Goal: Task Accomplishment & Management: Manage account settings

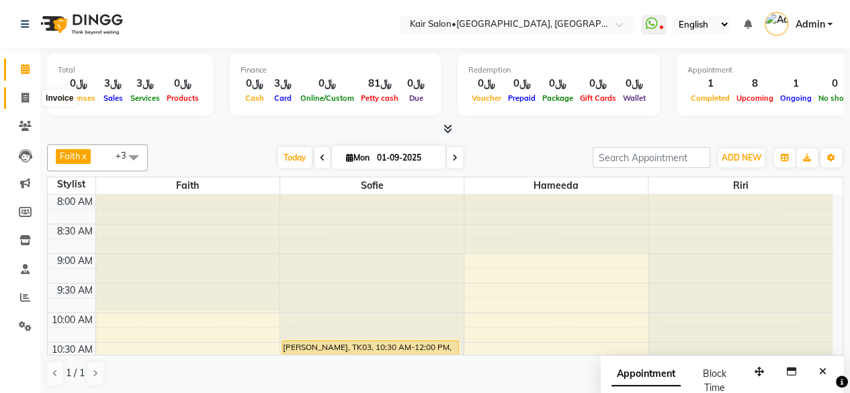
scroll to position [435, 0]
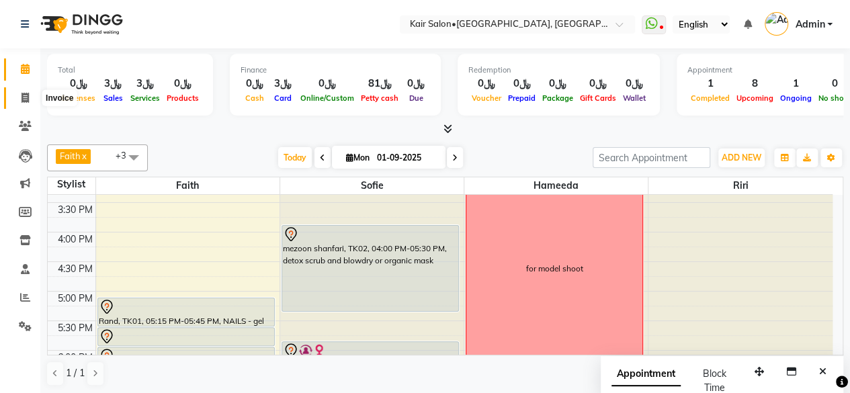
click at [23, 91] on span at bounding box center [25, 98] width 24 height 15
select select "service"
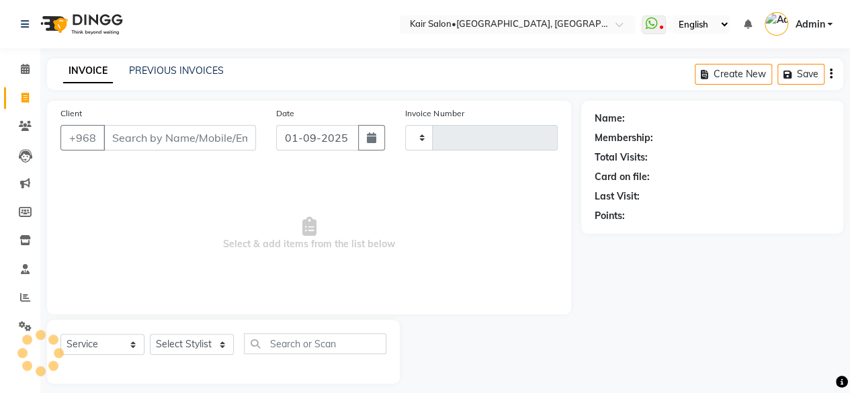
type input "1660"
select select "6490"
click at [223, 342] on select "Select Stylist" at bounding box center [192, 344] width 84 height 21
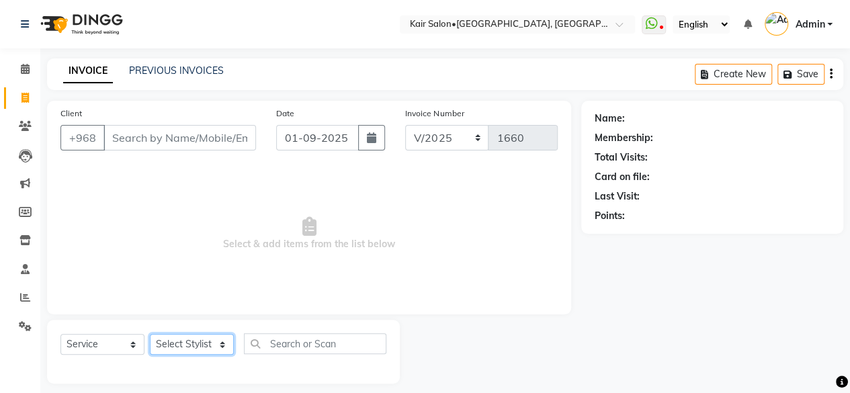
select select "66378"
click at [150, 334] on select "Select Stylist Faith HABSATBEE [PERSON_NAME] staffs Madam [PERSON_NAME] Madam […" at bounding box center [192, 344] width 84 height 21
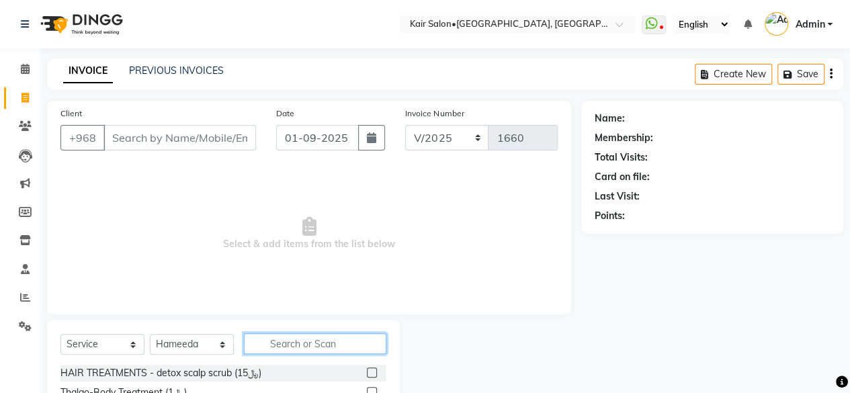
click at [295, 345] on input "text" at bounding box center [315, 343] width 142 height 21
type input "wash and"
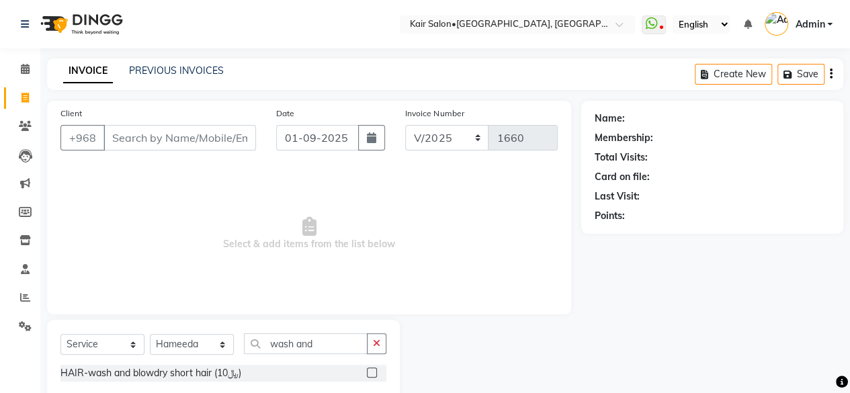
click at [373, 371] on label at bounding box center [372, 372] width 10 height 10
click at [373, 371] on input "checkbox" at bounding box center [371, 373] width 9 height 9
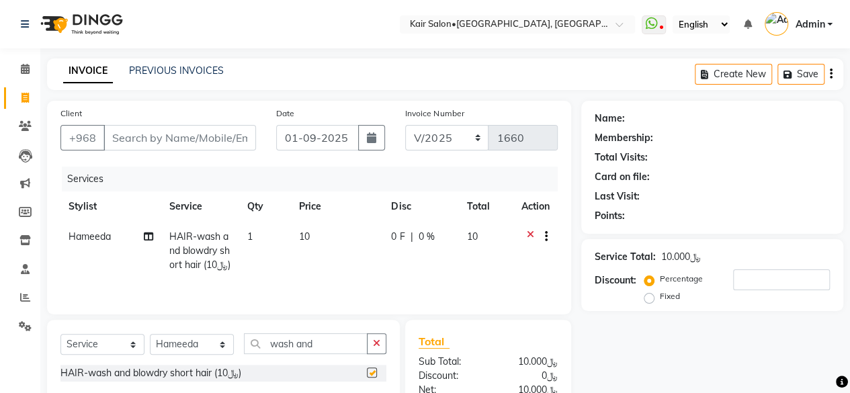
checkbox input "false"
click at [222, 132] on input "Client" at bounding box center [179, 138] width 152 height 26
click at [27, 68] on icon at bounding box center [25, 69] width 9 height 10
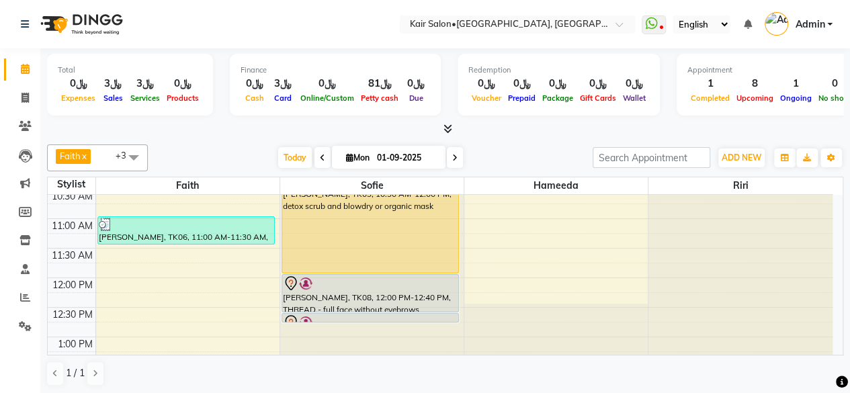
scroll to position [201, 0]
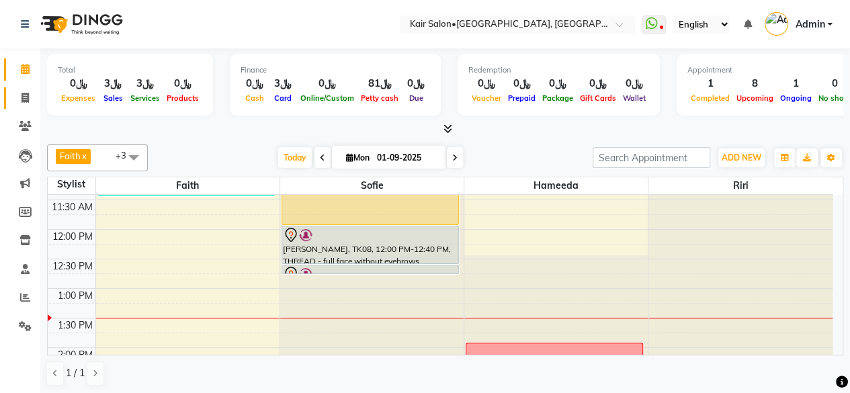
click at [28, 89] on link "Invoice" at bounding box center [20, 98] width 32 height 22
select select "service"
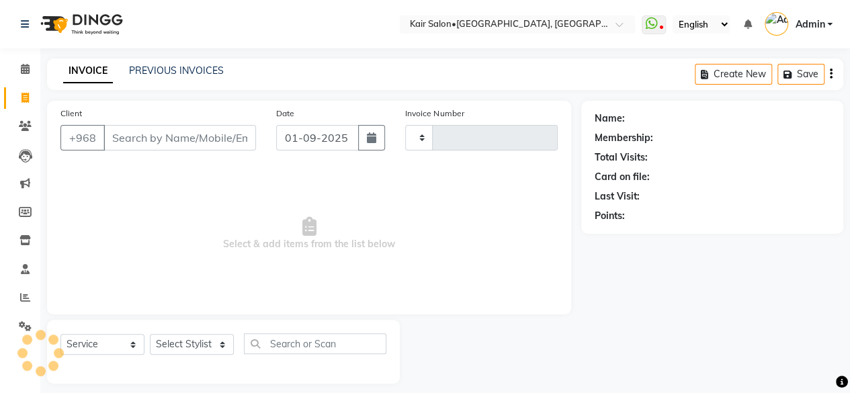
type input "1660"
select select "6490"
drag, startPoint x: 23, startPoint y: 71, endPoint x: 31, endPoint y: 73, distance: 8.3
click at [23, 71] on icon at bounding box center [25, 69] width 9 height 10
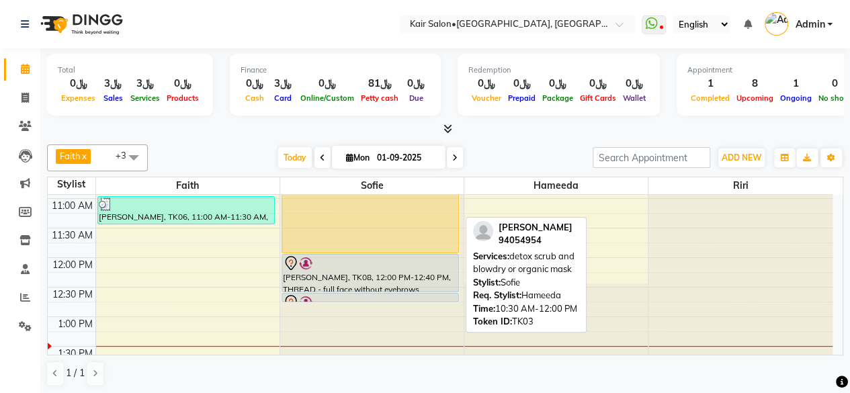
scroll to position [201, 0]
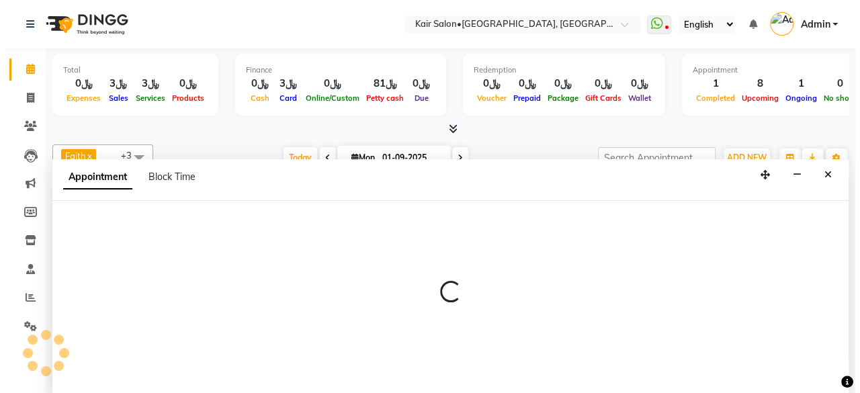
scroll to position [0, 0]
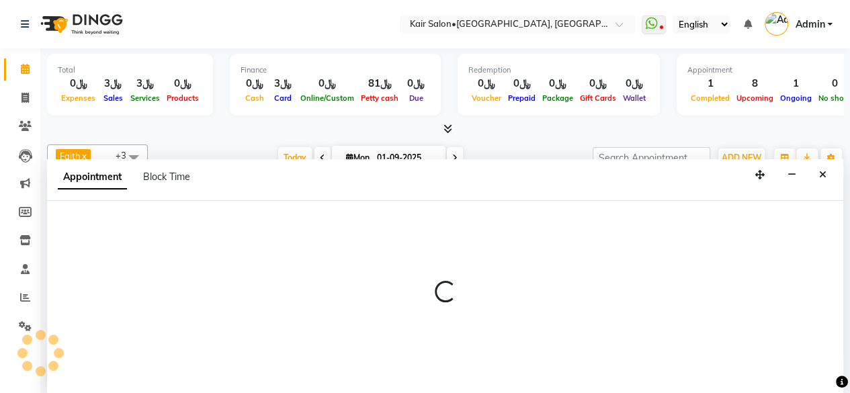
select select "58893"
select select "tentative"
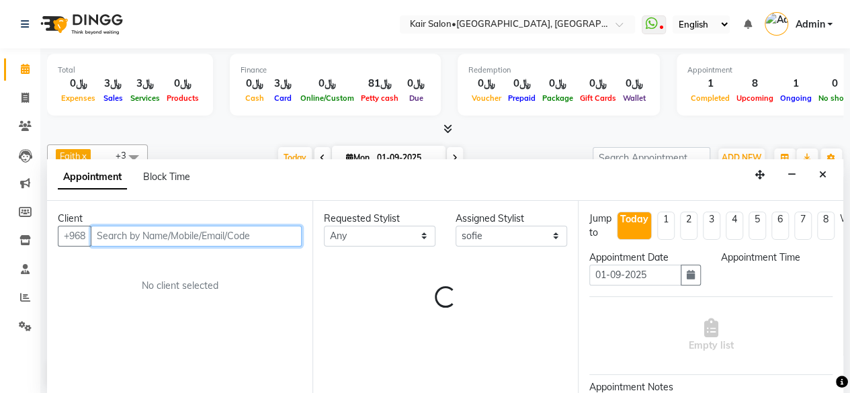
select select "810"
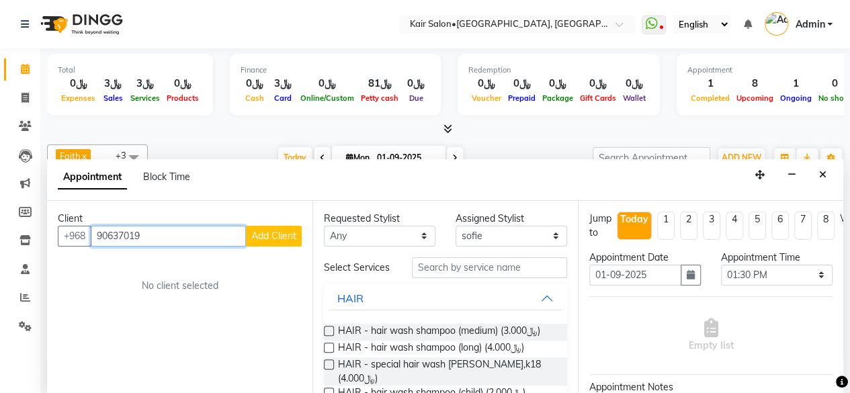
type input "90637019"
click at [275, 230] on span "Add Client" at bounding box center [273, 236] width 45 height 12
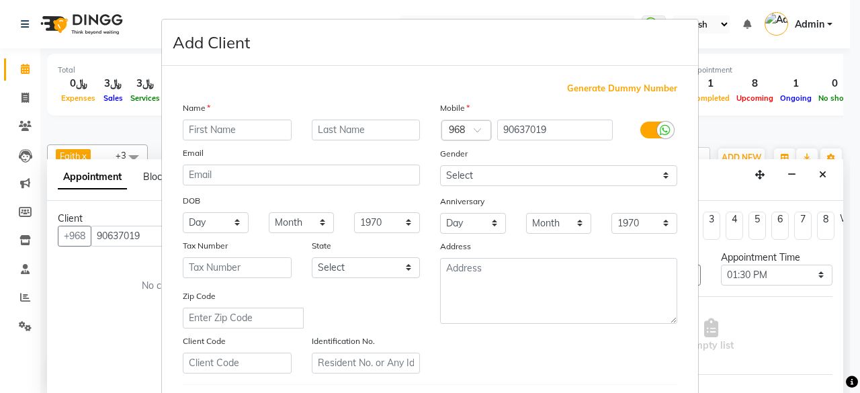
click at [233, 126] on input "text" at bounding box center [237, 130] width 109 height 21
type input "aya"
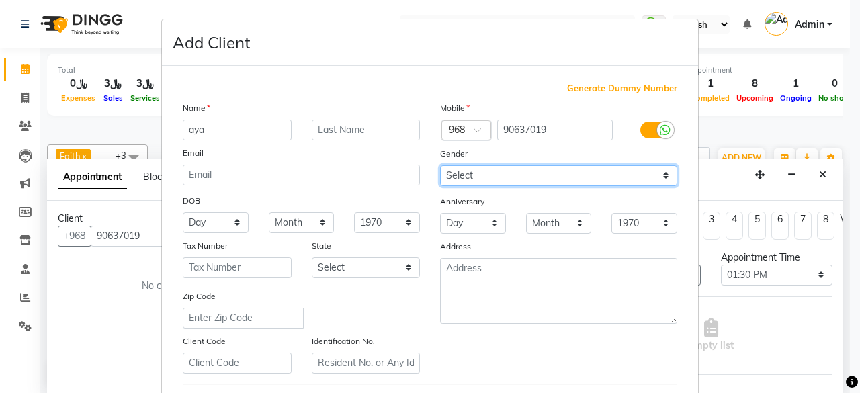
click at [656, 170] on select "Select [DEMOGRAPHIC_DATA] [DEMOGRAPHIC_DATA] Other Prefer Not To Say" at bounding box center [558, 175] width 237 height 21
select select "[DEMOGRAPHIC_DATA]"
click at [440, 165] on select "Select [DEMOGRAPHIC_DATA] [DEMOGRAPHIC_DATA] Other Prefer Not To Say" at bounding box center [558, 175] width 237 height 21
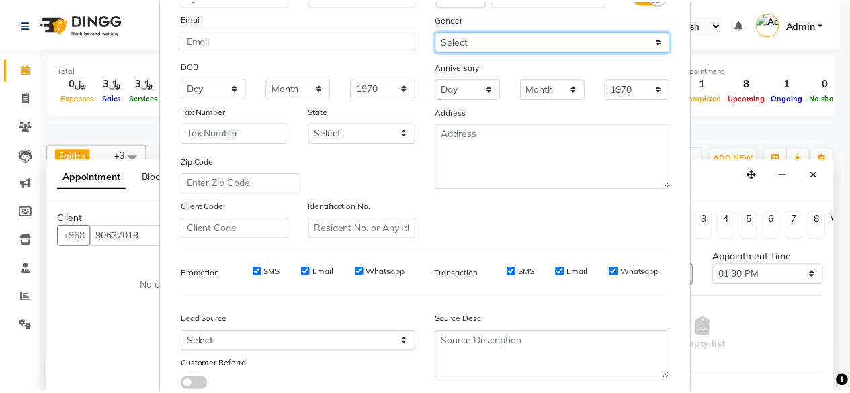
scroll to position [224, 0]
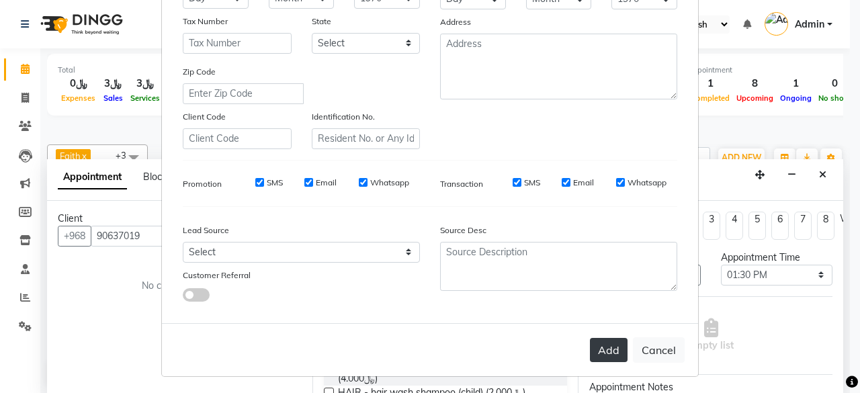
click at [610, 349] on button "Add" at bounding box center [609, 350] width 38 height 24
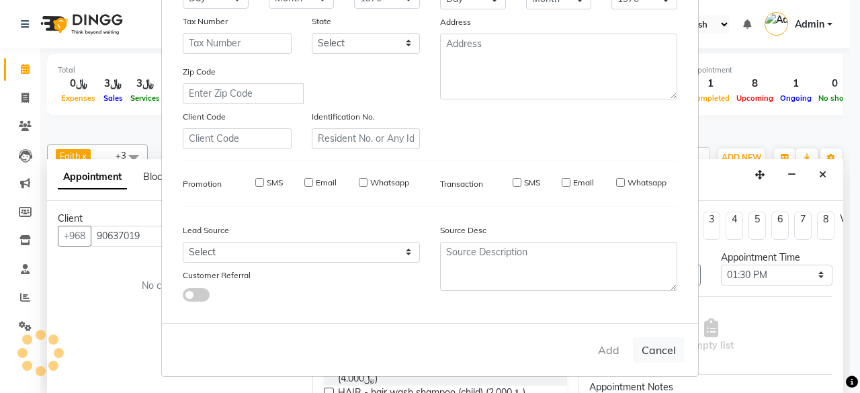
select select
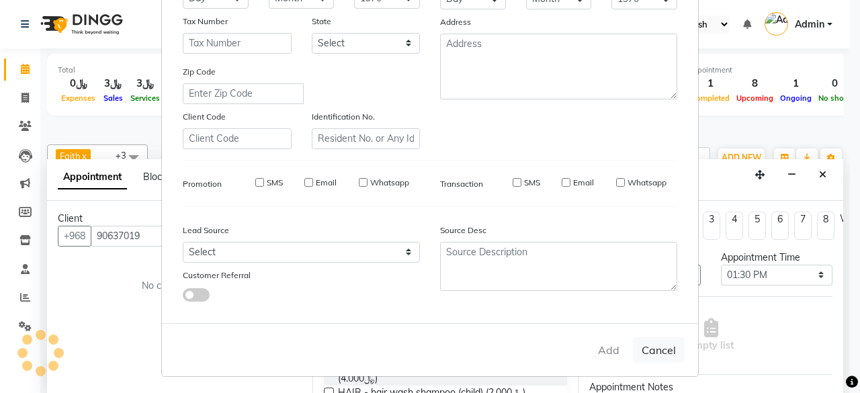
select select
checkbox input "false"
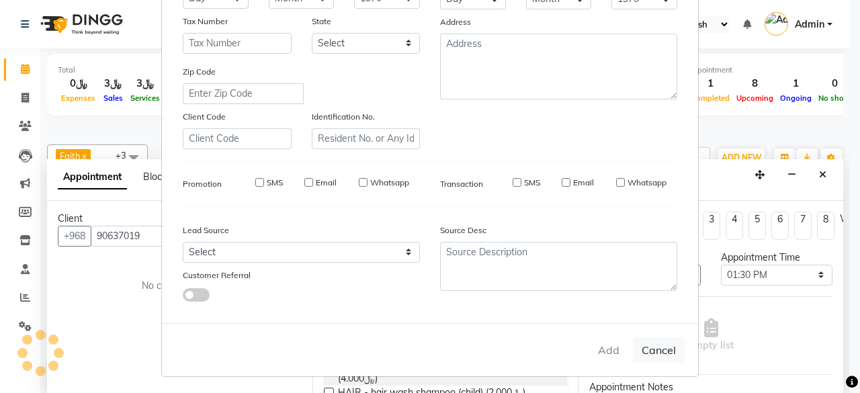
checkbox input "false"
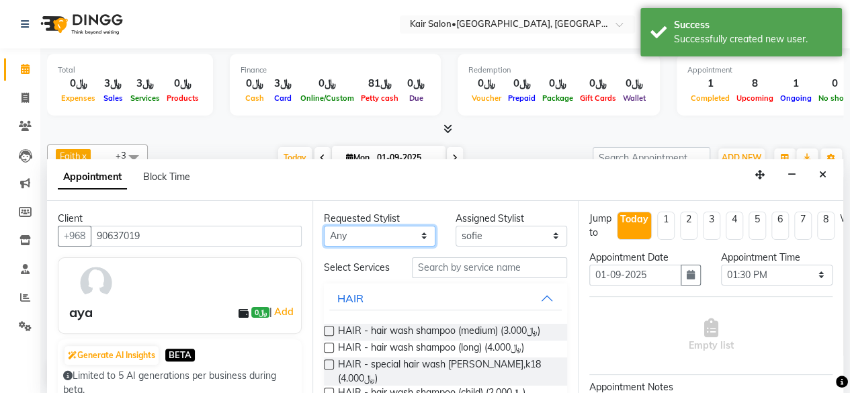
click at [414, 232] on select "Any Faith HABSATBEE [PERSON_NAME] Madam [PERSON_NAME] Madam [PERSON_NAME] Madam…" at bounding box center [379, 236] width 111 height 21
select select "58893"
click at [324, 226] on select "Any Faith HABSATBEE [PERSON_NAME] Madam [PERSON_NAME] Madam [PERSON_NAME] Madam…" at bounding box center [379, 236] width 111 height 21
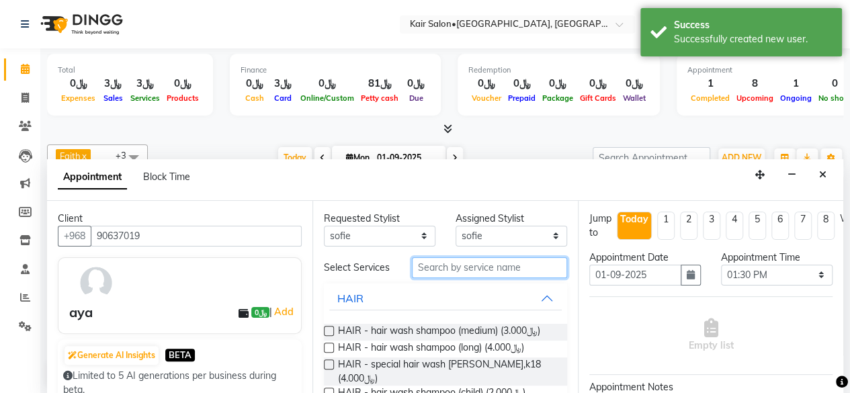
click at [458, 270] on input "text" at bounding box center [489, 267] width 155 height 21
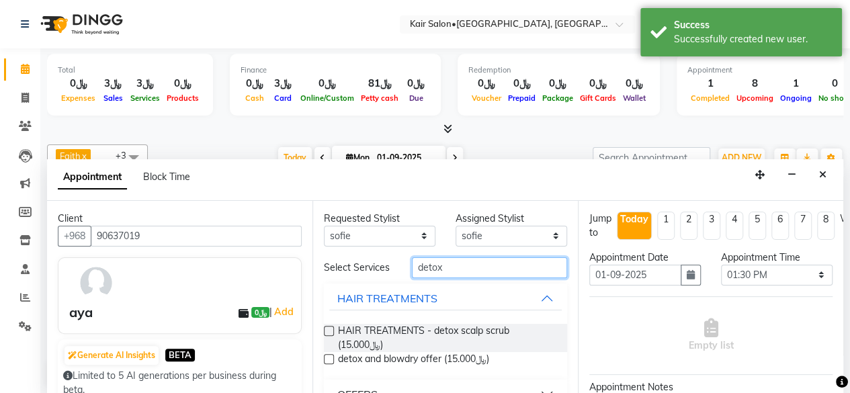
scroll to position [67, 0]
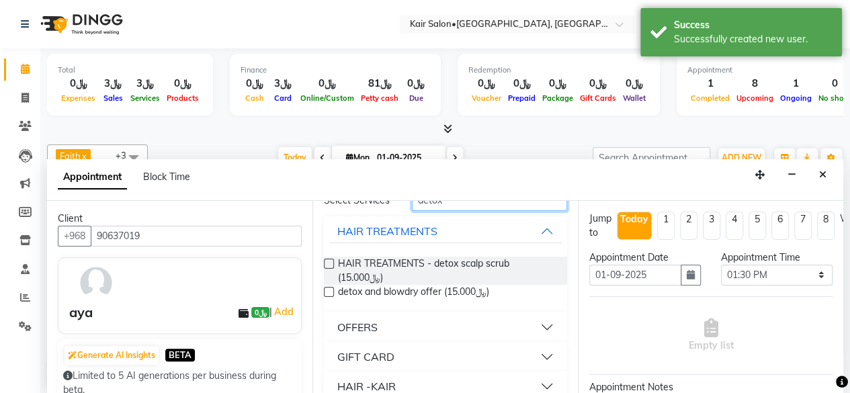
type input "detox"
click at [528, 328] on button "OFFERS" at bounding box center [445, 327] width 232 height 24
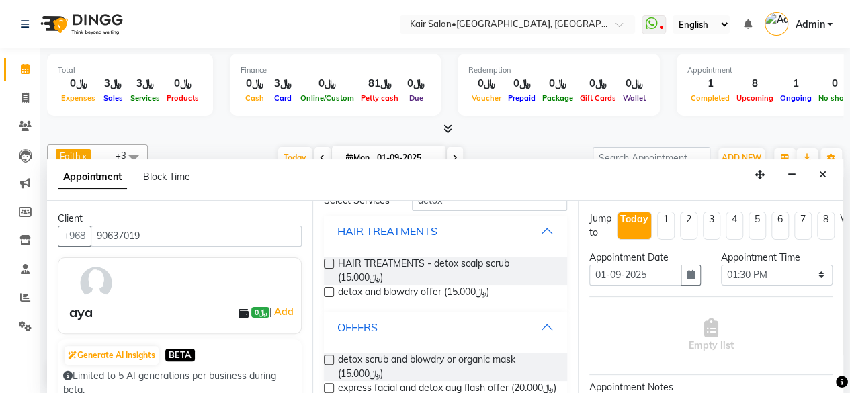
click at [329, 365] on label at bounding box center [329, 360] width 10 height 10
click at [329, 365] on input "checkbox" at bounding box center [328, 361] width 9 height 9
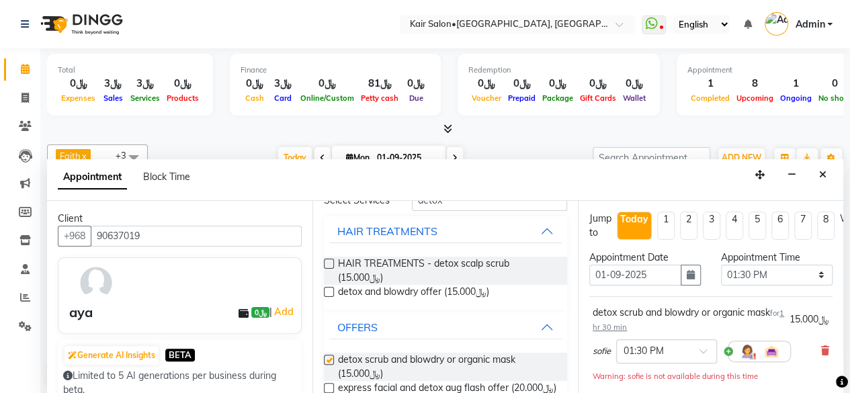
checkbox input "false"
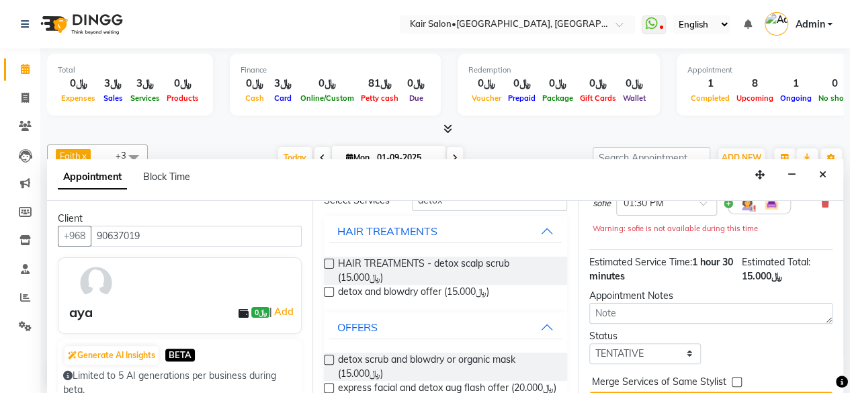
scroll to position [189, 0]
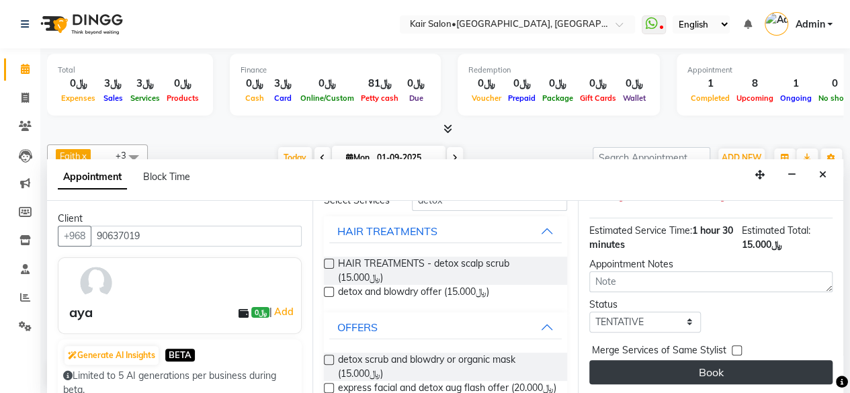
click at [711, 362] on button "Book" at bounding box center [710, 372] width 243 height 24
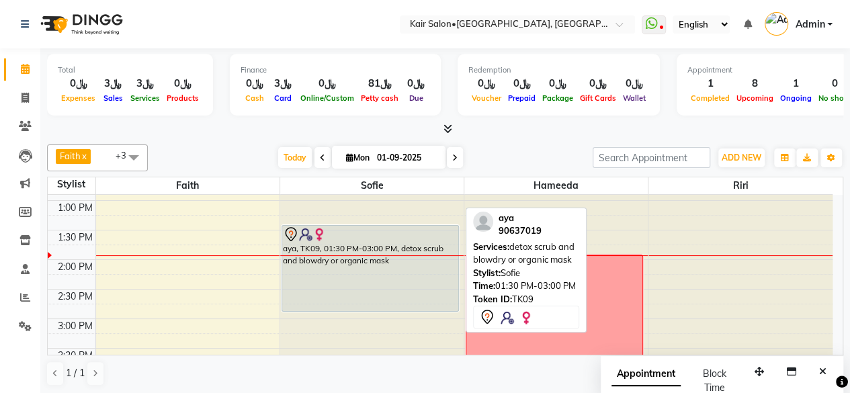
scroll to position [269, 0]
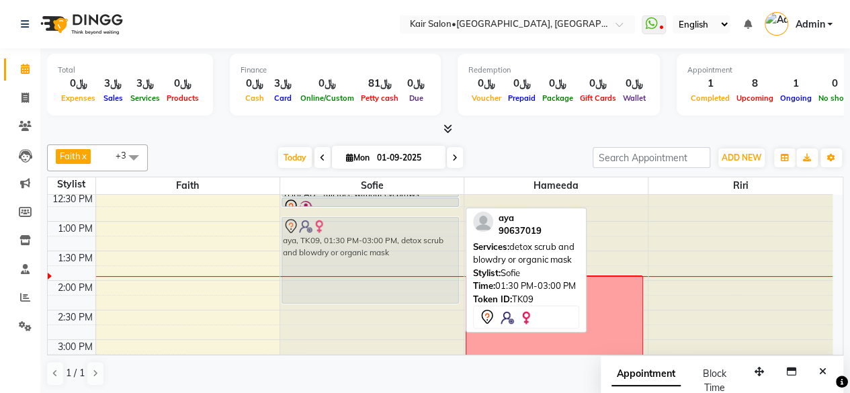
drag, startPoint x: 345, startPoint y: 256, endPoint x: 345, endPoint y: 234, distance: 22.2
click at [345, 234] on div "Umaima Brki, TK03, 10:30 AM-12:00 PM, detox scrub and blowdry or organic mask A…" at bounding box center [371, 398] width 183 height 945
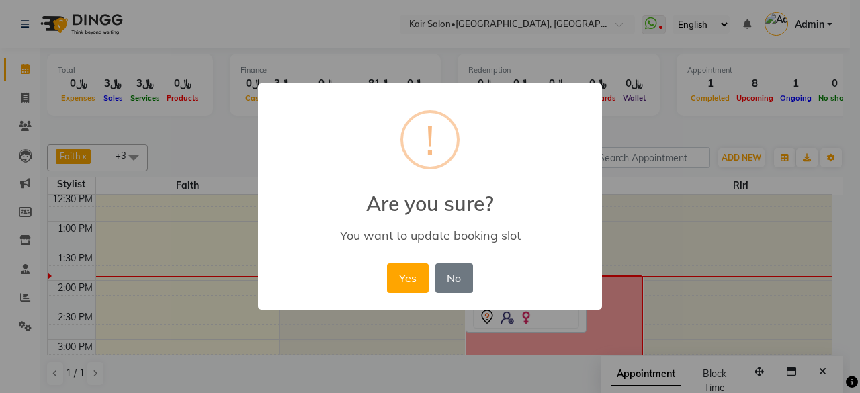
drag, startPoint x: 413, startPoint y: 273, endPoint x: 405, endPoint y: 276, distance: 8.7
click at [414, 272] on button "Yes" at bounding box center [407, 278] width 41 height 30
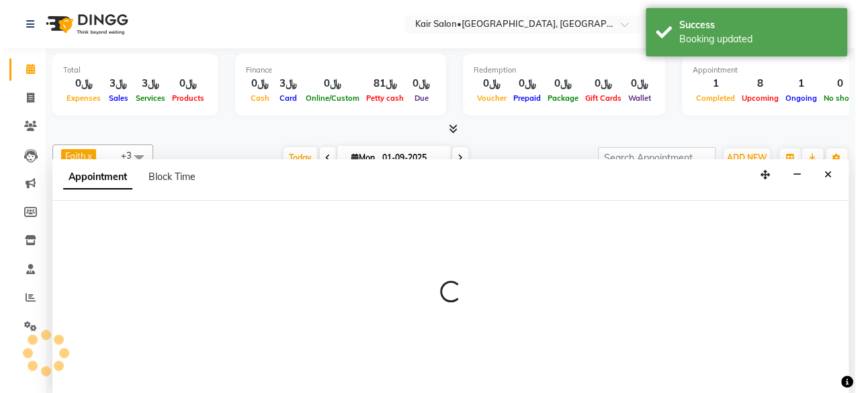
scroll to position [0, 0]
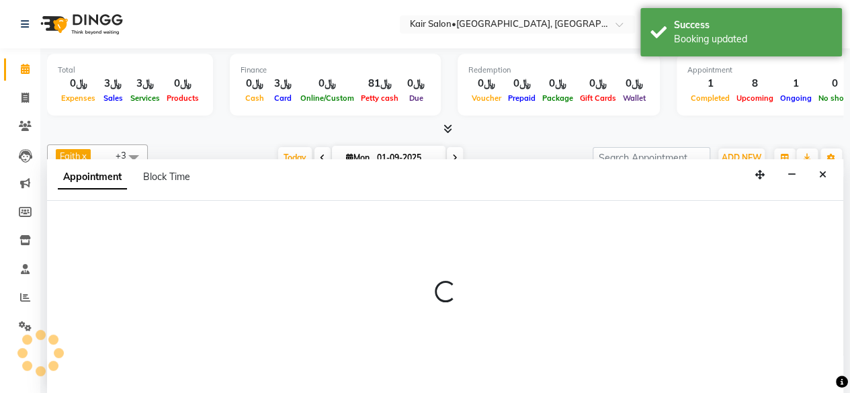
select select "58893"
select select "tentative"
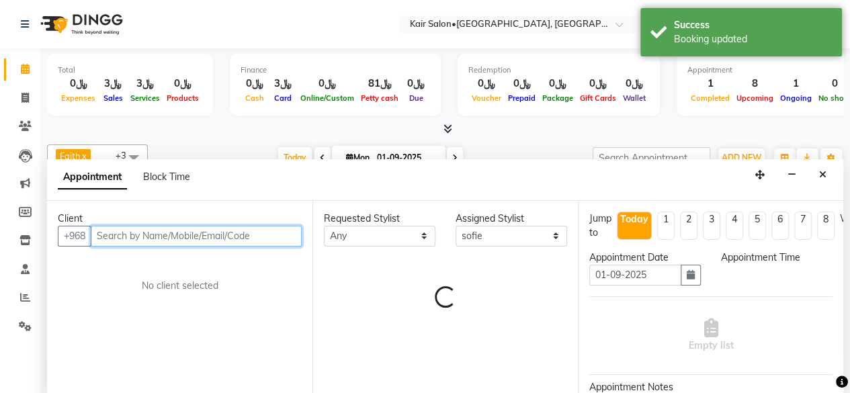
select select "870"
click at [224, 227] on input "text" at bounding box center [196, 236] width 211 height 21
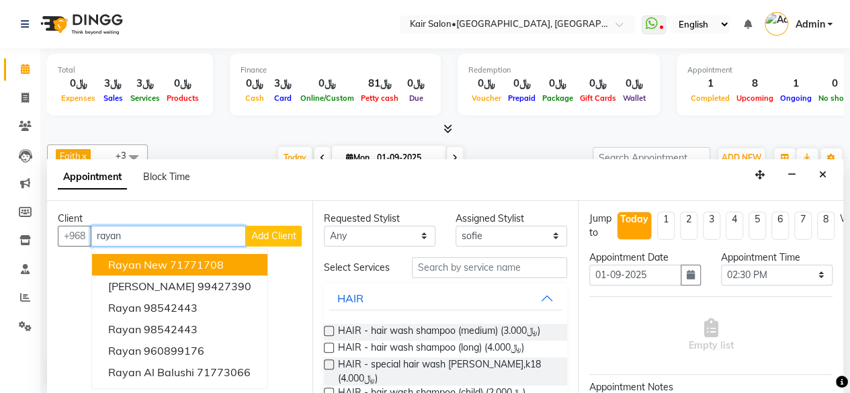
click at [177, 226] on input "rayan" at bounding box center [168, 236] width 155 height 21
type input "r"
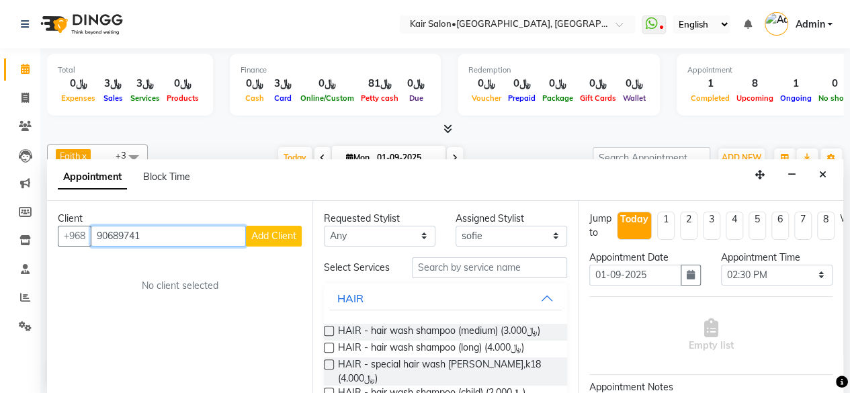
type input "90689741"
click at [285, 226] on button "Add Client" at bounding box center [274, 236] width 56 height 21
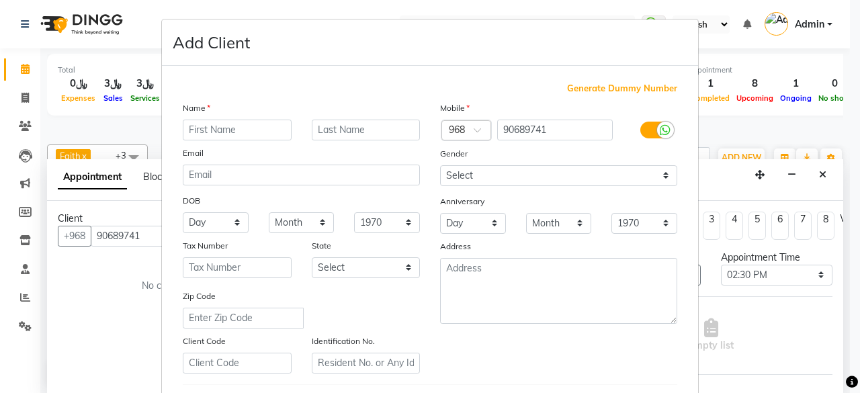
click at [250, 127] on input "text" at bounding box center [237, 130] width 109 height 21
type input "rayan"
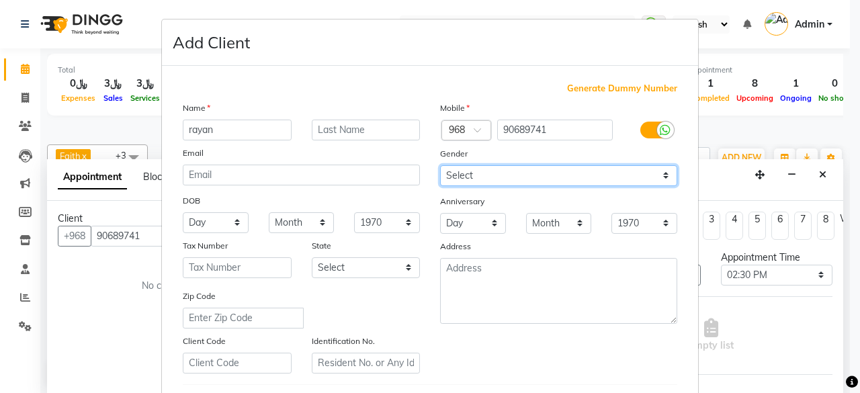
click at [661, 165] on select "Select Male Female Other Prefer Not To Say" at bounding box center [558, 175] width 237 height 21
select select "female"
click at [440, 165] on select "Select Male Female Other Prefer Not To Say" at bounding box center [558, 175] width 237 height 21
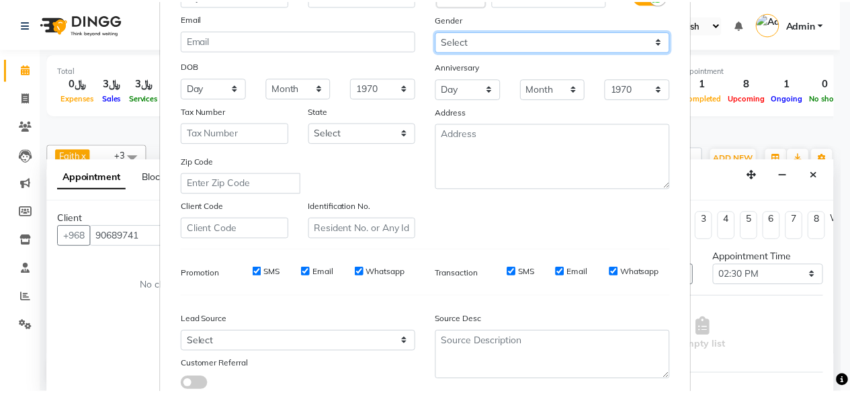
scroll to position [224, 0]
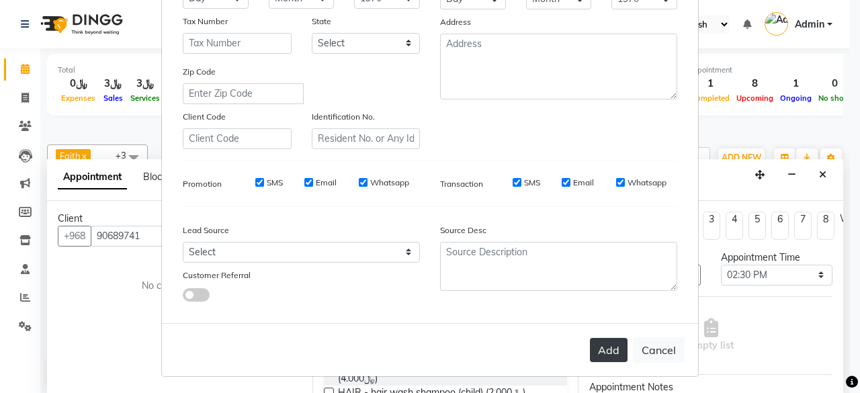
click at [608, 345] on button "Add" at bounding box center [609, 350] width 38 height 24
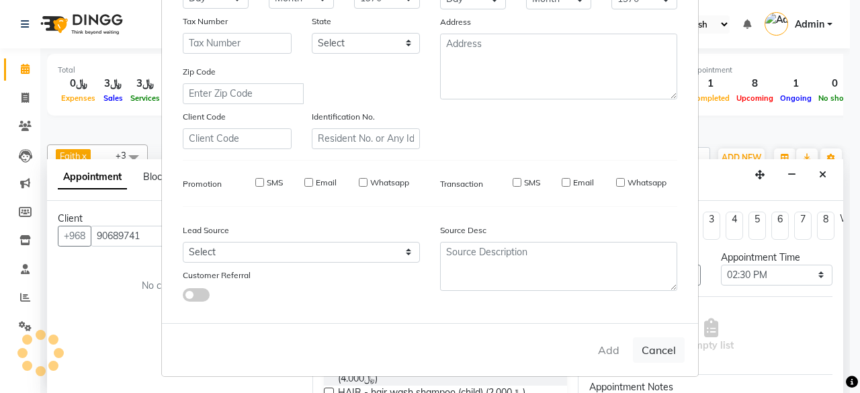
select select
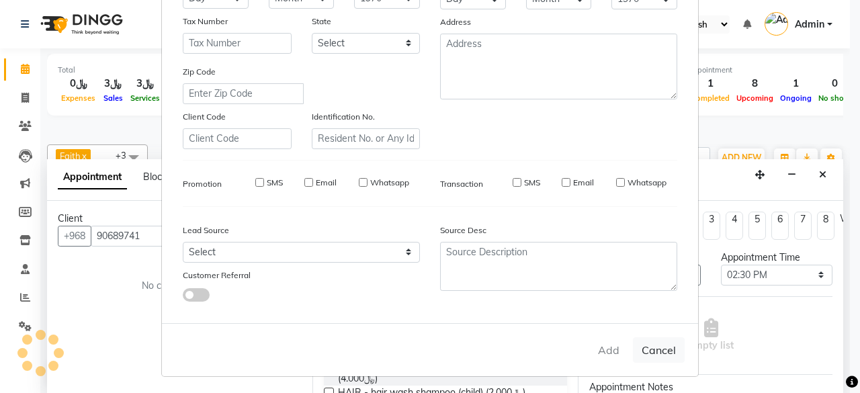
select select
checkbox input "false"
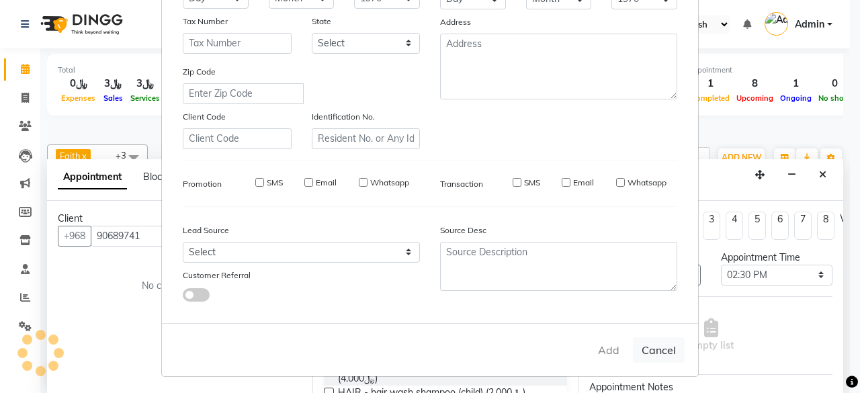
checkbox input "false"
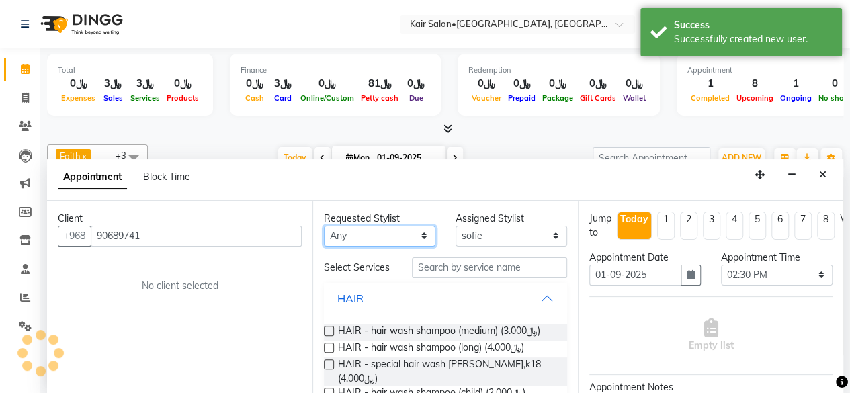
click at [419, 234] on select "Any Faith HABSATBEE [PERSON_NAME] Madam [PERSON_NAME] Madam [PERSON_NAME] Madam…" at bounding box center [379, 236] width 111 height 21
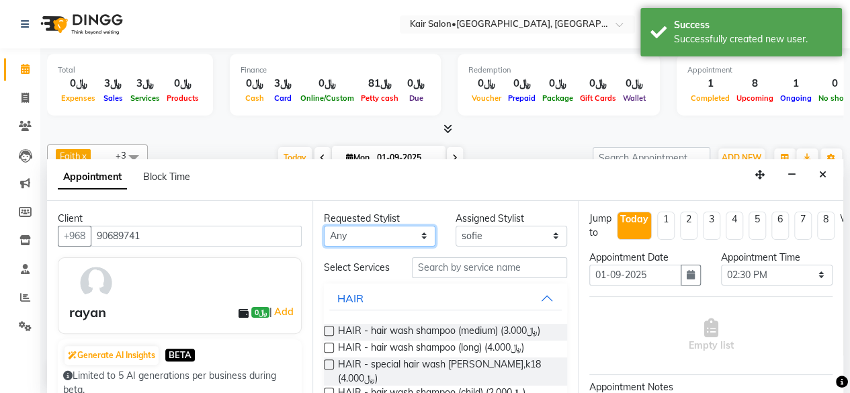
select select "58893"
click at [324, 226] on select "Any Faith HABSATBEE [PERSON_NAME] Madam [PERSON_NAME] Madam [PERSON_NAME] Madam…" at bounding box center [379, 236] width 111 height 21
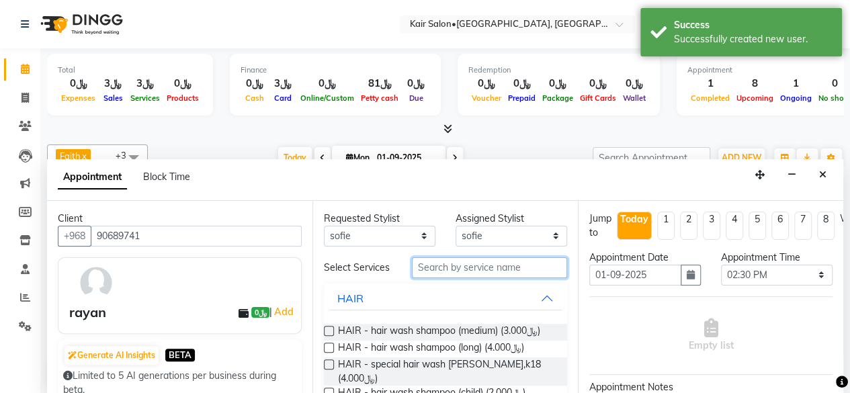
click at [461, 266] on input "text" at bounding box center [489, 267] width 155 height 21
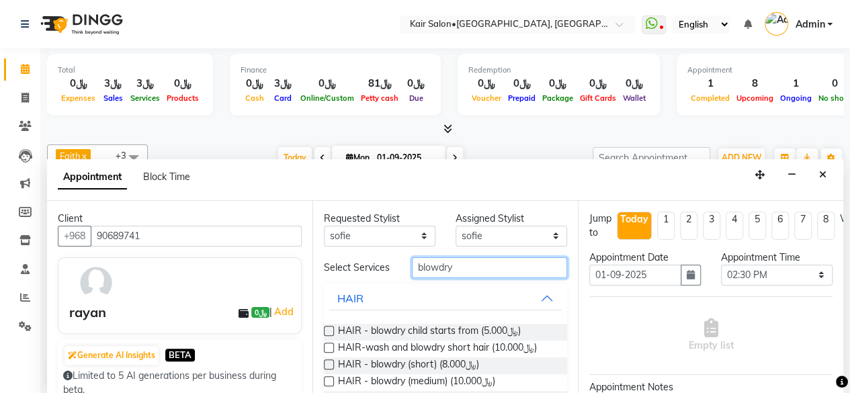
scroll to position [67, 0]
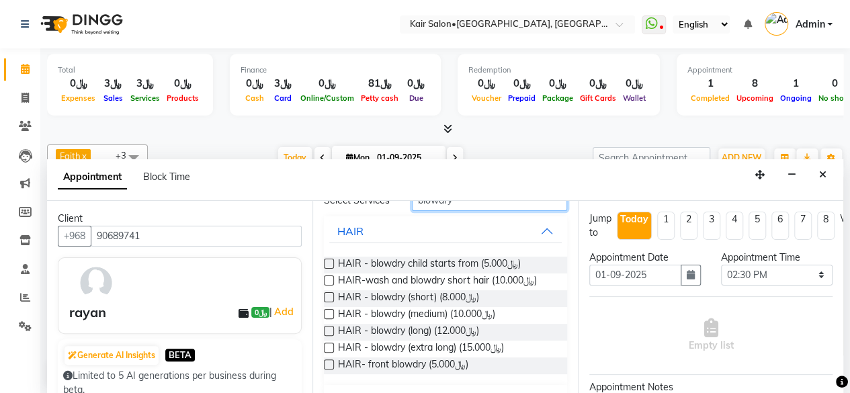
type input "blowdry"
click at [325, 318] on label at bounding box center [329, 314] width 10 height 10
click at [325, 318] on input "checkbox" at bounding box center [328, 315] width 9 height 9
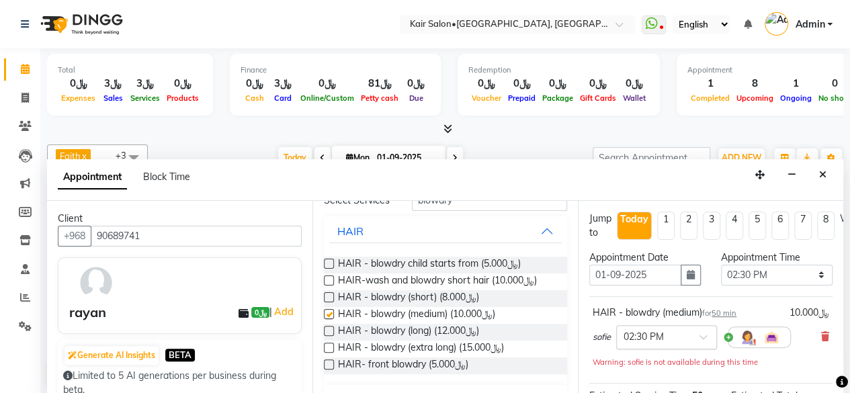
checkbox input "false"
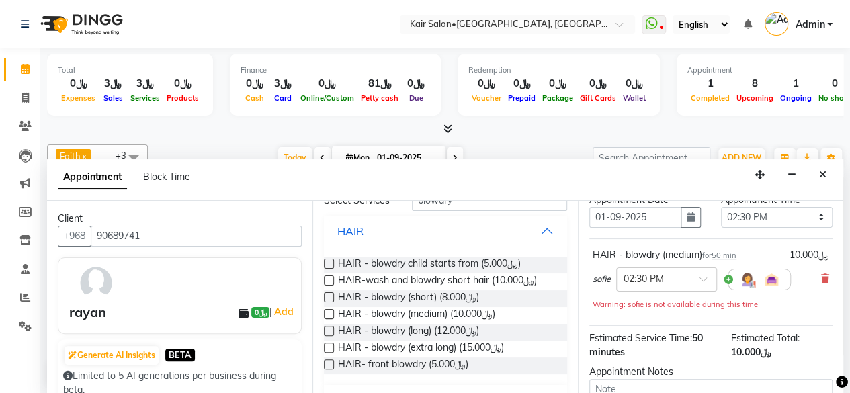
scroll to position [175, 0]
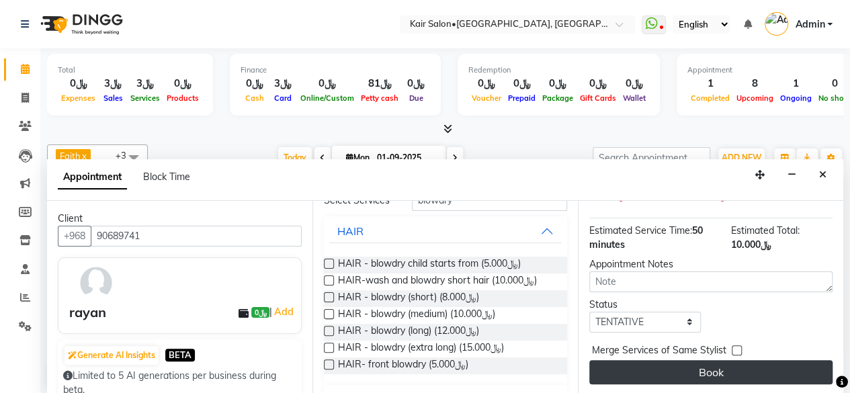
click at [696, 360] on button "Book" at bounding box center [710, 372] width 243 height 24
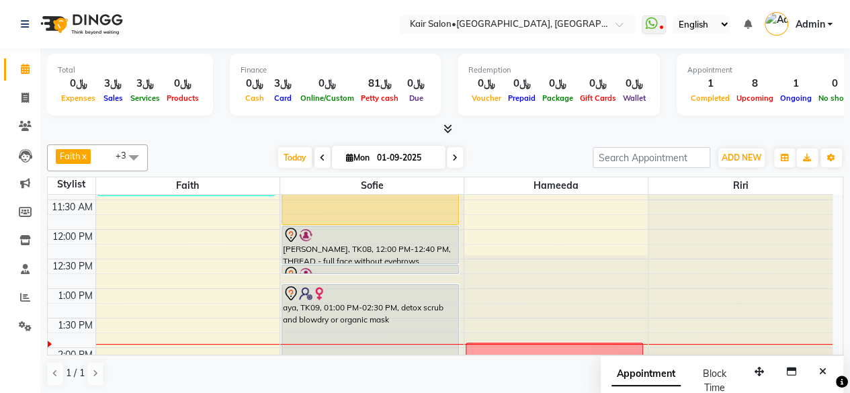
scroll to position [201, 0]
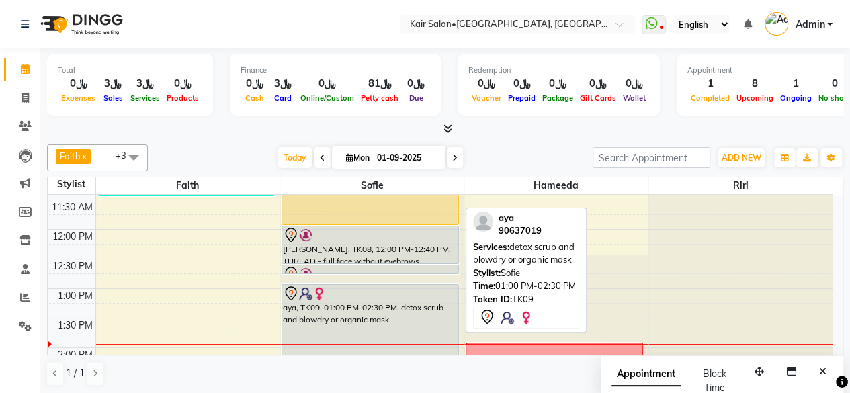
click at [411, 315] on div "aya, TK09, 01:00 PM-02:30 PM, detox scrub and blowdry or organic mask" at bounding box center [370, 327] width 176 height 85
click at [420, 318] on div "aya, TK09, 01:00 PM-02:30 PM, detox scrub and blowdry or organic mask" at bounding box center [370, 327] width 176 height 85
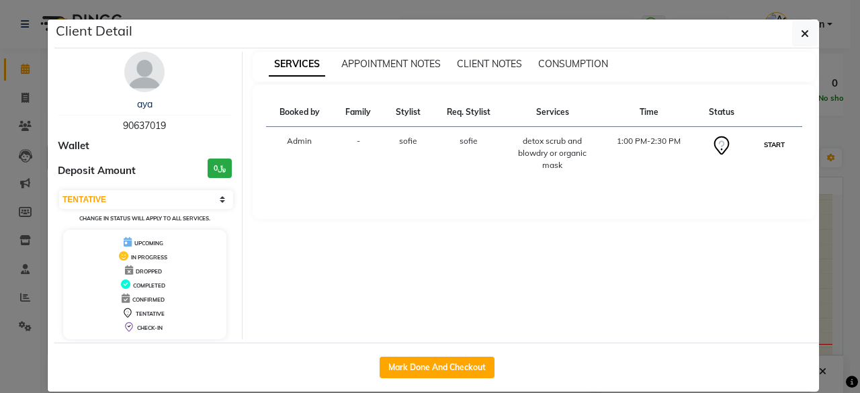
click at [770, 146] on button "START" at bounding box center [774, 144] width 28 height 17
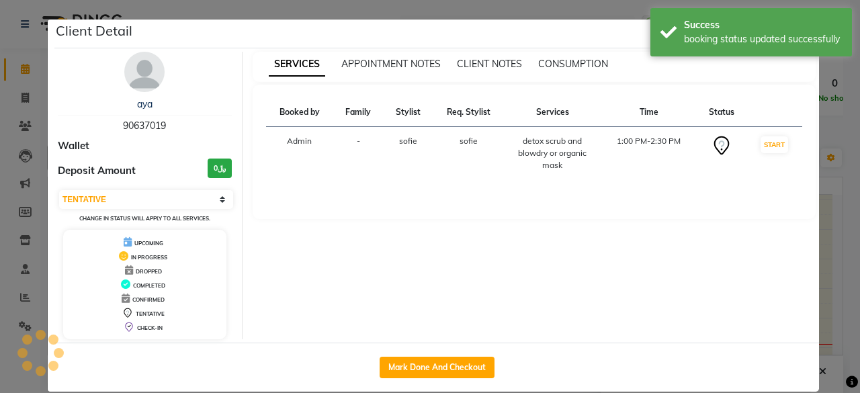
select select "1"
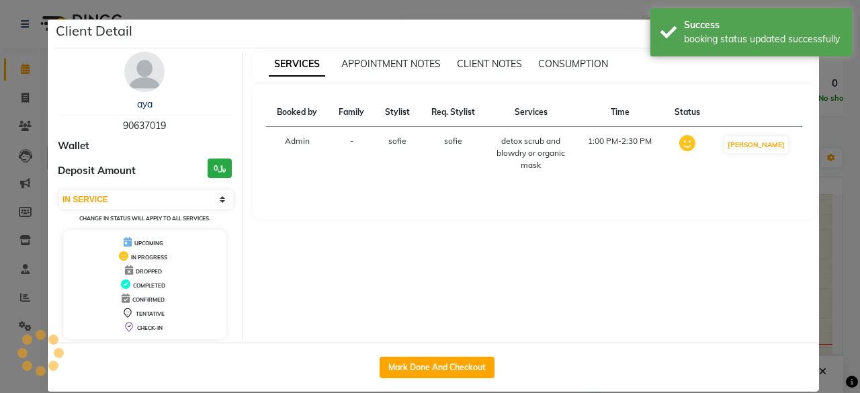
click at [830, 142] on ngb-modal-window "Client Detail aya 90637019 Wallet Deposit Amount ﷼0 Select IN SERVICE CONFIRMED…" at bounding box center [430, 196] width 860 height 393
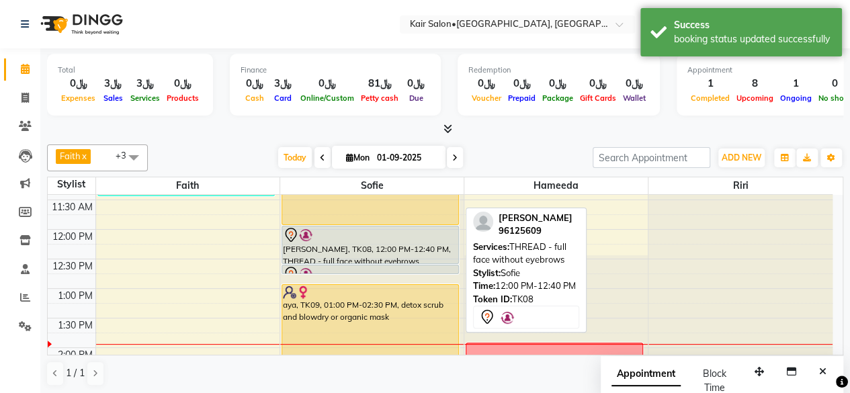
click at [446, 242] on div "Amiya, TK08, 12:00 PM-12:40 PM, THREAD - full face without eyebrows" at bounding box center [370, 244] width 176 height 37
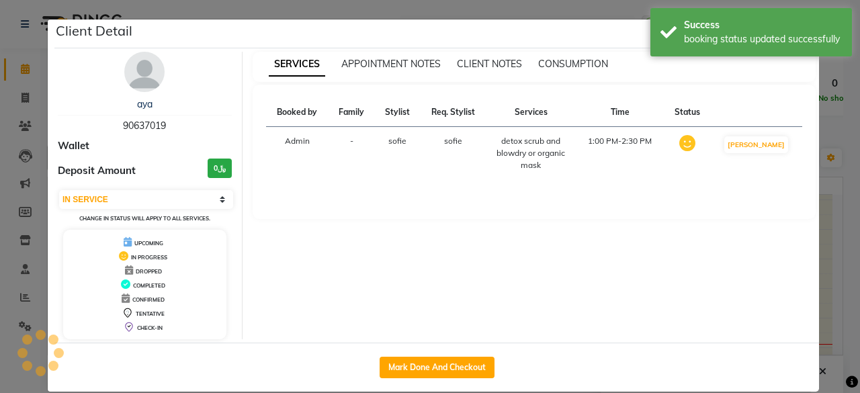
select select "7"
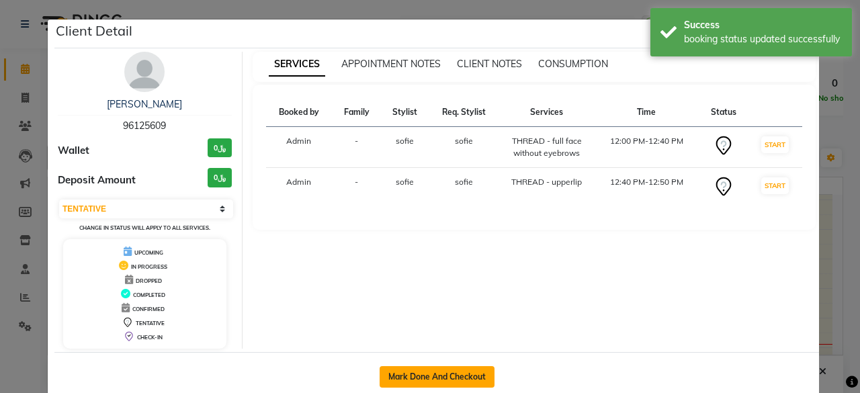
click at [443, 378] on button "Mark Done And Checkout" at bounding box center [436, 376] width 115 height 21
select select "service"
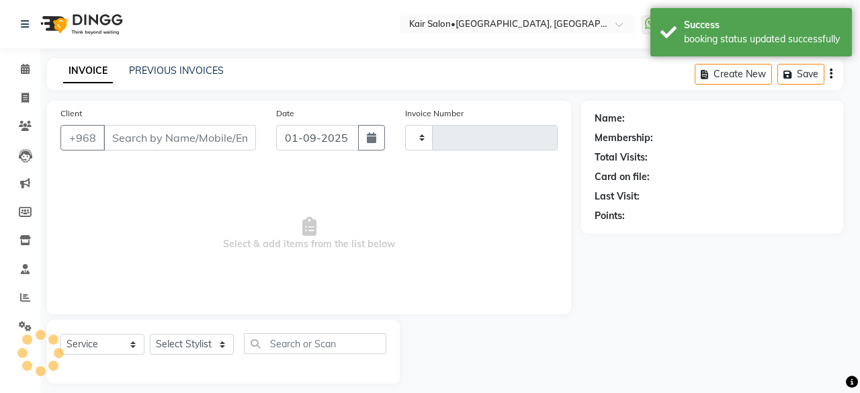
type input "1660"
select select "6490"
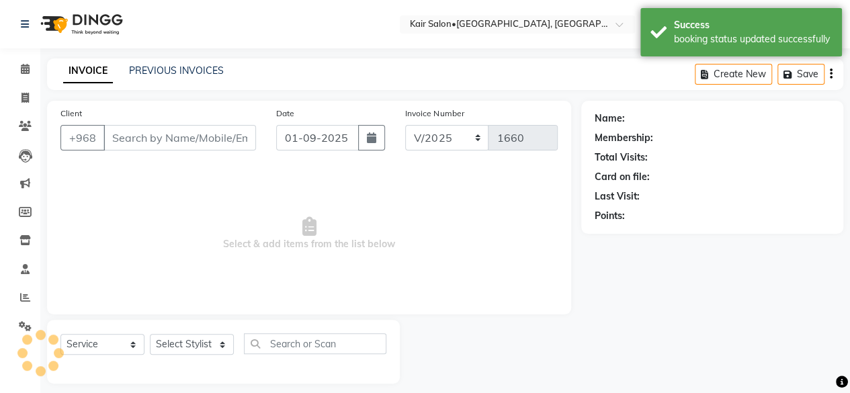
type input "96125609"
select select "58893"
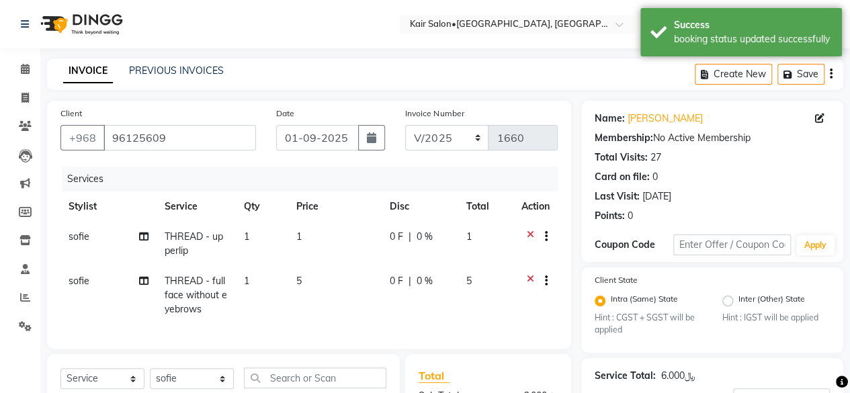
scroll to position [189, 0]
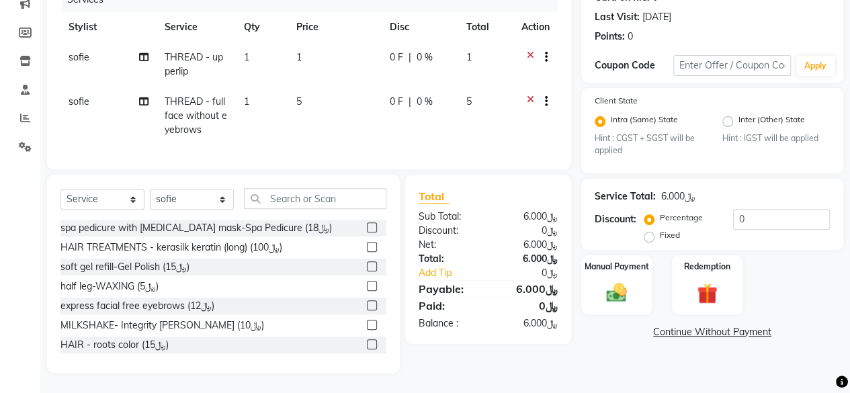
click at [534, 50] on div at bounding box center [540, 58] width 13 height 17
click at [531, 42] on td at bounding box center [535, 64] width 44 height 44
click at [531, 50] on icon at bounding box center [529, 58] width 7 height 17
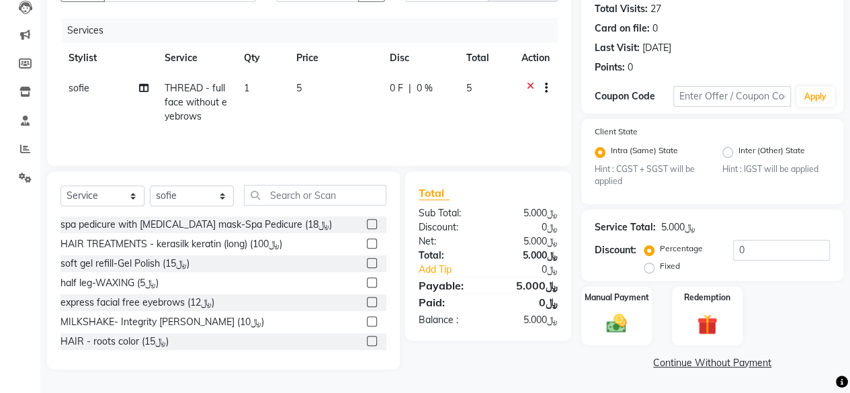
scroll to position [148, 0]
click at [330, 191] on input "text" at bounding box center [315, 195] width 142 height 21
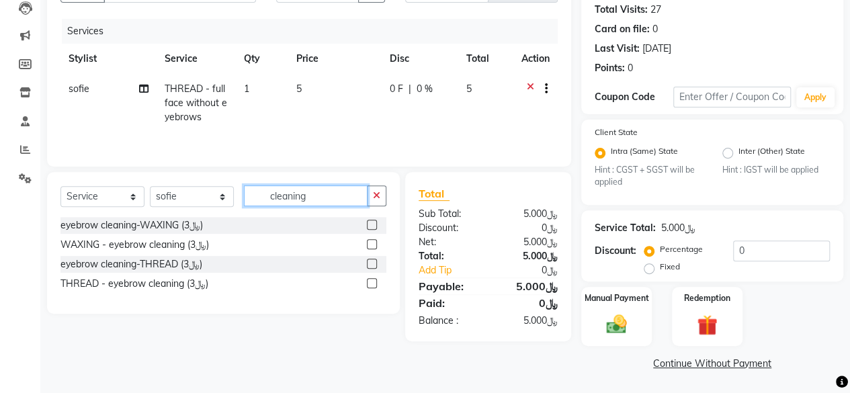
type input "cleaning"
click at [372, 257] on div at bounding box center [376, 264] width 19 height 17
click at [369, 264] on label at bounding box center [372, 264] width 10 height 10
click at [369, 264] on input "checkbox" at bounding box center [371, 264] width 9 height 9
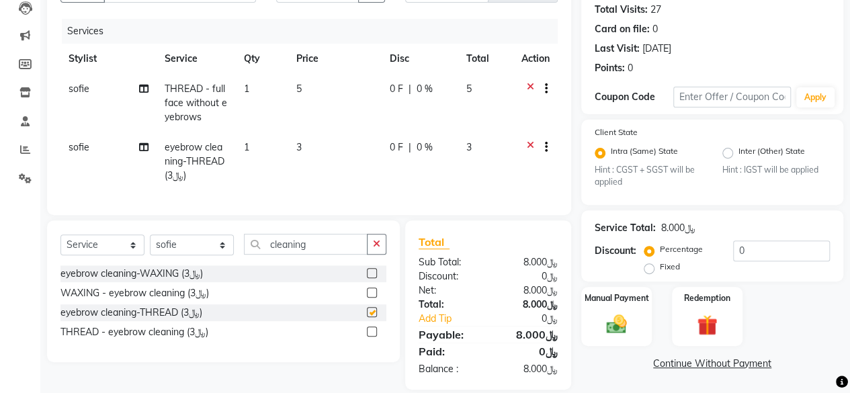
checkbox input "false"
click at [616, 324] on img at bounding box center [616, 324] width 34 height 24
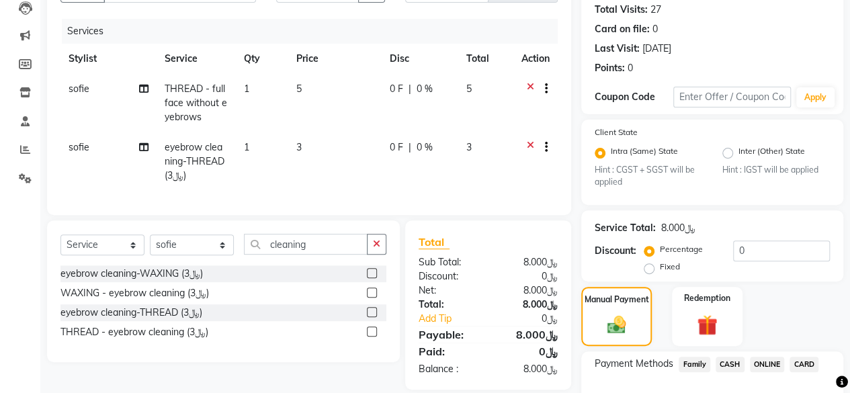
click at [800, 359] on span "CARD" at bounding box center [803, 364] width 29 height 15
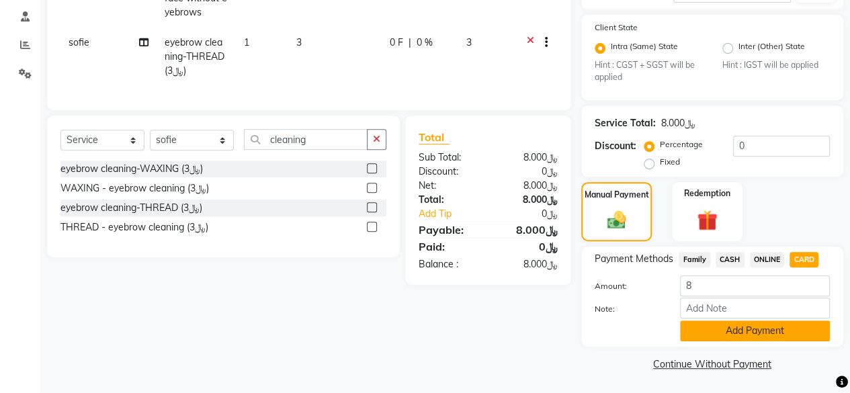
click at [736, 330] on button "Add Payment" at bounding box center [755, 330] width 150 height 21
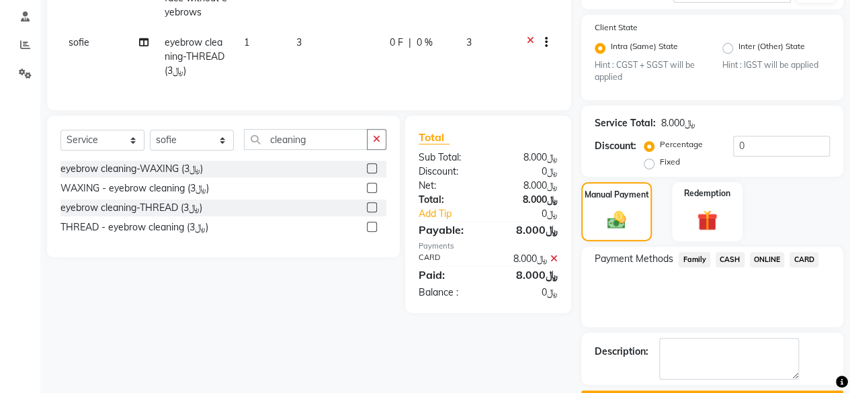
scroll to position [289, 0]
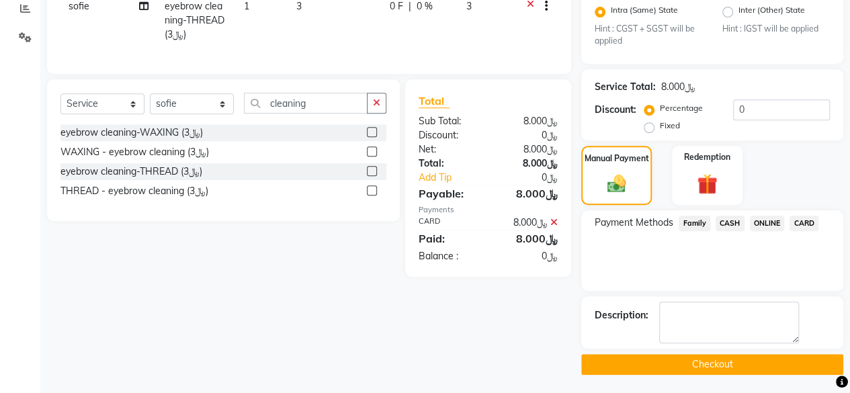
click at [709, 357] on button "Checkout" at bounding box center [712, 364] width 262 height 21
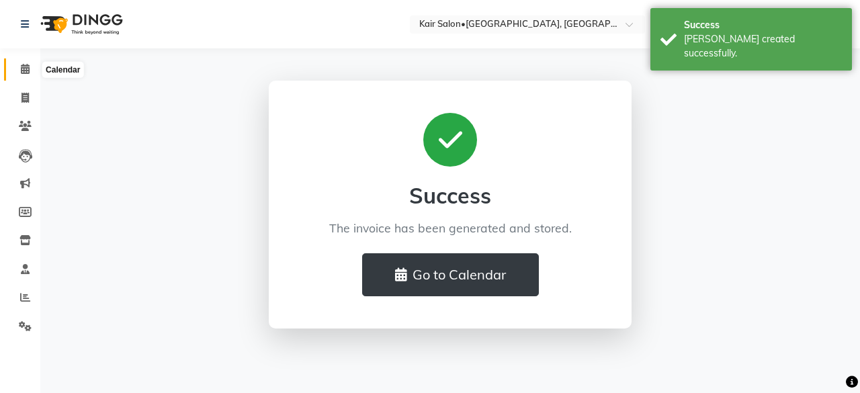
click at [23, 69] on icon at bounding box center [25, 69] width 9 height 10
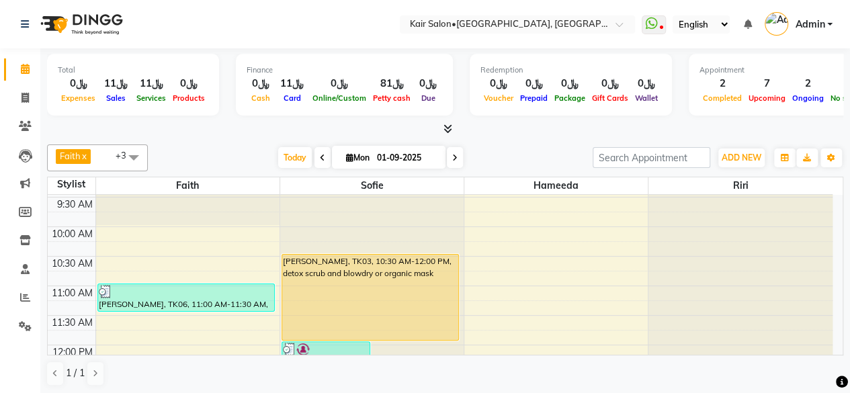
scroll to position [134, 0]
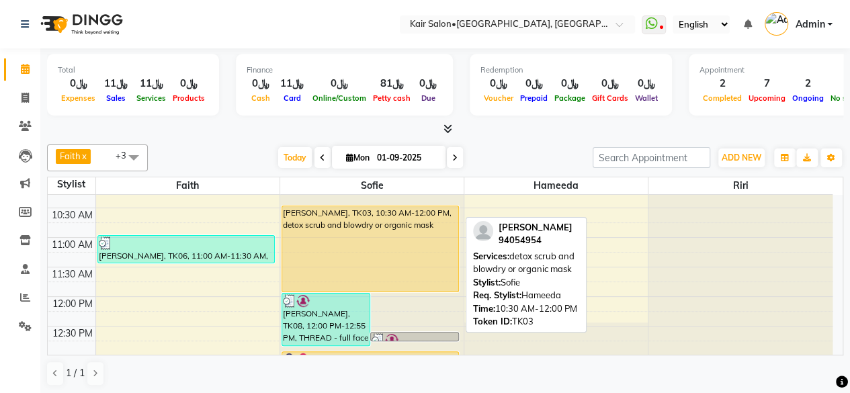
click at [415, 253] on div "[PERSON_NAME], TK03, 10:30 AM-12:00 PM, detox scrub and blowdry or organic mask" at bounding box center [370, 248] width 176 height 85
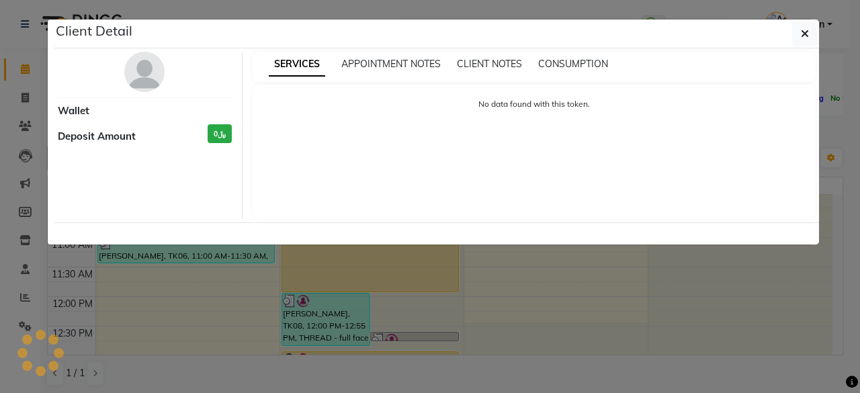
select select "1"
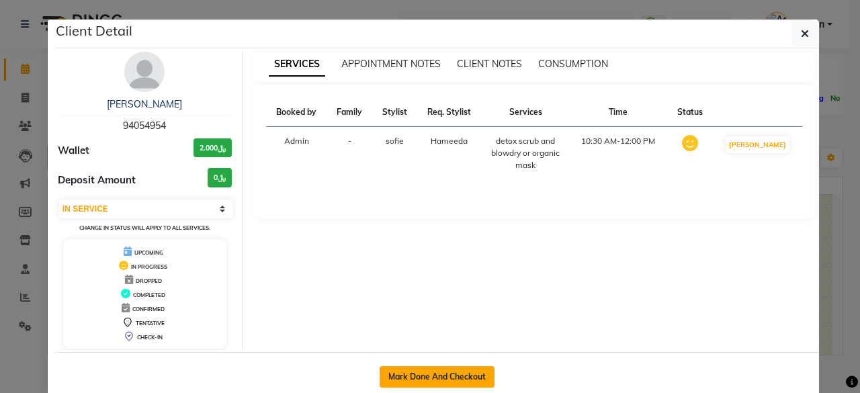
click at [421, 369] on button "Mark Done And Checkout" at bounding box center [436, 376] width 115 height 21
select select "service"
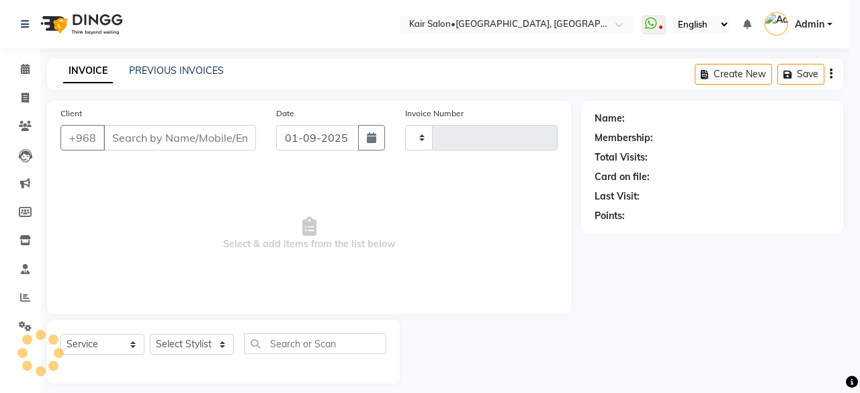
type input "1661"
select select "6490"
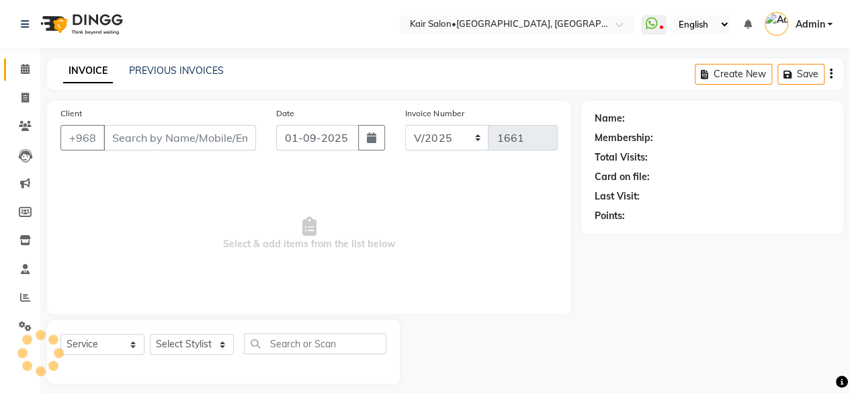
type input "94054954"
select select "58893"
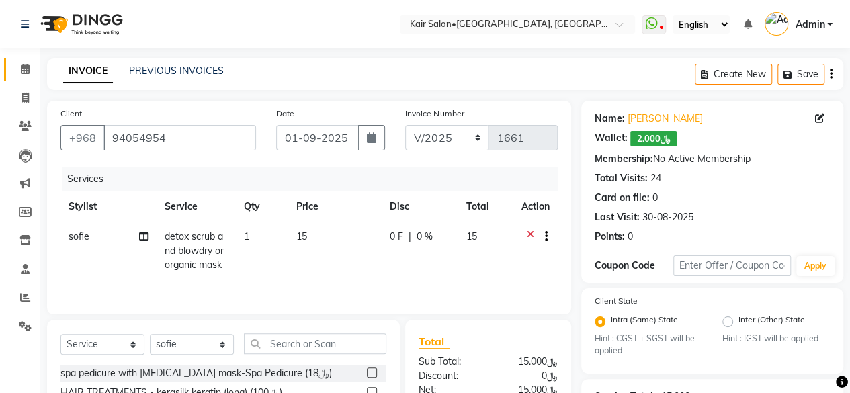
scroll to position [168, 0]
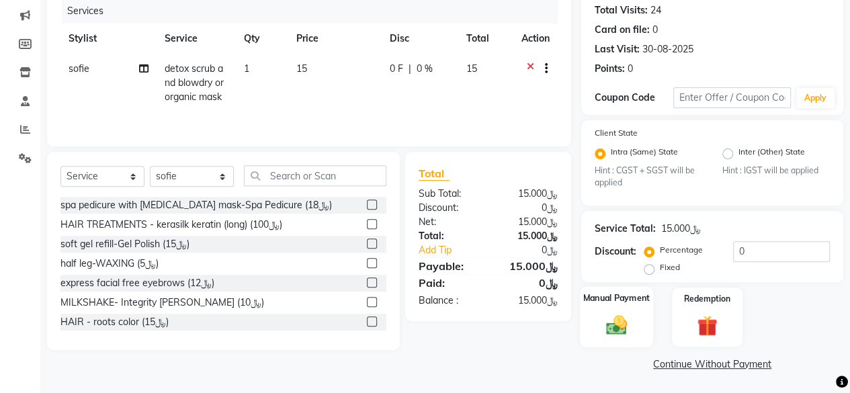
click at [610, 332] on img at bounding box center [616, 325] width 34 height 24
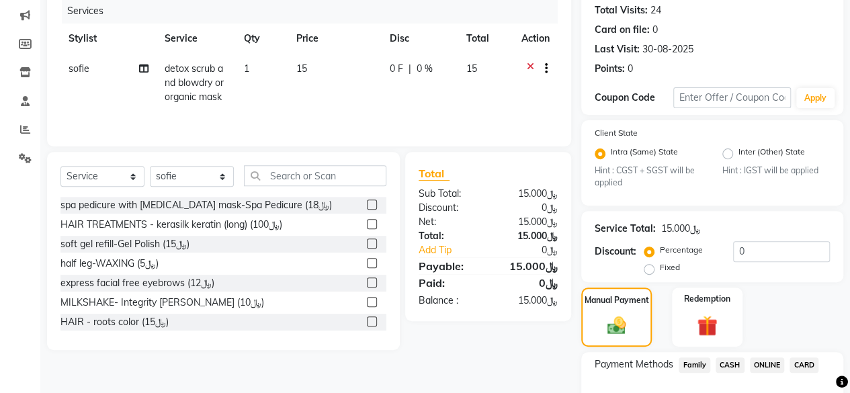
scroll to position [0, 0]
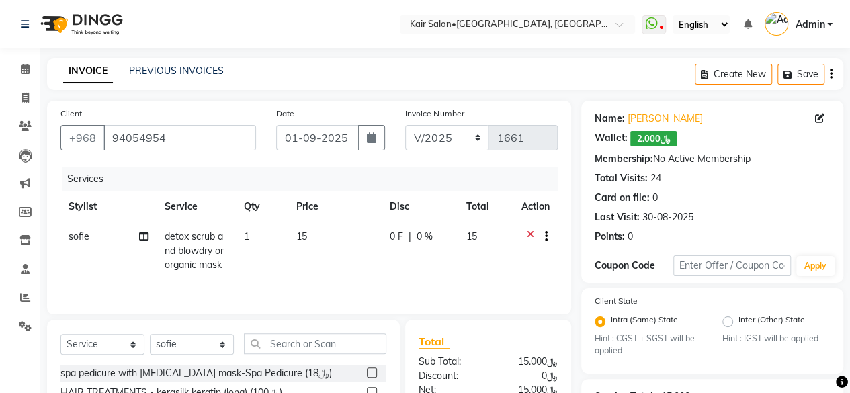
click at [657, 142] on span "﷼2.000" at bounding box center [653, 138] width 46 height 15
click at [652, 141] on span "﷼2.000" at bounding box center [653, 138] width 46 height 15
click at [653, 142] on span "﷼2.000" at bounding box center [653, 138] width 46 height 15
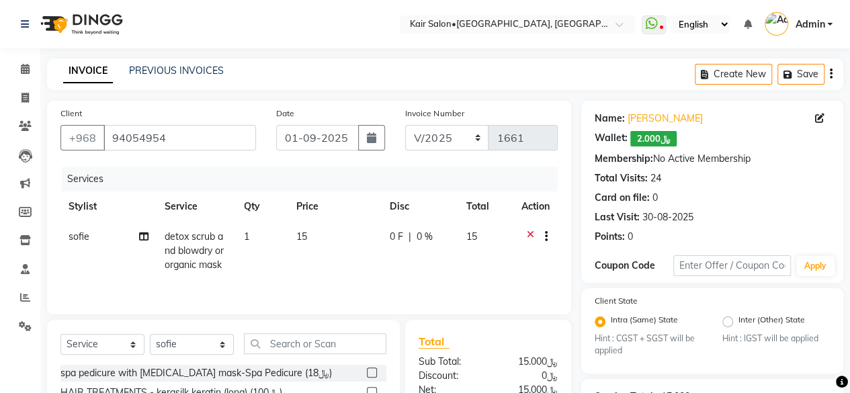
scroll to position [254, 0]
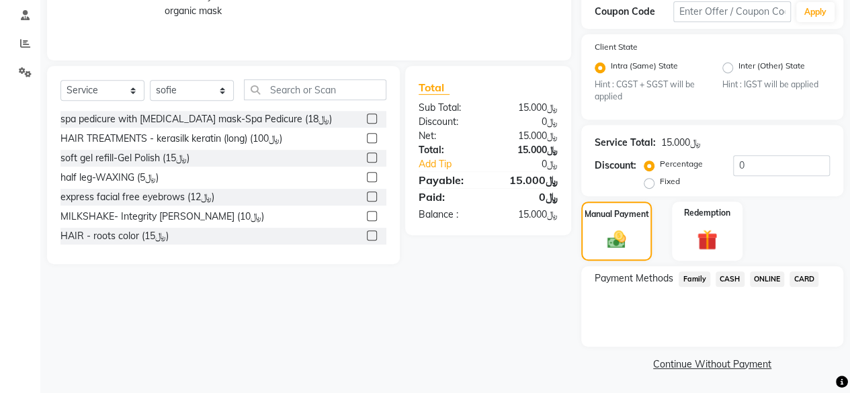
click at [803, 281] on span "CARD" at bounding box center [803, 278] width 29 height 15
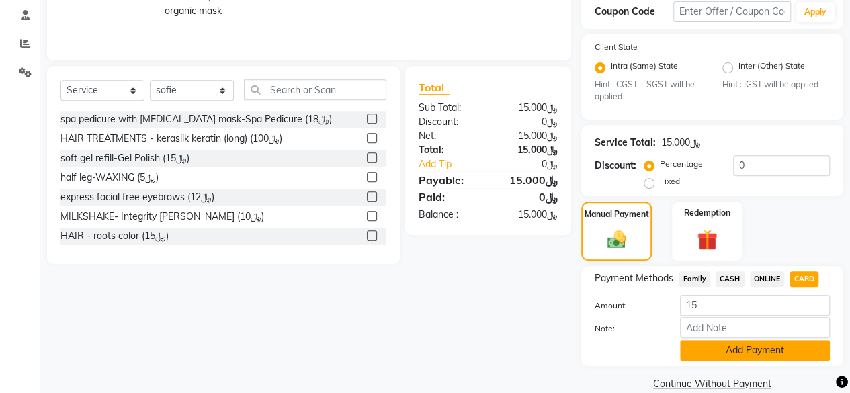
click at [741, 350] on button "Add Payment" at bounding box center [755, 350] width 150 height 21
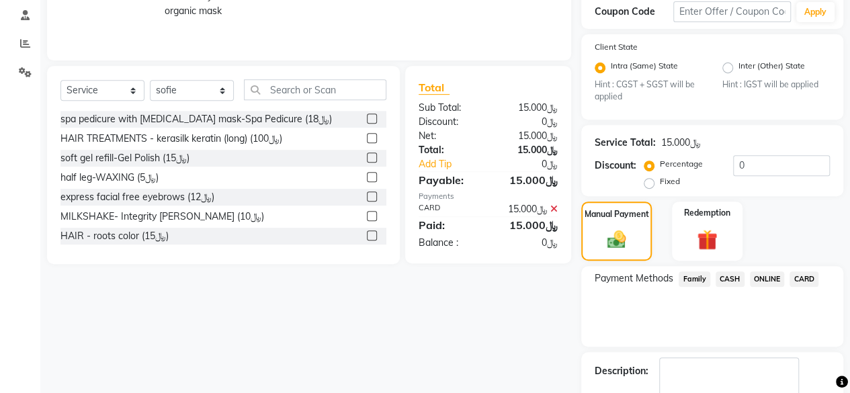
scroll to position [310, 0]
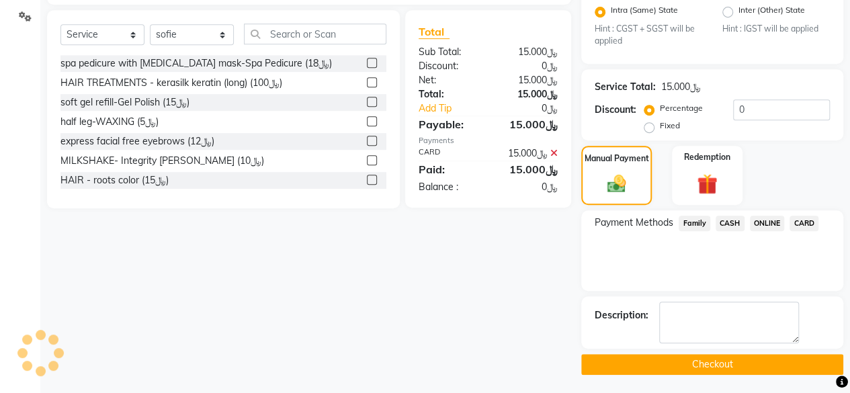
click at [712, 357] on button "Checkout" at bounding box center [712, 364] width 262 height 21
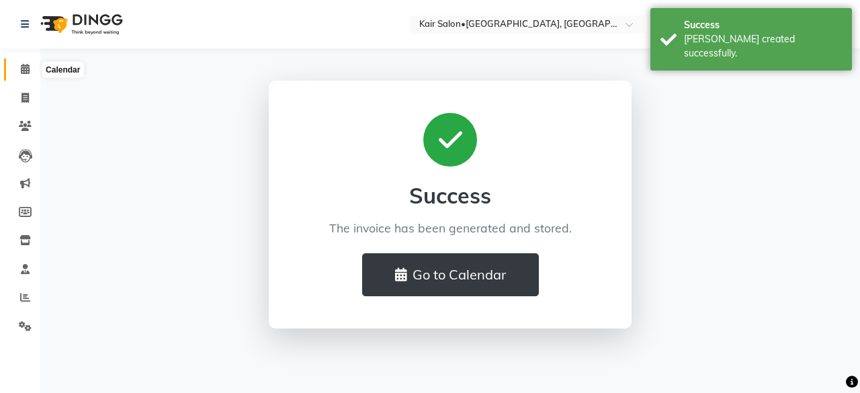
click at [27, 65] on icon at bounding box center [25, 69] width 9 height 10
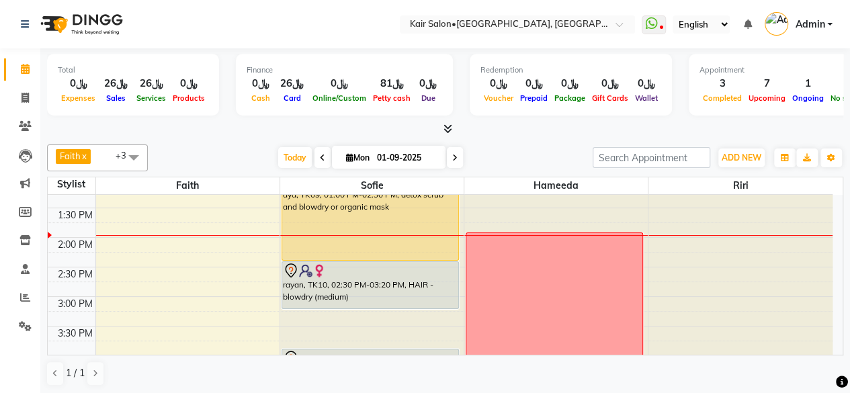
scroll to position [283, 0]
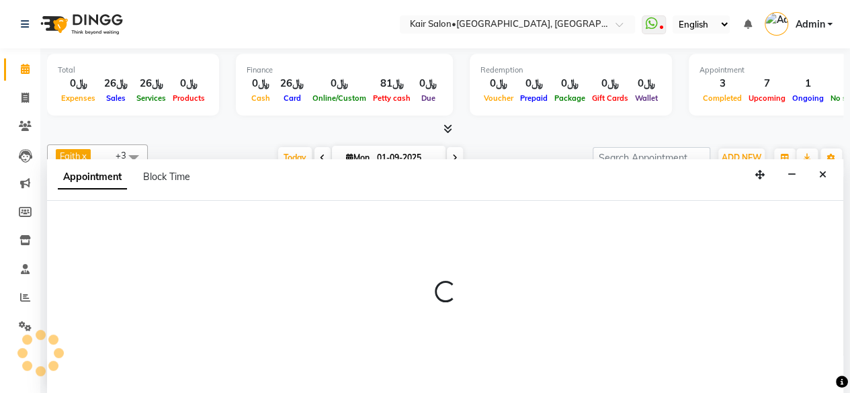
scroll to position [0, 0]
select select "89249"
select select "900"
select select "tentative"
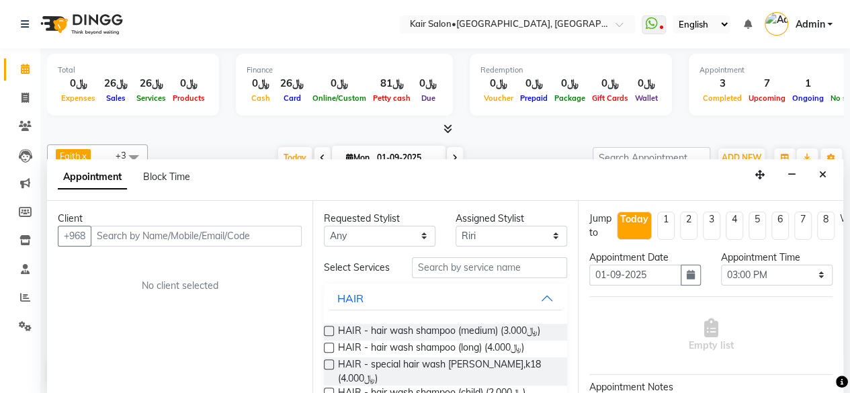
click at [190, 234] on input "text" at bounding box center [196, 236] width 211 height 21
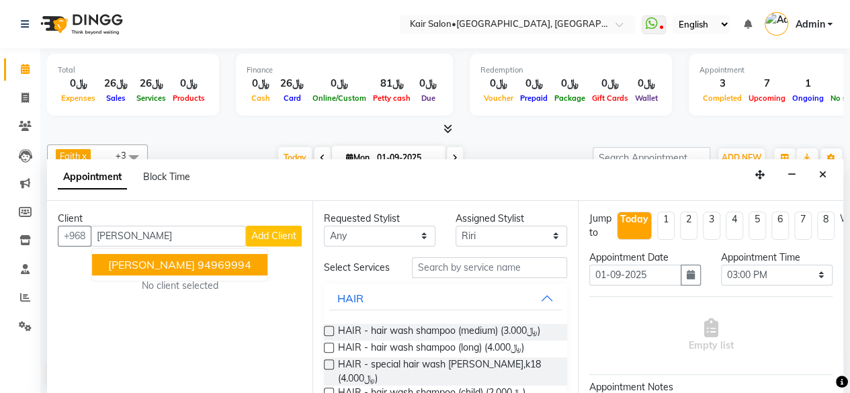
click at [175, 266] on button "Marisa Alabri 94969994" at bounding box center [179, 264] width 175 height 21
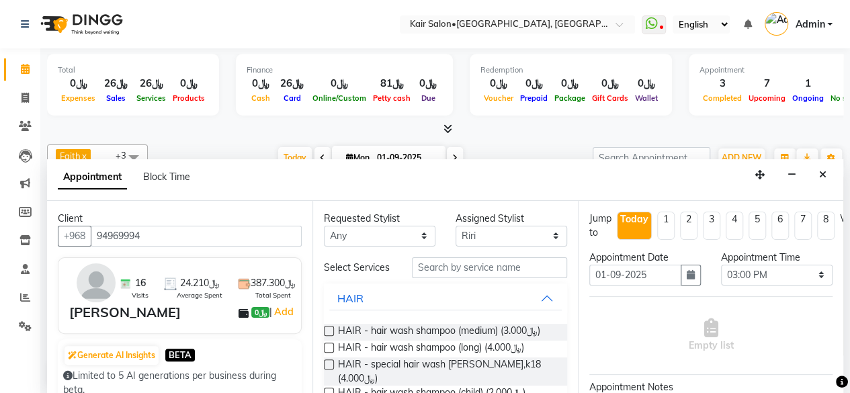
type input "94969994"
click at [420, 237] on select "Any Faith HABSATBEE [PERSON_NAME] Madam [PERSON_NAME] Madam [PERSON_NAME] Madam…" at bounding box center [379, 236] width 111 height 21
select select "89249"
click at [324, 226] on select "Any Faith HABSATBEE [PERSON_NAME] Madam [PERSON_NAME] Madam [PERSON_NAME] Madam…" at bounding box center [379, 236] width 111 height 21
click at [459, 270] on input "text" at bounding box center [489, 267] width 155 height 21
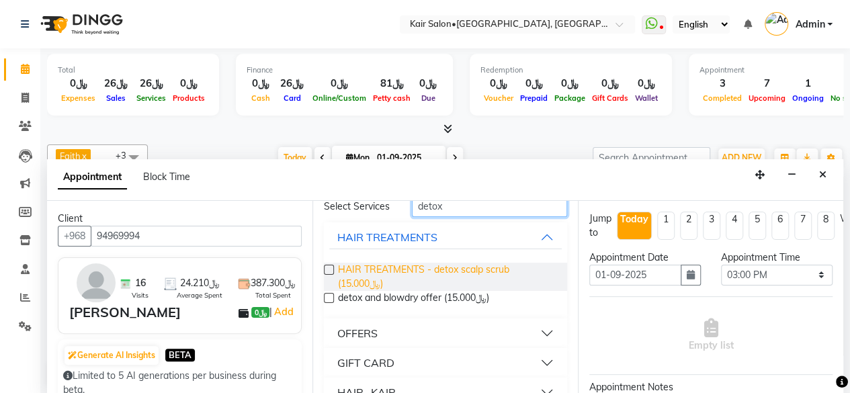
scroll to position [91, 0]
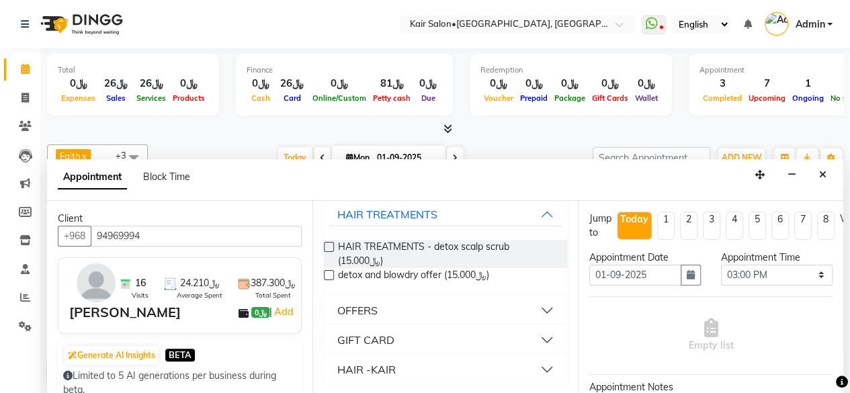
type input "detox"
click at [536, 304] on button "OFFERS" at bounding box center [445, 310] width 232 height 24
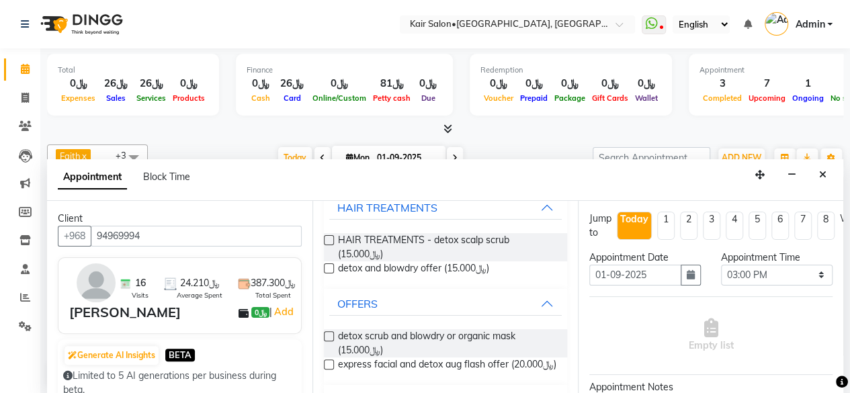
click at [327, 340] on label at bounding box center [329, 336] width 10 height 10
click at [327, 340] on input "checkbox" at bounding box center [328, 337] width 9 height 9
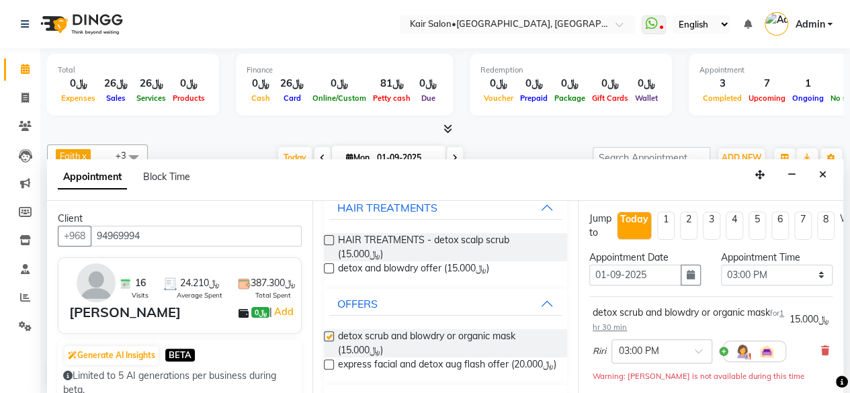
checkbox input "false"
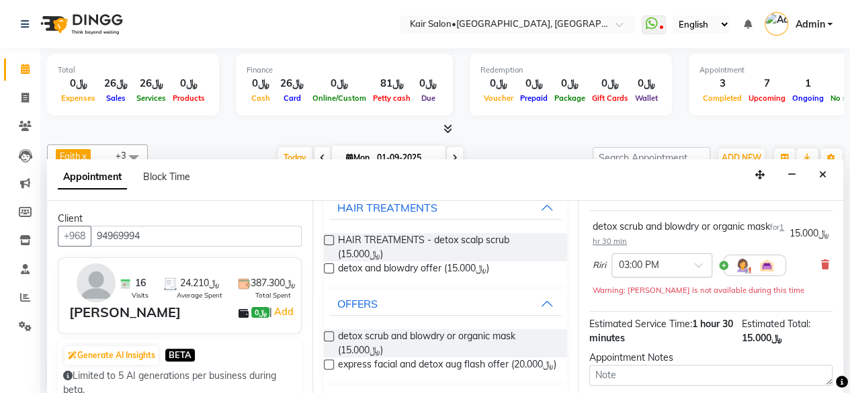
scroll to position [189, 0]
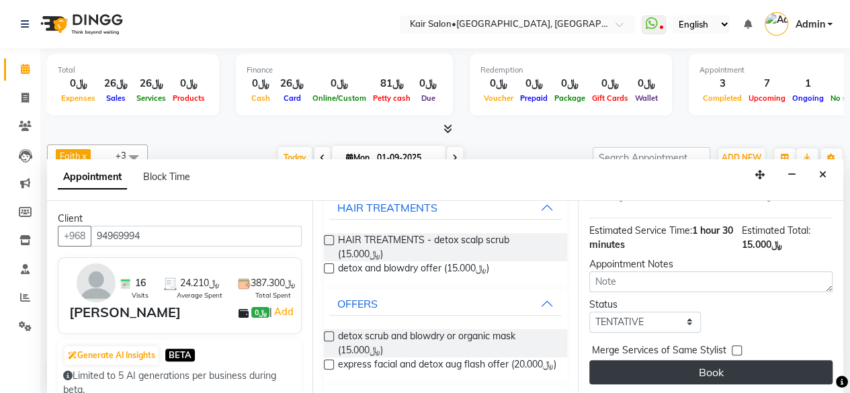
click at [698, 360] on button "Book" at bounding box center [710, 372] width 243 height 24
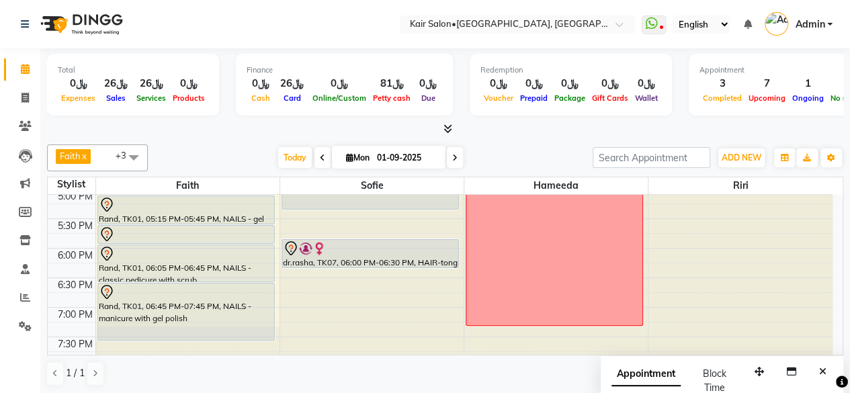
scroll to position [470, 0]
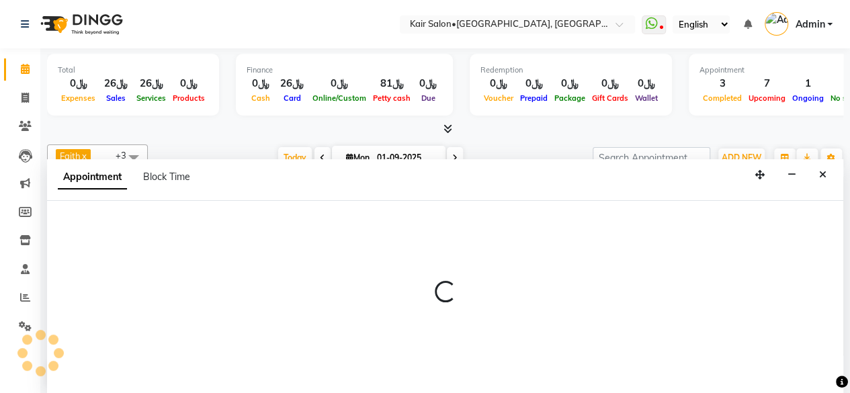
select select "89249"
select select "tentative"
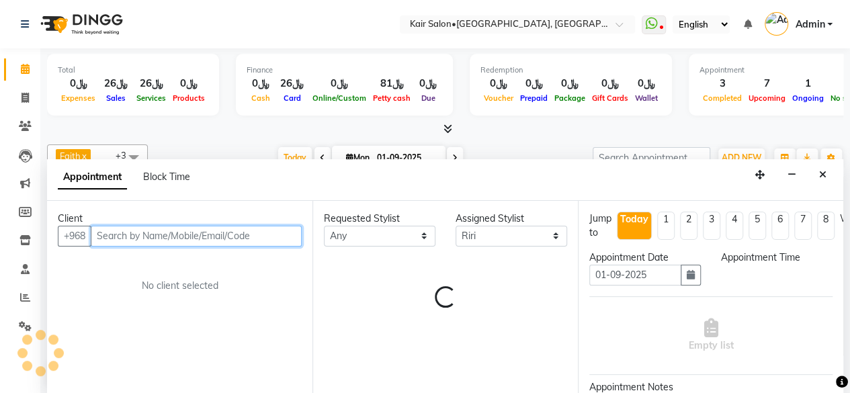
select select "1020"
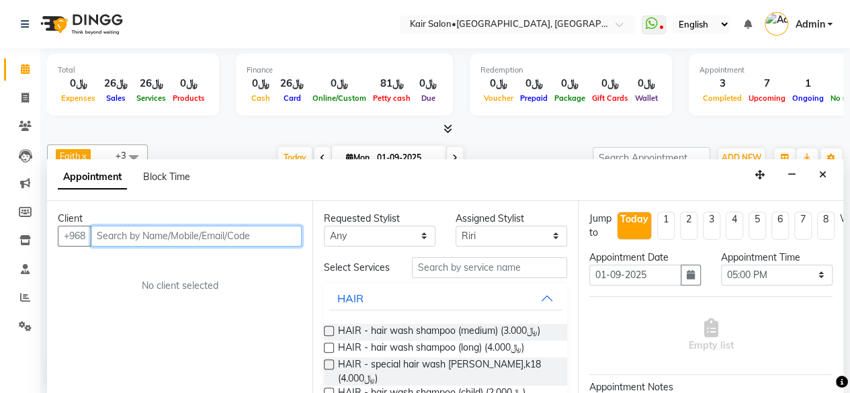
click at [137, 235] on input "text" at bounding box center [196, 236] width 211 height 21
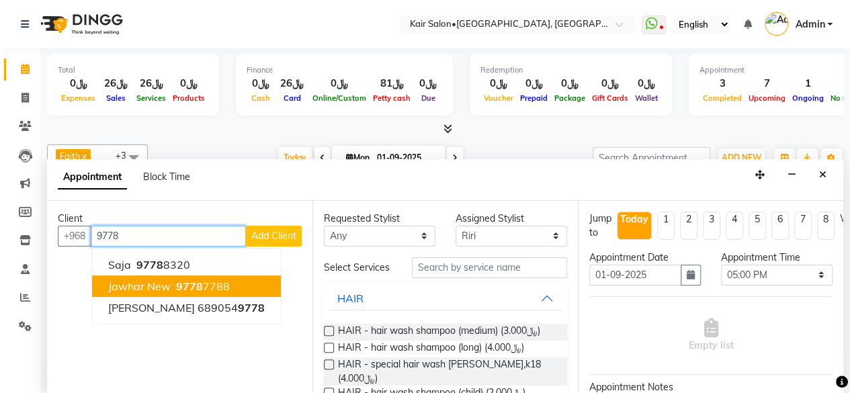
click at [166, 285] on span "Jawhar New" at bounding box center [139, 285] width 62 height 13
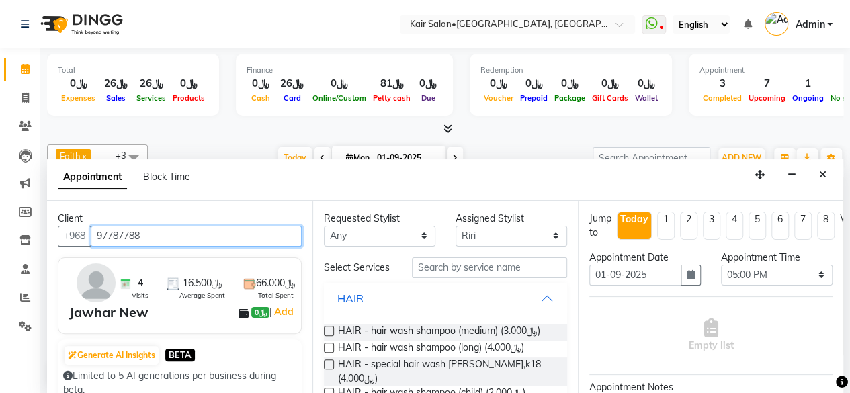
type input "97787788"
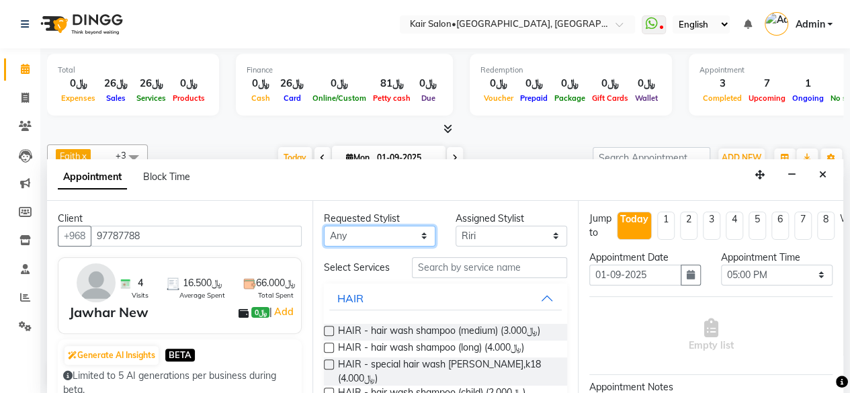
click at [415, 234] on select "Any Faith HABSATBEE [PERSON_NAME] Madam [PERSON_NAME] Madam [PERSON_NAME] Madam…" at bounding box center [379, 236] width 111 height 21
select select "89249"
click at [324, 226] on select "Any Faith HABSATBEE [PERSON_NAME] Madam [PERSON_NAME] Madam [PERSON_NAME] Madam…" at bounding box center [379, 236] width 111 height 21
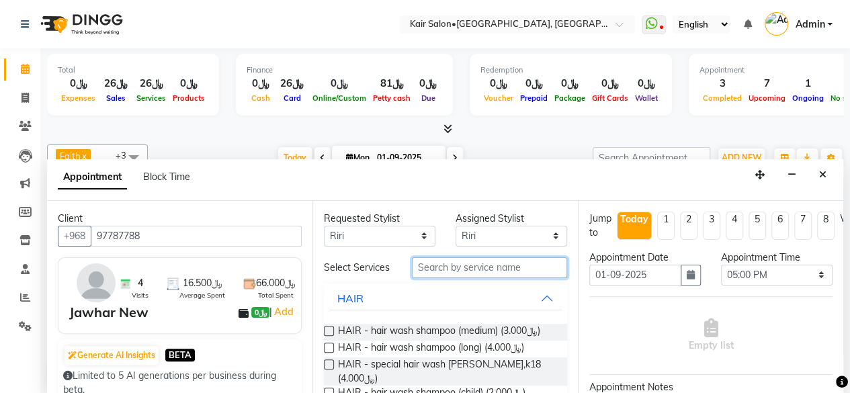
click at [441, 269] on input "text" at bounding box center [489, 267] width 155 height 21
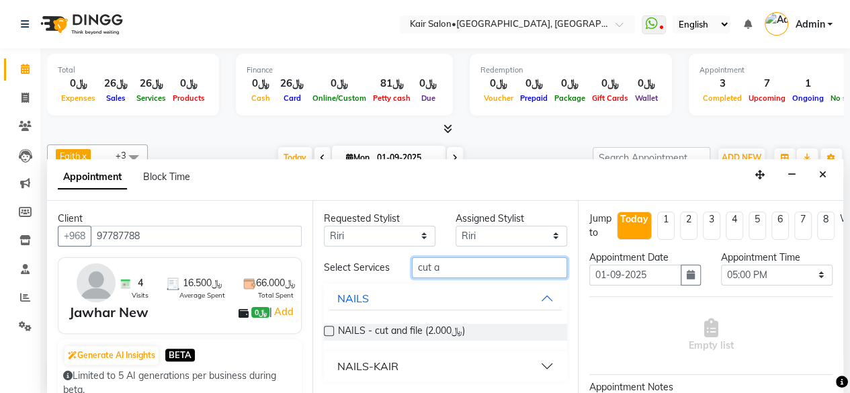
type input "cut a"
click at [328, 326] on label at bounding box center [329, 331] width 10 height 10
click at [328, 328] on input "checkbox" at bounding box center [328, 332] width 9 height 9
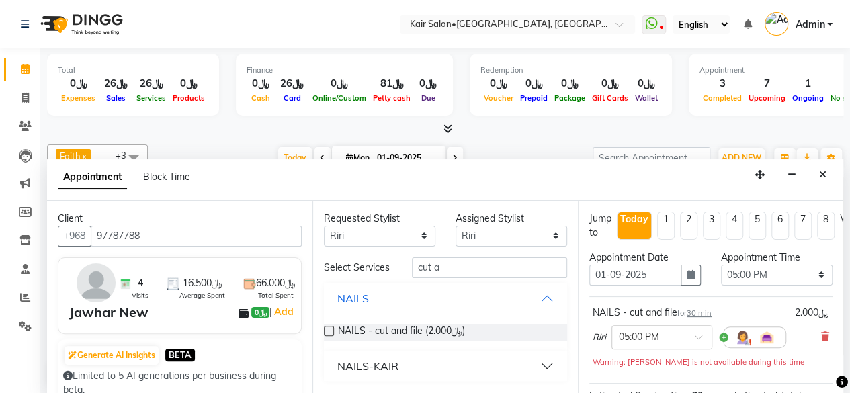
click at [332, 328] on label at bounding box center [329, 331] width 10 height 10
click at [332, 328] on input "checkbox" at bounding box center [328, 332] width 9 height 9
checkbox input "false"
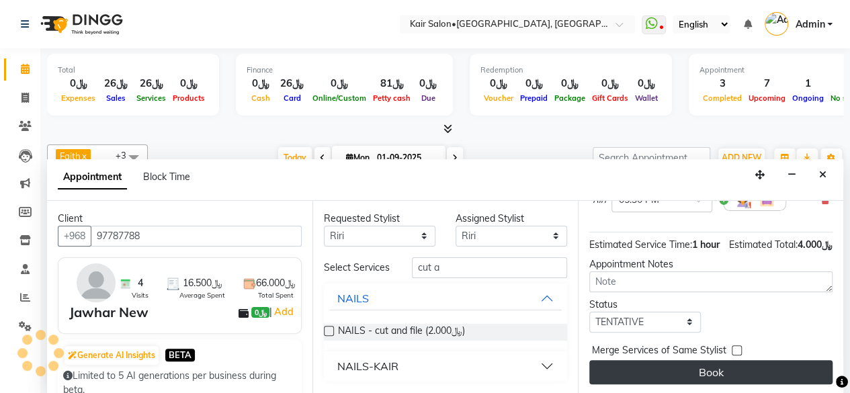
scroll to position [236, 0]
click at [720, 361] on button "Book" at bounding box center [710, 372] width 243 height 24
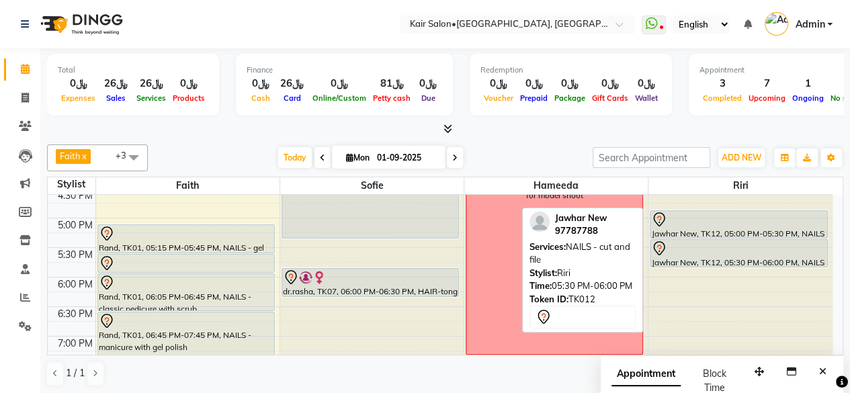
scroll to position [537, 0]
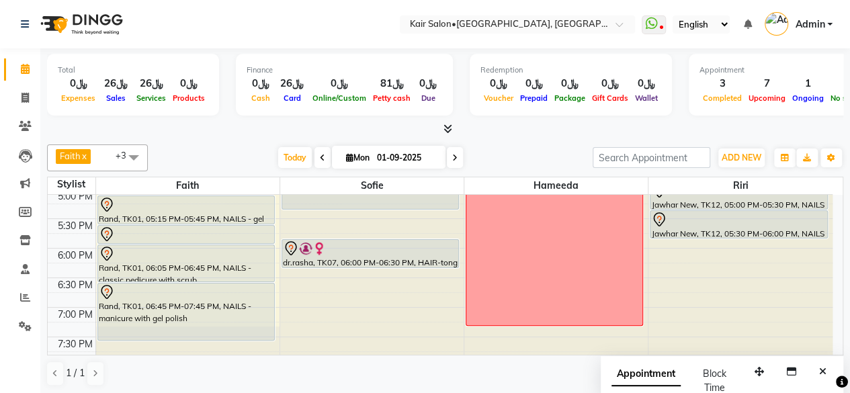
click at [457, 153] on span at bounding box center [455, 157] width 16 height 21
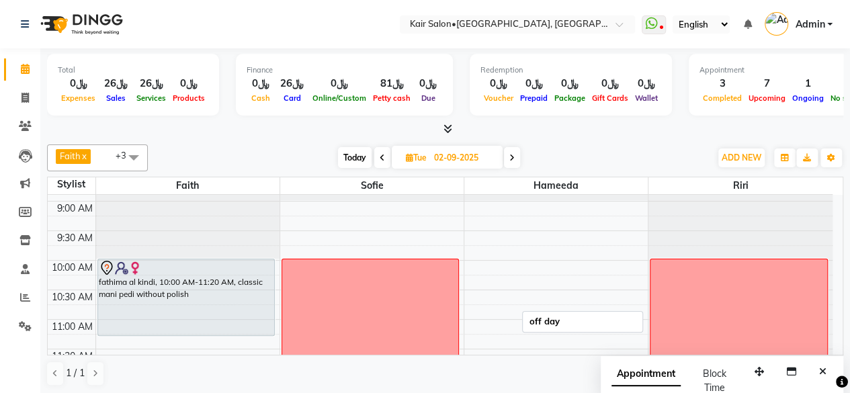
scroll to position [31, 0]
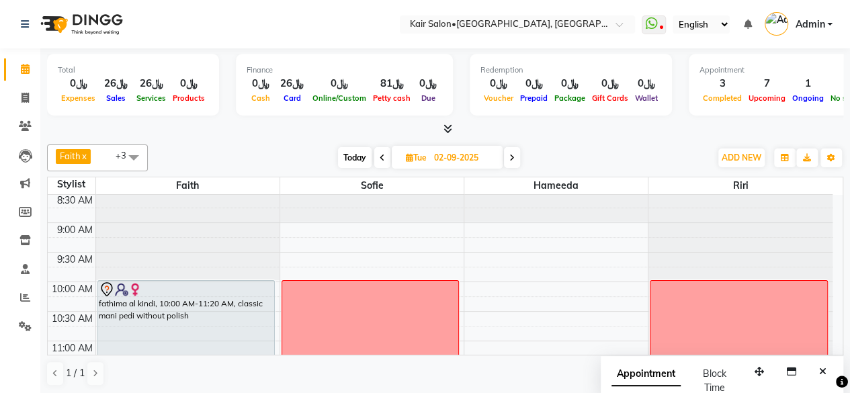
click at [351, 150] on span "Today" at bounding box center [355, 157] width 34 height 21
type input "01-09-2025"
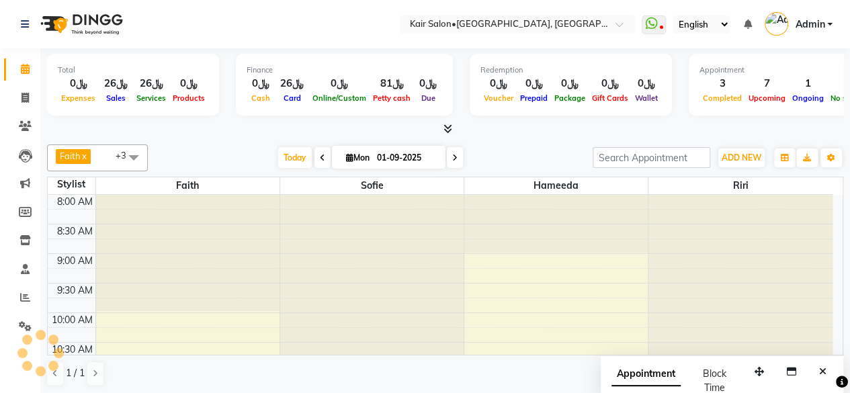
scroll to position [350, 0]
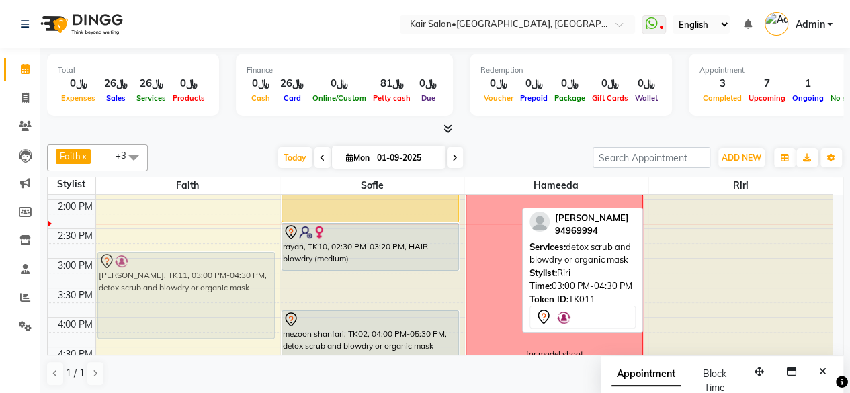
drag, startPoint x: 731, startPoint y: 271, endPoint x: 138, endPoint y: 267, distance: 593.0
click at [138, 267] on tr "sara, TK06, 11:00 AM-11:30 AM, NAILS - gel polish removal Rand, TK01, 05:15 PM-…" at bounding box center [440, 317] width 784 height 945
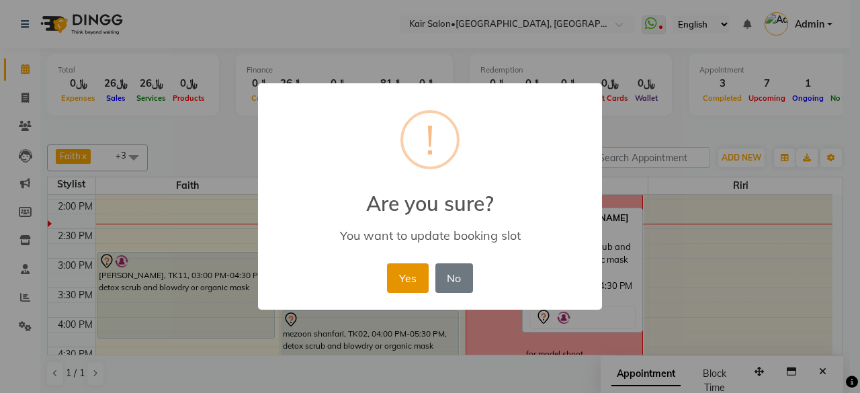
click at [414, 274] on button "Yes" at bounding box center [407, 278] width 41 height 30
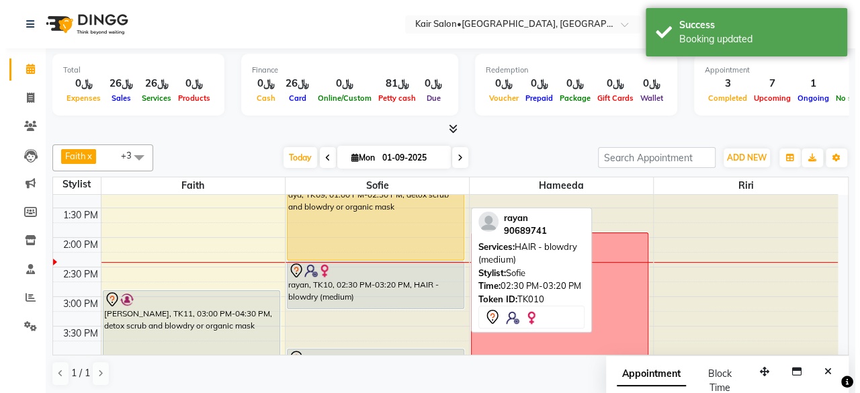
scroll to position [283, 0]
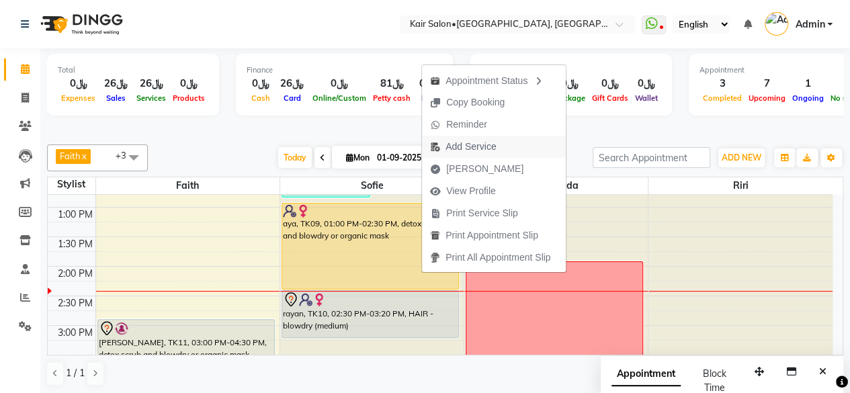
click at [477, 148] on span "Add Service" at bounding box center [470, 147] width 50 height 14
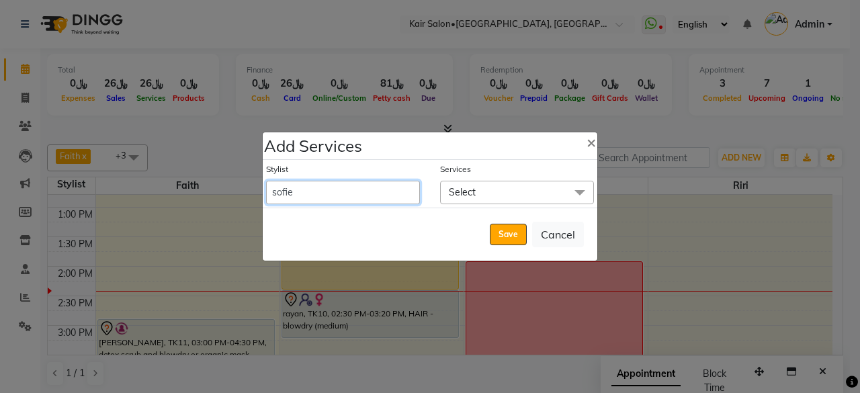
click at [400, 193] on select "Faith HABSATBEE SHAHULHAMEED Hameeda Kairs staffs Madam Alia Taya Madam Asma Ja…" at bounding box center [343, 193] width 154 height 24
select select "89249"
click at [266, 181] on select "Faith HABSATBEE SHAHULHAMEED Hameeda Kairs staffs Madam Alia Taya Madam Asma Ja…" at bounding box center [343, 193] width 154 height 24
select select "870"
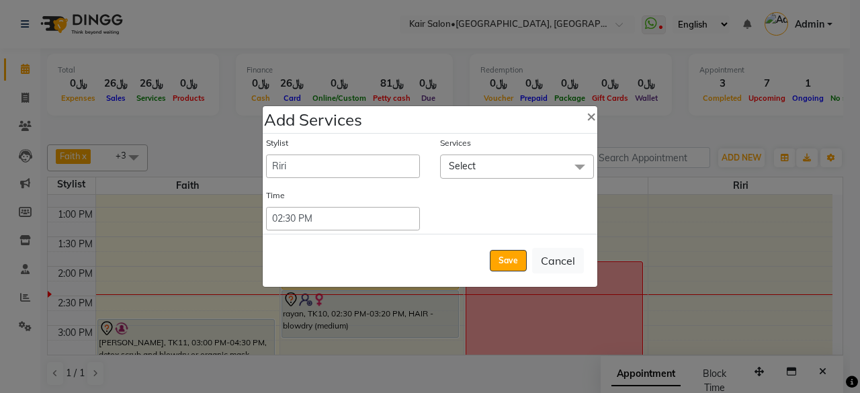
click at [501, 167] on span "Select" at bounding box center [517, 166] width 154 height 24
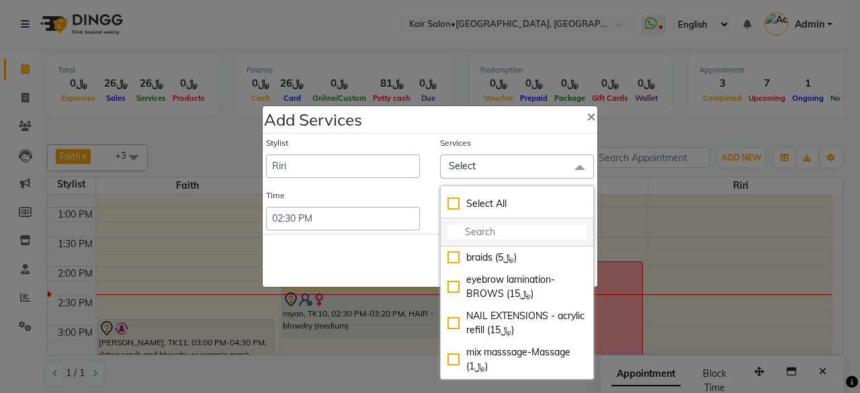
click at [492, 236] on input "multiselect-search" at bounding box center [516, 232] width 139 height 14
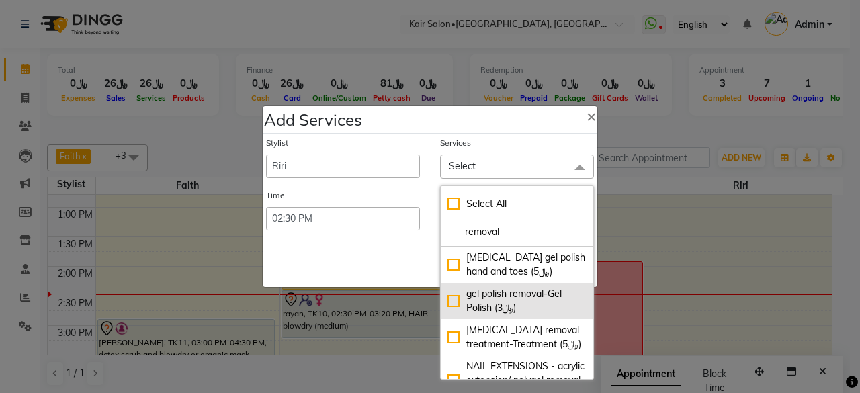
type input "removal"
click at [448, 301] on div "gel polish removal-Gel Polish (﷼3)" at bounding box center [516, 301] width 139 height 28
checkbox input "true"
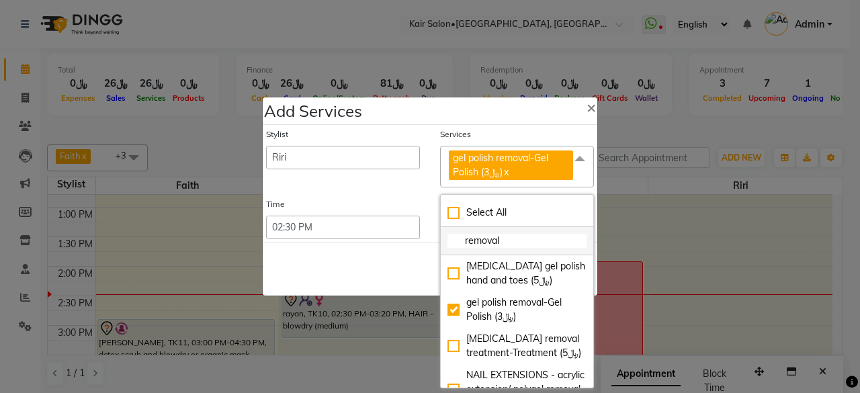
click at [512, 245] on input "removal" at bounding box center [516, 241] width 139 height 14
type input "r"
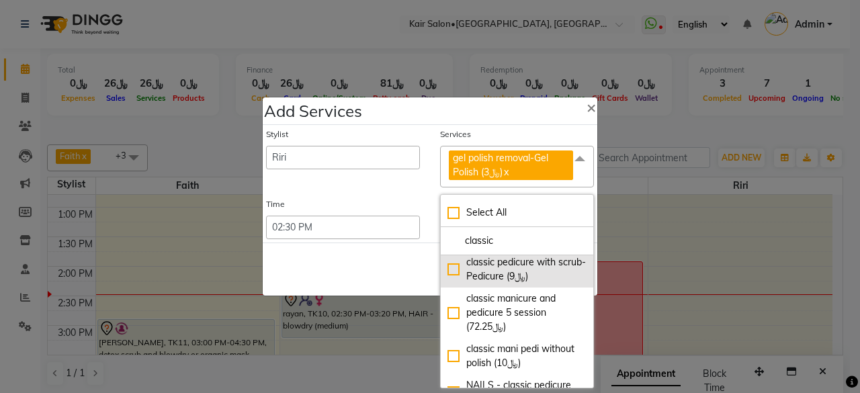
scroll to position [67, 0]
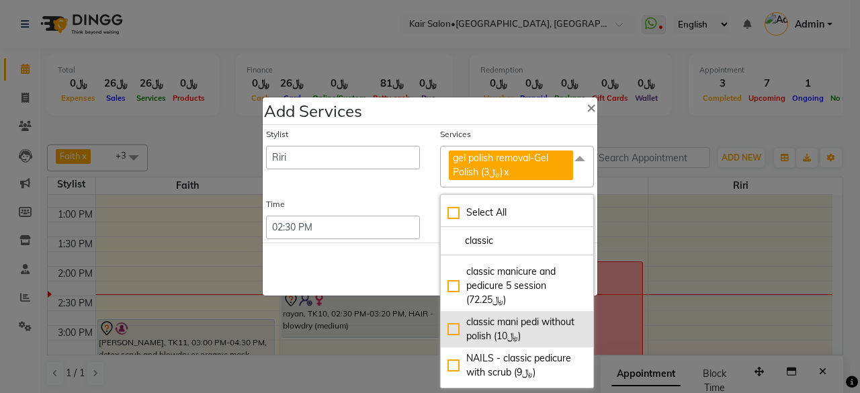
type input "classic"
click at [447, 330] on div "classic mani pedi without polish (﷼10)" at bounding box center [516, 329] width 139 height 28
checkbox input "true"
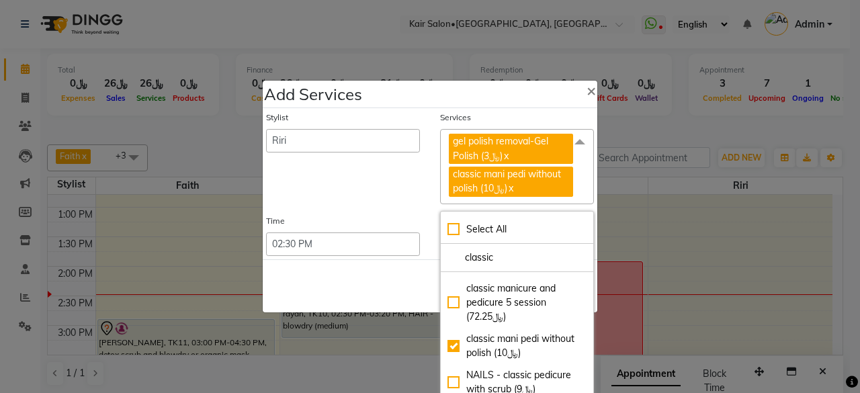
click at [645, 279] on ngb-modal-window "Add Services × Stylist Faith HABSATBEE SHAHULHAMEED Hameeda Kairs staffs Madam …" at bounding box center [430, 196] width 860 height 393
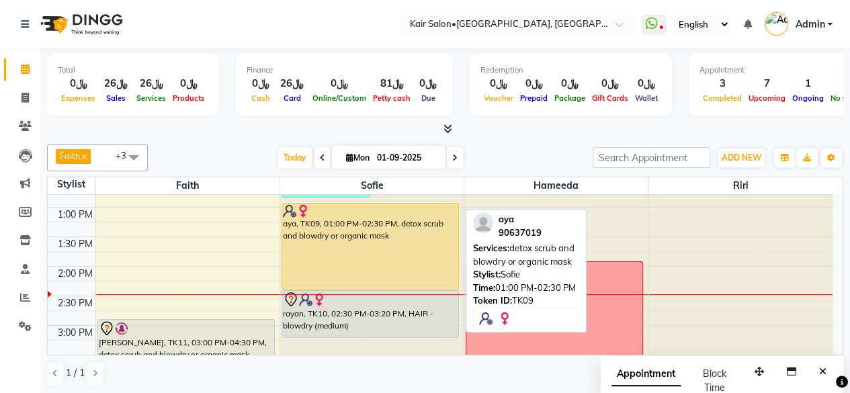
click at [415, 275] on div "aya, TK09, 01:00 PM-02:30 PM, detox scrub and blowdry or organic mask" at bounding box center [370, 245] width 176 height 85
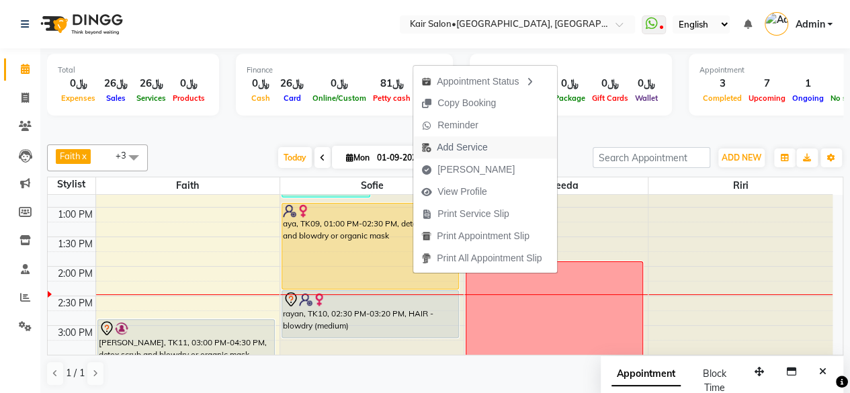
click at [458, 146] on span "Add Service" at bounding box center [462, 147] width 50 height 14
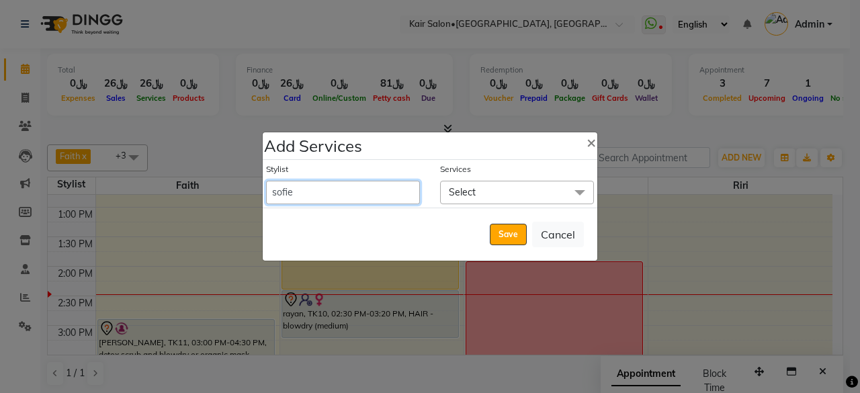
click at [396, 191] on select "Faith HABSATBEE SHAHULHAMEED Hameeda Kairs staffs Madam Alia Taya Madam Asma Ja…" at bounding box center [343, 193] width 154 height 24
select select "89249"
click at [266, 181] on select "Faith HABSATBEE SHAHULHAMEED Hameeda Kairs staffs Madam Alia Taya Madam Asma Ja…" at bounding box center [343, 193] width 154 height 24
select select "870"
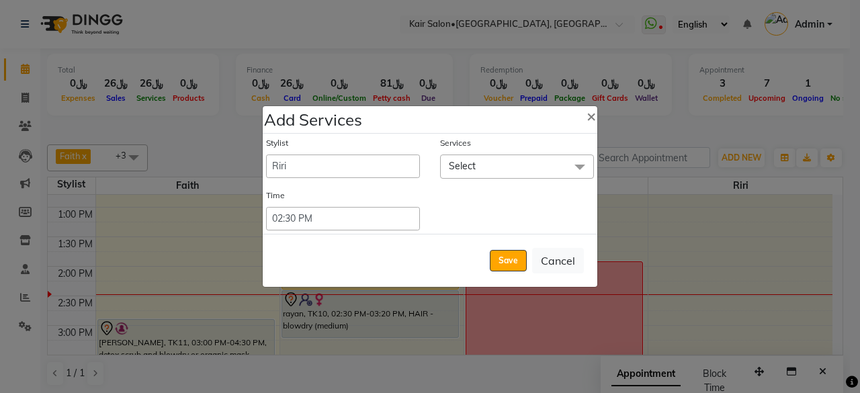
click at [538, 175] on span "Select" at bounding box center [517, 166] width 154 height 24
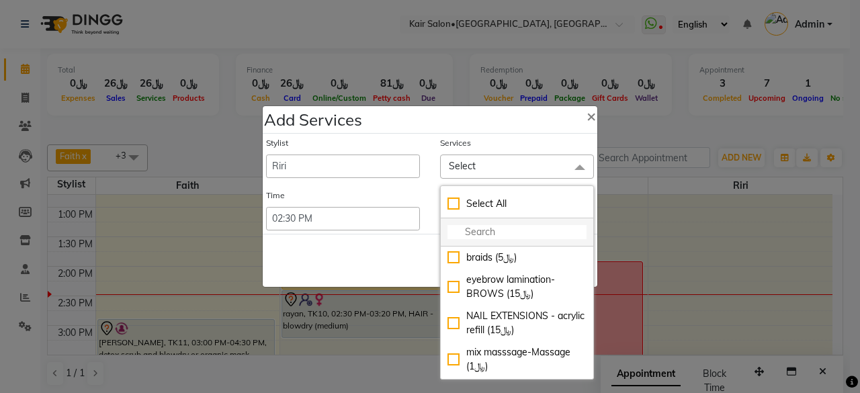
click at [516, 225] on input "multiselect-search" at bounding box center [516, 232] width 139 height 14
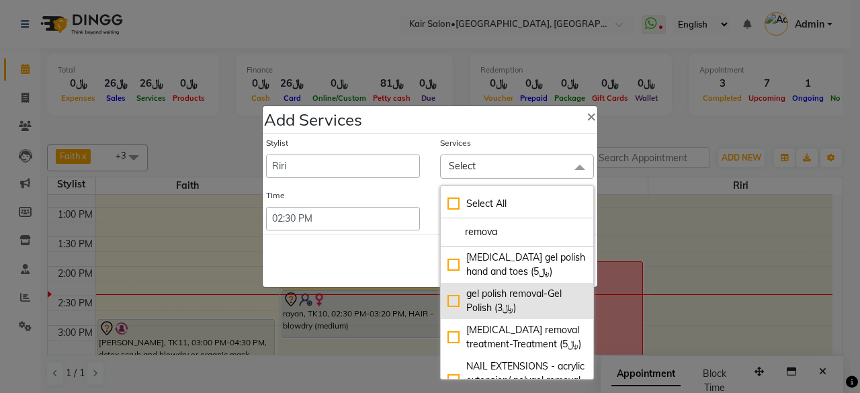
type input "remova"
click at [449, 294] on div "gel polish removal-Gel Polish (﷼3)" at bounding box center [516, 301] width 139 height 28
checkbox input "true"
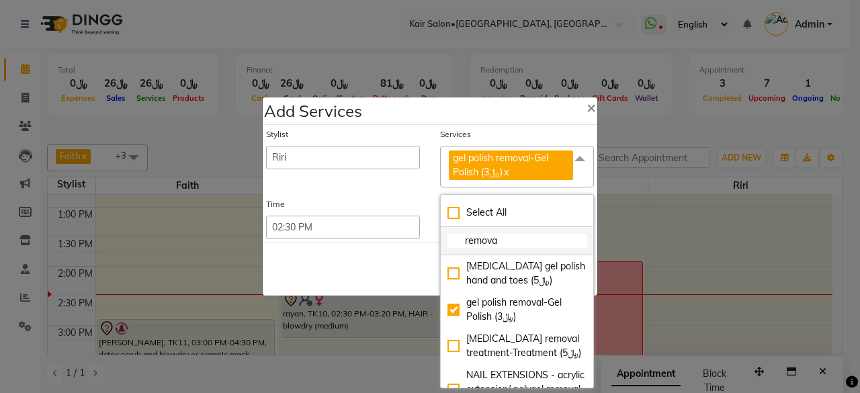
click at [517, 242] on input "remova" at bounding box center [516, 241] width 139 height 14
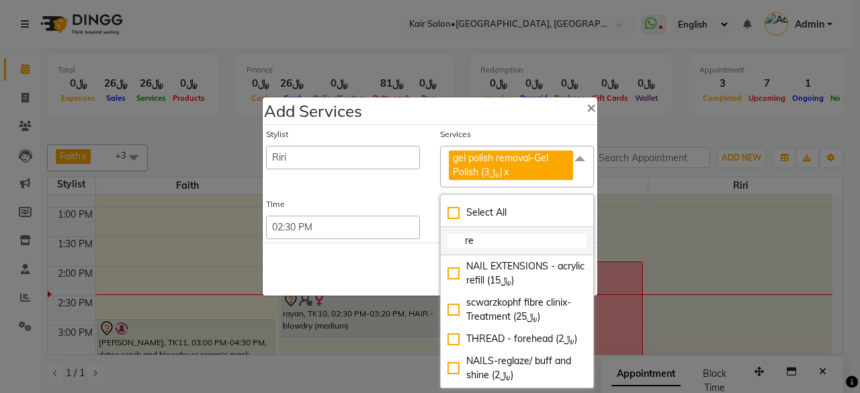
type input "r"
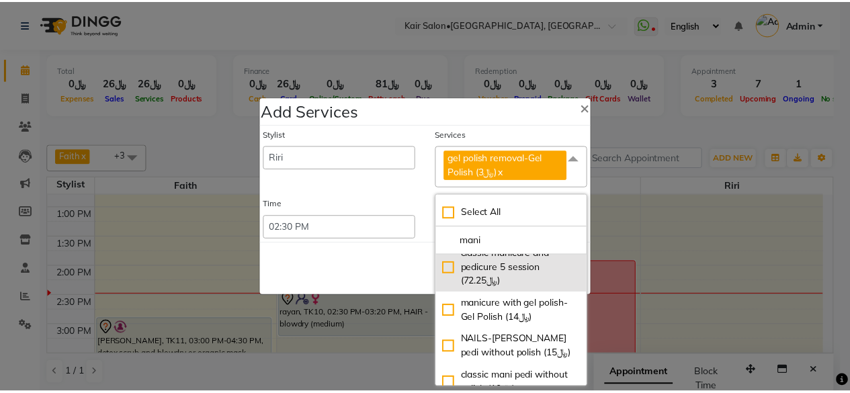
scroll to position [201, 0]
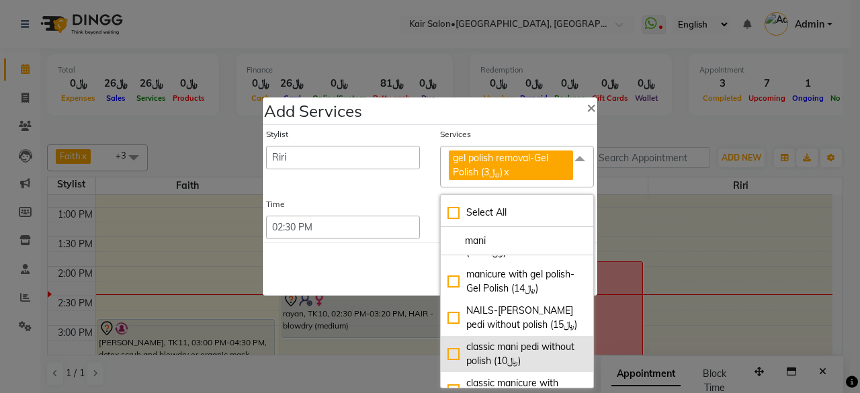
type input "mani"
click at [451, 351] on div "classic mani pedi without polish (﷼10)" at bounding box center [516, 354] width 139 height 28
checkbox input "true"
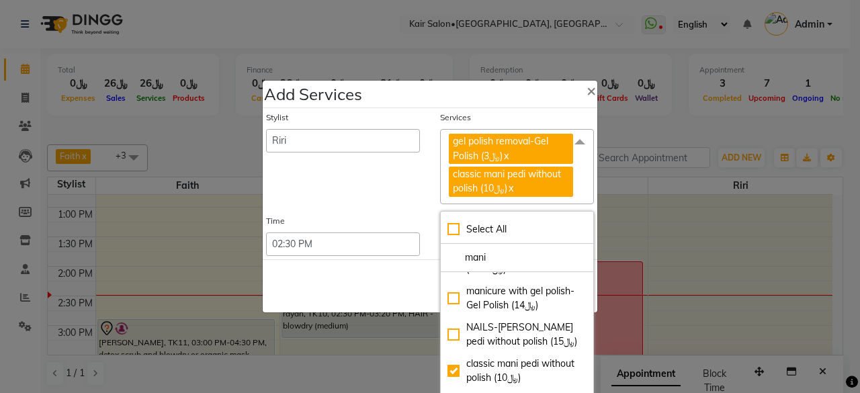
click at [389, 284] on div "Save Cancel" at bounding box center [430, 285] width 334 height 53
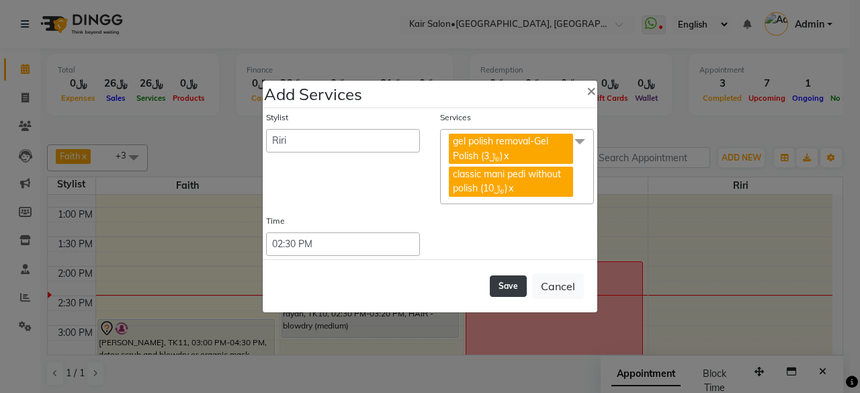
click at [514, 287] on button "Save" at bounding box center [508, 285] width 37 height 21
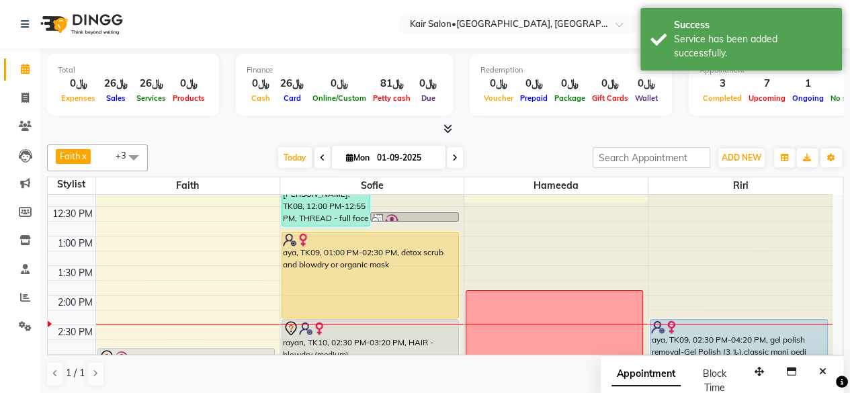
scroll to position [283, 0]
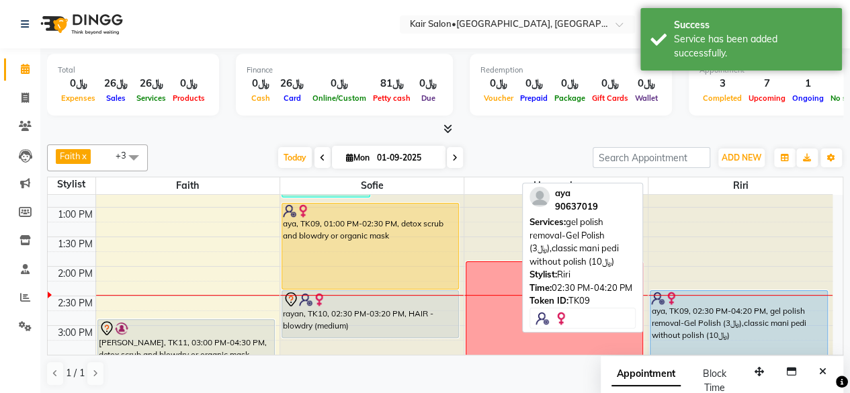
click at [746, 300] on div at bounding box center [738, 297] width 175 height 13
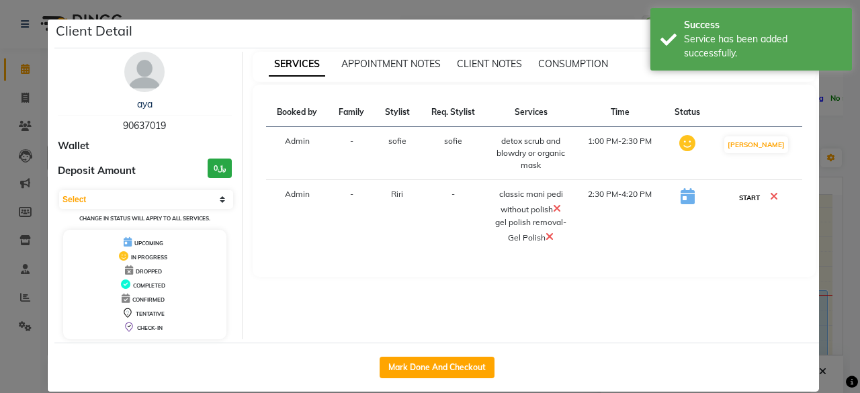
click at [750, 198] on button "START" at bounding box center [749, 197] width 28 height 17
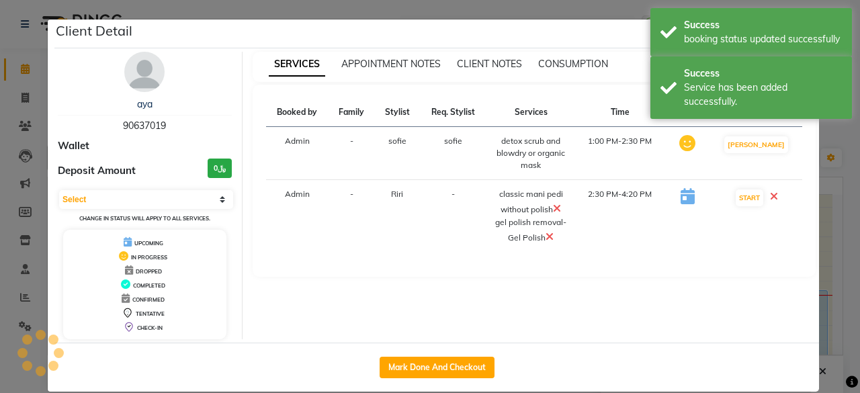
select select "1"
click at [835, 208] on ngb-modal-window "Client Detail aya 90637019 Wallet Deposit Amount ﷼0 Select IN SERVICE CONFIRMED…" at bounding box center [430, 196] width 860 height 393
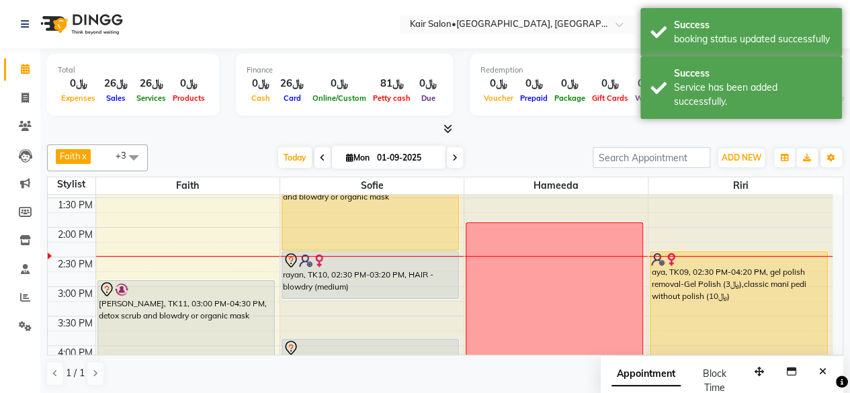
scroll to position [350, 0]
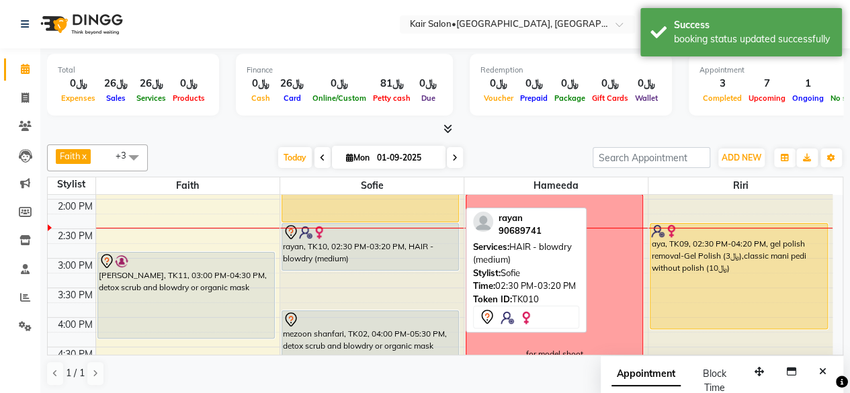
click at [424, 252] on div "rayan, TK10, 02:30 PM-03:20 PM, HAIR - blowdry (medium)" at bounding box center [370, 247] width 176 height 46
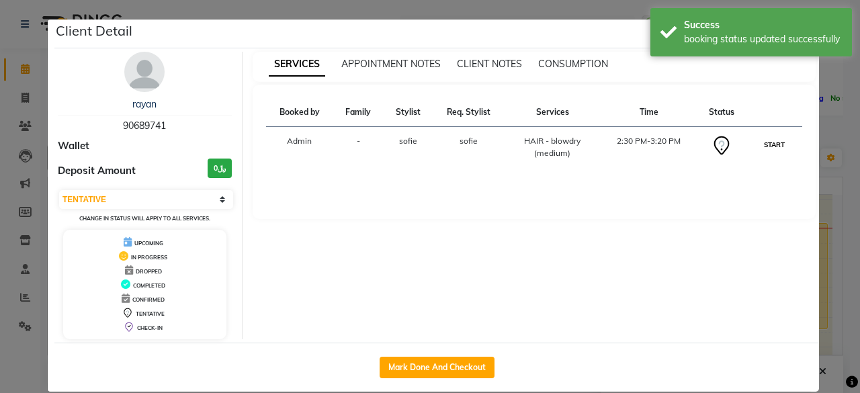
click at [764, 143] on button "START" at bounding box center [774, 144] width 28 height 17
select select "1"
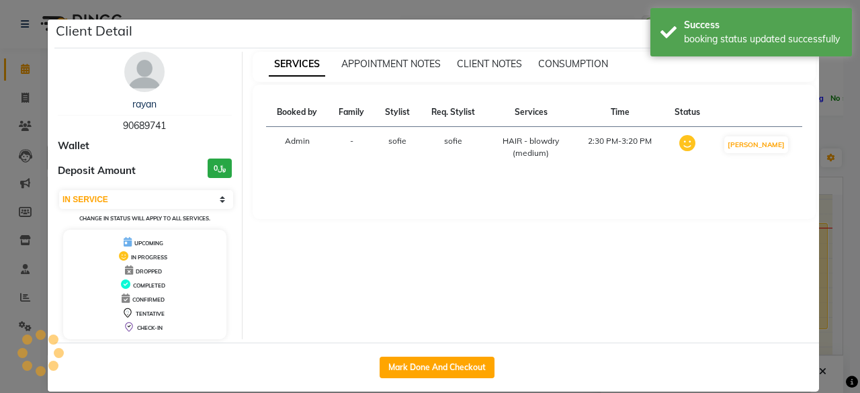
click at [840, 207] on ngb-modal-window "Client Detail rayan 90689741 Wallet Deposit Amount ﷼0 Select IN SERVICE CONFIRM…" at bounding box center [430, 196] width 860 height 393
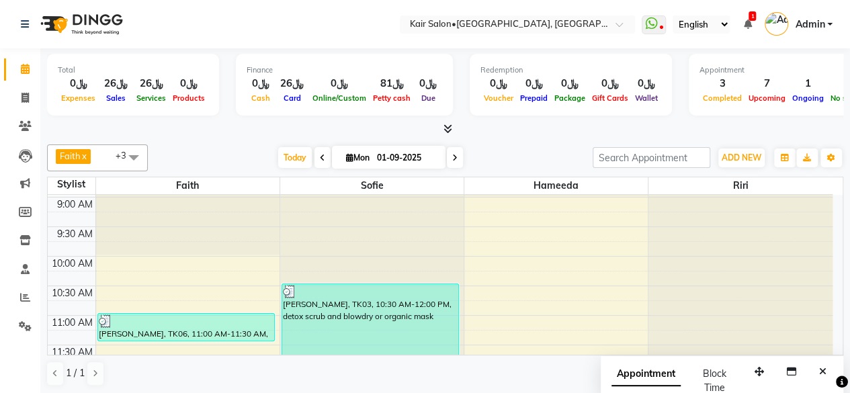
scroll to position [0, 0]
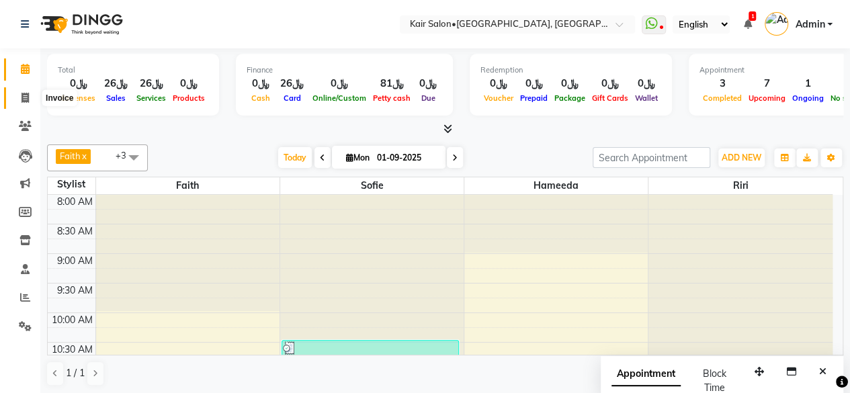
click at [24, 95] on icon at bounding box center [24, 98] width 7 height 10
select select "service"
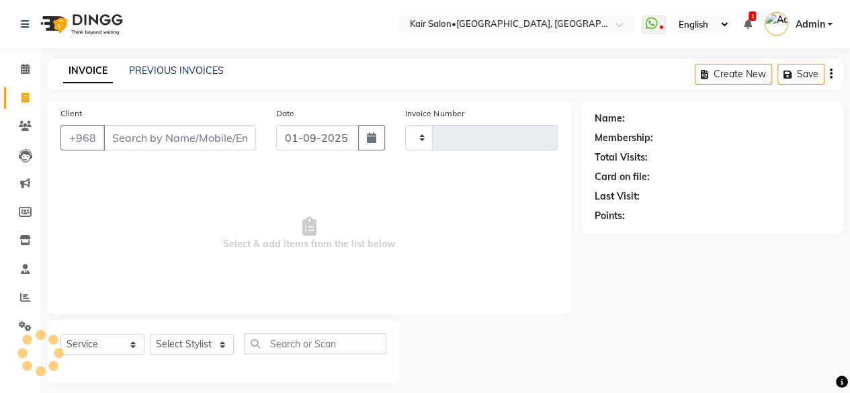
click at [137, 142] on input "Client" at bounding box center [179, 138] width 152 height 26
type input "asee"
type input "1662"
select select "6490"
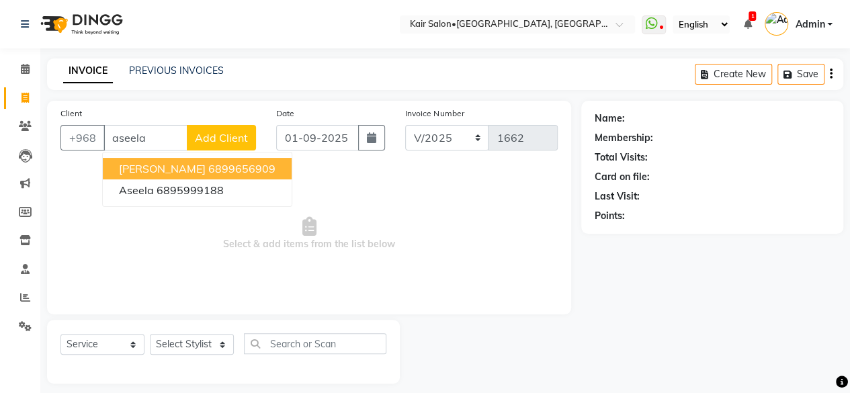
click at [150, 167] on span "[PERSON_NAME]" at bounding box center [162, 168] width 87 height 13
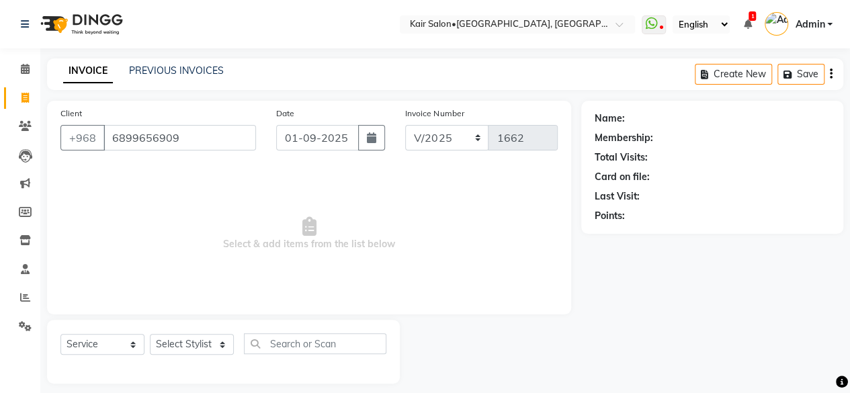
type input "6899656909"
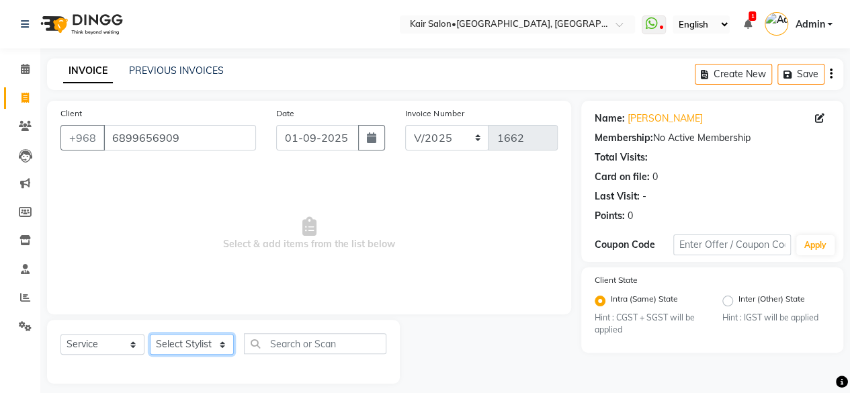
click at [218, 340] on select "Select Stylist Faith HABSATBEE SHAHULHAMEED Hameeda Kairs staffs Madam Alia Tay…" at bounding box center [192, 344] width 84 height 21
select select "66378"
click at [150, 334] on select "Select Stylist Faith HABSATBEE SHAHULHAMEED Hameeda Kairs staffs Madam Alia Tay…" at bounding box center [192, 344] width 84 height 21
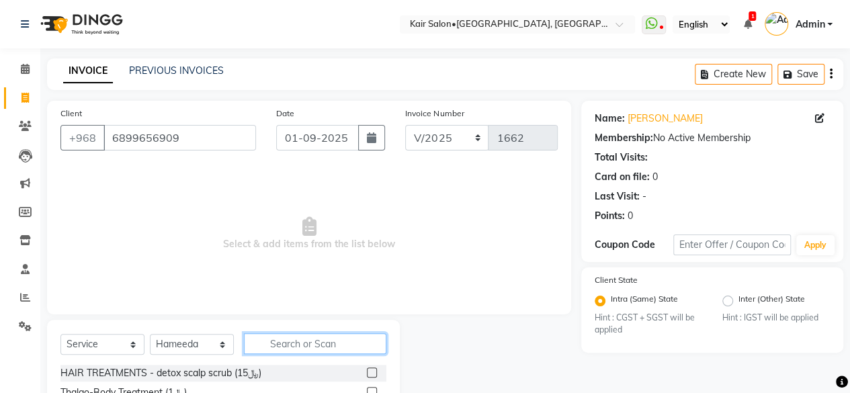
click at [317, 343] on input "text" at bounding box center [315, 343] width 142 height 21
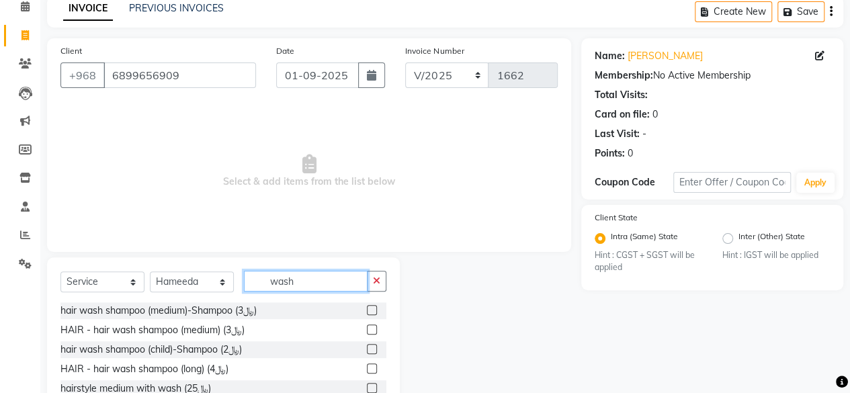
scroll to position [134, 0]
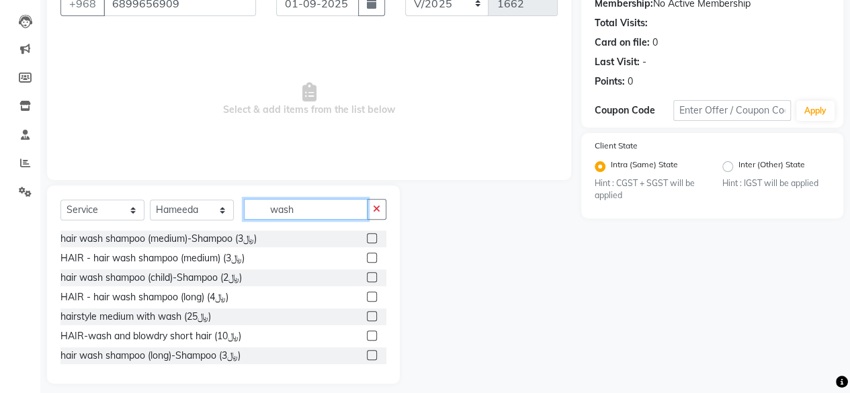
type input "wash"
click at [367, 336] on label at bounding box center [372, 335] width 10 height 10
click at [367, 336] on input "checkbox" at bounding box center [371, 336] width 9 height 9
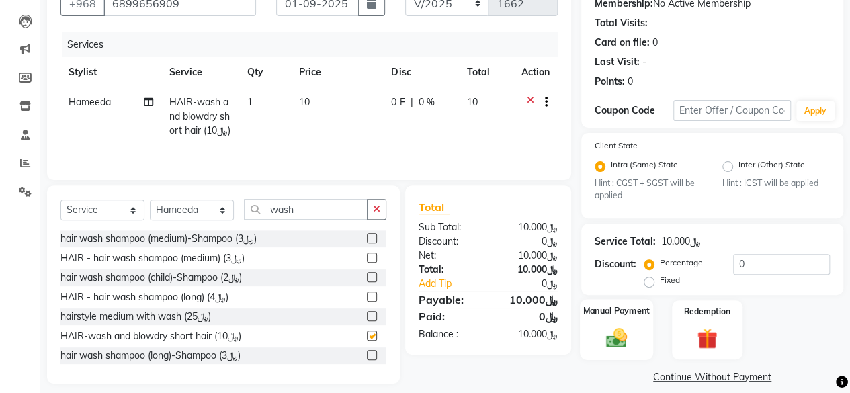
checkbox input "false"
click at [614, 339] on img at bounding box center [616, 338] width 34 height 24
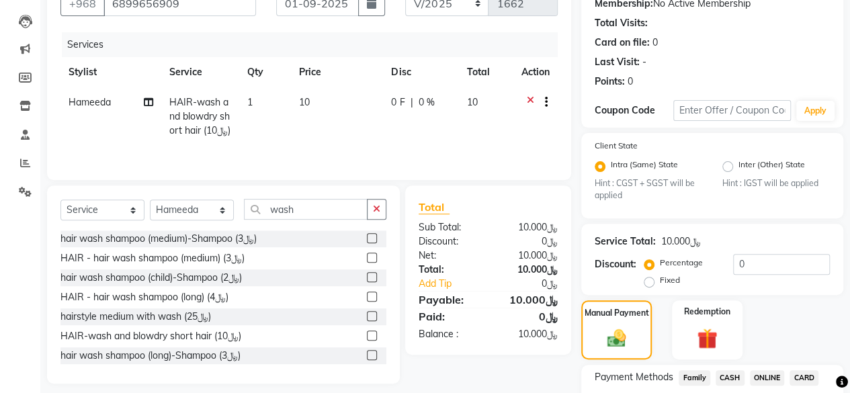
click at [806, 374] on span "CARD" at bounding box center [803, 377] width 29 height 15
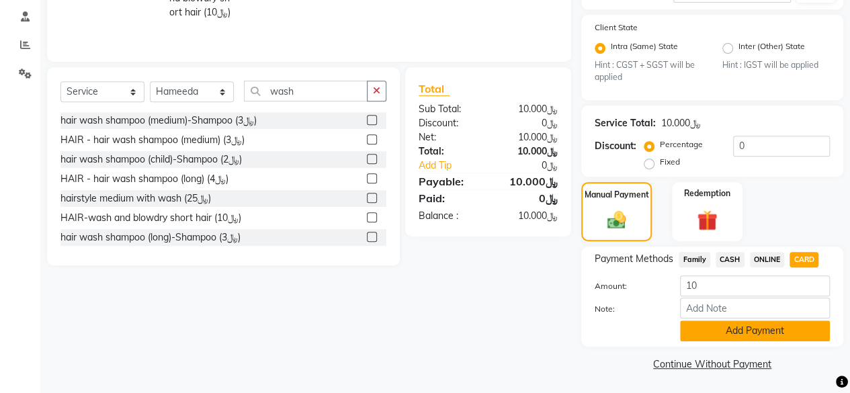
click at [732, 328] on button "Add Payment" at bounding box center [755, 330] width 150 height 21
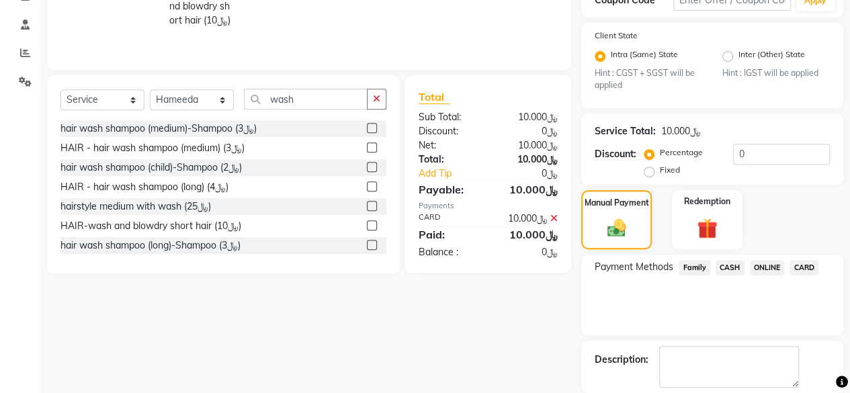
scroll to position [289, 0]
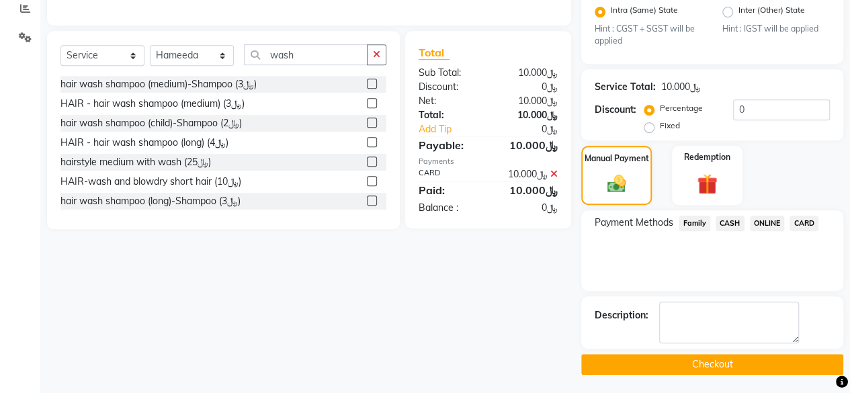
click at [713, 367] on button "Checkout" at bounding box center [712, 364] width 262 height 21
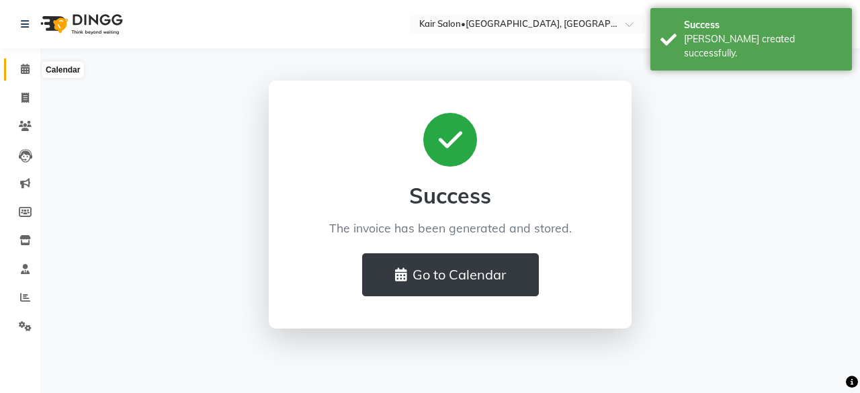
click at [27, 66] on icon at bounding box center [25, 69] width 9 height 10
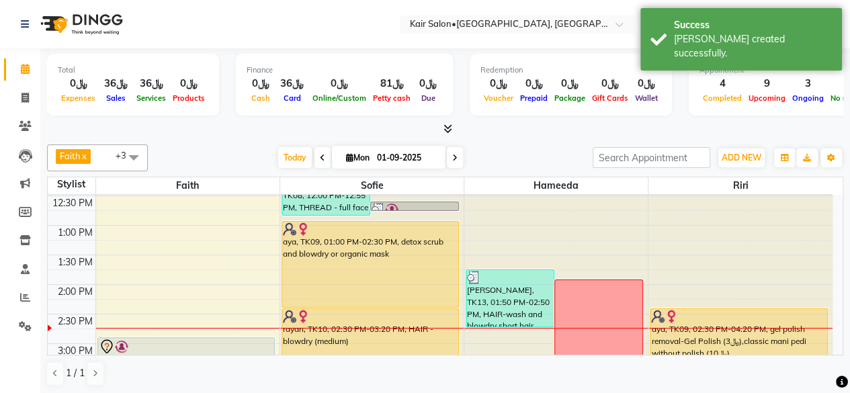
scroll to position [269, 0]
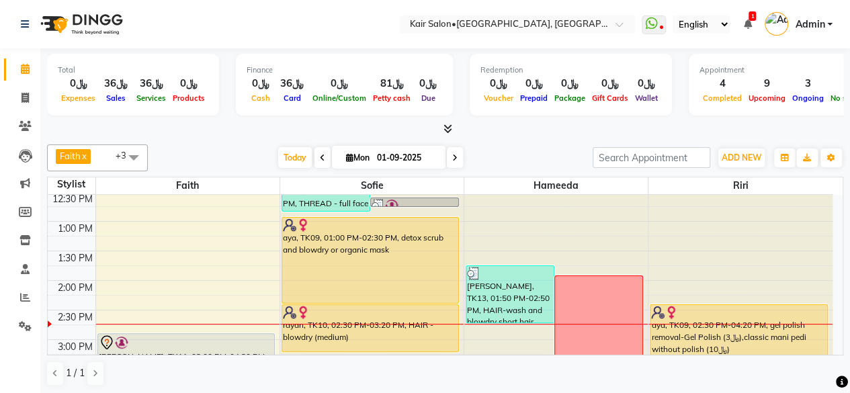
drag, startPoint x: 502, startPoint y: 291, endPoint x: 512, endPoint y: 246, distance: 45.5
click at [510, 246] on div "Aseela Safi, TK13, 01:50 PM-02:50 PM, HAIR-wash and blowdry short hair (﷼10) fo…" at bounding box center [555, 398] width 183 height 945
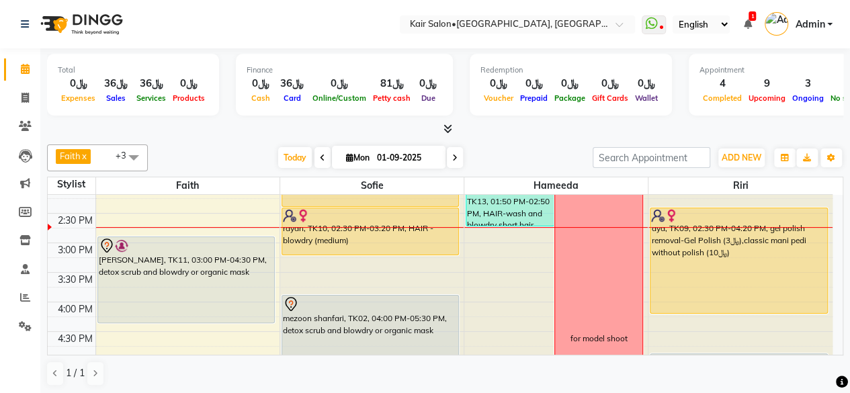
scroll to position [336, 0]
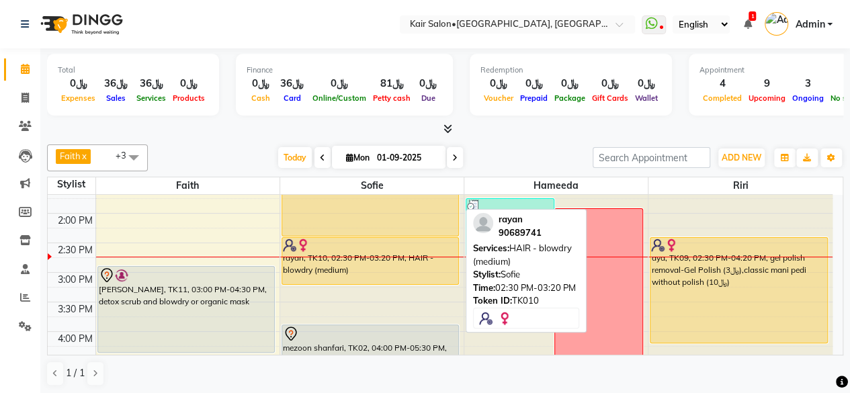
click at [364, 273] on div "rayan, TK10, 02:30 PM-03:20 PM, HAIR - blowdry (medium)" at bounding box center [370, 261] width 176 height 46
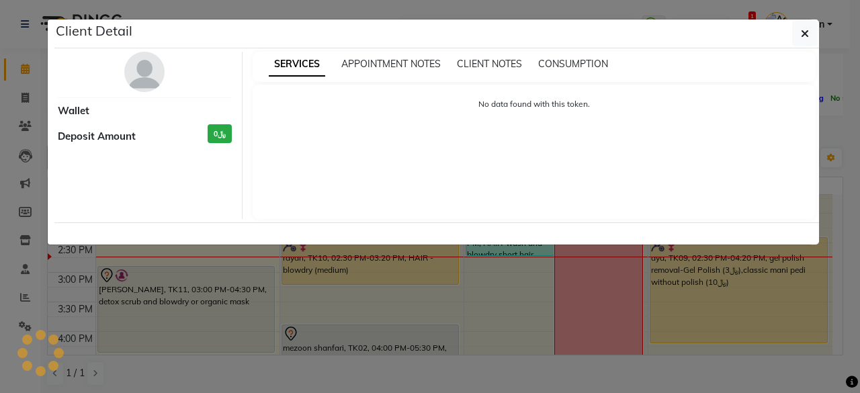
select select "1"
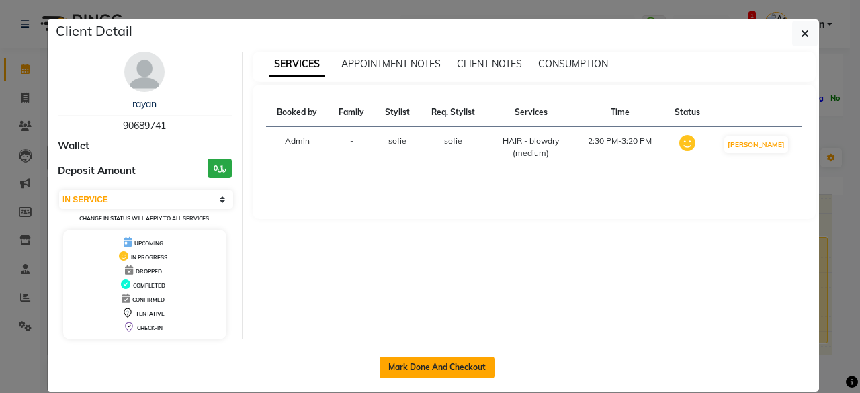
click at [447, 361] on button "Mark Done And Checkout" at bounding box center [436, 367] width 115 height 21
select select "service"
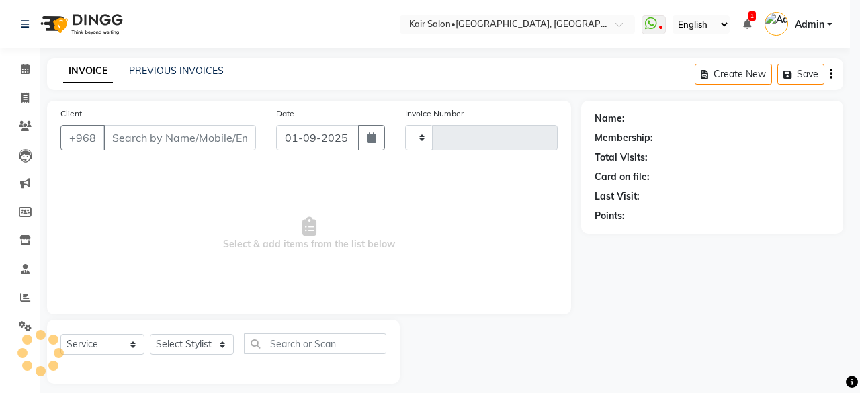
type input "1663"
select select "6490"
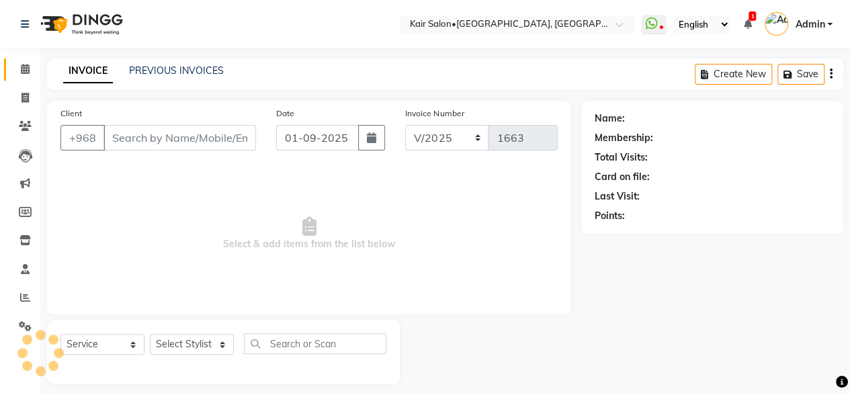
type input "90689741"
select select "58893"
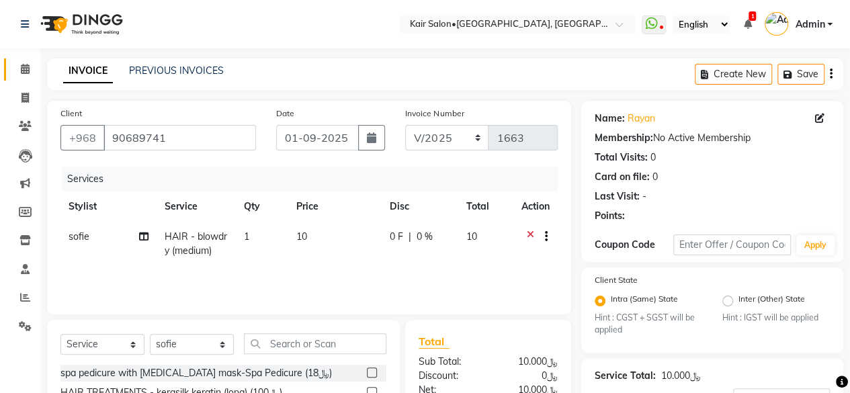
scroll to position [148, 0]
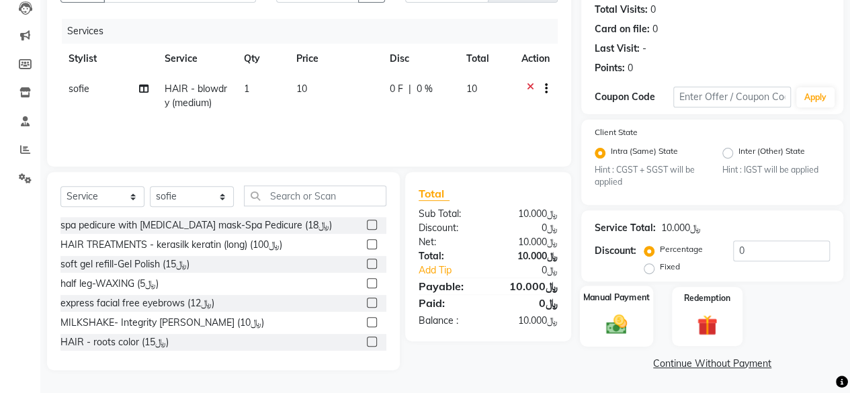
click at [616, 327] on img at bounding box center [616, 324] width 34 height 24
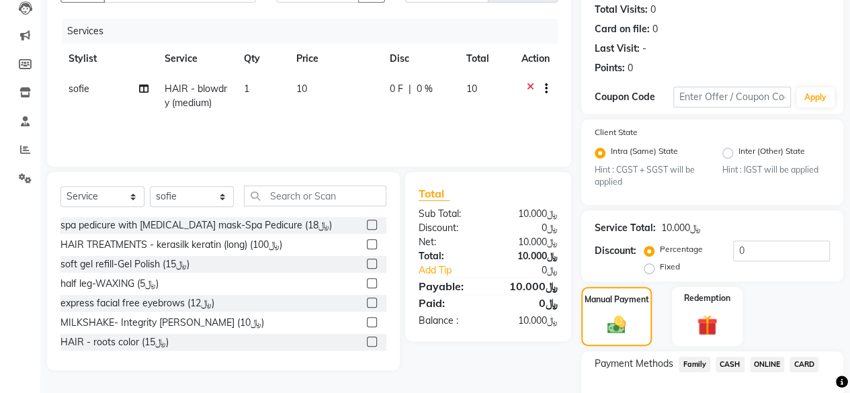
click at [806, 358] on span "CARD" at bounding box center [803, 364] width 29 height 15
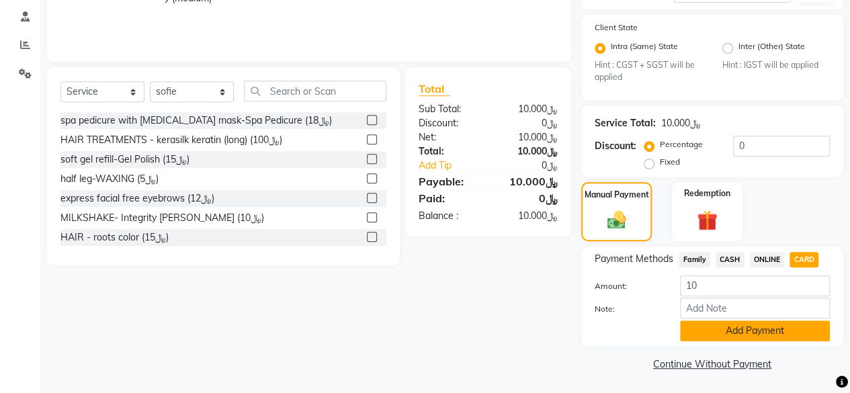
click at [713, 330] on button "Add Payment" at bounding box center [755, 330] width 150 height 21
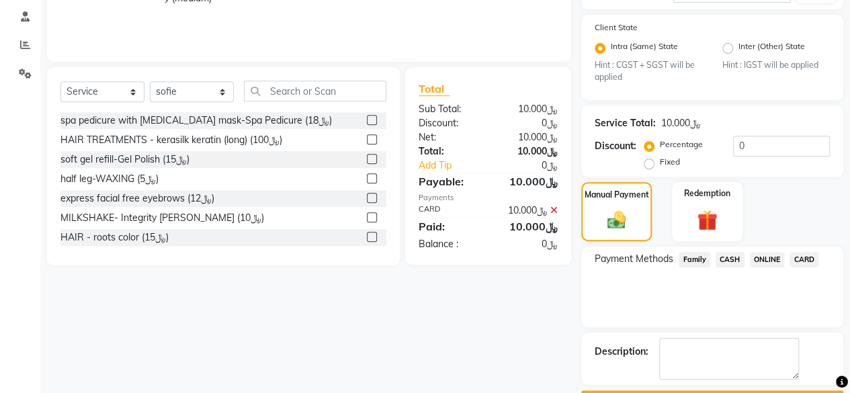
scroll to position [289, 0]
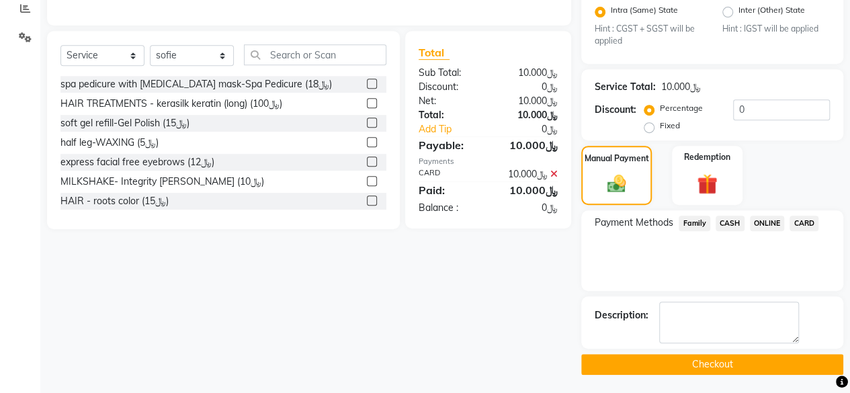
click at [721, 361] on button "Checkout" at bounding box center [712, 364] width 262 height 21
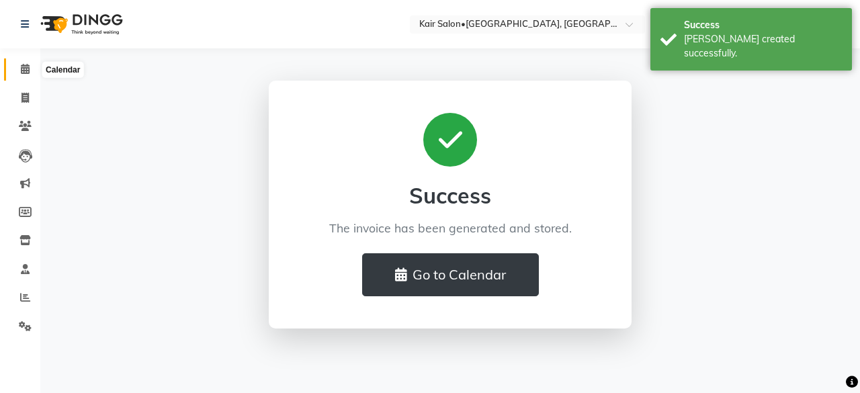
click at [28, 69] on icon at bounding box center [25, 69] width 9 height 10
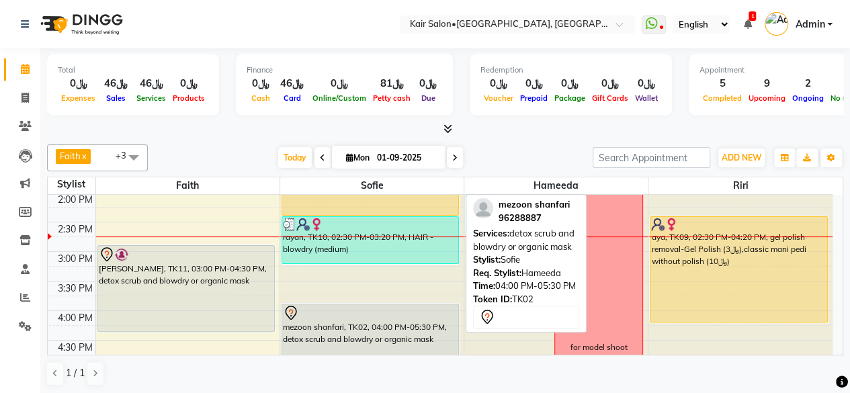
scroll to position [336, 0]
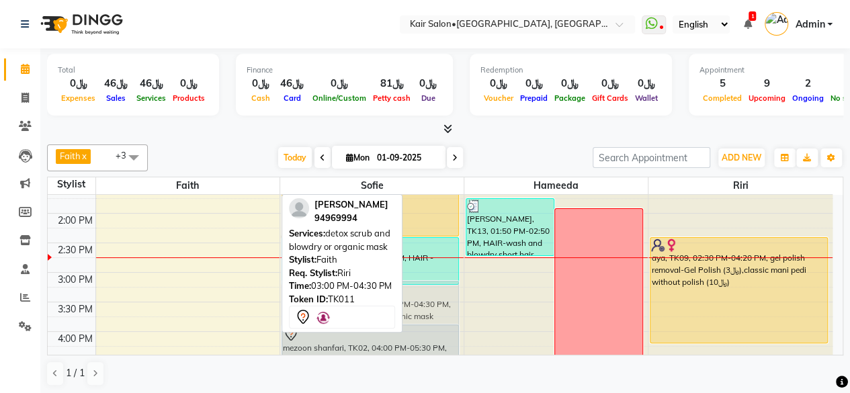
drag, startPoint x: 200, startPoint y: 291, endPoint x: 406, endPoint y: 299, distance: 206.3
click at [406, 299] on tr "sara, TK06, 11:00 AM-11:30 AM, NAILS - gel polish removal Marisa Alabri, TK11, …" at bounding box center [440, 331] width 784 height 945
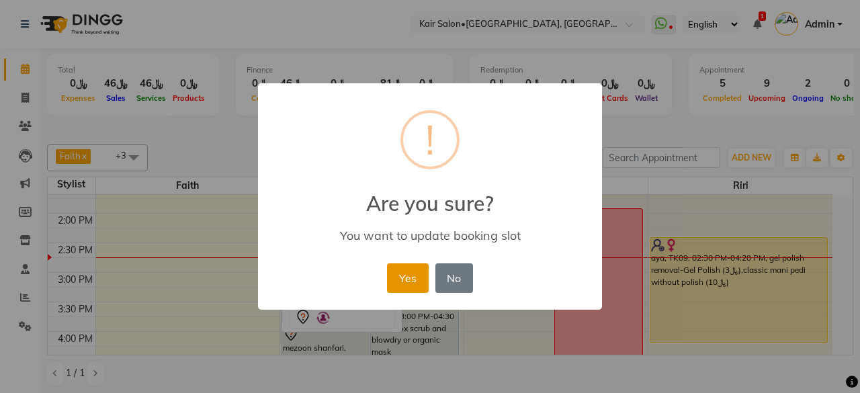
click at [420, 273] on button "Yes" at bounding box center [407, 278] width 41 height 30
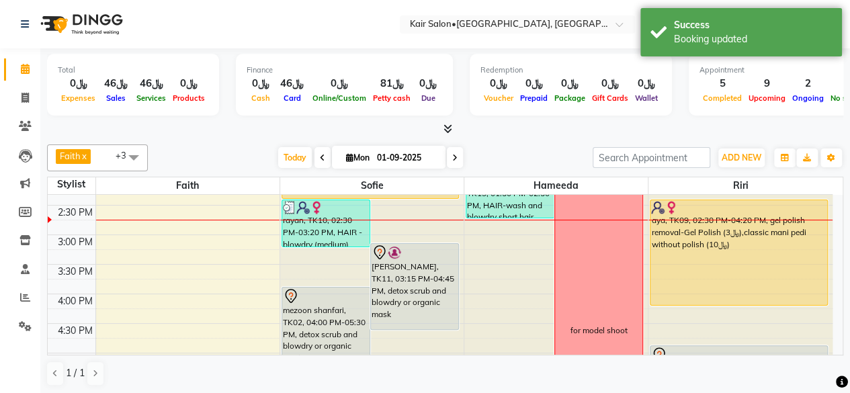
scroll to position [403, 0]
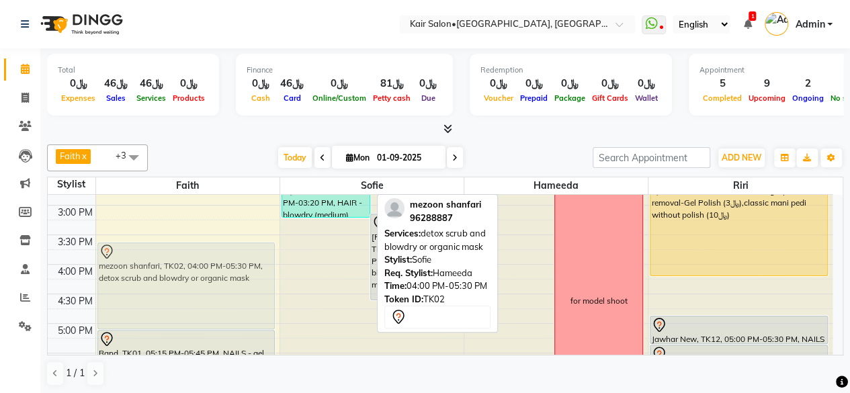
drag, startPoint x: 318, startPoint y: 285, endPoint x: 197, endPoint y: 274, distance: 121.4
click at [196, 274] on tr "sara, TK06, 11:00 AM-11:30 AM, NAILS - gel polish removal Rand, TK01, 05:15 PM-…" at bounding box center [440, 264] width 784 height 945
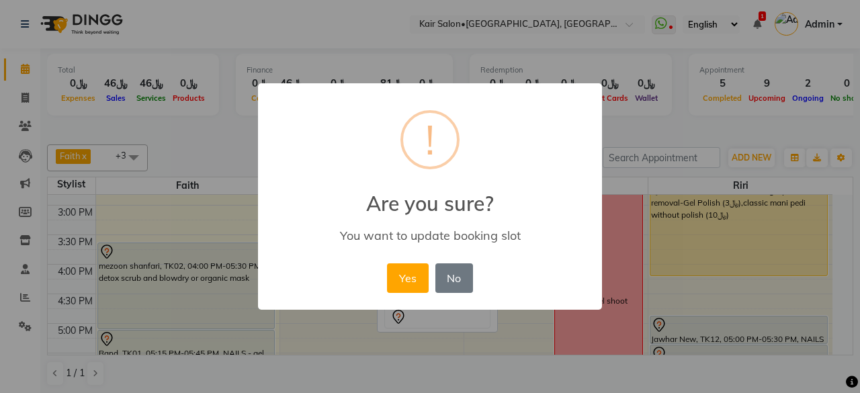
click at [408, 284] on button "Yes" at bounding box center [407, 278] width 41 height 30
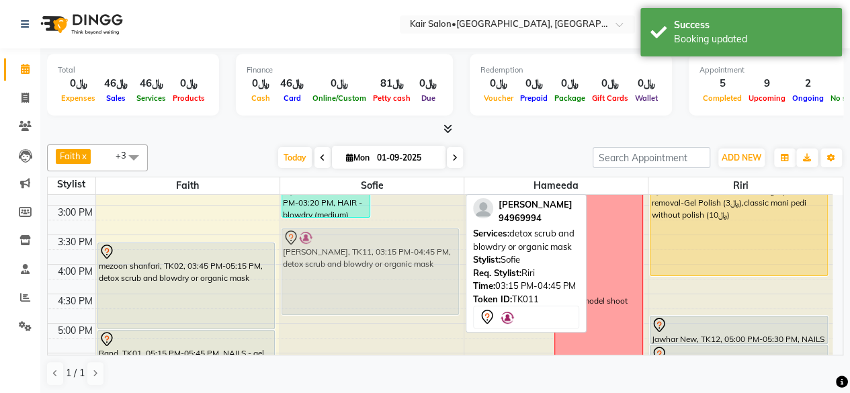
drag, startPoint x: 408, startPoint y: 242, endPoint x: 387, endPoint y: 252, distance: 22.8
click at [387, 252] on div "Amiya, TK08, 12:00 PM-12:55 PM, THREAD - full face without eyebrows,eyebrow cle…" at bounding box center [371, 264] width 183 height 945
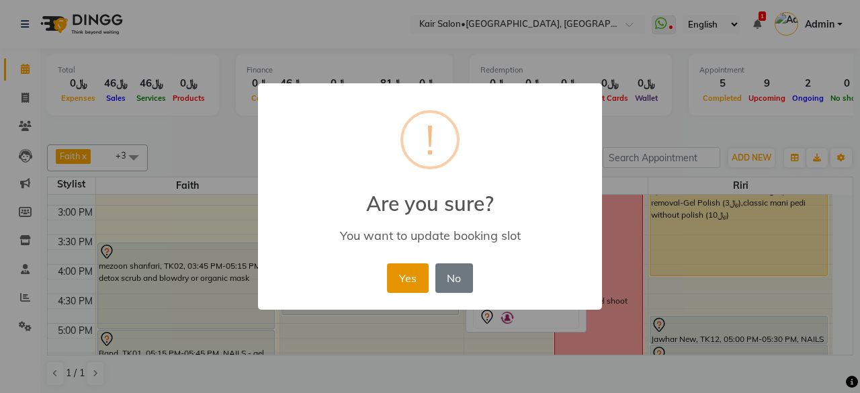
click at [412, 268] on button "Yes" at bounding box center [407, 278] width 41 height 30
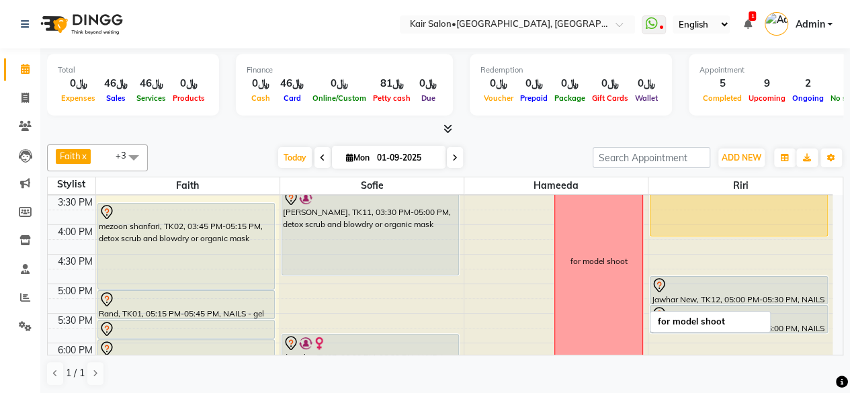
scroll to position [470, 0]
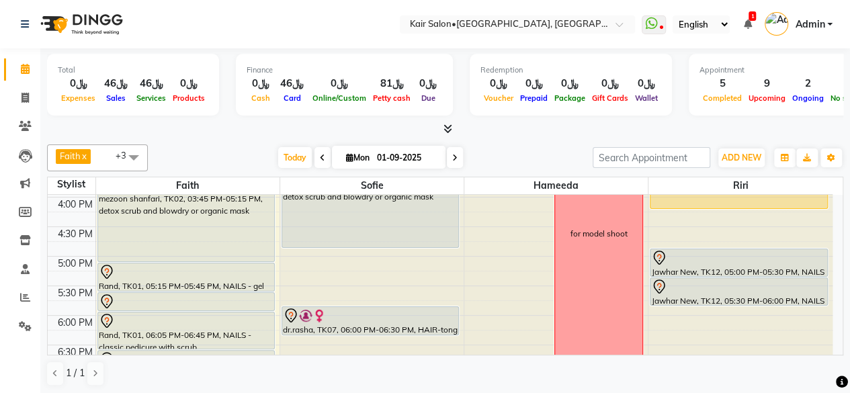
click at [752, 11] on span "1" at bounding box center [751, 15] width 7 height 9
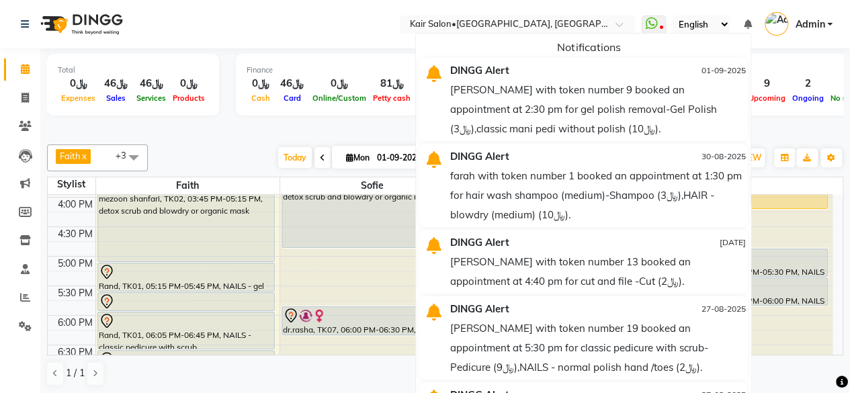
click at [712, 126] on div "aya with token number 9 booked an appointment at 2:30 pm for gel polish removal…" at bounding box center [597, 109] width 295 height 58
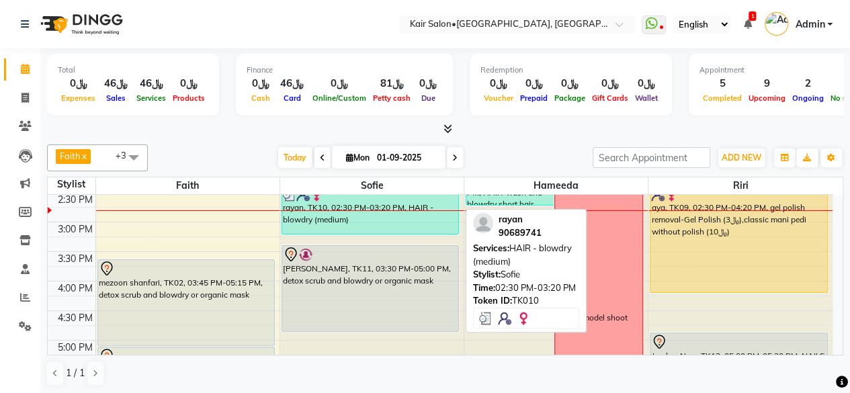
scroll to position [403, 0]
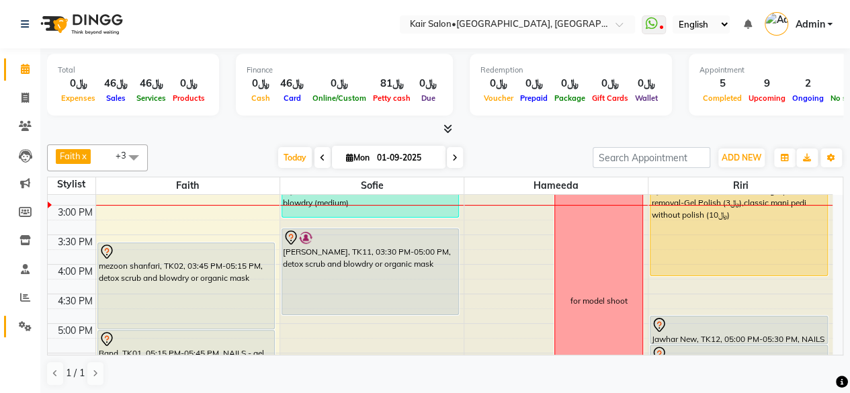
click at [27, 336] on link "Settings" at bounding box center [20, 327] width 32 height 22
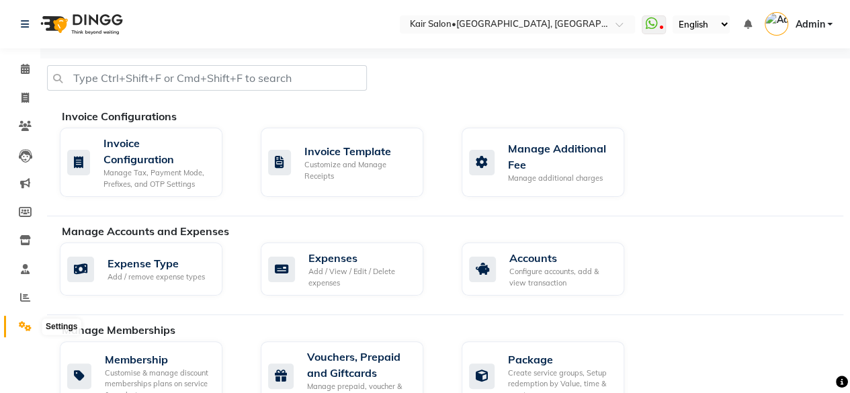
click at [27, 334] on span at bounding box center [25, 326] width 24 height 15
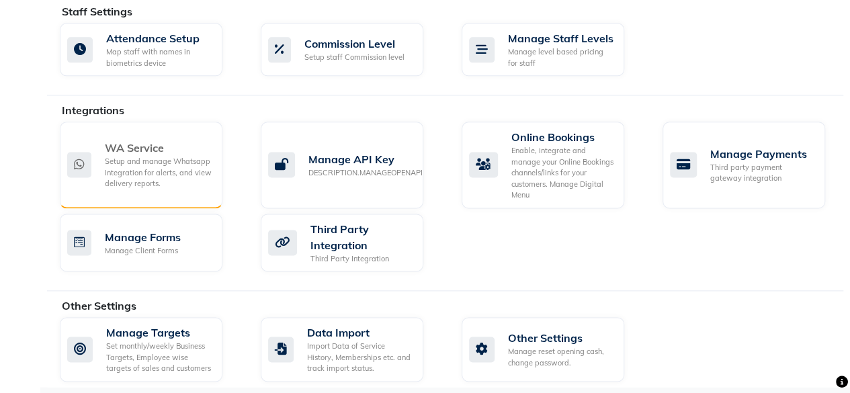
click at [142, 156] on div "Setup and manage Whatsapp Integration for alerts, and view delivery reports." at bounding box center [158, 173] width 107 height 34
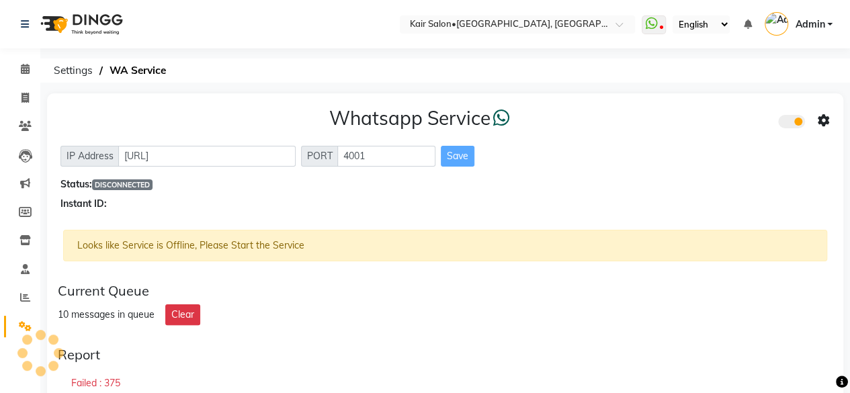
click at [188, 121] on div "Whatsapp Service" at bounding box center [444, 121] width 769 height 28
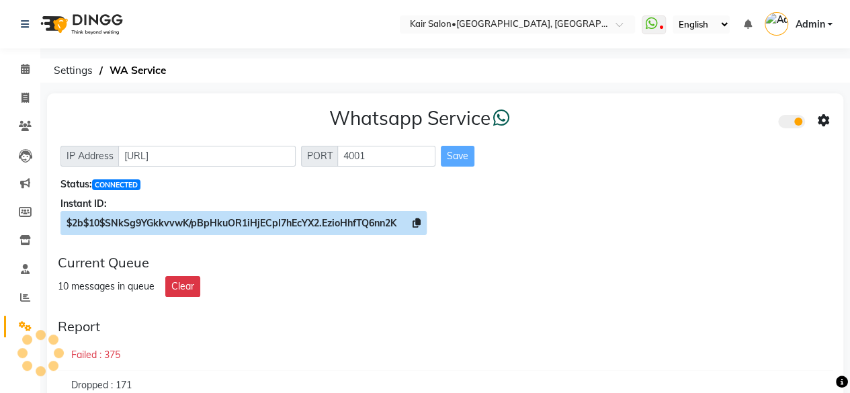
click at [416, 222] on icon at bounding box center [416, 222] width 8 height 9
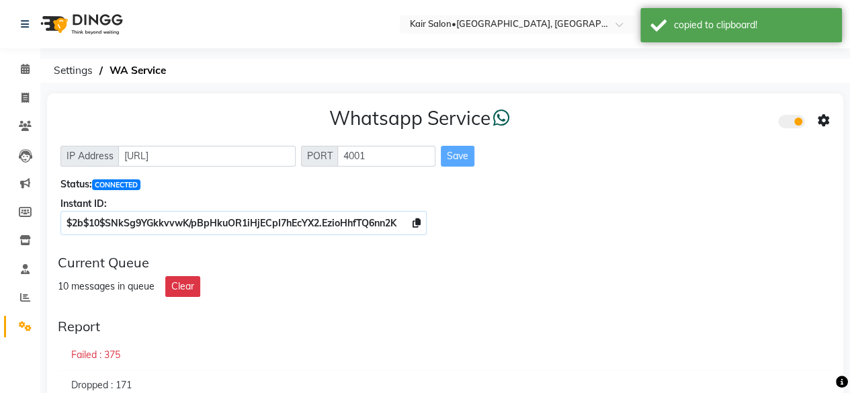
click at [823, 122] on icon at bounding box center [823, 121] width 12 height 12
click at [719, 109] on div "Whatsapp Settings" at bounding box center [726, 107] width 154 height 17
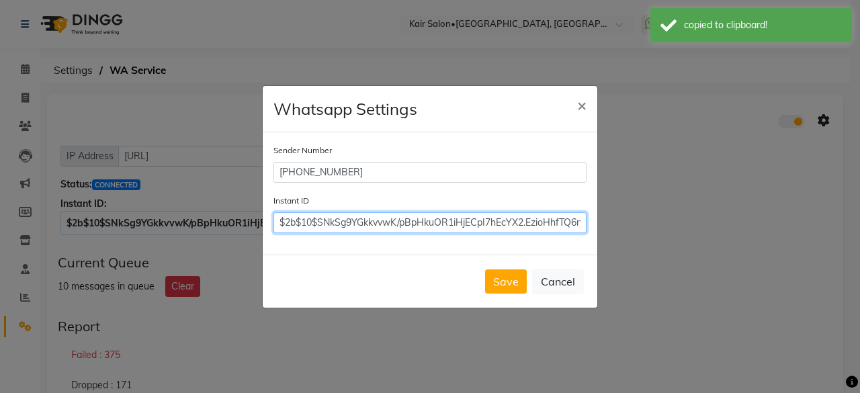
click at [467, 222] on input "$2b$10$SNkSg9YGkkvvwK/pBpHkuOR1iHjECpI7hEcYX2.EzioHhfTQ6nn2K" at bounding box center [429, 222] width 313 height 21
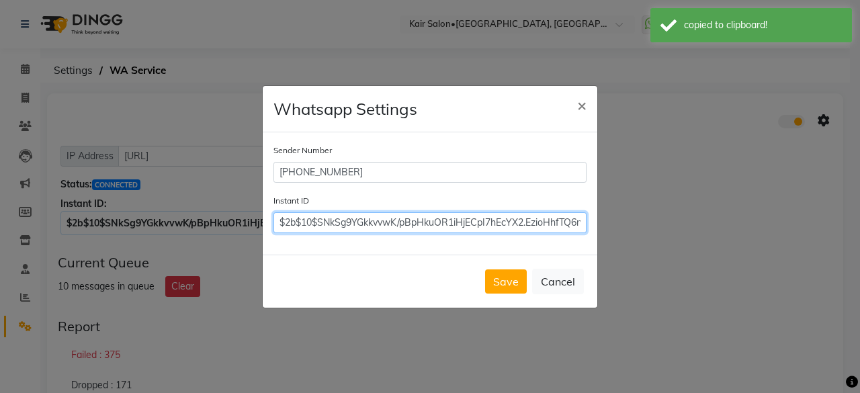
click at [467, 222] on input "$2b$10$SNkSg9YGkkvvwK/pBpHkuOR1iHjECpI7hEcYX2.EzioHhfTQ6nn2K" at bounding box center [429, 222] width 313 height 21
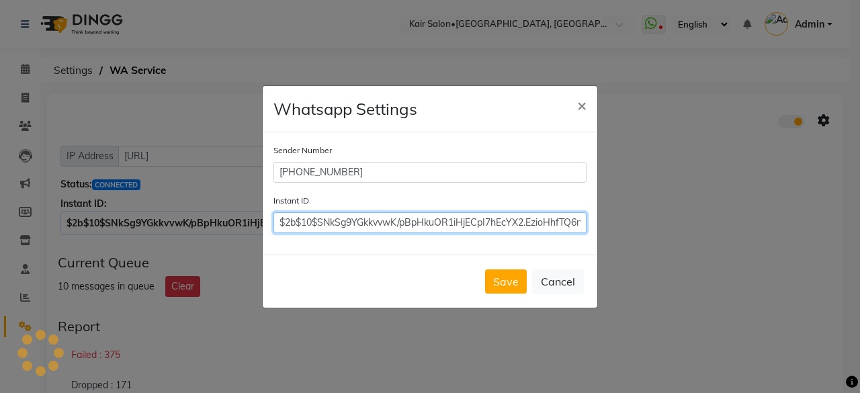
click at [467, 222] on input "$2b$10$SNkSg9YGkkvvwK/pBpHkuOR1iHjECpI7hEcYX2.EzioHhfTQ6nn2K" at bounding box center [429, 222] width 313 height 21
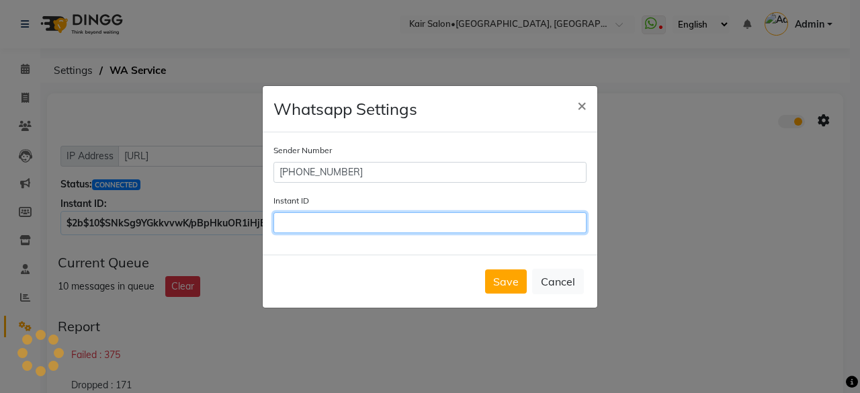
paste input "$2b$10$SNkSg9YGkkvvwK/pBpHkuOR1iHjECpI7hEcYX2.EzioHhfTQ6nn2K"
type input "$2b$10$SNkSg9YGkkvvwK/pBpHkuOR1iHjECpI7hEcYX2.EzioHhfTQ6nn2K"
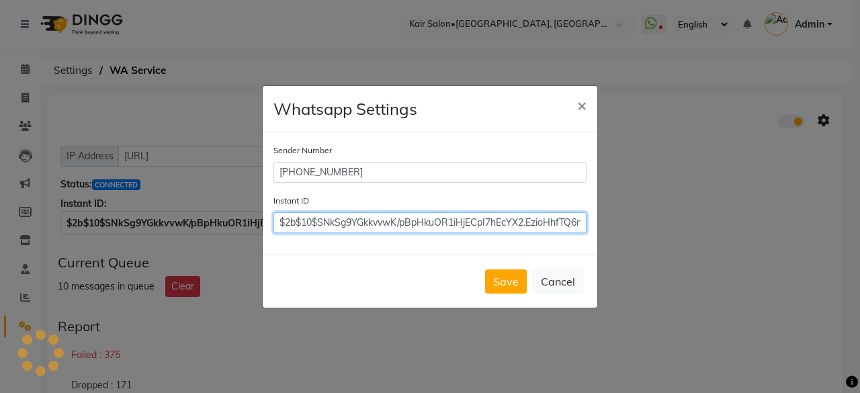
scroll to position [0, 23]
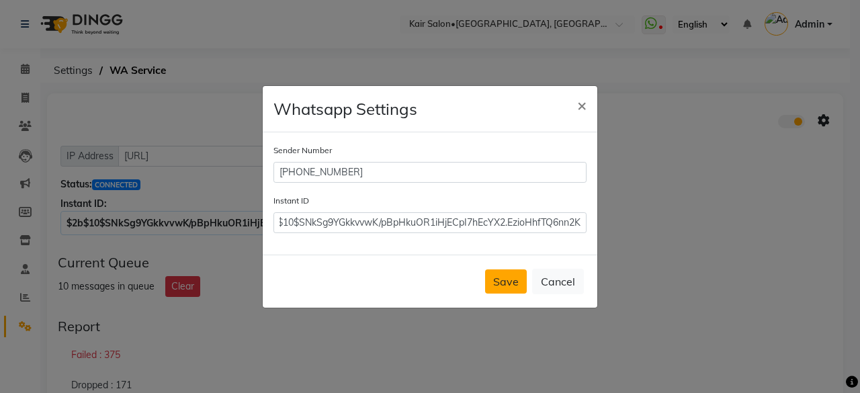
click at [508, 281] on button "Save" at bounding box center [506, 281] width 42 height 24
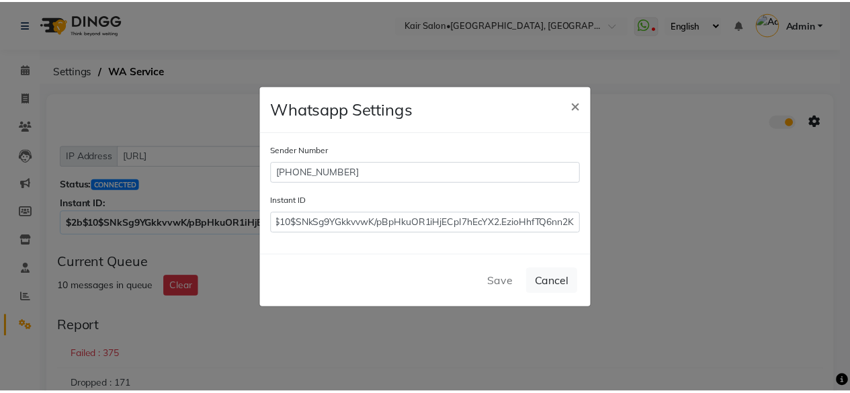
scroll to position [0, 0]
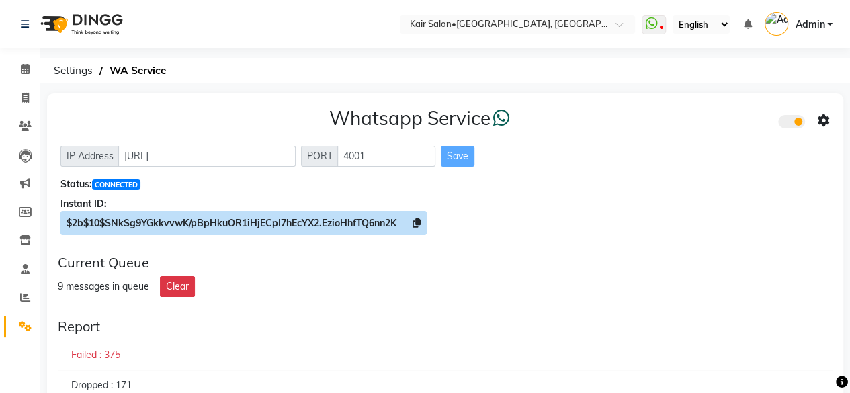
click at [420, 218] on icon at bounding box center [416, 222] width 8 height 9
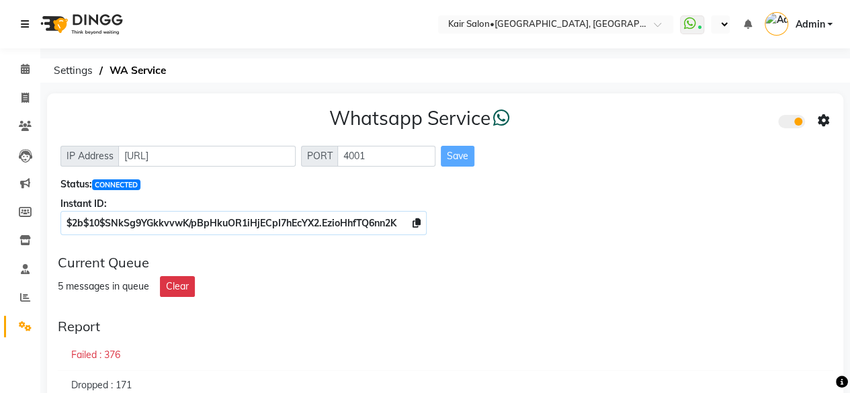
click at [23, 20] on icon at bounding box center [25, 23] width 8 height 9
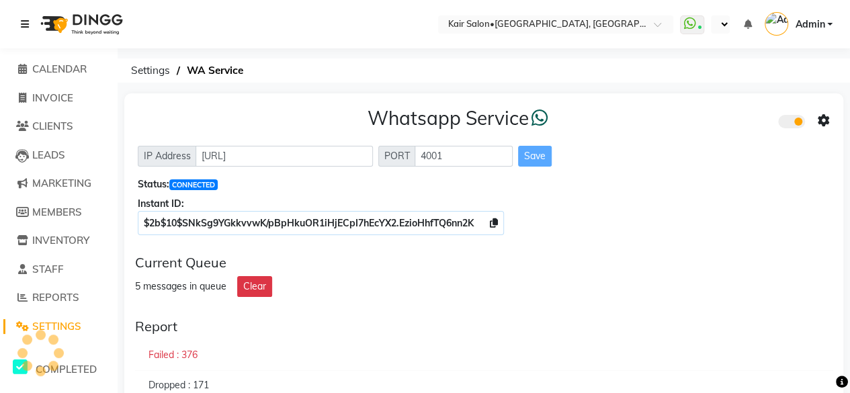
click at [27, 26] on icon at bounding box center [25, 23] width 8 height 9
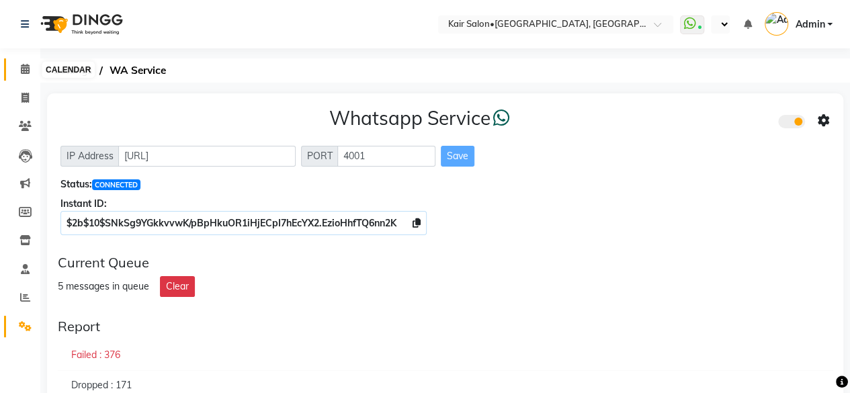
click at [28, 68] on icon at bounding box center [25, 69] width 9 height 10
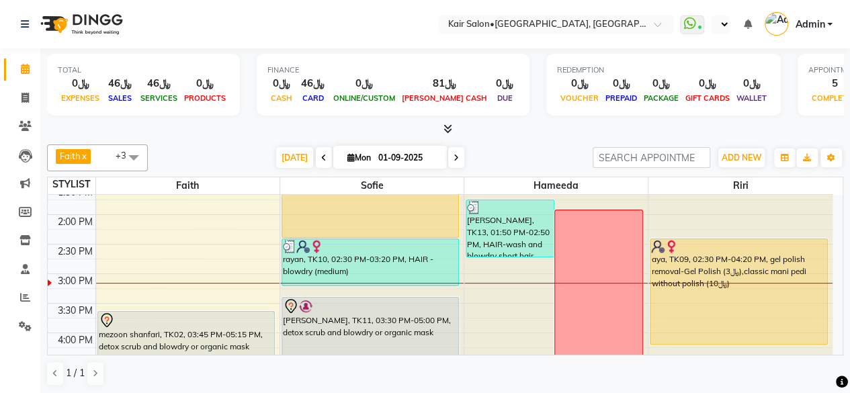
scroll to position [336, 0]
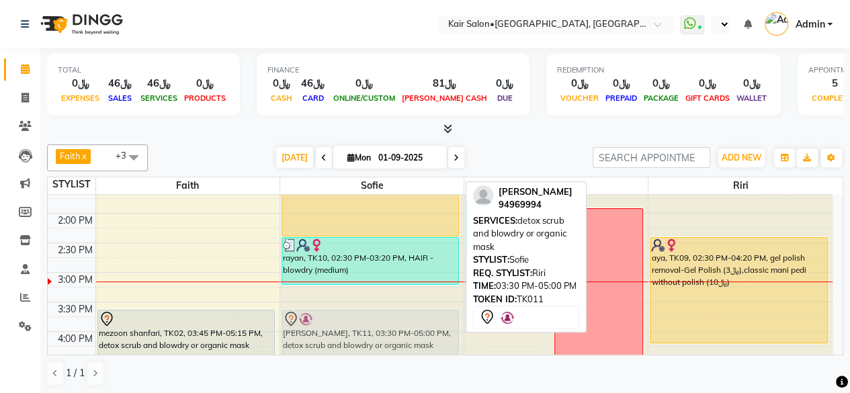
click at [354, 310] on div "Amiya, TK08, 12:00 PM-12:55 PM, THREAD - full face without eyebrows,eyebrow cle…" at bounding box center [371, 331] width 183 height 945
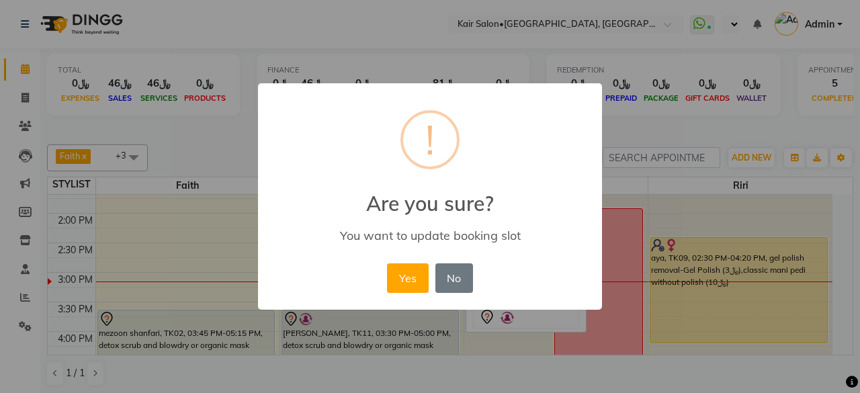
click at [409, 280] on button "Yes" at bounding box center [407, 278] width 41 height 30
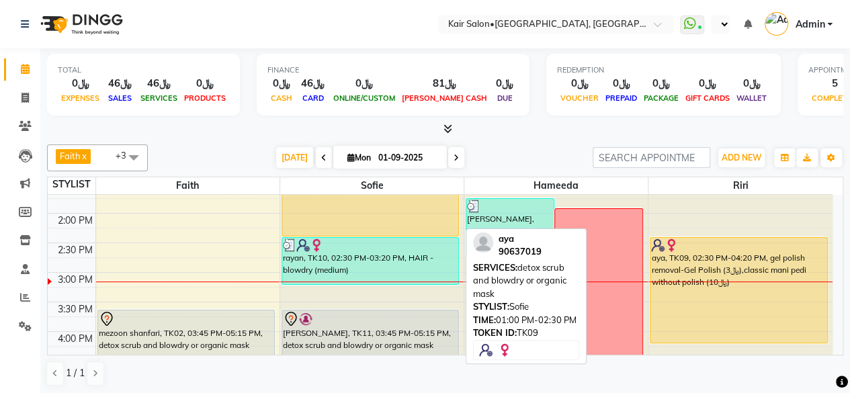
click at [404, 228] on div "aya, TK09, 01:00 PM-02:30 PM, detox scrub and blowdry or organic mask" at bounding box center [370, 192] width 176 height 85
click at [412, 217] on div "aya, TK09, 01:00 PM-02:30 PM, detox scrub and blowdry or organic mask" at bounding box center [370, 192] width 176 height 85
select select "1"
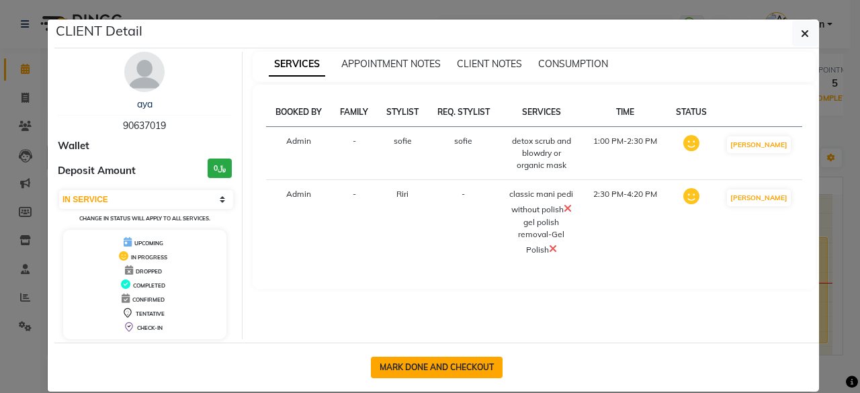
click at [445, 367] on button "MARK DONE AND CHECKOUT" at bounding box center [437, 367] width 132 height 21
select select "service"
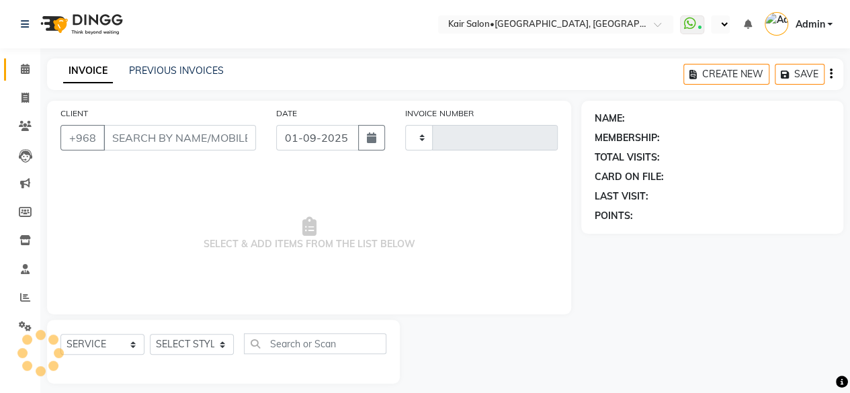
type input "1664"
select select "6490"
type input "90637019"
select select "89249"
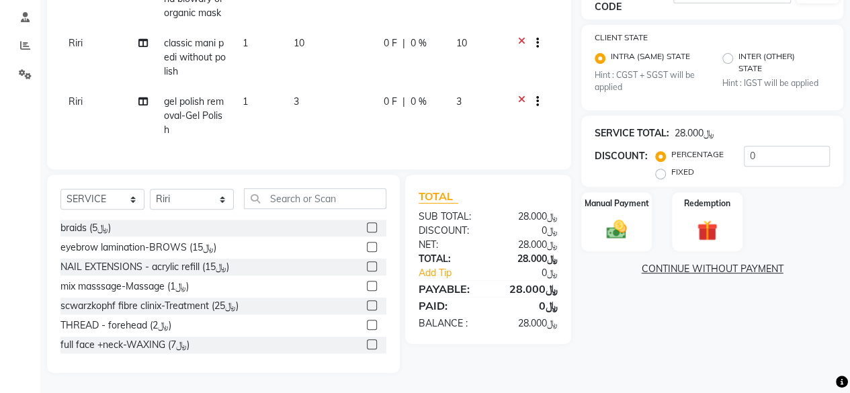
scroll to position [261, 0]
click at [345, 201] on input "text" at bounding box center [315, 198] width 142 height 21
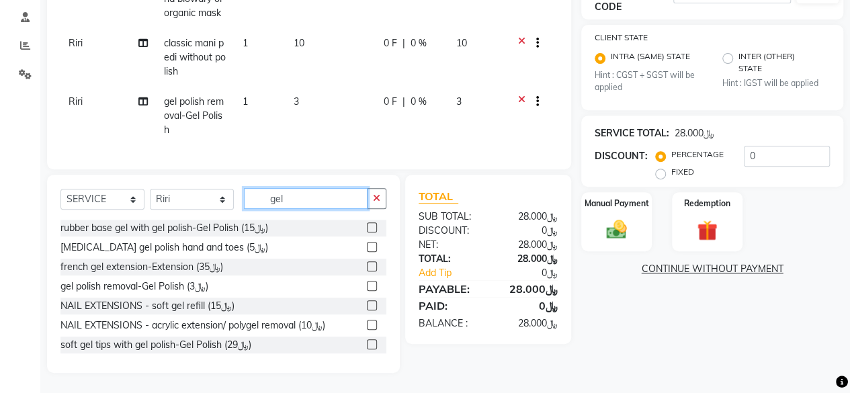
scroll to position [67, 0]
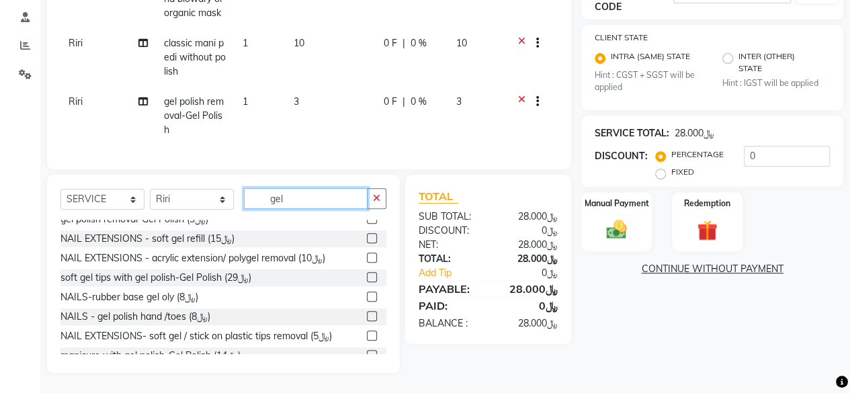
type input "gel"
click at [367, 318] on label at bounding box center [372, 316] width 10 height 10
click at [367, 318] on input "checkbox" at bounding box center [371, 316] width 9 height 9
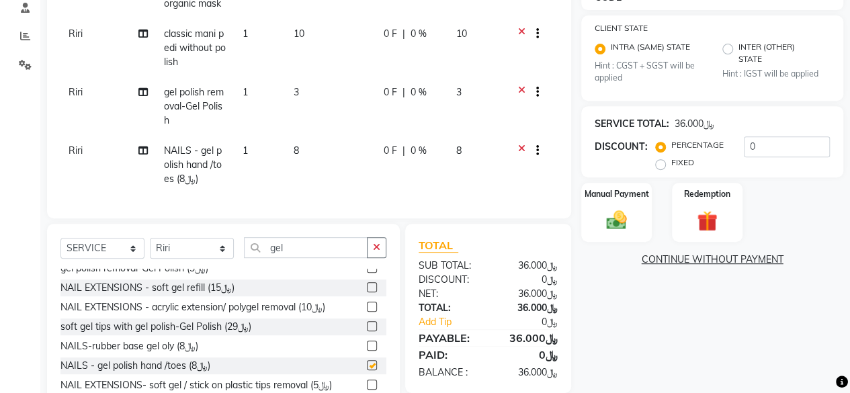
checkbox input "false"
click at [300, 249] on input "gel" at bounding box center [306, 247] width 124 height 21
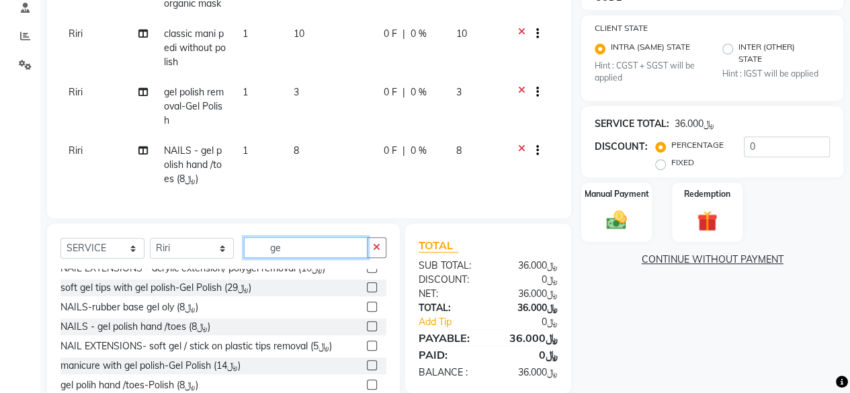
type input "g"
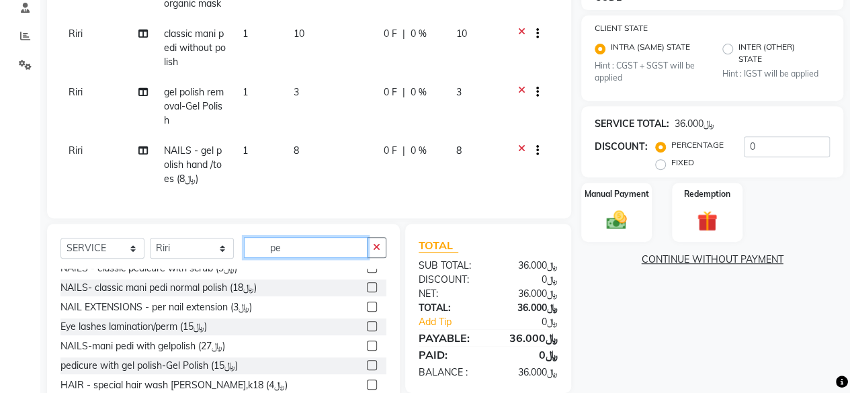
scroll to position [0, 0]
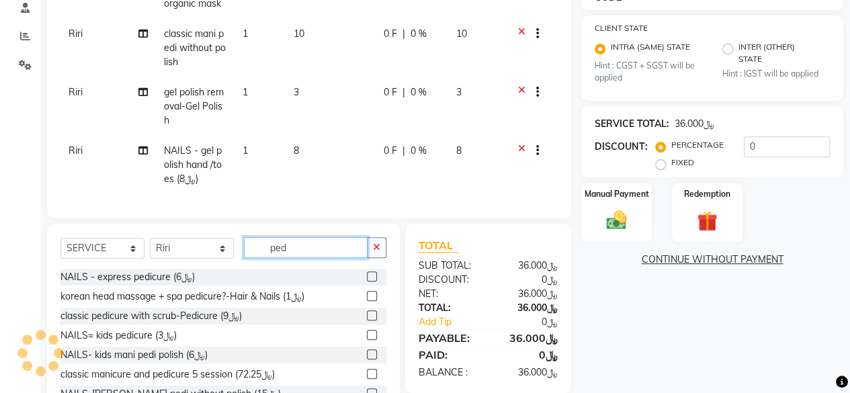
type input "ped"
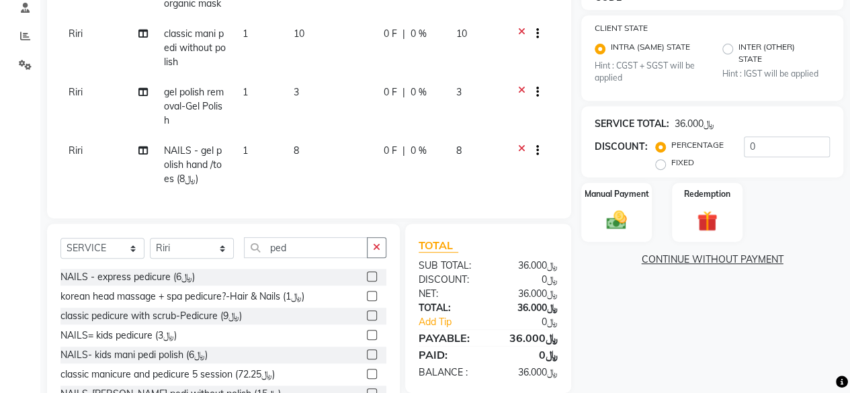
click at [367, 320] on label at bounding box center [372, 315] width 10 height 10
click at [367, 320] on input "checkbox" at bounding box center [371, 316] width 9 height 9
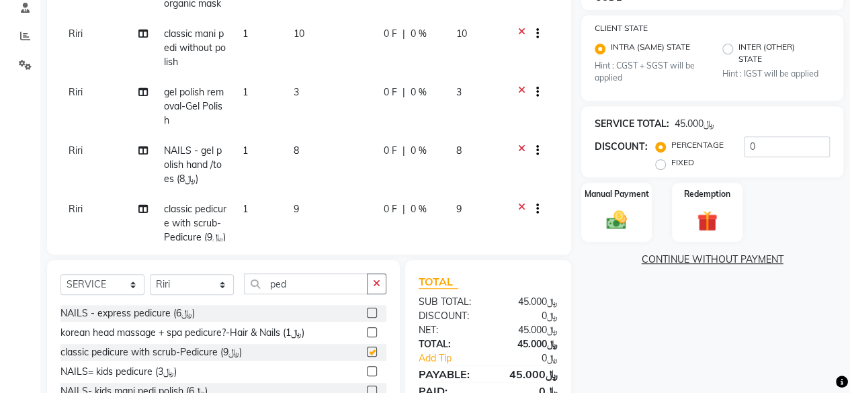
checkbox input "false"
click at [317, 287] on input "ped" at bounding box center [306, 283] width 124 height 21
type input "p"
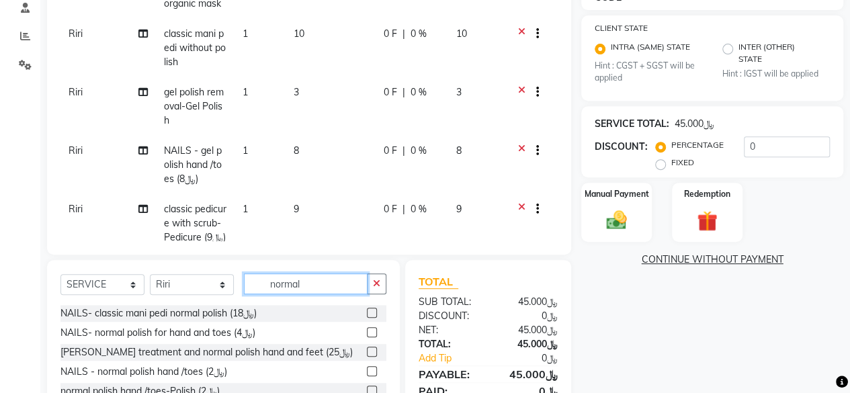
type input "normal"
click at [369, 366] on label at bounding box center [372, 371] width 10 height 10
click at [369, 367] on input "checkbox" at bounding box center [371, 371] width 9 height 9
checkbox input "false"
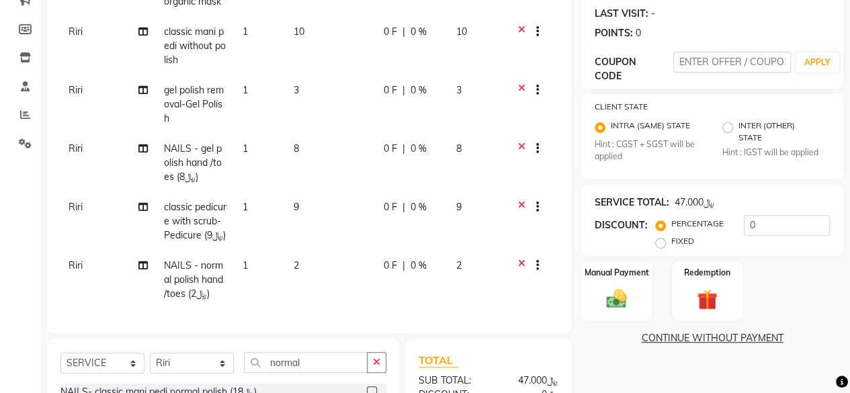
scroll to position [316, 0]
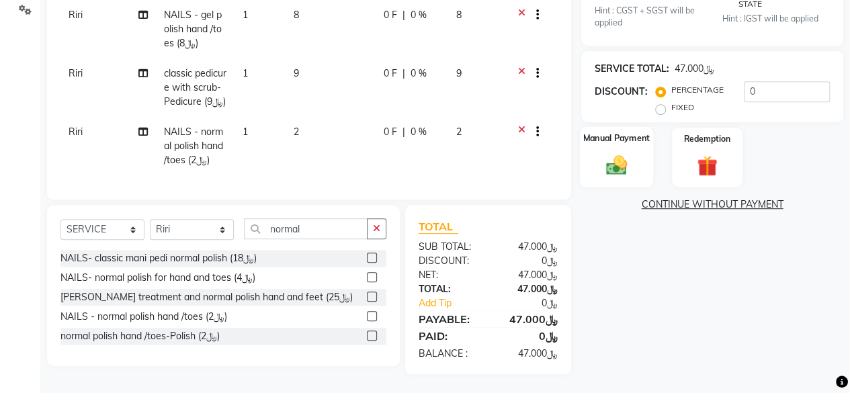
click at [619, 165] on img at bounding box center [616, 165] width 34 height 24
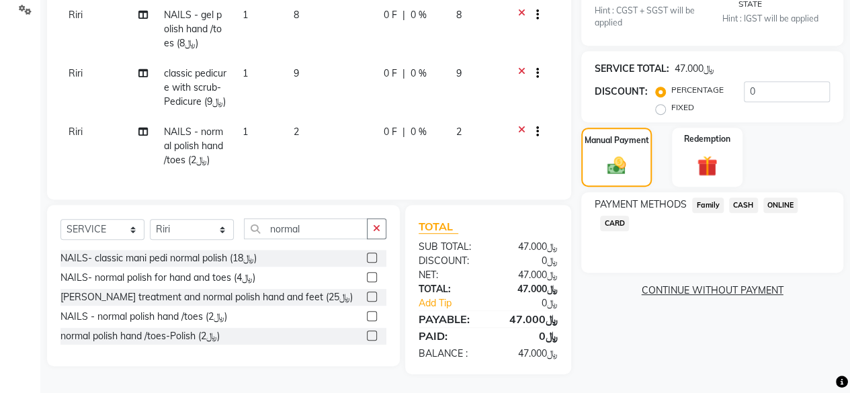
click at [790, 205] on span "ONLINE" at bounding box center [780, 204] width 35 height 15
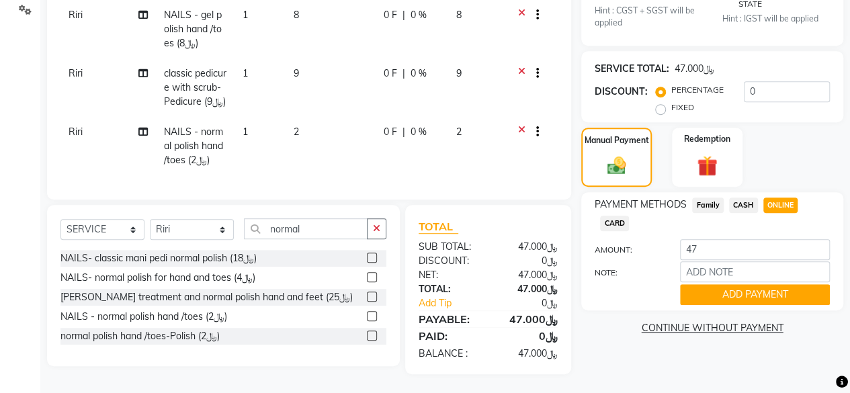
click at [614, 222] on span "CARD" at bounding box center [614, 223] width 29 height 15
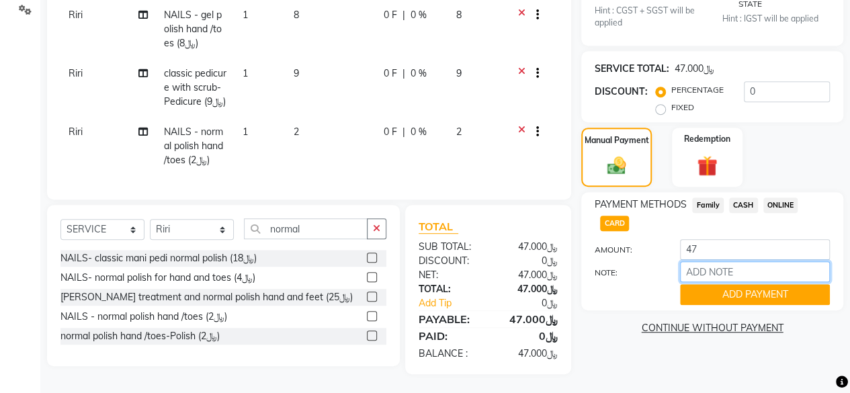
click at [716, 280] on input "NOTE:" at bounding box center [755, 271] width 150 height 21
click at [633, 304] on div "PAYMENT METHODS Family CASH ONLINE CARD AMOUNT: 47 NOTE: ADD PAYMENT" at bounding box center [712, 251] width 262 height 118
click at [751, 285] on button "ADD PAYMENT" at bounding box center [755, 294] width 150 height 21
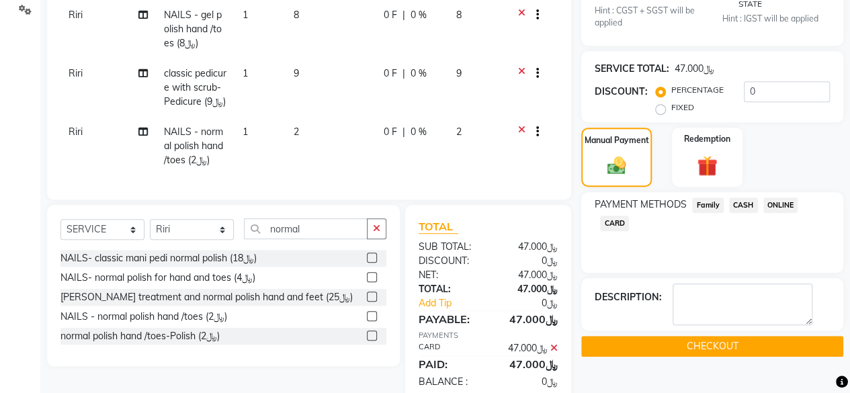
click at [713, 343] on button "CHECKOUT" at bounding box center [712, 346] width 262 height 21
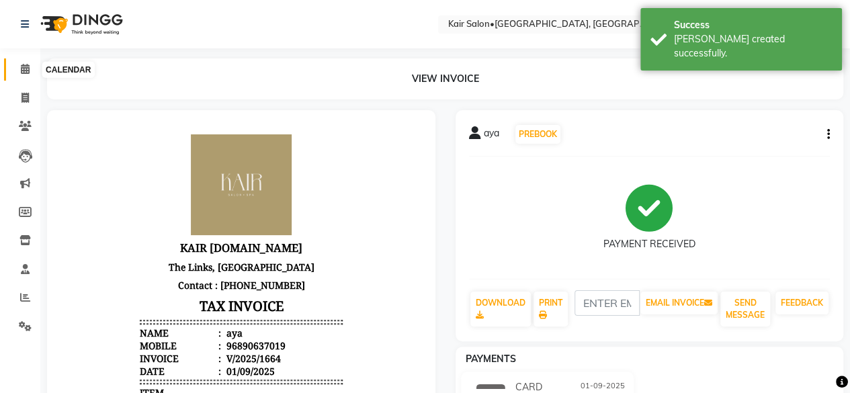
drag, startPoint x: 21, startPoint y: 73, endPoint x: 28, endPoint y: 71, distance: 7.0
click at [21, 73] on icon at bounding box center [25, 69] width 9 height 10
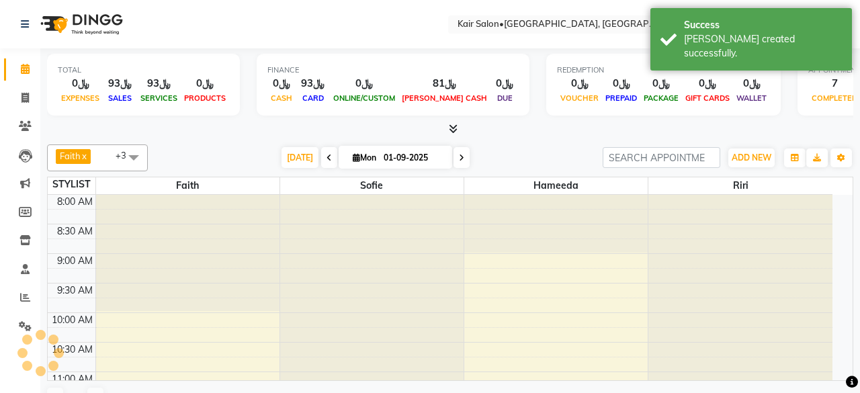
scroll to position [408, 0]
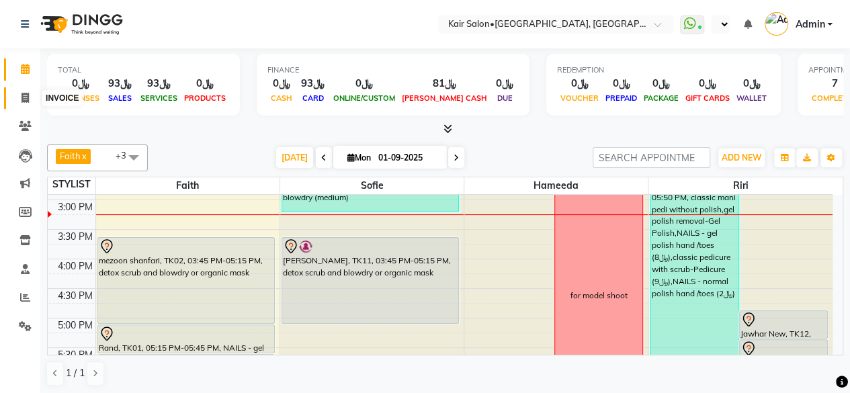
click at [24, 94] on icon at bounding box center [24, 98] width 7 height 10
select select "service"
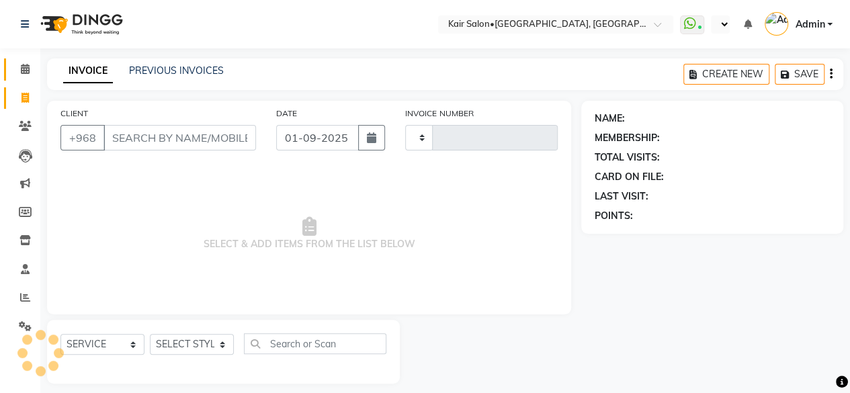
type input "1665"
click at [138, 135] on input "CLIENT" at bounding box center [179, 138] width 152 height 26
select select "6490"
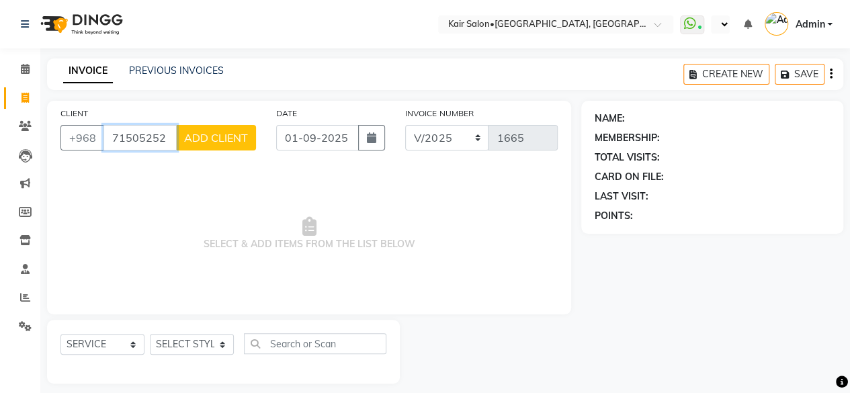
type input "71505252"
click at [232, 131] on span "ADD CLIENT" at bounding box center [216, 137] width 64 height 13
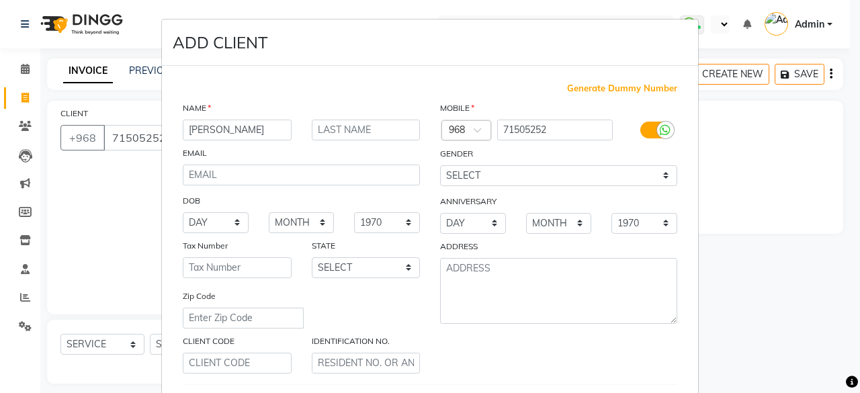
type input "suad"
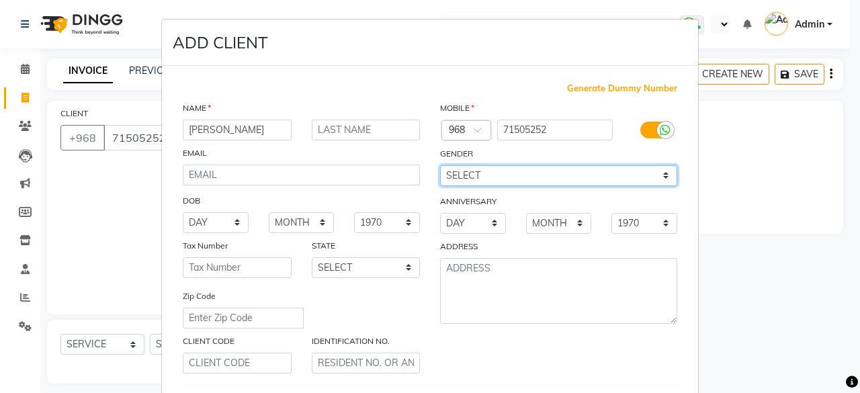
click at [663, 174] on select "SELECT MALE FEMALE OTHER PREFER NOT TO SAY" at bounding box center [558, 175] width 237 height 21
select select "[DEMOGRAPHIC_DATA]"
click at [440, 165] on select "SELECT MALE FEMALE OTHER PREFER NOT TO SAY" at bounding box center [558, 175] width 237 height 21
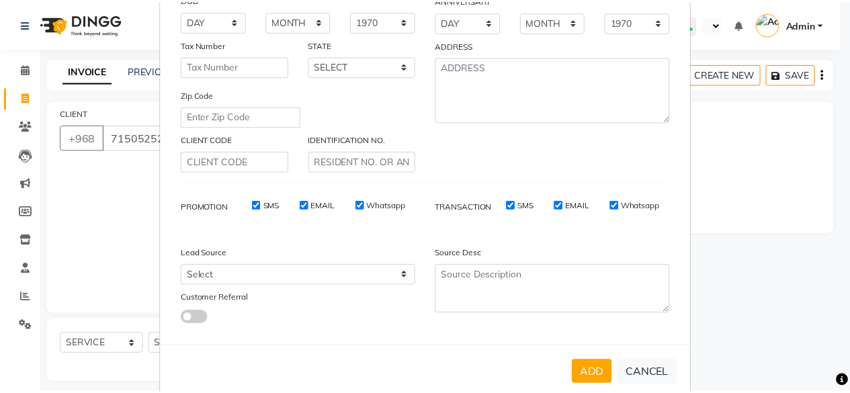
scroll to position [224, 0]
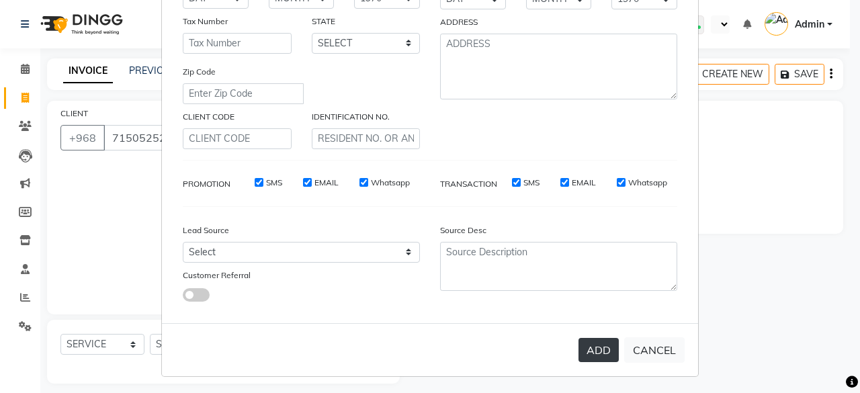
click at [597, 340] on button "ADD" at bounding box center [598, 350] width 40 height 24
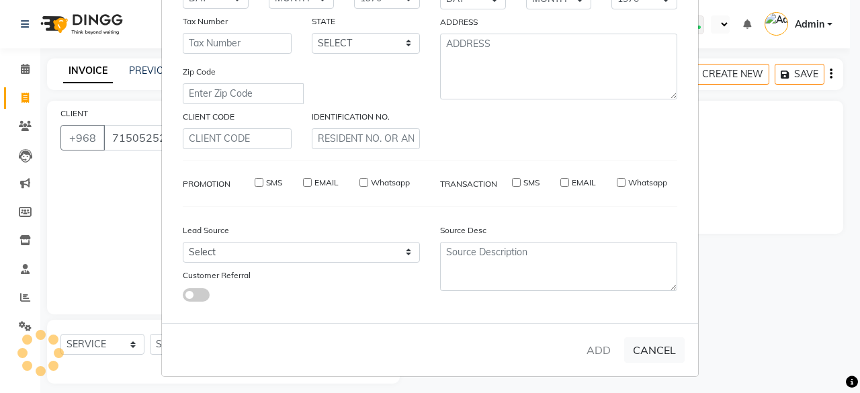
select select
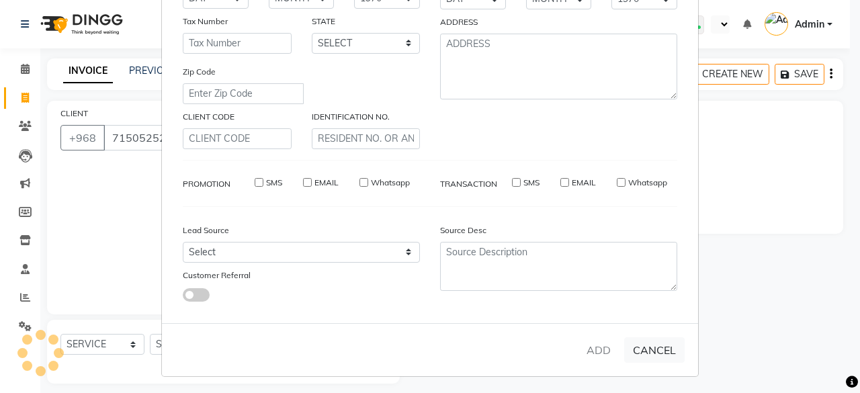
select select
checkbox input "false"
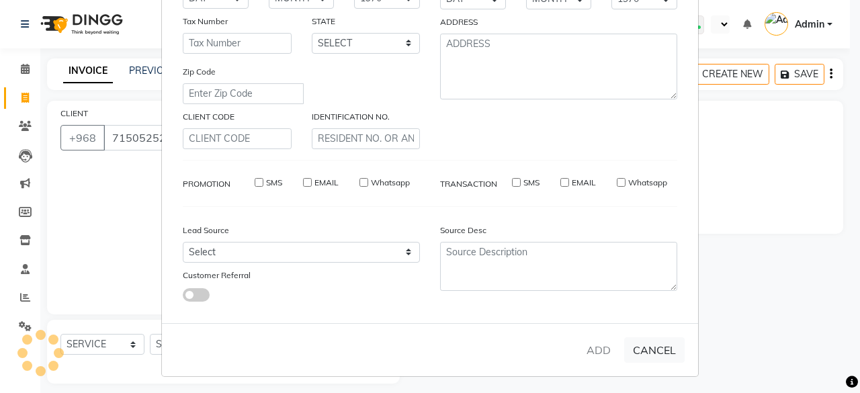
checkbox input "false"
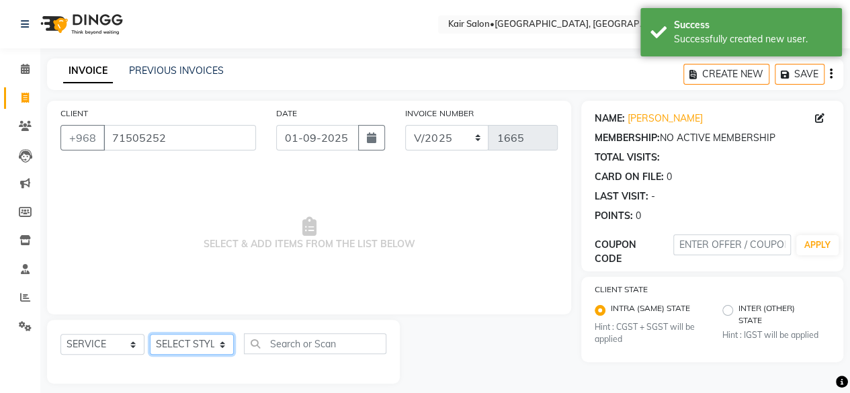
click at [218, 342] on select "SELECT STYLIST Faith HABSATBEE SHAHULHAMEED Hameeda Kairs staffs Madam Alia Tay…" at bounding box center [192, 344] width 84 height 21
select select "49362"
click at [150, 334] on select "SELECT STYLIST Faith HABSATBEE SHAHULHAMEED Hameeda Kairs staffs Madam Alia Tay…" at bounding box center [192, 344] width 84 height 21
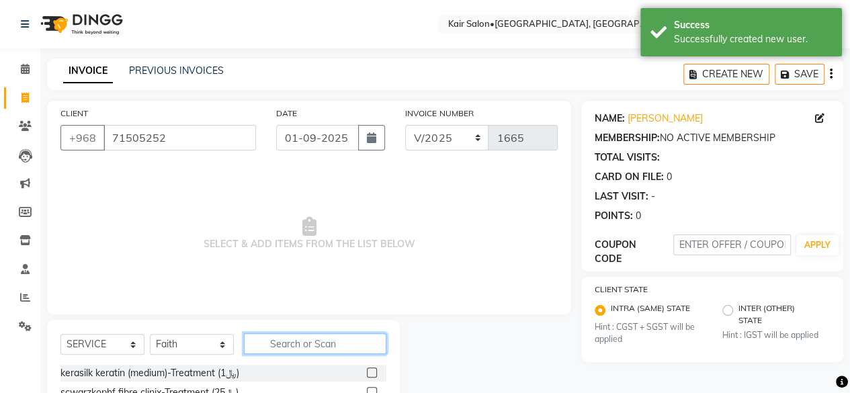
click at [287, 346] on input "text" at bounding box center [315, 343] width 142 height 21
type input "deep"
click at [372, 375] on label at bounding box center [372, 372] width 10 height 10
click at [372, 375] on input "checkbox" at bounding box center [371, 373] width 9 height 9
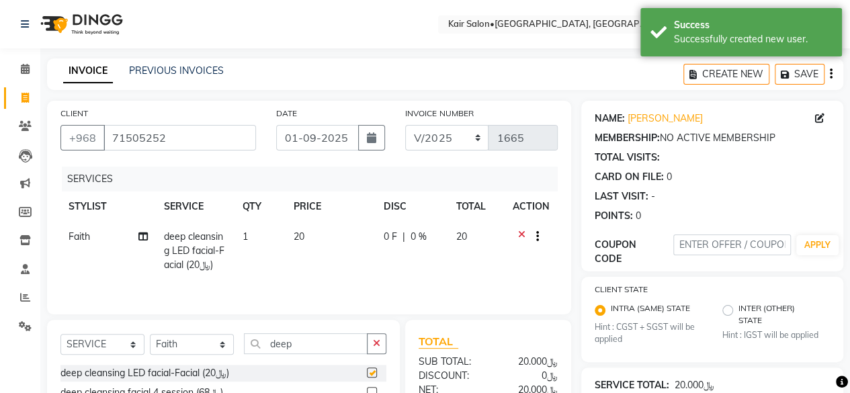
checkbox input "false"
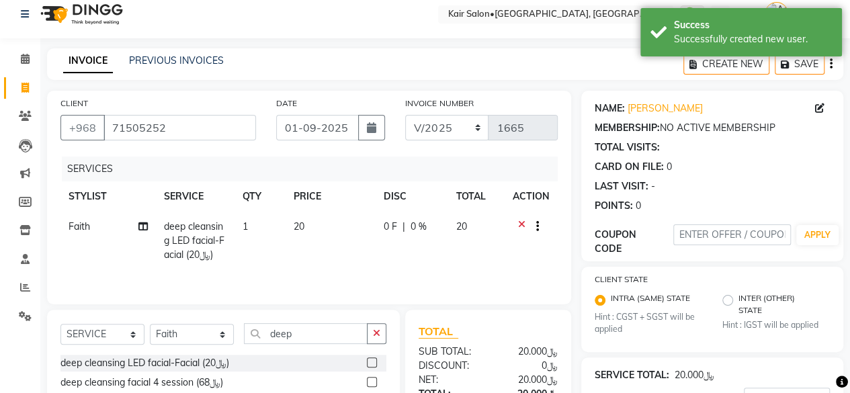
scroll to position [157, 0]
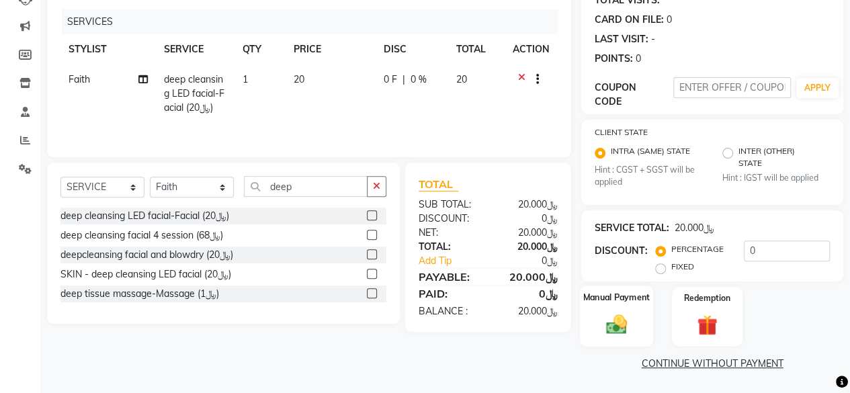
click at [617, 322] on img at bounding box center [616, 324] width 34 height 24
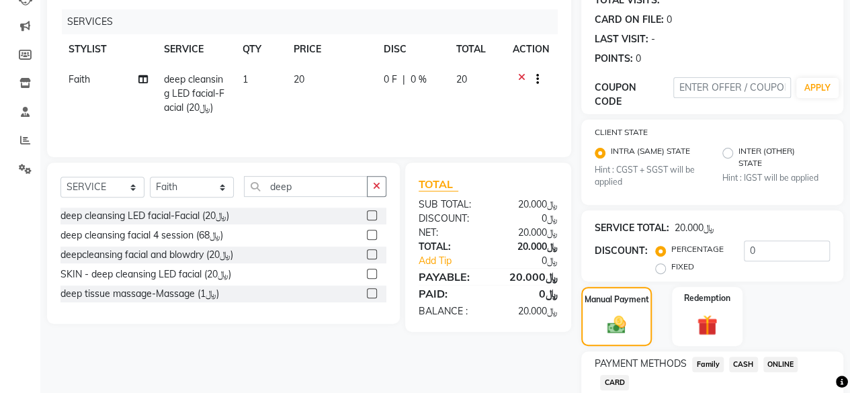
click at [613, 383] on span "CARD" at bounding box center [614, 382] width 29 height 15
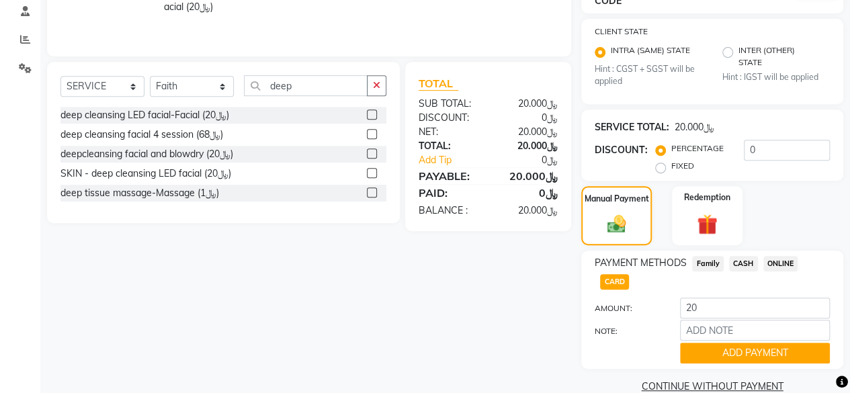
scroll to position [281, 0]
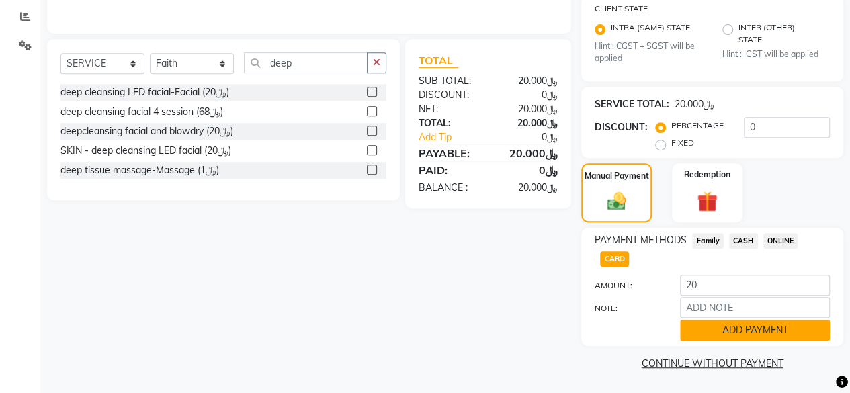
click at [706, 335] on button "ADD PAYMENT" at bounding box center [755, 330] width 150 height 21
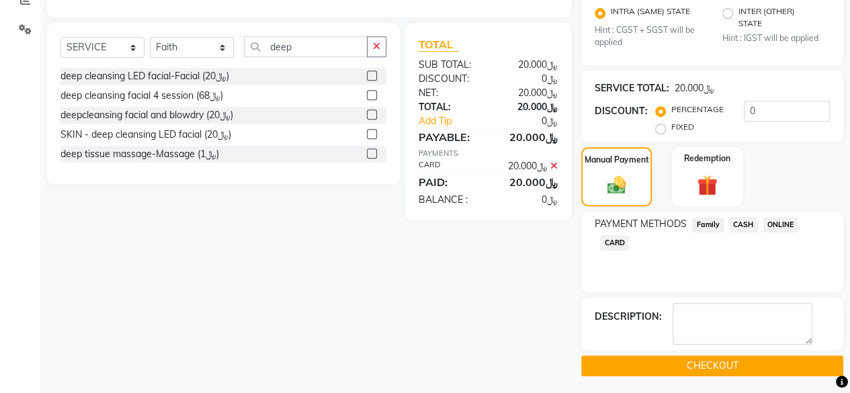
scroll to position [298, 0]
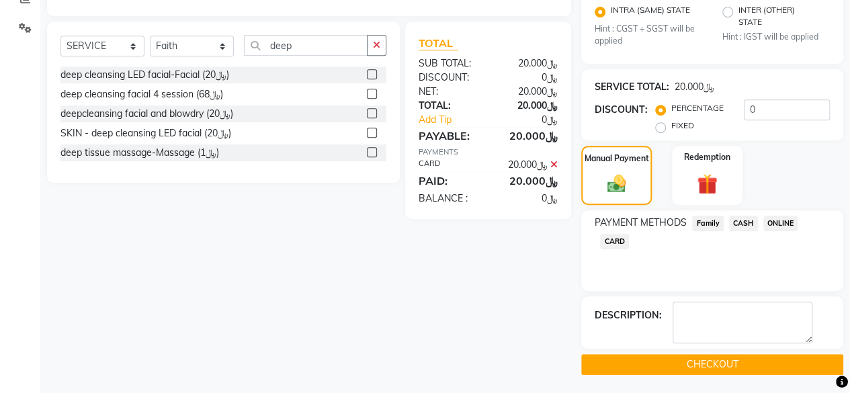
click at [703, 360] on button "CHECKOUT" at bounding box center [712, 364] width 262 height 21
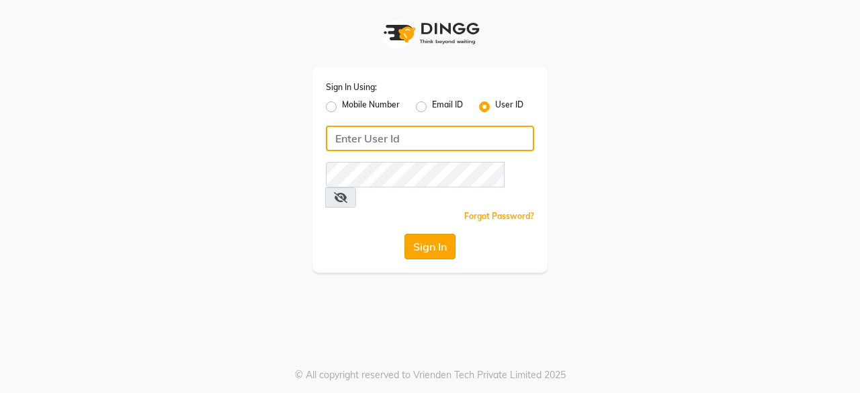
type input "oshabeautybar"
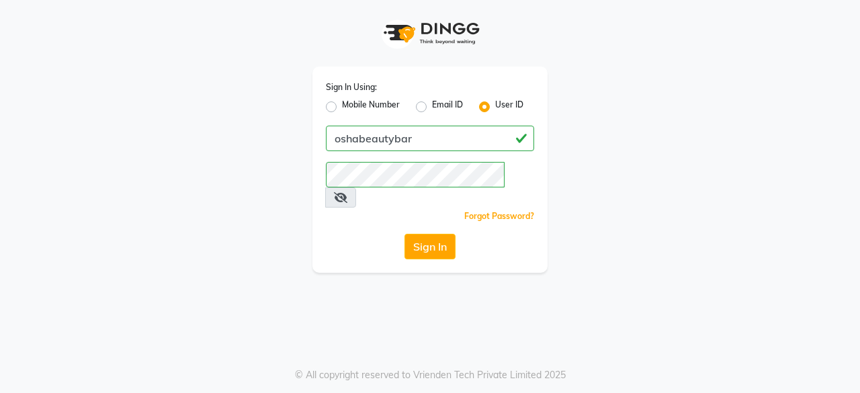
click at [435, 234] on button "Sign In" at bounding box center [429, 247] width 51 height 26
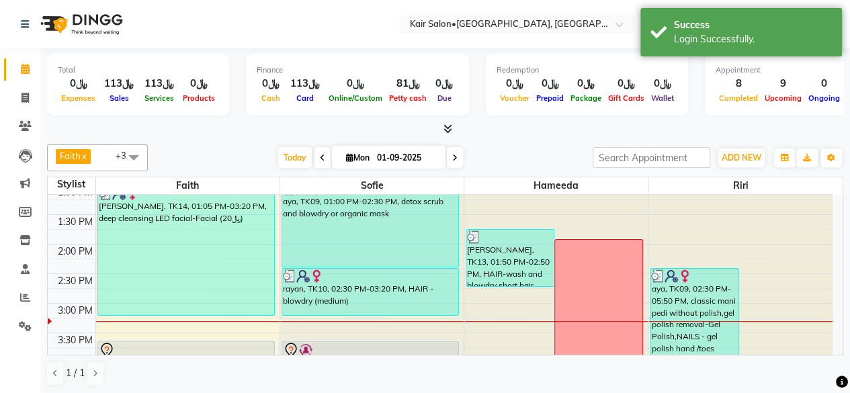
scroll to position [403, 0]
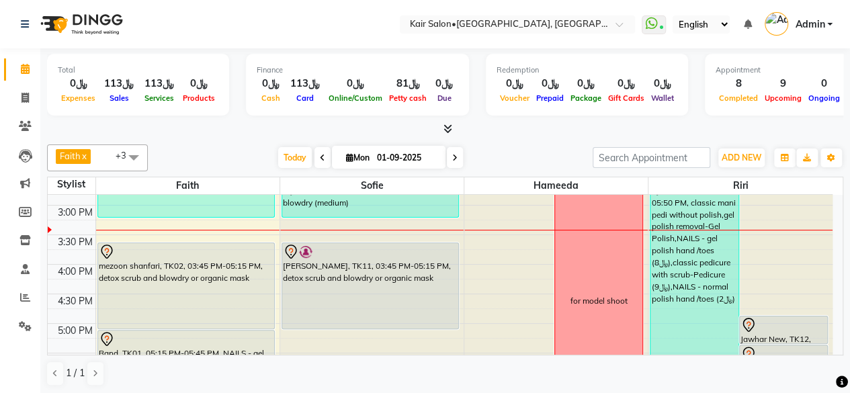
click at [458, 160] on span at bounding box center [455, 157] width 16 height 21
type input "02-09-2025"
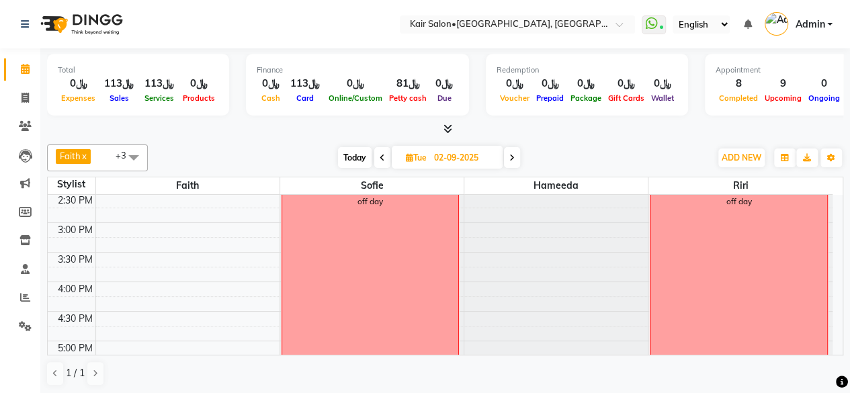
scroll to position [274, 0]
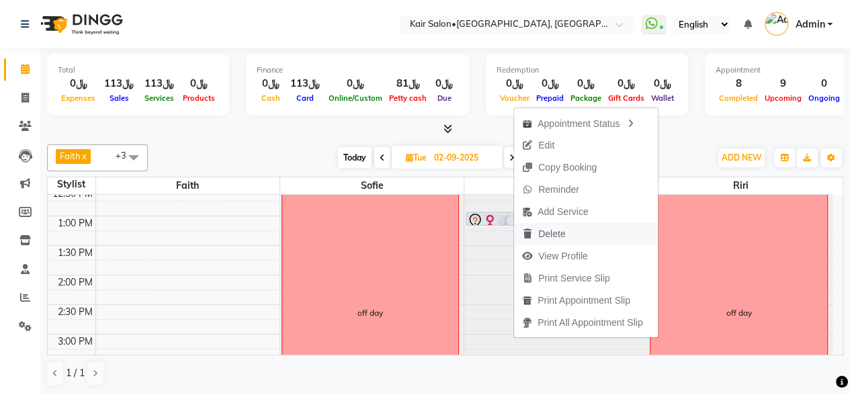
click at [548, 238] on span "Delete" at bounding box center [551, 234] width 27 height 14
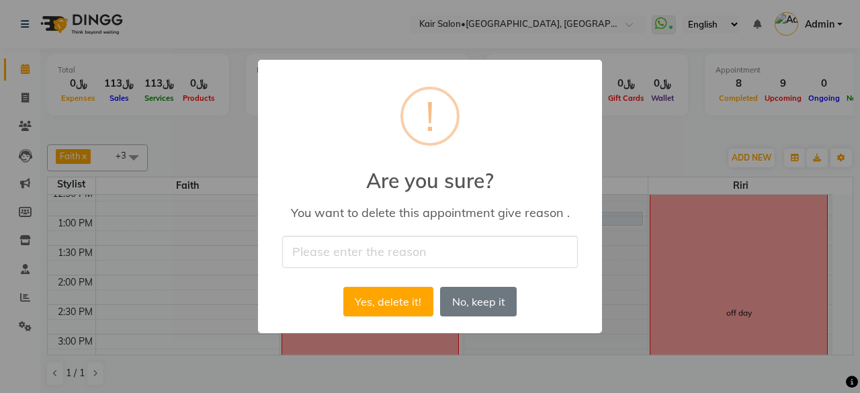
click at [438, 252] on input "text" at bounding box center [429, 252] width 295 height 32
type input "will reschedule later on"
click at [376, 297] on button "Yes, delete it!" at bounding box center [388, 302] width 90 height 30
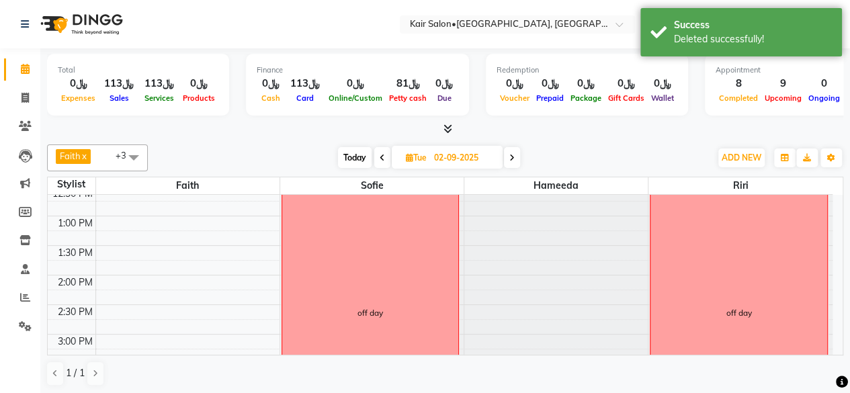
click at [358, 159] on span "Today" at bounding box center [355, 157] width 34 height 21
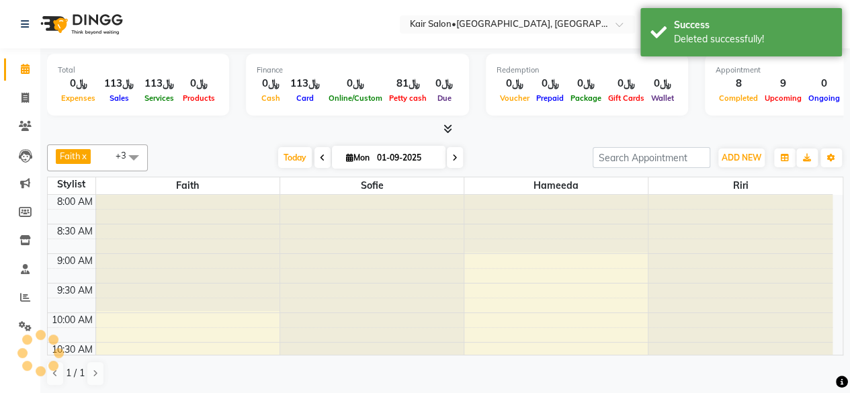
scroll to position [408, 0]
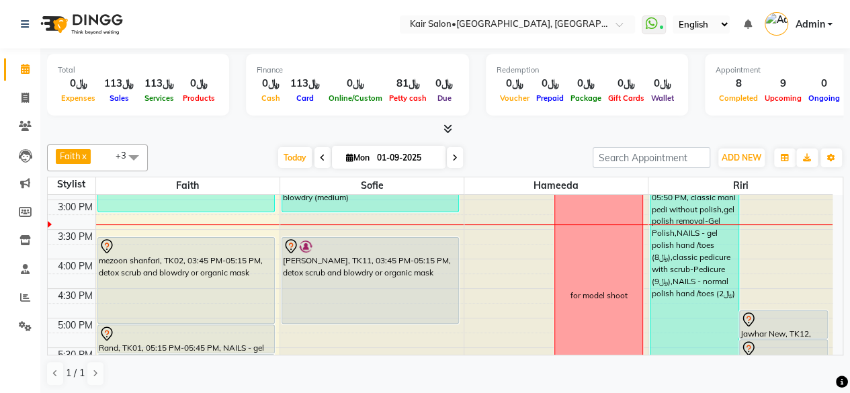
click at [449, 159] on span at bounding box center [455, 157] width 16 height 21
type input "02-09-2025"
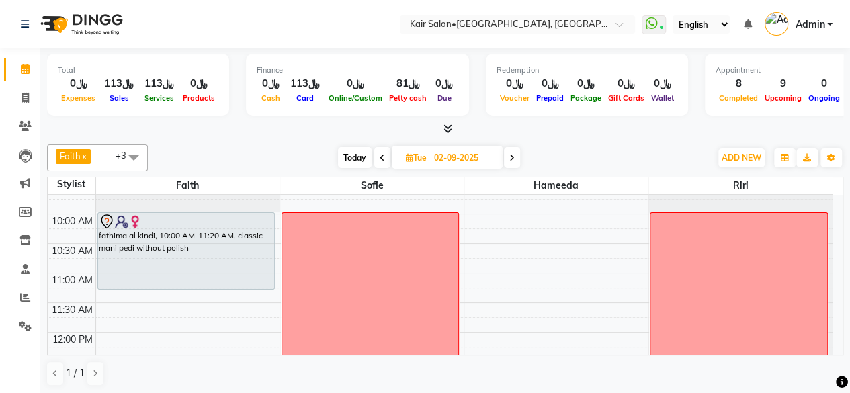
scroll to position [98, 0]
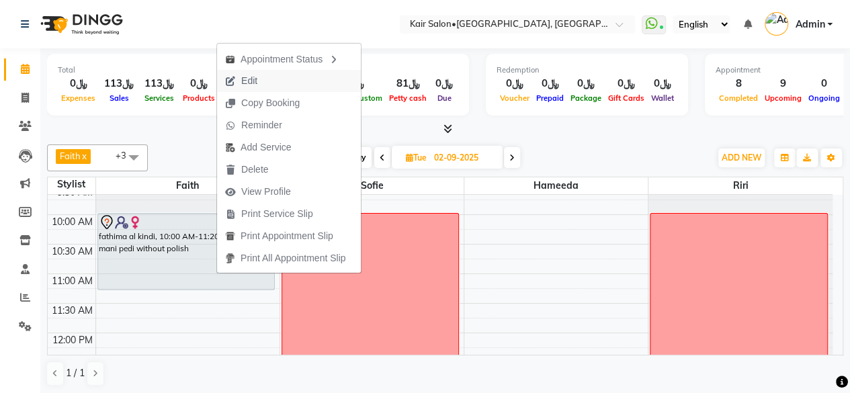
click at [261, 84] on span "Edit" at bounding box center [241, 81] width 48 height 22
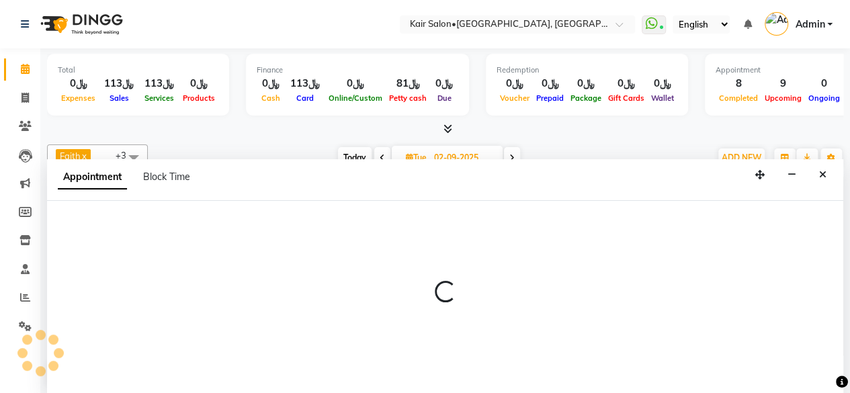
select select "tentative"
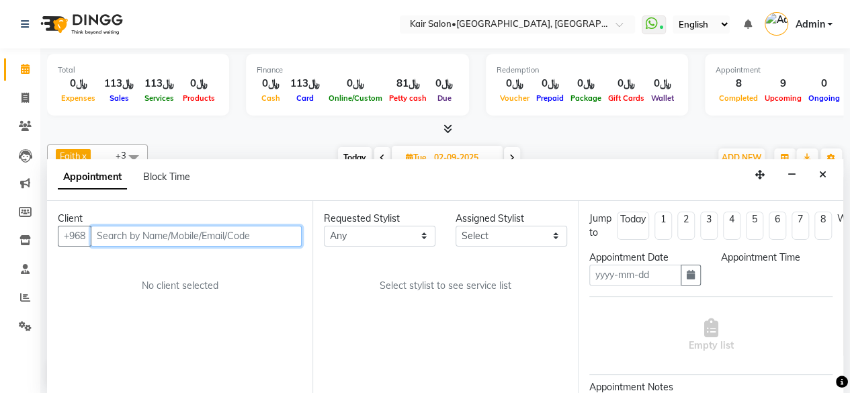
type input "02-09-2025"
select select "600"
select select "49362"
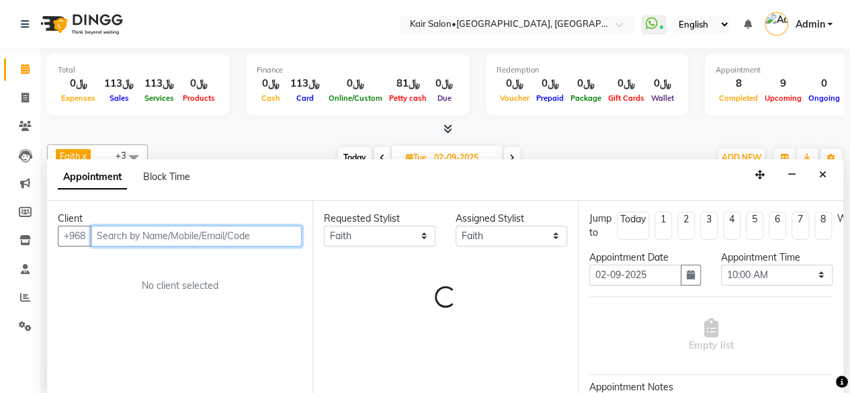
scroll to position [408, 0]
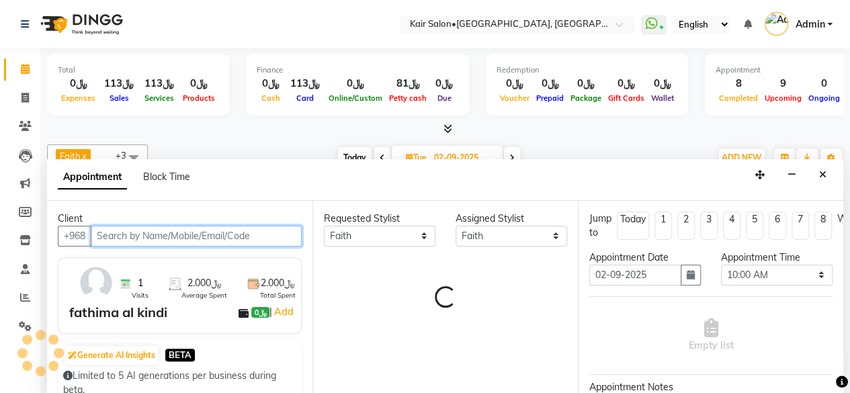
select select "3223"
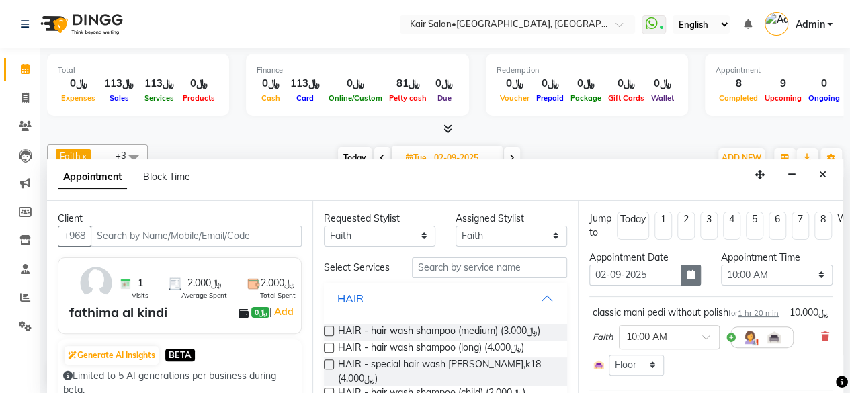
click at [686, 272] on icon "button" at bounding box center [690, 274] width 8 height 9
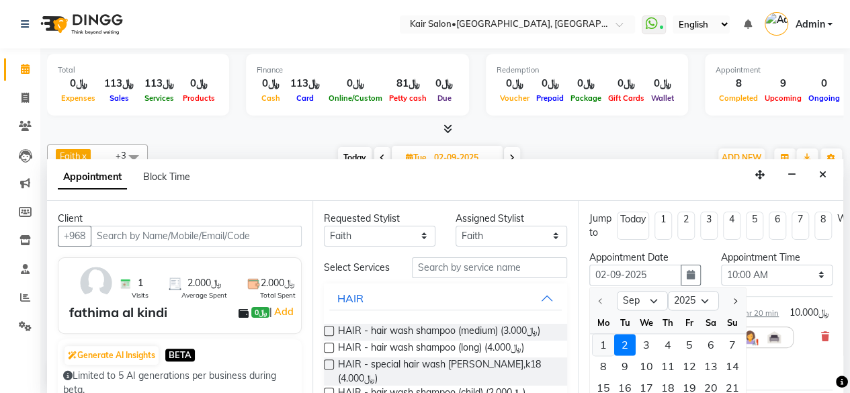
click at [600, 342] on div "1" at bounding box center [602, 344] width 21 height 21
type input "01-09-2025"
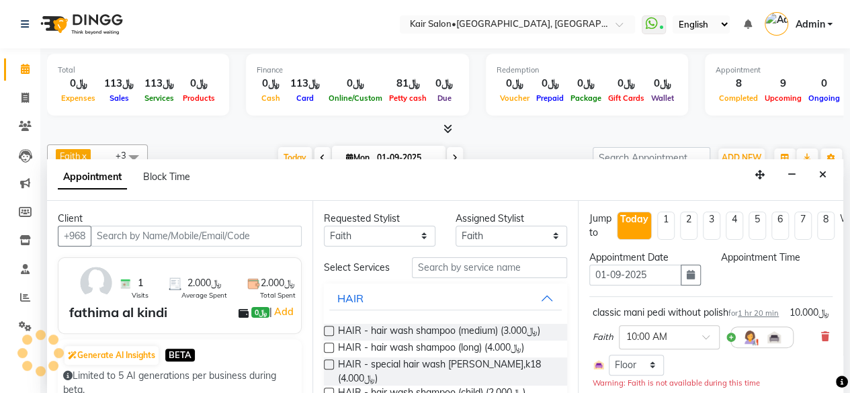
scroll to position [0, 0]
select select "600"
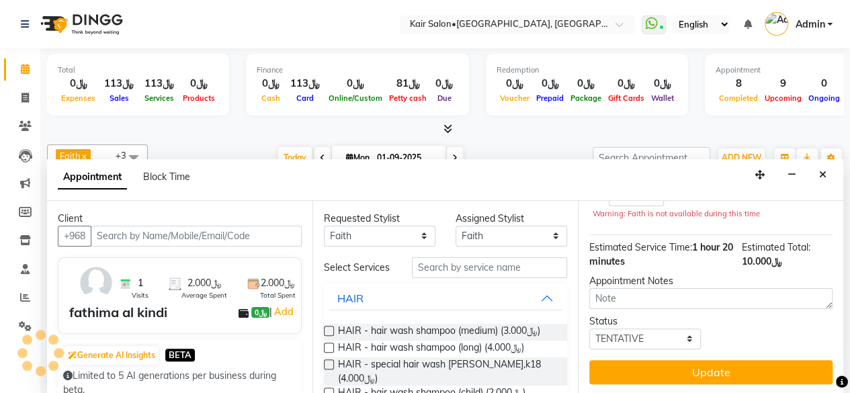
scroll to position [193, 0]
click at [825, 174] on icon "Close" at bounding box center [822, 174] width 7 height 9
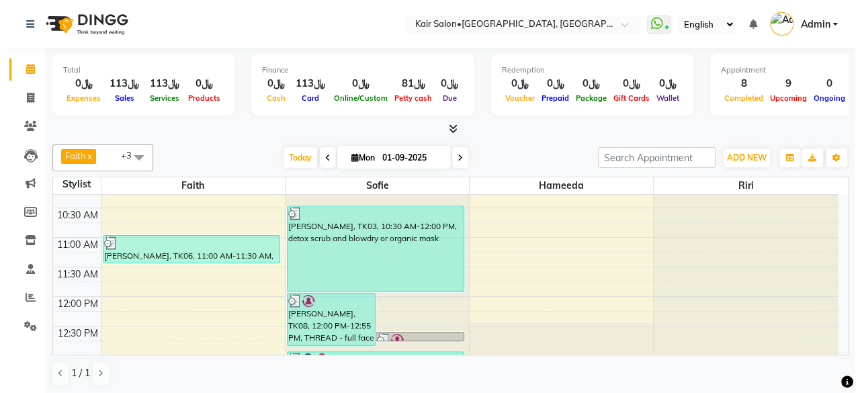
scroll to position [67, 0]
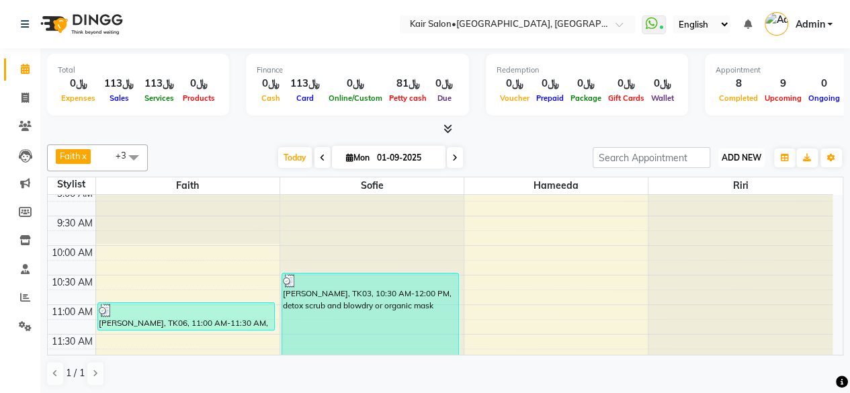
click at [739, 159] on span "ADD NEW" at bounding box center [741, 157] width 40 height 10
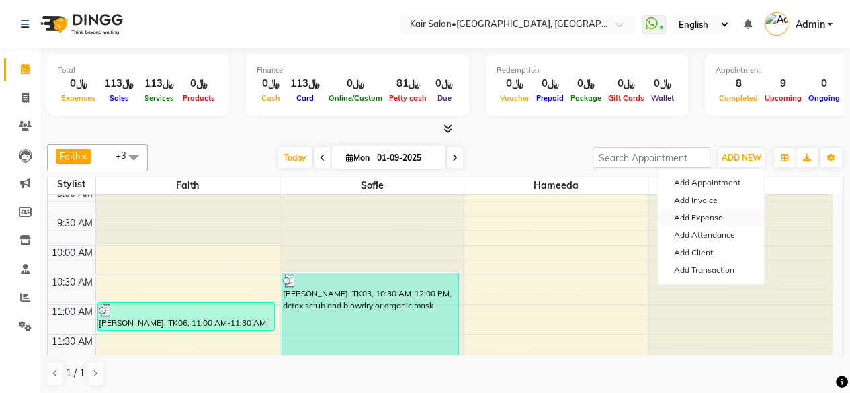
click at [716, 217] on link "Add Expense" at bounding box center [710, 217] width 106 height 17
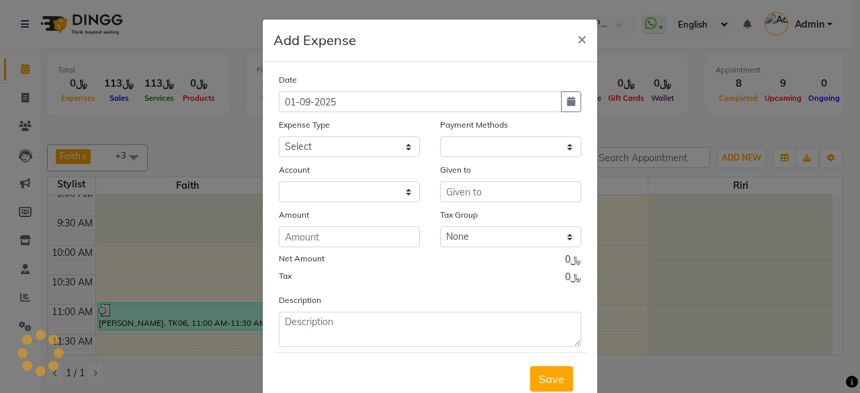
select select "1"
select select "5516"
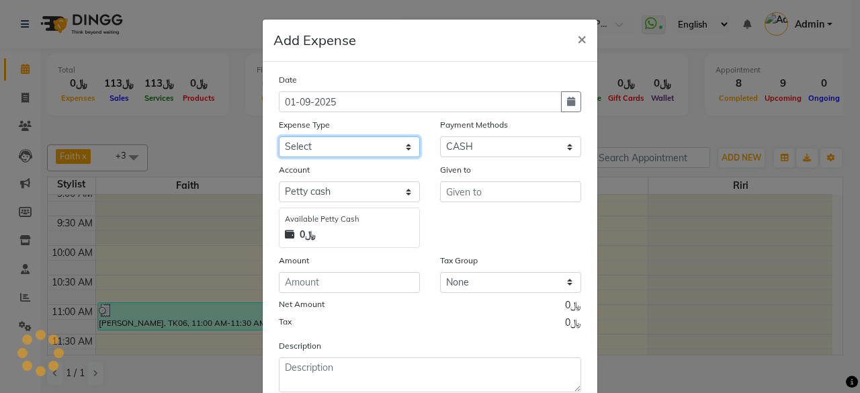
click at [404, 146] on select "Select al nazhi llc Al raaed laundry Amani staff transportation building cleane…" at bounding box center [349, 146] width 141 height 21
select select "19458"
click at [279, 136] on select "Select al nazhi llc Al raaed laundry Amani staff transportation building cleane…" at bounding box center [349, 146] width 141 height 21
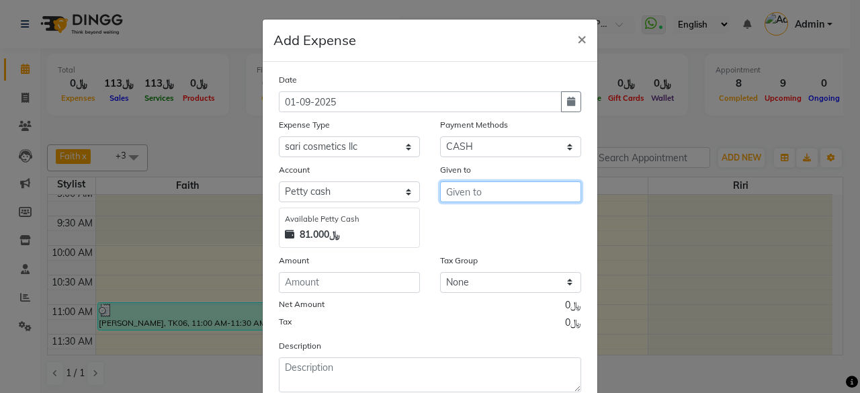
click at [466, 190] on input "text" at bounding box center [510, 191] width 141 height 21
type input "sari cosmetics llc"
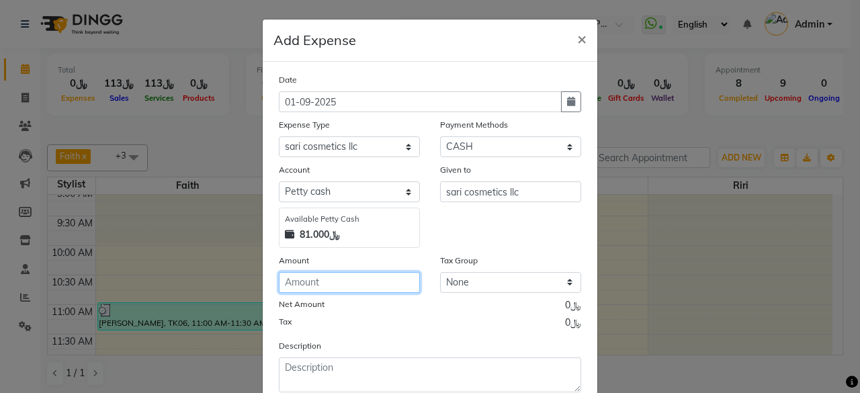
click at [342, 284] on input "number" at bounding box center [349, 282] width 141 height 21
type input "70"
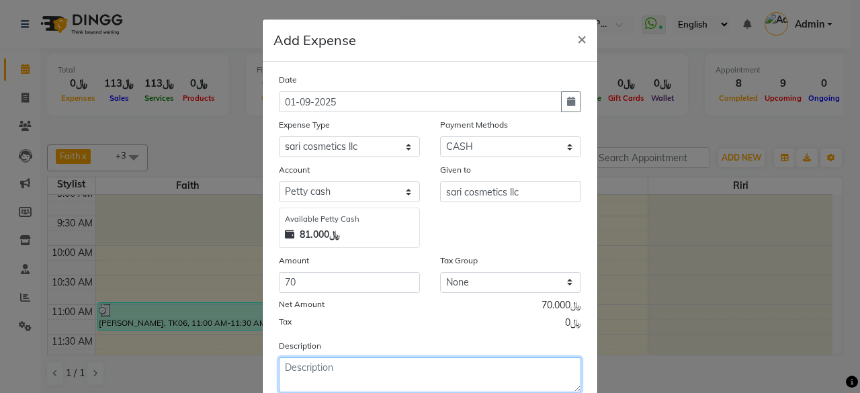
click at [356, 374] on textarea at bounding box center [430, 374] width 302 height 35
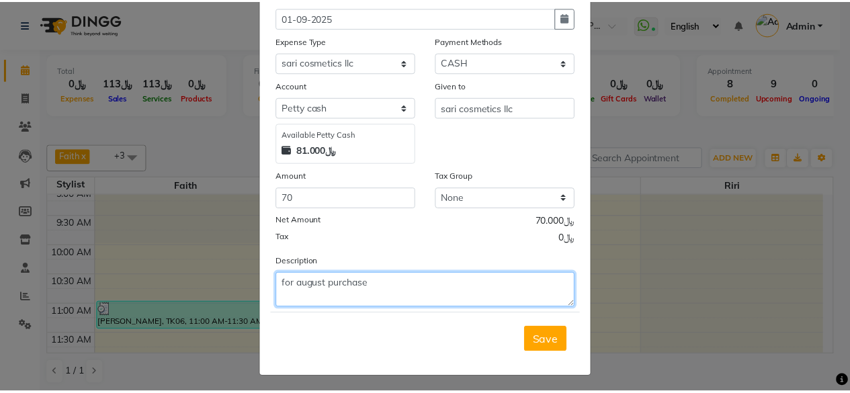
scroll to position [85, 0]
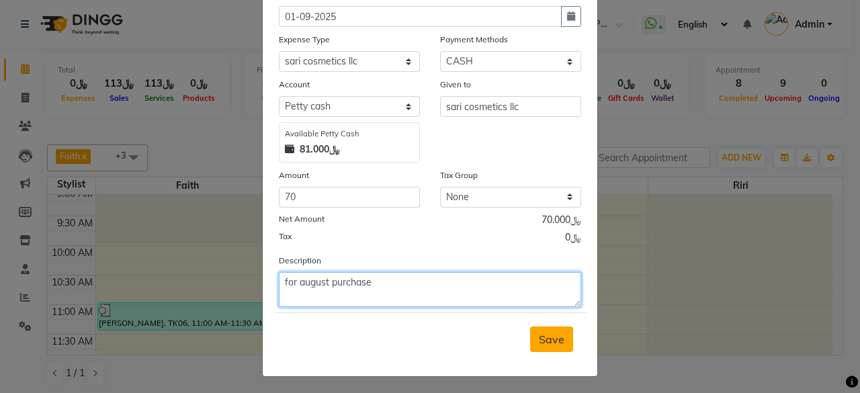
type textarea "for august purchase"
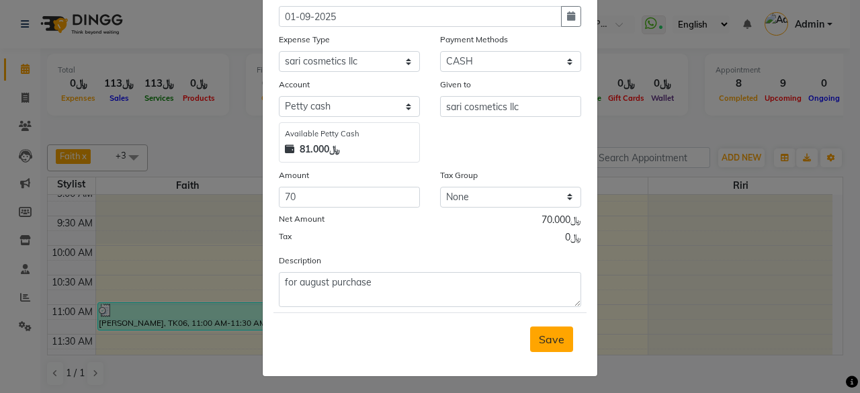
click at [553, 334] on span "Save" at bounding box center [552, 338] width 26 height 13
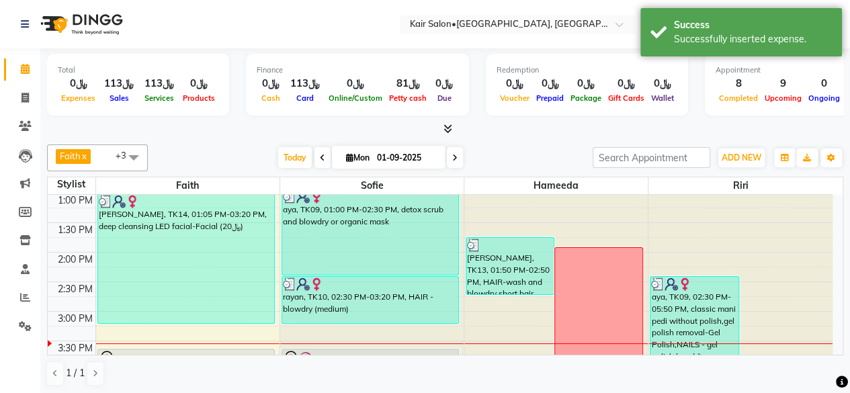
scroll to position [336, 0]
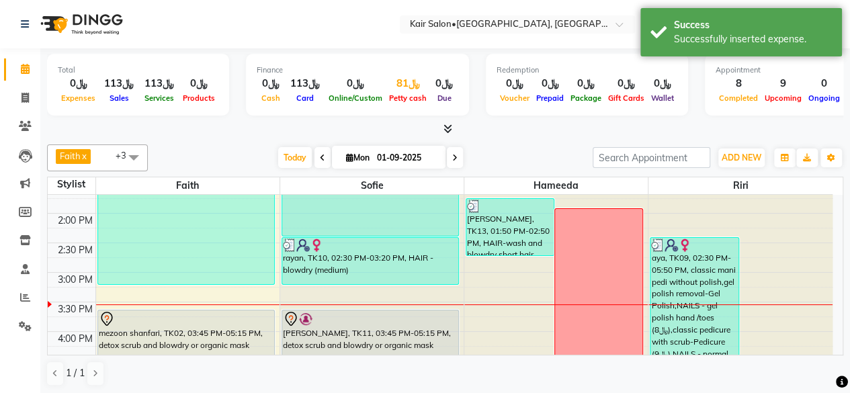
click at [406, 88] on div "﷼81" at bounding box center [407, 83] width 44 height 15
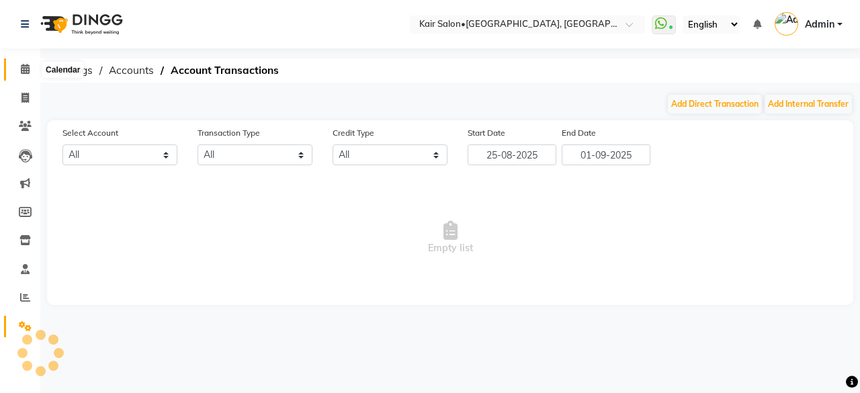
click at [24, 64] on icon at bounding box center [25, 69] width 9 height 10
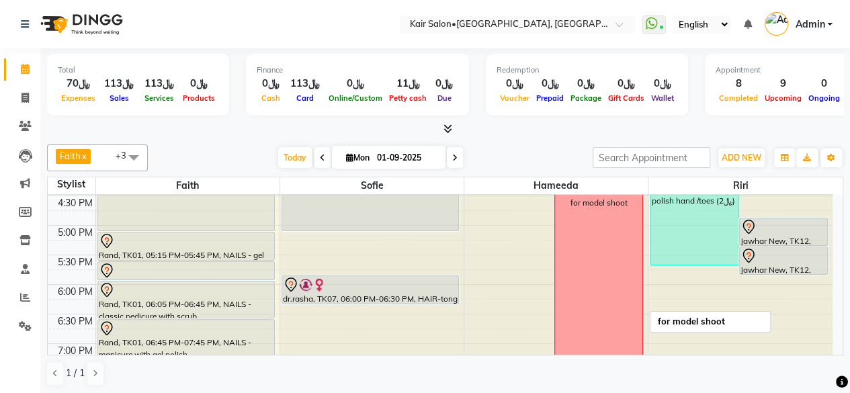
scroll to position [336, 0]
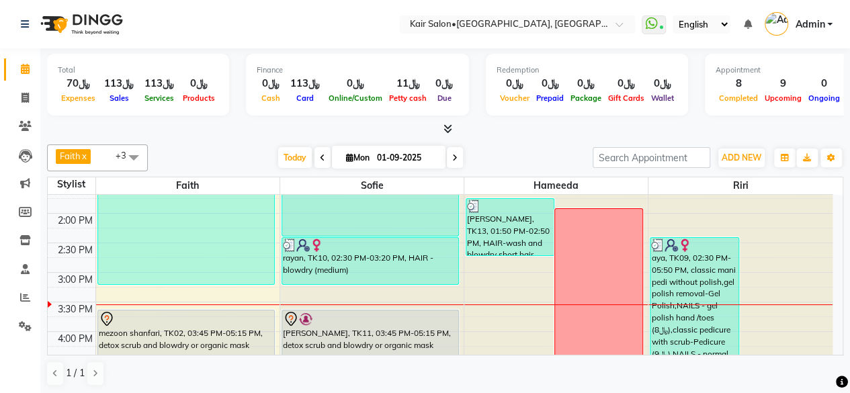
click at [458, 156] on span at bounding box center [455, 157] width 16 height 21
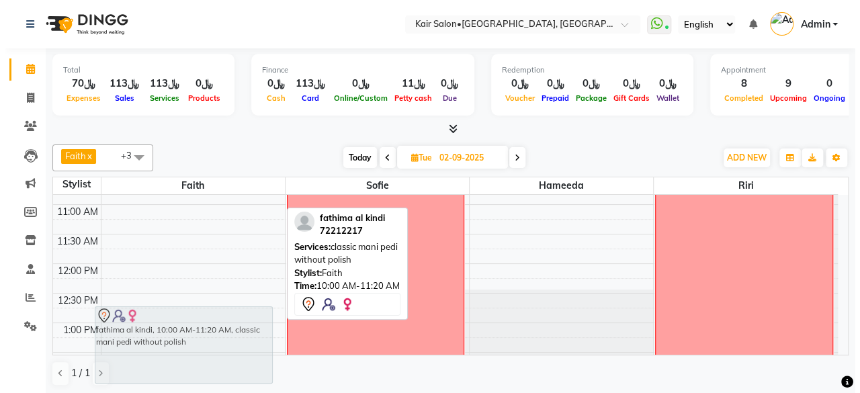
scroll to position [197, 0]
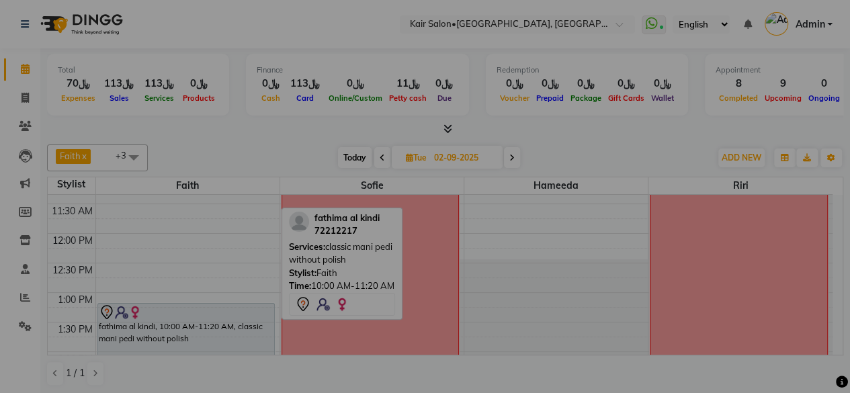
scroll to position [202, 0]
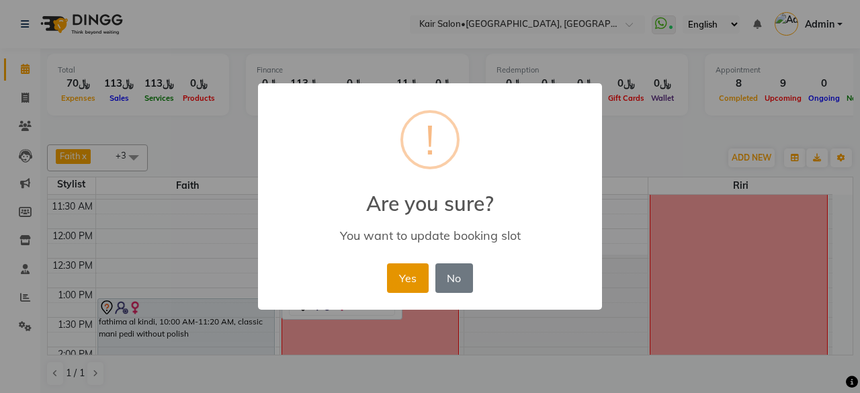
click at [418, 277] on button "Yes" at bounding box center [407, 278] width 41 height 30
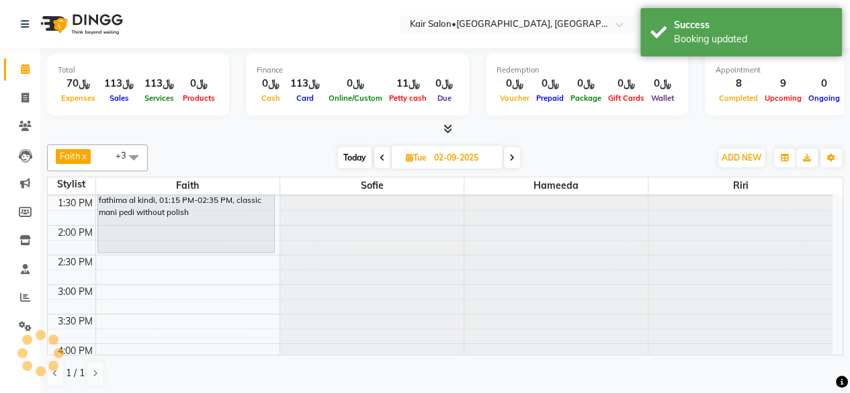
scroll to position [336, 0]
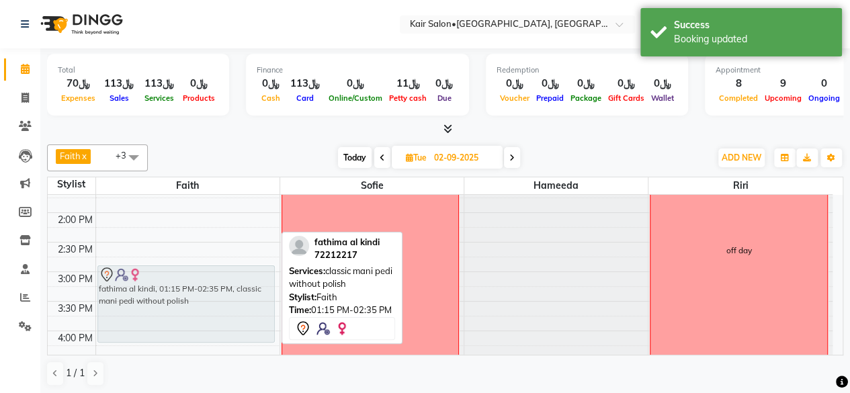
drag, startPoint x: 152, startPoint y: 193, endPoint x: 145, endPoint y: 289, distance: 97.0
click at [145, 289] on div "falak, 05:30 PM-05:40 PM, THREAD - upperlip falak, 05:40 PM-06:40 PM, NAILS - m…" at bounding box center [187, 330] width 183 height 945
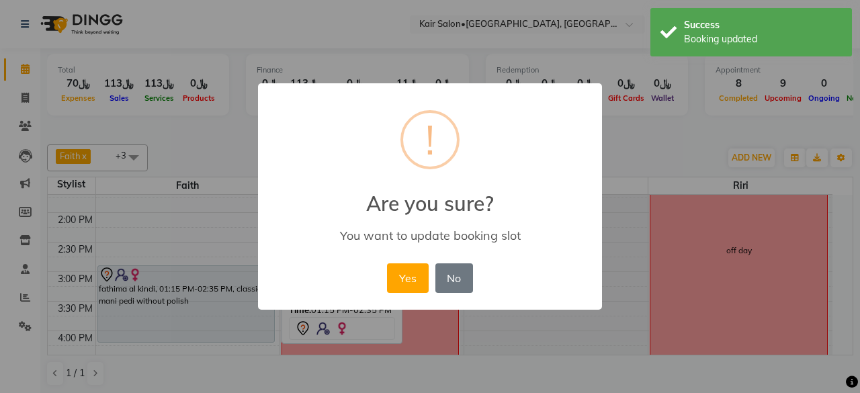
click at [405, 273] on button "Yes" at bounding box center [407, 278] width 41 height 30
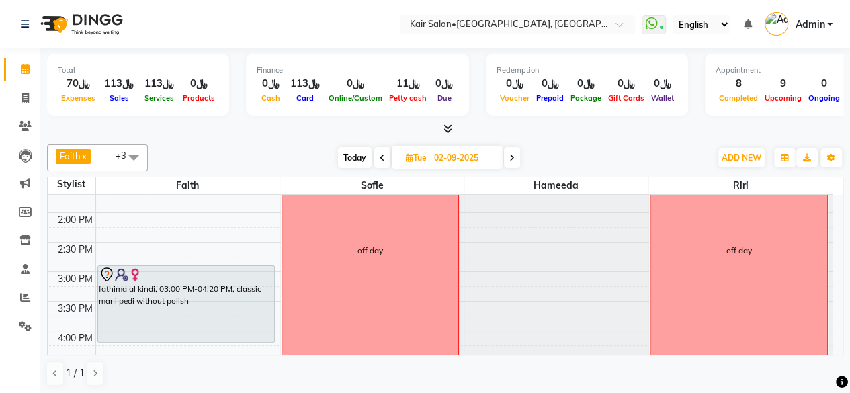
click at [356, 157] on span "Today" at bounding box center [355, 157] width 34 height 21
type input "01-09-2025"
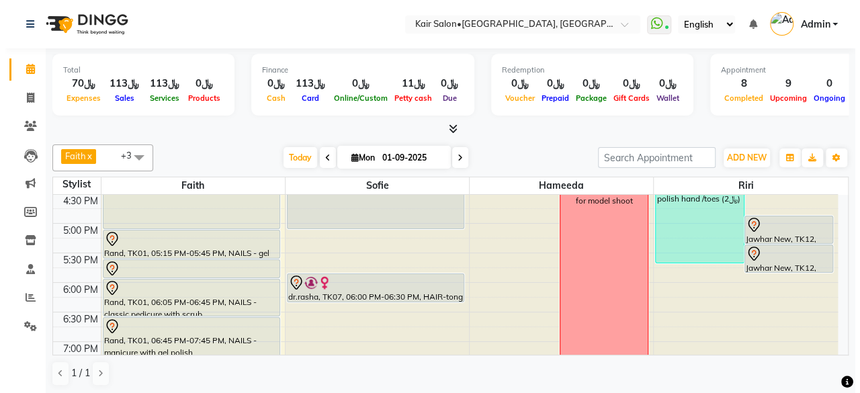
scroll to position [543, 0]
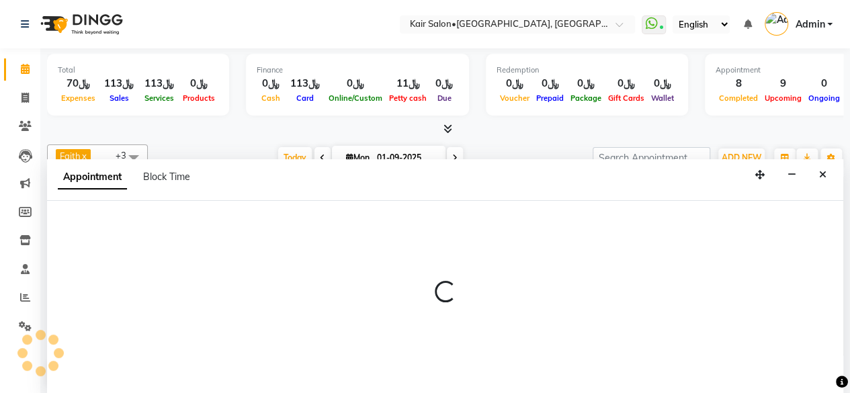
select select "89249"
select select "tentative"
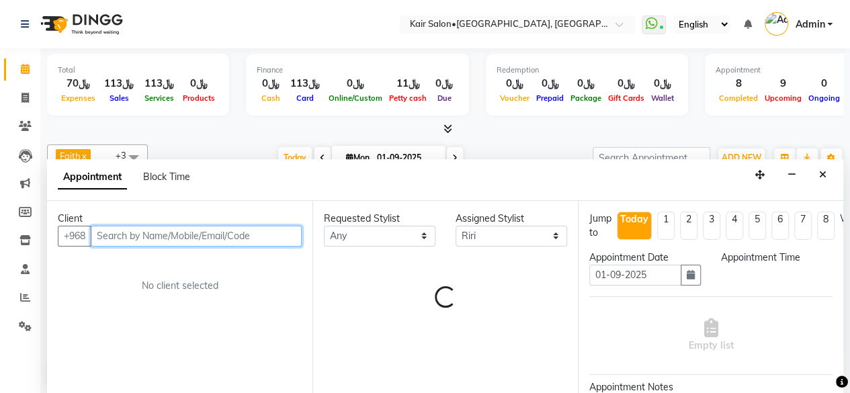
select select "1095"
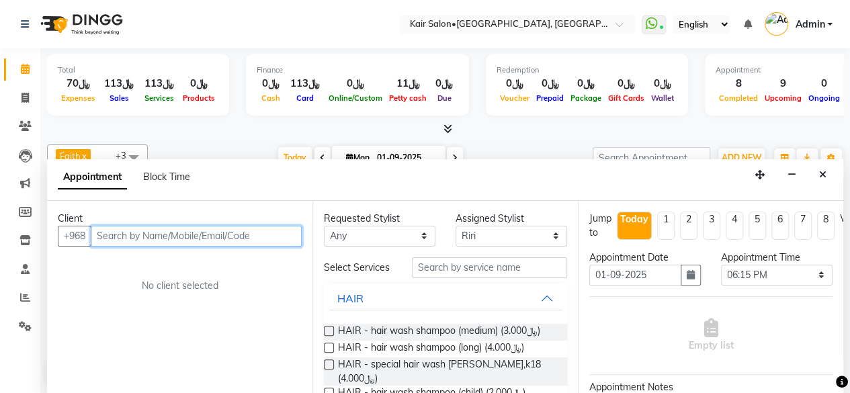
click at [197, 241] on input "text" at bounding box center [196, 236] width 211 height 21
type input "91956827"
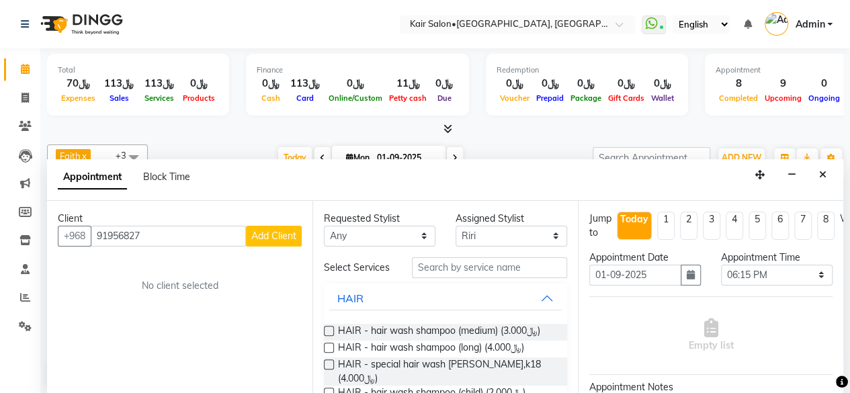
click at [265, 233] on span "Add Client" at bounding box center [273, 236] width 45 height 12
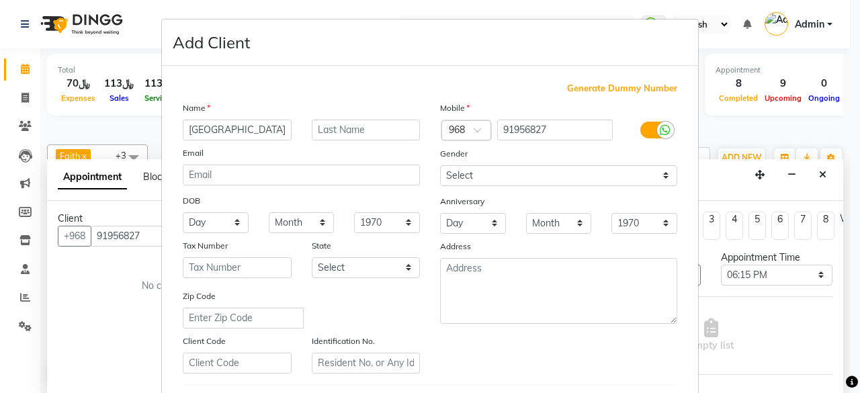
type input "[GEOGRAPHIC_DATA]"
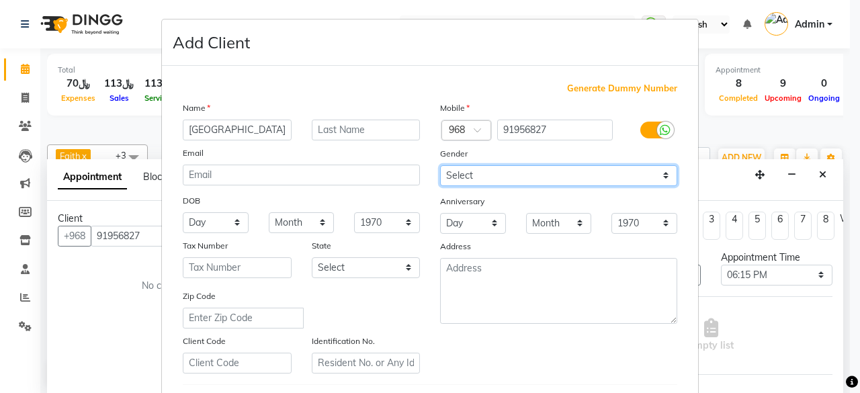
click at [663, 172] on select "Select Male Female Other Prefer Not To Say" at bounding box center [558, 175] width 237 height 21
select select "female"
click at [440, 165] on select "Select Male Female Other Prefer Not To Say" at bounding box center [558, 175] width 237 height 21
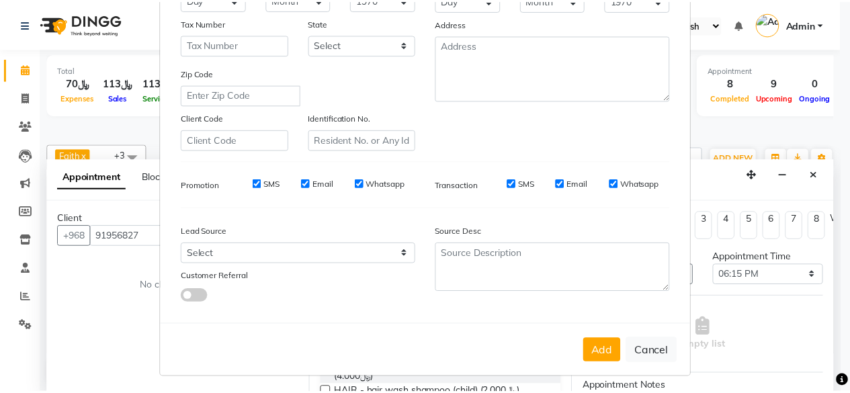
scroll to position [224, 0]
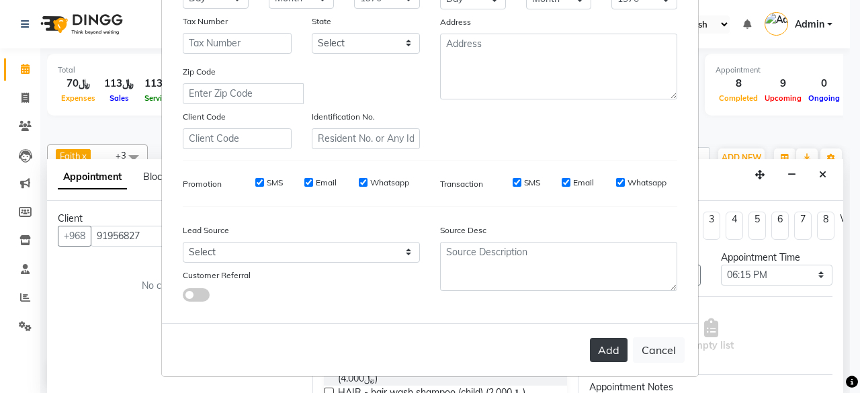
click at [599, 341] on button "Add" at bounding box center [609, 350] width 38 height 24
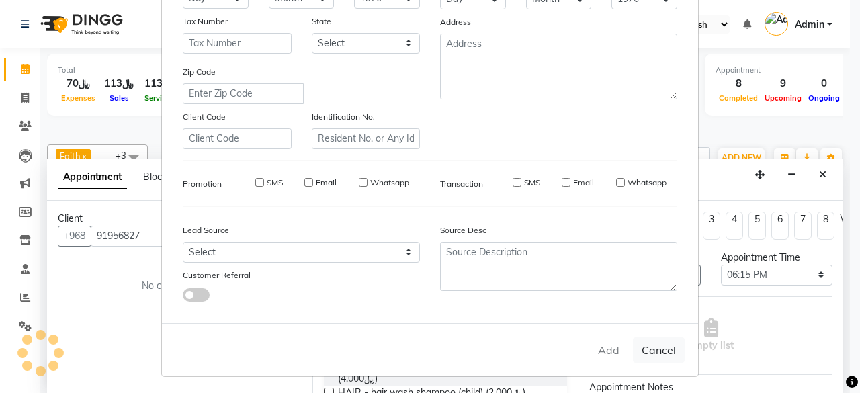
select select
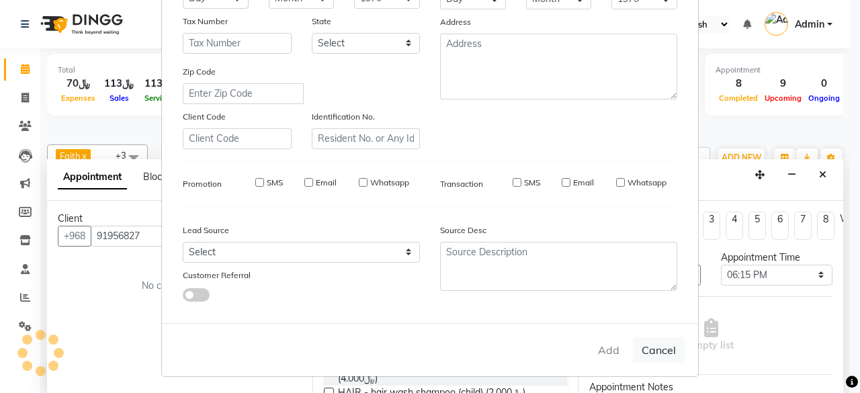
select select
checkbox input "false"
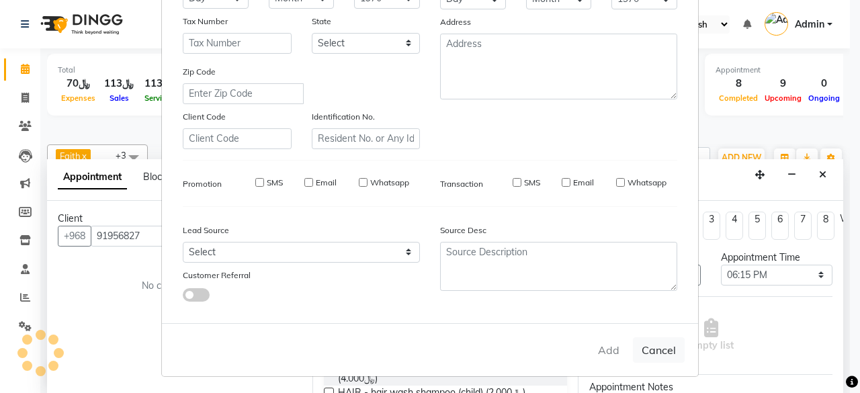
checkbox input "false"
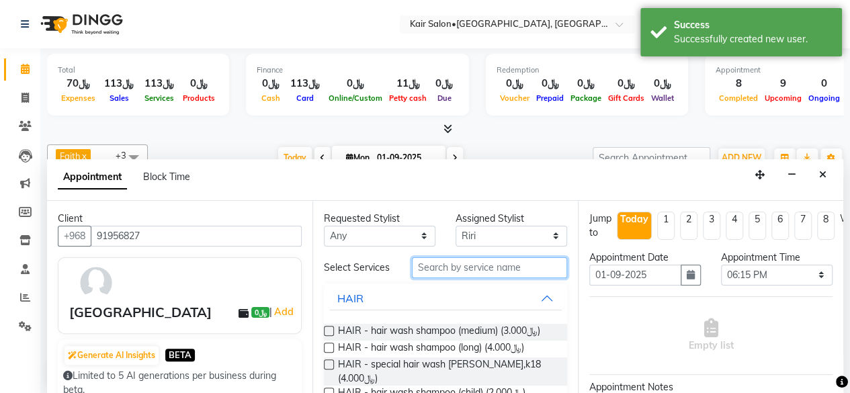
click at [437, 266] on input "text" at bounding box center [489, 267] width 155 height 21
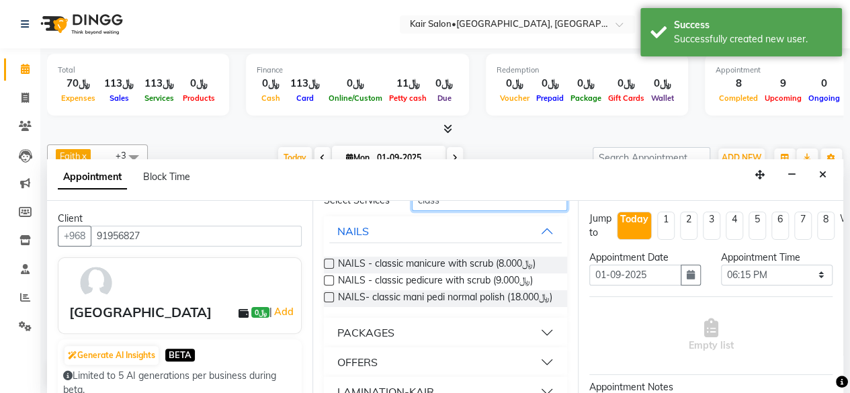
scroll to position [134, 0]
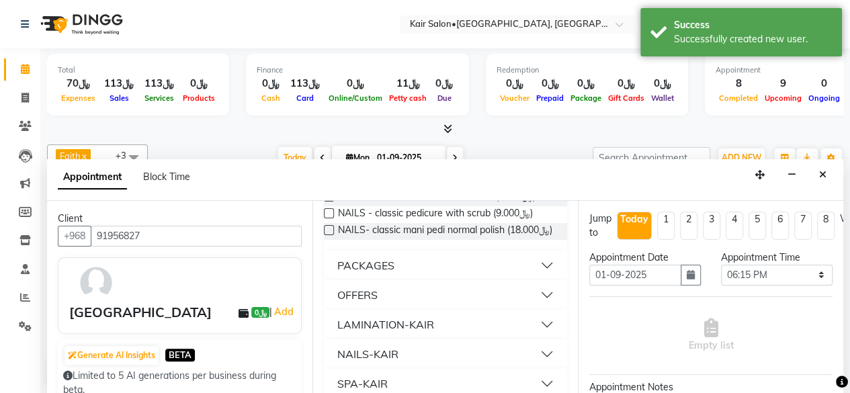
type input "class"
click at [539, 307] on button "OFFERS" at bounding box center [445, 295] width 232 height 24
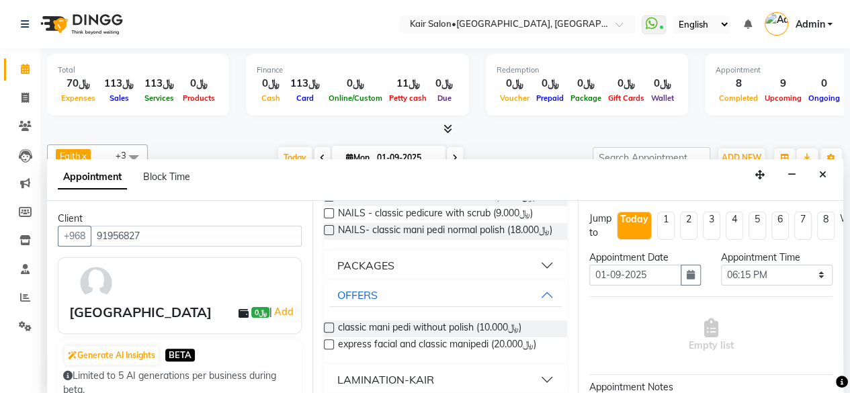
click at [327, 332] on label at bounding box center [329, 327] width 10 height 10
click at [327, 333] on input "checkbox" at bounding box center [328, 328] width 9 height 9
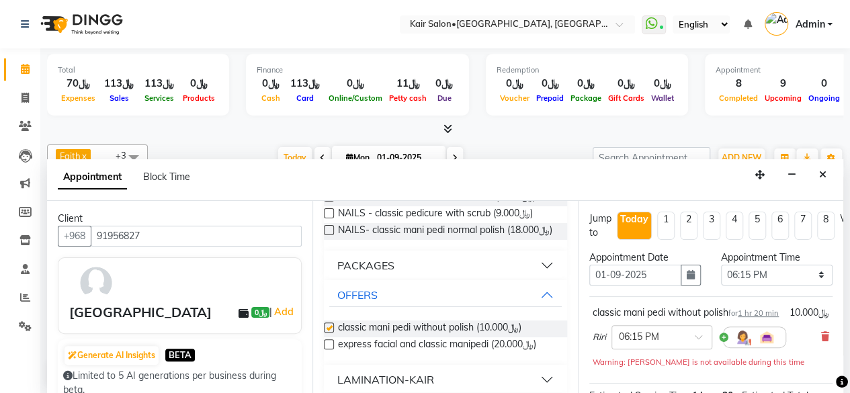
checkbox input "false"
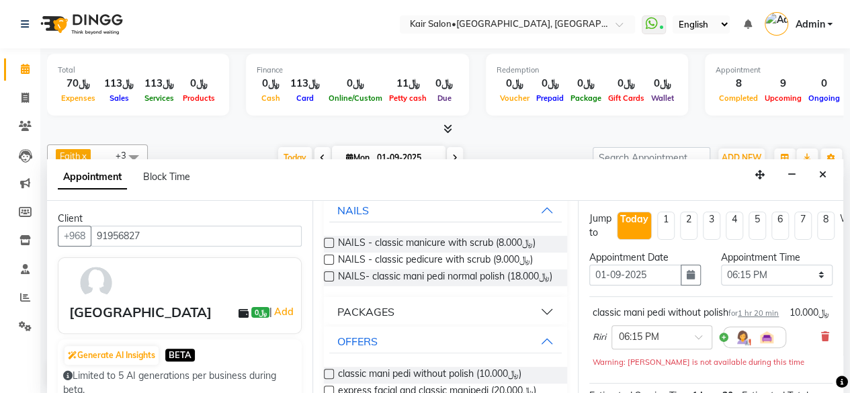
scroll to position [0, 0]
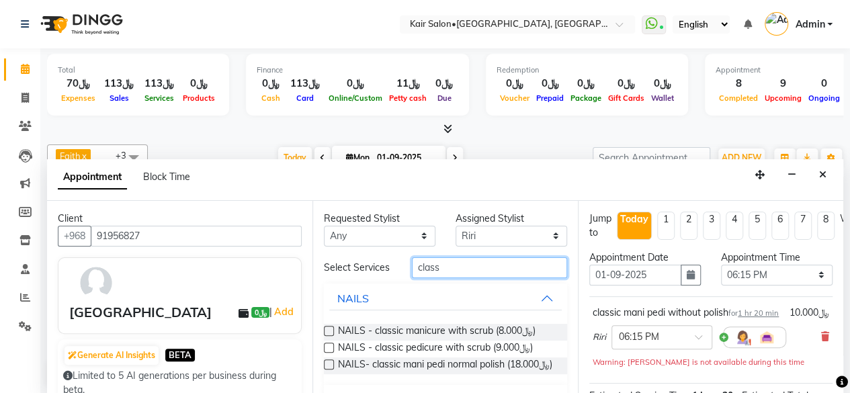
click at [458, 272] on input "class" at bounding box center [489, 267] width 155 height 21
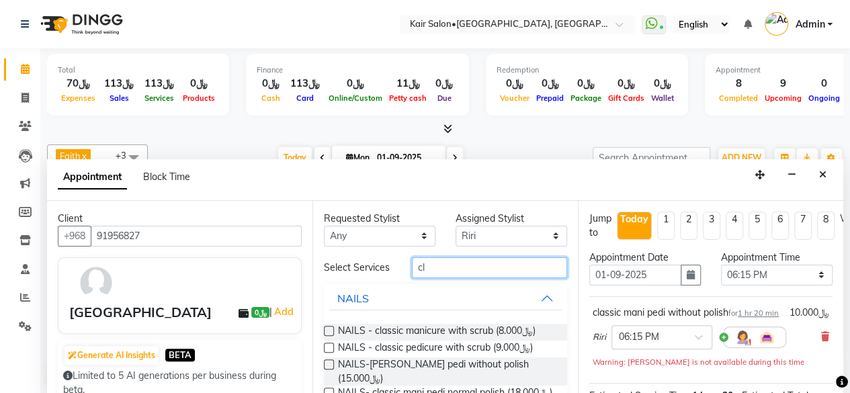
type input "c"
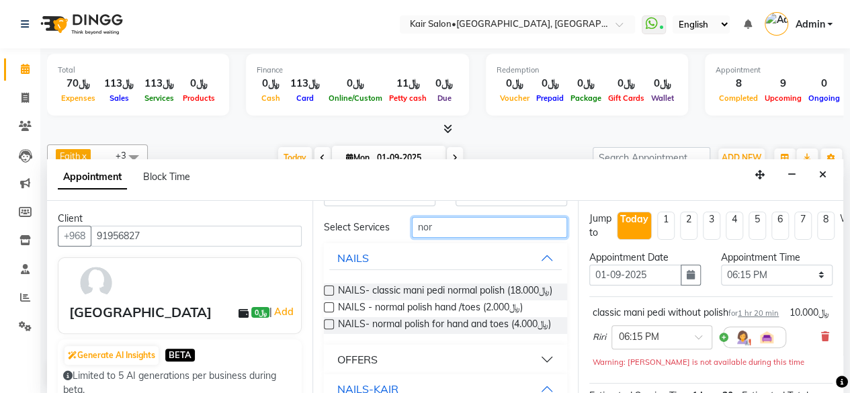
scroll to position [67, 0]
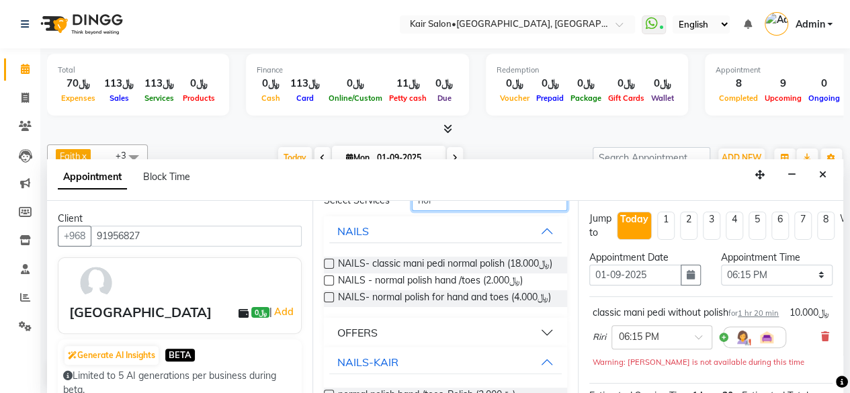
type input "nor"
click at [329, 302] on label at bounding box center [329, 297] width 10 height 10
click at [329, 303] on input "checkbox" at bounding box center [328, 298] width 9 height 9
checkbox input "false"
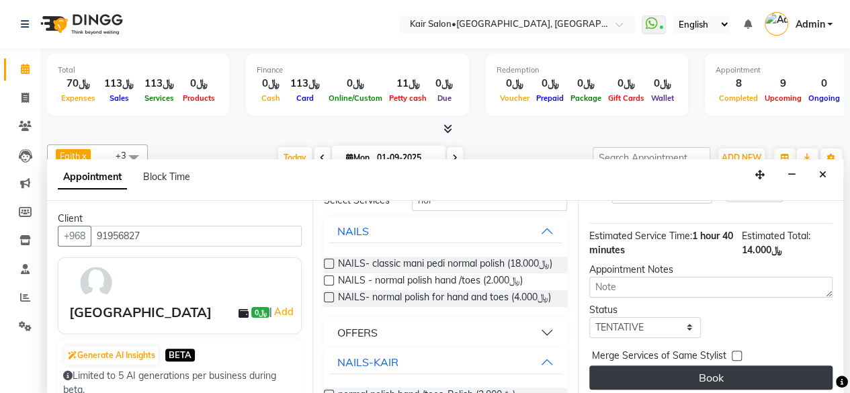
scroll to position [264, 0]
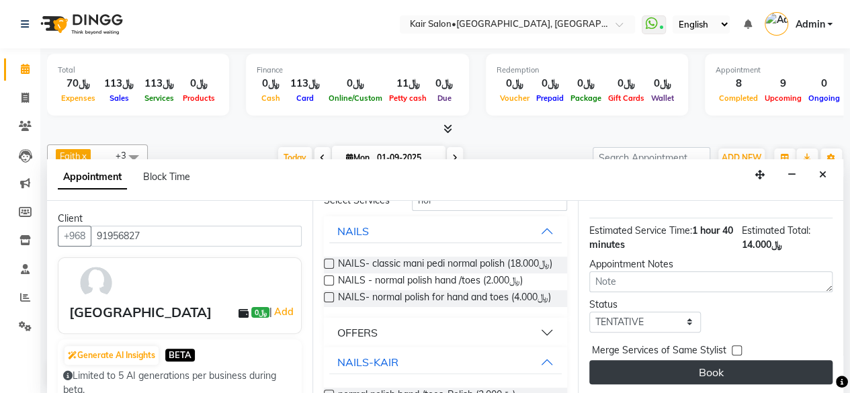
click at [712, 360] on button "Book" at bounding box center [710, 372] width 243 height 24
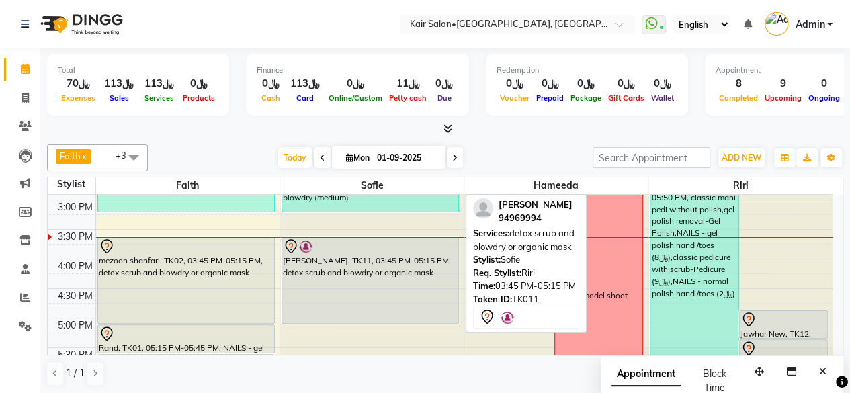
scroll to position [475, 0]
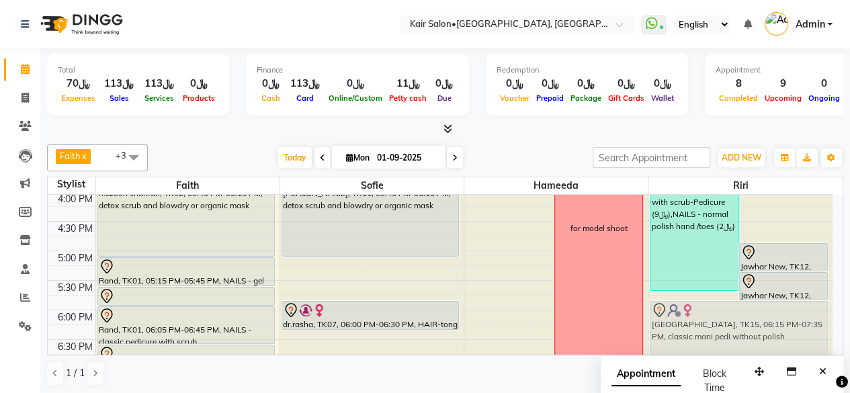
drag, startPoint x: 714, startPoint y: 314, endPoint x: 717, endPoint y: 299, distance: 15.2
click at [717, 299] on div "aya, TK09, 02:30 PM-05:50 PM, classic mani pedi without polish,gel polish remov…" at bounding box center [740, 191] width 184 height 945
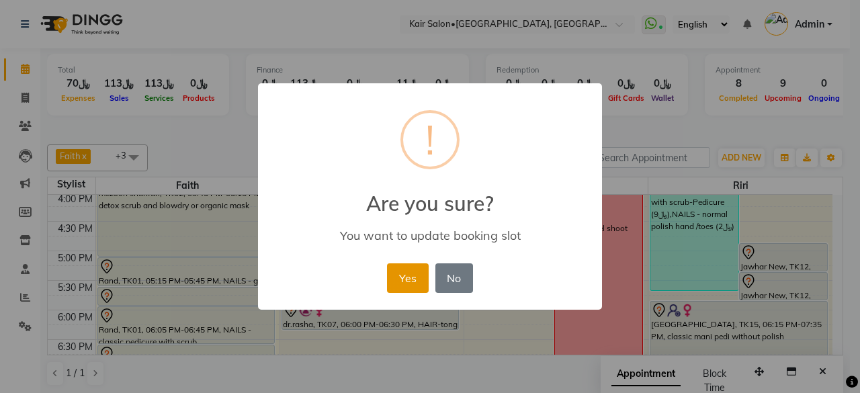
click at [422, 281] on button "Yes" at bounding box center [407, 278] width 41 height 30
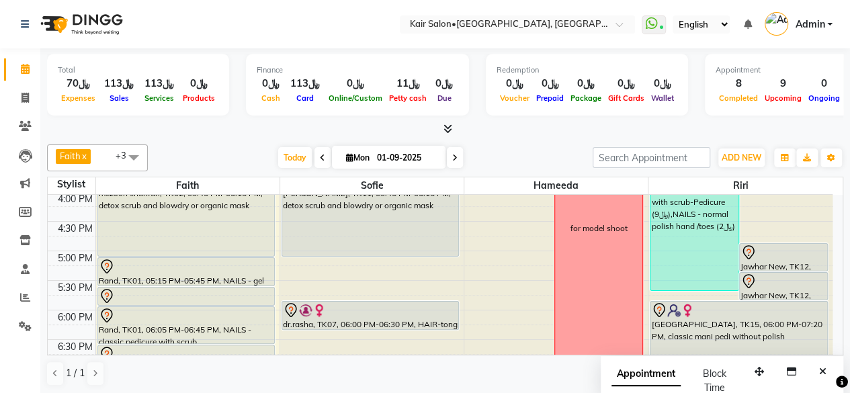
click at [415, 373] on div "1 / 1" at bounding box center [445, 374] width 796 height 26
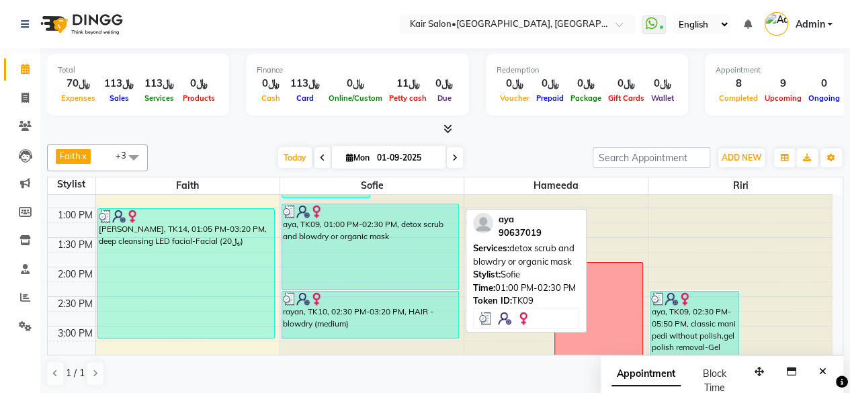
scroll to position [207, 0]
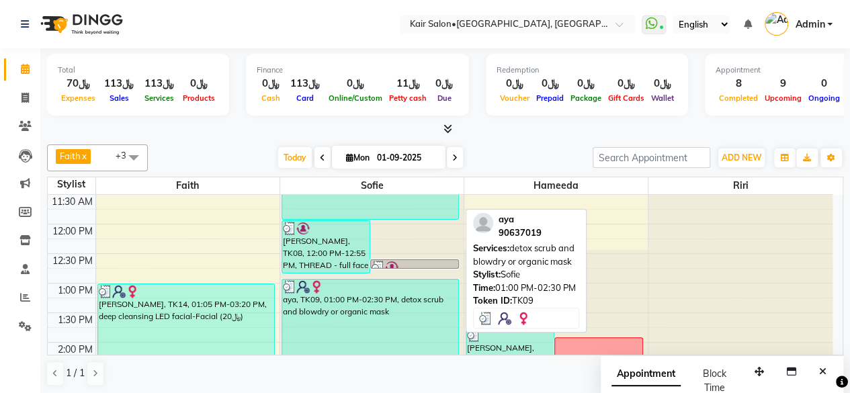
click at [394, 324] on div "aya, TK09, 01:00 PM-02:30 PM, detox scrub and blowdry or organic mask" at bounding box center [370, 321] width 176 height 85
click at [391, 324] on div "aya, TK09, 01:00 PM-02:30 PM, detox scrub and blowdry or organic mask" at bounding box center [370, 321] width 176 height 85
select select "3"
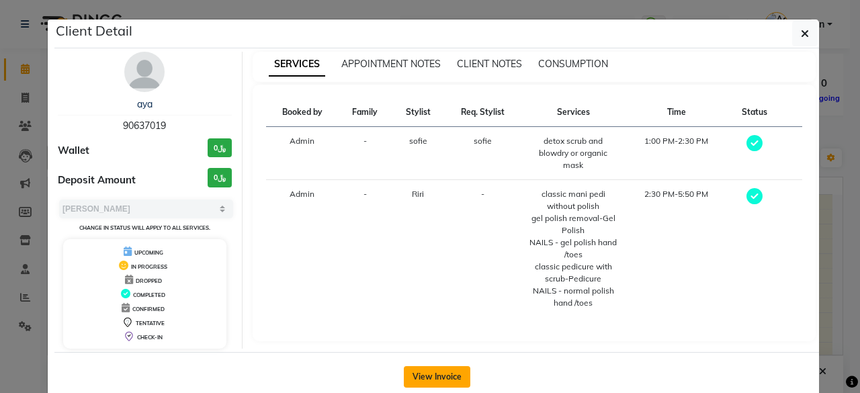
click at [434, 373] on button "View Invoice" at bounding box center [437, 376] width 66 height 21
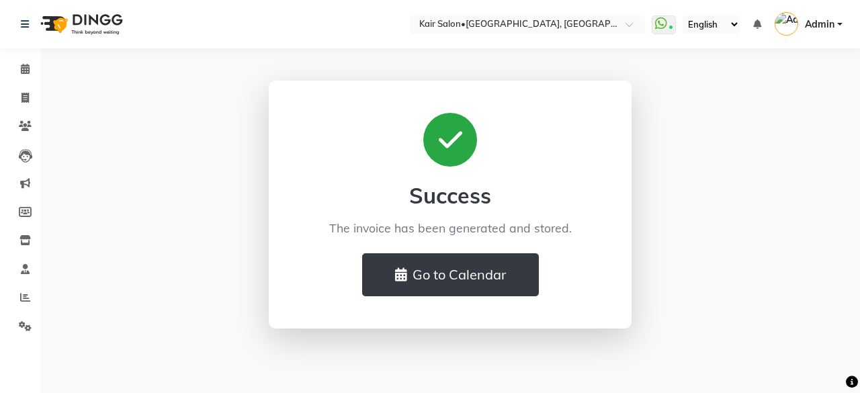
click at [818, 217] on div "Success The invoice has been generated and stored. Go to Calendar" at bounding box center [450, 205] width 766 height 248
click at [672, 351] on div "Select Location × Kair Salon•spa, Airport Heights WhatsApp Status ✕ Status: Con…" at bounding box center [430, 196] width 860 height 393
click at [25, 71] on icon at bounding box center [25, 69] width 9 height 10
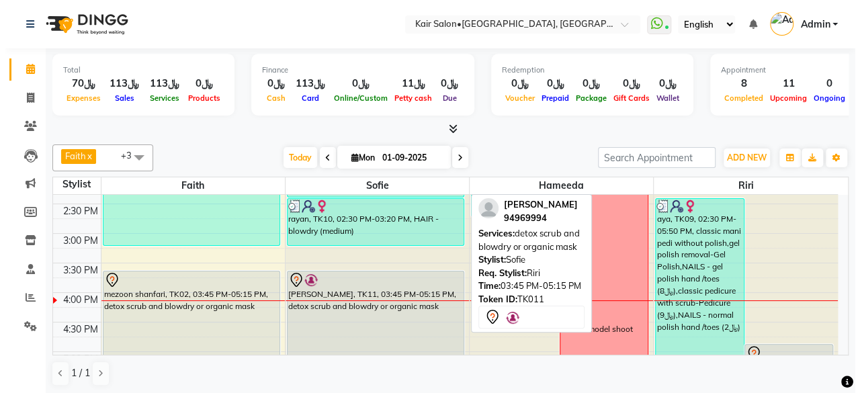
scroll to position [332, 0]
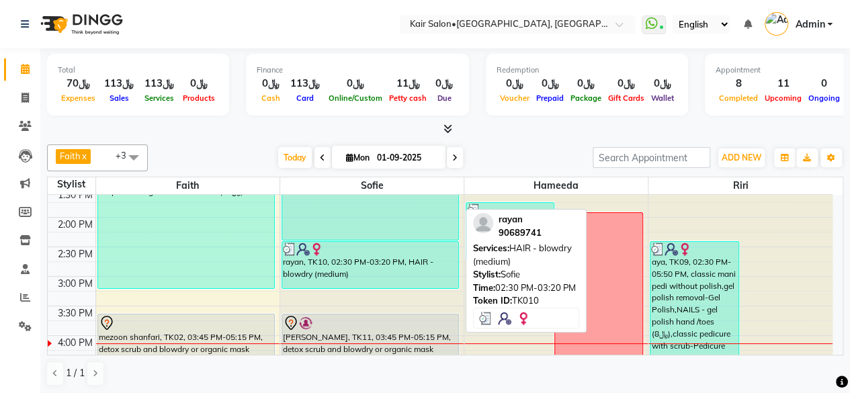
click at [377, 271] on div "rayan, TK10, 02:30 PM-03:20 PM, HAIR - blowdry (medium)" at bounding box center [370, 265] width 176 height 46
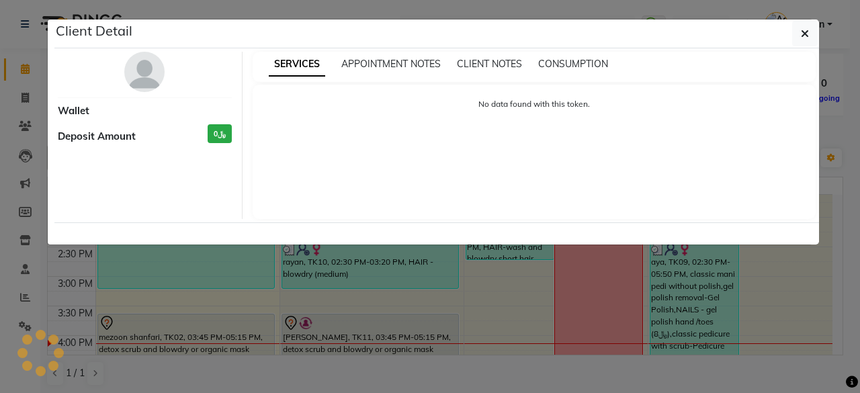
select select "3"
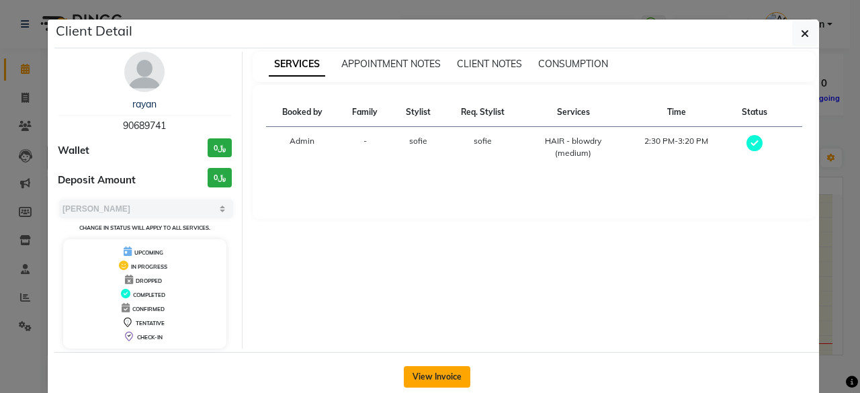
click at [434, 371] on button "View Invoice" at bounding box center [437, 376] width 66 height 21
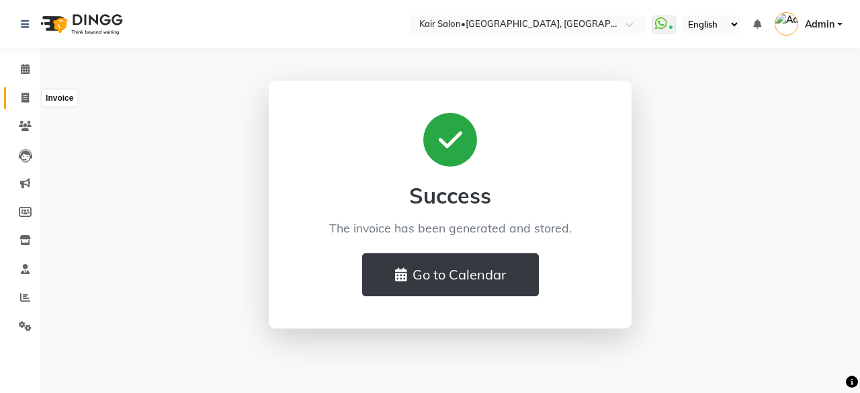
click at [26, 99] on icon at bounding box center [24, 98] width 7 height 10
select select "service"
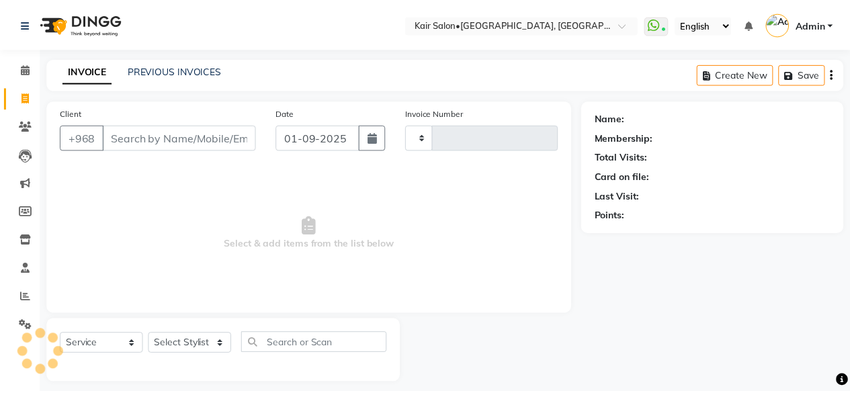
scroll to position [10, 0]
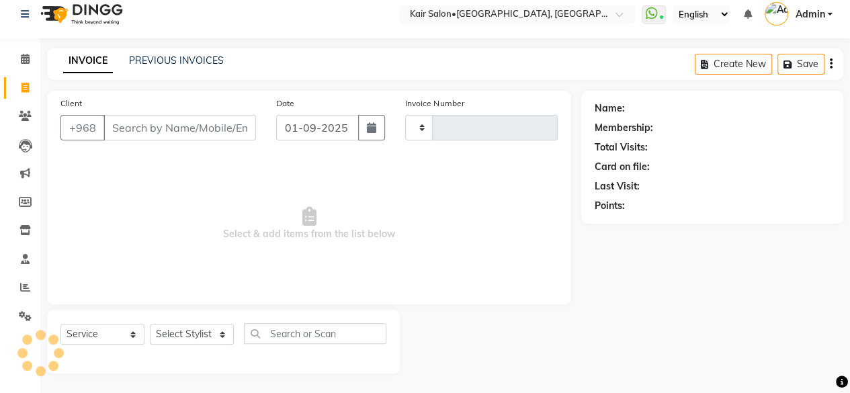
type input "1666"
select select "6490"
click at [175, 56] on link "PREVIOUS INVOICES" at bounding box center [176, 60] width 95 height 12
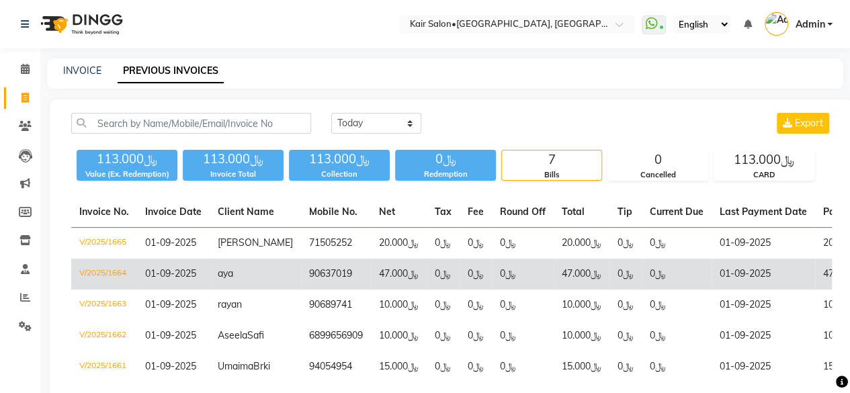
click at [405, 270] on td "﷼47.000" at bounding box center [399, 274] width 56 height 31
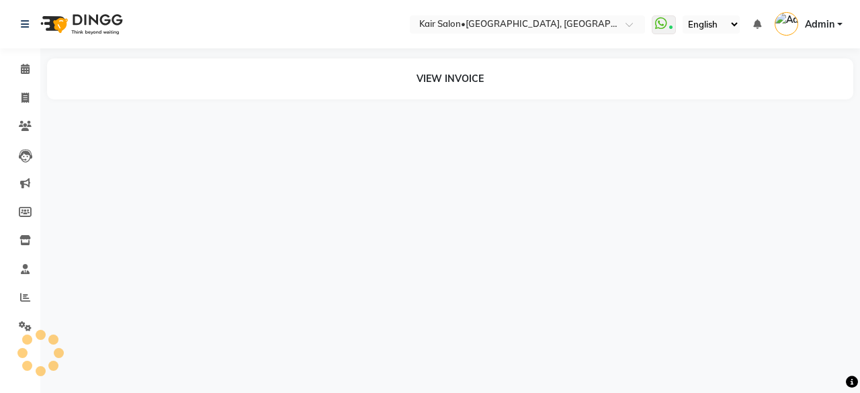
select select "ec"
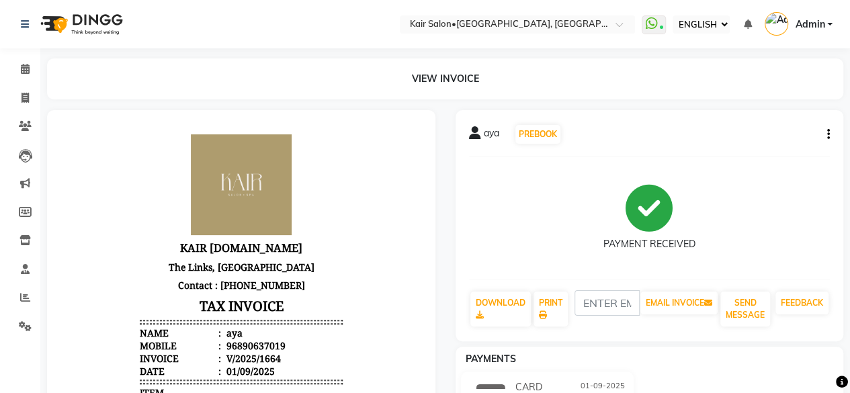
click at [827, 134] on icon "button" at bounding box center [828, 134] width 3 height 1
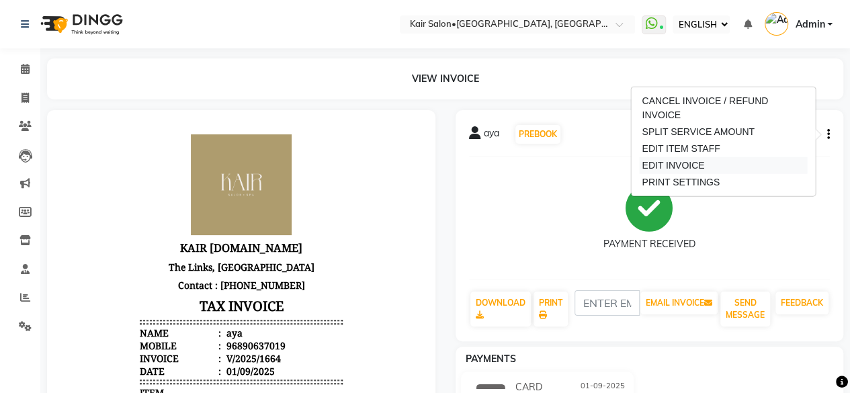
click at [729, 157] on div "EDIT INVOICE" at bounding box center [723, 165] width 168 height 17
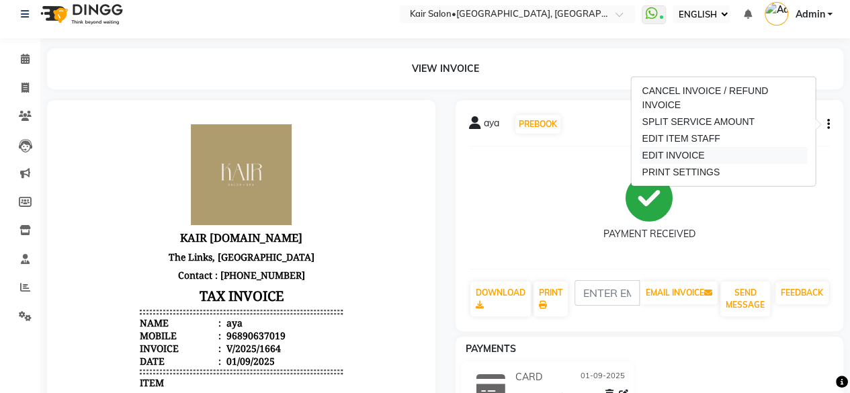
select select "service"
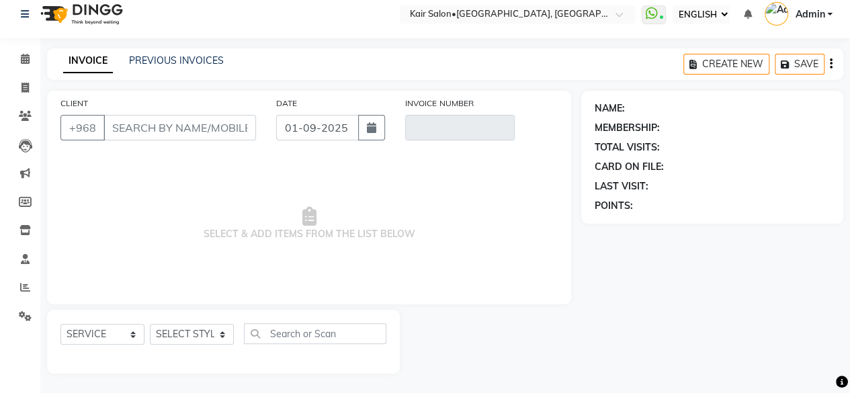
type input "90637019"
type input "V/2025/1664"
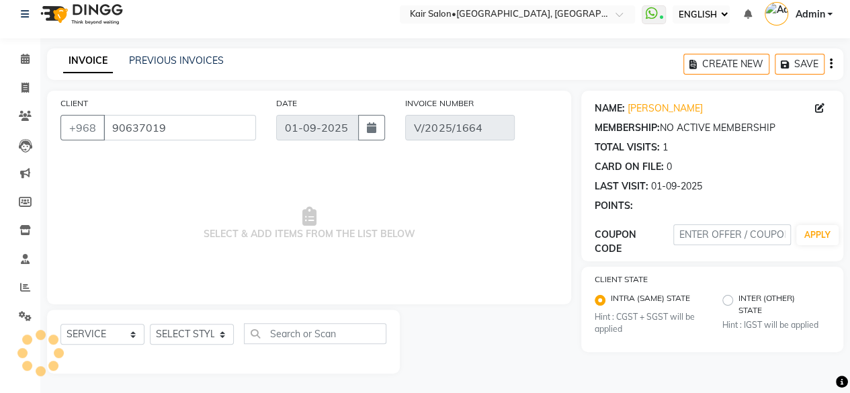
select select "select"
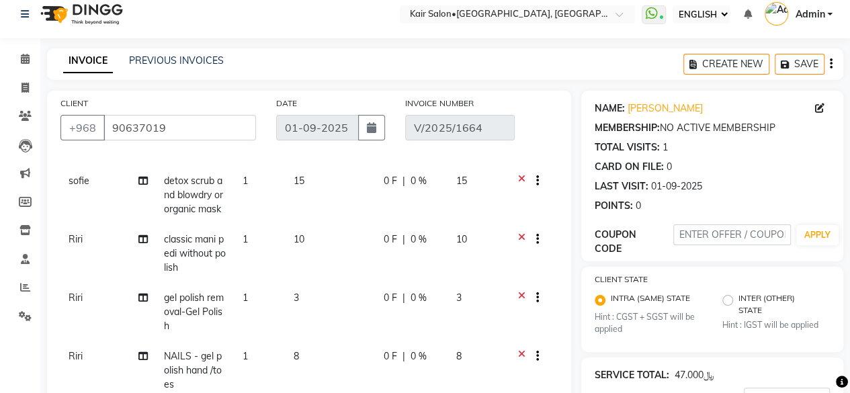
scroll to position [67, 0]
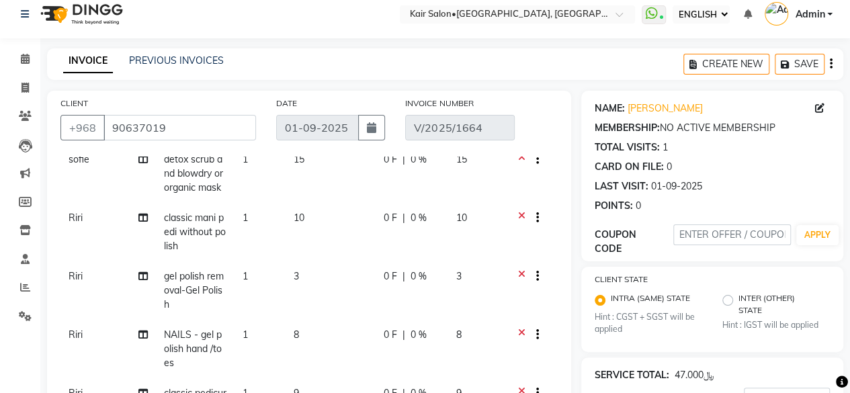
click at [512, 330] on div at bounding box center [530, 336] width 37 height 17
click at [518, 330] on icon at bounding box center [521, 336] width 7 height 17
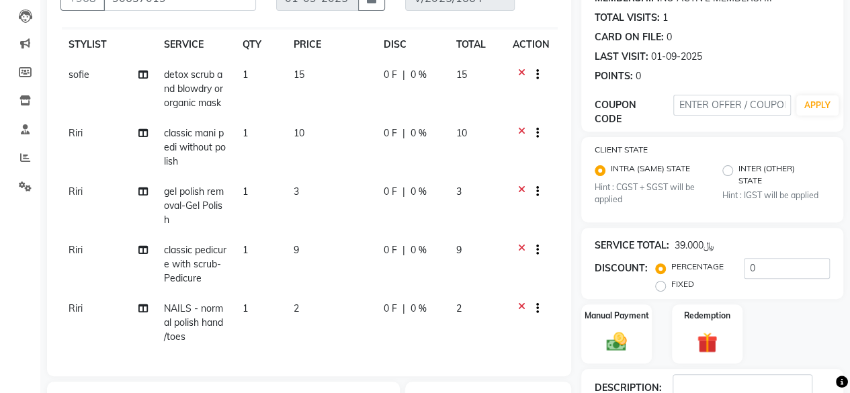
scroll to position [144, 0]
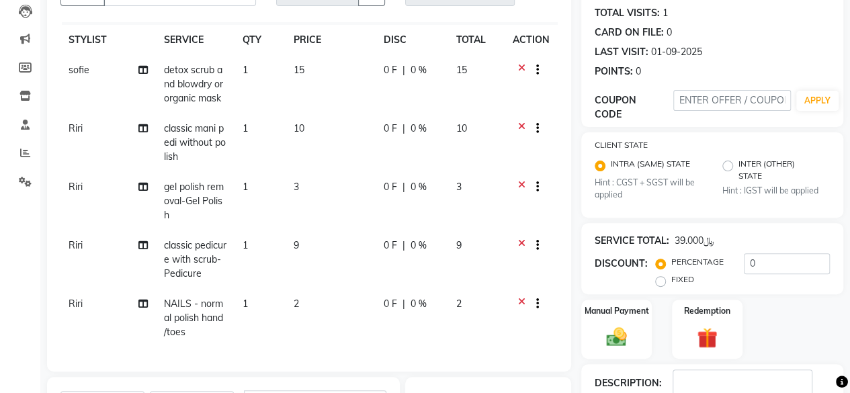
click at [518, 238] on icon at bounding box center [521, 246] width 7 height 17
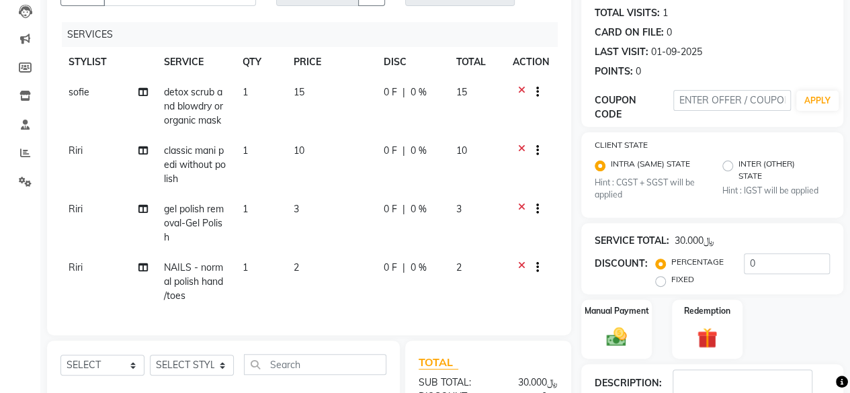
scroll to position [0, 0]
click at [522, 263] on icon at bounding box center [521, 269] width 7 height 17
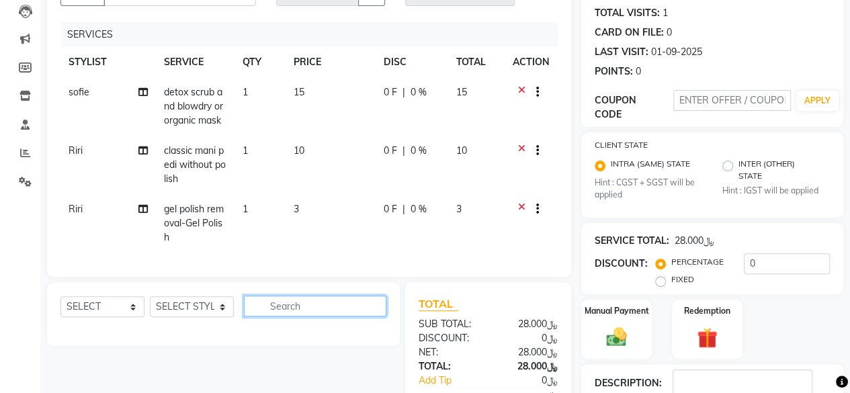
click at [294, 314] on input "text" at bounding box center [315, 305] width 142 height 21
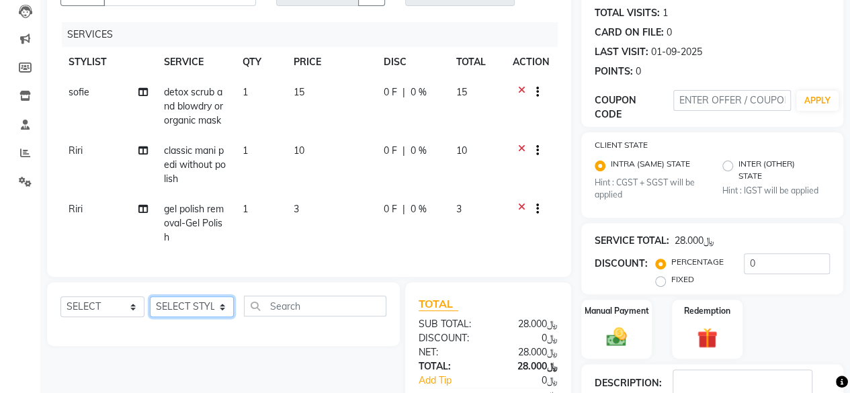
click at [220, 315] on select "SELECT STYLIST Faith HABSATBEE SHAHULHAMEED Hameeda Kairs staffs Madam Alia Tay…" at bounding box center [192, 306] width 84 height 21
select select "89249"
click at [150, 306] on select "SELECT STYLIST Faith HABSATBEE SHAHULHAMEED Hameeda Kairs staffs Madam Alia Tay…" at bounding box center [192, 306] width 84 height 21
click at [128, 312] on select "SELECT SERVICE PRODUCT MEMBERSHIP PACKAGE VOUCHER PREPAID GIFT CARD" at bounding box center [102, 306] width 84 height 21
select select "service"
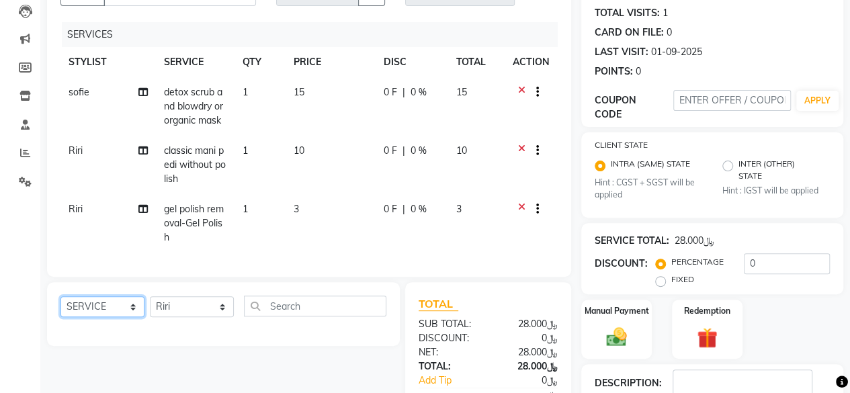
click at [60, 306] on select "SELECT SERVICE PRODUCT MEMBERSHIP PACKAGE VOUCHER PREPAID GIFT CARD" at bounding box center [102, 306] width 84 height 21
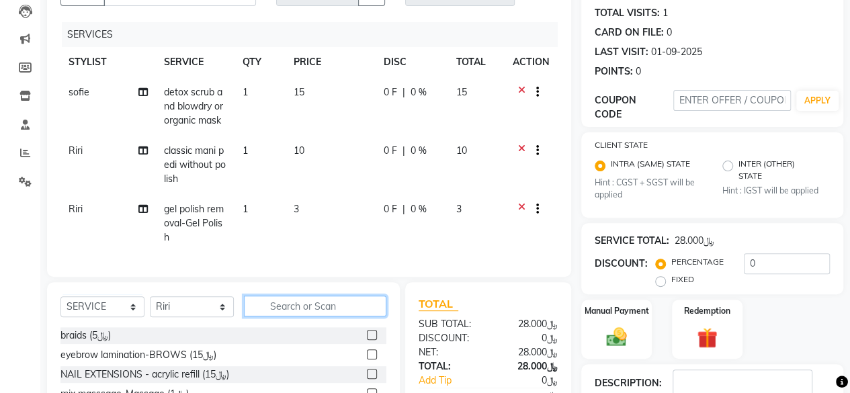
click at [294, 308] on input "text" at bounding box center [315, 305] width 142 height 21
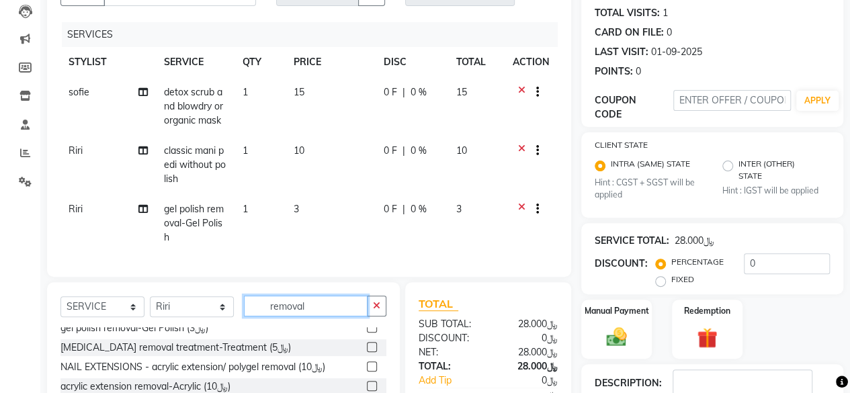
scroll to position [41, 0]
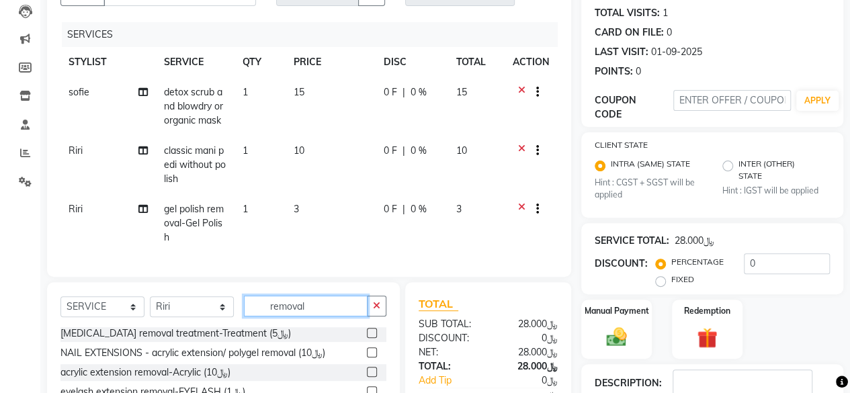
type input "removal"
click at [367, 357] on label at bounding box center [372, 352] width 10 height 10
click at [367, 357] on input "checkbox" at bounding box center [371, 353] width 9 height 9
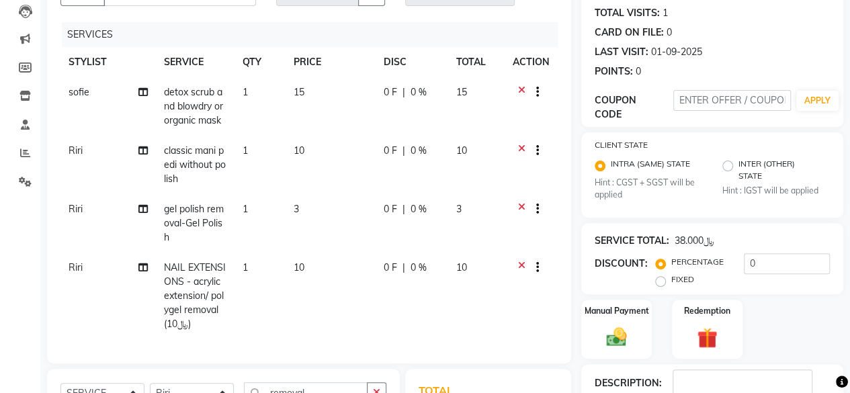
checkbox input "false"
click at [522, 207] on icon at bounding box center [521, 210] width 7 height 17
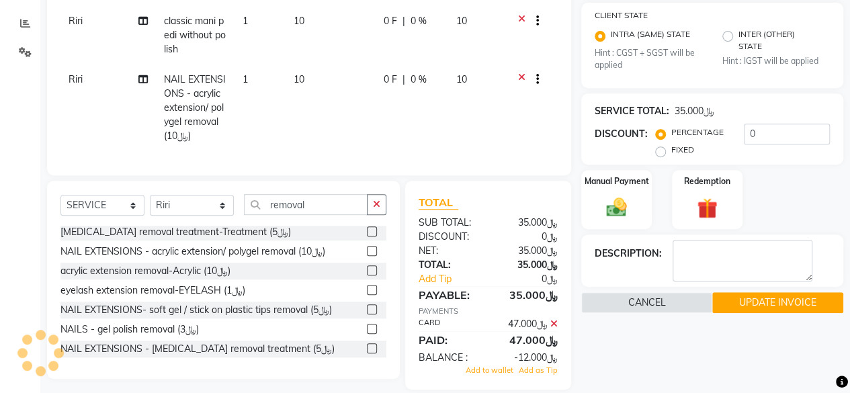
scroll to position [279, 0]
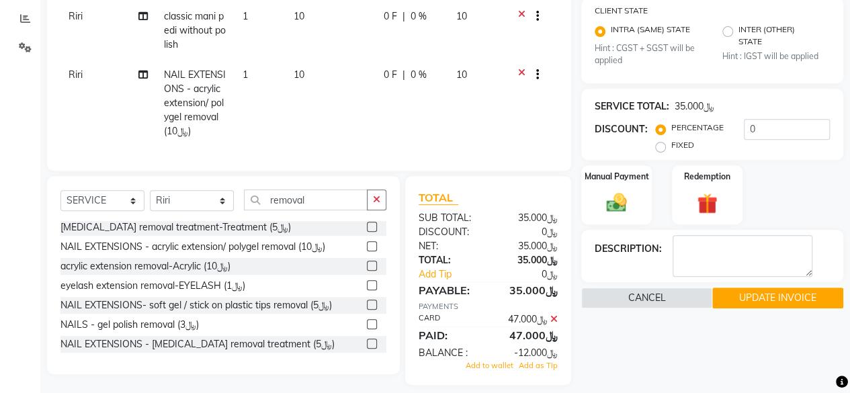
click at [552, 324] on icon at bounding box center [553, 318] width 7 height 9
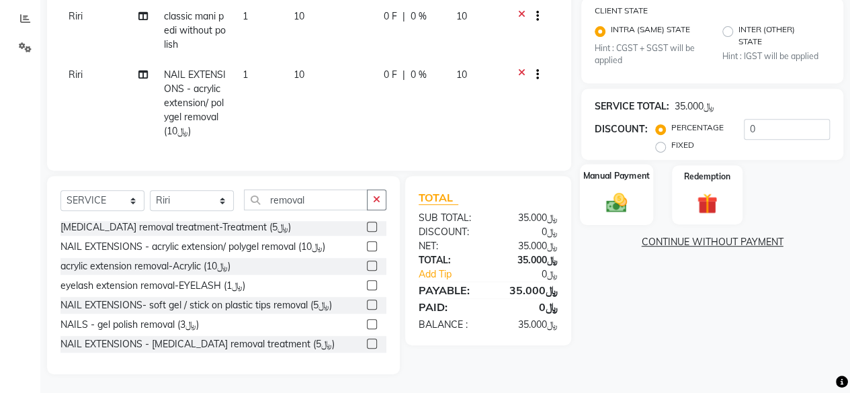
click at [619, 205] on img at bounding box center [616, 203] width 34 height 24
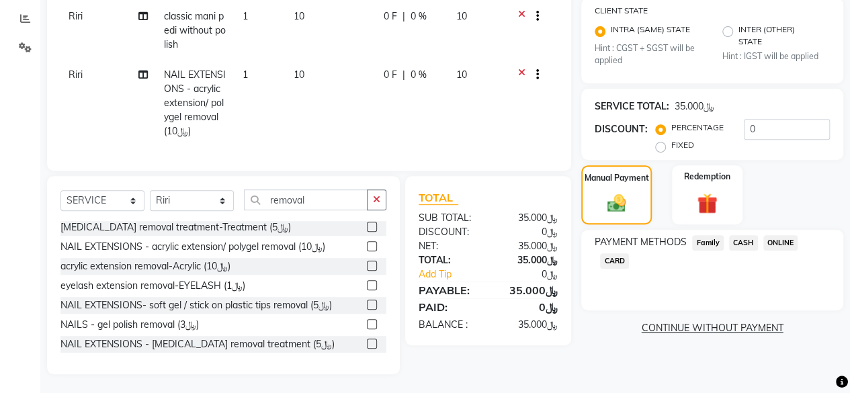
click at [616, 260] on span "CARD" at bounding box center [614, 260] width 29 height 15
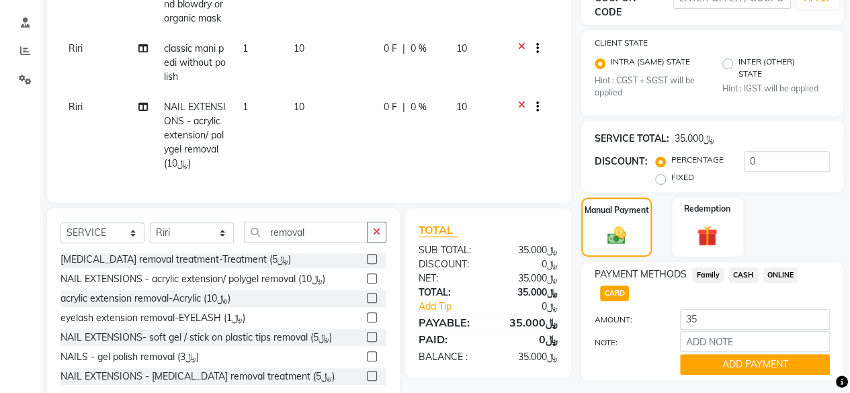
scroll to position [289, 0]
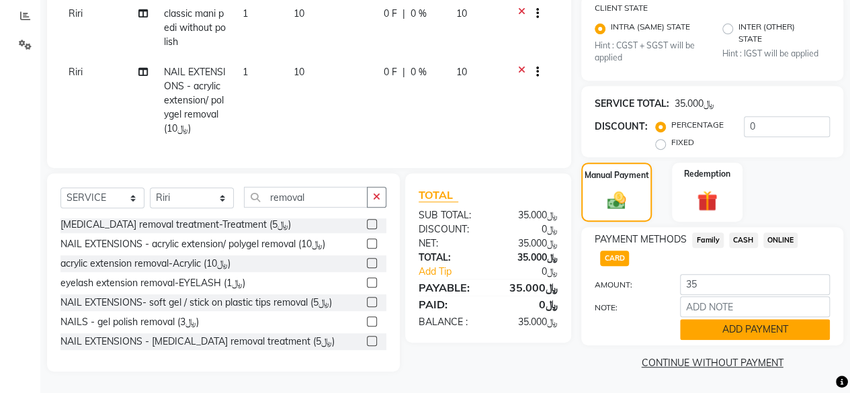
click at [753, 319] on button "ADD PAYMENT" at bounding box center [755, 329] width 150 height 21
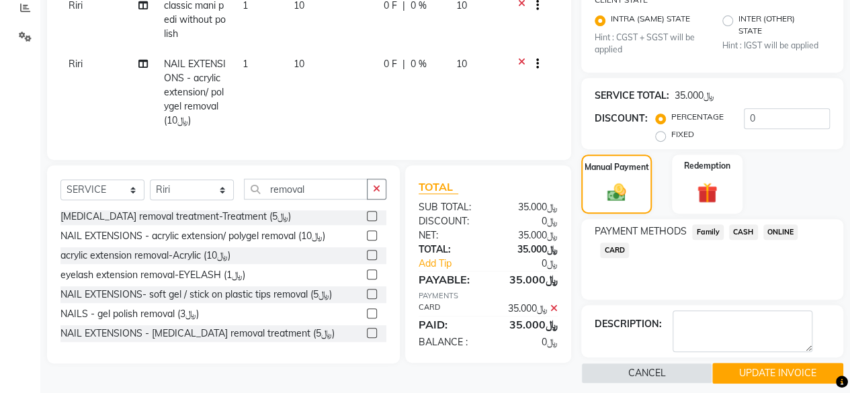
click at [754, 370] on button "UPDATE INVOICE" at bounding box center [777, 373] width 131 height 21
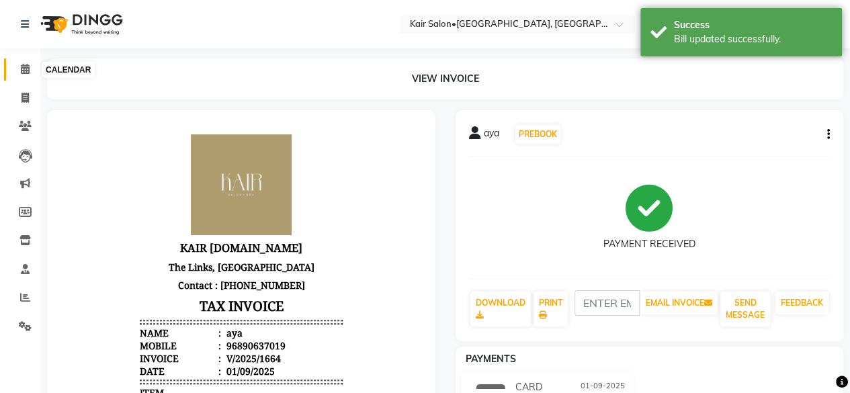
click at [26, 68] on icon at bounding box center [25, 69] width 9 height 10
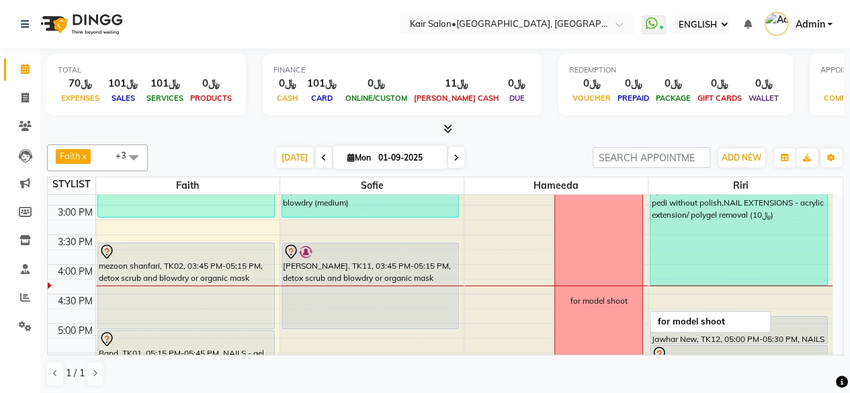
scroll to position [470, 0]
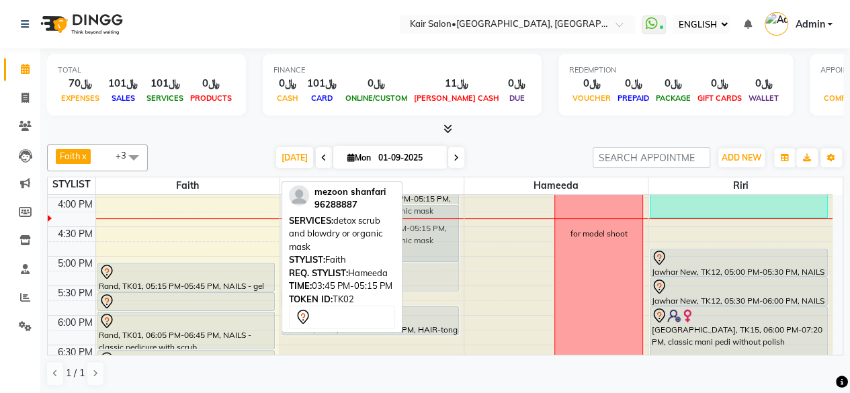
drag, startPoint x: 234, startPoint y: 220, endPoint x: 380, endPoint y: 236, distance: 147.3
click at [377, 246] on div "Faith x sofie x Hameeda x Riri x +3 Select All Faith sofie Hameeda HABSATBEE SH…" at bounding box center [445, 265] width 796 height 253
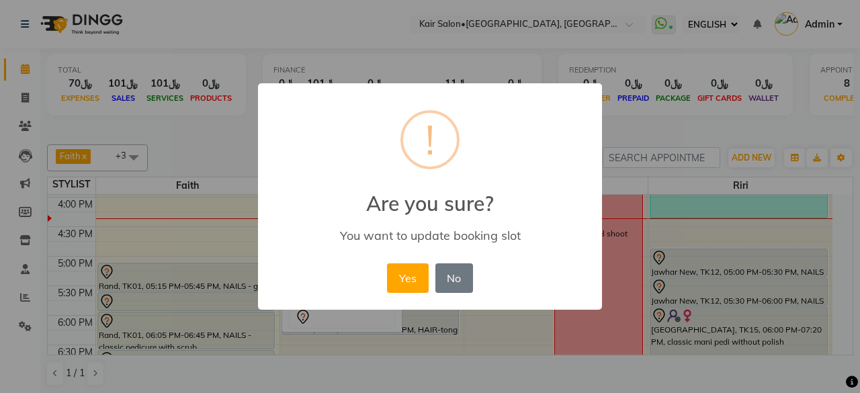
drag, startPoint x: 413, startPoint y: 271, endPoint x: 418, endPoint y: 265, distance: 7.1
click at [417, 268] on button "Yes" at bounding box center [407, 278] width 41 height 30
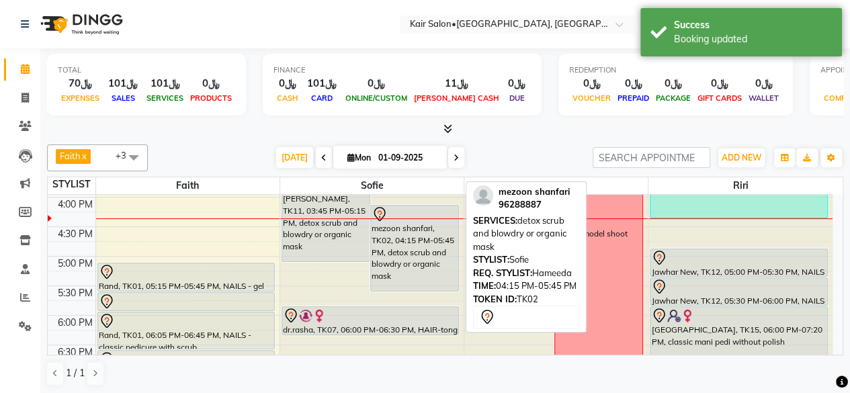
click at [414, 248] on div "mezoon shanfari, TK02, 04:15 PM-05:45 PM, detox scrub and blowdry or organic ma…" at bounding box center [414, 247] width 87 height 85
click at [409, 237] on div "mezoon shanfari, TK02, 04:15 PM-05:45 PM, detox scrub and blowdry or organic ma…" at bounding box center [414, 247] width 87 height 85
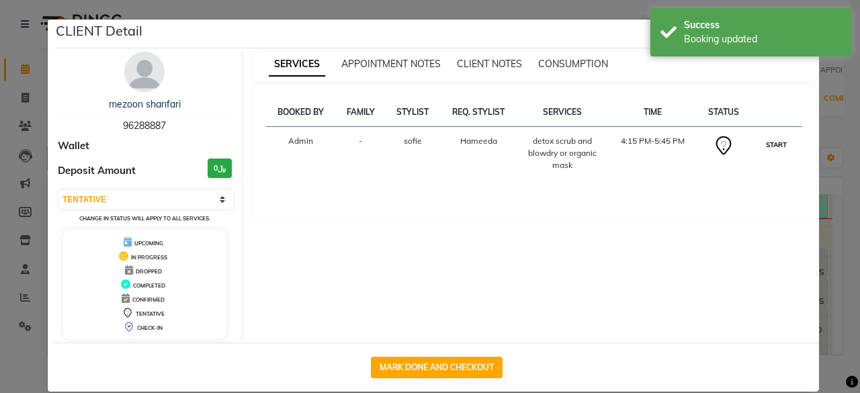
click at [778, 146] on button "START" at bounding box center [776, 144] width 28 height 17
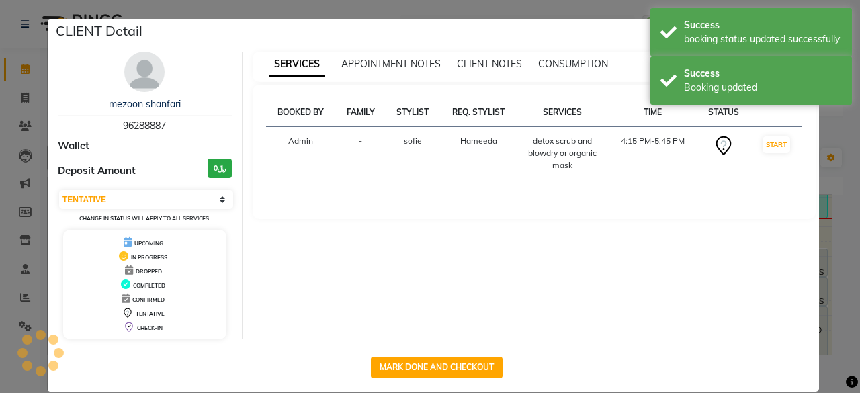
select select "1"
click at [833, 118] on ngb-modal-window "CLIENT Detail mezoon shanfari 96288887 Wallet Deposit Amount ﷼0 SELECT IN SERVI…" at bounding box center [430, 196] width 860 height 393
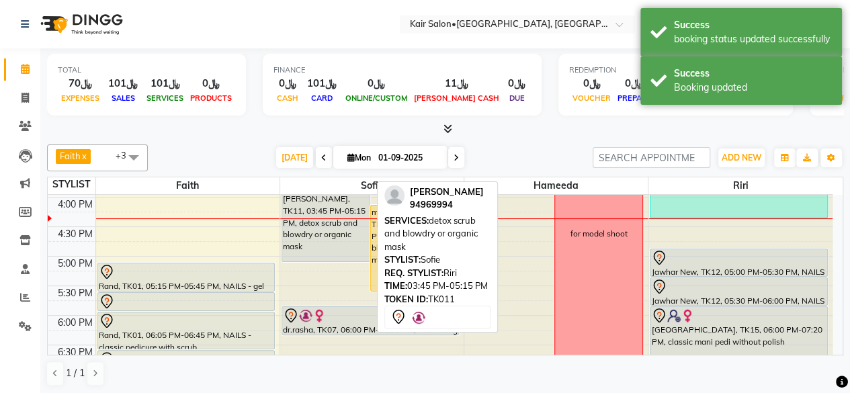
click at [332, 244] on div "[PERSON_NAME], TK11, 03:45 PM-05:15 PM, detox scrub and blowdry or organic mask" at bounding box center [325, 218] width 87 height 85
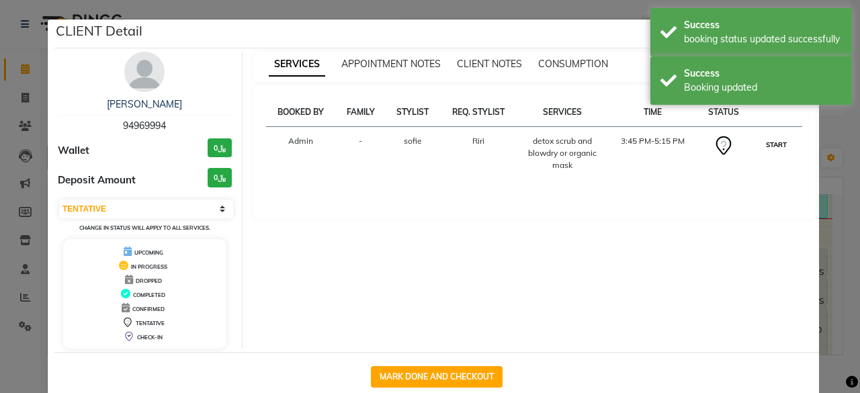
click at [766, 142] on button "START" at bounding box center [776, 144] width 28 height 17
select select "1"
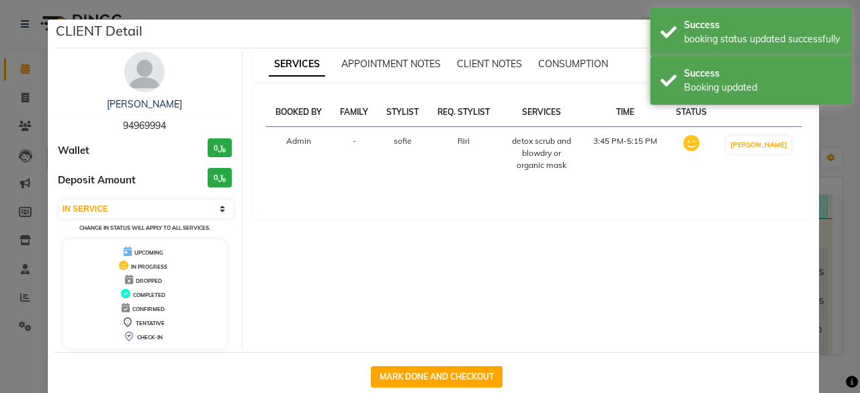
click at [843, 127] on ngb-modal-window "CLIENT Detail Marisa Alabri 94969994 Wallet ﷼0 Deposit Amount ﷼0 SELECT IN SERV…" at bounding box center [430, 196] width 860 height 393
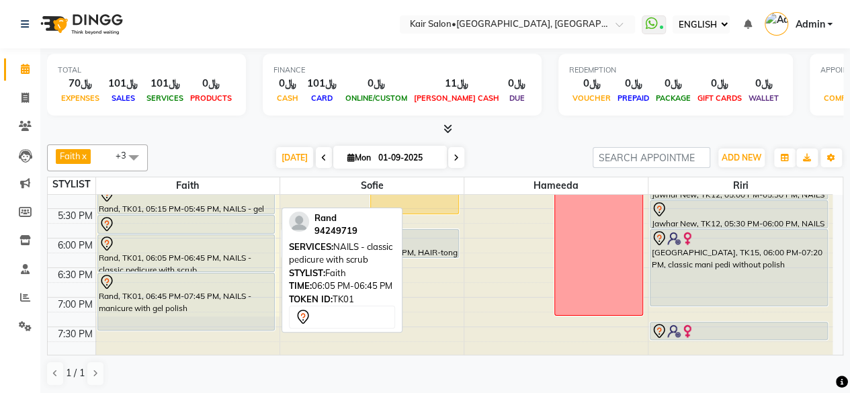
scroll to position [568, 0]
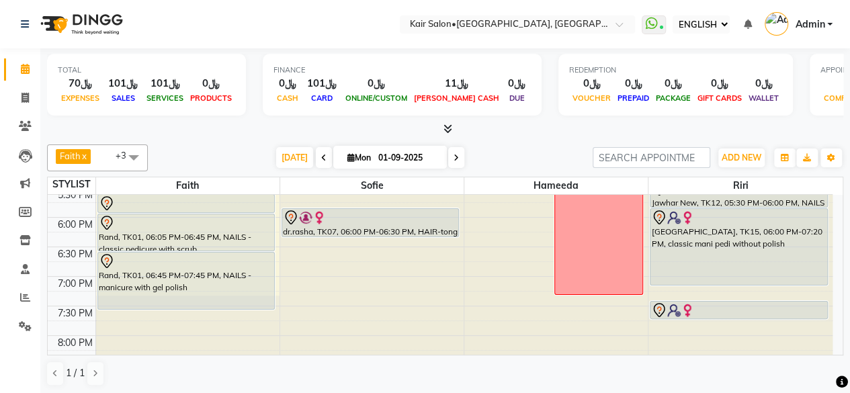
click at [457, 154] on icon at bounding box center [455, 158] width 5 height 8
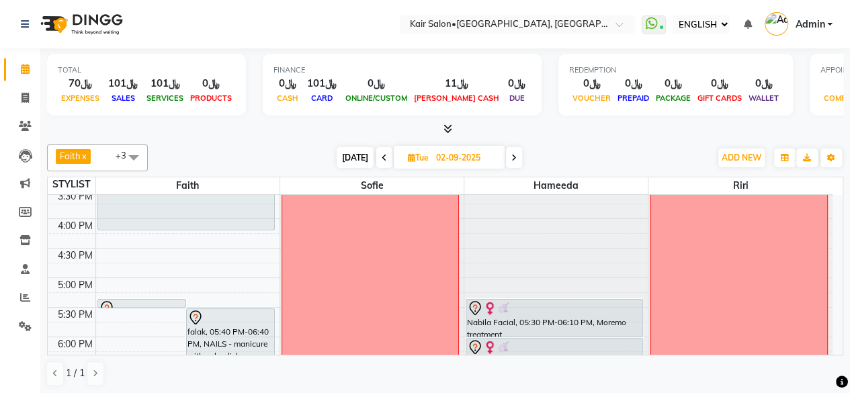
scroll to position [470, 0]
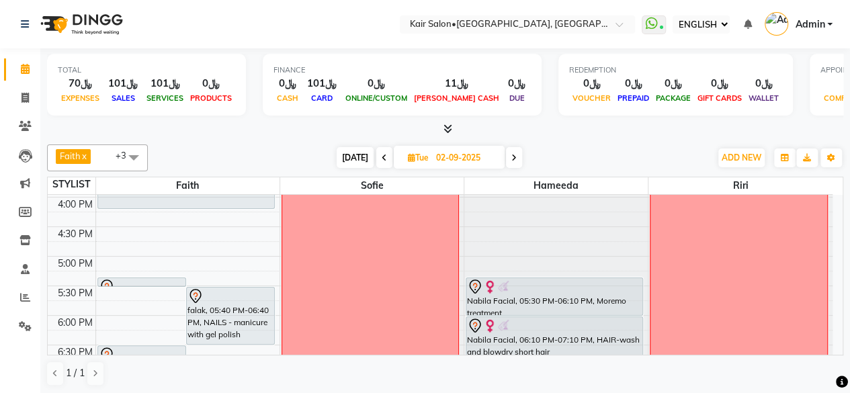
click at [518, 158] on span at bounding box center [514, 157] width 16 height 21
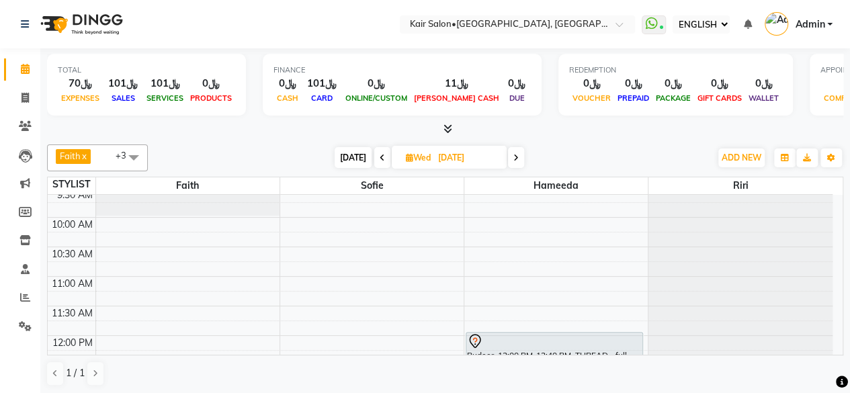
scroll to position [64, 0]
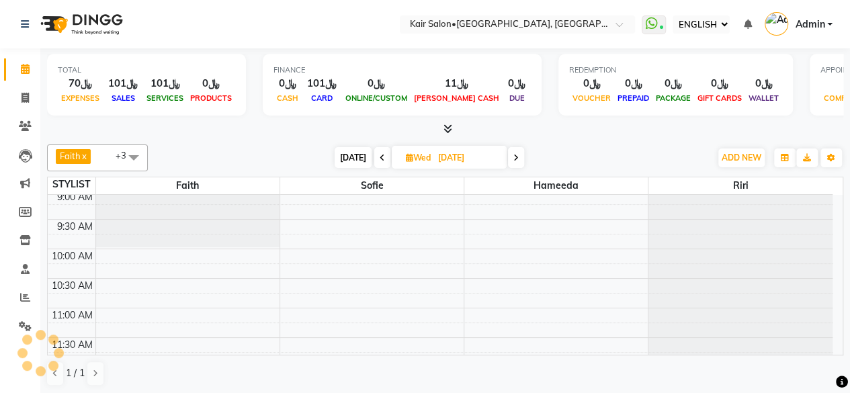
click at [379, 154] on icon at bounding box center [381, 158] width 5 height 8
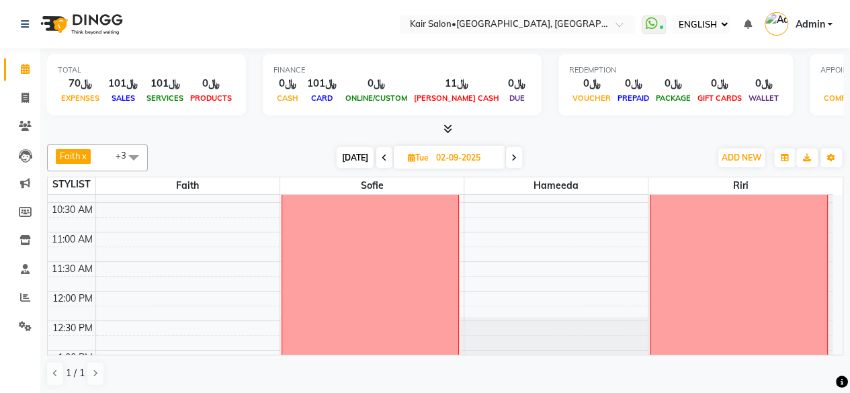
scroll to position [130, 0]
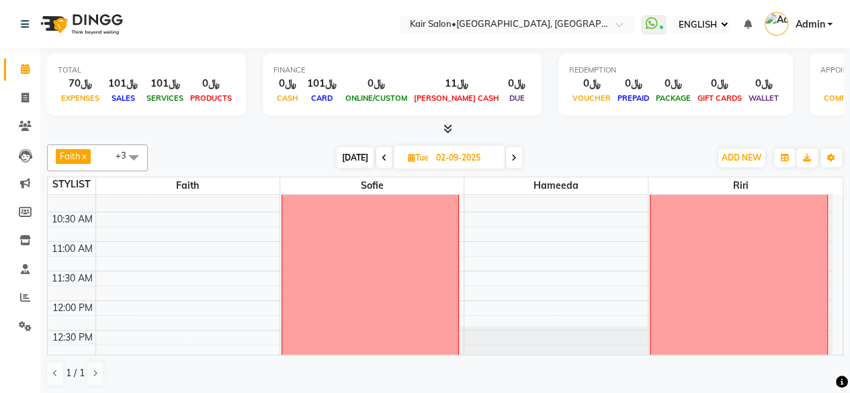
click at [516, 158] on icon at bounding box center [513, 158] width 5 height 8
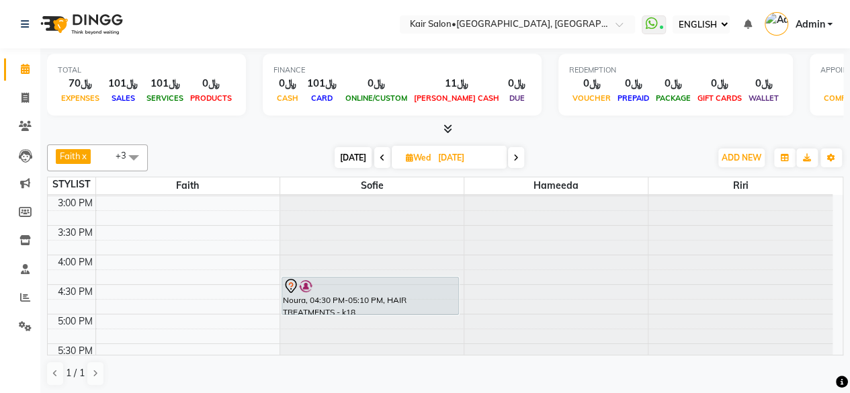
scroll to position [400, 0]
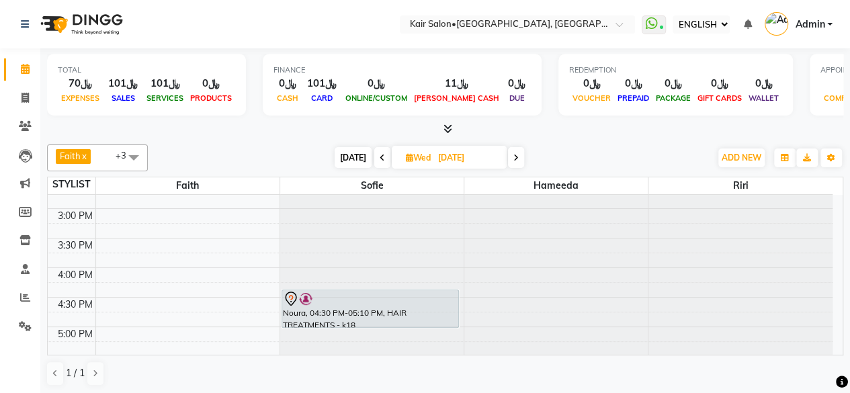
click at [517, 156] on icon at bounding box center [515, 158] width 5 height 8
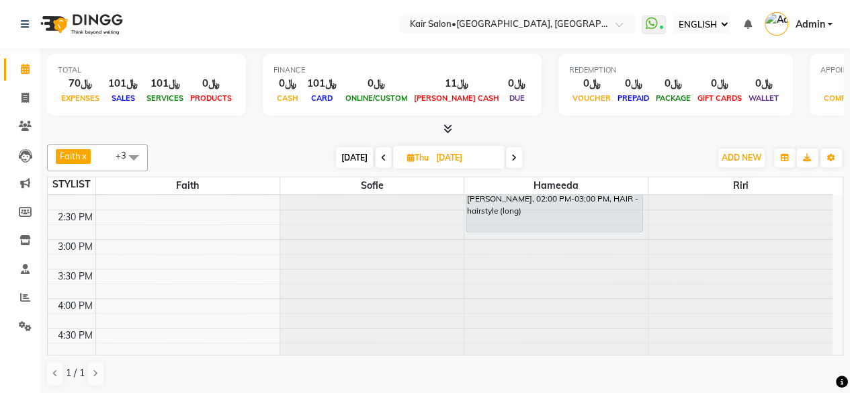
scroll to position [367, 0]
click at [351, 156] on span "TODAY" at bounding box center [354, 157] width 37 height 21
type input "01-09-2025"
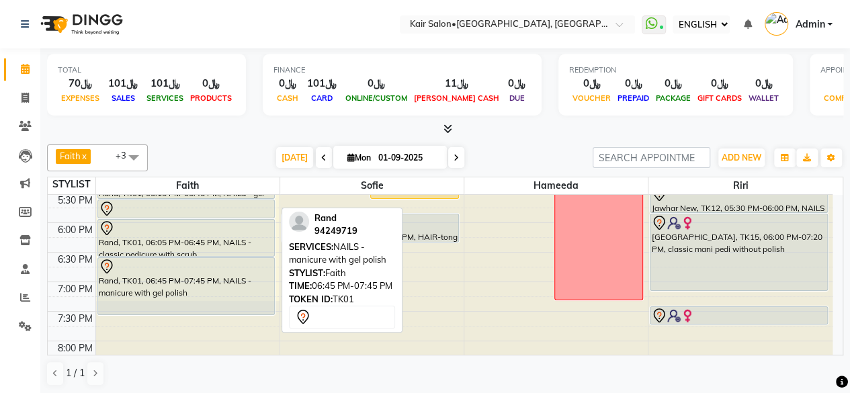
scroll to position [534, 0]
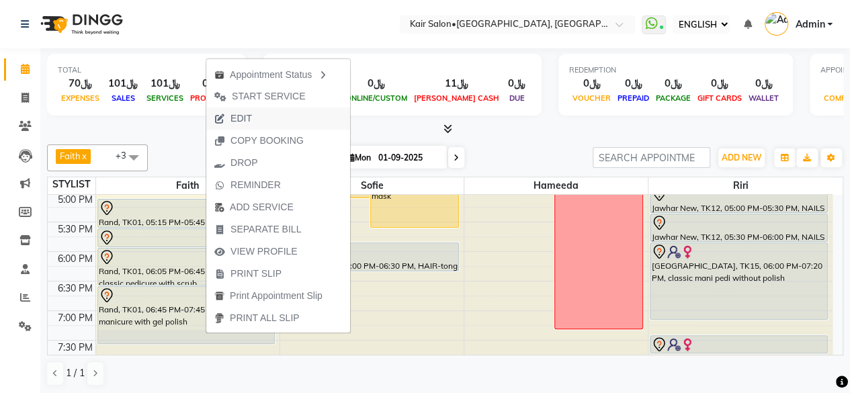
click at [260, 120] on button "EDIT" at bounding box center [278, 118] width 144 height 22
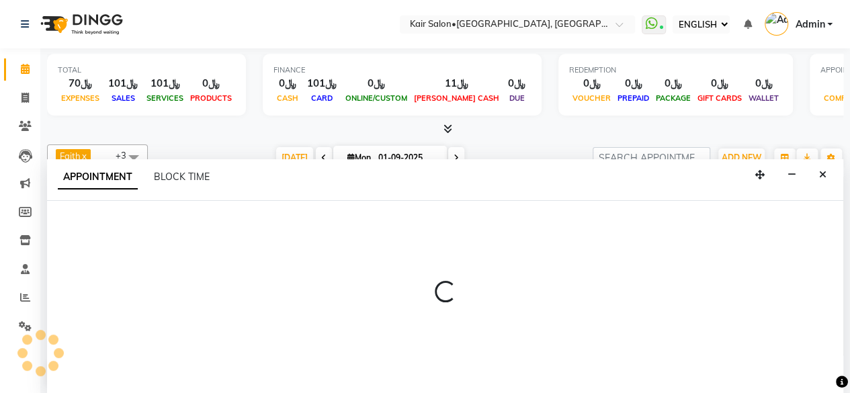
select select "tentative"
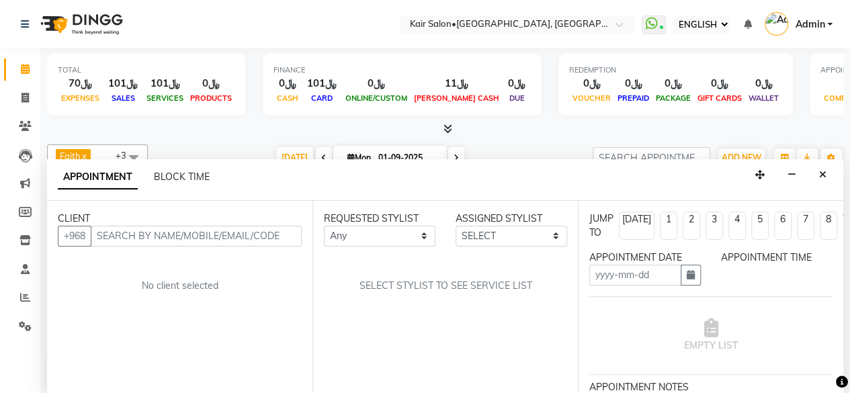
type input "01-09-2025"
select select "49362"
select select "1035"
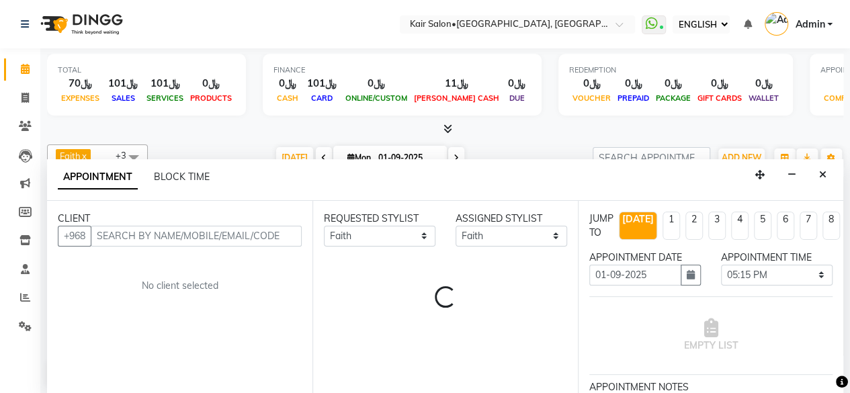
scroll to position [466, 0]
select select "3223"
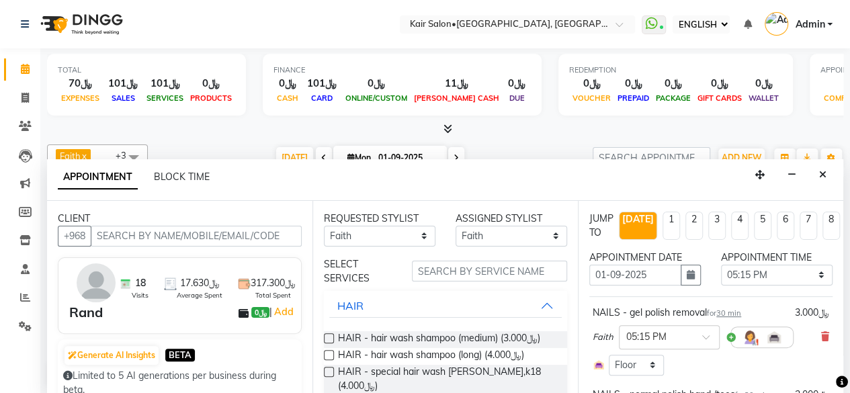
select select "3223"
click at [686, 272] on icon "button" at bounding box center [690, 274] width 8 height 9
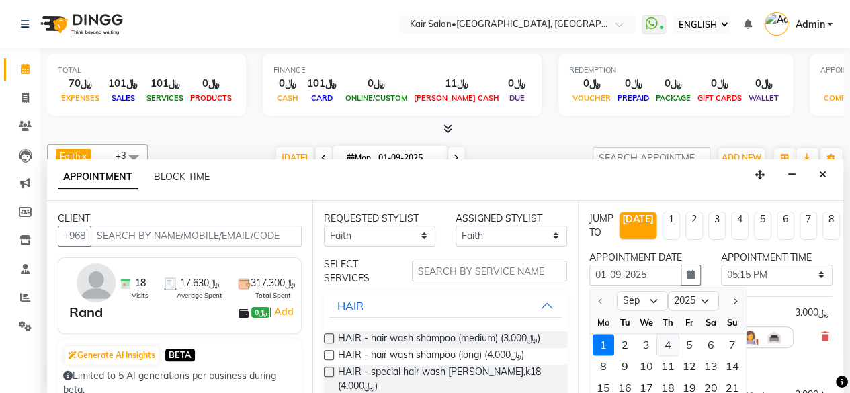
click at [668, 339] on div "4" at bounding box center [667, 344] width 21 height 21
type input "04-09-2025"
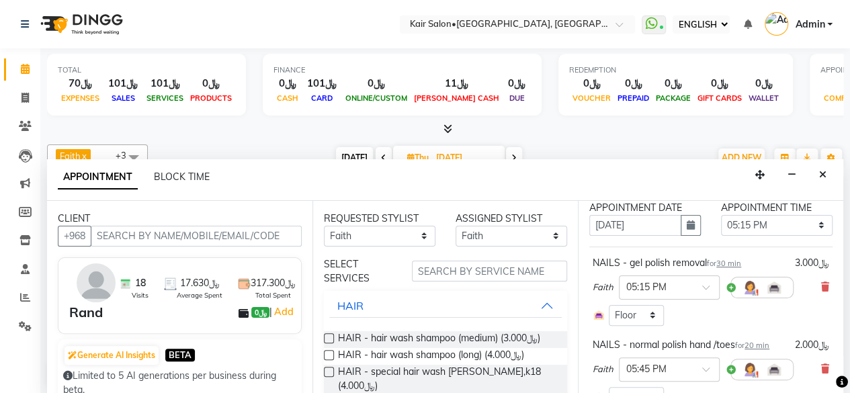
scroll to position [21, 0]
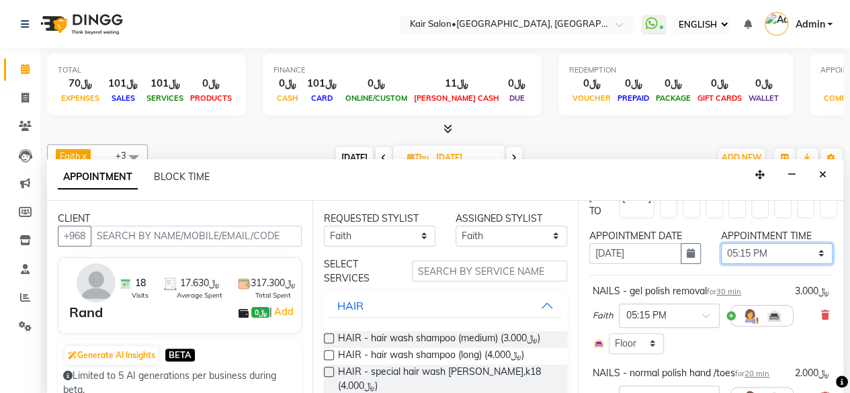
click at [811, 250] on select "SELECT 09:00 AM 09:05 AM 09:10 AM 09:15 AM 09:20 AM 09:25 AM 09:30 AM 09:35 AM …" at bounding box center [776, 253] width 111 height 21
select select "1020"
click at [721, 243] on select "SELECT 09:00 AM 09:05 AM 09:10 AM 09:15 AM 09:20 AM 09:25 AM 09:30 AM 09:35 AM …" at bounding box center [776, 253] width 111 height 21
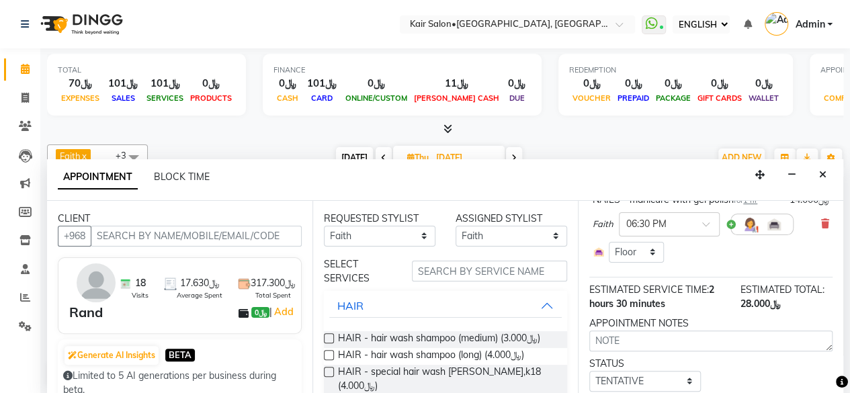
scroll to position [424, 0]
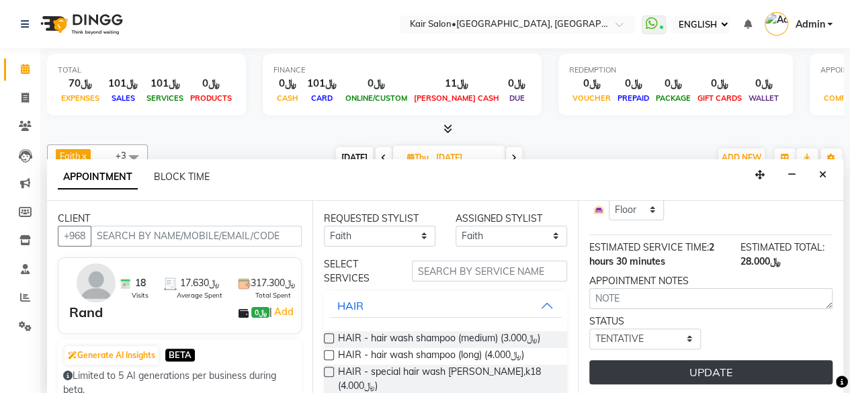
click at [721, 360] on button "UPDATE" at bounding box center [710, 372] width 243 height 24
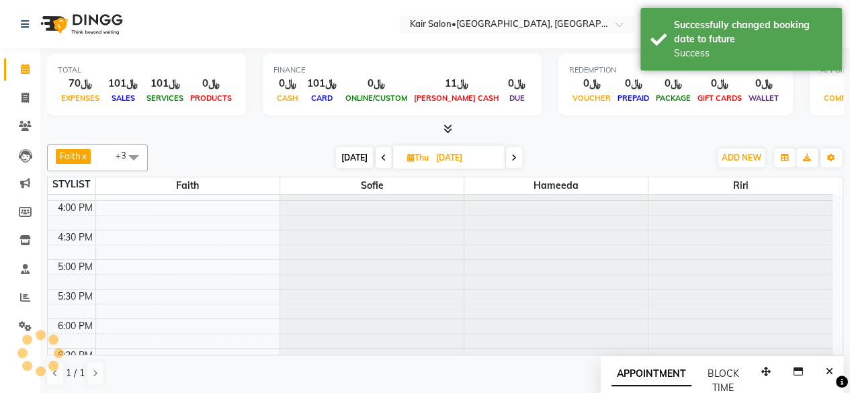
scroll to position [0, 0]
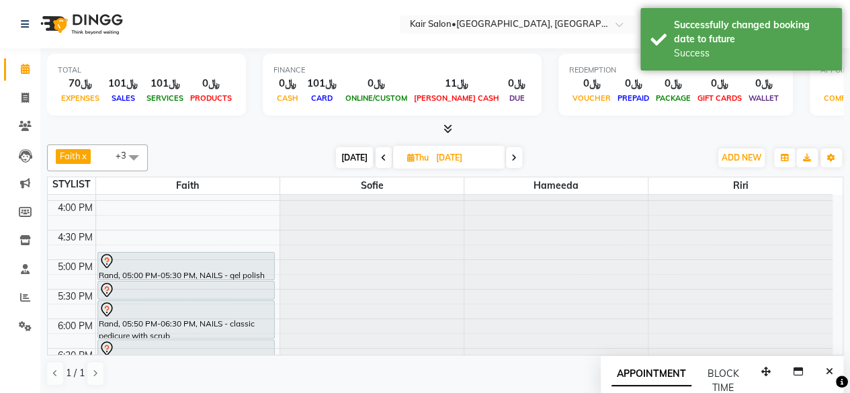
click at [355, 155] on span "TODAY" at bounding box center [354, 157] width 37 height 21
type input "01-09-2025"
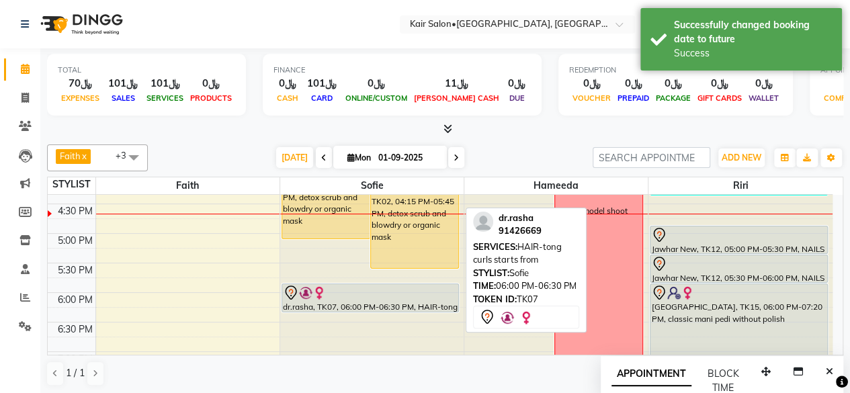
scroll to position [534, 0]
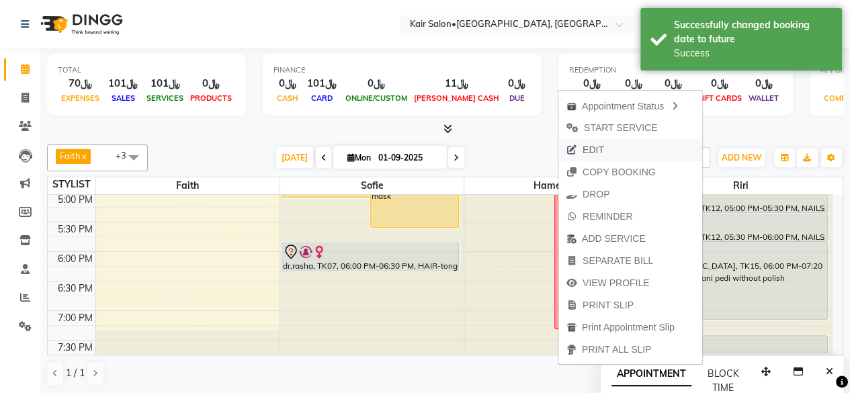
click at [586, 145] on span "EDIT" at bounding box center [592, 150] width 21 height 14
select select "tentative"
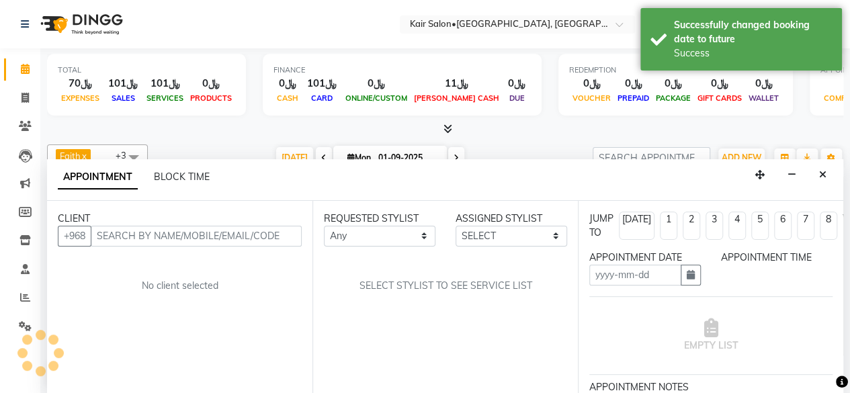
scroll to position [0, 0]
type input "01-09-2025"
select select "89249"
select select "1020"
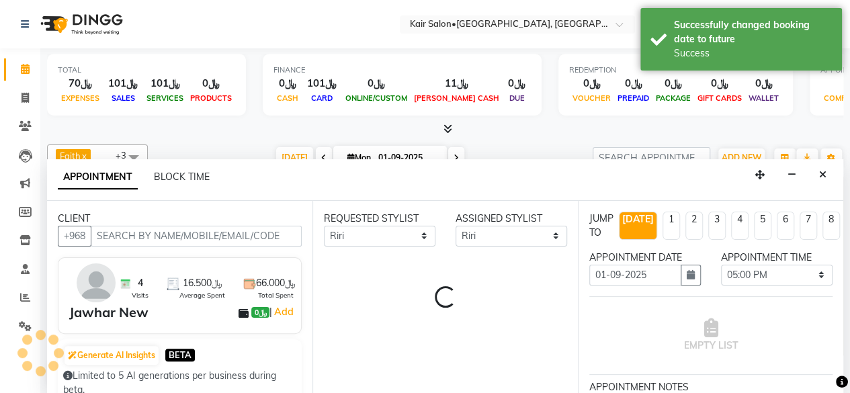
scroll to position [466, 0]
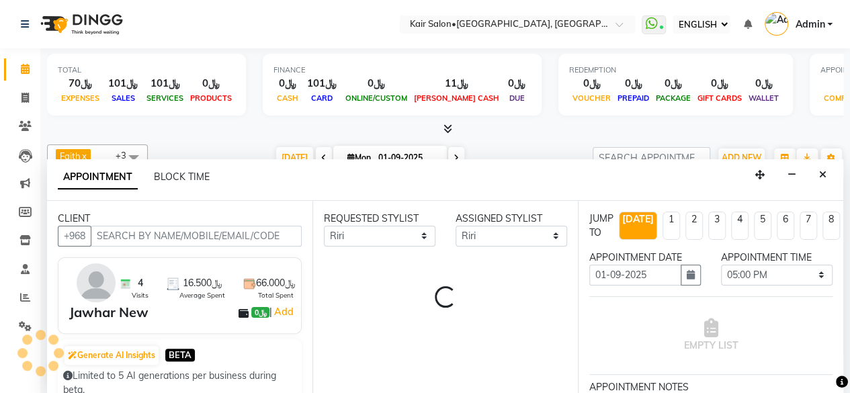
select select "3223"
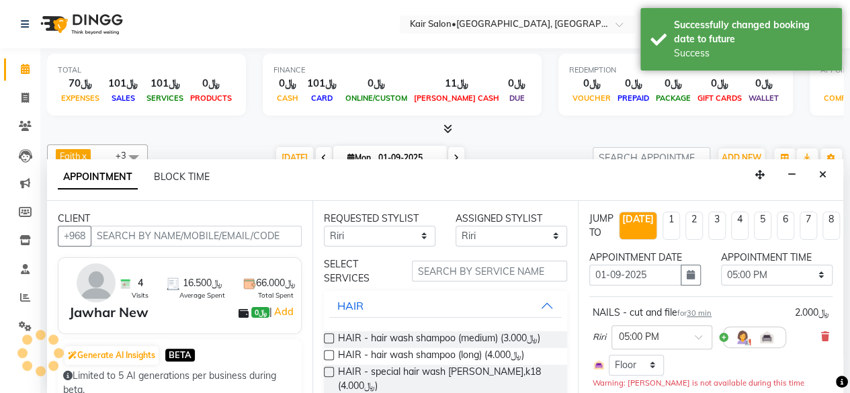
select select "3223"
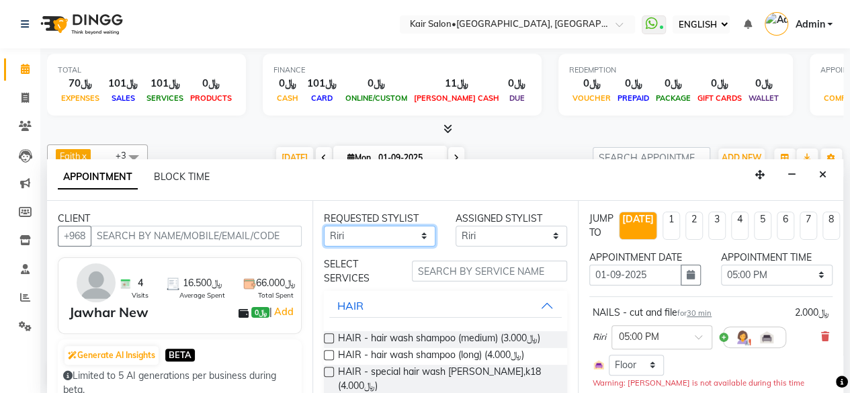
click at [414, 234] on select "Any Faith HABSATBEE [PERSON_NAME] Madam [PERSON_NAME] Madam [PERSON_NAME] Madam…" at bounding box center [379, 236] width 111 height 21
select select "49362"
click at [324, 226] on select "Any Faith HABSATBEE [PERSON_NAME] Madam [PERSON_NAME] Madam [PERSON_NAME] Madam…" at bounding box center [379, 236] width 111 height 21
select select "49362"
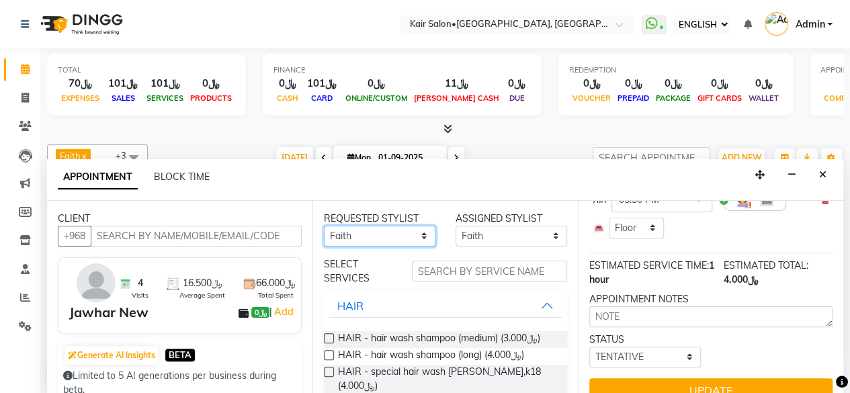
scroll to position [261, 0]
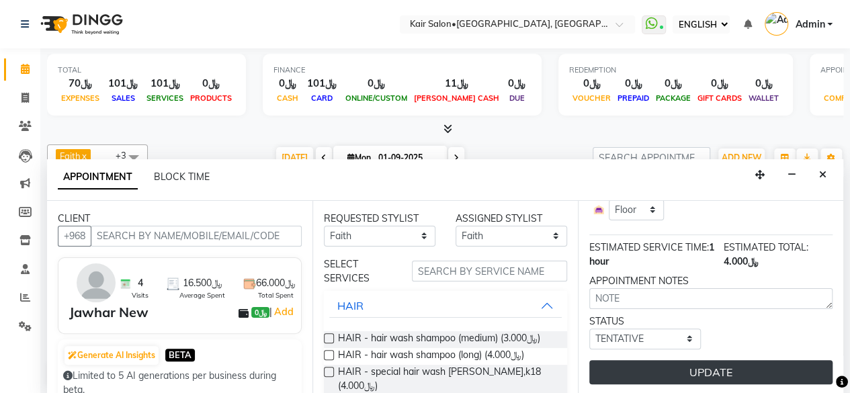
click at [694, 360] on button "UPDATE" at bounding box center [710, 372] width 243 height 24
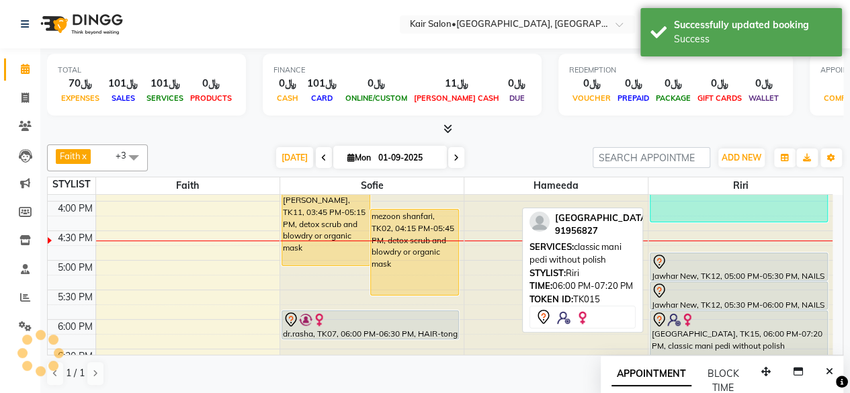
scroll to position [0, 0]
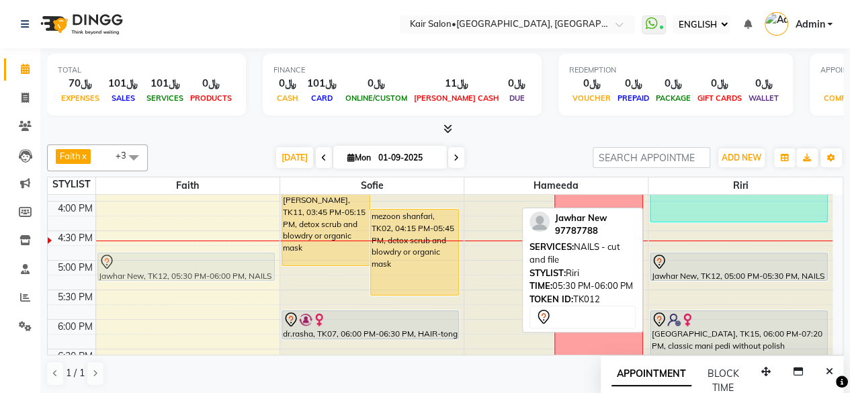
drag, startPoint x: 700, startPoint y: 293, endPoint x: 173, endPoint y: 265, distance: 527.9
click at [173, 265] on tr "sara, TK06, 11:00 AM-11:30 AM, NAILS - gel polish removal suad, TK14, 01:05 PM-…" at bounding box center [440, 201] width 784 height 945
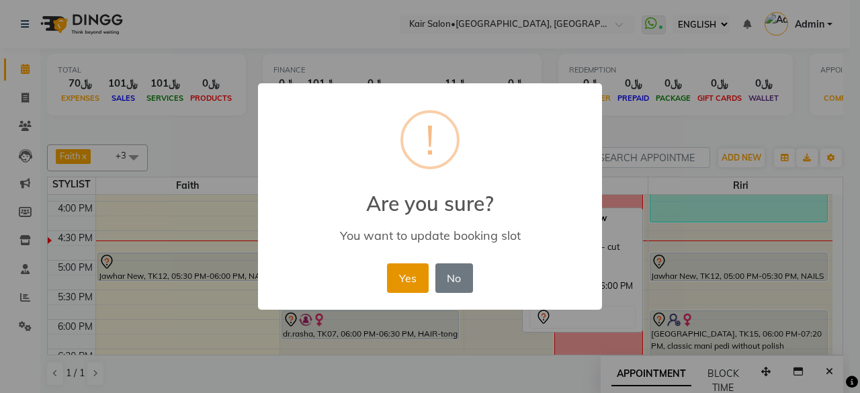
click at [408, 273] on button "Yes" at bounding box center [407, 278] width 41 height 30
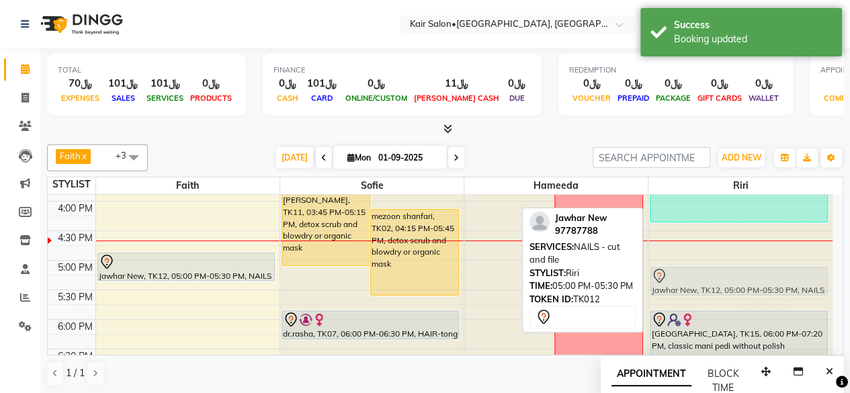
drag, startPoint x: 716, startPoint y: 273, endPoint x: 709, endPoint y: 285, distance: 13.2
click at [709, 285] on div "aya, TK09, 02:30 PM-04:30 PM, classic mani pedi without polish,NAIL EXTENSIONS …" at bounding box center [740, 201] width 184 height 945
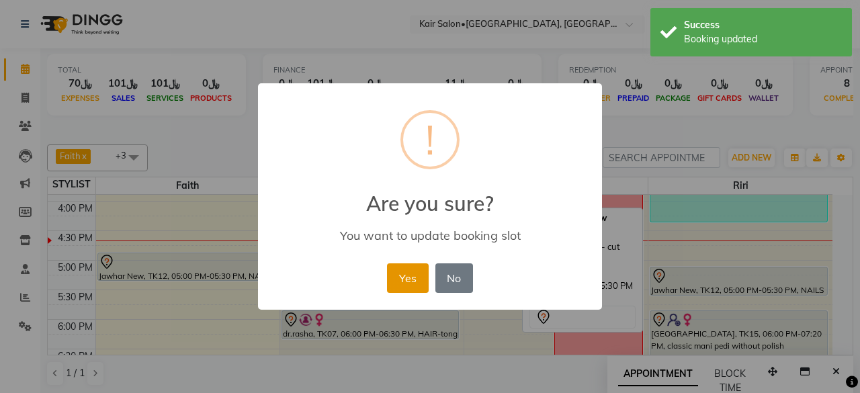
click at [396, 272] on button "Yes" at bounding box center [407, 278] width 41 height 30
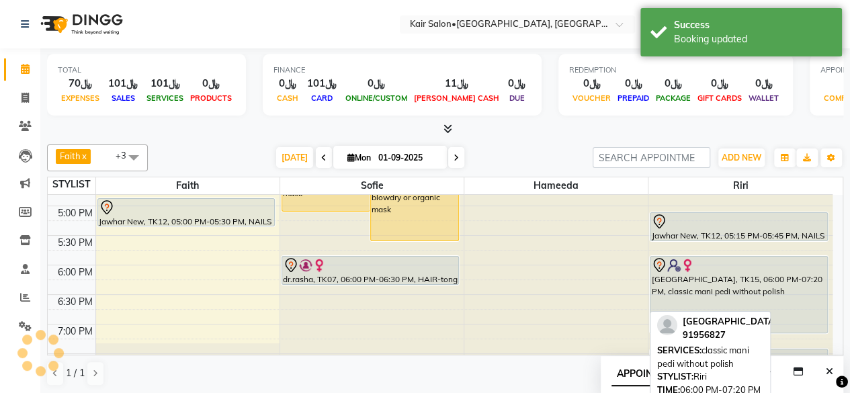
scroll to position [533, 0]
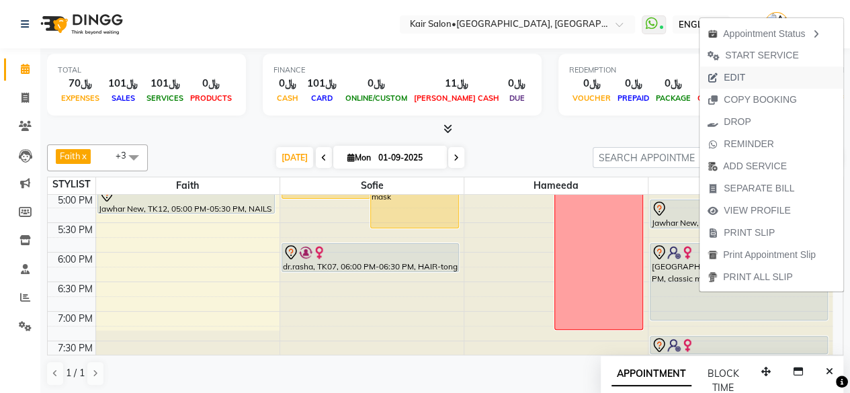
click at [735, 74] on span "EDIT" at bounding box center [733, 78] width 21 height 14
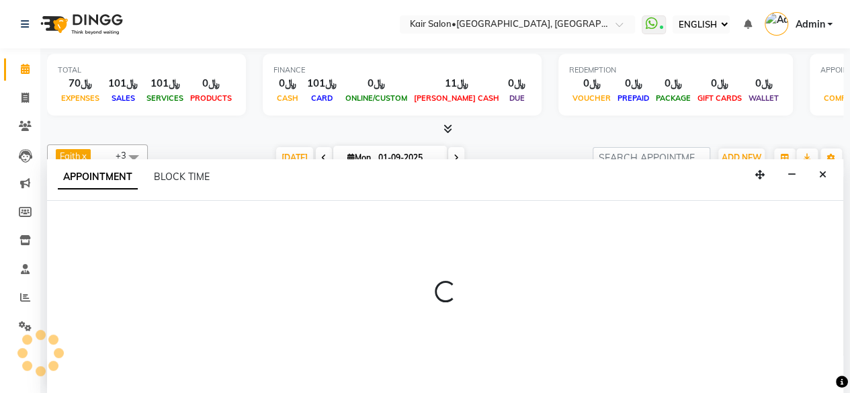
scroll to position [0, 0]
select select "tentative"
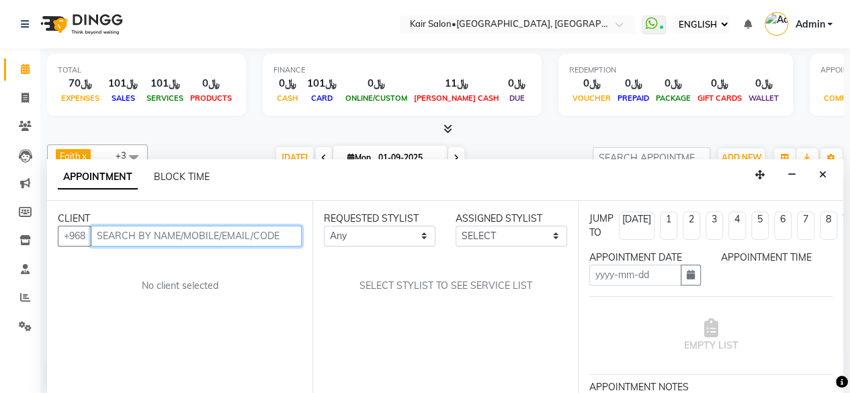
type input "01-09-2025"
select select "1080"
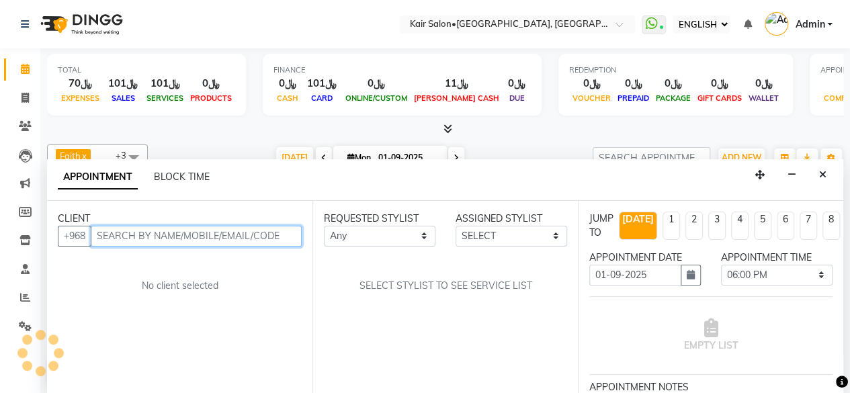
select select "89249"
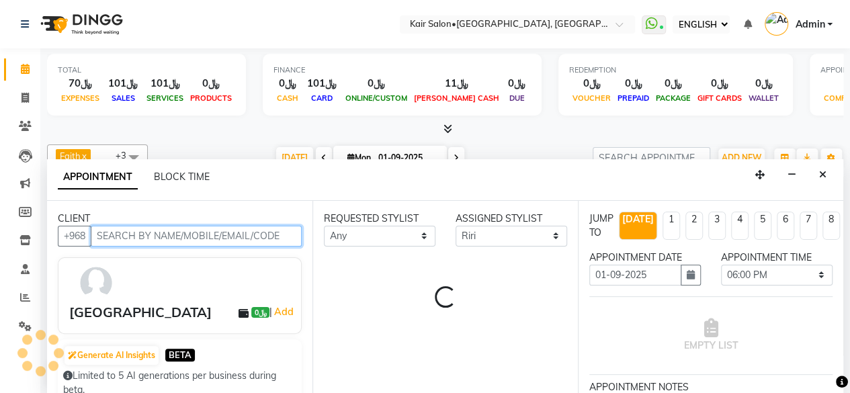
select select "3223"
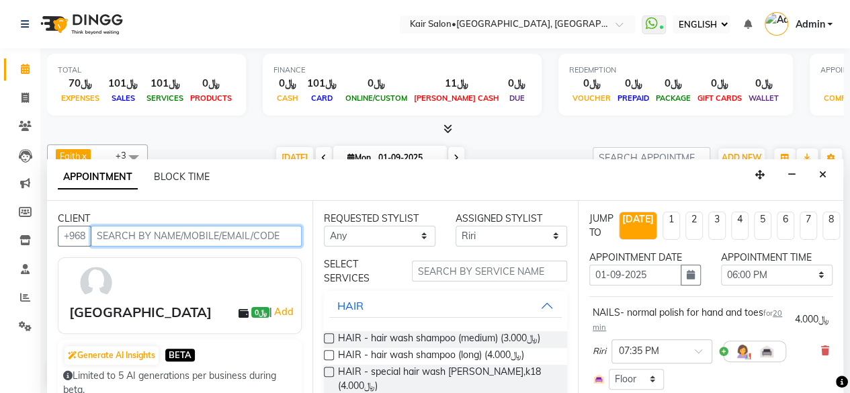
scroll to position [67, 0]
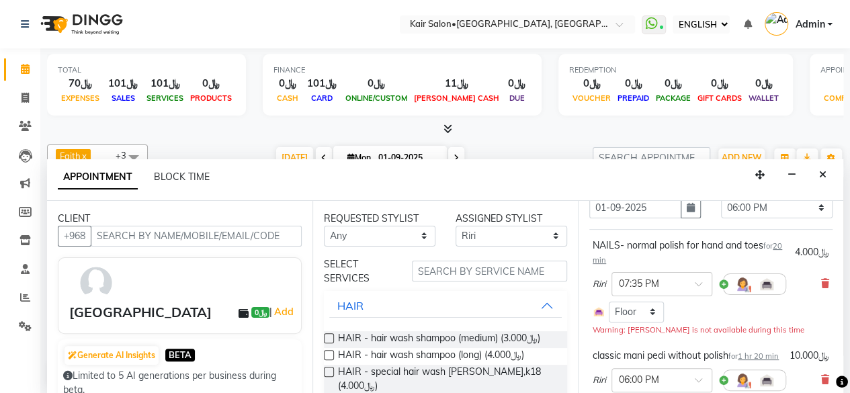
click at [724, 282] on div at bounding box center [754, 283] width 63 height 21
click at [723, 280] on div at bounding box center [754, 283] width 63 height 21
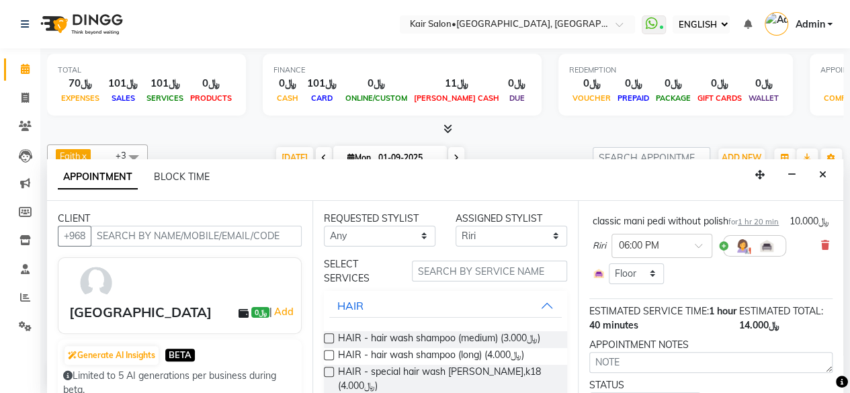
scroll to position [134, 0]
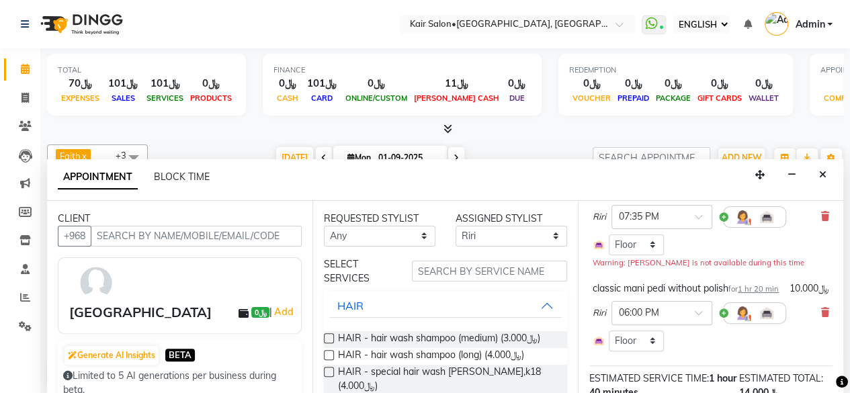
click at [723, 323] on div at bounding box center [754, 312] width 63 height 21
click at [723, 320] on div at bounding box center [754, 312] width 63 height 21
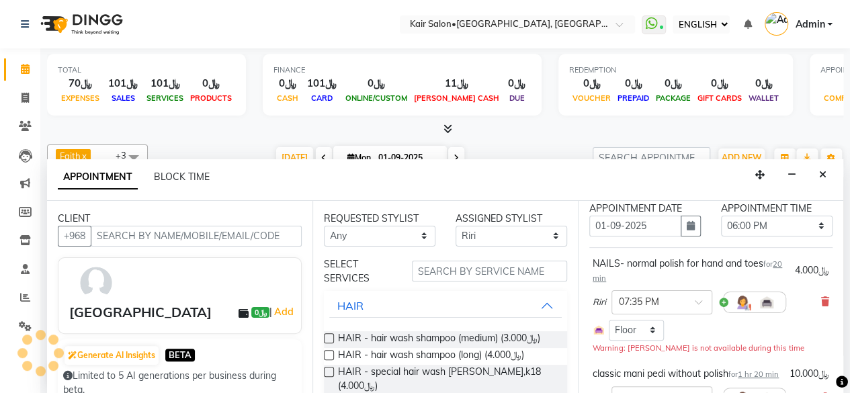
scroll to position [0, 0]
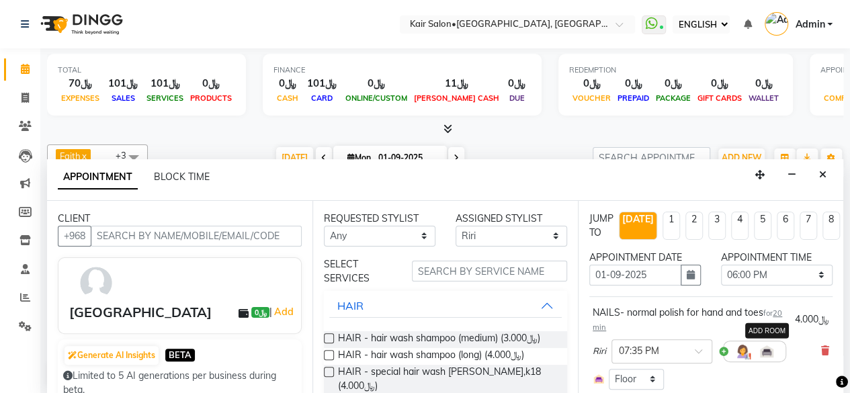
click at [768, 355] on img at bounding box center [766, 351] width 16 height 16
click at [740, 350] on img at bounding box center [742, 351] width 16 height 16
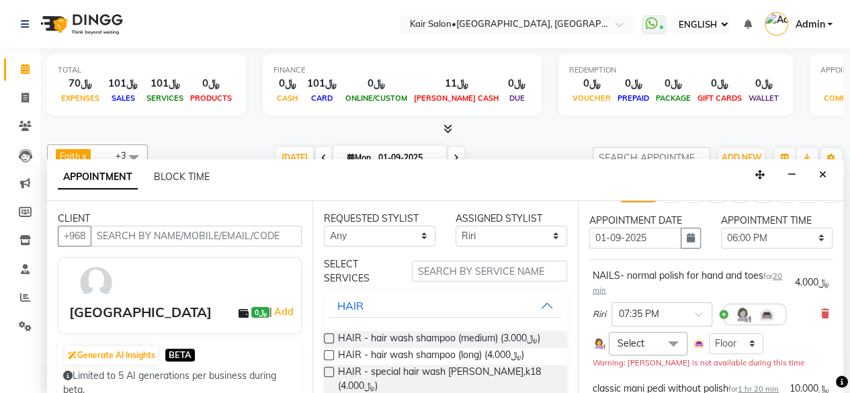
scroll to position [67, 0]
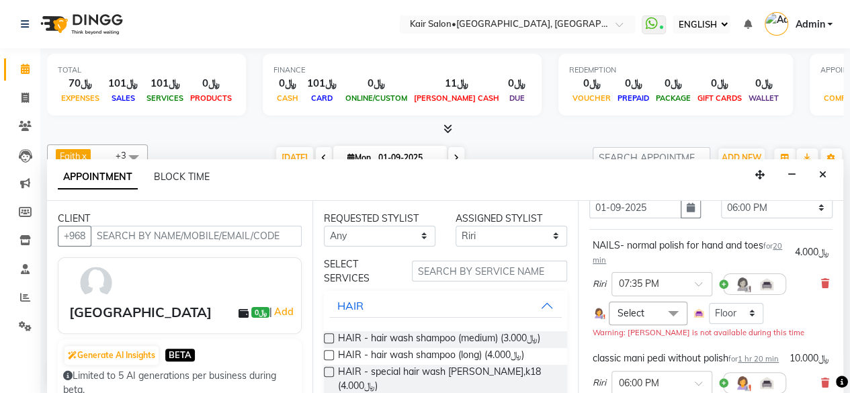
click at [670, 312] on span at bounding box center [672, 315] width 27 height 26
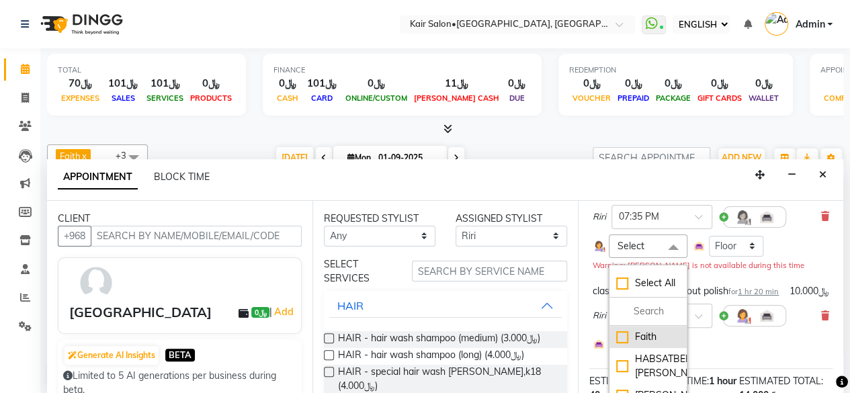
click at [654, 330] on div "Faith" at bounding box center [648, 337] width 64 height 14
checkbox input "true"
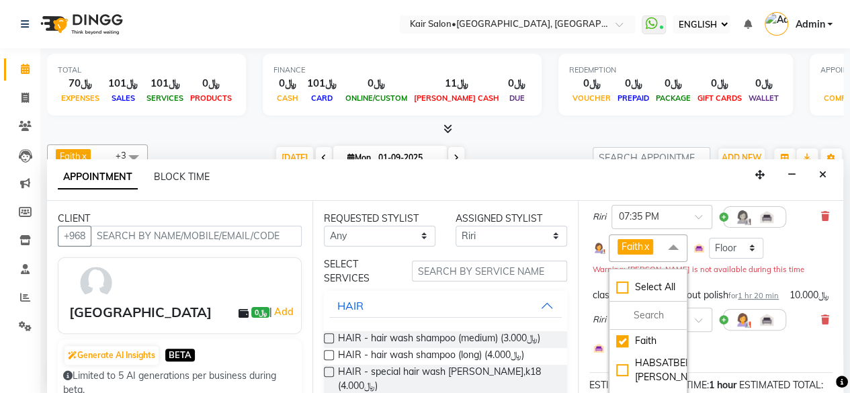
click at [786, 271] on div "Warning: Riri is not available during this time" at bounding box center [710, 269] width 236 height 14
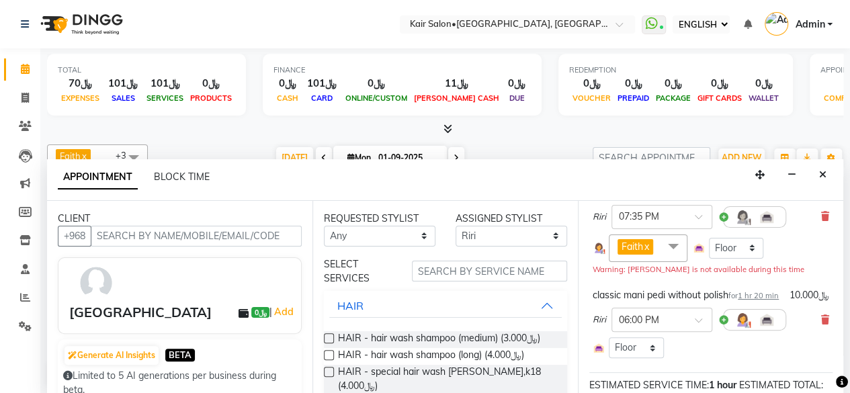
click at [723, 329] on div at bounding box center [754, 319] width 63 height 21
click at [723, 328] on div at bounding box center [754, 319] width 63 height 21
click at [723, 326] on div at bounding box center [754, 319] width 63 height 21
click at [723, 325] on div at bounding box center [754, 319] width 63 height 21
click at [593, 326] on span "Riri" at bounding box center [598, 319] width 13 height 13
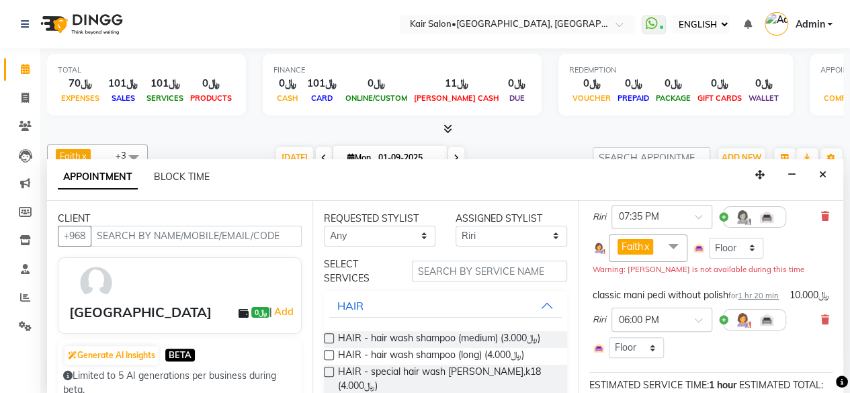
click at [600, 326] on span "Riri" at bounding box center [598, 319] width 13 height 13
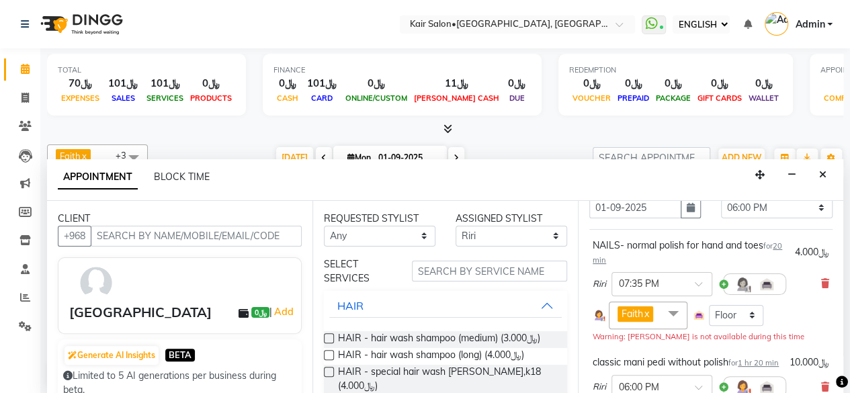
scroll to position [67, 0]
click at [723, 280] on div at bounding box center [754, 283] width 63 height 21
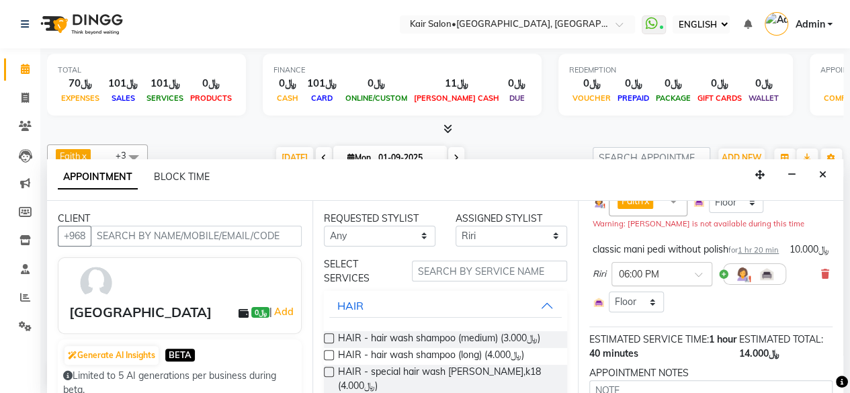
scroll to position [201, 0]
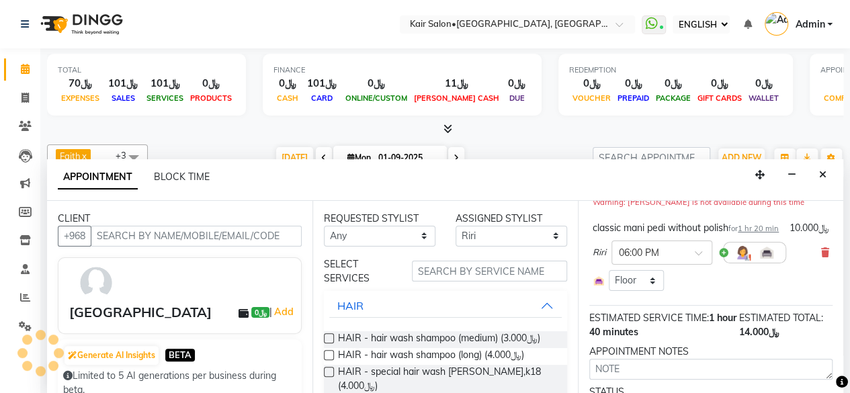
click at [723, 263] on div at bounding box center [754, 252] width 63 height 21
click at [596, 259] on span "Riri" at bounding box center [598, 252] width 13 height 13
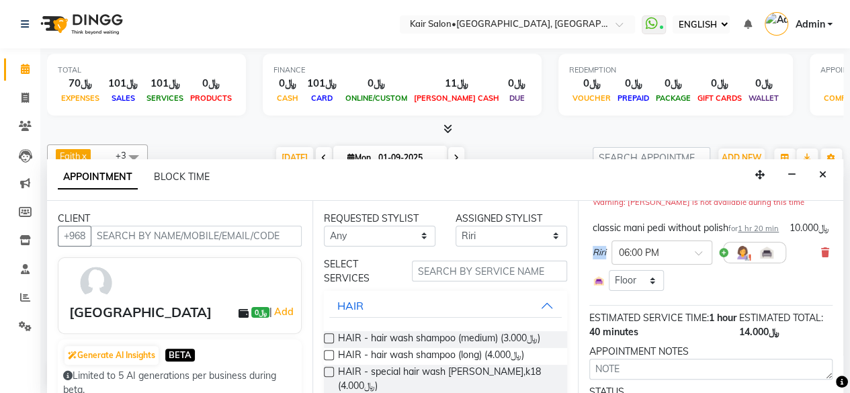
click at [596, 259] on span "Riri" at bounding box center [598, 252] width 13 height 13
click at [768, 261] on img at bounding box center [766, 252] width 16 height 16
click at [767, 261] on img at bounding box center [766, 252] width 16 height 16
click at [766, 261] on img at bounding box center [766, 252] width 16 height 16
click at [723, 261] on div at bounding box center [754, 252] width 63 height 21
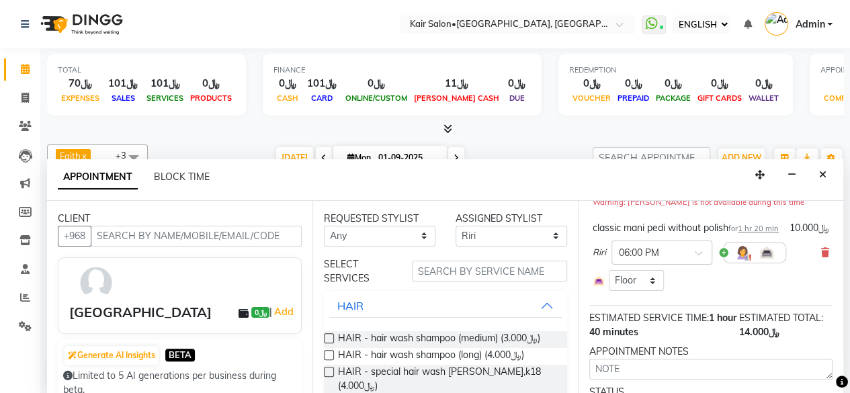
click at [723, 261] on div at bounding box center [754, 252] width 63 height 21
click at [723, 263] on div at bounding box center [754, 252] width 63 height 21
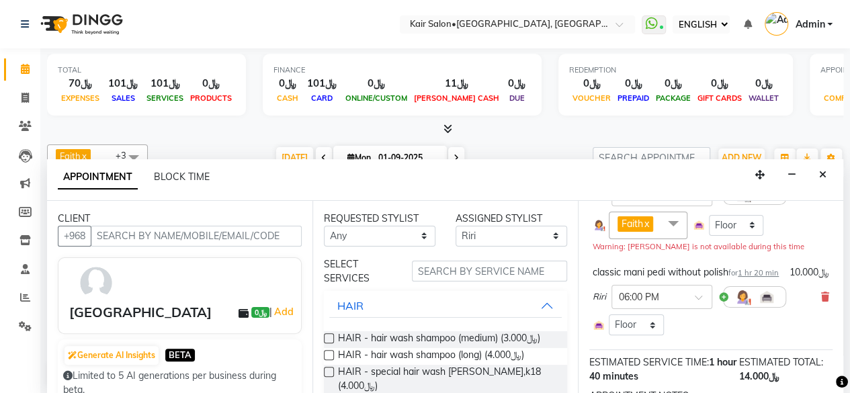
scroll to position [0, 0]
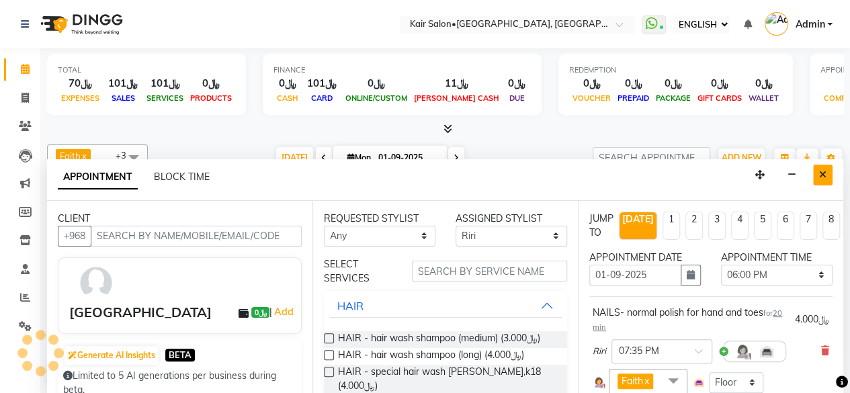
click at [822, 170] on icon "Close" at bounding box center [822, 174] width 7 height 9
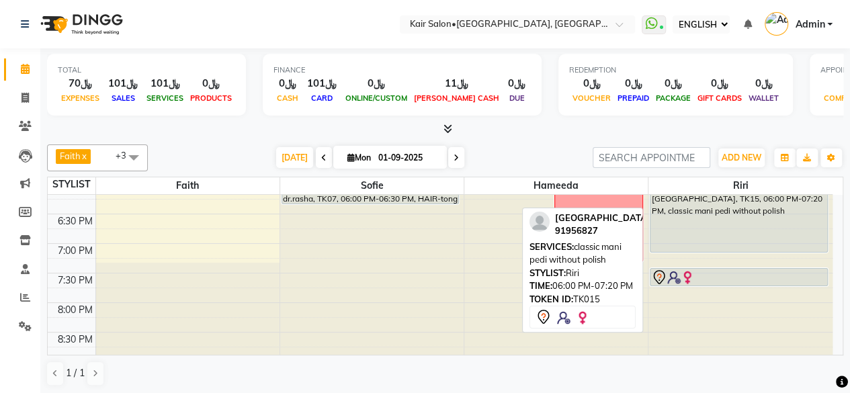
scroll to position [534, 0]
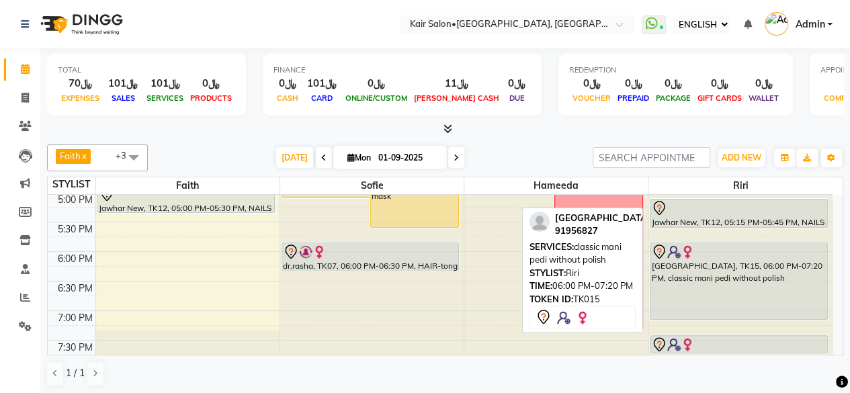
click at [695, 272] on div "baghdad, TK15, 06:00 PM-07:20 PM, classic mani pedi without polish" at bounding box center [738, 281] width 177 height 76
click at [690, 272] on div "baghdad, TK15, 06:00 PM-07:20 PM, classic mani pedi without polish" at bounding box center [738, 281] width 177 height 76
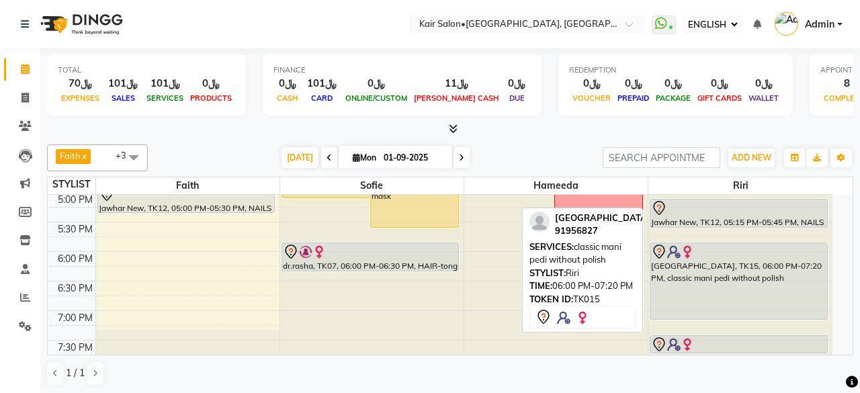
select select "7"
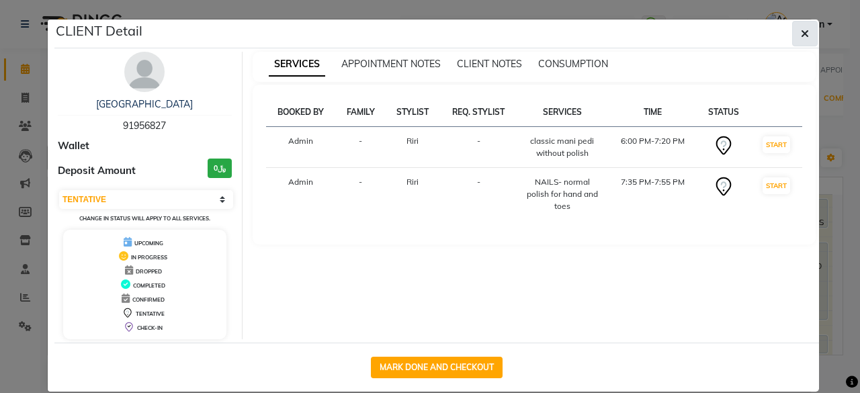
click at [792, 24] on button "button" at bounding box center [805, 34] width 26 height 26
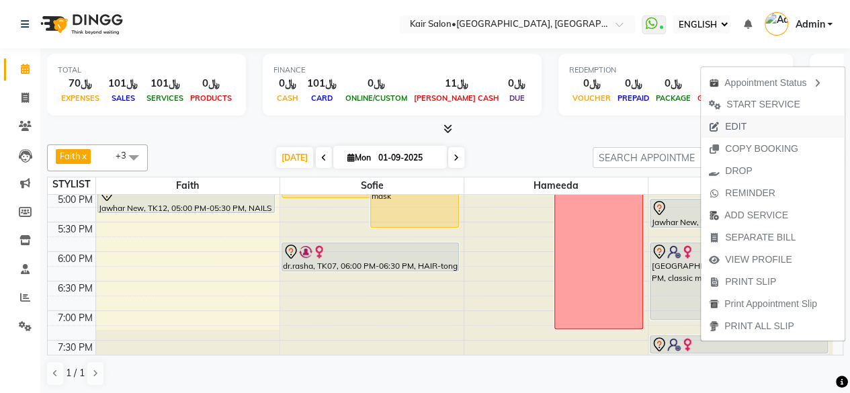
click at [736, 127] on span "EDIT" at bounding box center [735, 127] width 21 height 14
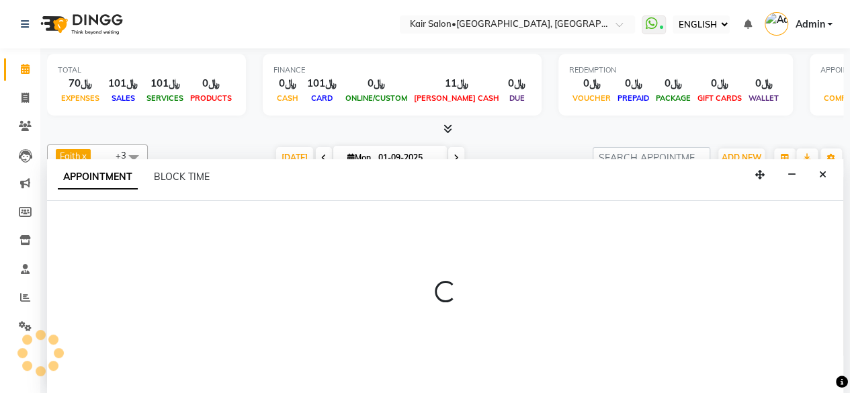
select select "tentative"
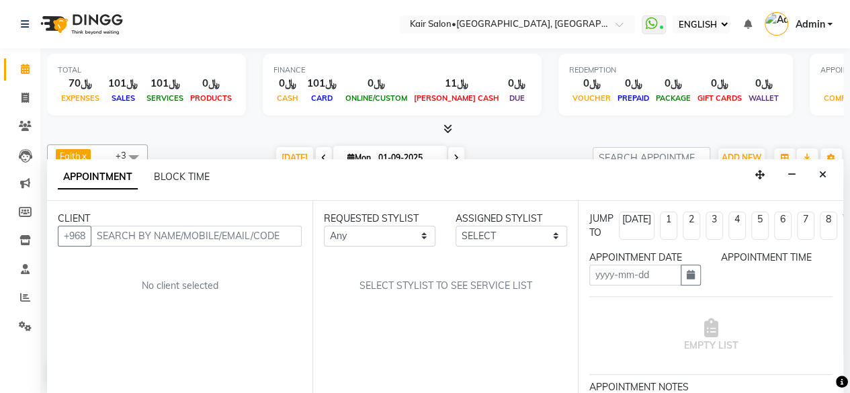
type input "01-09-2025"
select select "1080"
select select "89249"
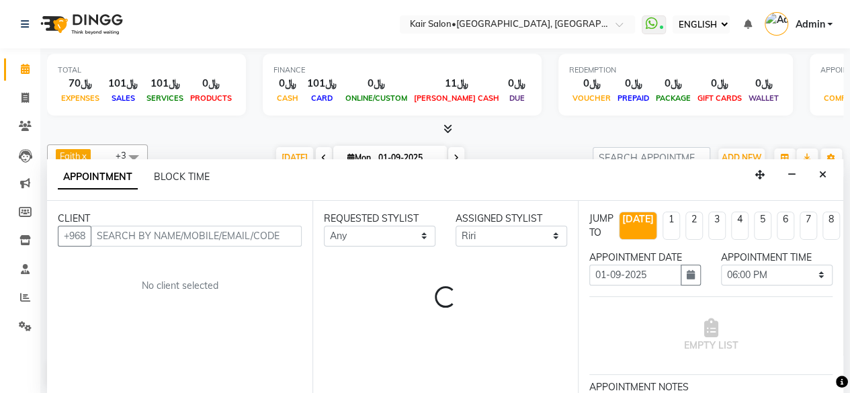
scroll to position [466, 0]
select select "3223"
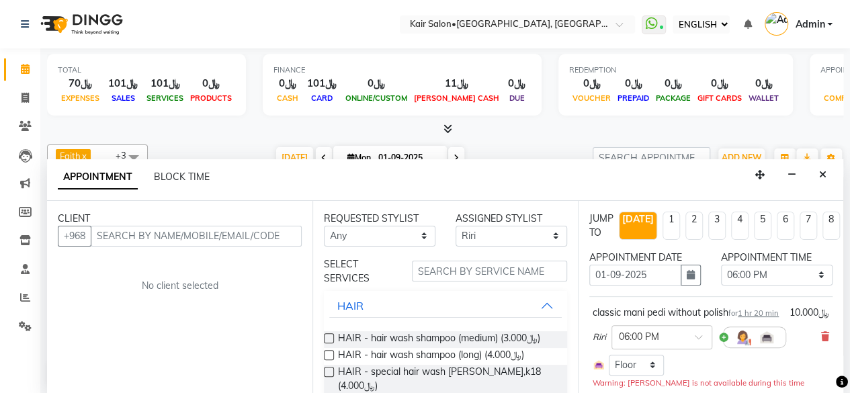
select select "3223"
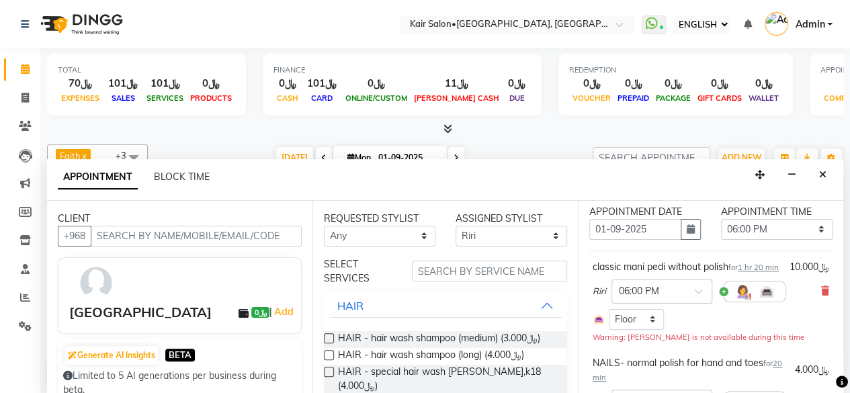
scroll to position [67, 0]
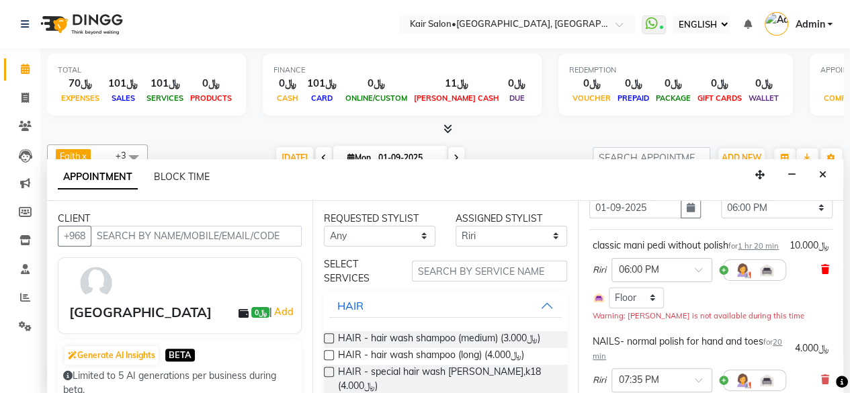
click at [821, 274] on icon at bounding box center [825, 269] width 8 height 9
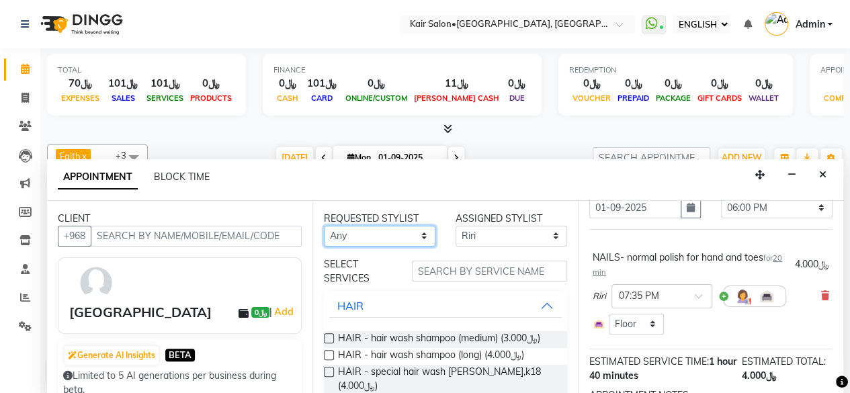
click at [422, 232] on select "Any Faith HABSATBEE [PERSON_NAME] Madam [PERSON_NAME] Madam [PERSON_NAME] Madam…" at bounding box center [379, 236] width 111 height 21
select select "89249"
click at [324, 226] on select "Any Faith HABSATBEE [PERSON_NAME] Madam [PERSON_NAME] Madam [PERSON_NAME] Madam…" at bounding box center [379, 236] width 111 height 21
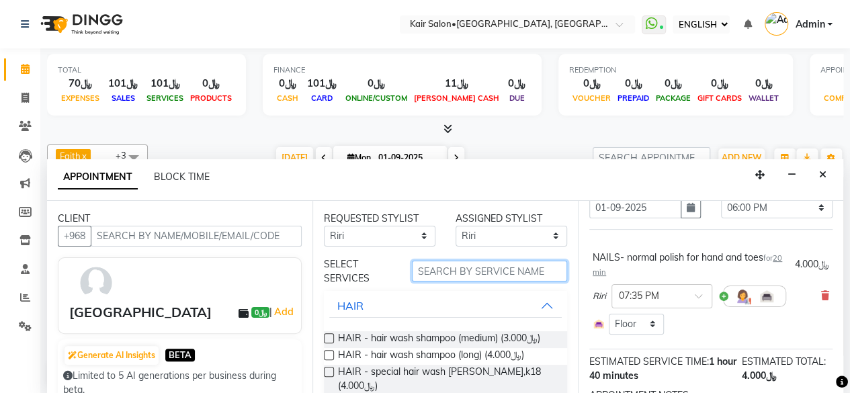
click at [463, 273] on input "text" at bounding box center [489, 271] width 155 height 21
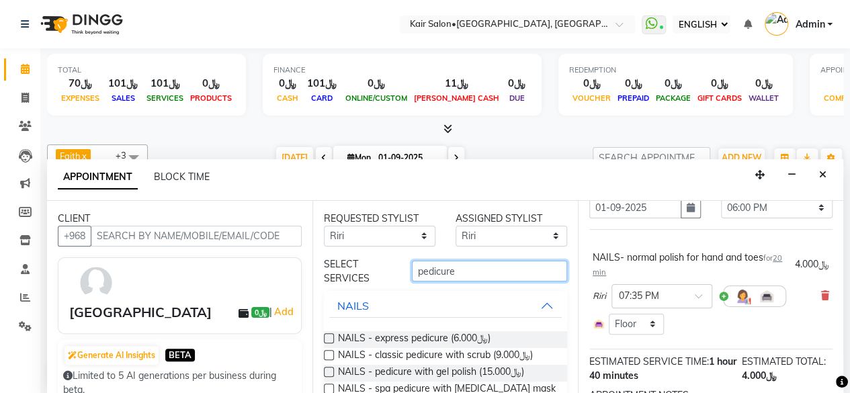
type input "pedicure"
click at [328, 351] on label at bounding box center [329, 355] width 10 height 10
click at [328, 352] on input "checkbox" at bounding box center [328, 356] width 9 height 9
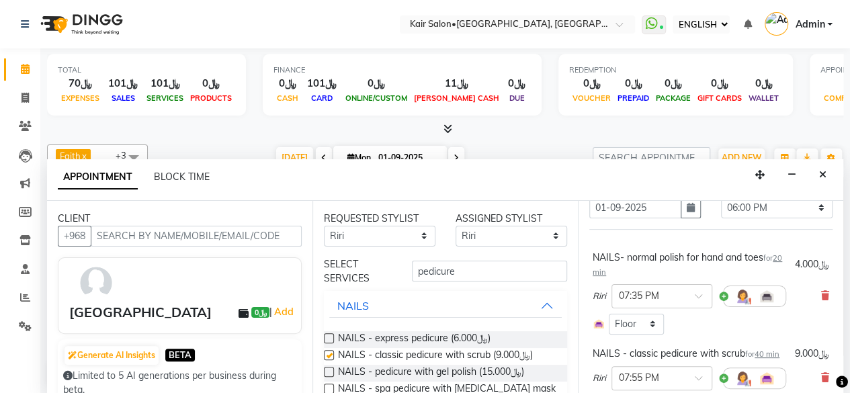
checkbox input "false"
click at [482, 267] on input "pedicure" at bounding box center [489, 271] width 155 height 21
click at [422, 232] on select "Any Faith HABSATBEE [PERSON_NAME] Madam [PERSON_NAME] Madam [PERSON_NAME] Madam…" at bounding box center [379, 236] width 111 height 21
select select "49362"
click at [324, 226] on select "Any Faith HABSATBEE [PERSON_NAME] Madam [PERSON_NAME] Madam [PERSON_NAME] Madam…" at bounding box center [379, 236] width 111 height 21
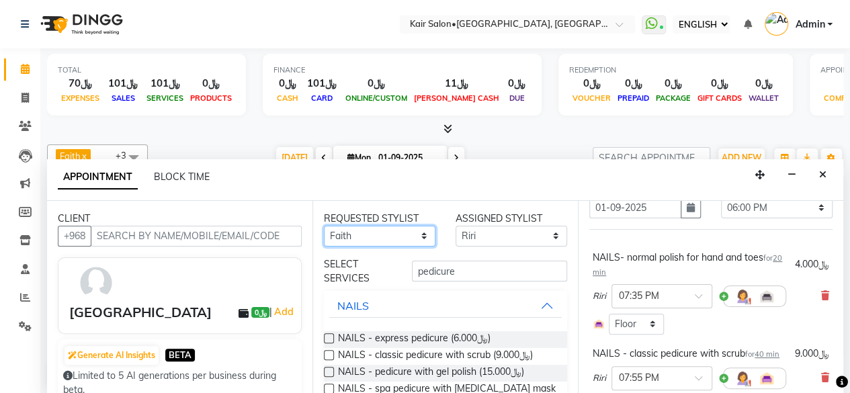
select select "49362"
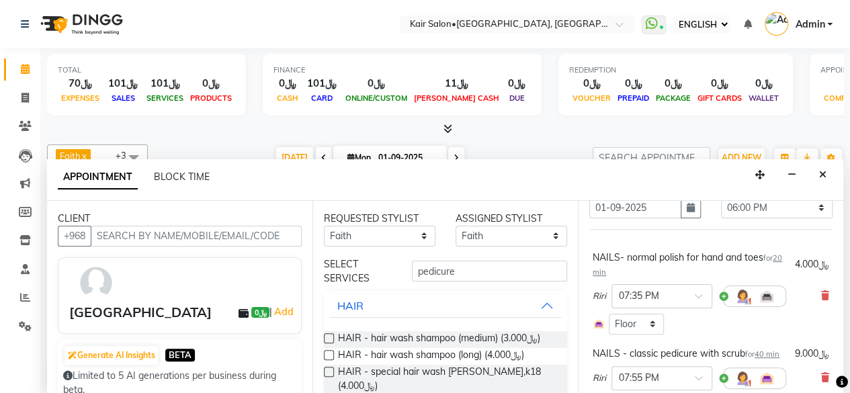
click at [494, 269] on input "pedicure" at bounding box center [489, 271] width 155 height 21
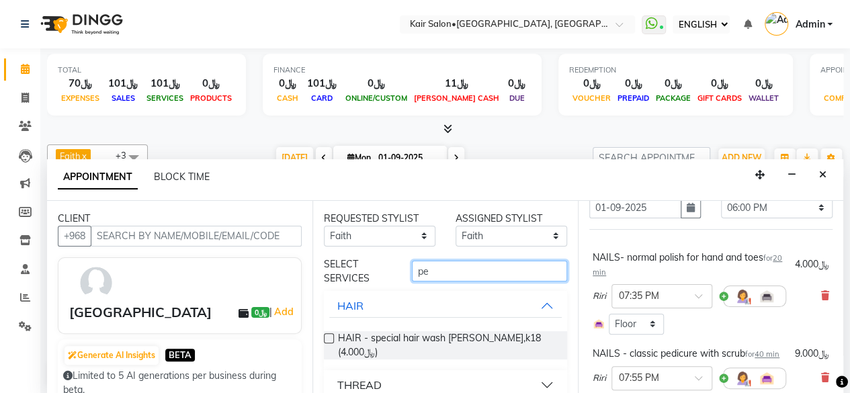
type input "p"
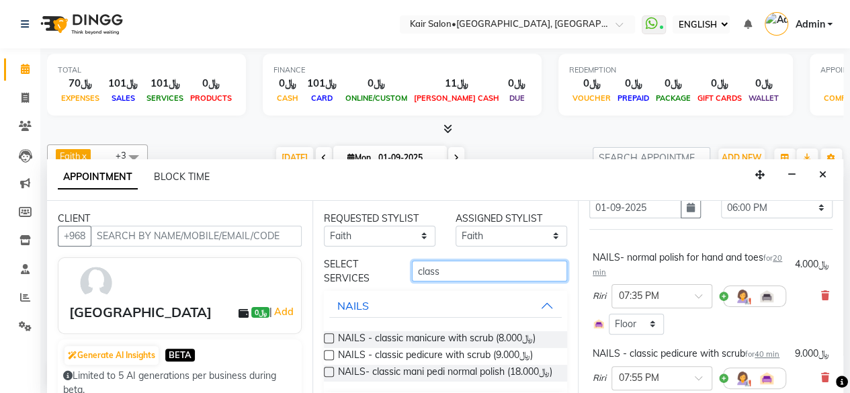
type input "class"
click at [328, 333] on label at bounding box center [329, 338] width 10 height 10
click at [328, 335] on input "checkbox" at bounding box center [328, 339] width 9 height 9
checkbox input "false"
click at [482, 291] on div "NAILS" at bounding box center [445, 306] width 243 height 30
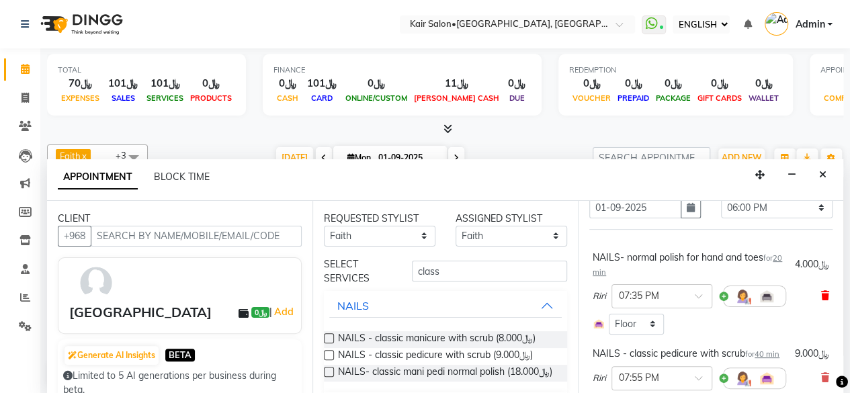
click at [821, 291] on icon at bounding box center [825, 295] width 8 height 9
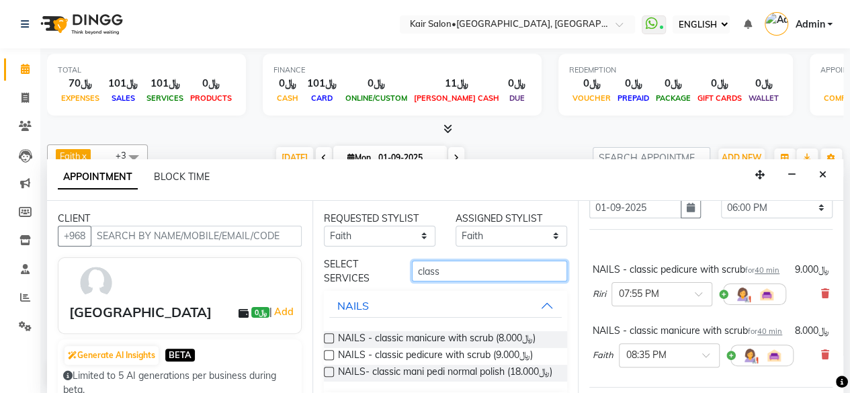
click at [461, 269] on input "class" at bounding box center [489, 271] width 155 height 21
type input "c"
type input "norma"
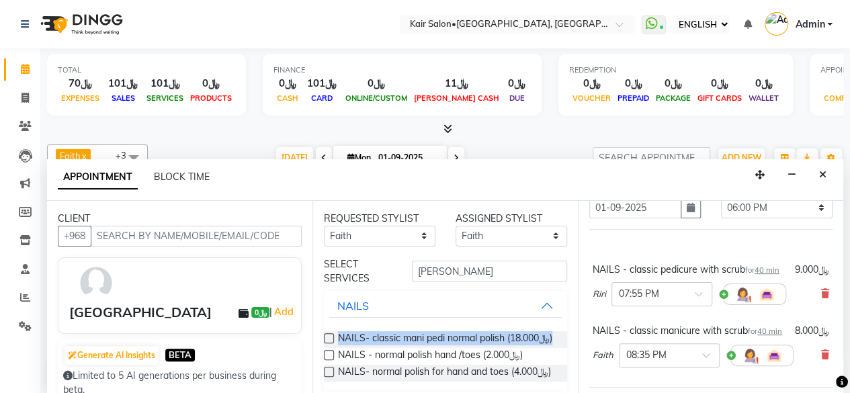
click at [329, 357] on div "NAILS- classic mani pedi normal polish (﷼18.000) NAILS - normal polish hand /to…" at bounding box center [445, 356] width 243 height 72
click at [332, 360] on label at bounding box center [329, 355] width 10 height 10
click at [332, 361] on input "checkbox" at bounding box center [328, 356] width 9 height 9
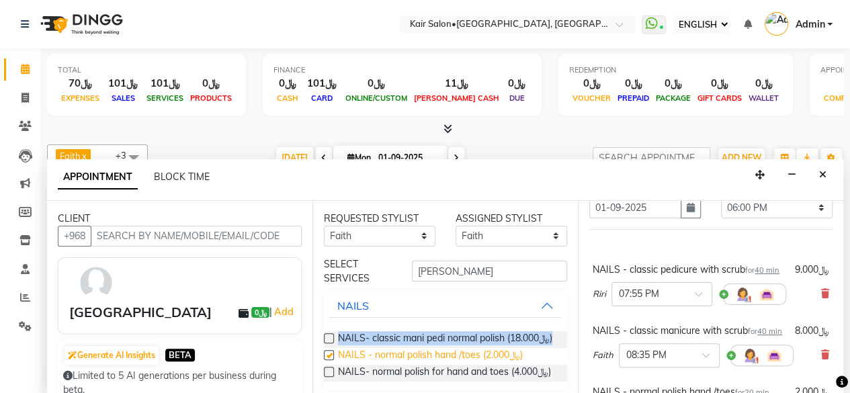
checkbox input "false"
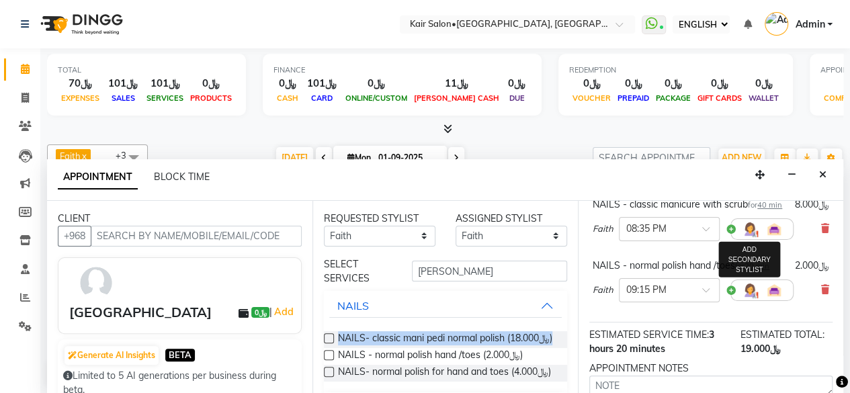
scroll to position [201, 0]
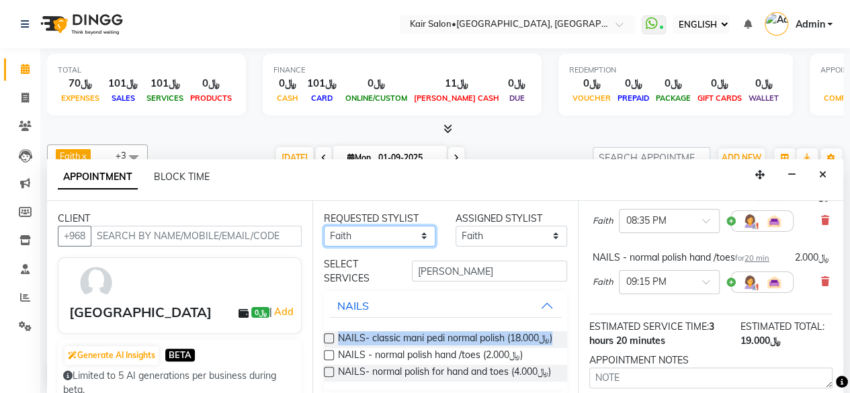
click at [420, 229] on select "Any Faith HABSATBEE [PERSON_NAME] Madam [PERSON_NAME] Madam [PERSON_NAME] Madam…" at bounding box center [379, 236] width 111 height 21
select select "89249"
click at [324, 226] on select "Any Faith HABSATBEE [PERSON_NAME] Madam [PERSON_NAME] Madam [PERSON_NAME] Madam…" at bounding box center [379, 236] width 111 height 21
select select "89249"
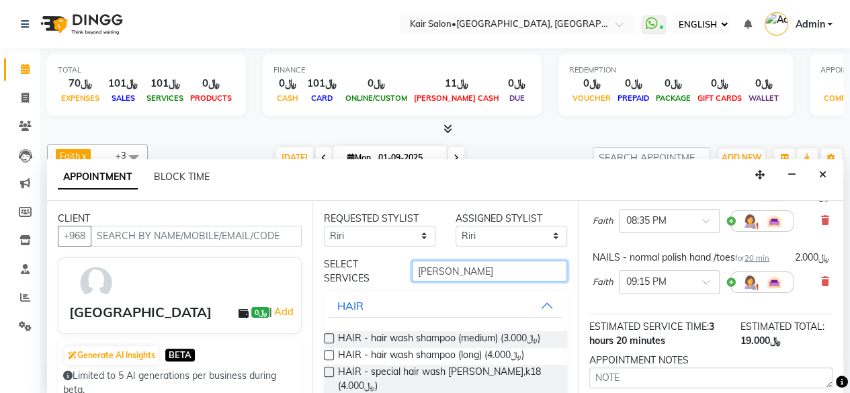
click at [473, 270] on input "norma" at bounding box center [489, 271] width 155 height 21
type input "n"
type input "normal"
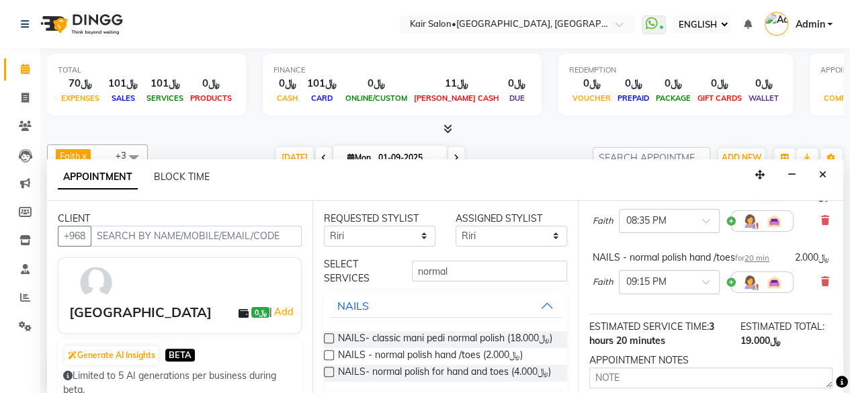
click at [329, 360] on label at bounding box center [329, 355] width 10 height 10
click at [329, 361] on input "checkbox" at bounding box center [328, 356] width 9 height 9
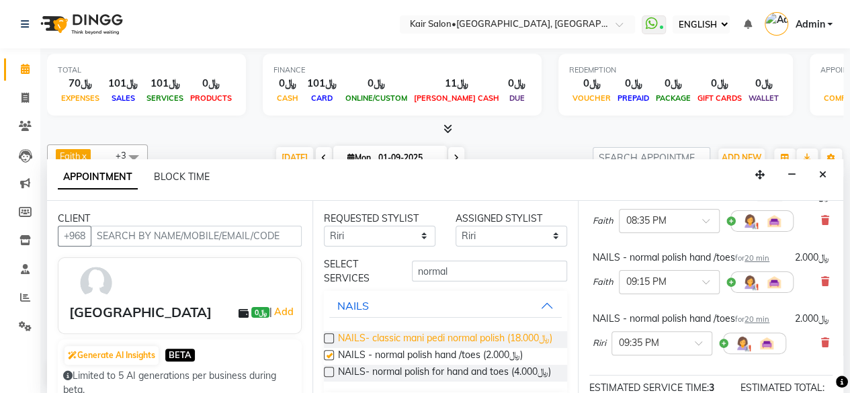
checkbox input "false"
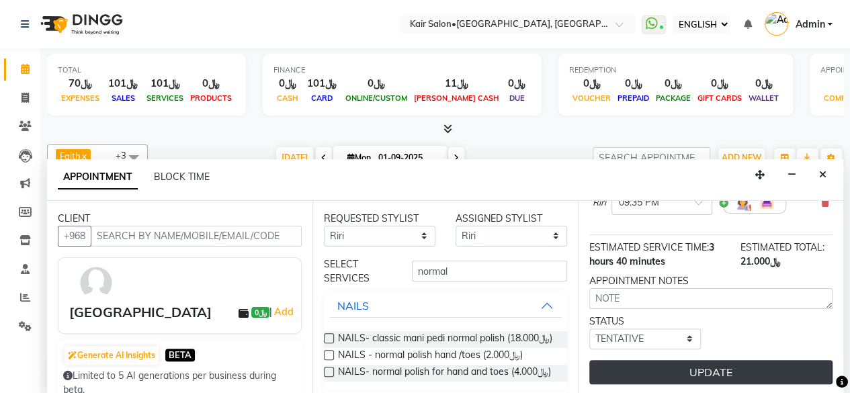
scroll to position [379, 0]
click at [706, 360] on button "UPDATE" at bounding box center [710, 372] width 243 height 24
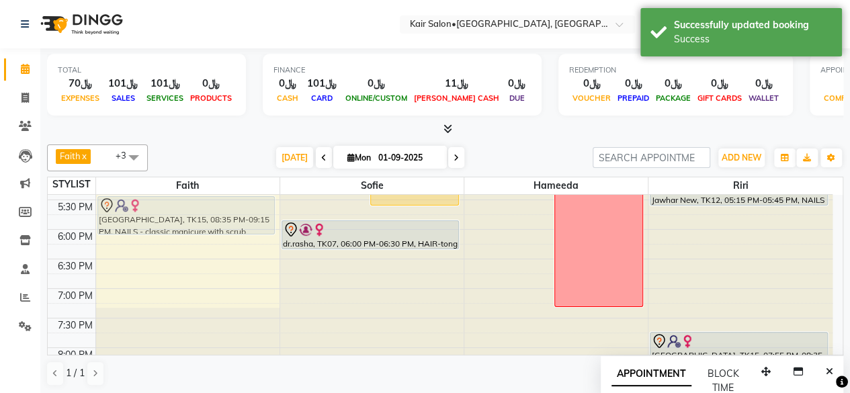
scroll to position [544, 0]
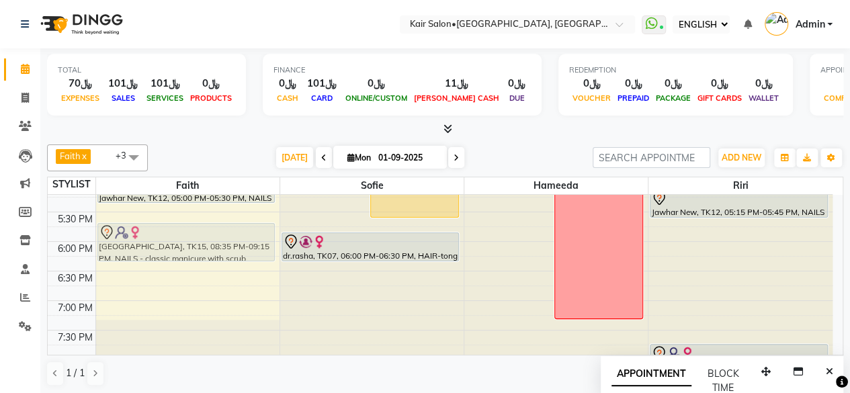
drag, startPoint x: 145, startPoint y: 330, endPoint x: 144, endPoint y: 230, distance: 100.1
click at [144, 230] on div "sara, TK06, 11:00 AM-11:30 AM, NAILS - gel polish removal suad, TK14, 01:05 PM-…" at bounding box center [187, 123] width 183 height 945
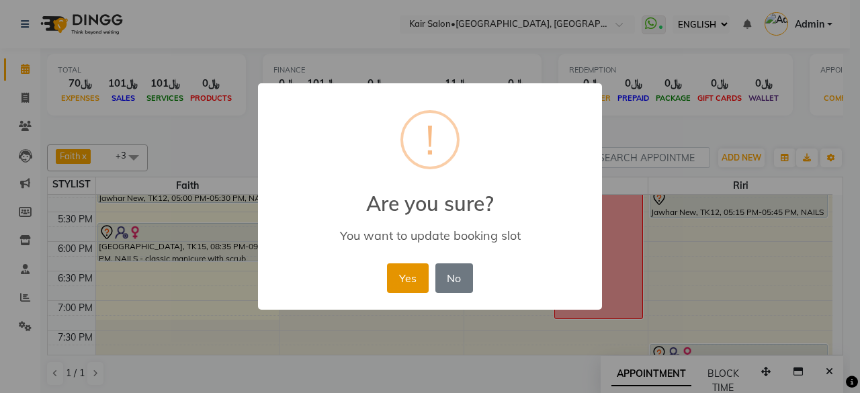
click at [406, 277] on button "Yes" at bounding box center [407, 278] width 41 height 30
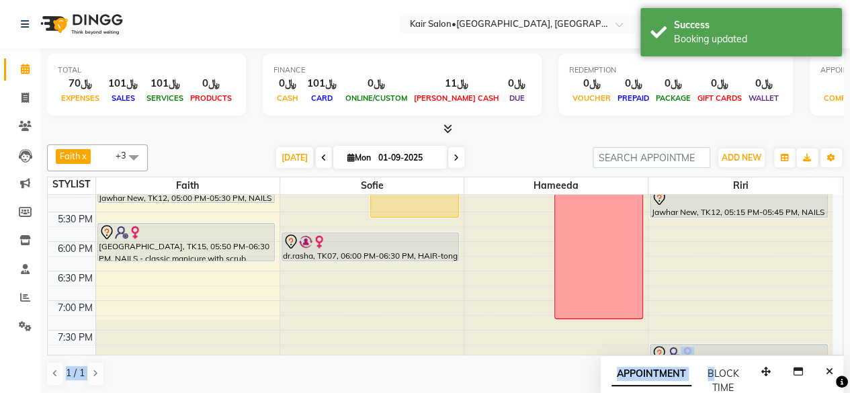
scroll to position [555, 0]
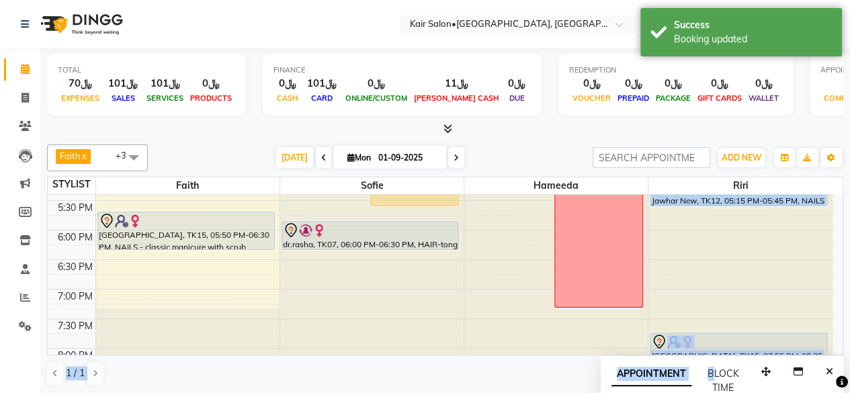
drag, startPoint x: 710, startPoint y: 357, endPoint x: 670, endPoint y: 248, distance: 115.8
click at [670, 248] on div "Faith x sofie x Hameeda x Riri x +3 Select All Faith sofie Hameeda HABSATBEE SH…" at bounding box center [445, 265] width 796 height 253
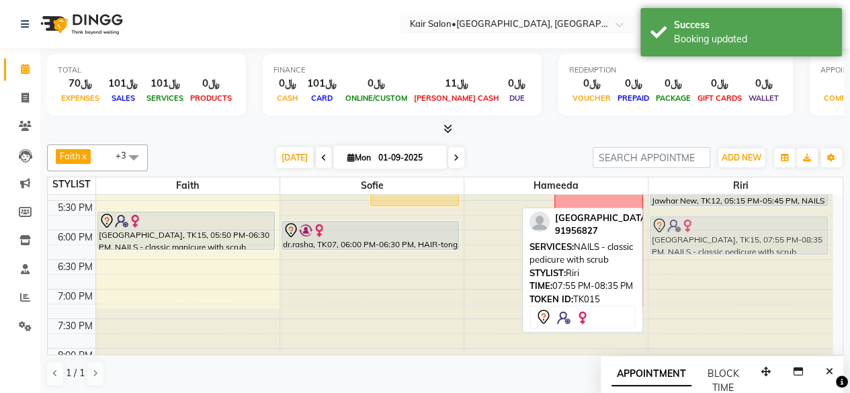
drag, startPoint x: 731, startPoint y: 338, endPoint x: 688, endPoint y: 228, distance: 117.6
click at [688, 228] on div "aya, TK09, 02:30 PM-04:30 PM, classic mani pedi without polish,NAIL EXTENSIONS …" at bounding box center [740, 111] width 184 height 945
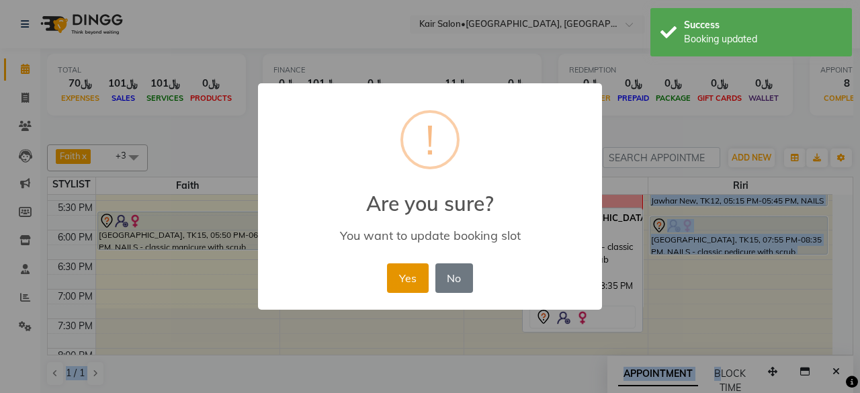
click at [401, 279] on button "Yes" at bounding box center [407, 278] width 41 height 30
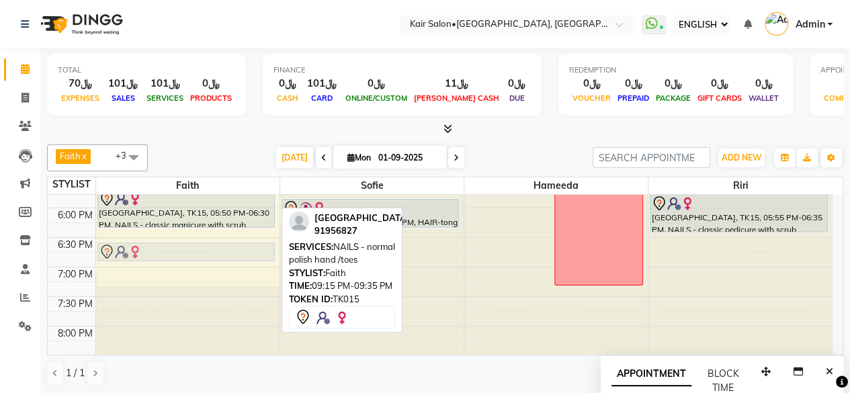
scroll to position [575, 0]
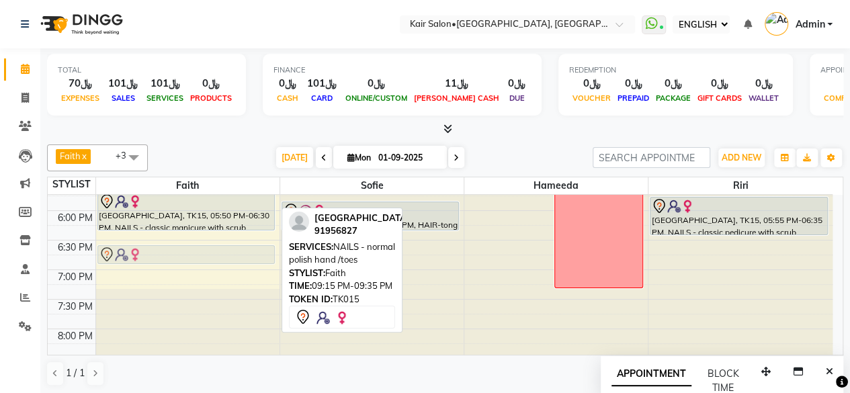
drag, startPoint x: 153, startPoint y: 285, endPoint x: 168, endPoint y: 249, distance: 39.2
click at [168, 249] on div "sara, TK06, 11:00 AM-11:30 AM, NAILS - gel polish removal suad, TK14, 01:05 PM-…" at bounding box center [187, 92] width 183 height 945
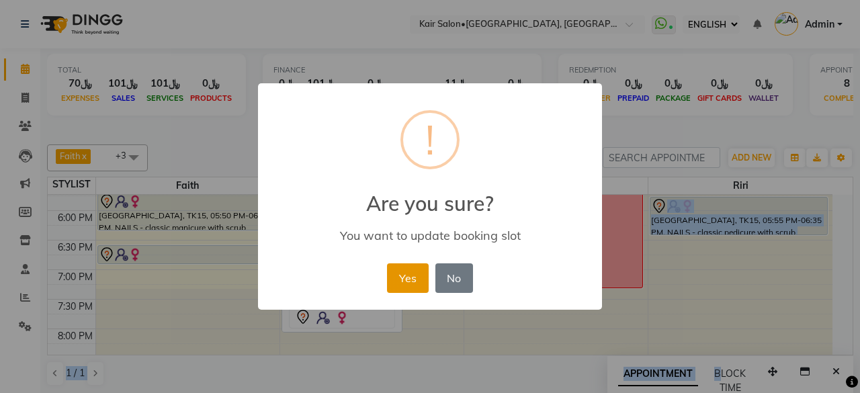
click at [410, 279] on button "Yes" at bounding box center [407, 278] width 41 height 30
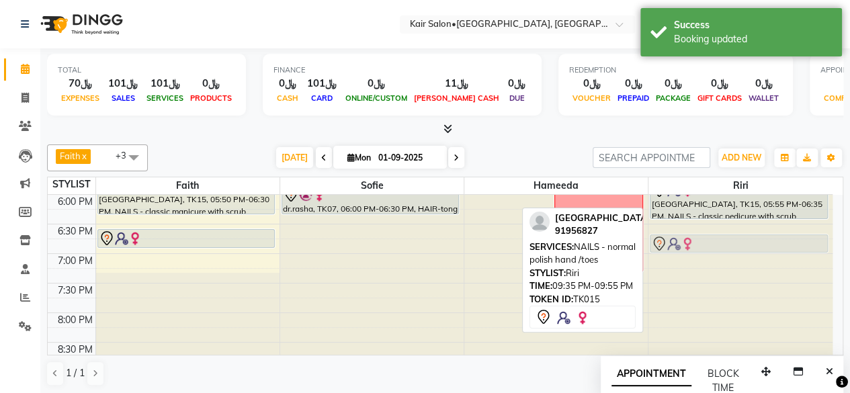
scroll to position [584, 0]
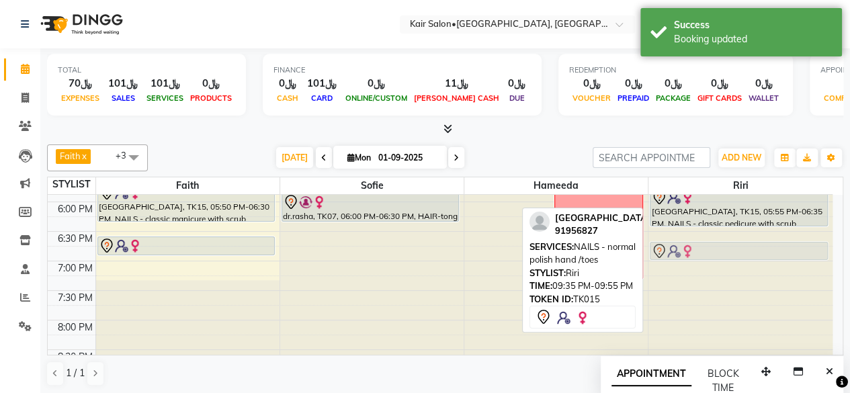
drag, startPoint x: 742, startPoint y: 350, endPoint x: 739, endPoint y: 244, distance: 106.1
click at [739, 244] on div "aya, TK09, 02:30 PM-04:30 PM, classic mani pedi without polish,NAIL EXTENSIONS …" at bounding box center [740, 83] width 184 height 945
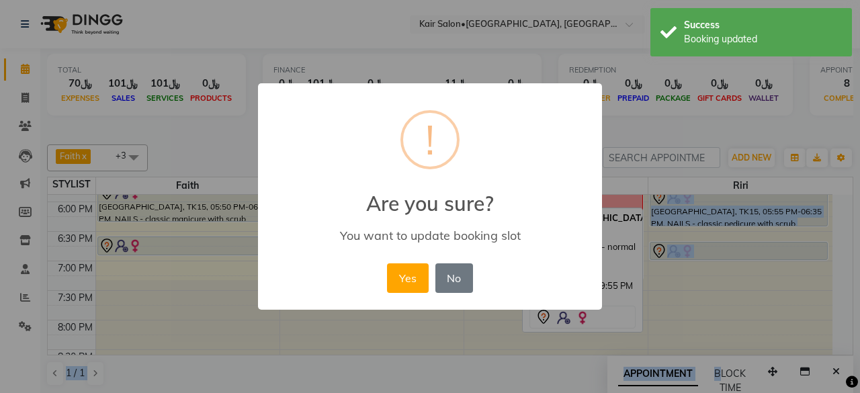
click at [402, 276] on button "Yes" at bounding box center [407, 278] width 41 height 30
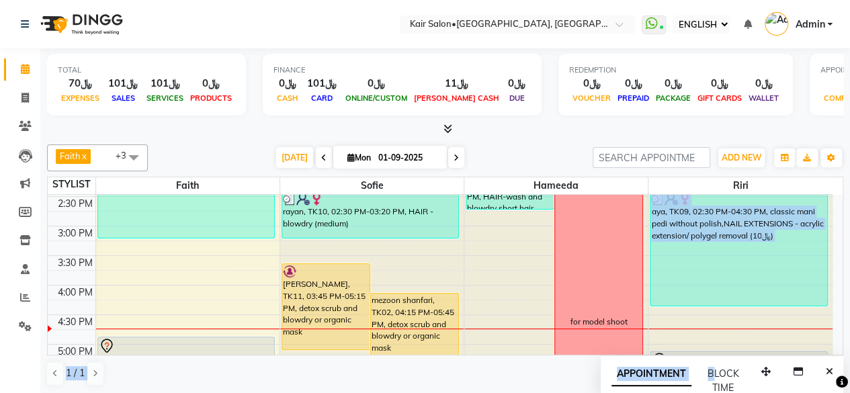
scroll to position [449, 0]
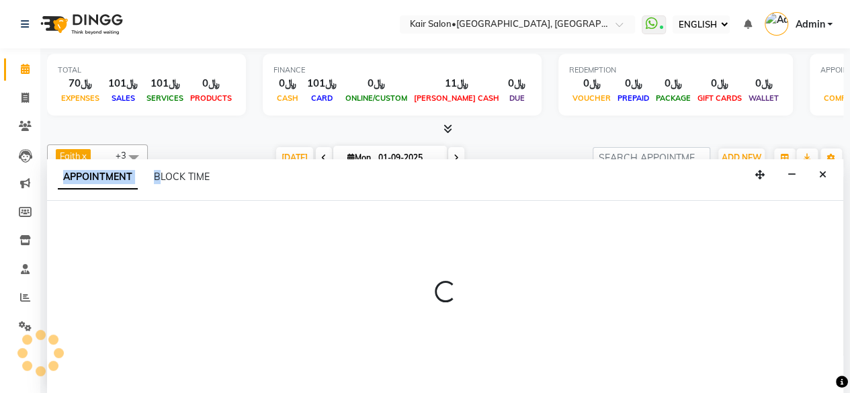
select select "66378"
select select "tentative"
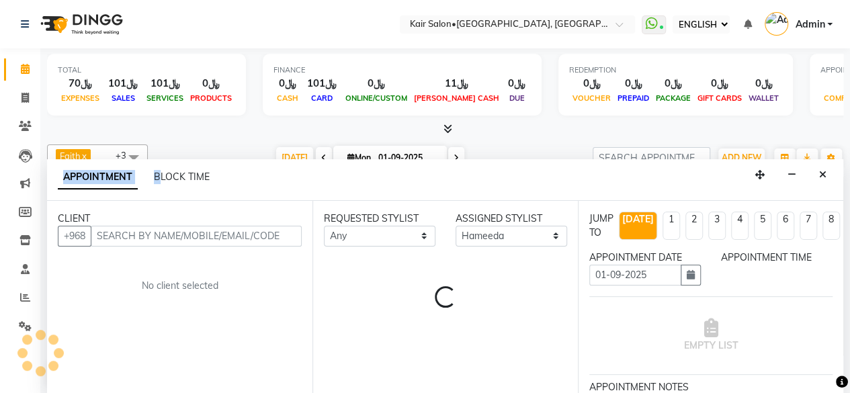
scroll to position [0, 0]
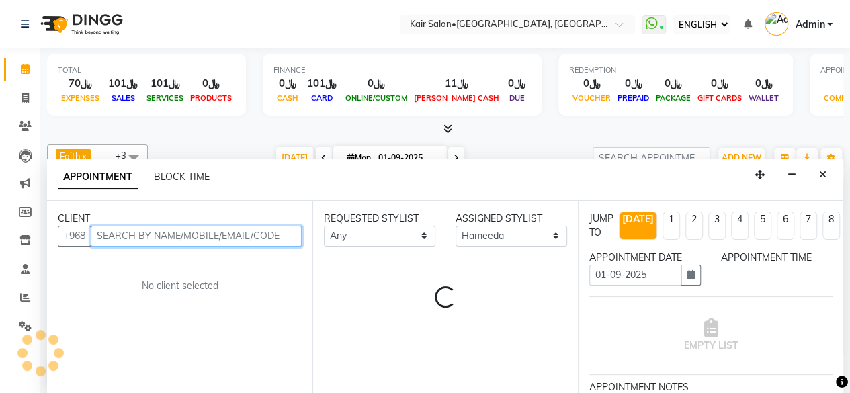
select select "1020"
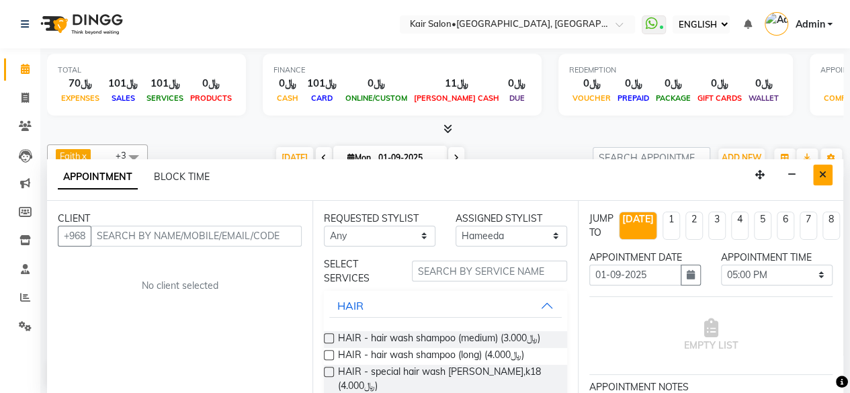
click at [825, 173] on icon "Close" at bounding box center [822, 174] width 7 height 9
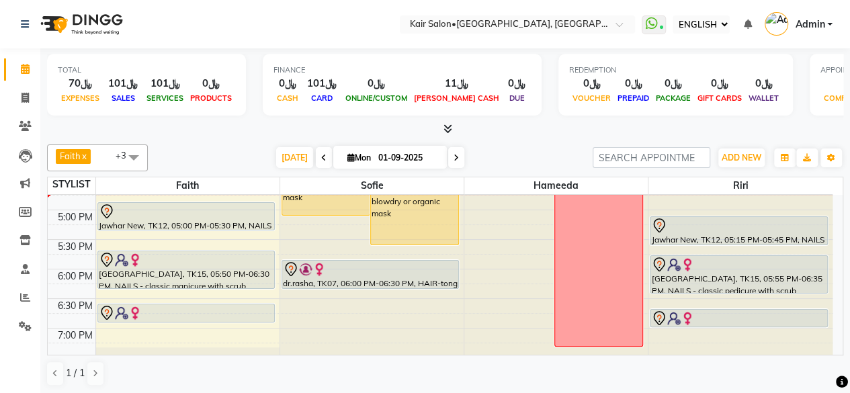
scroll to position [449, 0]
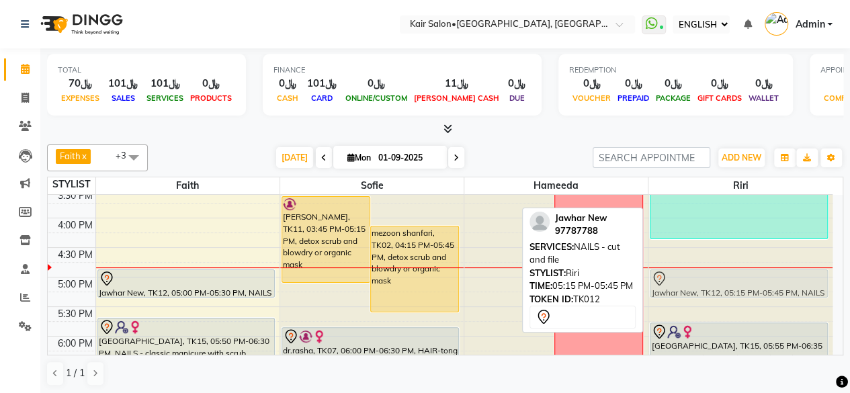
drag, startPoint x: 768, startPoint y: 288, endPoint x: 759, endPoint y: 273, distance: 18.1
click at [759, 273] on div "aya, TK09, 02:30 PM-04:30 PM, classic mani pedi without polish,NAIL EXTENSIONS …" at bounding box center [740, 217] width 184 height 945
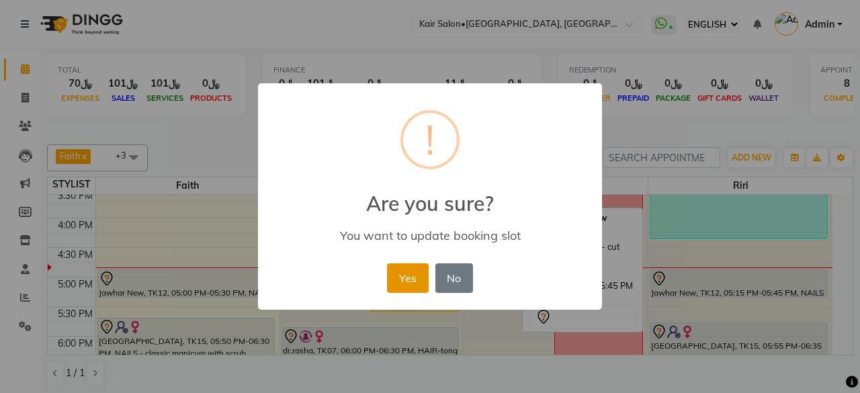
click at [407, 277] on button "Yes" at bounding box center [407, 278] width 41 height 30
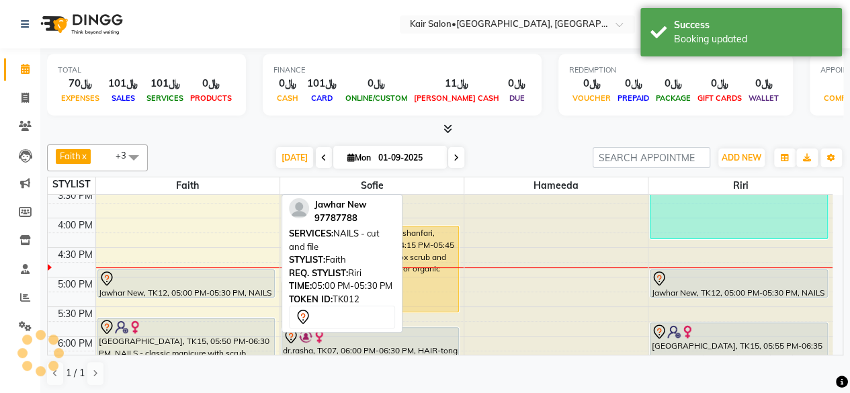
click at [223, 289] on div "Jawhar New, TK12, 05:00 PM-05:30 PM, NAILS - cut and file" at bounding box center [186, 283] width 176 height 27
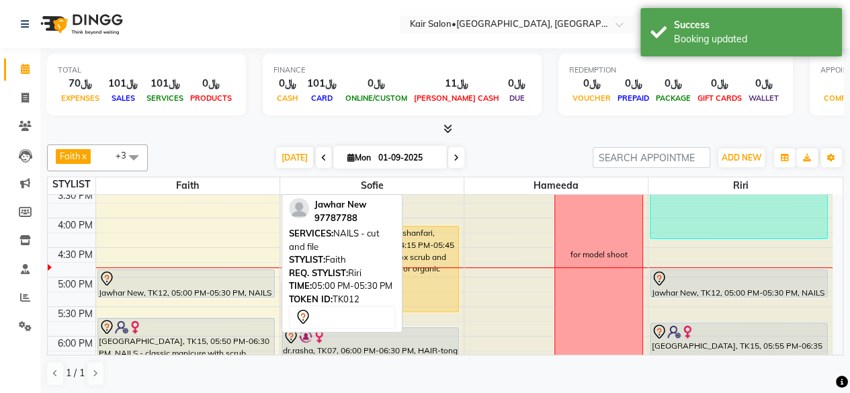
click at [243, 287] on div "Jawhar New, TK12, 05:00 PM-05:30 PM, NAILS - cut and file" at bounding box center [186, 283] width 176 height 27
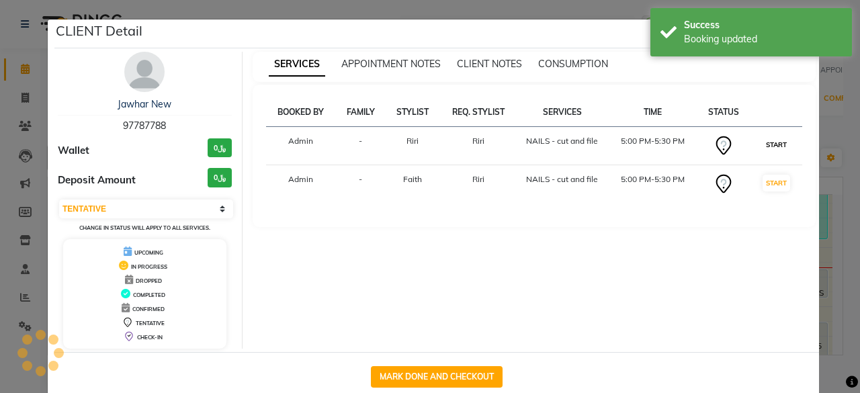
click at [770, 138] on button "START" at bounding box center [776, 144] width 28 height 17
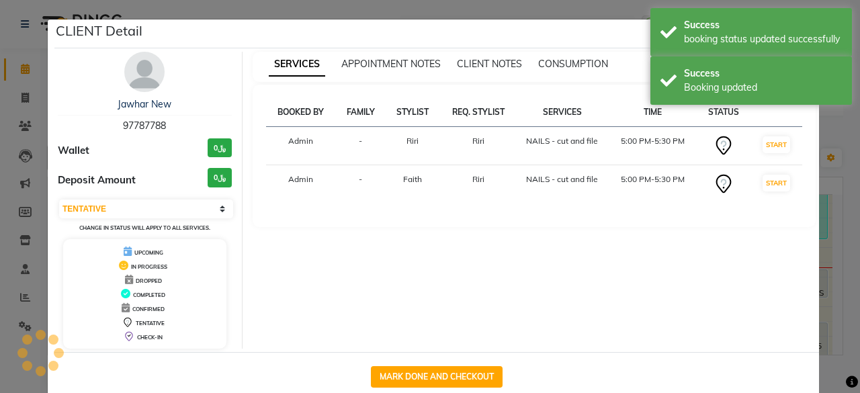
select select "select"
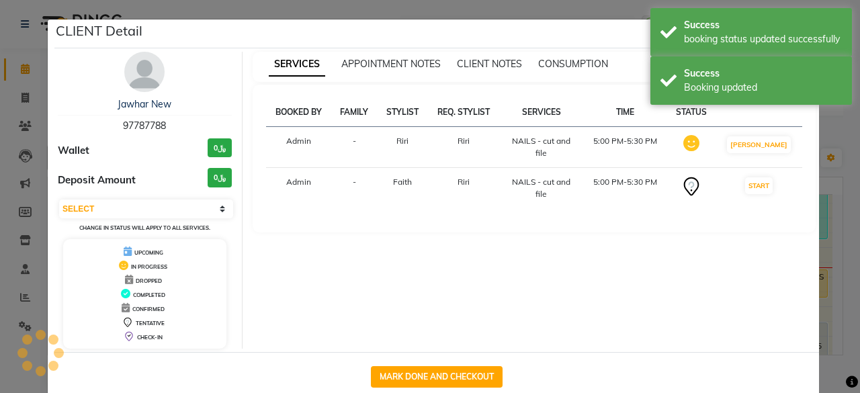
click at [834, 150] on ngb-modal-window "CLIENT Detail Jawhar New 97787788 Wallet ﷼0 Deposit Amount ﷼0 SELECT IN SERVICE…" at bounding box center [430, 196] width 860 height 393
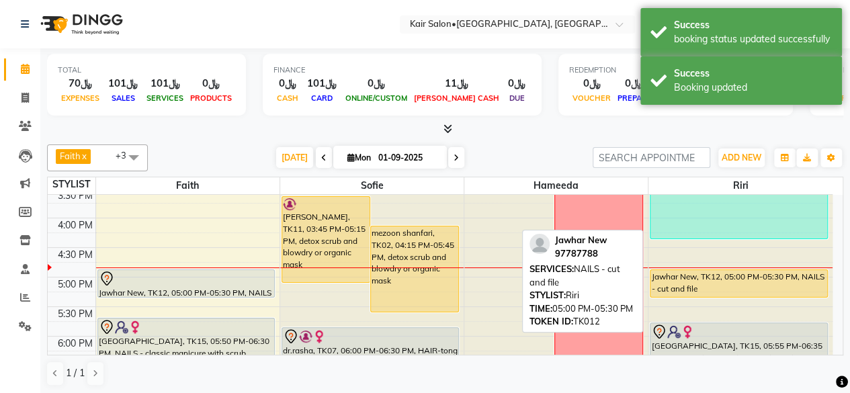
click at [721, 289] on div "Jawhar New, TK12, 05:00 PM-05:30 PM, NAILS - cut and file" at bounding box center [738, 283] width 177 height 27
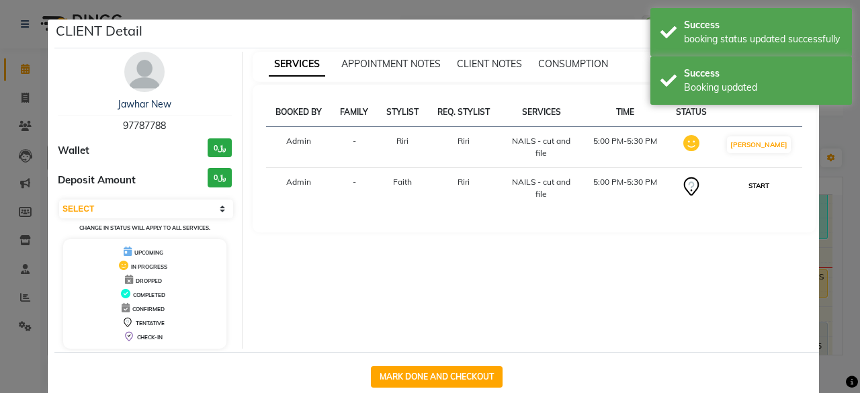
click at [760, 185] on button "START" at bounding box center [759, 185] width 28 height 17
select select "1"
click at [835, 179] on ngb-modal-window "CLIENT Detail Jawhar New 97787788 Wallet ﷼0 Deposit Amount ﷼0 SELECT IN SERVICE…" at bounding box center [430, 196] width 860 height 393
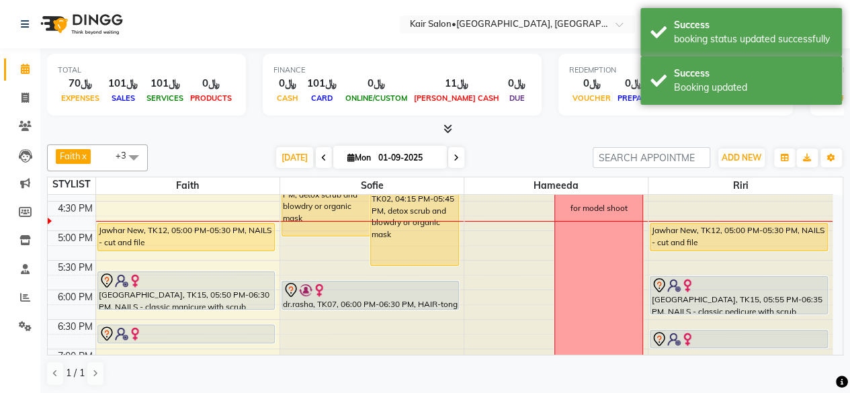
scroll to position [516, 0]
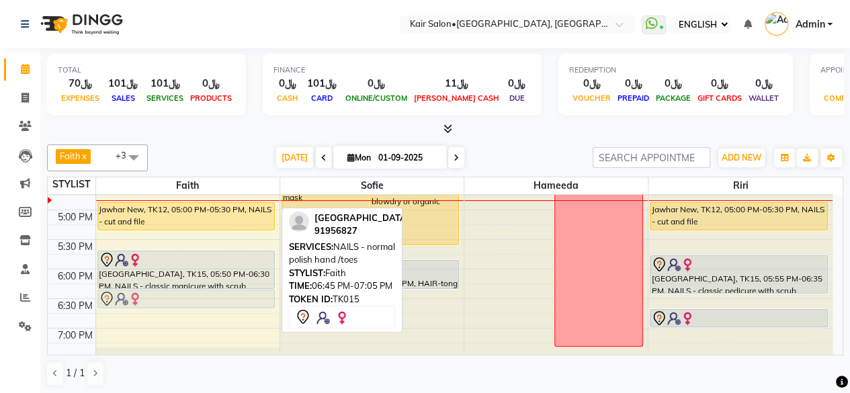
drag, startPoint x: 228, startPoint y: 305, endPoint x: 222, endPoint y: 292, distance: 13.8
click at [222, 292] on div "sara, TK06, 11:00 AM-11:30 AM, NAILS - gel polish removal suad, TK14, 01:05 PM-…" at bounding box center [187, 150] width 183 height 945
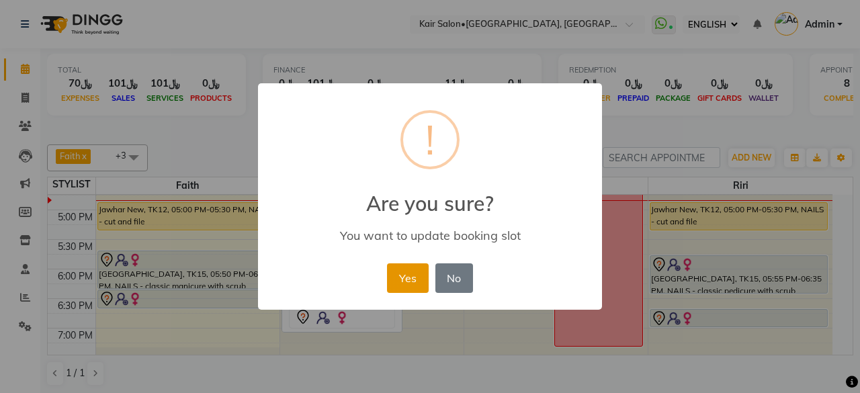
click at [401, 281] on button "Yes" at bounding box center [407, 278] width 41 height 30
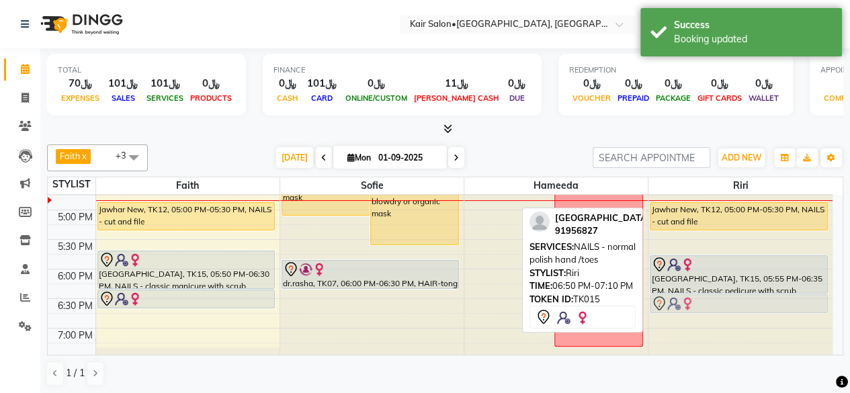
drag, startPoint x: 708, startPoint y: 314, endPoint x: 705, endPoint y: 297, distance: 17.0
click at [706, 297] on div "aya, TK09, 02:30 PM-04:30 PM, classic mani pedi without polish,NAIL EXTENSIONS …" at bounding box center [740, 150] width 184 height 945
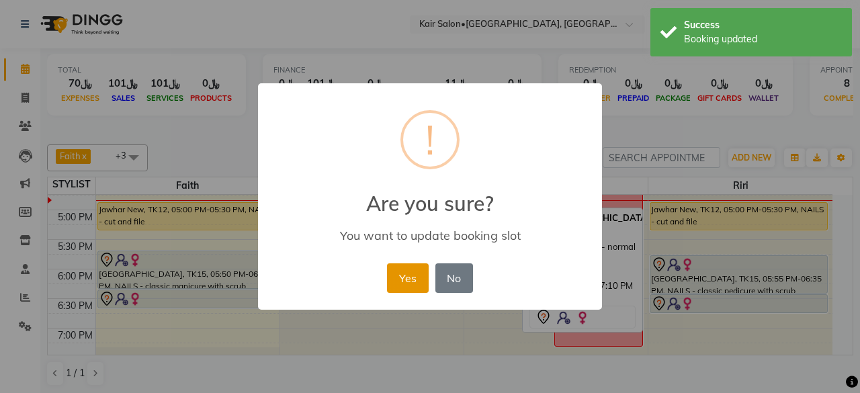
click at [398, 277] on button "Yes" at bounding box center [407, 278] width 41 height 30
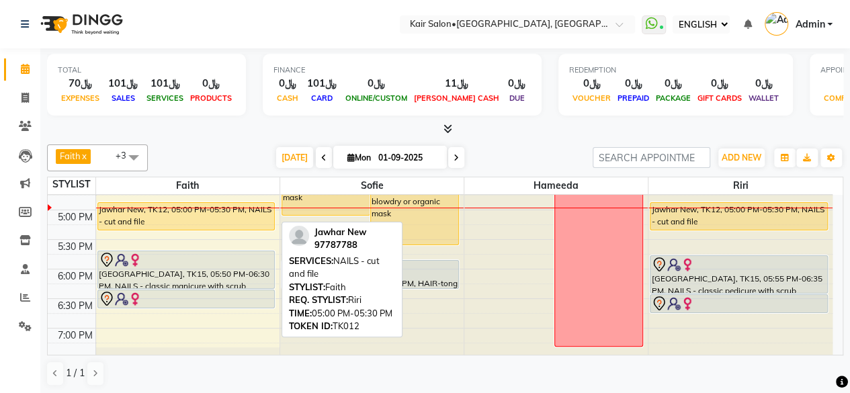
click at [231, 218] on div "Jawhar New, TK12, 05:00 PM-05:30 PM, NAILS - cut and file" at bounding box center [186, 216] width 176 height 27
click at [247, 219] on div "Jawhar New, TK12, 05:00 PM-05:30 PM, NAILS - cut and file" at bounding box center [186, 216] width 176 height 27
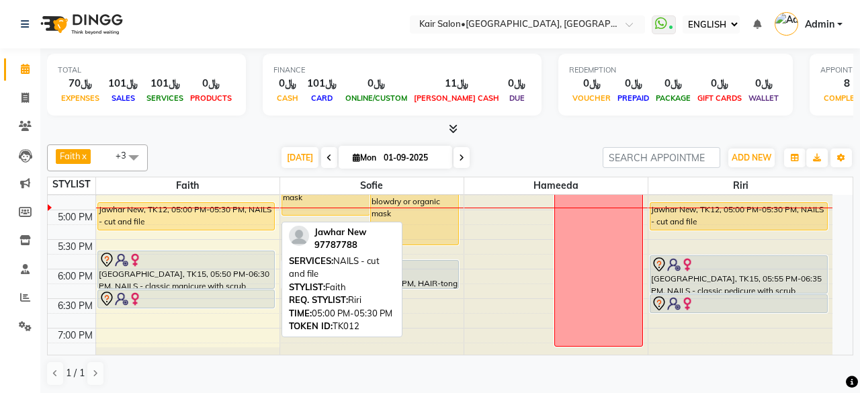
select select "1"
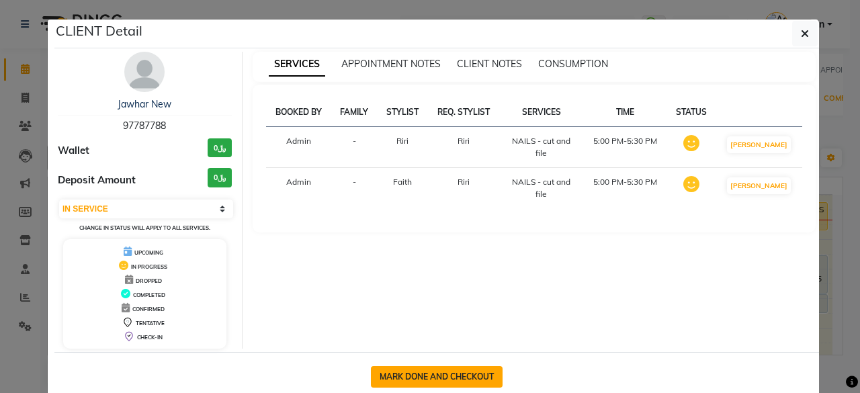
click at [442, 373] on button "MARK DONE AND CHECKOUT" at bounding box center [437, 376] width 132 height 21
select select "service"
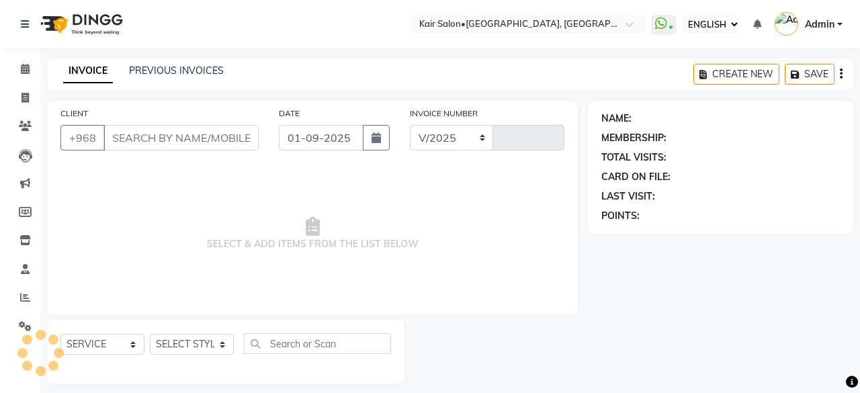
select select "6490"
type input "1666"
type input "97787788"
select select "89249"
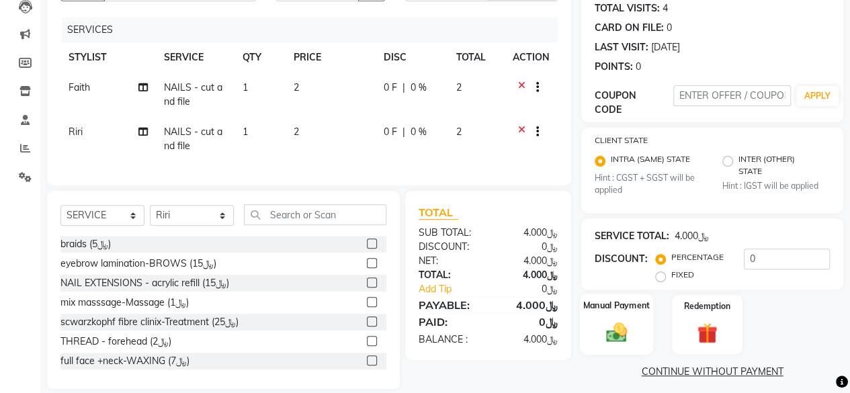
scroll to position [175, 0]
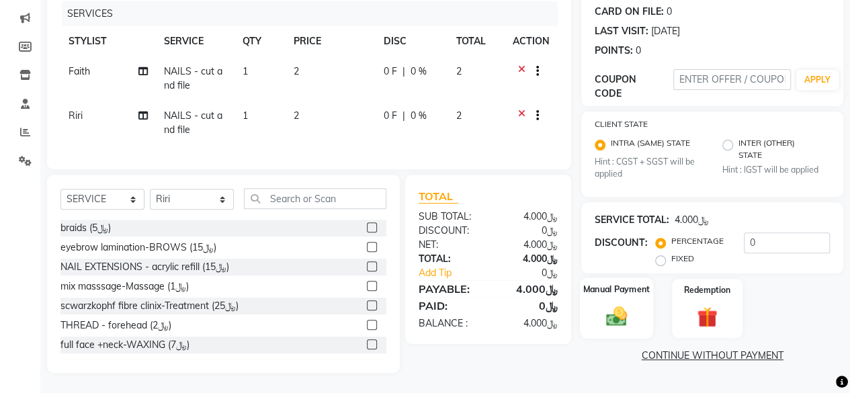
click at [614, 304] on img at bounding box center [616, 316] width 34 height 24
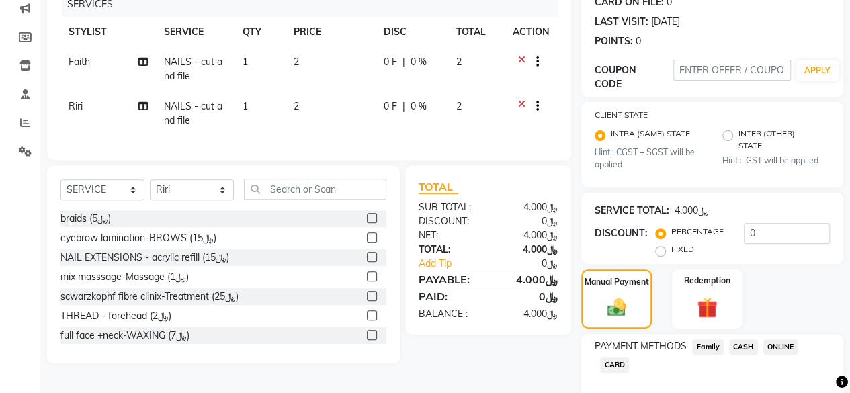
click at [616, 363] on span "CARD" at bounding box center [614, 364] width 29 height 15
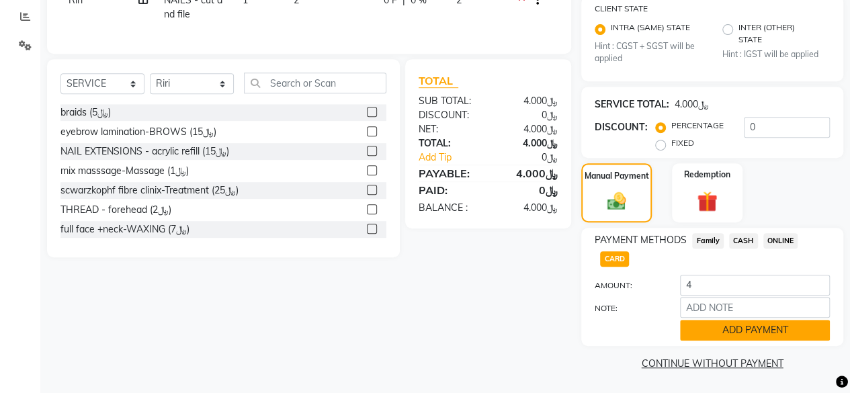
click at [708, 324] on button "ADD PAYMENT" at bounding box center [755, 330] width 150 height 21
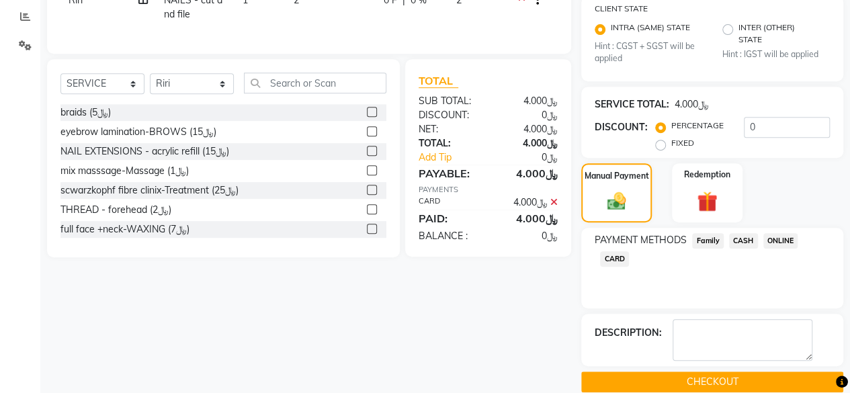
scroll to position [298, 0]
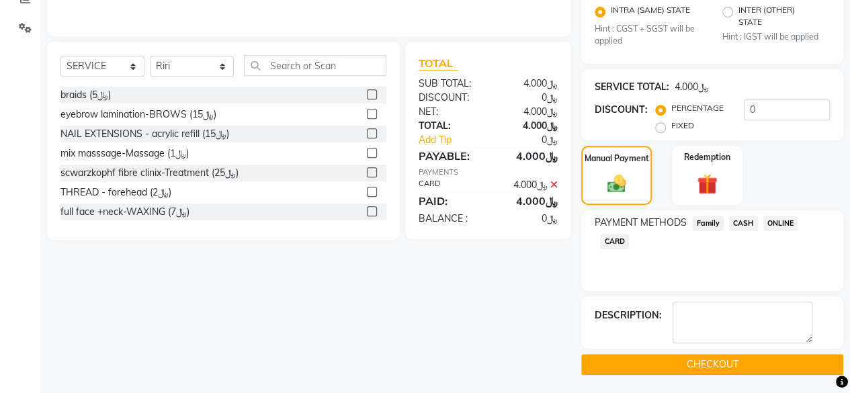
click at [696, 363] on button "CHECKOUT" at bounding box center [712, 364] width 262 height 21
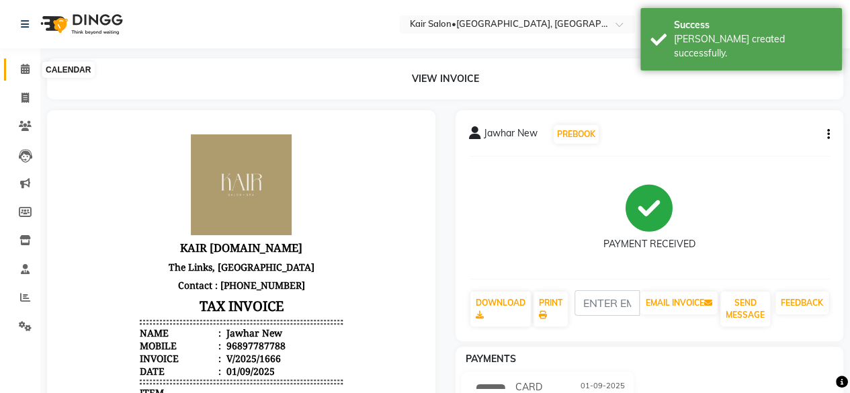
click at [26, 67] on icon at bounding box center [25, 69] width 9 height 10
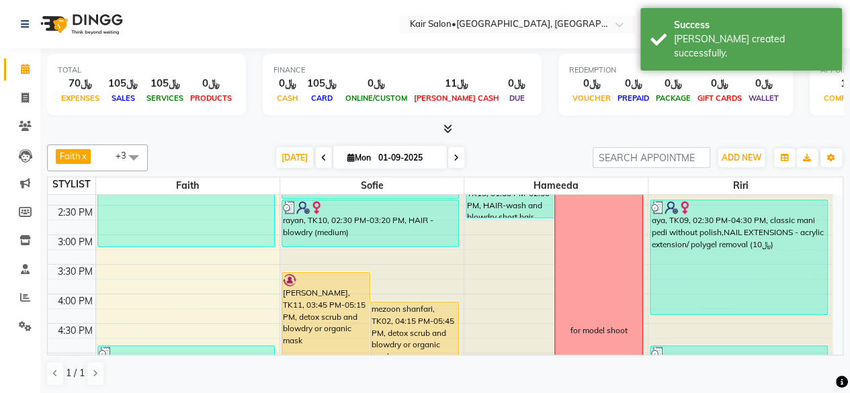
scroll to position [403, 0]
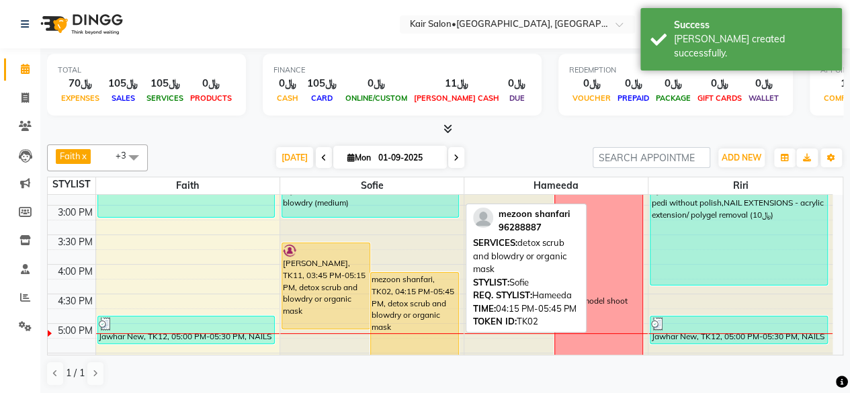
click at [432, 318] on div "mezoon shanfari, TK02, 04:15 PM-05:45 PM, detox scrub and blowdry or organic ma…" at bounding box center [414, 315] width 87 height 85
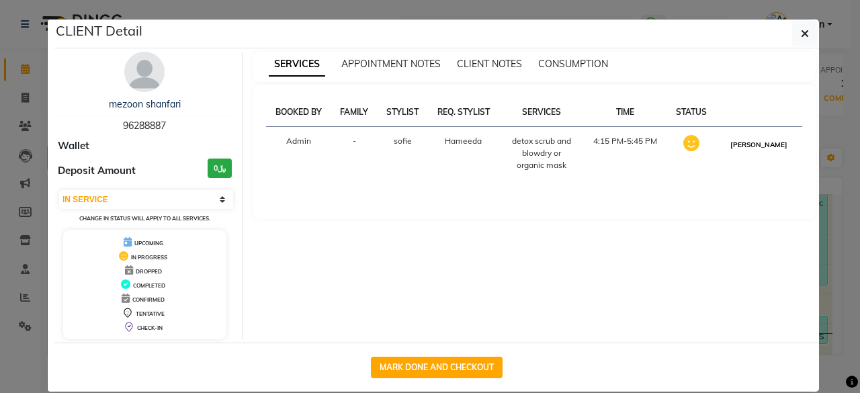
click at [776, 138] on button "[PERSON_NAME]" at bounding box center [759, 144] width 64 height 17
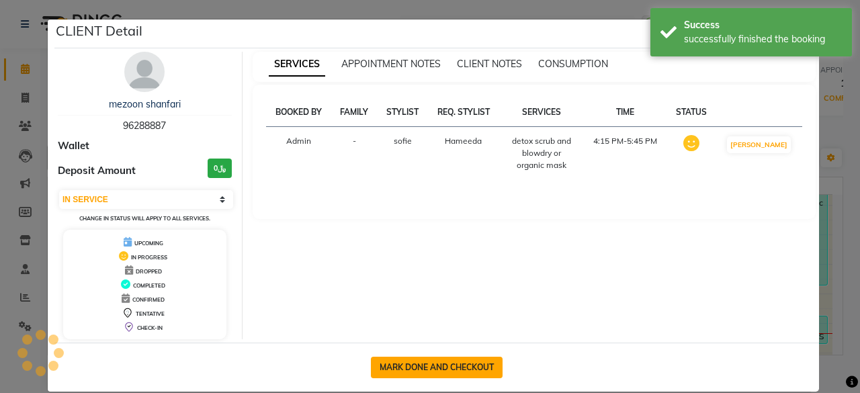
select select "3"
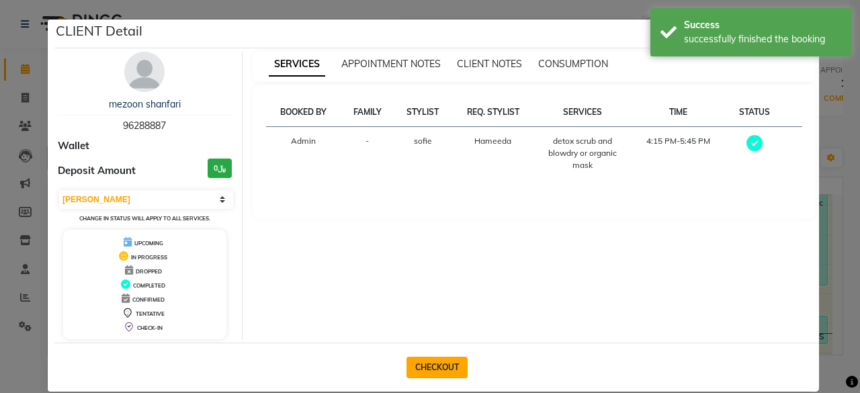
click at [430, 365] on button "CHECKOUT" at bounding box center [436, 367] width 61 height 21
select select "service"
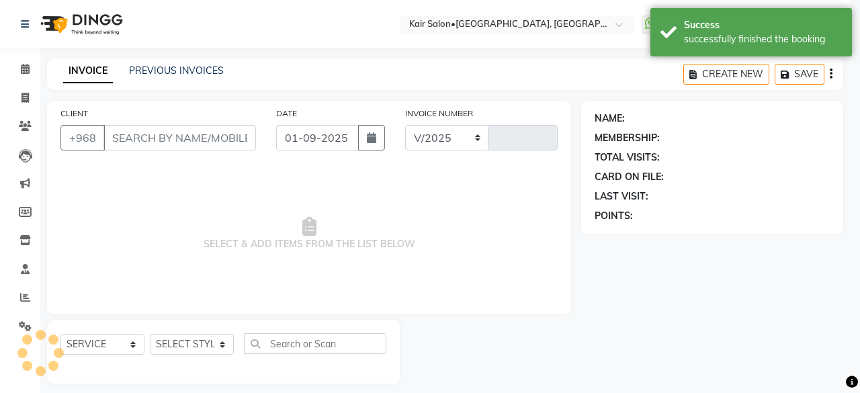
select select "6490"
type input "1667"
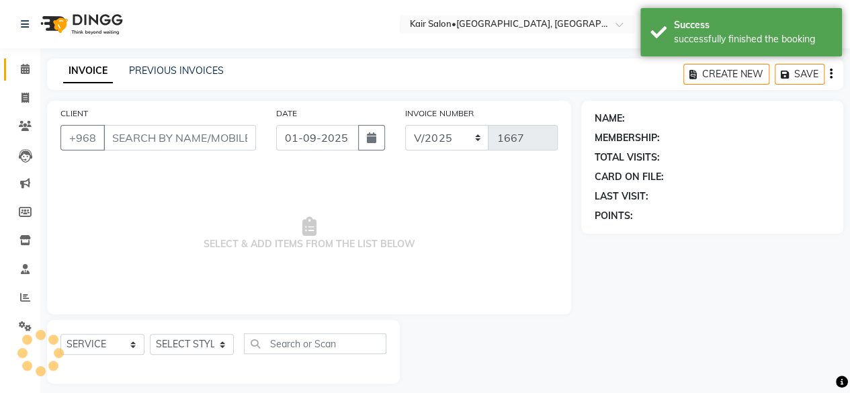
type input "96288887"
select select "58893"
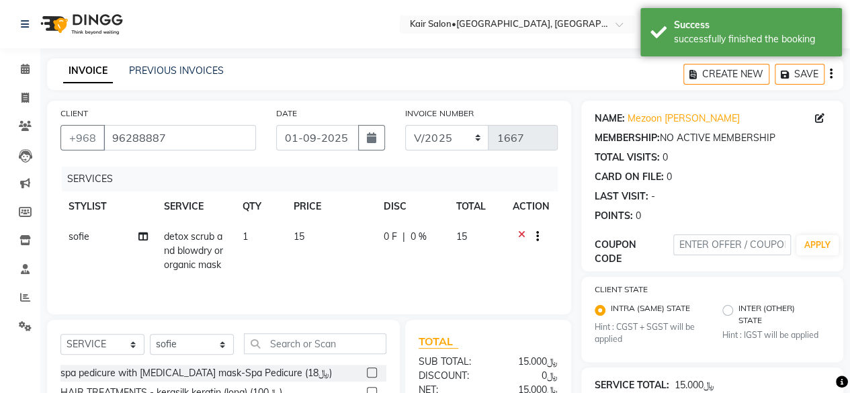
click at [522, 230] on icon at bounding box center [521, 238] width 7 height 17
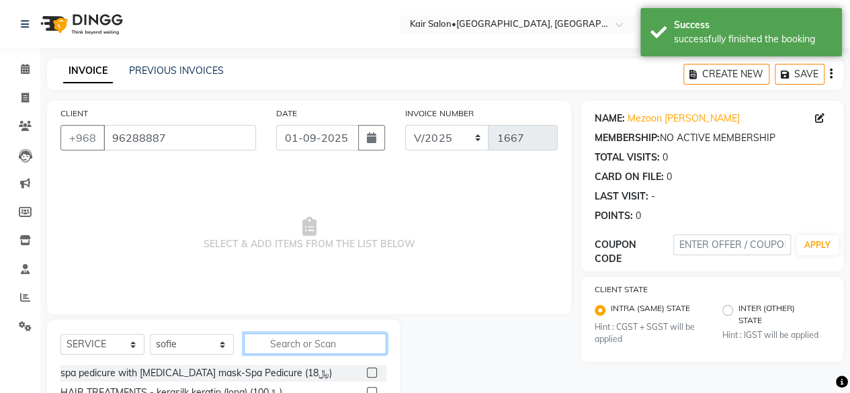
click at [324, 343] on input "text" at bounding box center [315, 343] width 142 height 21
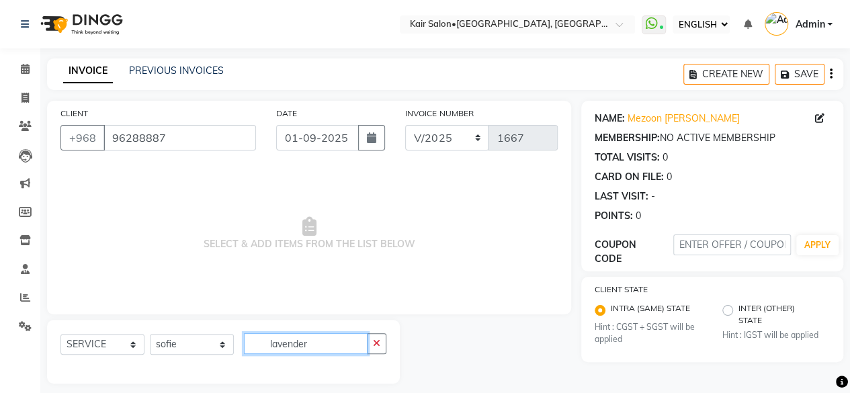
type input "lavender"
click at [415, 255] on span "SELECT & ADD ITEMS FROM THE LIST BELOW" at bounding box center [308, 234] width 497 height 134
click at [21, 69] on icon at bounding box center [25, 69] width 9 height 10
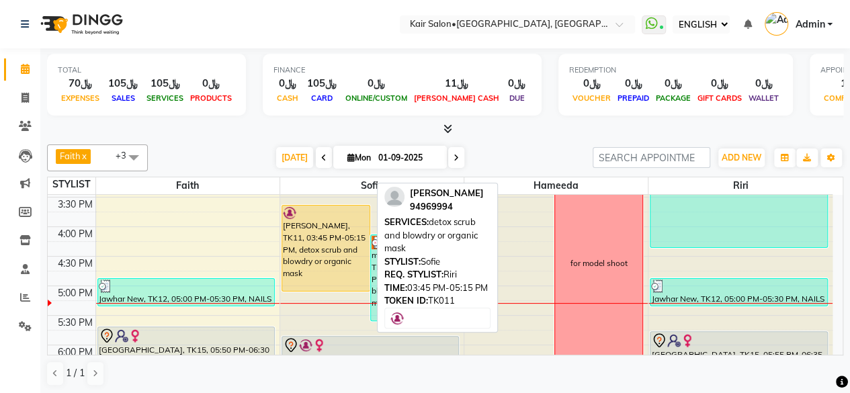
scroll to position [470, 0]
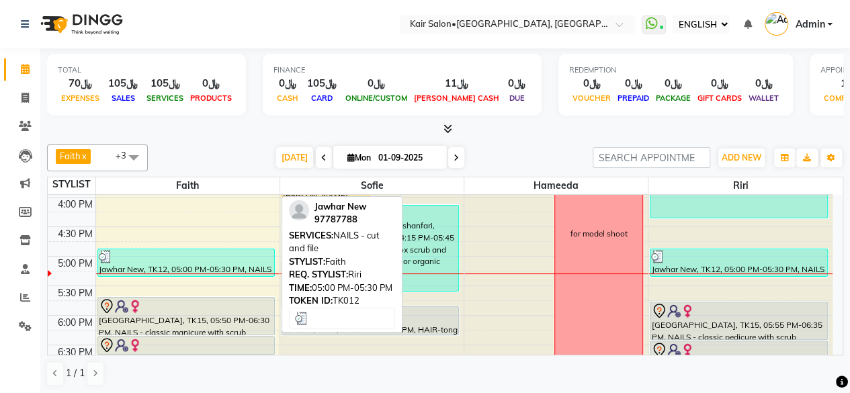
click at [253, 264] on div "Jawhar New, TK12, 05:00 PM-05:30 PM, NAILS - cut and file" at bounding box center [186, 262] width 176 height 27
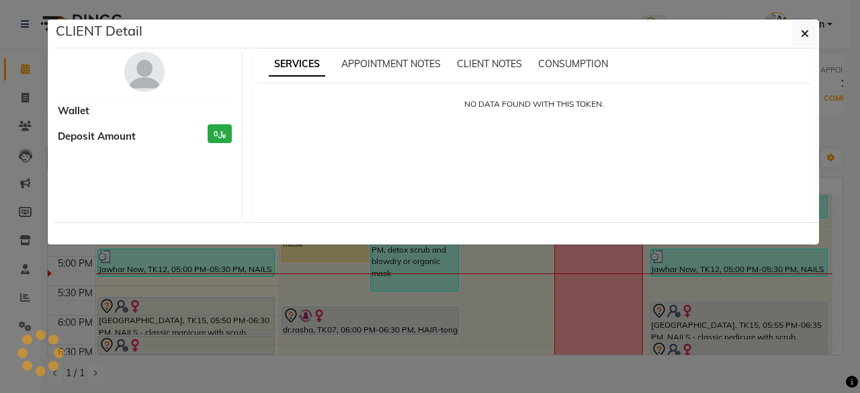
select select "3"
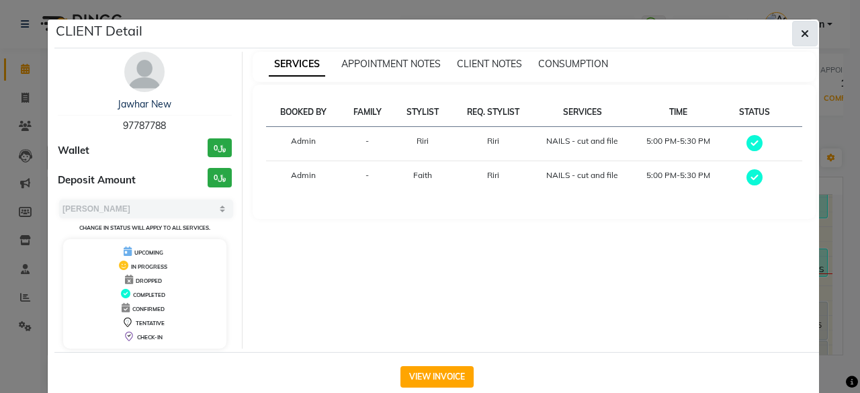
click at [800, 28] on icon "button" at bounding box center [804, 33] width 8 height 11
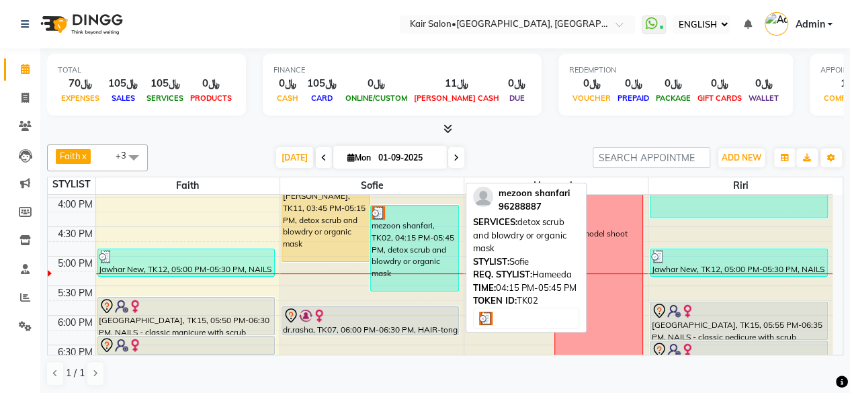
click at [392, 240] on div "mezoon shanfari, TK02, 04:15 PM-05:45 PM, detox scrub and blowdry or organic ma…" at bounding box center [414, 247] width 87 height 85
select select "3"
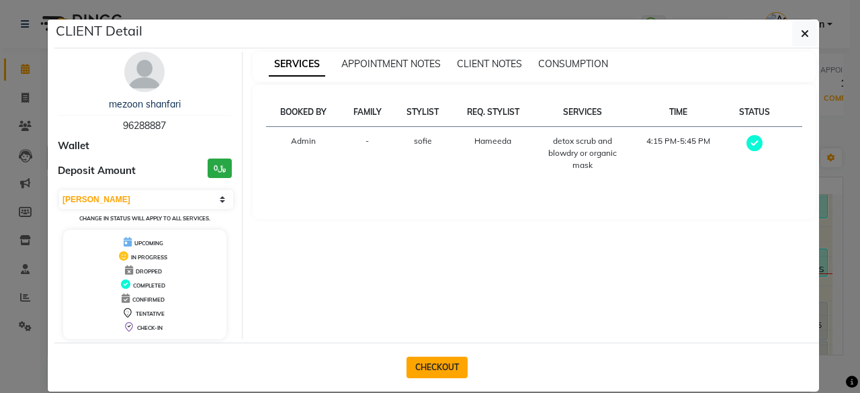
click at [439, 367] on button "CHECKOUT" at bounding box center [436, 367] width 61 height 21
select select "service"
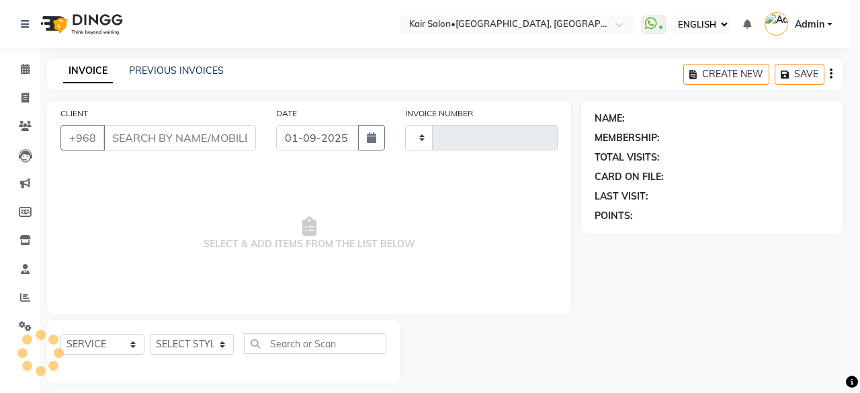
type input "1667"
select select "6490"
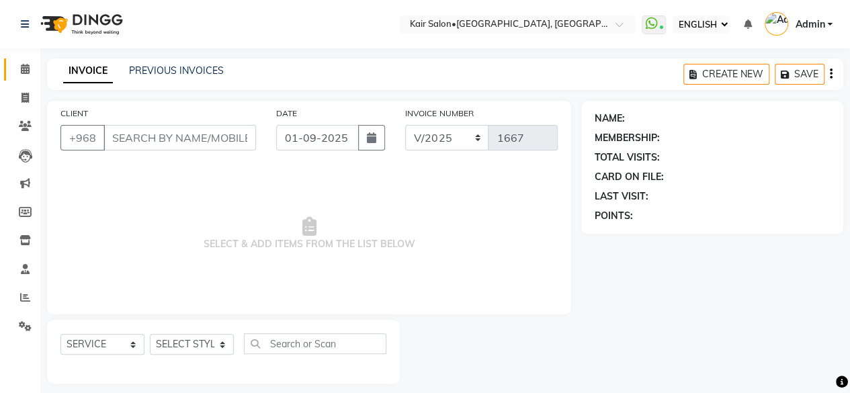
type input "96288887"
select select "58893"
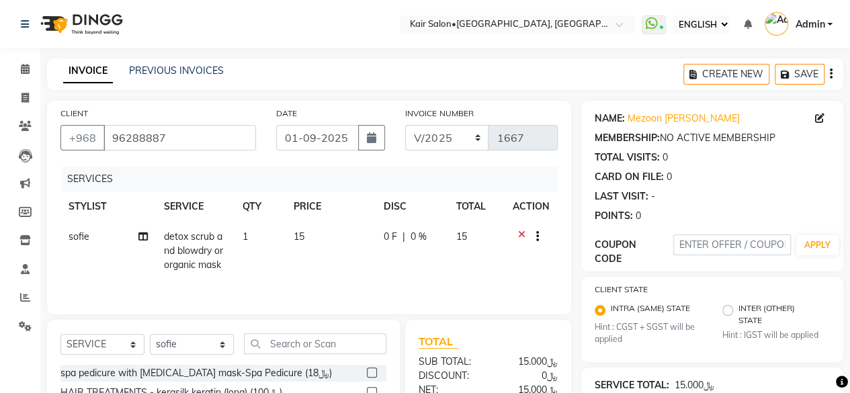
click at [520, 234] on icon at bounding box center [521, 238] width 7 height 17
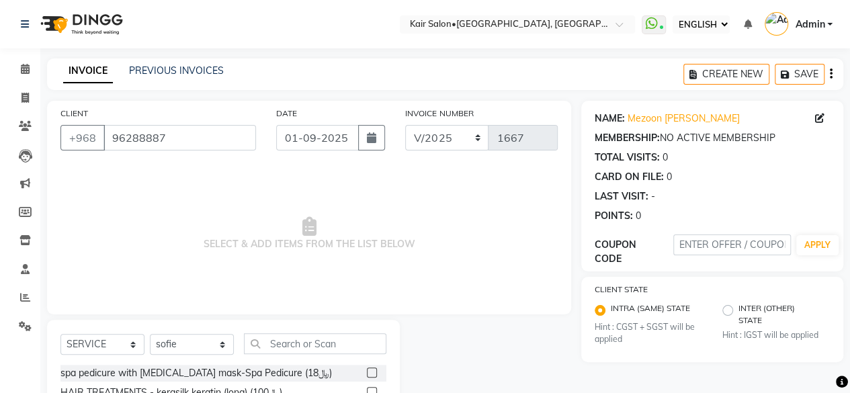
scroll to position [134, 0]
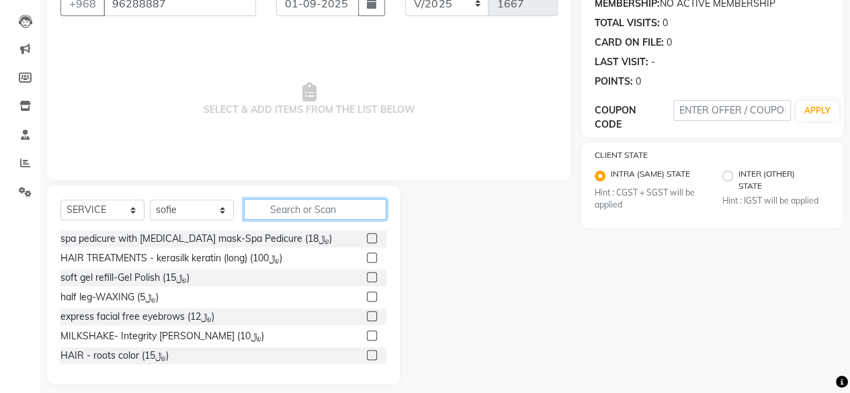
click at [303, 205] on input "text" at bounding box center [315, 209] width 142 height 21
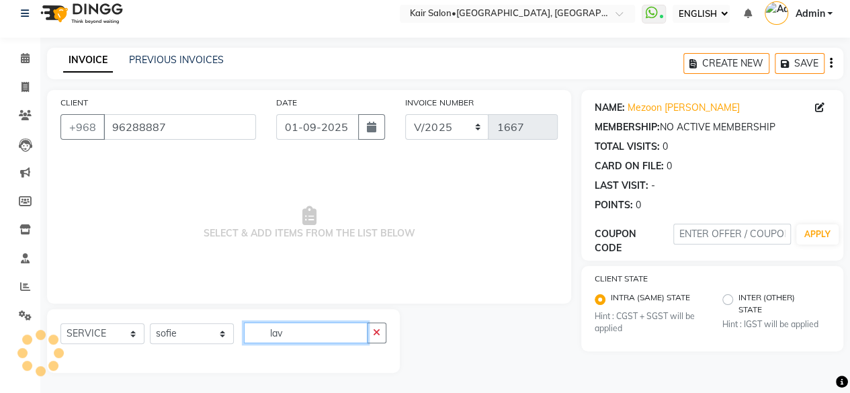
scroll to position [10, 0]
type input "l"
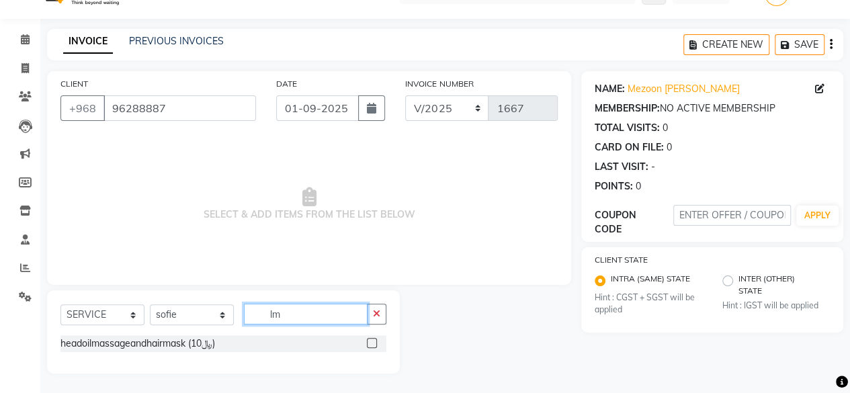
type input "l"
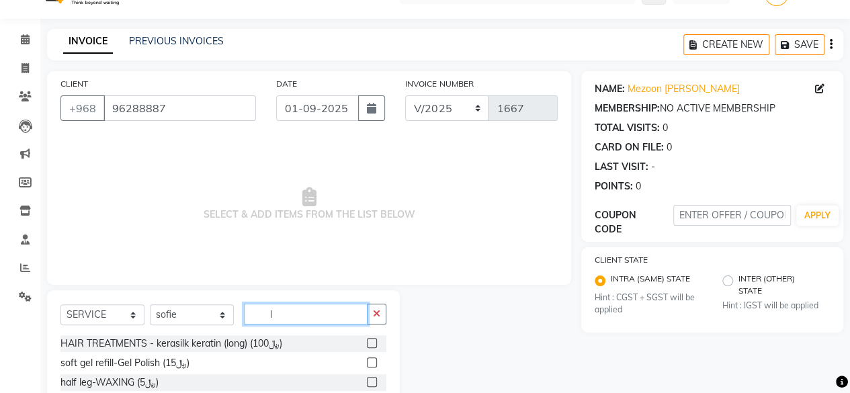
scroll to position [134, 0]
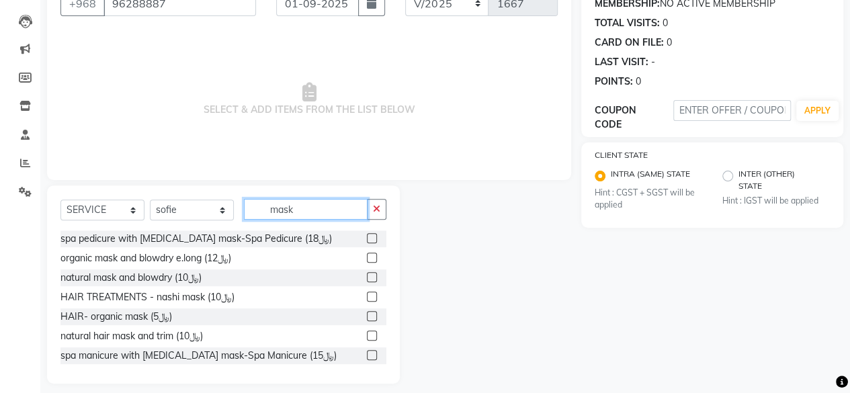
type input "mask"
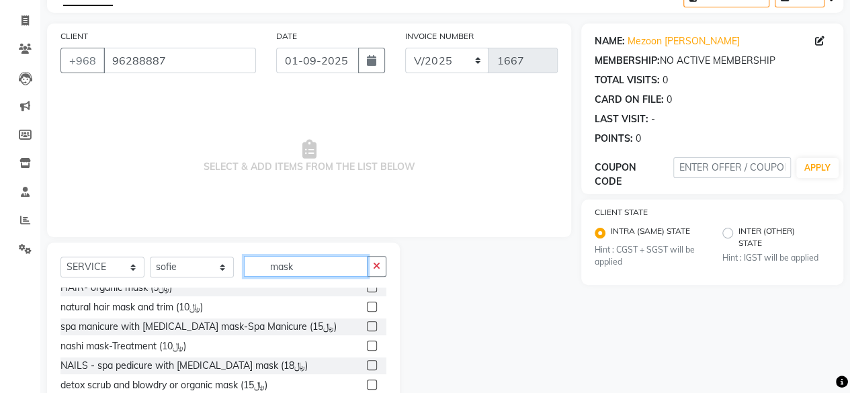
scroll to position [71, 0]
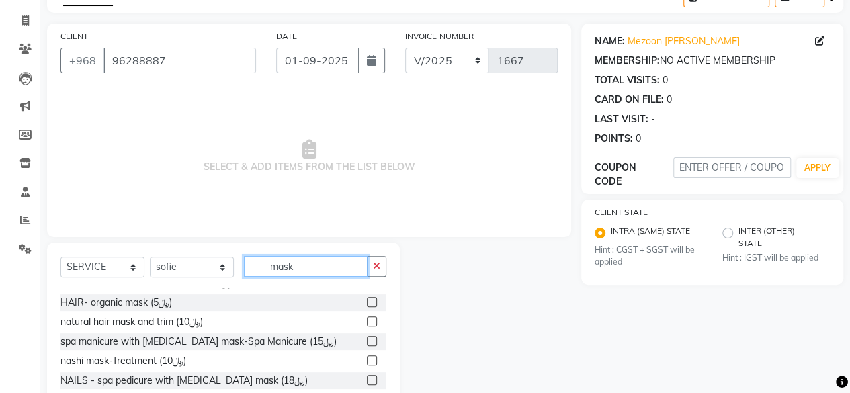
click at [303, 261] on input "mask" at bounding box center [306, 266] width 124 height 21
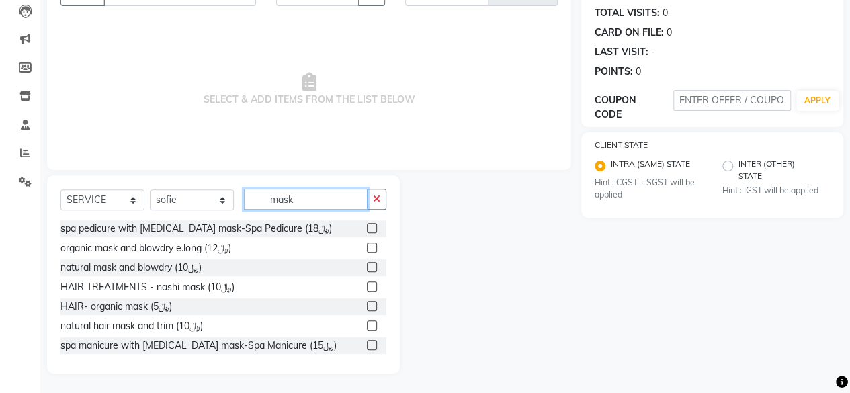
scroll to position [0, 0]
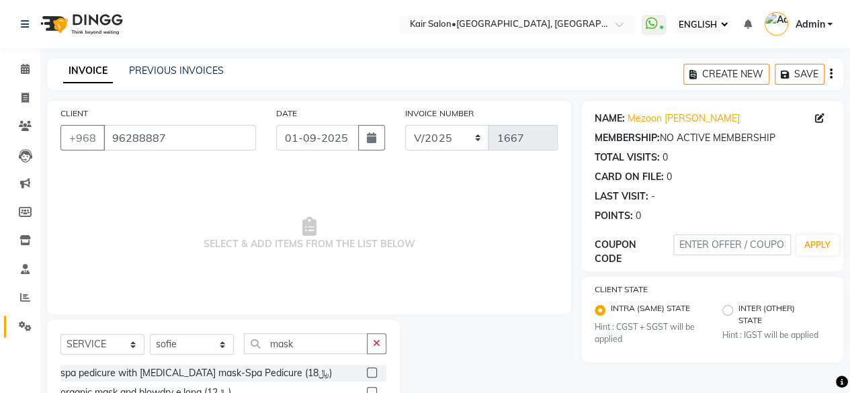
click at [24, 324] on icon at bounding box center [25, 326] width 13 height 10
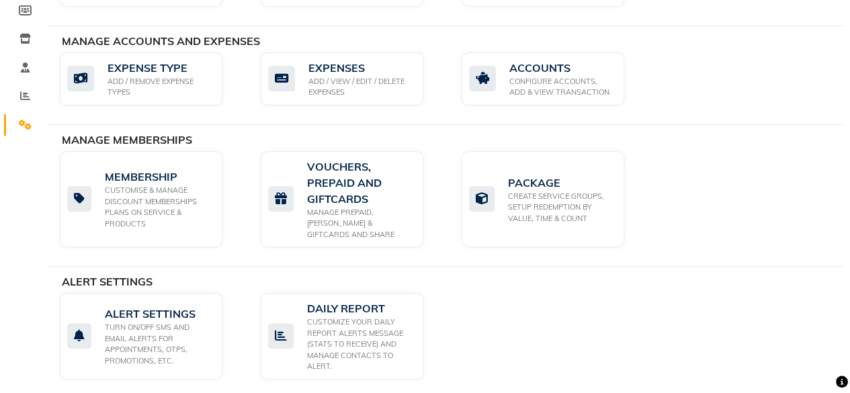
scroll to position [336, 0]
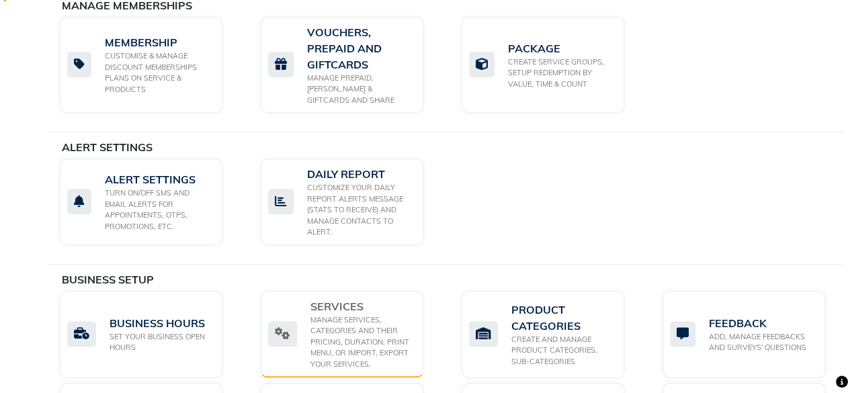
click at [342, 335] on div "MANAGE SERVICES, CATEGORIES AND THEIR PRICING, DURATION. PRINT MENU, OR IMPORT,…" at bounding box center [361, 342] width 102 height 56
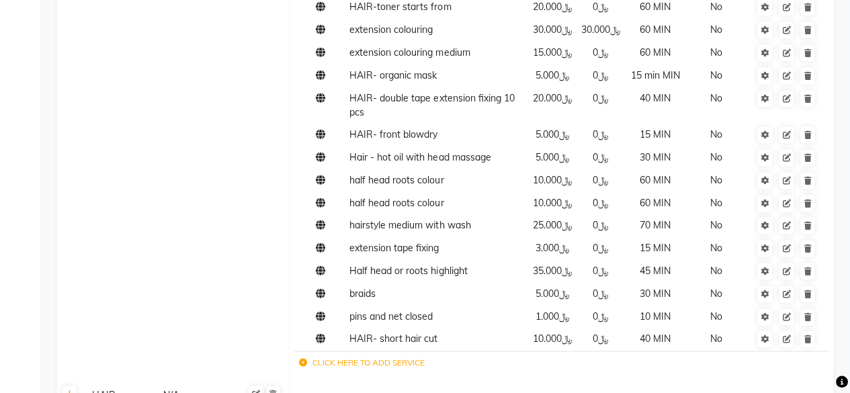
scroll to position [1074, 0]
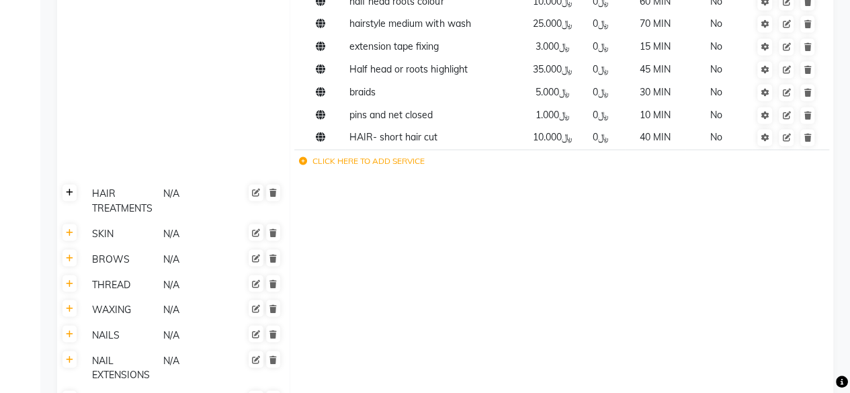
click at [67, 189] on icon at bounding box center [69, 193] width 7 height 8
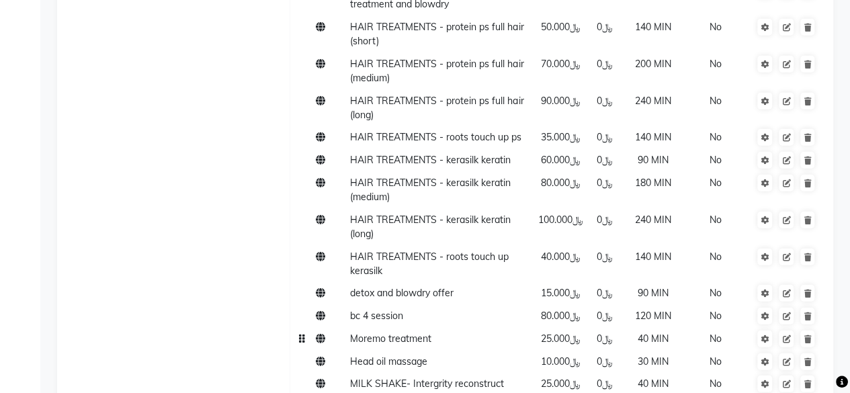
scroll to position [1612, 0]
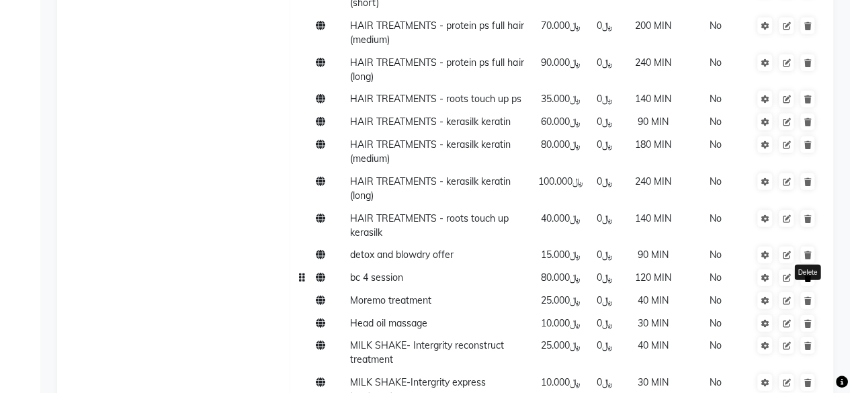
click at [804, 276] on icon at bounding box center [806, 278] width 7 height 8
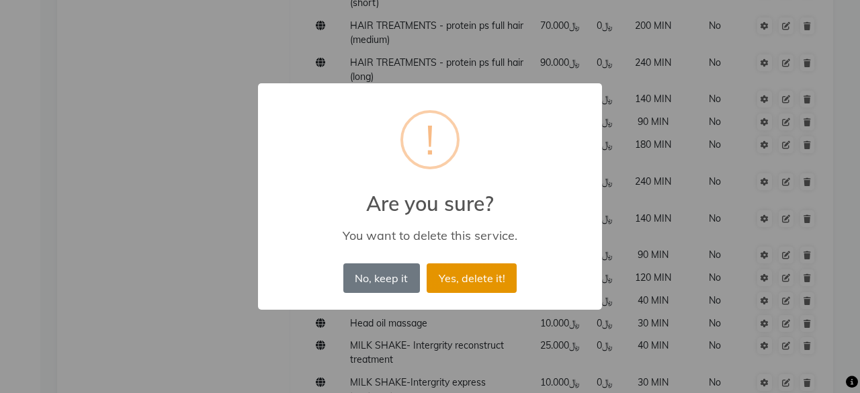
click at [448, 281] on button "Yes, delete it!" at bounding box center [471, 278] width 90 height 30
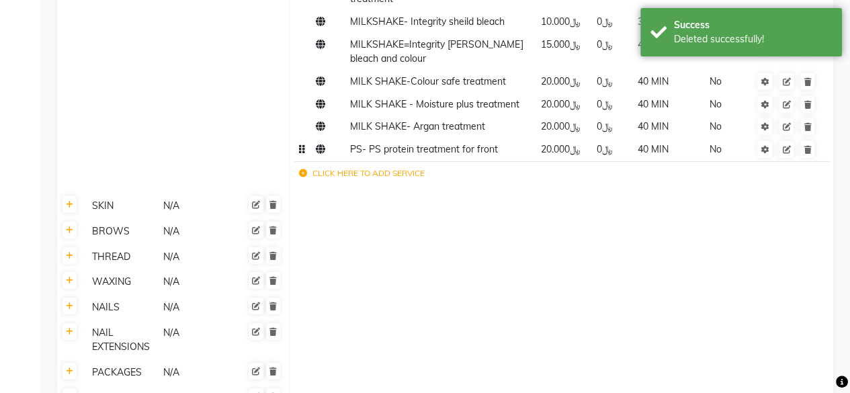
scroll to position [1947, 0]
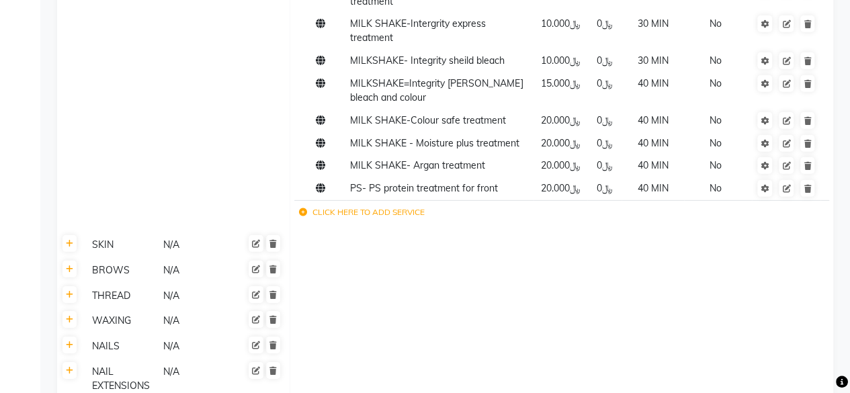
click at [305, 214] on icon at bounding box center [303, 212] width 8 height 8
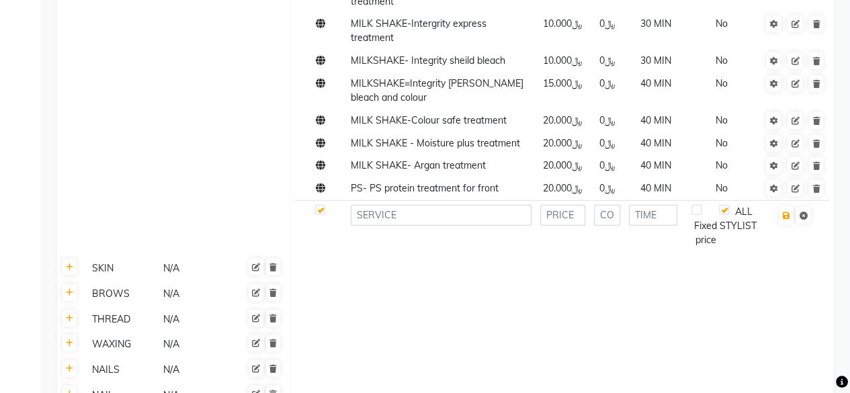
click at [414, 200] on td at bounding box center [440, 225] width 189 height 51
click at [419, 205] on input at bounding box center [441, 215] width 181 height 21
type input "lavender mask"
type input "10"
click at [651, 205] on input "number" at bounding box center [653, 215] width 49 height 21
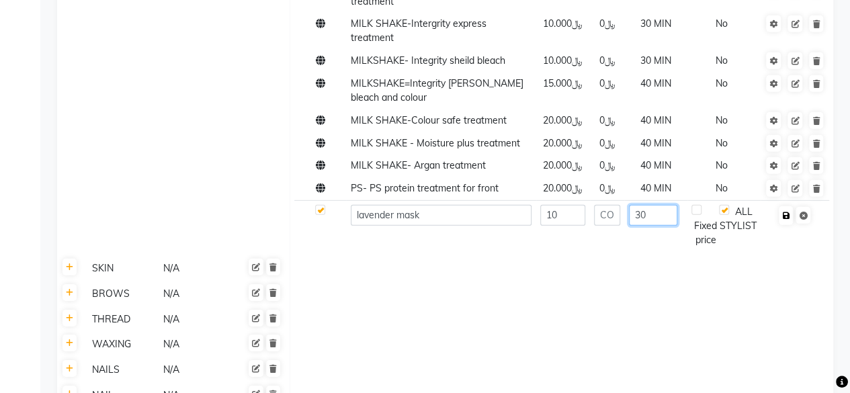
type input "30"
click at [785, 212] on icon "button" at bounding box center [785, 216] width 7 height 8
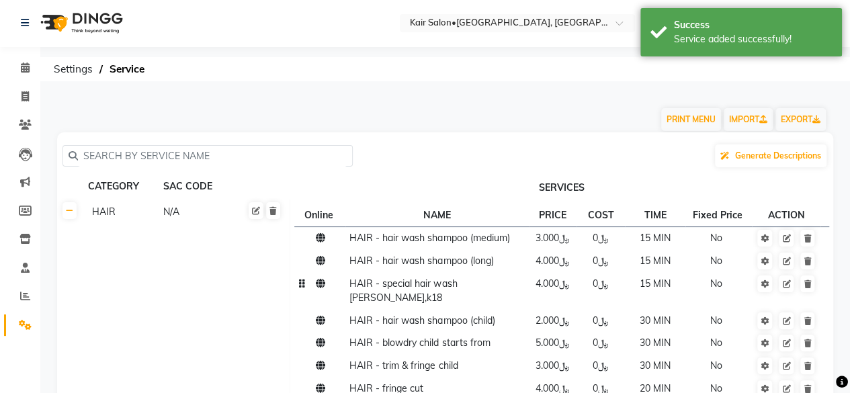
scroll to position [0, 0]
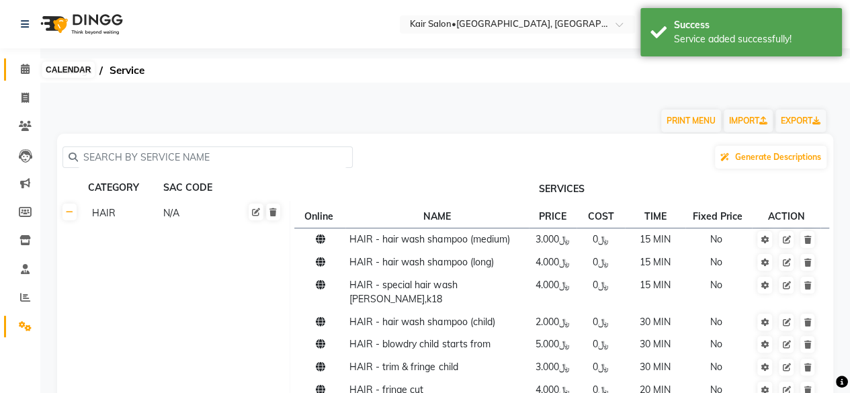
click at [25, 65] on icon at bounding box center [25, 69] width 9 height 10
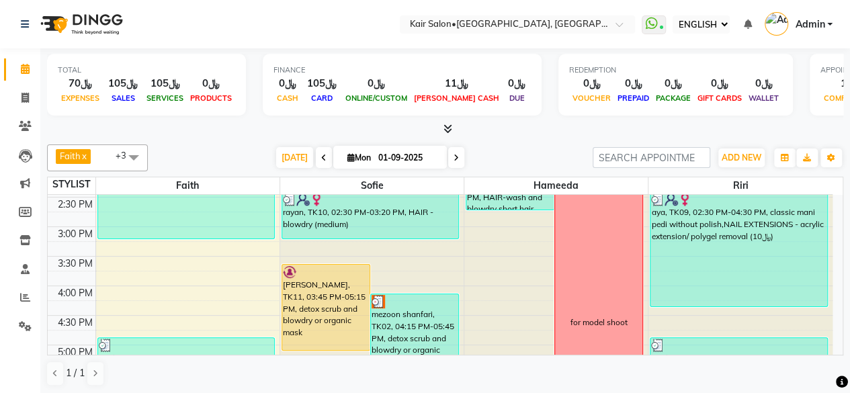
scroll to position [403, 0]
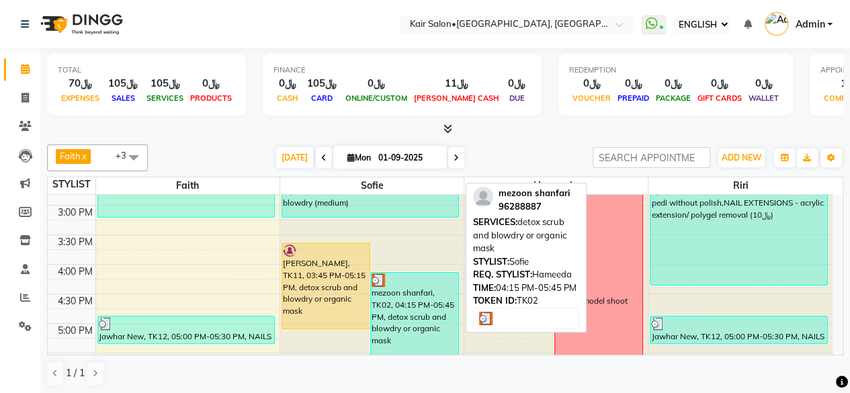
click at [407, 316] on div "mezoon shanfari, TK02, 04:15 PM-05:45 PM, detox scrub and blowdry or organic ma…" at bounding box center [414, 315] width 87 height 85
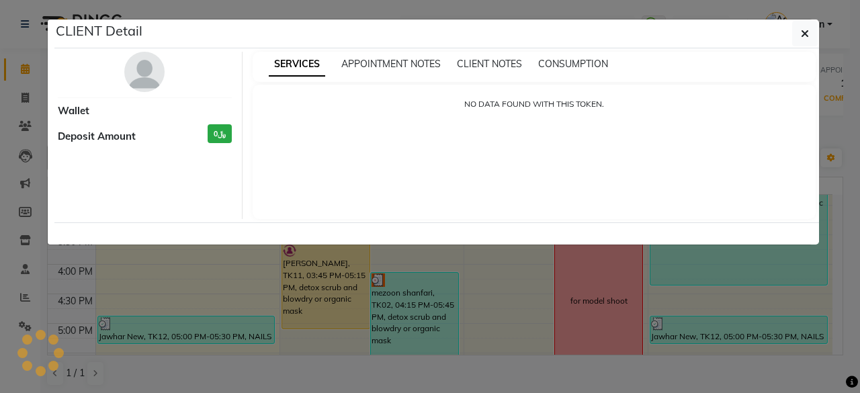
select select "3"
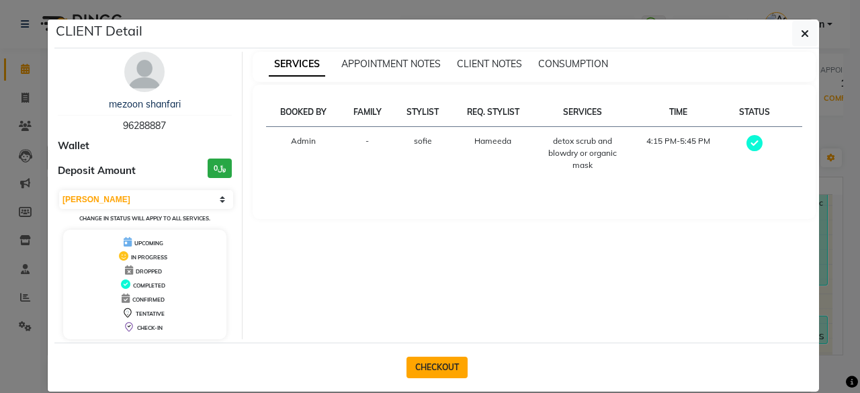
click at [432, 362] on button "CHECKOUT" at bounding box center [436, 367] width 61 height 21
select select "service"
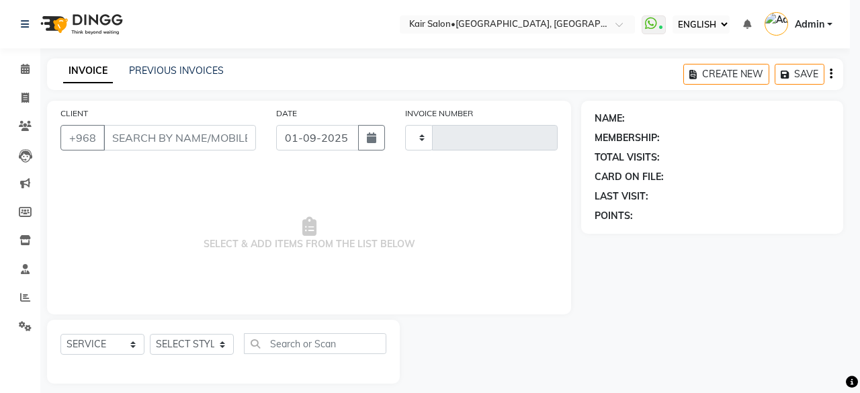
type input "1667"
select select "6490"
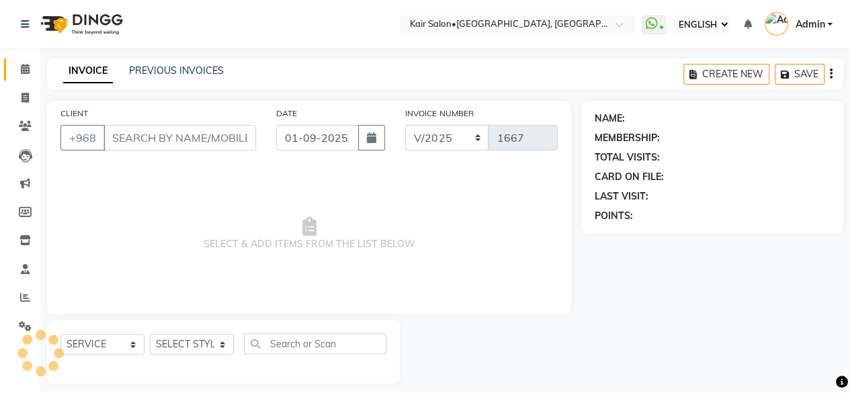
type input "96288887"
select select "58893"
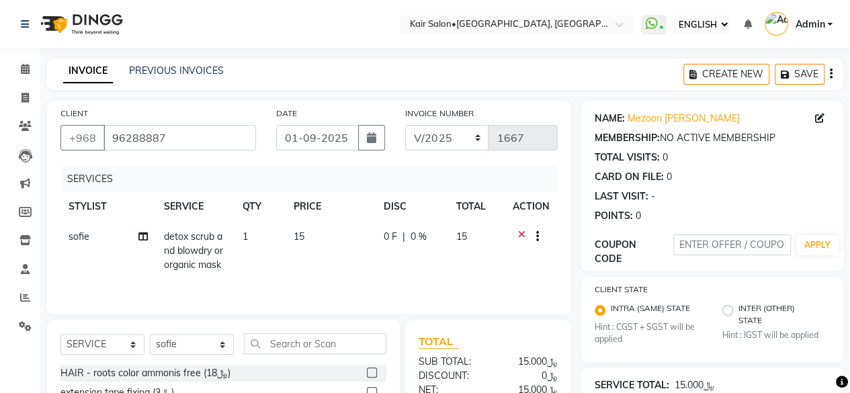
click at [520, 233] on icon at bounding box center [521, 238] width 7 height 17
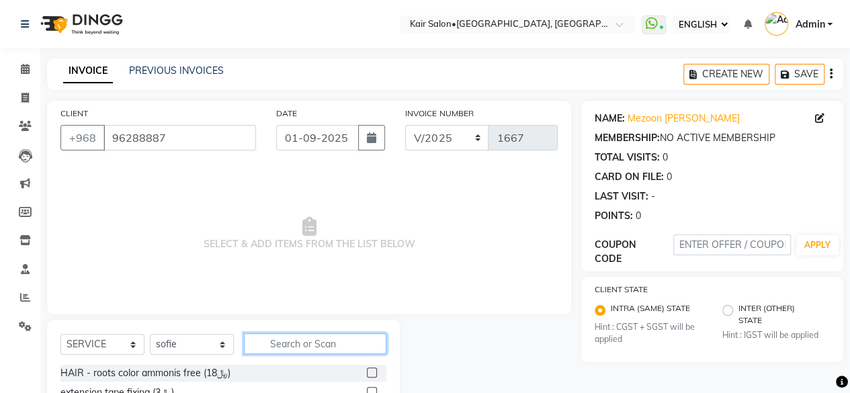
click at [302, 346] on input "text" at bounding box center [315, 343] width 142 height 21
type input "lavender"
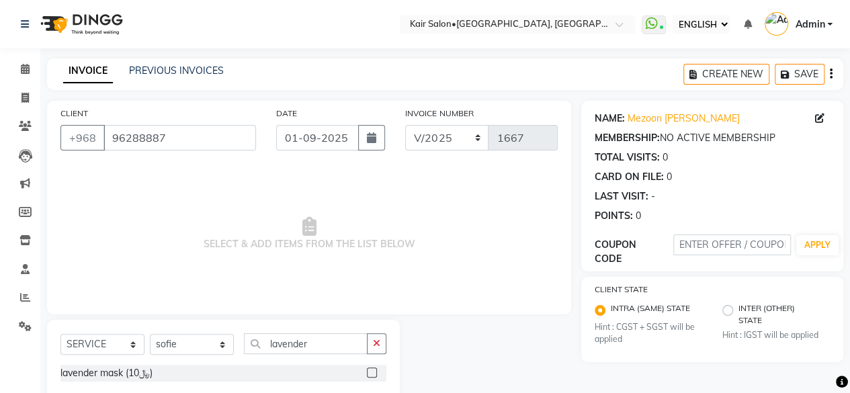
click at [374, 371] on label at bounding box center [372, 372] width 10 height 10
click at [374, 371] on input "checkbox" at bounding box center [371, 373] width 9 height 9
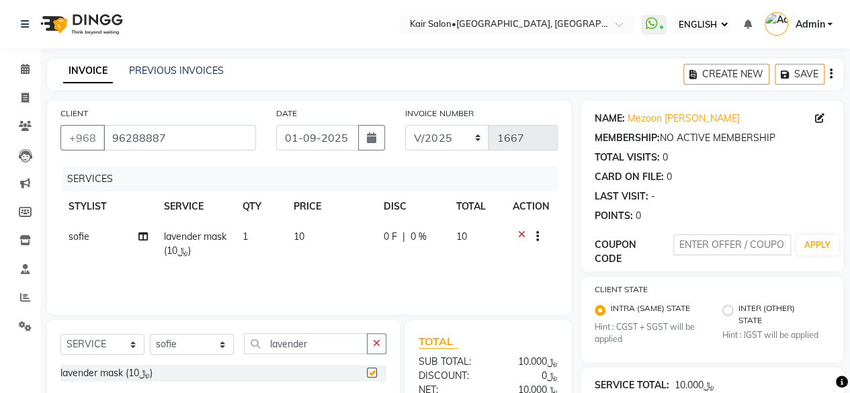
checkbox input "false"
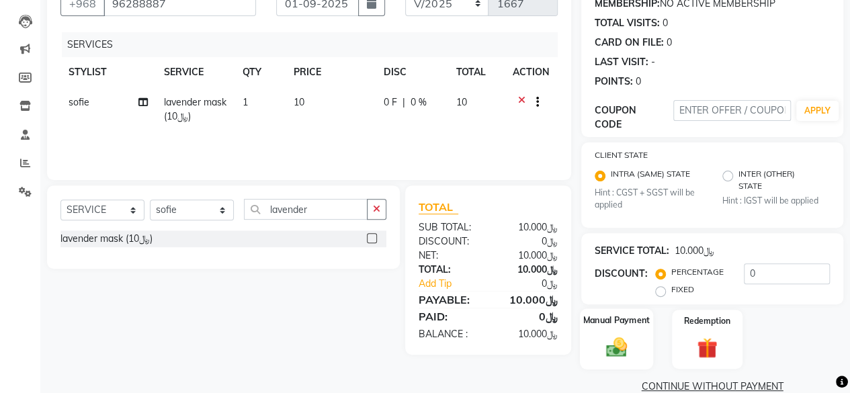
click at [618, 351] on img at bounding box center [616, 347] width 34 height 24
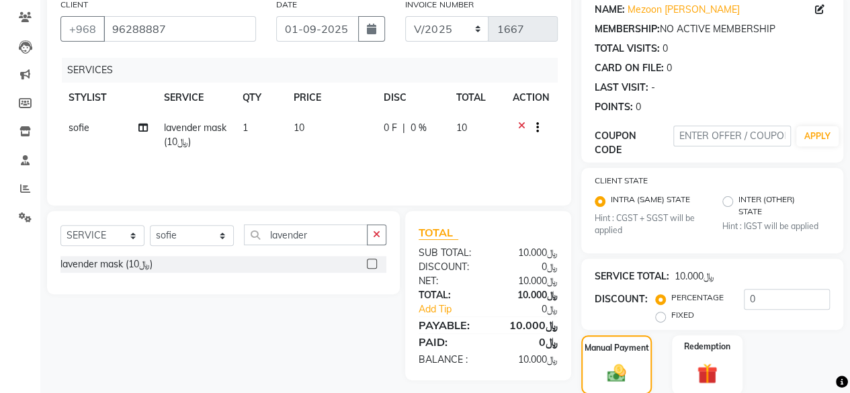
scroll to position [0, 0]
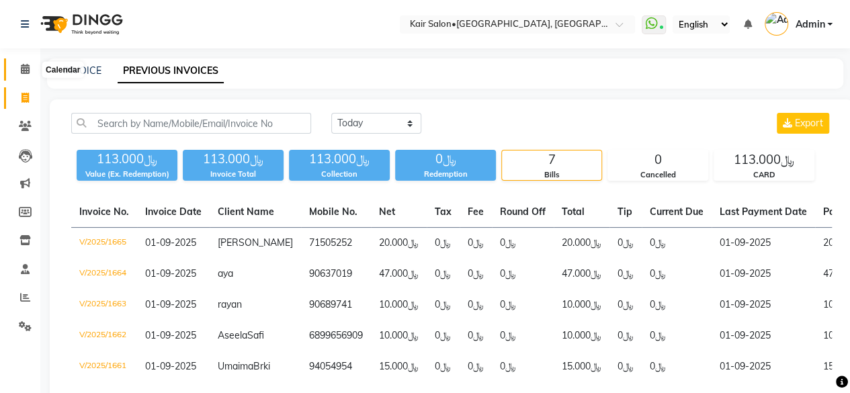
drag, startPoint x: 24, startPoint y: 65, endPoint x: 41, endPoint y: 79, distance: 21.5
click at [24, 65] on icon at bounding box center [25, 69] width 9 height 10
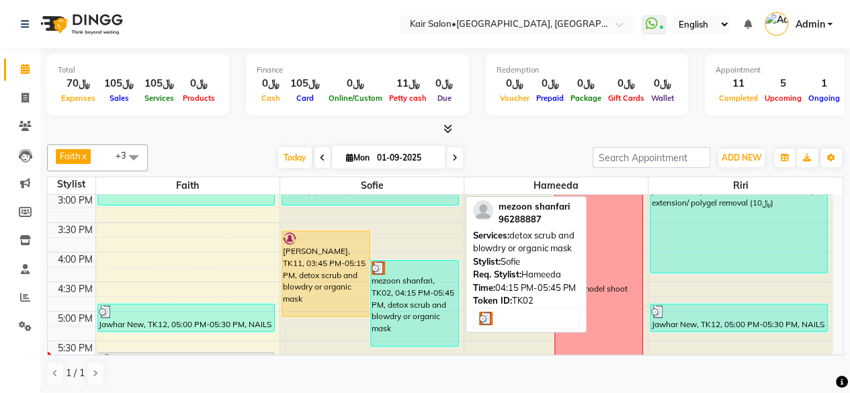
scroll to position [403, 0]
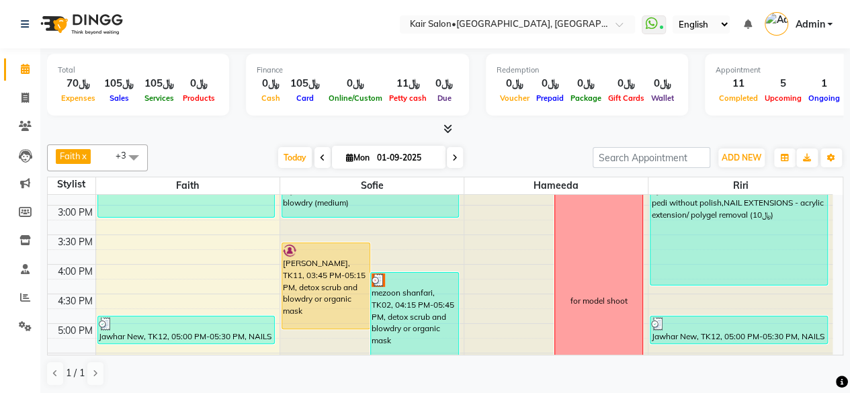
click at [453, 158] on icon at bounding box center [454, 158] width 5 height 8
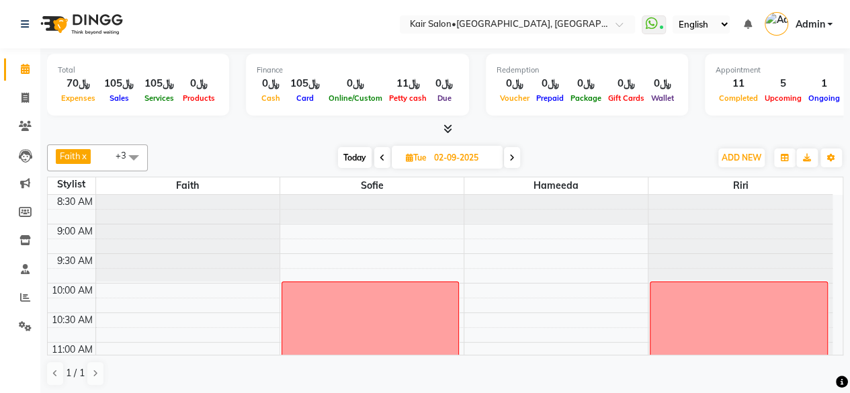
scroll to position [0, 0]
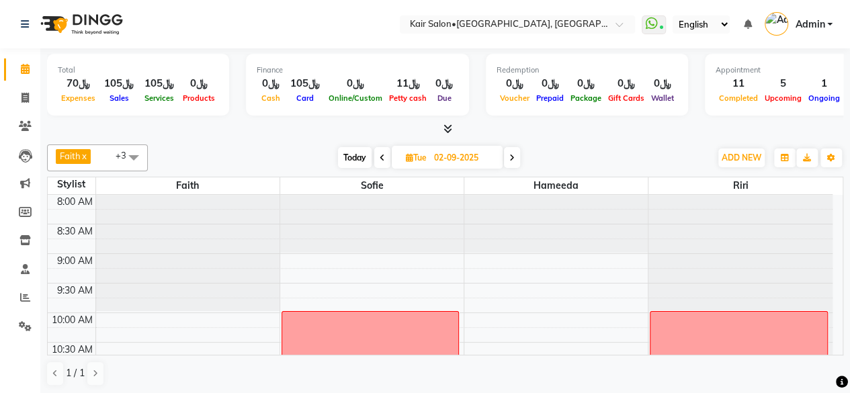
click at [356, 156] on span "Today" at bounding box center [355, 157] width 34 height 21
type input "01-09-2025"
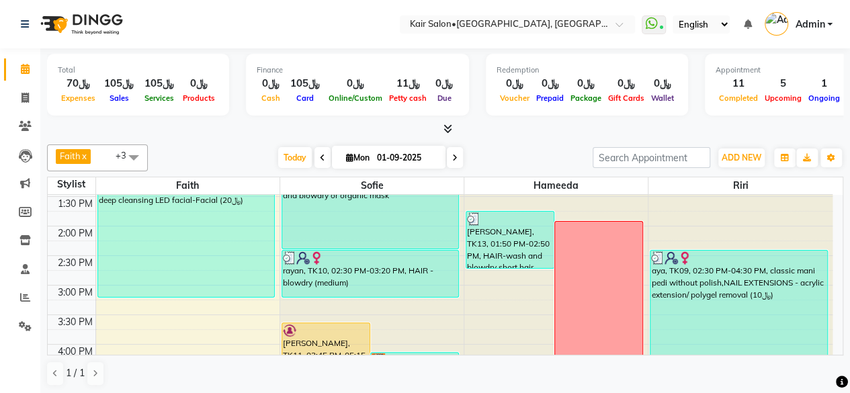
scroll to position [457, 0]
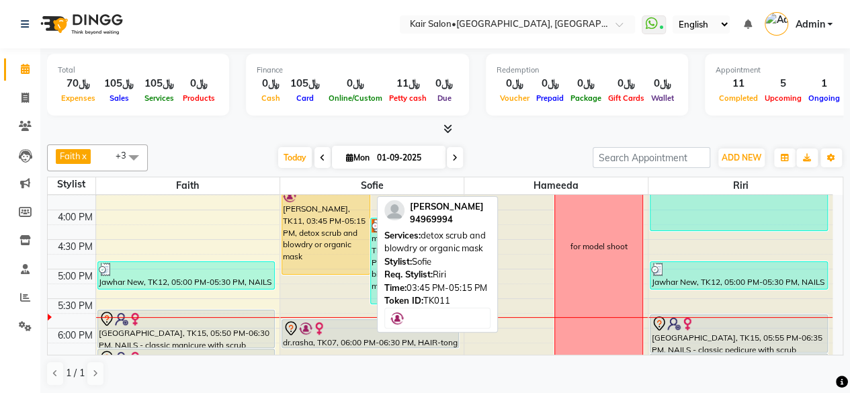
click at [340, 262] on div "[PERSON_NAME], TK11, 03:45 PM-05:15 PM, detox scrub and blowdry or organic mask" at bounding box center [325, 231] width 87 height 85
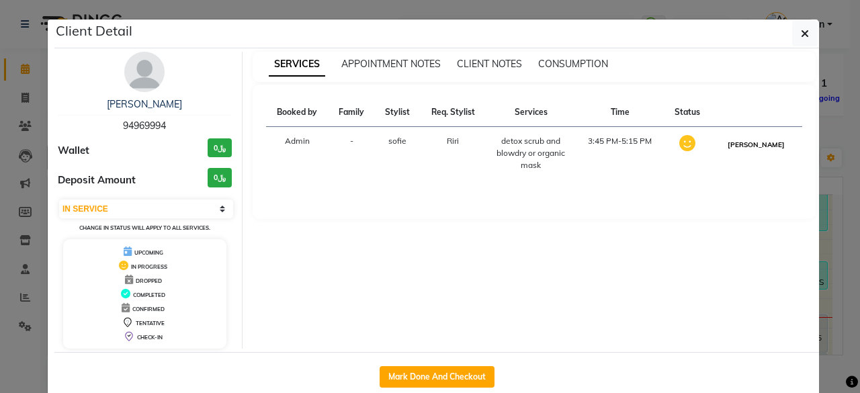
click at [757, 144] on button "[PERSON_NAME]" at bounding box center [756, 144] width 64 height 17
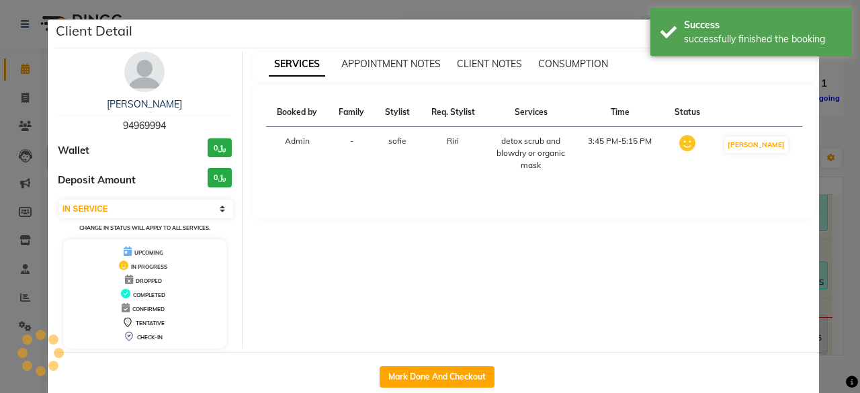
select select "3"
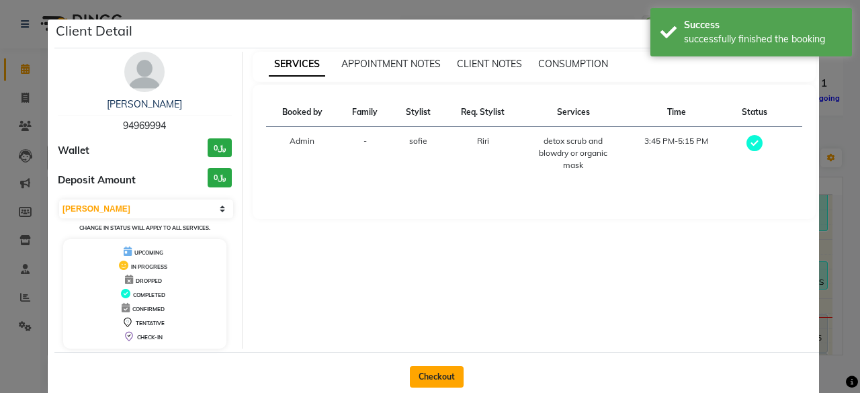
click at [442, 371] on button "Checkout" at bounding box center [437, 376] width 54 height 21
select select "service"
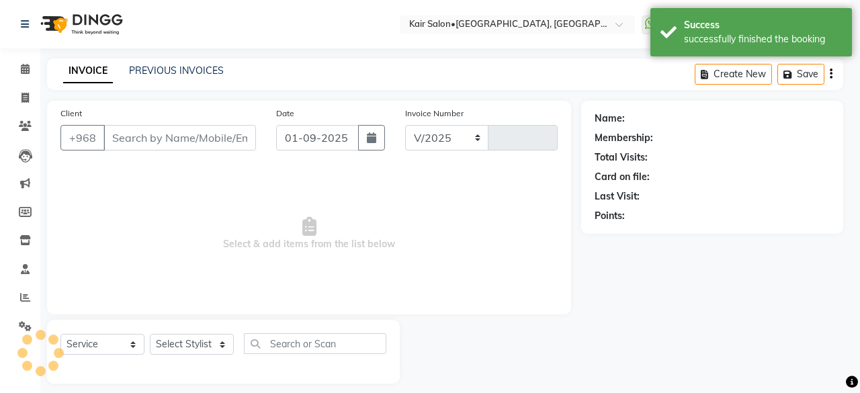
select select "6490"
type input "1667"
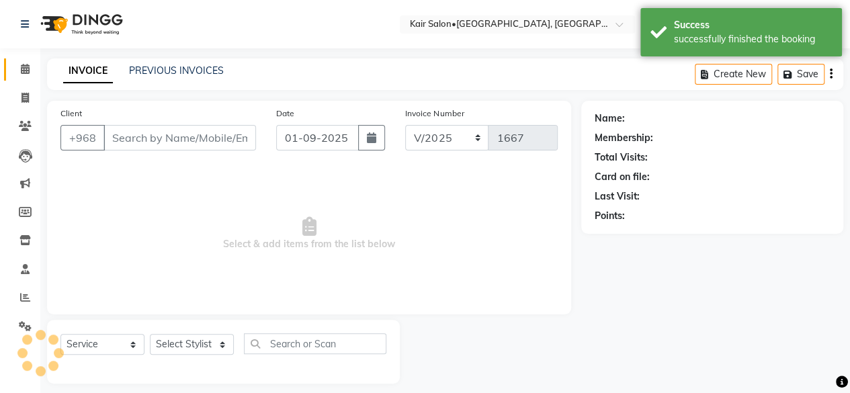
type input "94969994"
select select "58893"
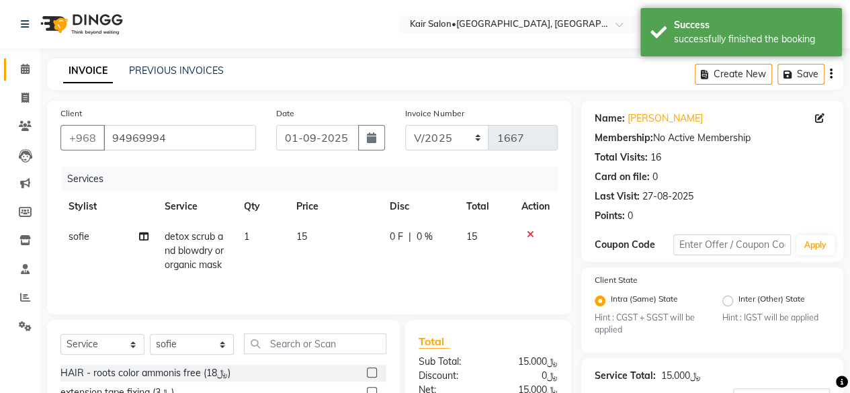
scroll to position [134, 0]
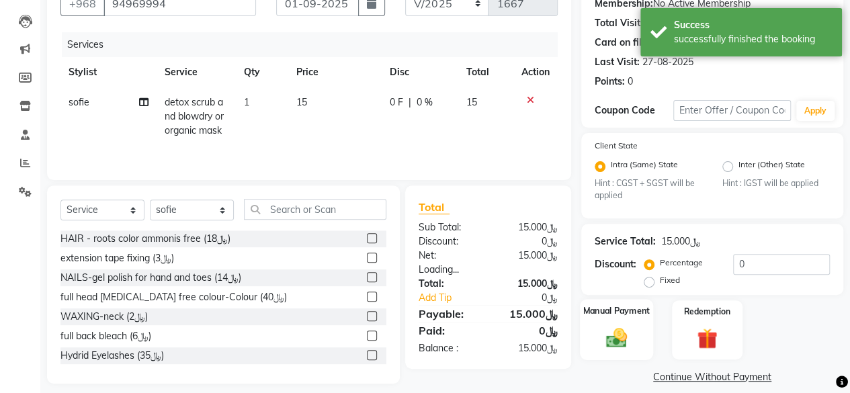
click at [618, 340] on img at bounding box center [616, 338] width 34 height 24
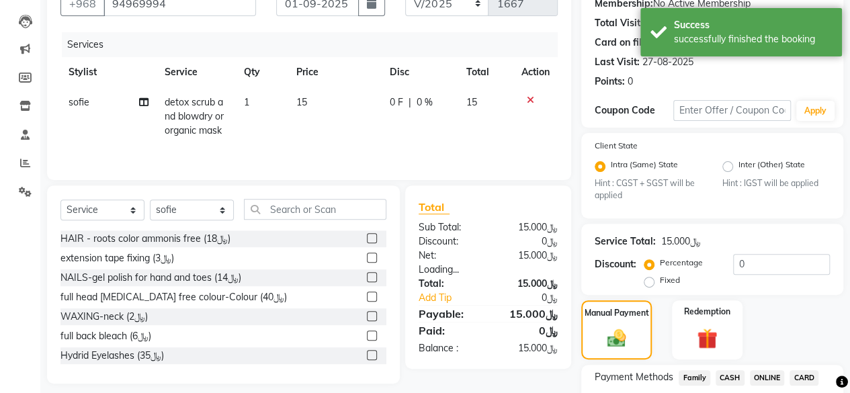
click at [807, 378] on span "CARD" at bounding box center [803, 377] width 29 height 15
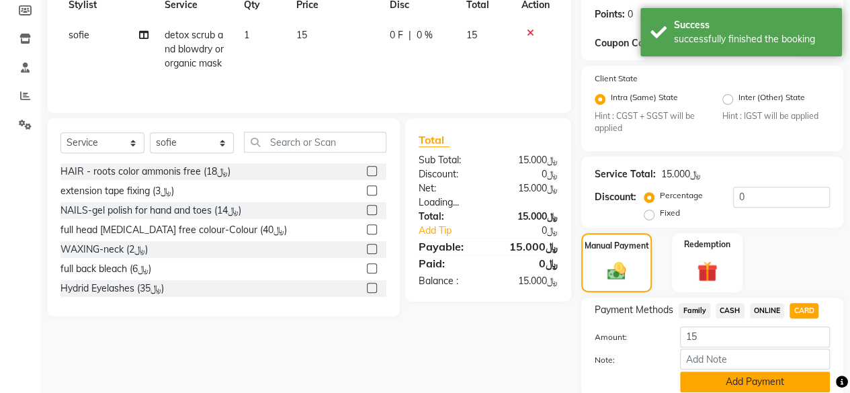
click at [710, 375] on button "Add Payment" at bounding box center [755, 381] width 150 height 21
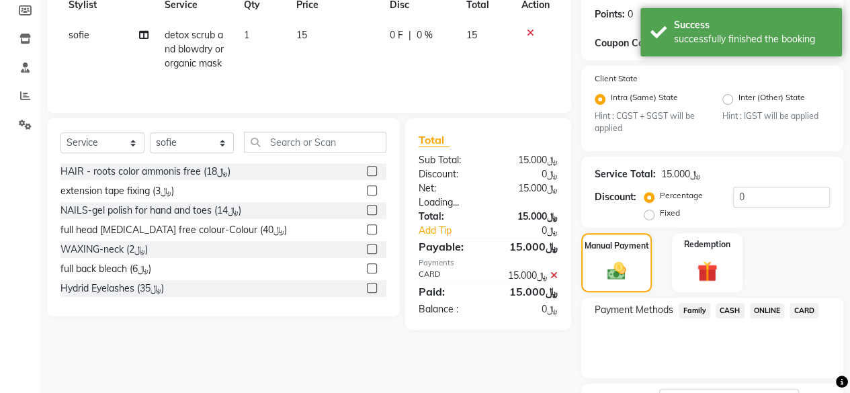
scroll to position [289, 0]
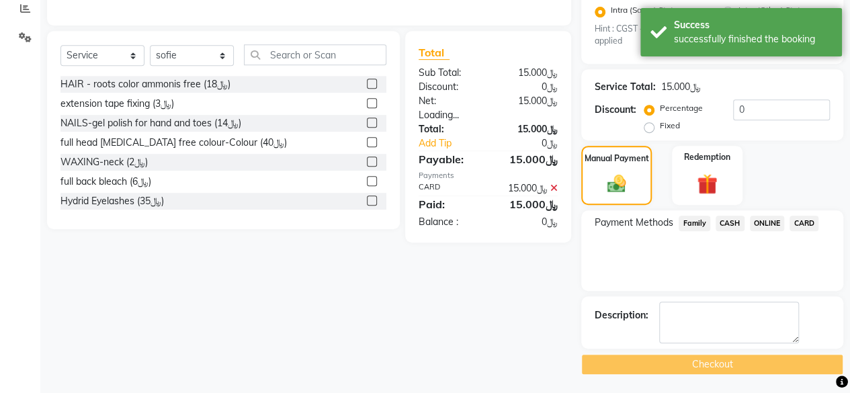
click at [693, 362] on div "Checkout" at bounding box center [712, 364] width 262 height 21
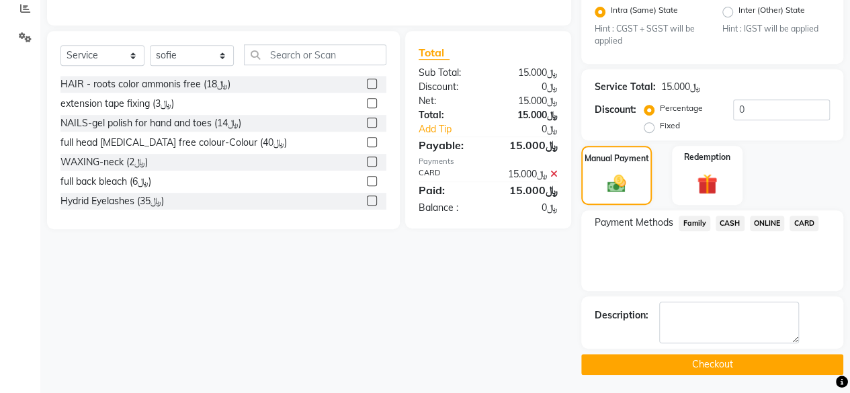
click at [735, 367] on button "Checkout" at bounding box center [712, 364] width 262 height 21
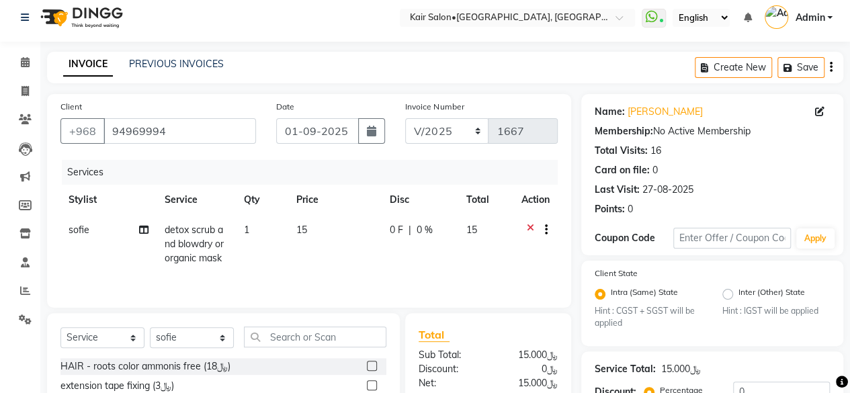
scroll to position [0, 0]
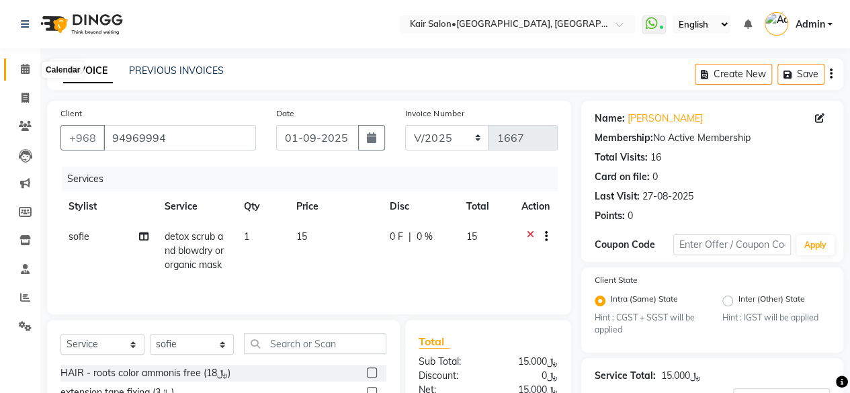
click at [24, 67] on icon at bounding box center [25, 69] width 9 height 10
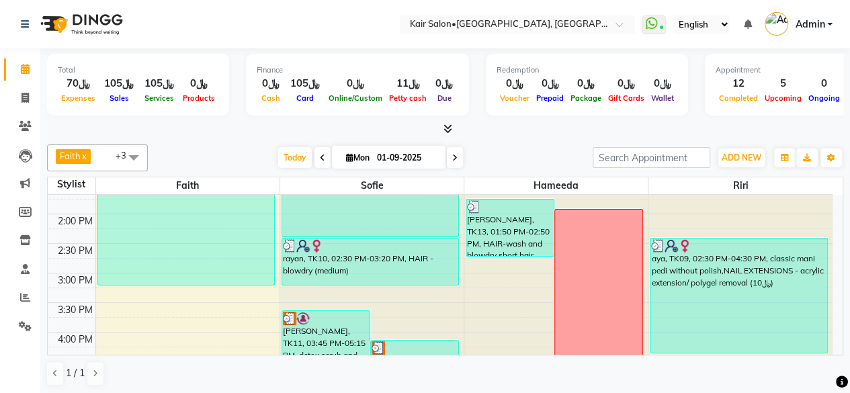
scroll to position [470, 0]
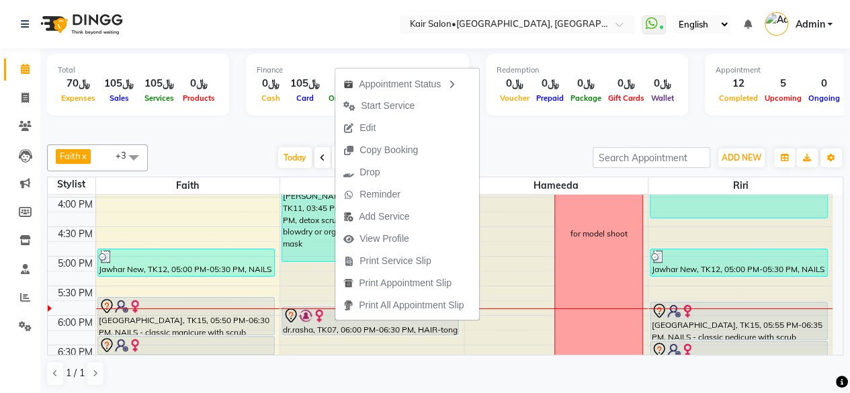
click at [392, 136] on button "Edit" at bounding box center [407, 128] width 144 height 22
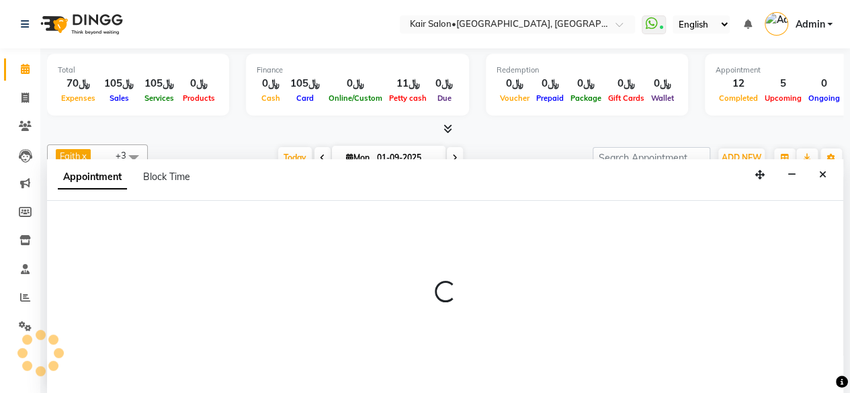
scroll to position [0, 0]
select select "tentative"
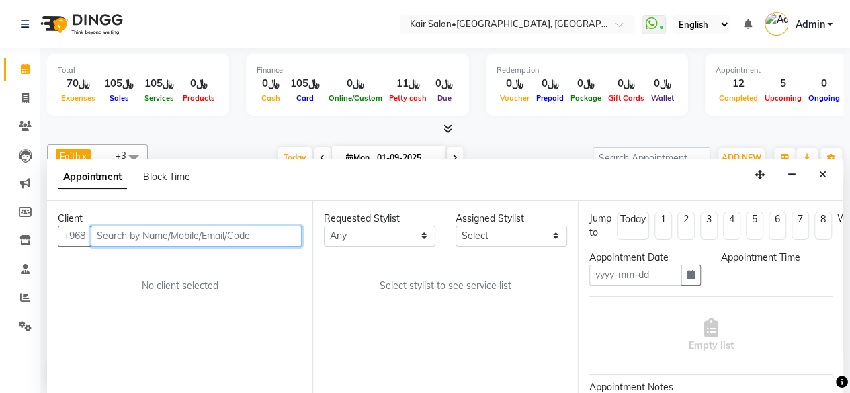
type input "01-09-2025"
select select "1080"
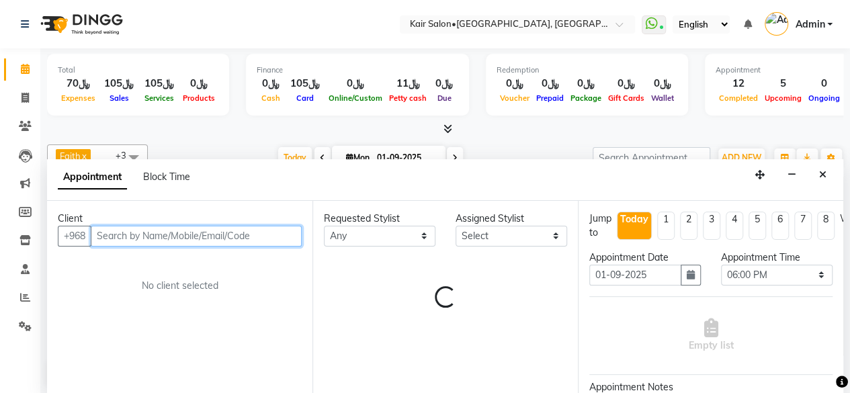
select select "58893"
select select "3223"
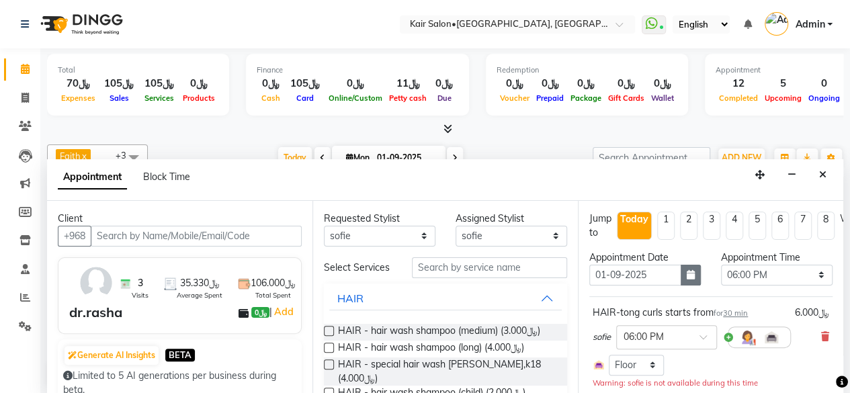
click at [686, 276] on icon "button" at bounding box center [690, 274] width 8 height 9
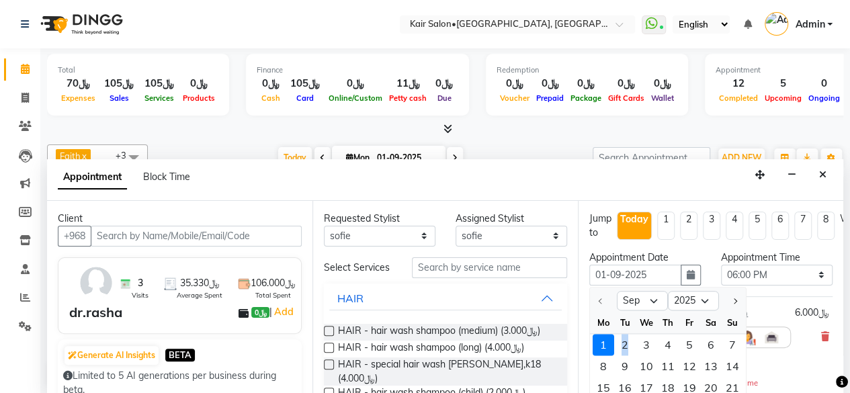
drag, startPoint x: 625, startPoint y: 343, endPoint x: 618, endPoint y: 339, distance: 8.4
click at [623, 342] on div "2" at bounding box center [624, 344] width 21 height 21
type input "02-09-2025"
select select "1080"
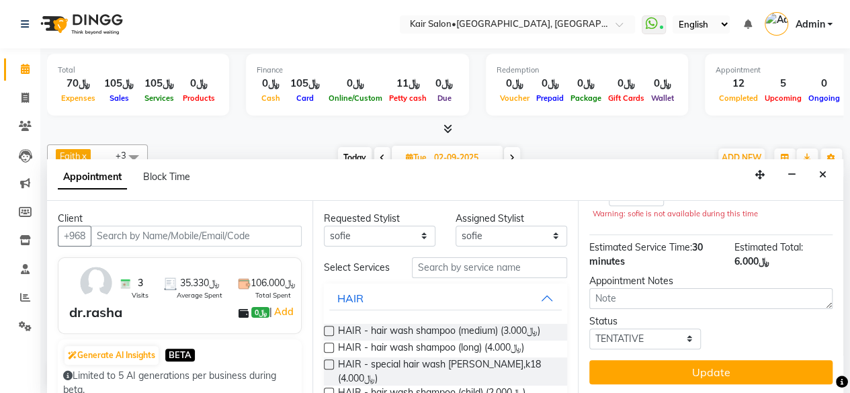
scroll to position [179, 0]
click at [709, 371] on button "Update" at bounding box center [710, 372] width 243 height 24
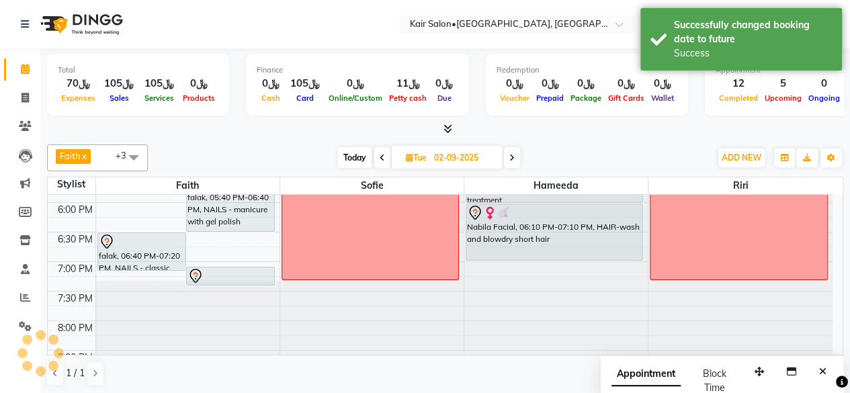
scroll to position [0, 0]
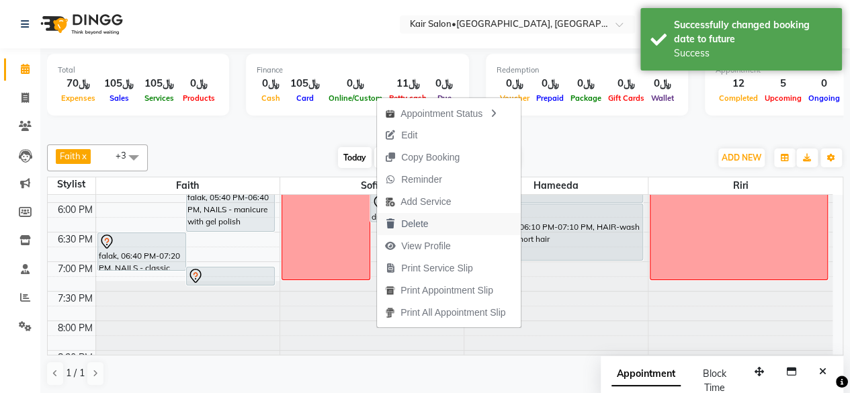
click at [410, 218] on span "Delete" at bounding box center [414, 224] width 27 height 14
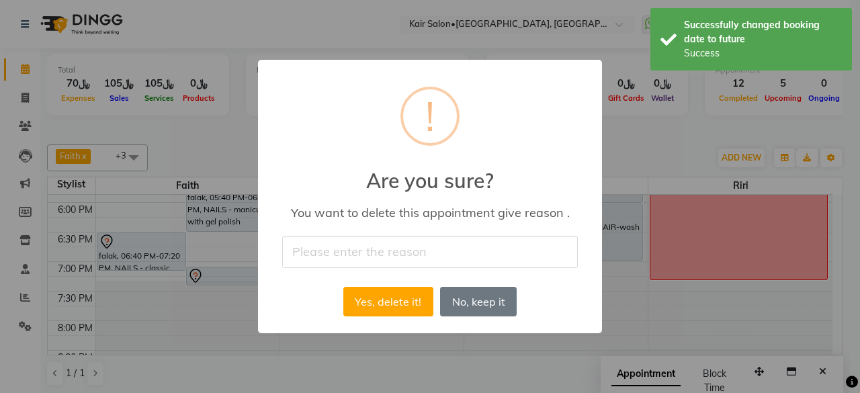
click at [359, 245] on input "text" at bounding box center [429, 252] width 295 height 32
type input "will reschedule later on"
click at [369, 304] on button "Yes, delete it!" at bounding box center [388, 302] width 90 height 30
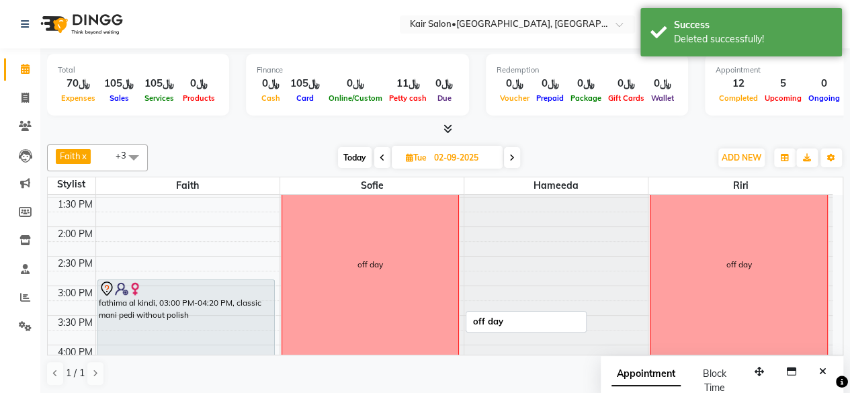
scroll to position [314, 0]
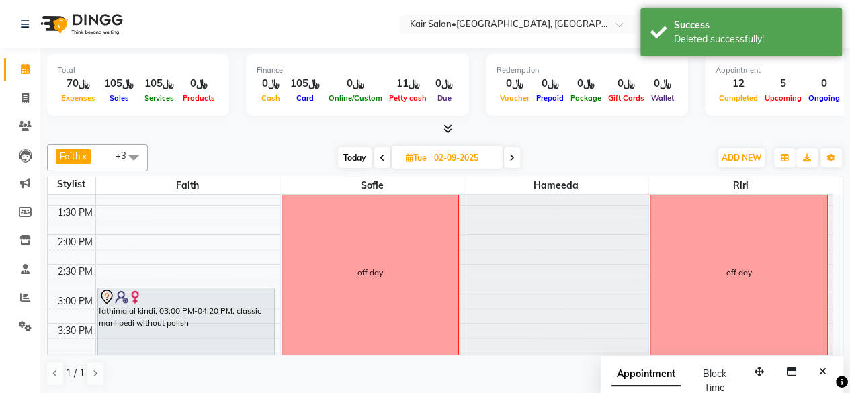
click at [352, 153] on span "Today" at bounding box center [355, 157] width 34 height 21
type input "01-09-2025"
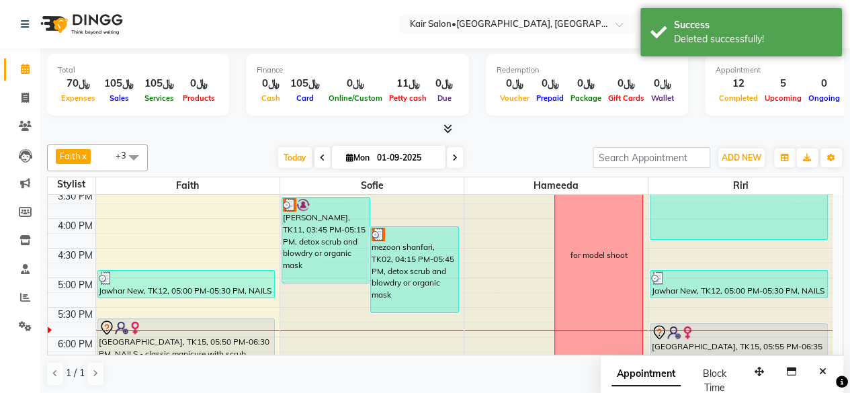
scroll to position [516, 0]
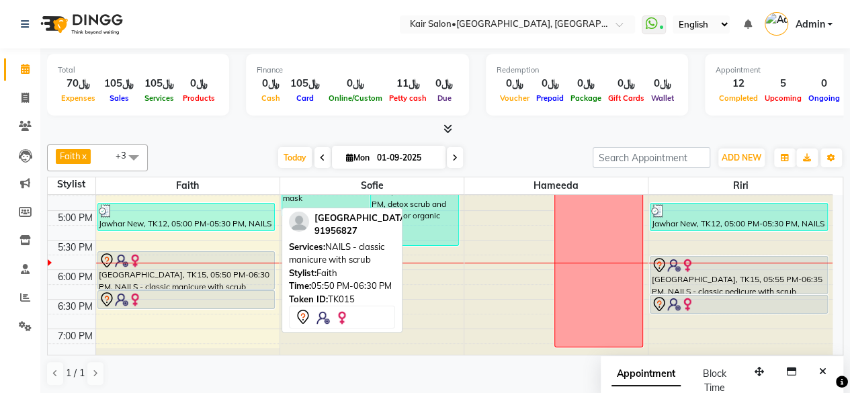
click at [251, 268] on div "[GEOGRAPHIC_DATA], TK15, 05:50 PM-06:30 PM, NAILS - classic manicure with scrub" at bounding box center [186, 270] width 176 height 37
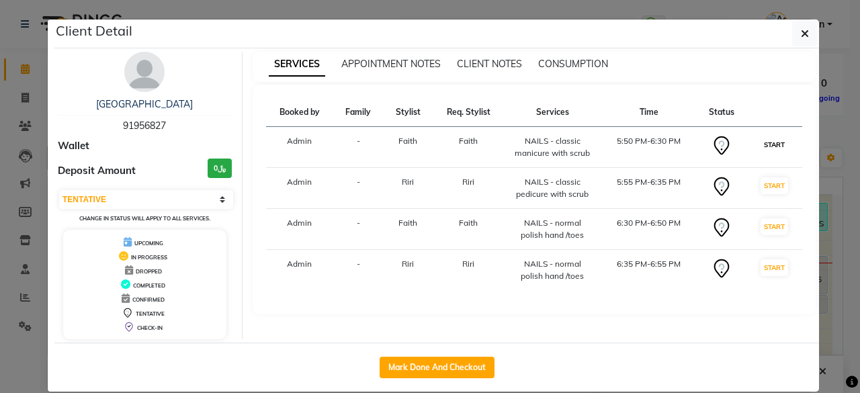
click at [765, 144] on button "START" at bounding box center [774, 144] width 28 height 17
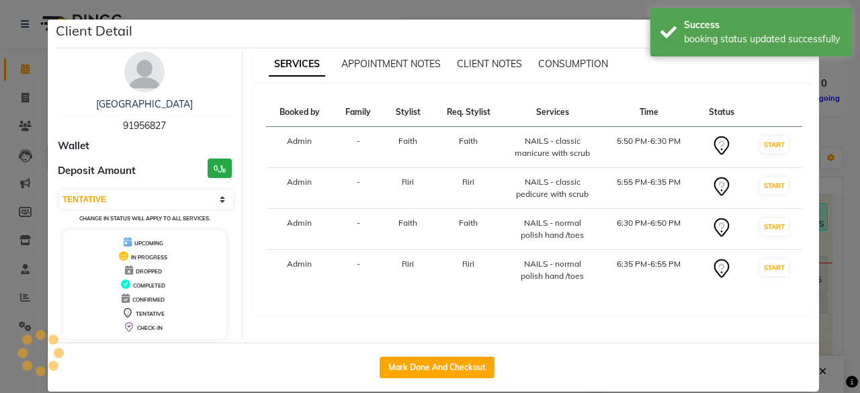
select select "select"
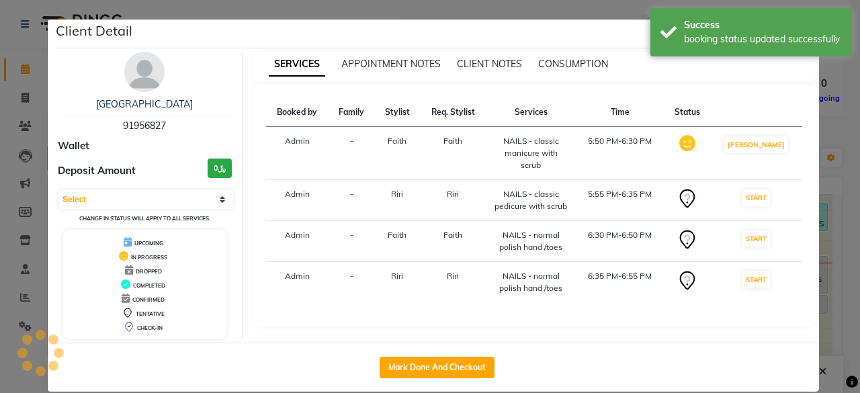
click at [815, 154] on div "SERVICES APPOINTMENT NOTES CLIENT NOTES CONSUMPTION Booked by Family Stylist Re…" at bounding box center [534, 195] width 584 height 287
click at [845, 261] on ngb-modal-window "Client Detail baghdad 91956827 Wallet Deposit Amount ﷼0 Select IN SERVICE CONFI…" at bounding box center [430, 196] width 860 height 393
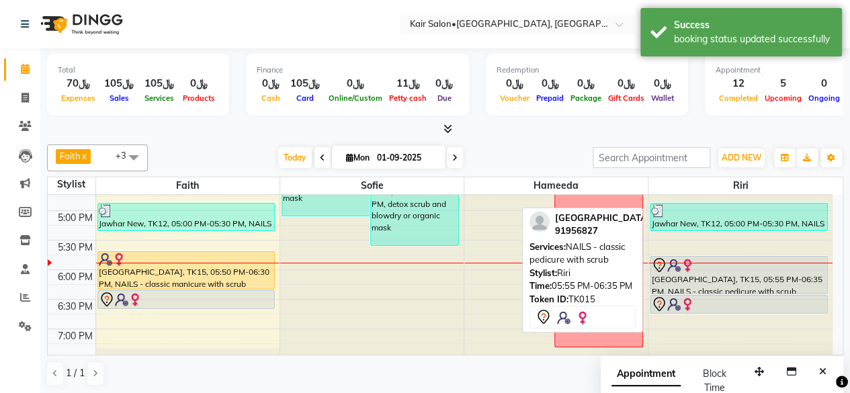
click at [743, 265] on div at bounding box center [738, 265] width 175 height 16
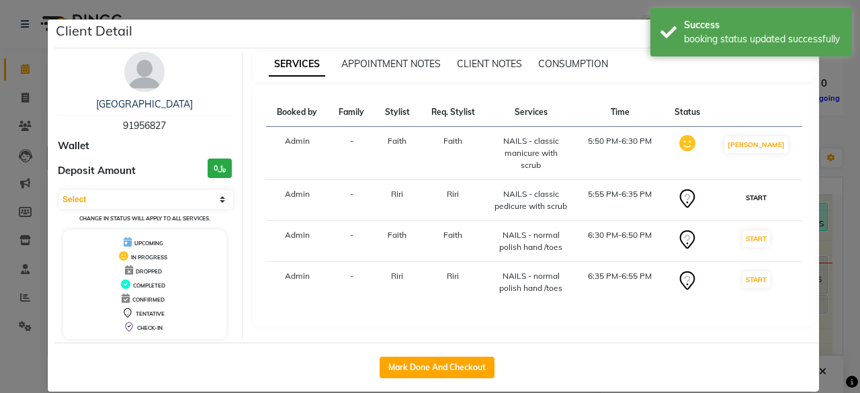
click at [762, 189] on button "START" at bounding box center [756, 197] width 28 height 17
click at [834, 174] on ngb-modal-window "Client Detail baghdad 91956827 Wallet Deposit Amount ﷼0 Select IN SERVICE CONFI…" at bounding box center [430, 196] width 860 height 393
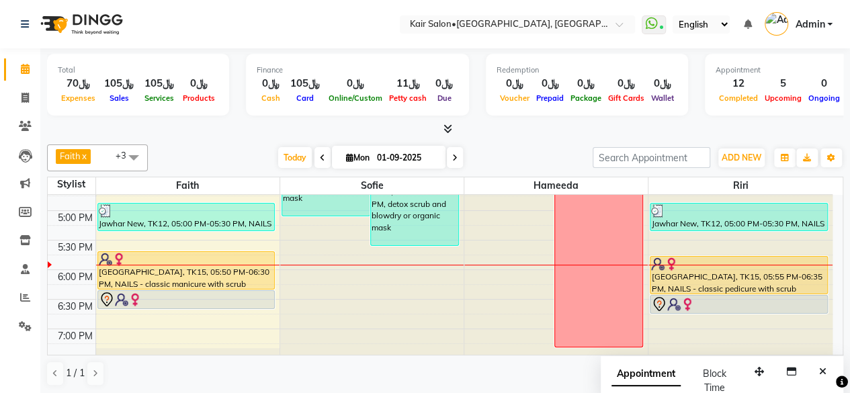
click at [139, 151] on span "+3" at bounding box center [128, 155] width 24 height 13
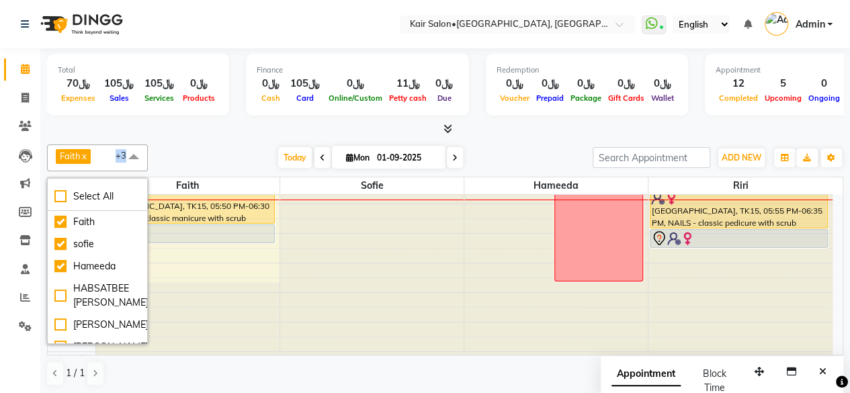
scroll to position [583, 0]
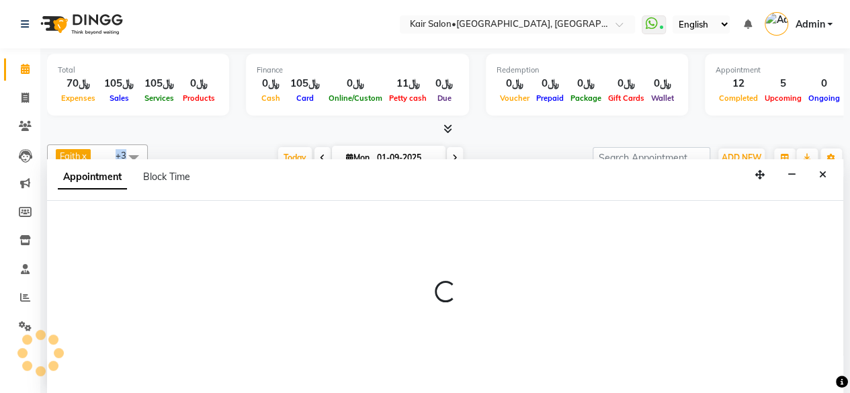
scroll to position [0, 0]
select select "58893"
select select "1125"
select select "tentative"
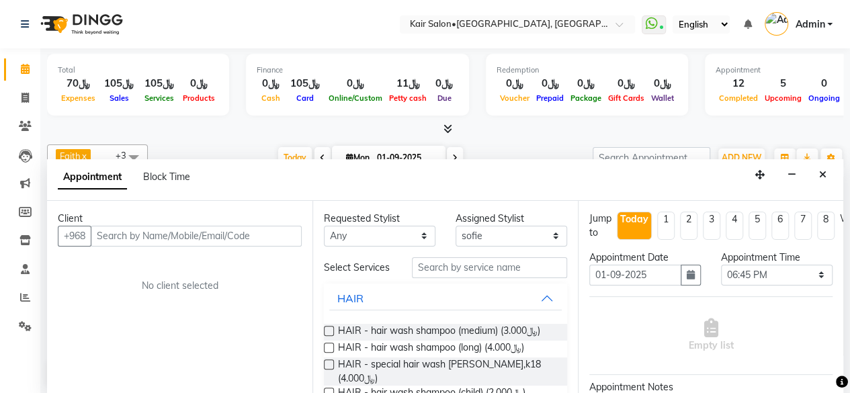
click at [823, 173] on icon "Close" at bounding box center [822, 174] width 7 height 9
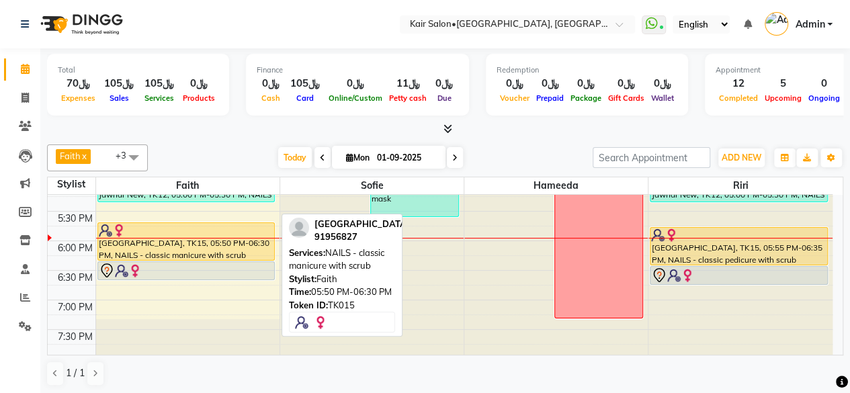
scroll to position [516, 0]
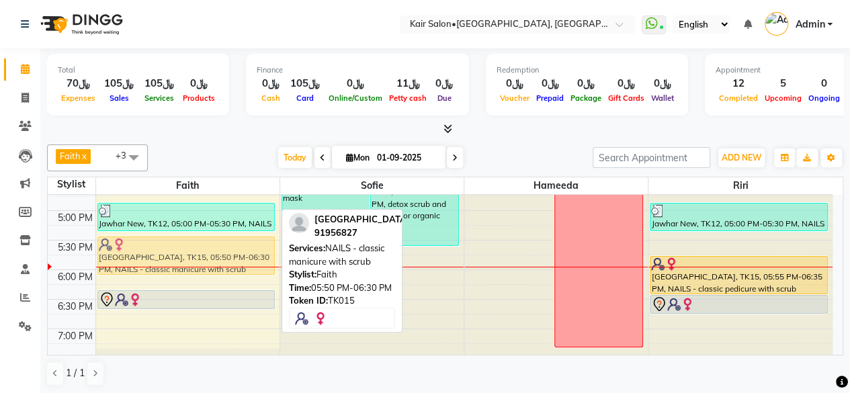
drag, startPoint x: 176, startPoint y: 263, endPoint x: 175, endPoint y: 246, distance: 16.8
click at [175, 246] on div "[PERSON_NAME], TK06, 11:00 AM-11:30 AM, NAILS - gel polish removal [PERSON_NAME…" at bounding box center [187, 151] width 183 height 945
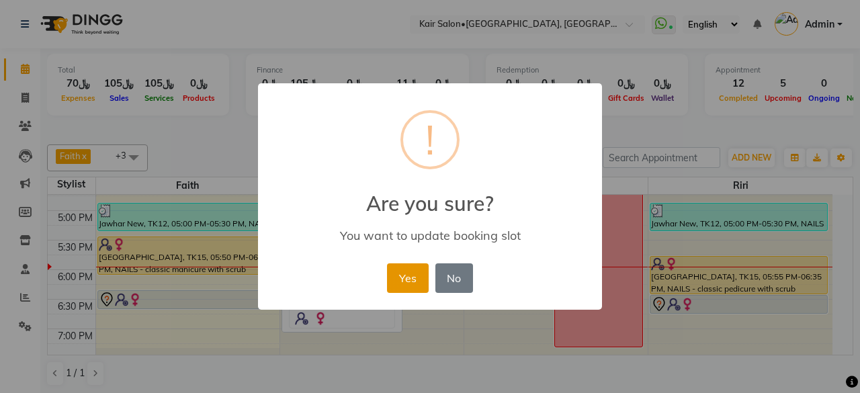
click at [406, 283] on button "Yes" at bounding box center [407, 278] width 41 height 30
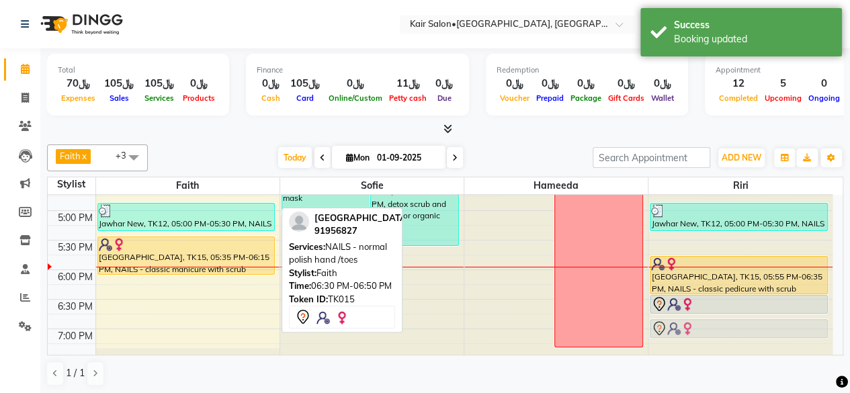
scroll to position [522, 0]
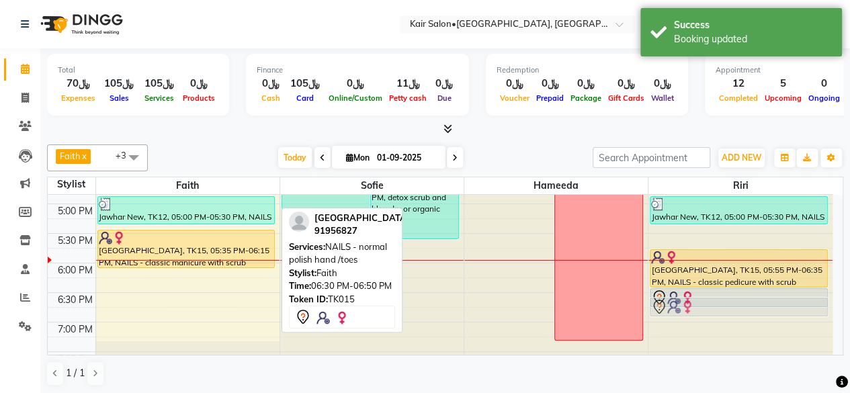
drag, startPoint x: 226, startPoint y: 297, endPoint x: 742, endPoint y: 312, distance: 516.6
click at [742, 312] on tr "[PERSON_NAME], TK06, 11:00 AM-11:30 AM, NAILS - gel polish removal [PERSON_NAME…" at bounding box center [440, 144] width 784 height 945
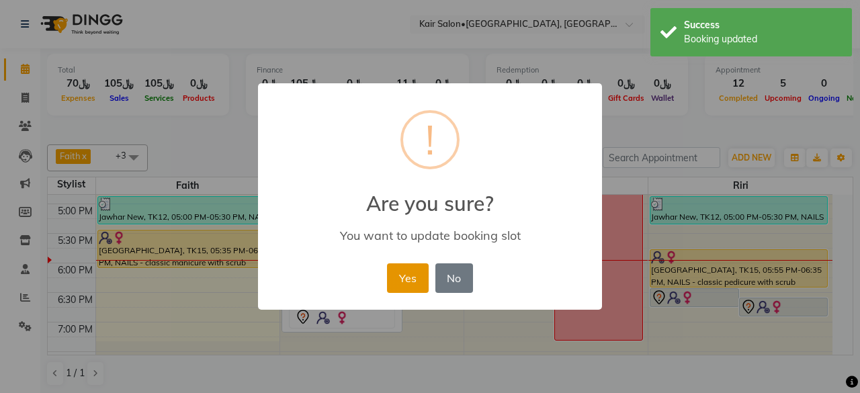
click at [404, 269] on button "Yes" at bounding box center [407, 278] width 41 height 30
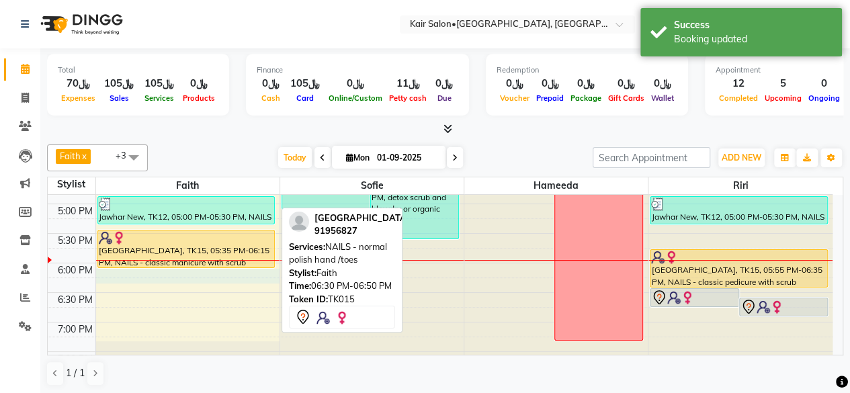
click at [108, 279] on div "8:00 AM 8:30 AM 9:00 AM 9:30 AM 10:00 AM 10:30 AM 11:00 AM 11:30 AM 12:00 PM 12…" at bounding box center [440, 144] width 784 height 945
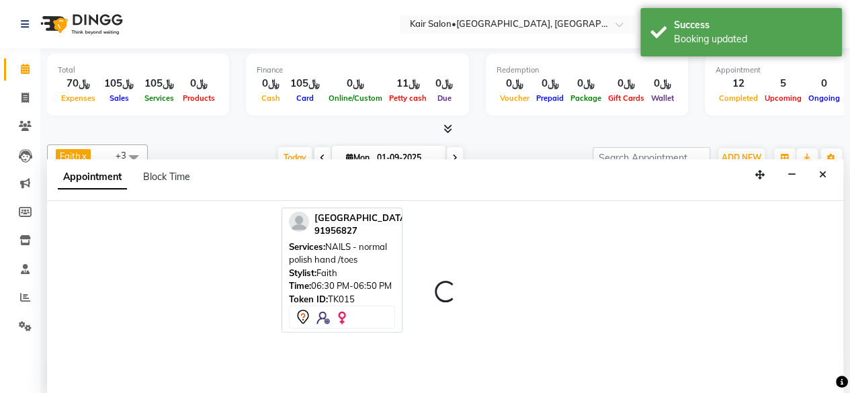
select select "49362"
select select "1095"
select select "tentative"
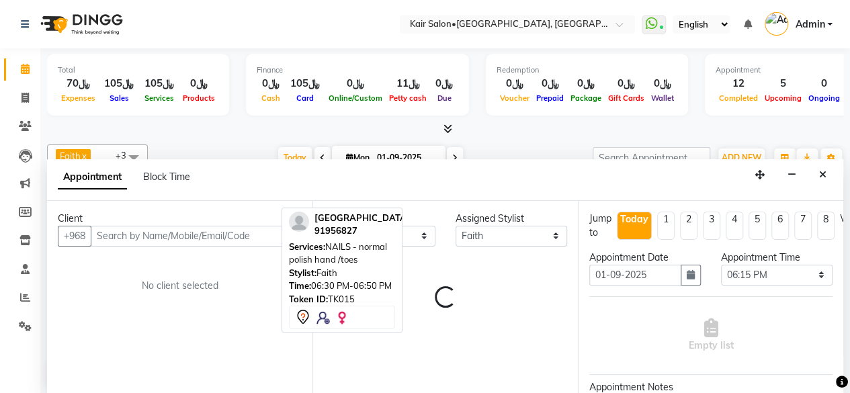
click at [212, 234] on input "text" at bounding box center [196, 236] width 211 height 21
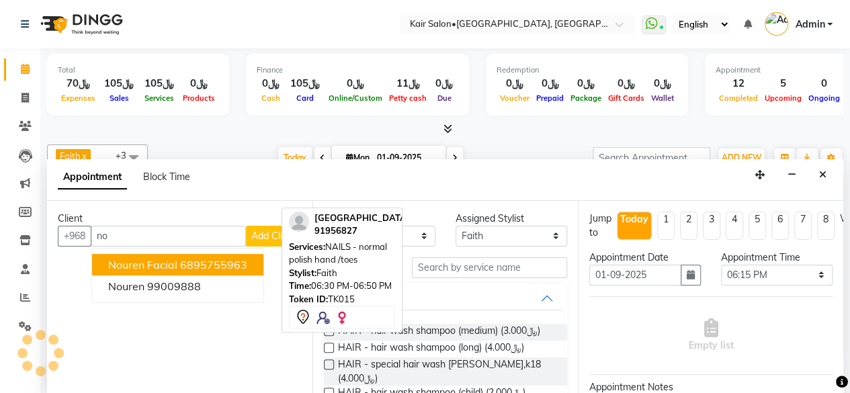
type input "n"
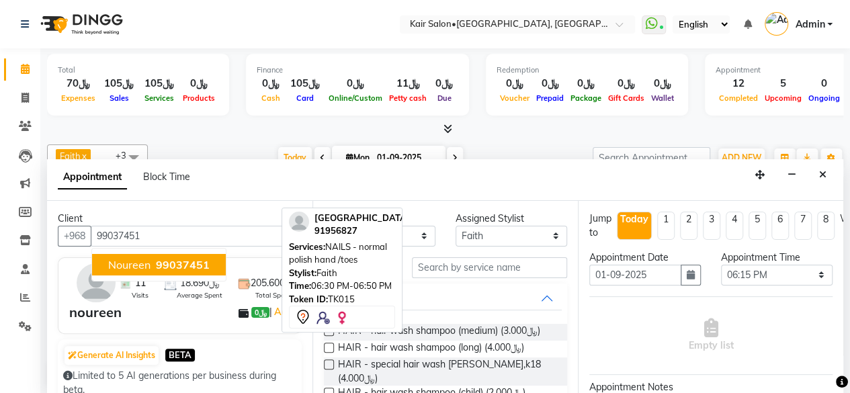
click at [191, 269] on button "noureen 99037451" at bounding box center [159, 264] width 134 height 21
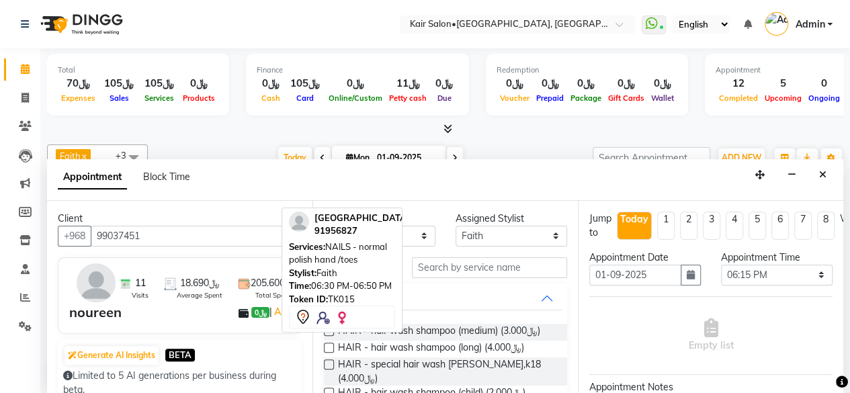
type input "99037451"
click at [418, 236] on select "Any Faith HABSATBEE [PERSON_NAME] Madam [PERSON_NAME] Madam [PERSON_NAME] Madam…" at bounding box center [379, 236] width 111 height 21
select select "49362"
click at [324, 226] on select "Any Faith HABSATBEE [PERSON_NAME] Madam [PERSON_NAME] Madam [PERSON_NAME] Madam…" at bounding box center [379, 236] width 111 height 21
click at [458, 272] on input "text" at bounding box center [489, 267] width 155 height 21
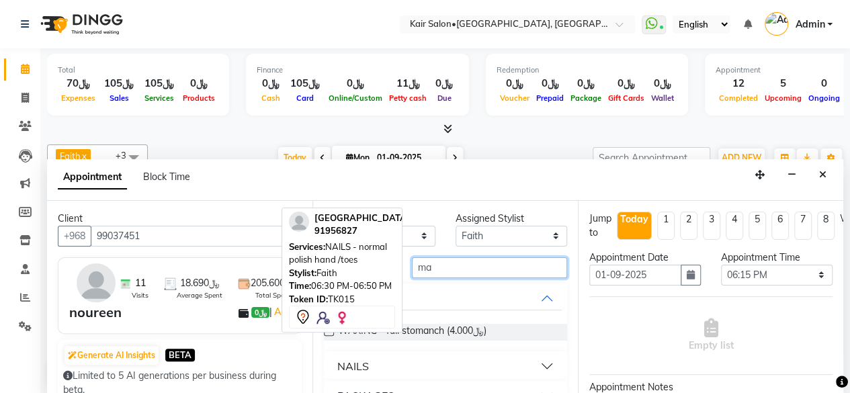
type input "m"
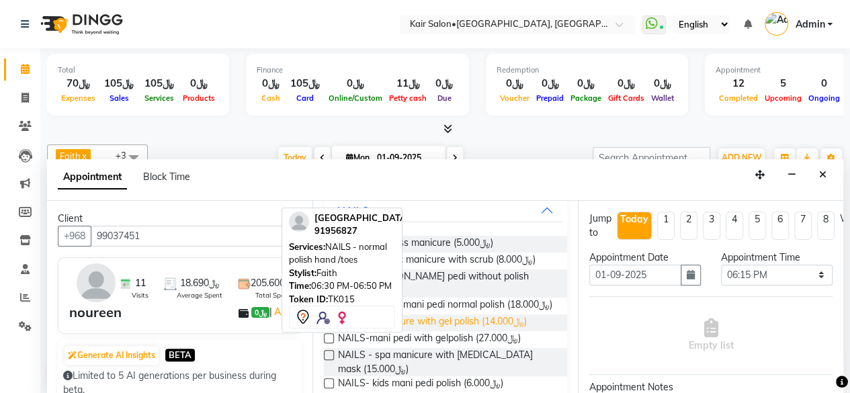
scroll to position [67, 0]
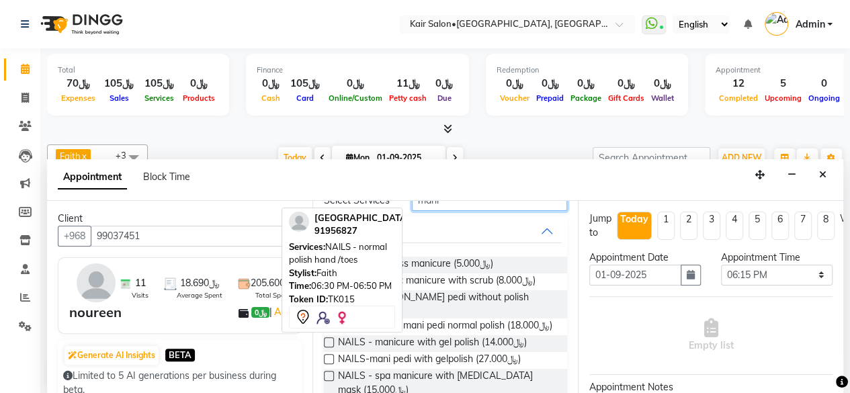
type input "mani"
click at [329, 347] on label at bounding box center [329, 342] width 10 height 10
click at [329, 348] on input "checkbox" at bounding box center [328, 343] width 9 height 9
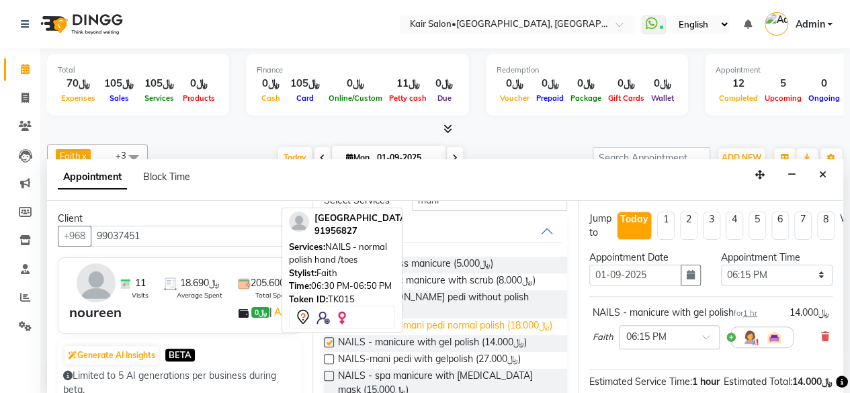
checkbox input "false"
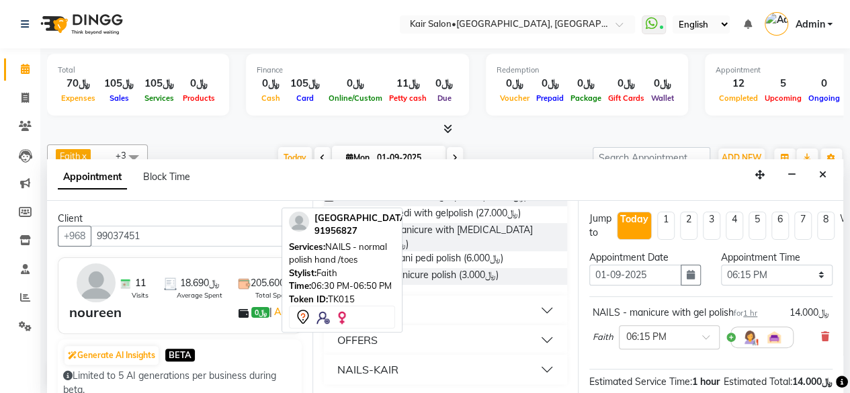
scroll to position [160, 0]
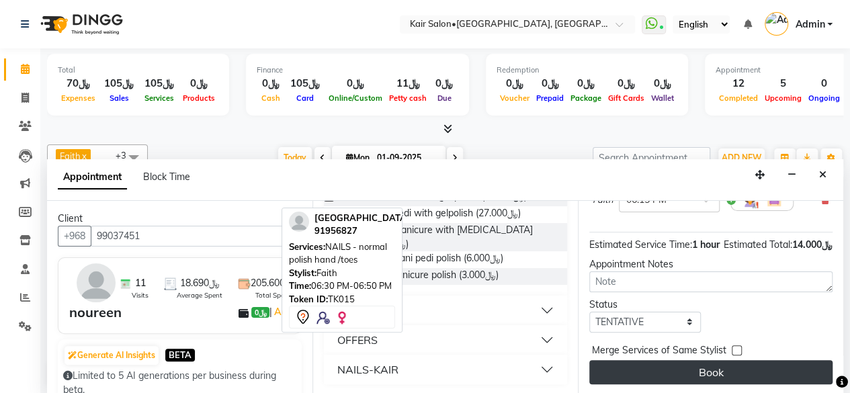
click at [717, 360] on button "Book" at bounding box center [710, 372] width 243 height 24
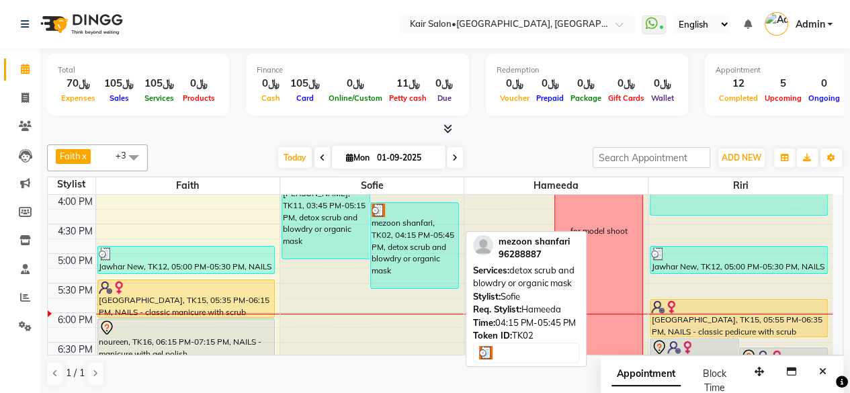
scroll to position [455, 0]
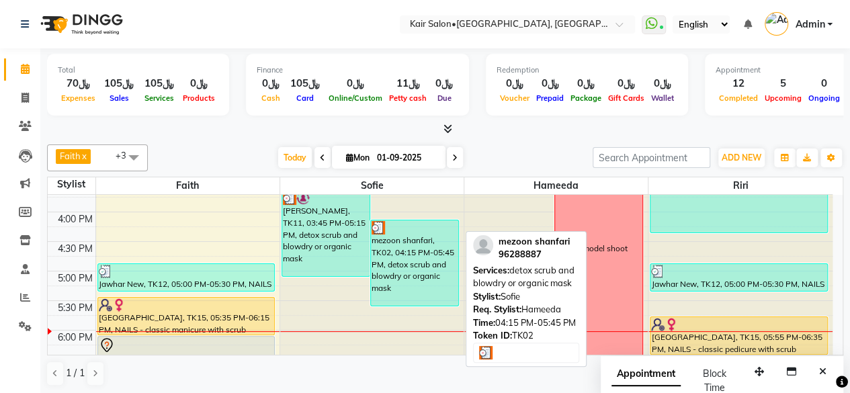
click at [414, 280] on div "mezoon shanfari, TK02, 04:15 PM-05:45 PM, detox scrub and blowdry or organic ma…" at bounding box center [414, 262] width 87 height 85
click at [411, 278] on div "mezoon shanfari, TK02, 04:15 PM-05:45 PM, detox scrub and blowdry or organic ma…" at bounding box center [414, 262] width 87 height 85
select select "3"
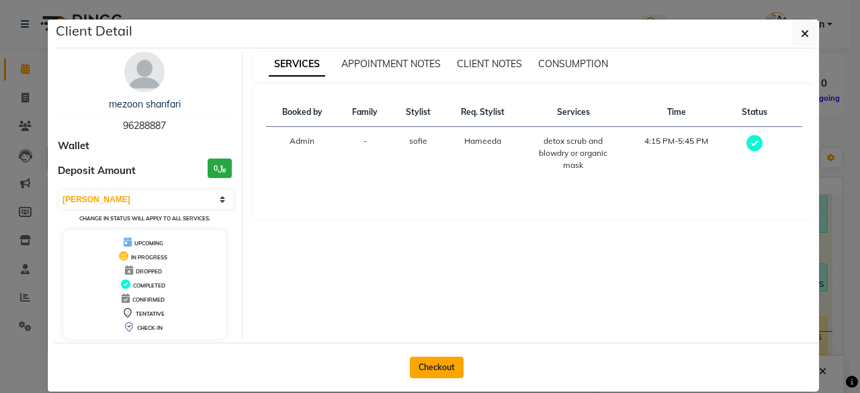
click at [430, 361] on button "Checkout" at bounding box center [437, 367] width 54 height 21
select select "service"
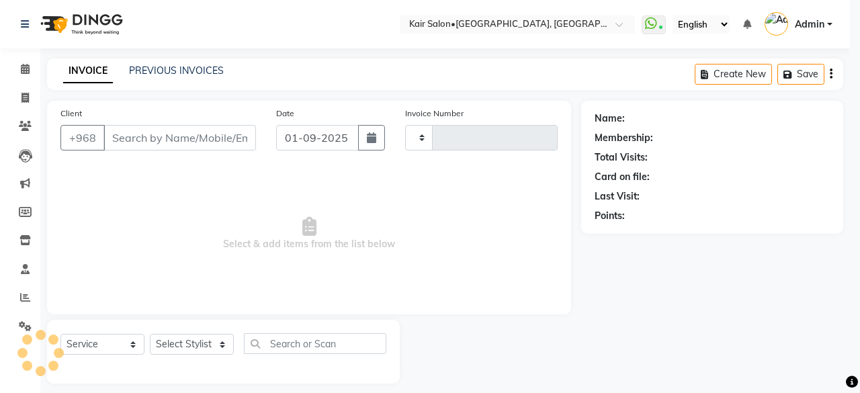
type input "1667"
select select "6490"
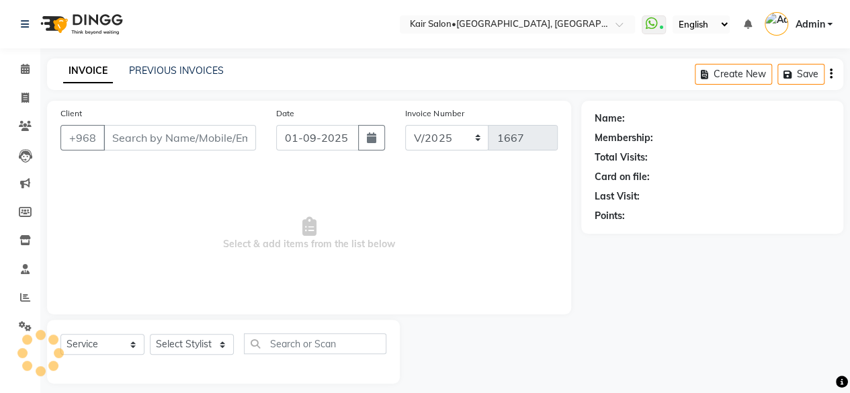
type input "96288887"
select select "58893"
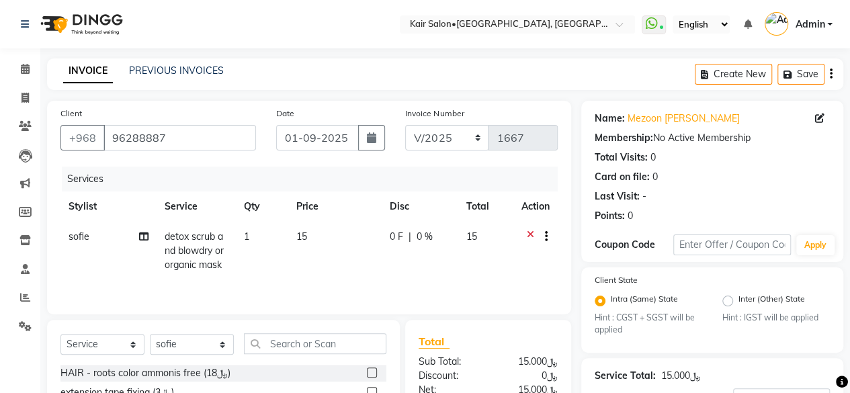
click at [526, 234] on icon at bounding box center [529, 238] width 7 height 17
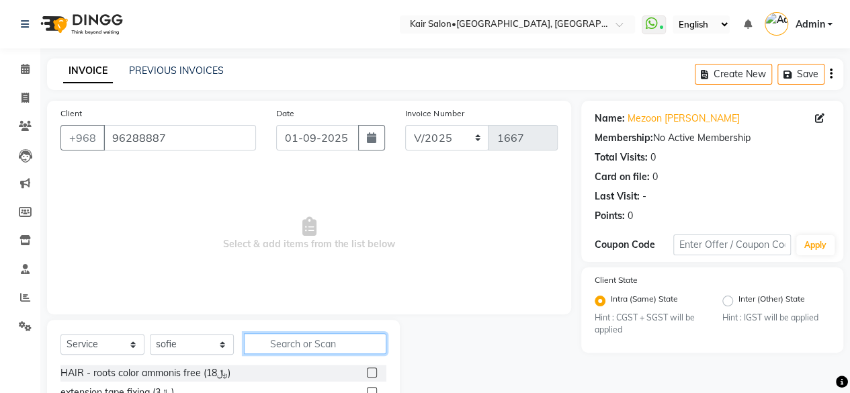
click at [347, 345] on input "text" at bounding box center [315, 343] width 142 height 21
type input "lavender"
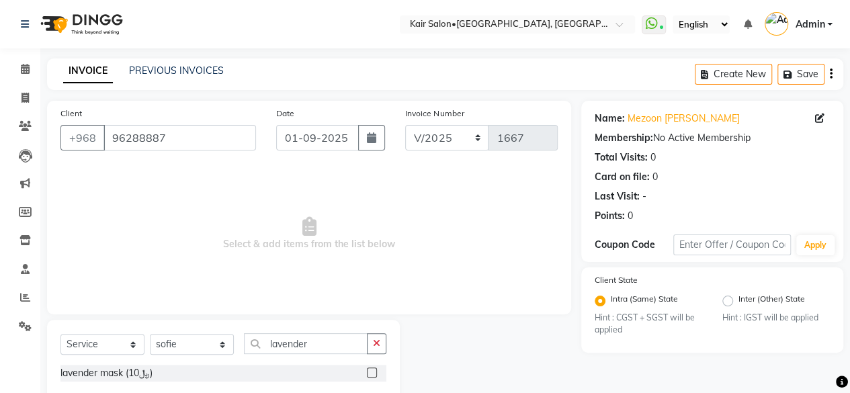
click at [371, 371] on label at bounding box center [372, 372] width 10 height 10
click at [371, 371] on input "checkbox" at bounding box center [371, 373] width 9 height 9
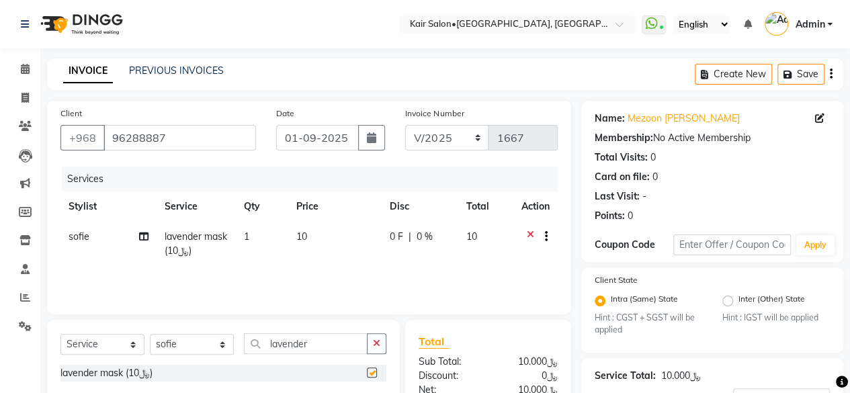
checkbox input "false"
click at [328, 341] on input "lavender" at bounding box center [306, 343] width 124 height 21
type input "l"
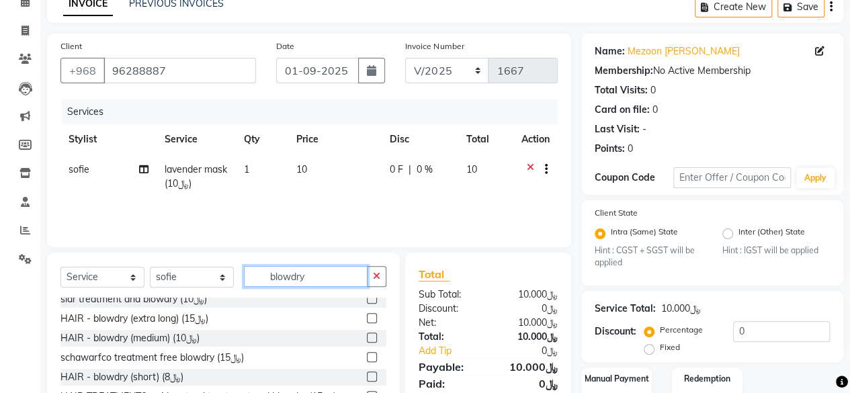
scroll to position [269, 0]
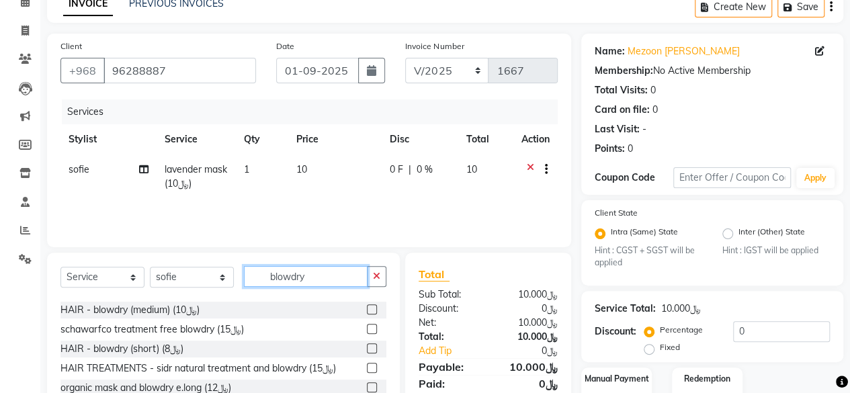
type input "blowdry"
click at [367, 347] on label at bounding box center [372, 348] width 10 height 10
click at [367, 347] on input "checkbox" at bounding box center [371, 349] width 9 height 9
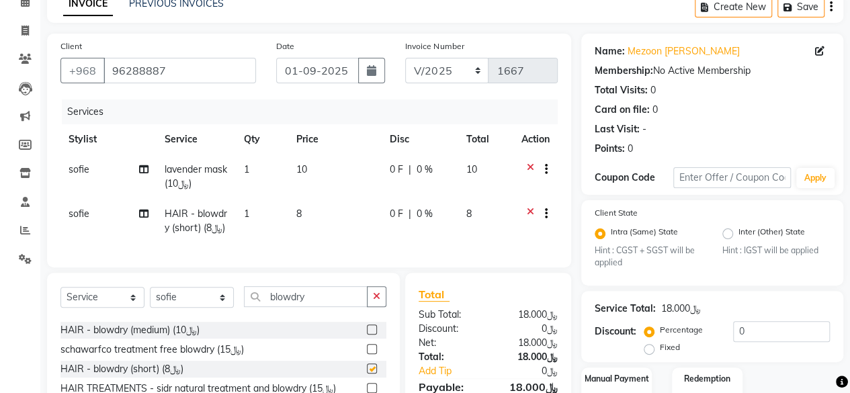
checkbox input "false"
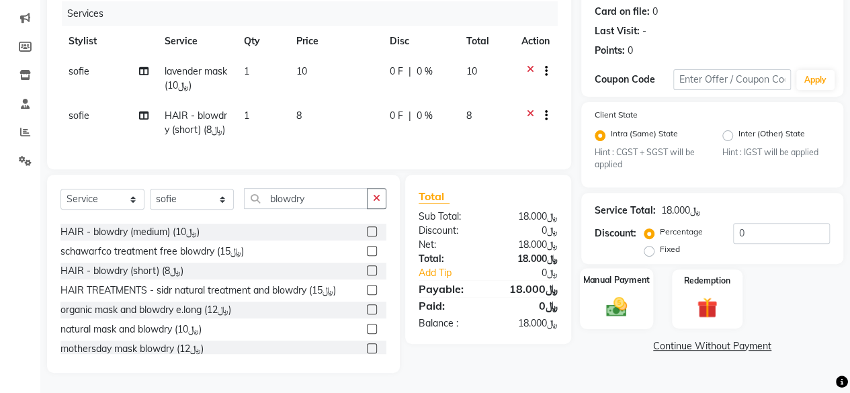
click at [618, 295] on img at bounding box center [616, 307] width 34 height 24
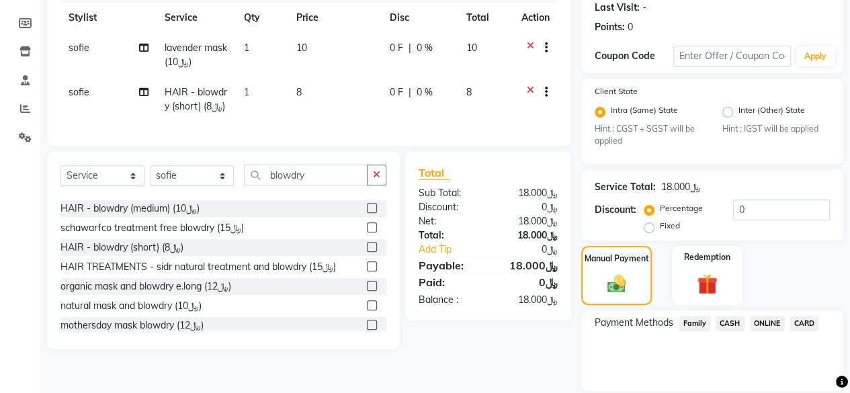
click at [800, 322] on span "CARD" at bounding box center [803, 323] width 29 height 15
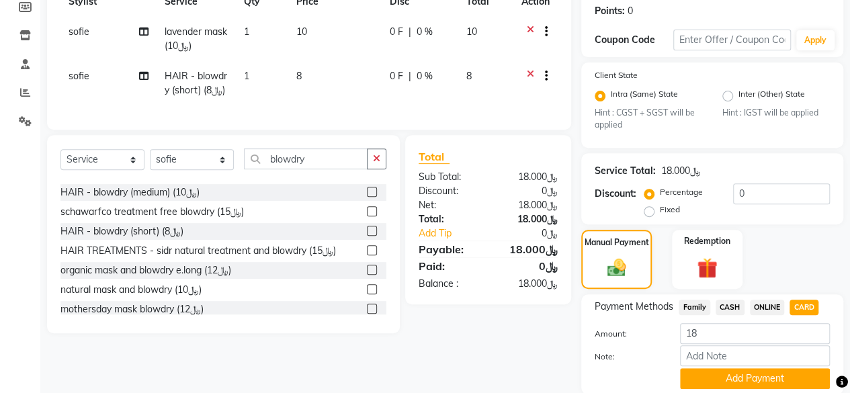
scroll to position [253, 0]
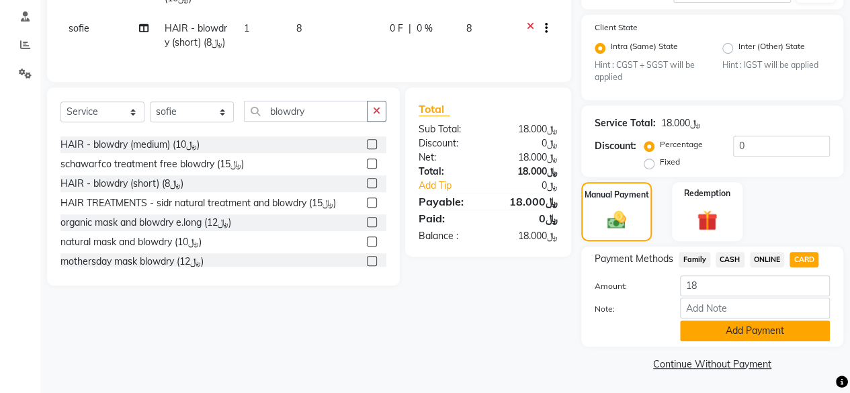
click at [732, 330] on button "Add Payment" at bounding box center [755, 330] width 150 height 21
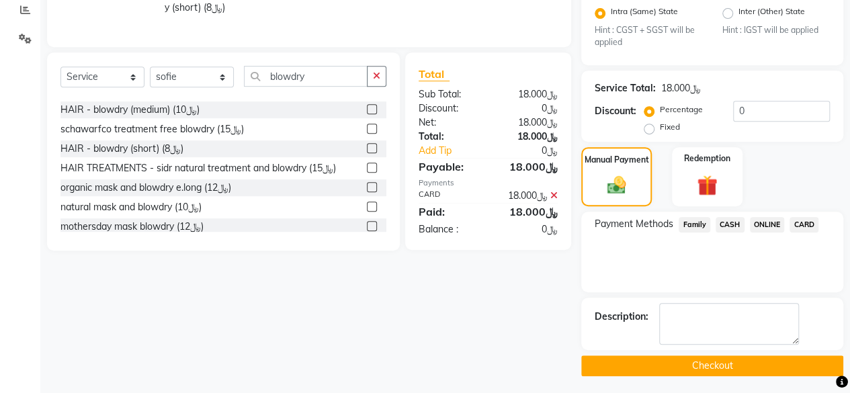
scroll to position [289, 0]
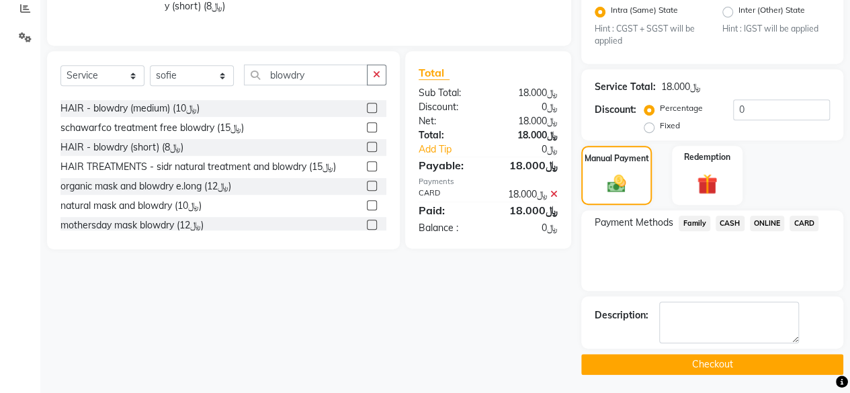
click at [706, 357] on button "Checkout" at bounding box center [712, 364] width 262 height 21
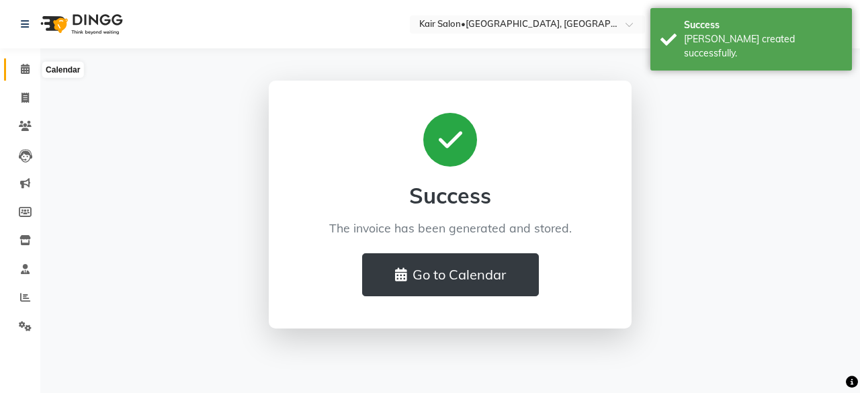
click at [21, 70] on icon at bounding box center [25, 69] width 9 height 10
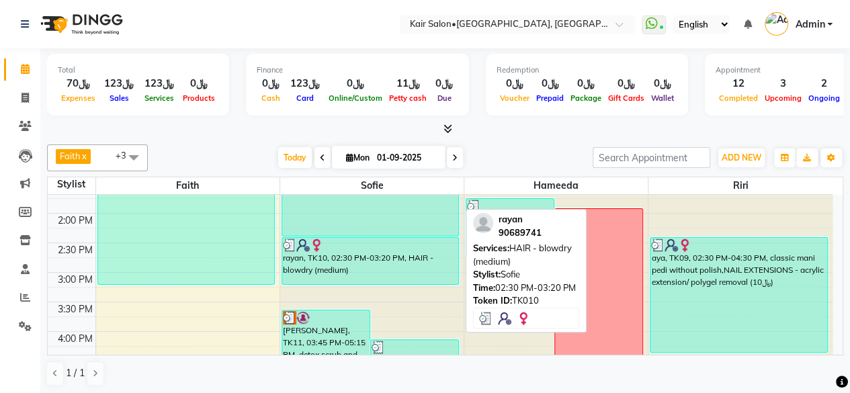
scroll to position [403, 0]
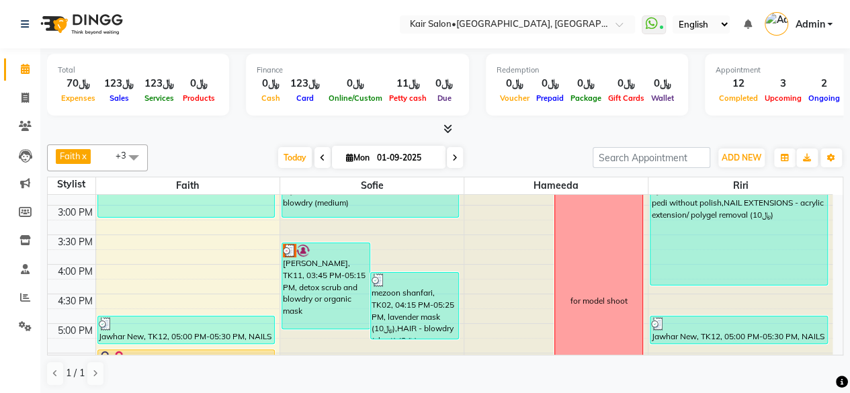
click at [346, 153] on icon at bounding box center [349, 157] width 7 height 9
select select "9"
select select "2025"
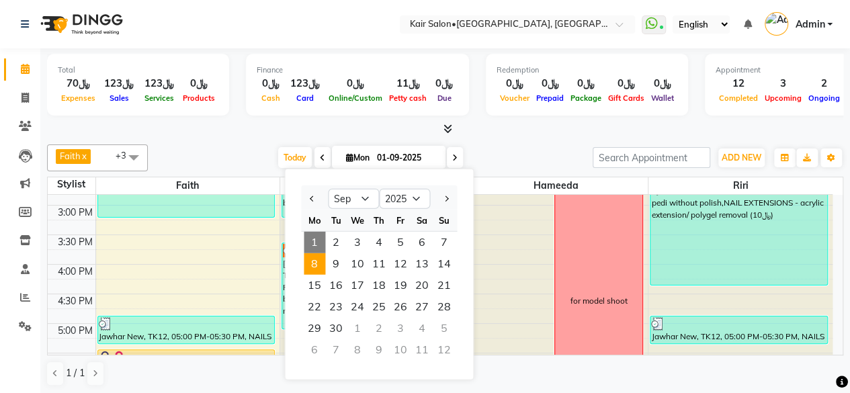
click at [317, 261] on span "8" at bounding box center [314, 263] width 21 height 21
type input "[DATE]"
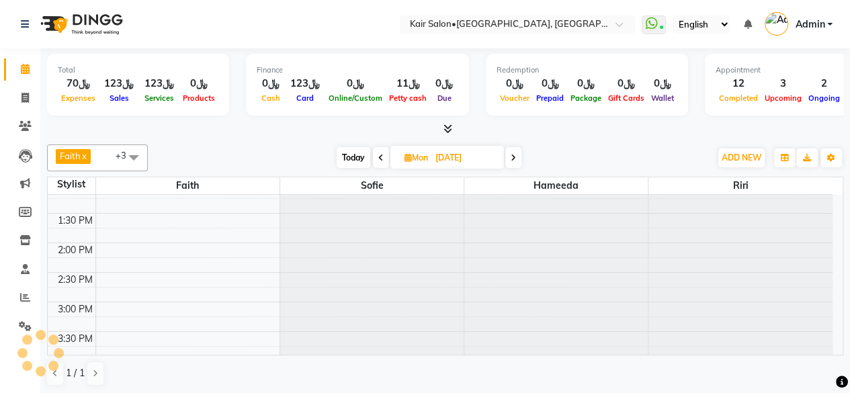
scroll to position [336, 0]
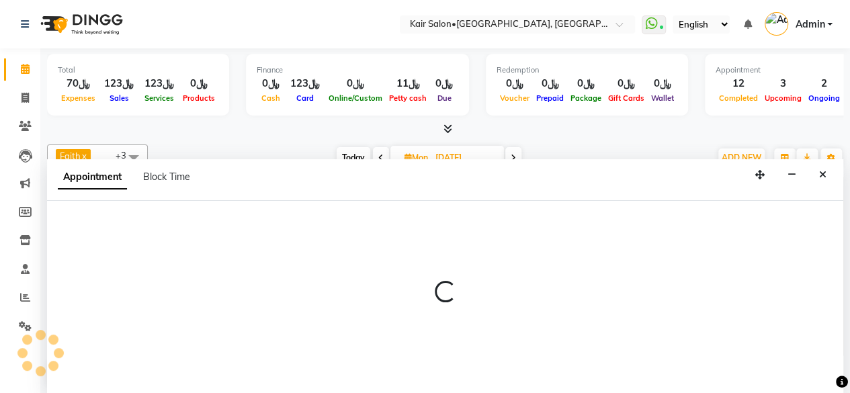
scroll to position [0, 0]
select select "66378"
select select "tentative"
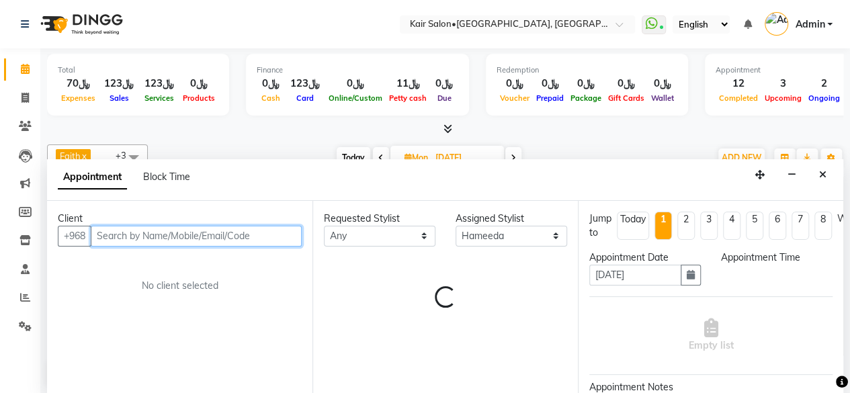
select select "960"
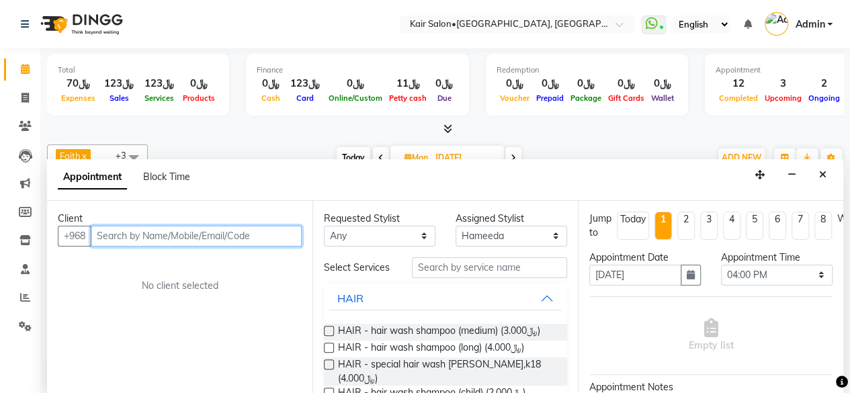
click at [274, 230] on input "text" at bounding box center [196, 236] width 211 height 21
click at [276, 237] on input "text" at bounding box center [196, 236] width 211 height 21
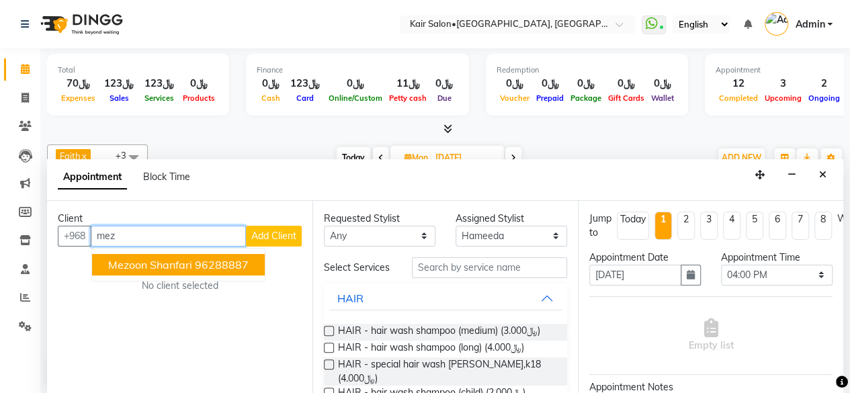
click at [174, 264] on span "mezoon shanfari" at bounding box center [150, 264] width 84 height 13
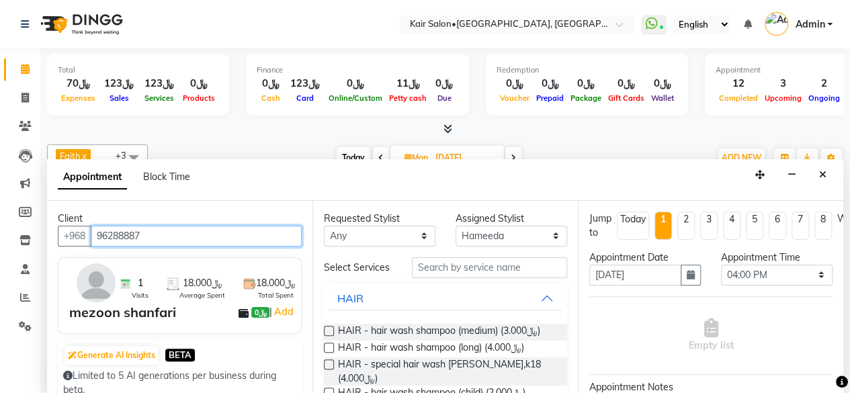
type input "96288887"
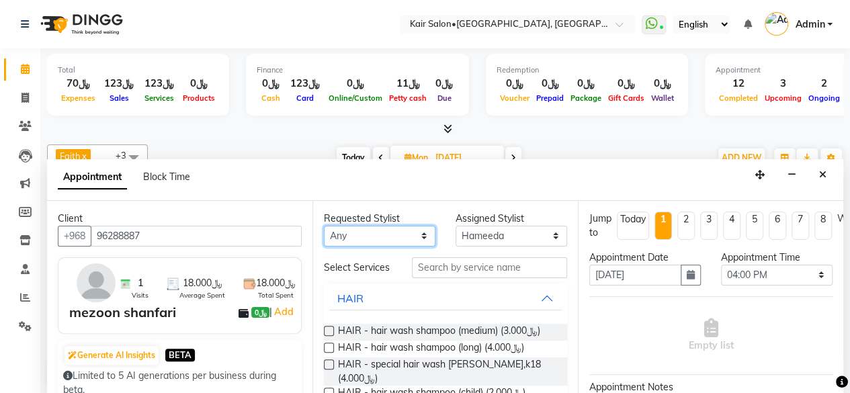
click at [420, 232] on select "Any Faith HABSATBEE [PERSON_NAME] Madam [PERSON_NAME] Madam [PERSON_NAME] Madam…" at bounding box center [379, 236] width 111 height 21
click at [418, 233] on select "Any Faith HABSATBEE [PERSON_NAME] Madam [PERSON_NAME] Madam [PERSON_NAME] Madam…" at bounding box center [379, 236] width 111 height 21
click at [420, 236] on select "Any Faith HABSATBEE [PERSON_NAME] Madam [PERSON_NAME] Madam [PERSON_NAME] Madam…" at bounding box center [379, 236] width 111 height 21
select select "66378"
click at [324, 226] on select "Any Faith HABSATBEE [PERSON_NAME] Madam [PERSON_NAME] Madam [PERSON_NAME] Madam…" at bounding box center [379, 236] width 111 height 21
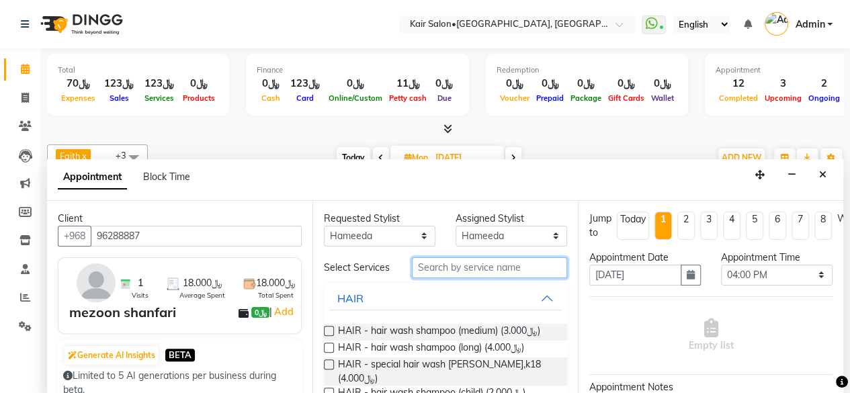
click at [443, 267] on input "text" at bounding box center [489, 267] width 155 height 21
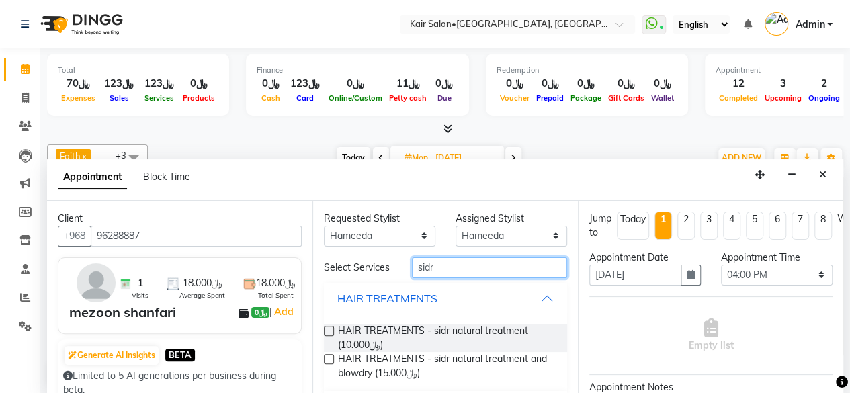
type input "sidr"
click at [326, 364] on label at bounding box center [329, 359] width 10 height 10
click at [326, 365] on input "checkbox" at bounding box center [328, 360] width 9 height 9
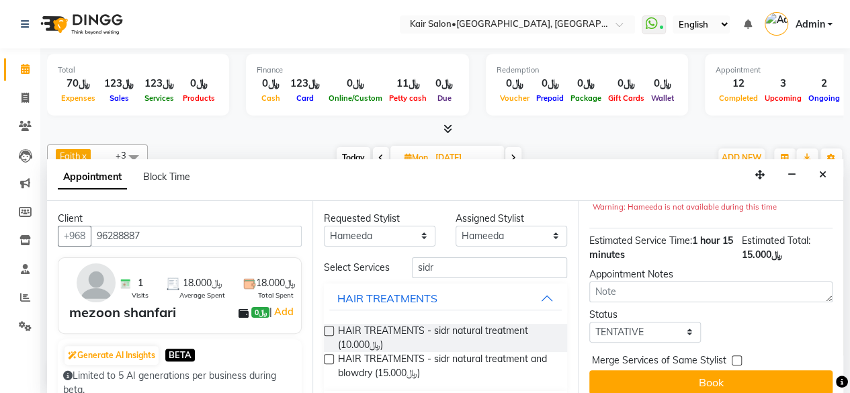
scroll to position [189, 0]
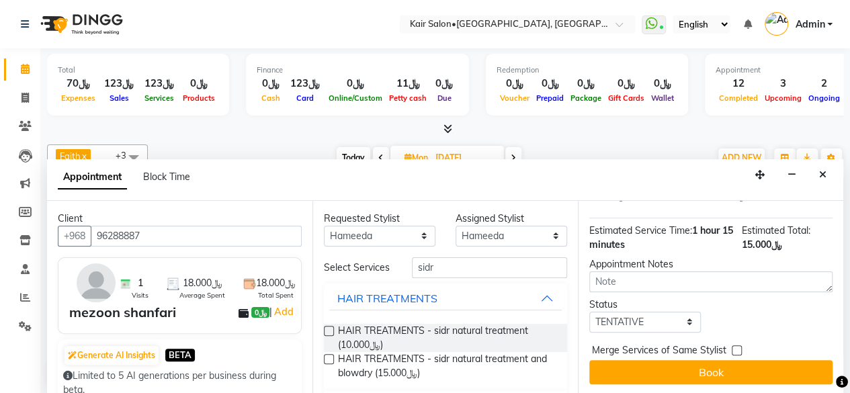
click at [328, 363] on label at bounding box center [329, 359] width 10 height 10
click at [328, 363] on input "checkbox" at bounding box center [328, 360] width 9 height 9
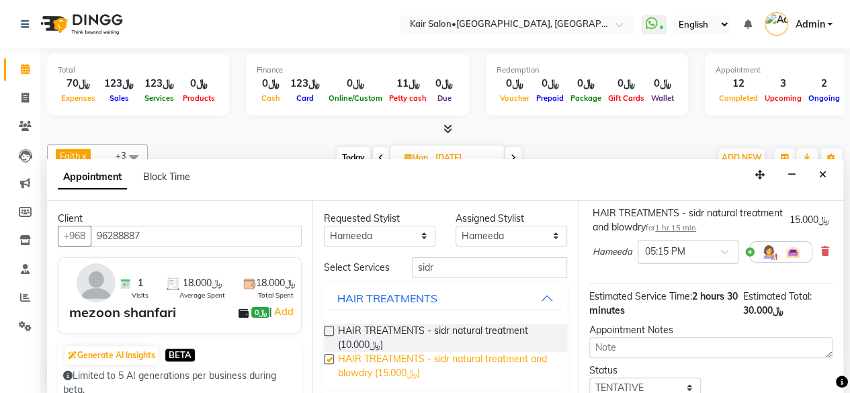
checkbox input "false"
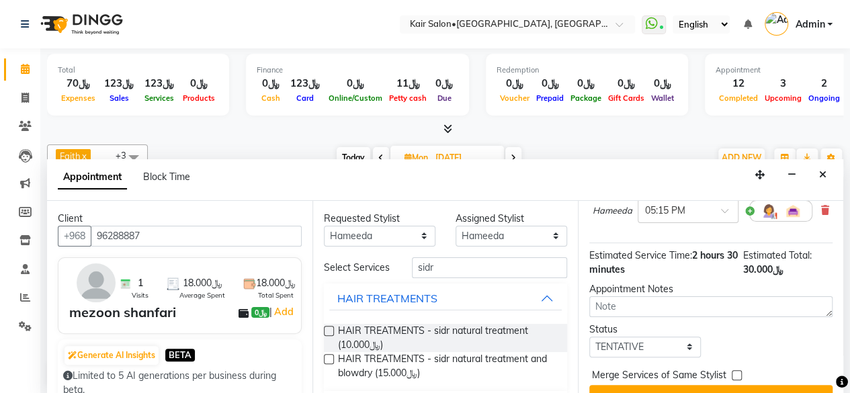
scroll to position [264, 0]
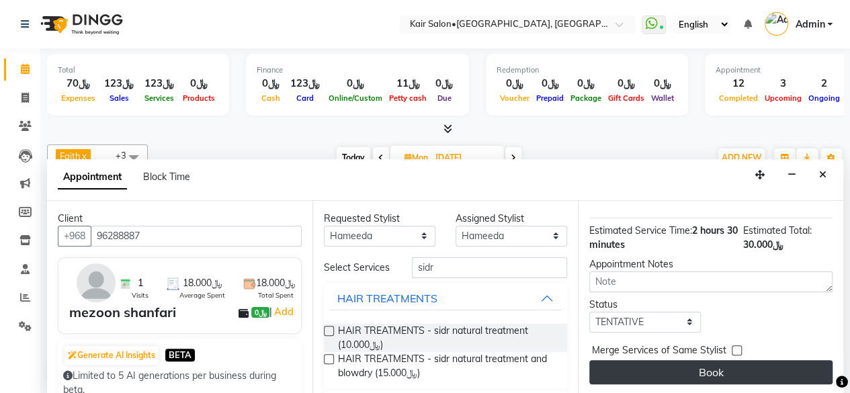
click at [686, 360] on button "Book" at bounding box center [710, 372] width 243 height 24
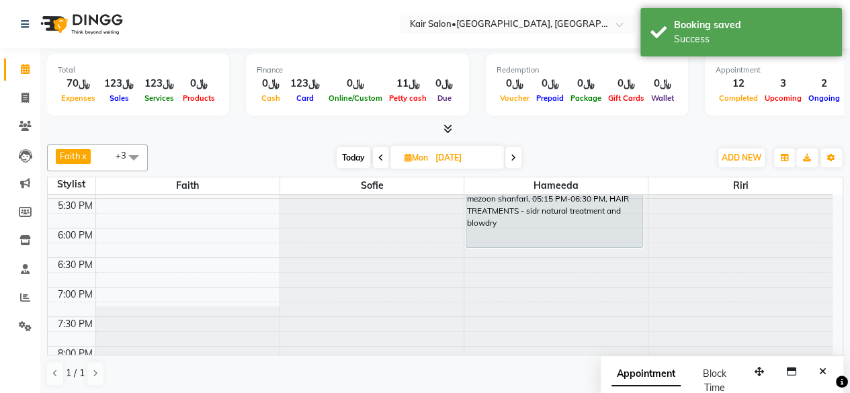
scroll to position [470, 0]
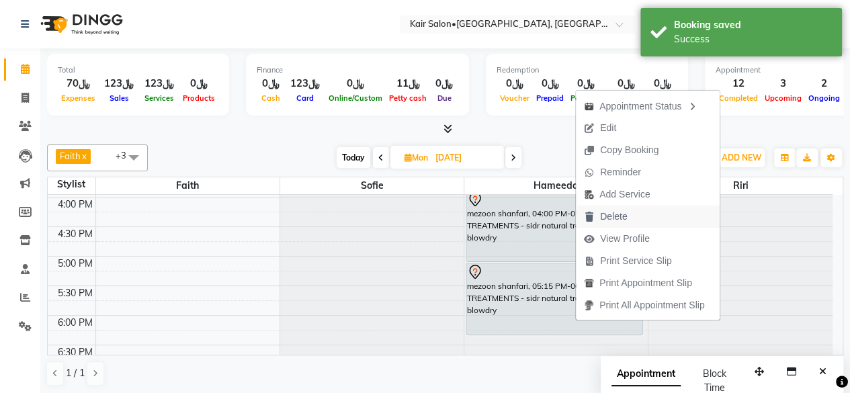
click at [618, 217] on span "Delete" at bounding box center [613, 217] width 27 height 14
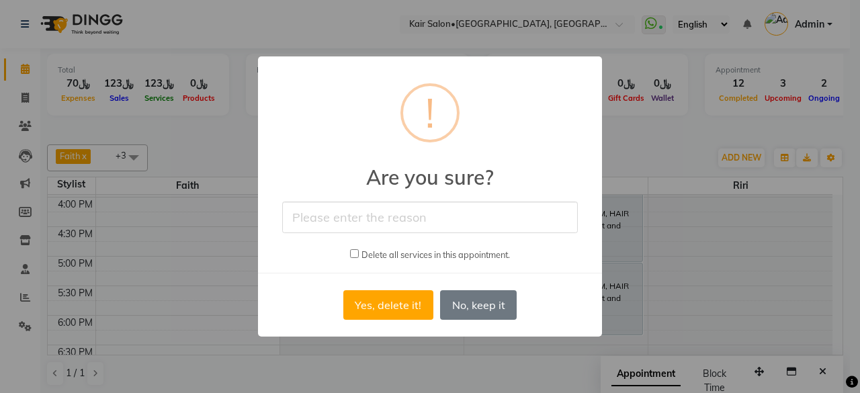
click at [365, 224] on input "text" at bounding box center [429, 217] width 295 height 32
type input "double entry"
click at [396, 298] on button "Yes, delete it!" at bounding box center [388, 305] width 90 height 30
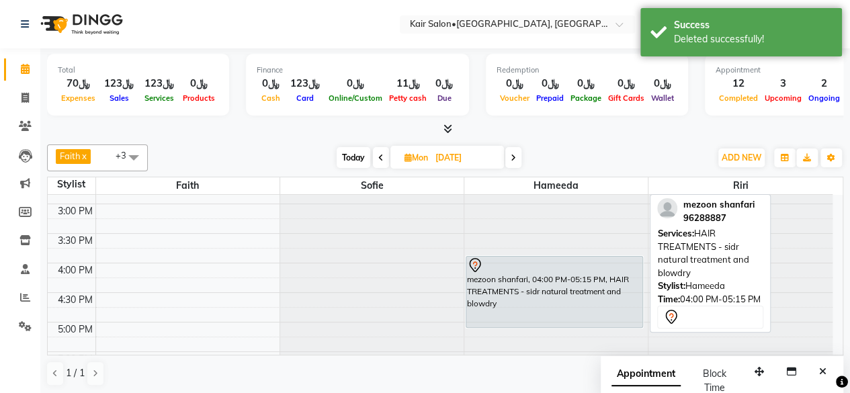
scroll to position [403, 0]
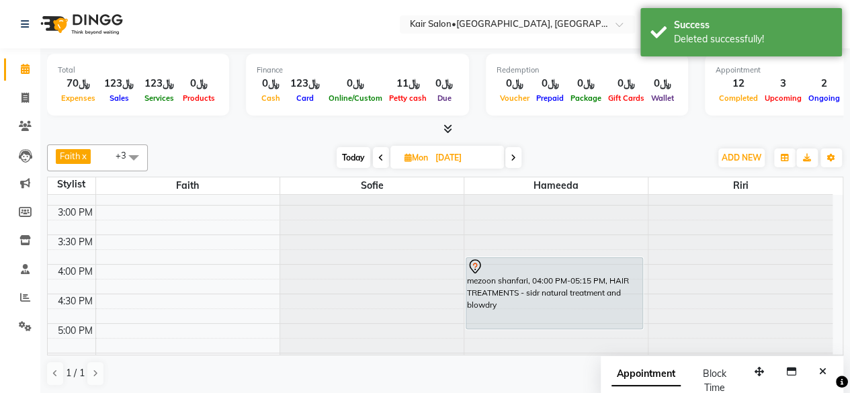
click at [348, 148] on span "Today" at bounding box center [353, 157] width 34 height 21
type input "01-09-2025"
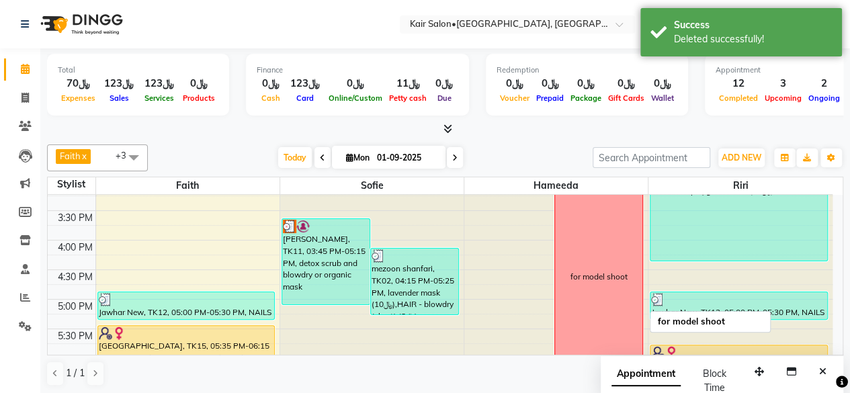
scroll to position [449, 0]
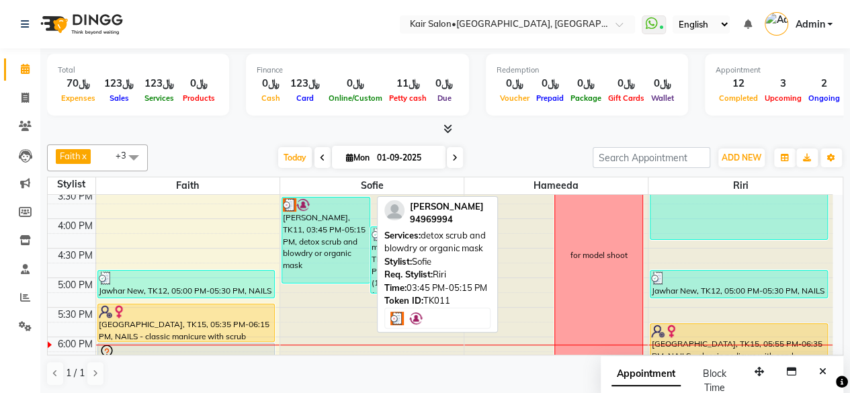
click at [326, 255] on div "[PERSON_NAME], TK11, 03:45 PM-05:15 PM, detox scrub and blowdry or organic mask" at bounding box center [325, 239] width 87 height 85
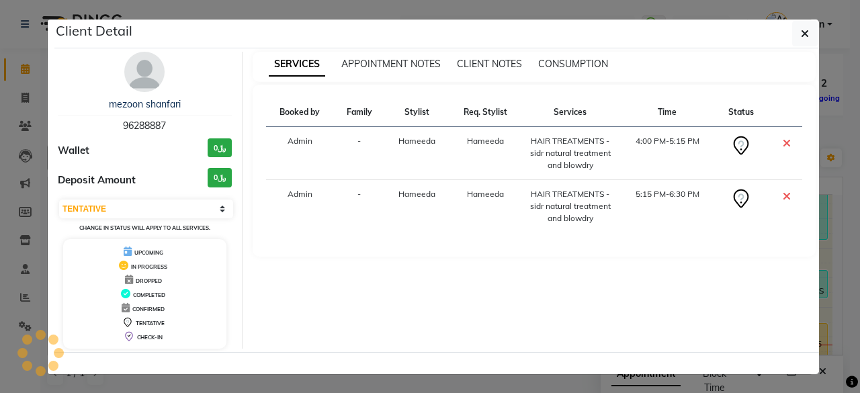
select select "3"
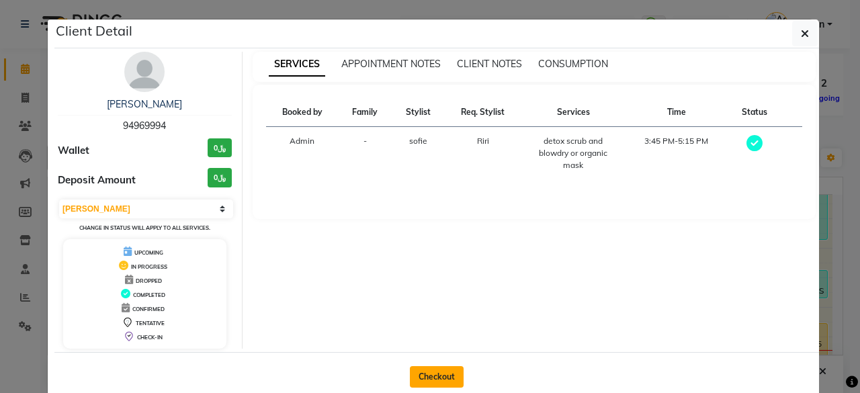
click at [424, 373] on button "Checkout" at bounding box center [437, 376] width 54 height 21
select select "service"
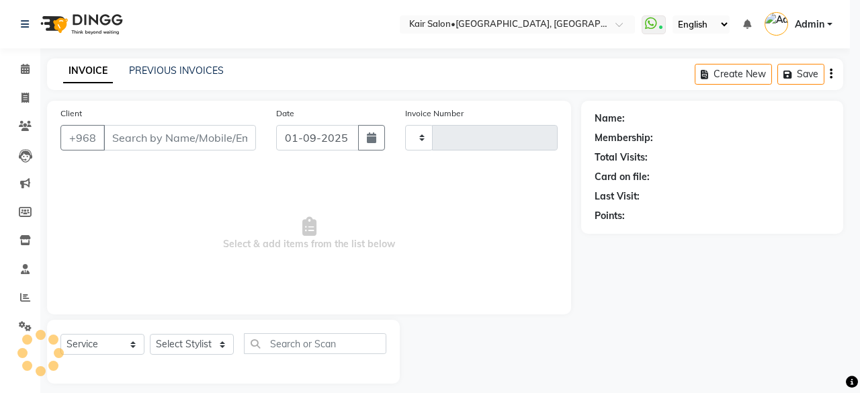
type input "1668"
select select "6490"
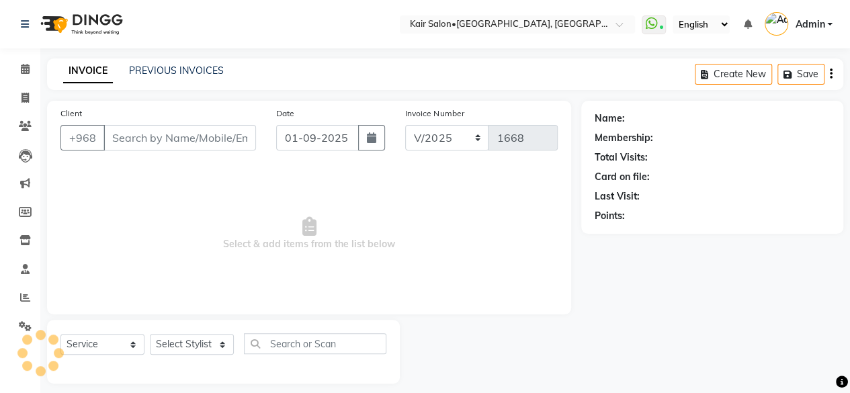
type input "94969994"
select select "58893"
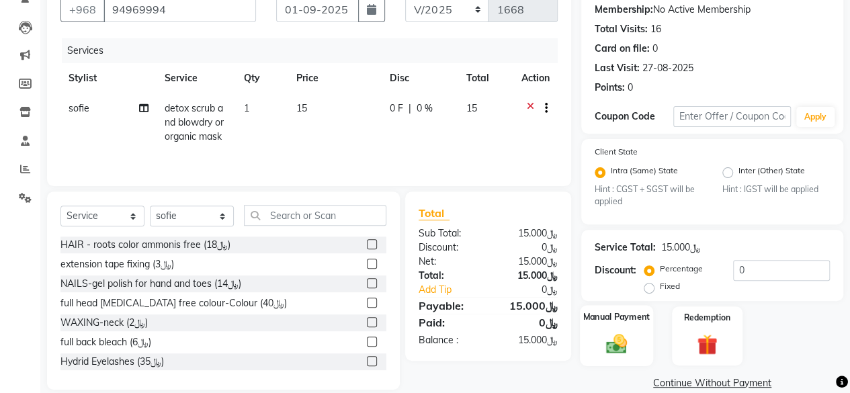
scroll to position [148, 0]
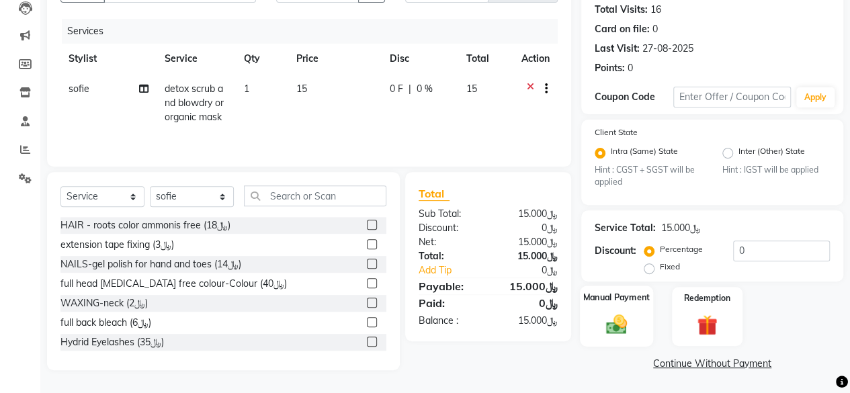
click at [619, 326] on img at bounding box center [616, 324] width 34 height 24
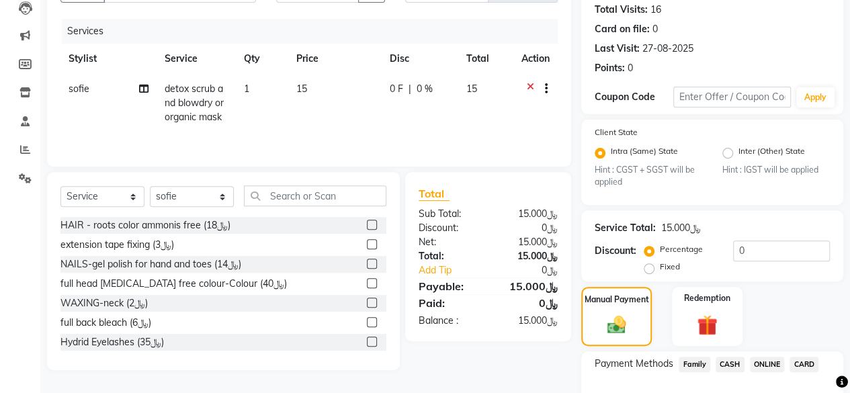
click at [806, 365] on span "CARD" at bounding box center [803, 364] width 29 height 15
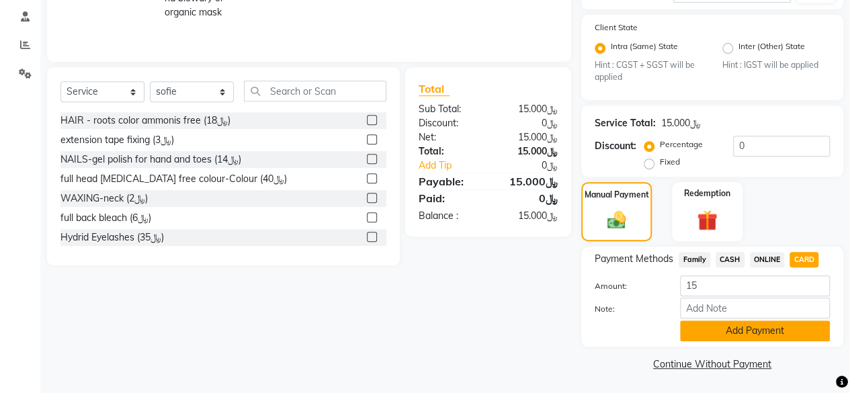
click at [720, 324] on button "Add Payment" at bounding box center [755, 330] width 150 height 21
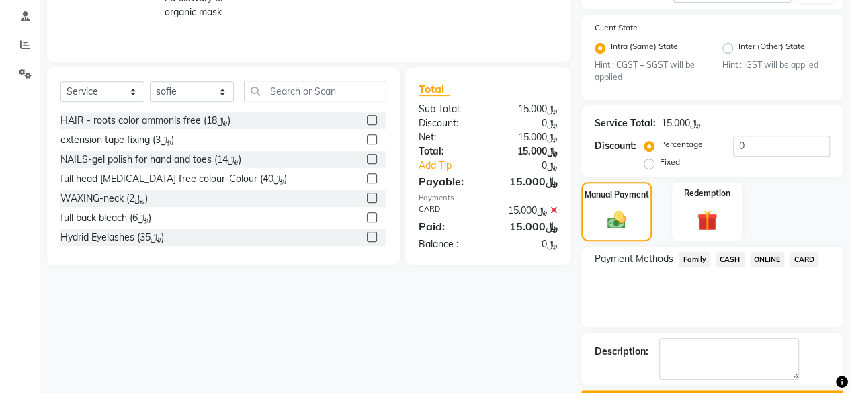
scroll to position [289, 0]
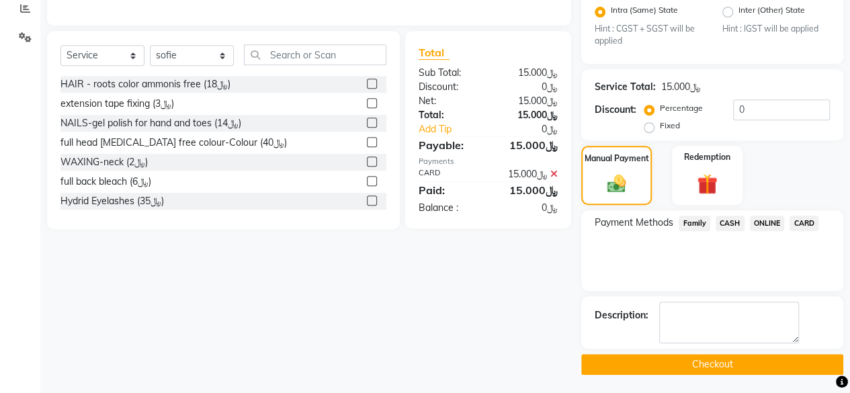
click at [693, 362] on button "Checkout" at bounding box center [712, 364] width 262 height 21
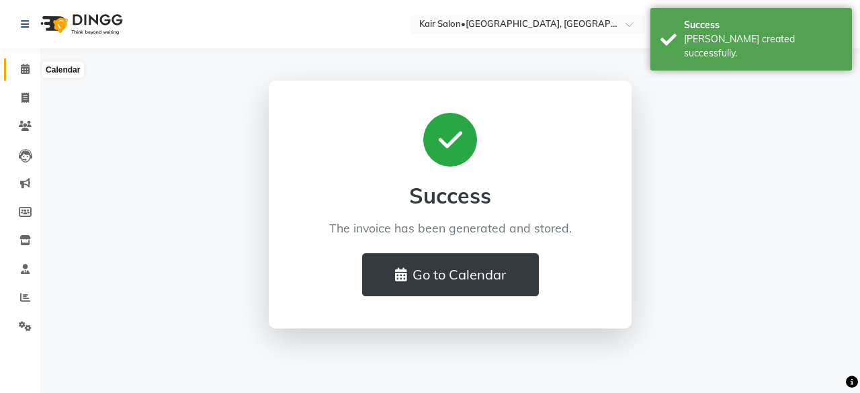
click at [25, 67] on icon at bounding box center [25, 69] width 9 height 10
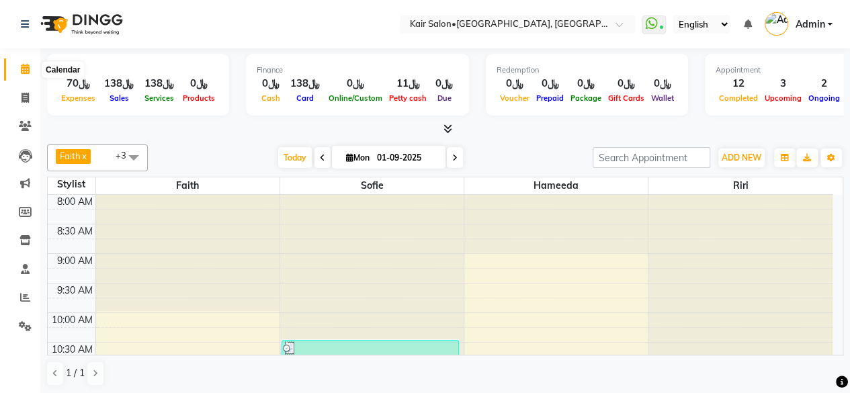
click at [30, 68] on span at bounding box center [25, 69] width 24 height 15
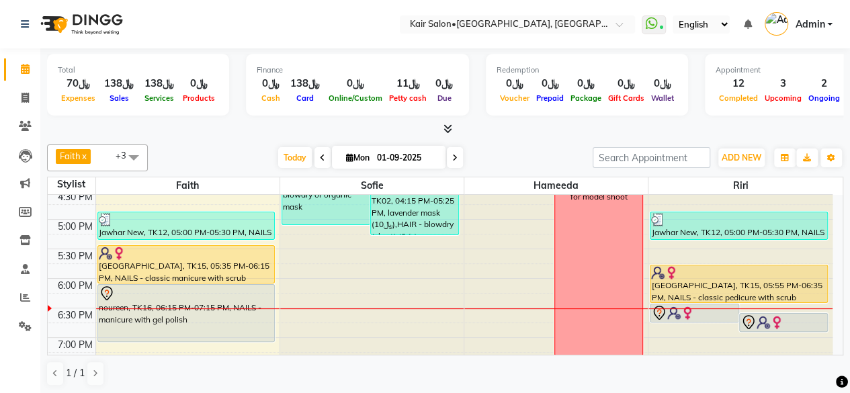
scroll to position [537, 0]
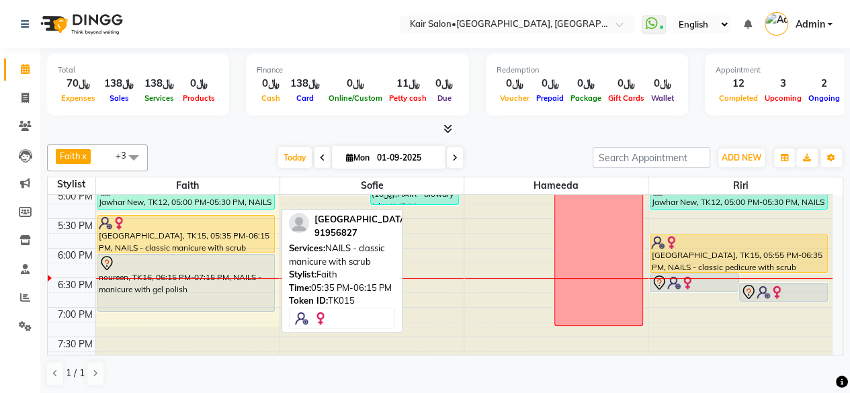
click at [248, 234] on div "[GEOGRAPHIC_DATA], TK15, 05:35 PM-06:15 PM, NAILS - classic manicure with scrub" at bounding box center [186, 234] width 176 height 37
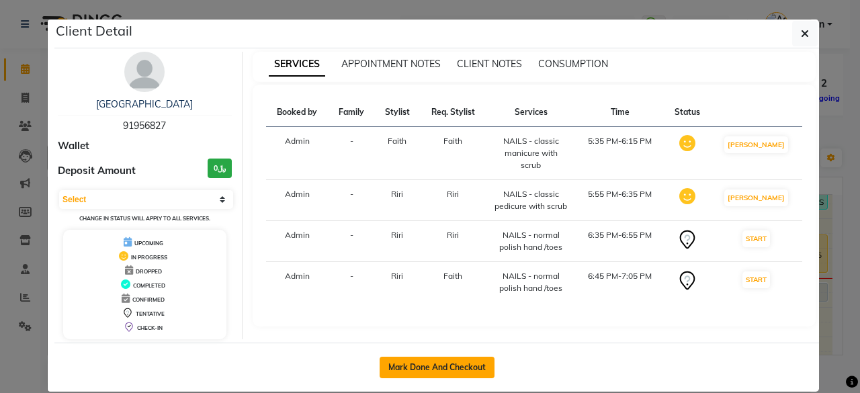
click at [434, 357] on button "Mark Done And Checkout" at bounding box center [436, 367] width 115 height 21
select select "service"
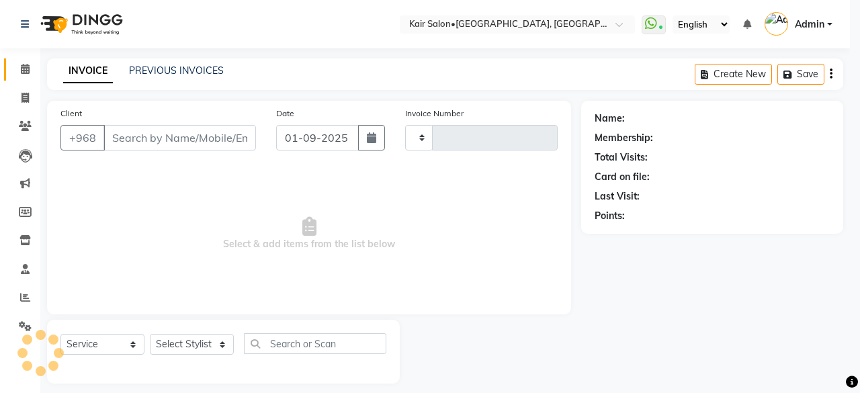
type input "1669"
select select "6490"
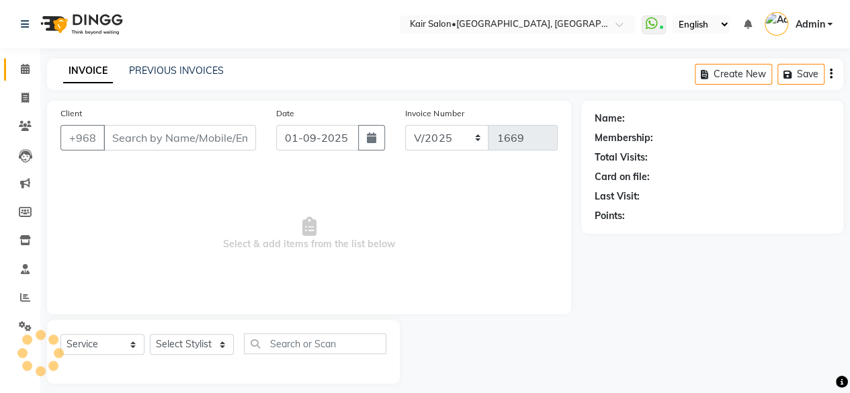
type input "91956827"
select select "89249"
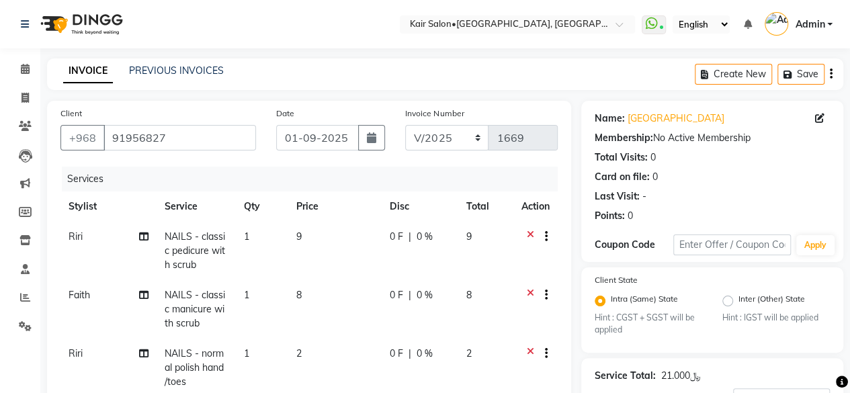
click at [486, 246] on td "9" at bounding box center [485, 251] width 55 height 58
select select "89249"
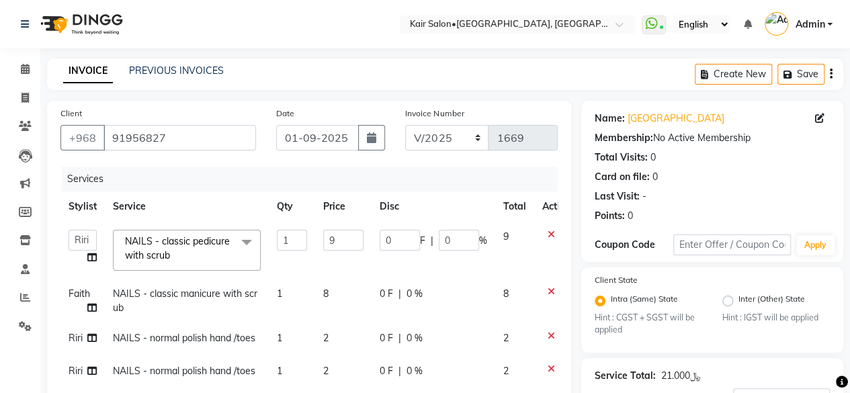
click at [547, 230] on icon at bounding box center [550, 238] width 7 height 17
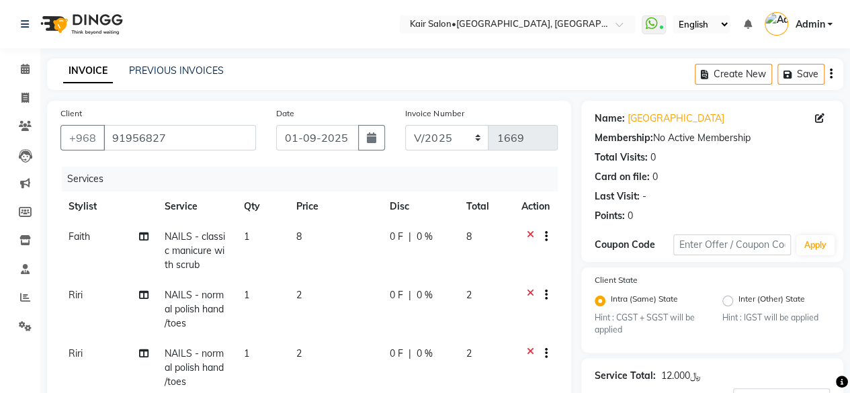
click at [534, 234] on div at bounding box center [540, 238] width 13 height 17
click at [528, 233] on icon at bounding box center [529, 238] width 7 height 17
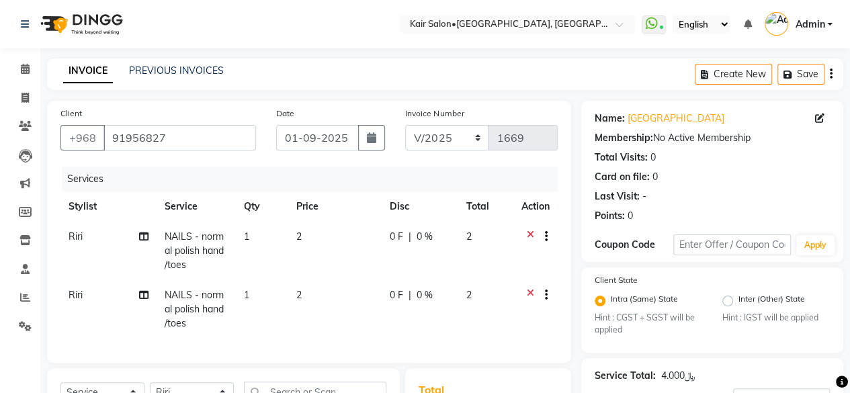
scroll to position [134, 0]
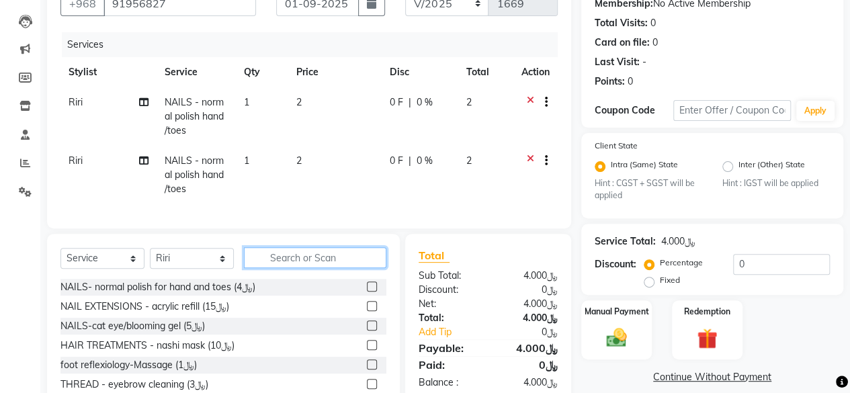
click at [351, 264] on input "text" at bounding box center [315, 257] width 142 height 21
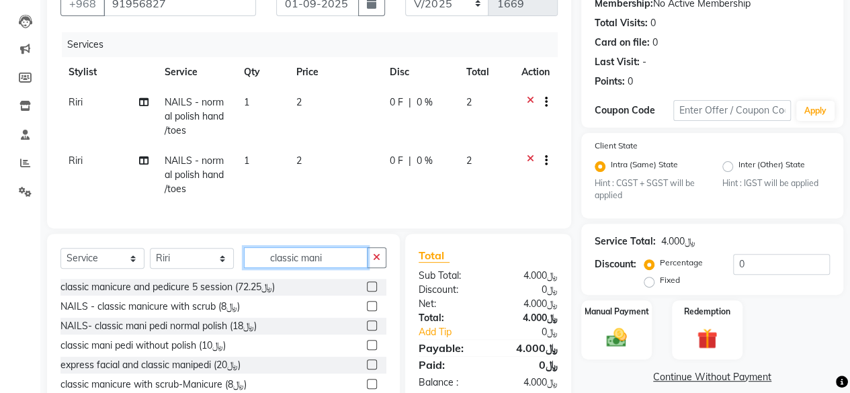
type input "classic mani"
click at [373, 350] on label at bounding box center [372, 345] width 10 height 10
click at [373, 350] on input "checkbox" at bounding box center [371, 345] width 9 height 9
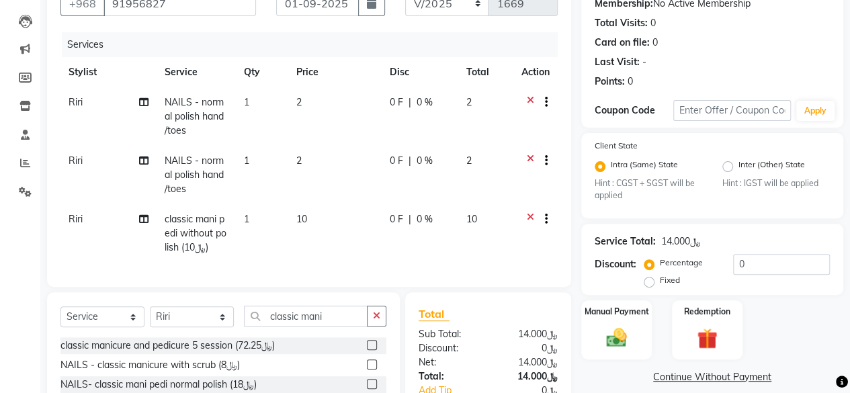
checkbox input "false"
click at [142, 214] on icon at bounding box center [143, 218] width 9 height 9
select select "89249"
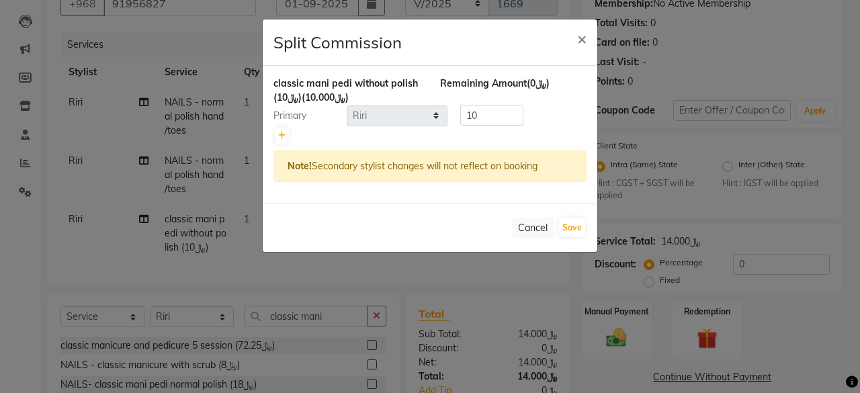
click at [274, 130] on div at bounding box center [429, 135] width 313 height 19
click at [283, 132] on icon at bounding box center [281, 136] width 7 height 8
type input "5"
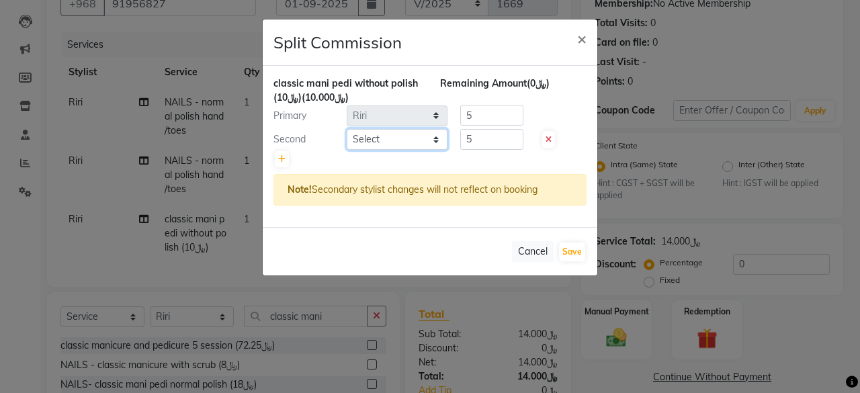
click at [436, 140] on select "Select Faith HABSATBEE [PERSON_NAME] Kairs staffs Madam [PERSON_NAME] Madam [PE…" at bounding box center [397, 139] width 101 height 21
select select "49362"
click at [347, 129] on select "Select Faith HABSATBEE [PERSON_NAME] Kairs staffs Madam [PERSON_NAME] Madam [PE…" at bounding box center [397, 139] width 101 height 21
click at [505, 128] on div "classic mani pedi without polish (﷼10) (﷼10.000) Remaining Amount (﷼0) Primary …" at bounding box center [430, 146] width 334 height 161
type input "4"
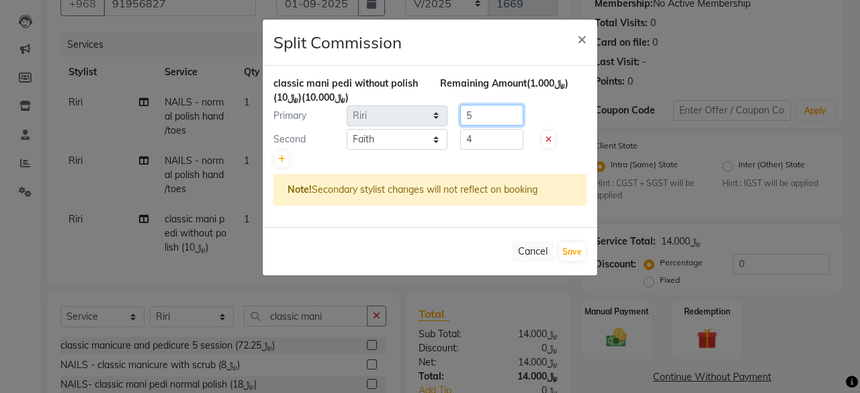
click at [493, 115] on input "5" at bounding box center [491, 115] width 63 height 21
type input "6"
click at [571, 250] on button "Save" at bounding box center [572, 251] width 26 height 19
select select "Select"
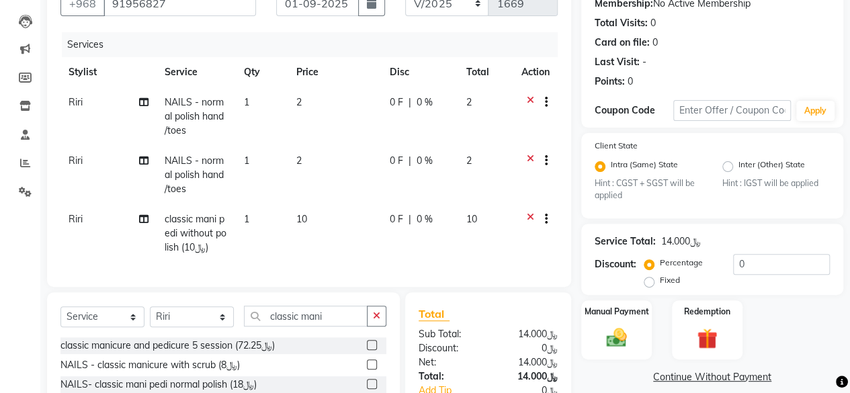
scroll to position [244, 0]
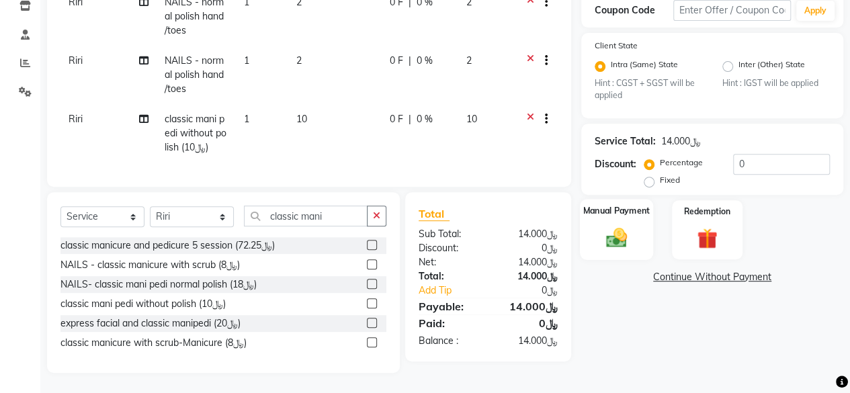
click at [618, 229] on img at bounding box center [616, 238] width 34 height 24
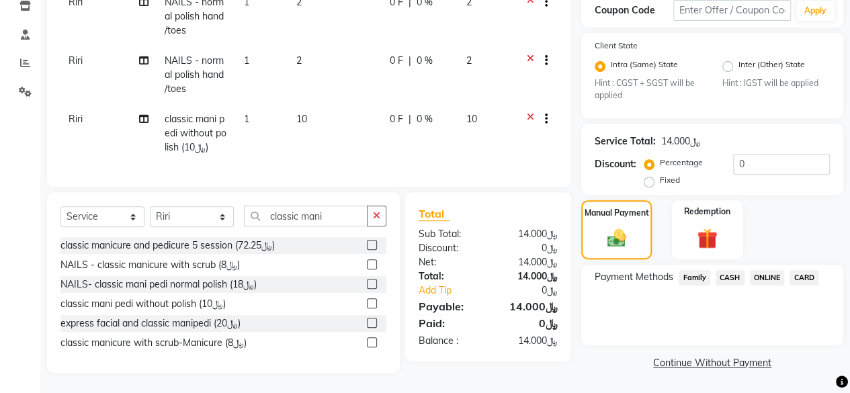
click at [811, 270] on span "CARD" at bounding box center [803, 277] width 29 height 15
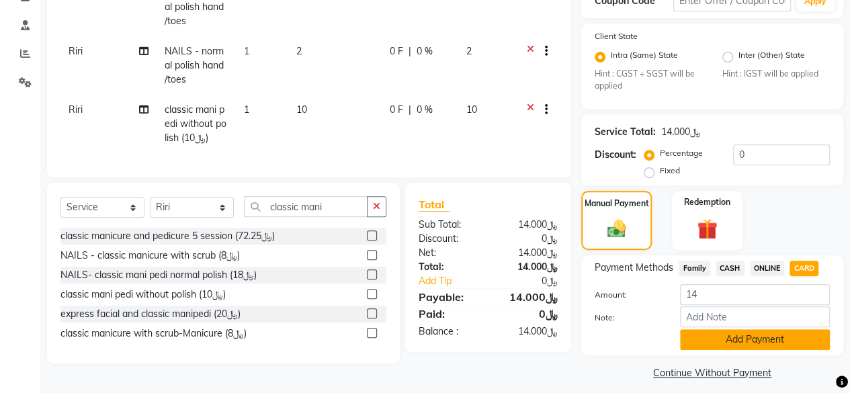
click at [725, 335] on button "Add Payment" at bounding box center [755, 339] width 150 height 21
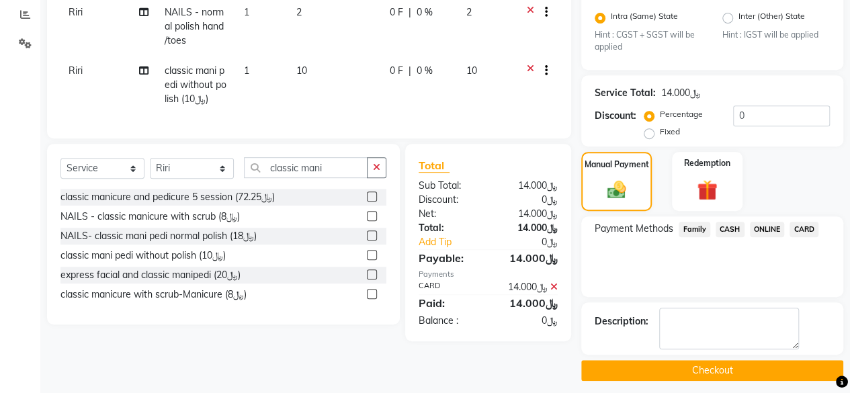
scroll to position [289, 0]
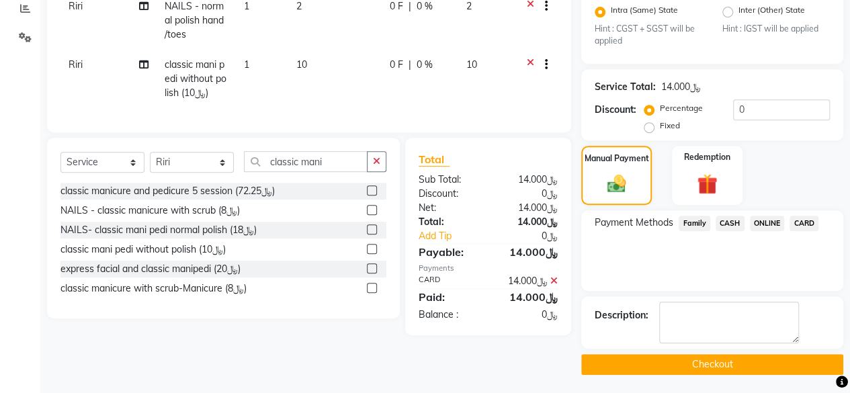
click at [690, 361] on button "Checkout" at bounding box center [712, 364] width 262 height 21
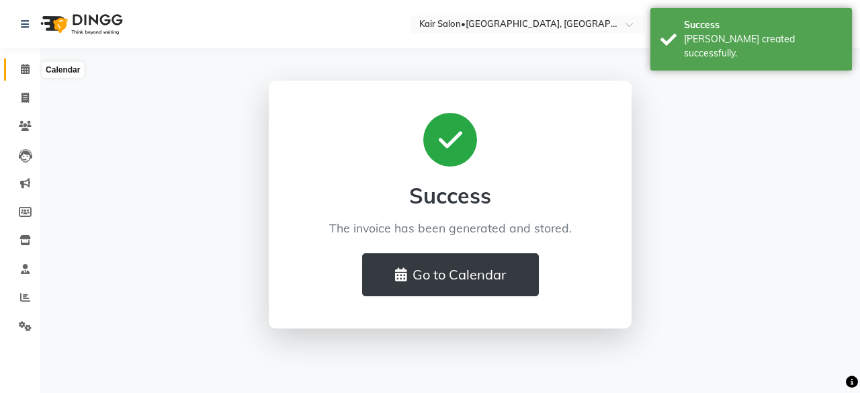
click at [28, 62] on span at bounding box center [25, 69] width 24 height 15
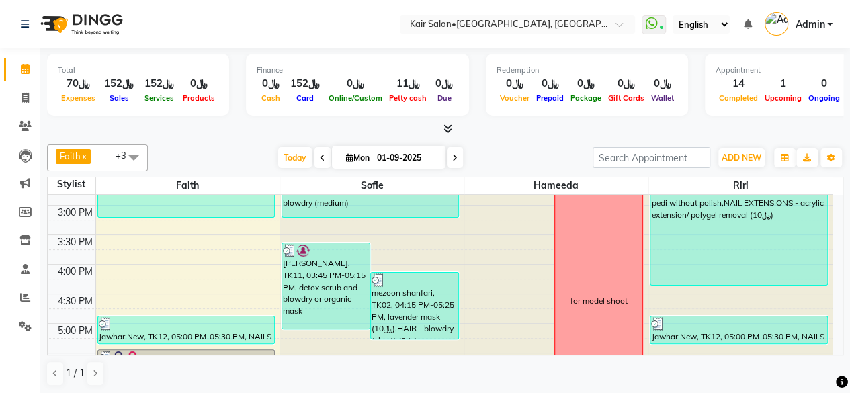
scroll to position [537, 0]
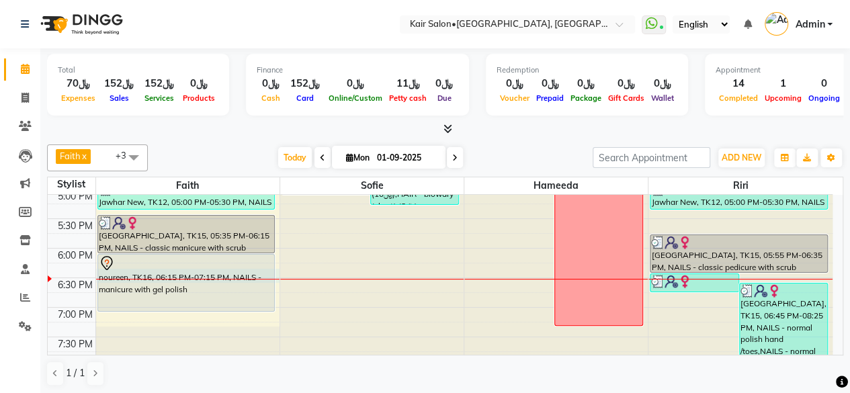
click at [209, 279] on div at bounding box center [187, 279] width 183 height 1
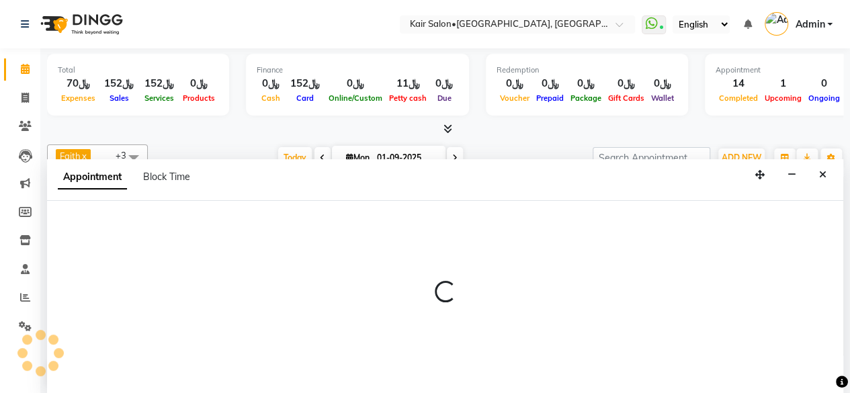
scroll to position [0, 0]
select select "49362"
select select "tentative"
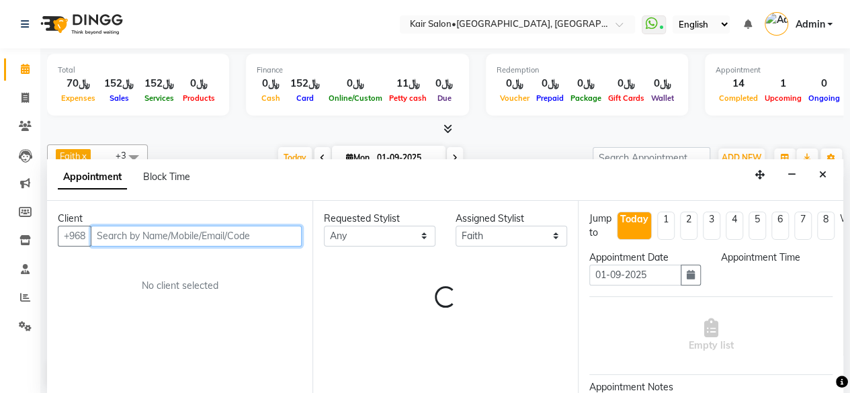
select select "1110"
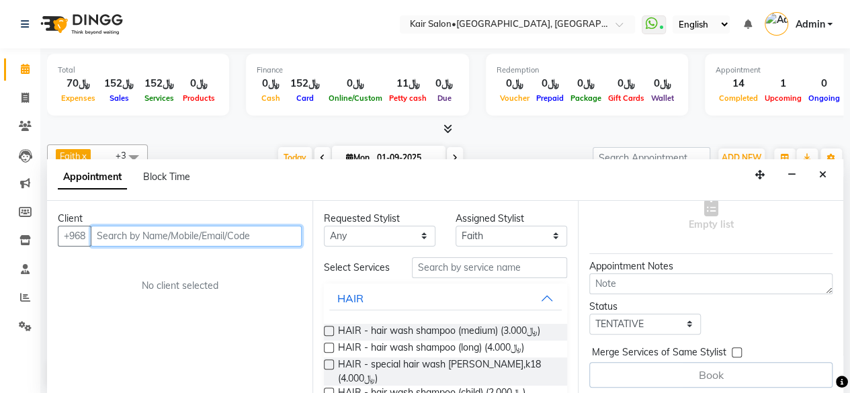
scroll to position [133, 0]
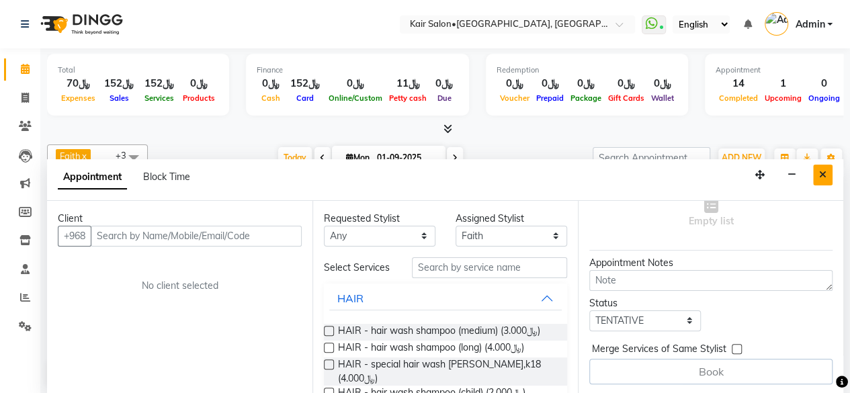
click at [827, 171] on button "Close" at bounding box center [822, 175] width 19 height 21
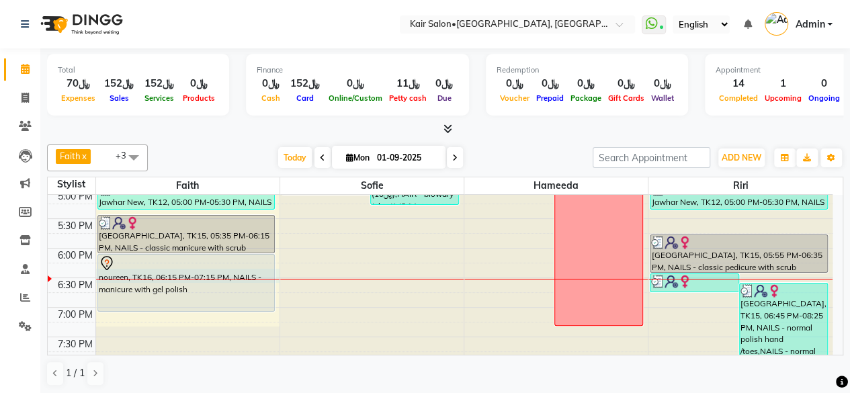
click at [174, 276] on div "[PERSON_NAME], TK06, 11:00 AM-11:30 AM, NAILS - gel polish removal [PERSON_NAME…" at bounding box center [187, 130] width 183 height 945
select select "49362"
select select "1110"
select select "tentative"
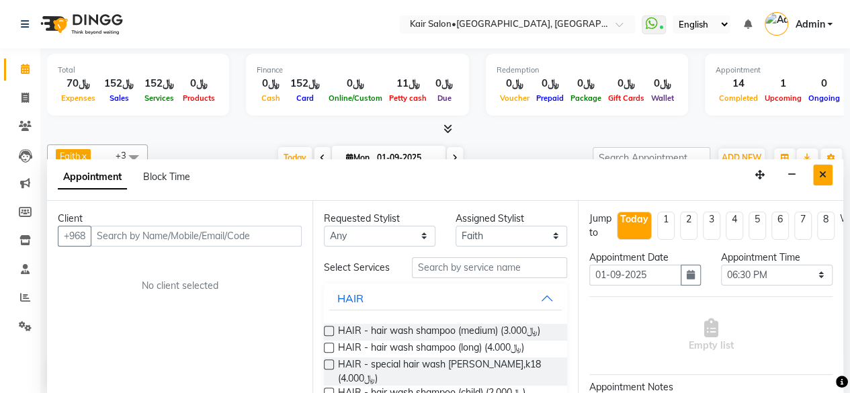
click at [825, 175] on icon "Close" at bounding box center [822, 174] width 7 height 9
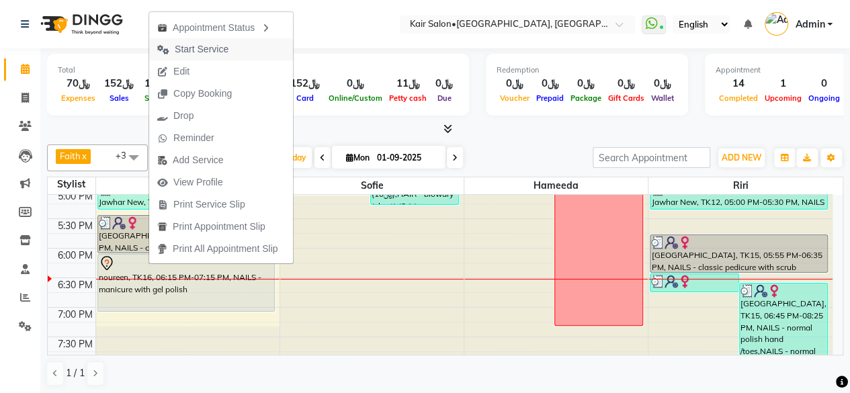
click at [231, 46] on span "Start Service" at bounding box center [192, 49] width 87 height 22
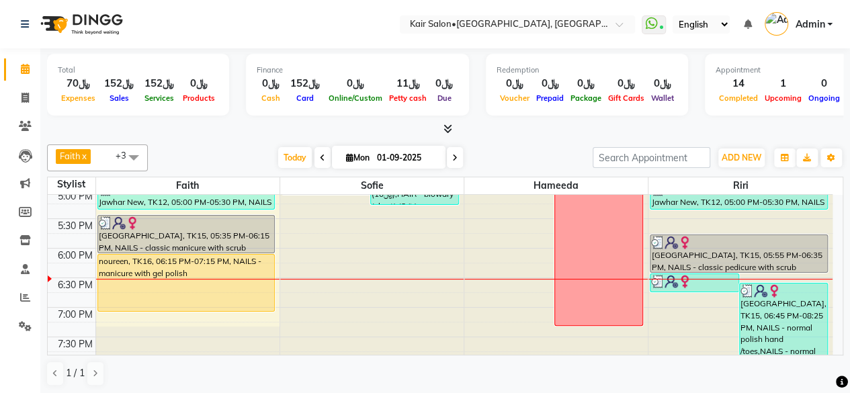
drag, startPoint x: 776, startPoint y: 321, endPoint x: 469, endPoint y: 287, distance: 308.1
click at [470, 287] on tr "[PERSON_NAME], TK06, 11:00 AM-11:30 AM, NAILS - gel polish removal [PERSON_NAME…" at bounding box center [440, 130] width 784 height 945
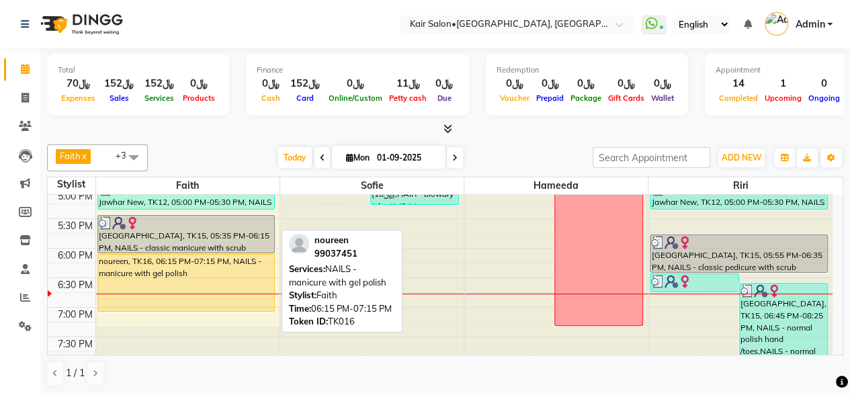
click at [234, 265] on div "noureen, TK16, 06:15 PM-07:15 PM, NAILS - manicure with gel polish" at bounding box center [186, 283] width 176 height 56
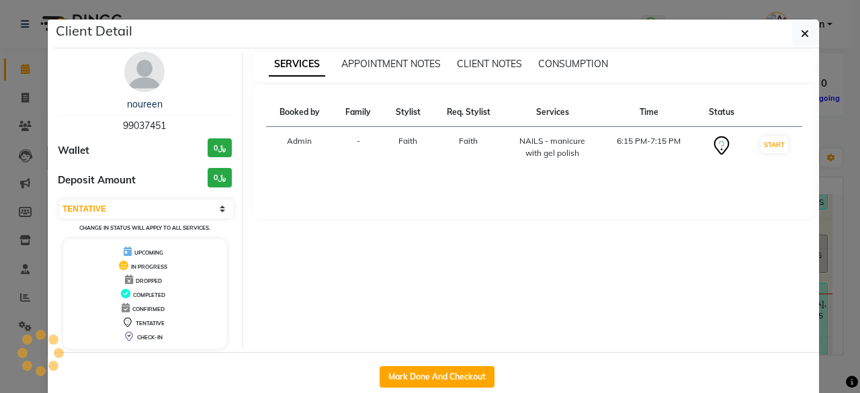
select select "1"
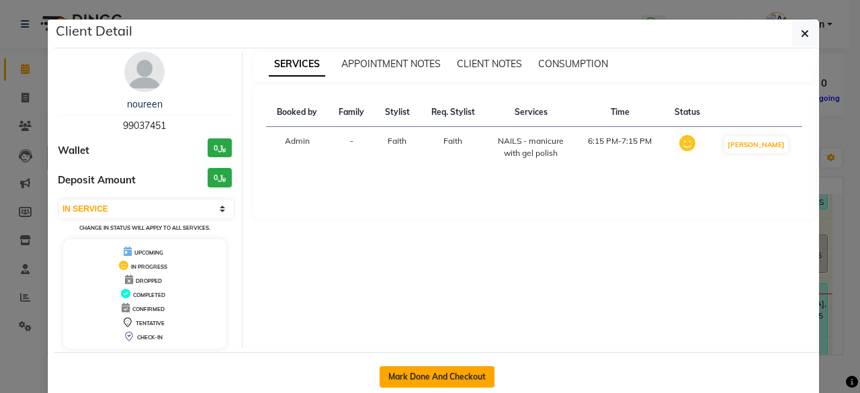
click at [437, 373] on button "Mark Done And Checkout" at bounding box center [436, 376] width 115 height 21
select select "service"
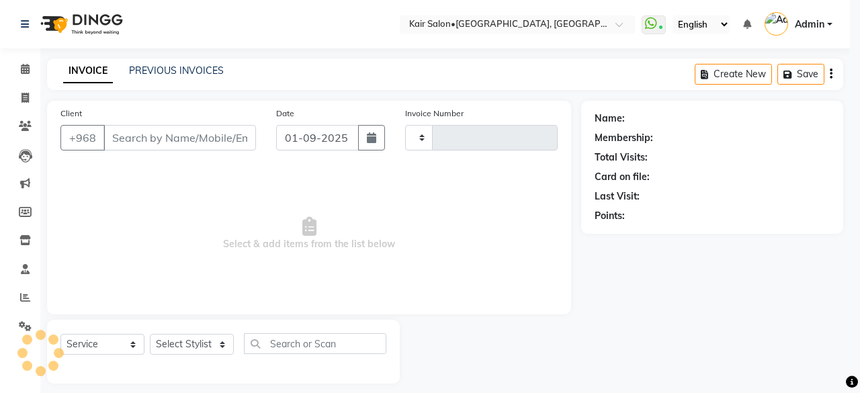
type input "1670"
select select "6490"
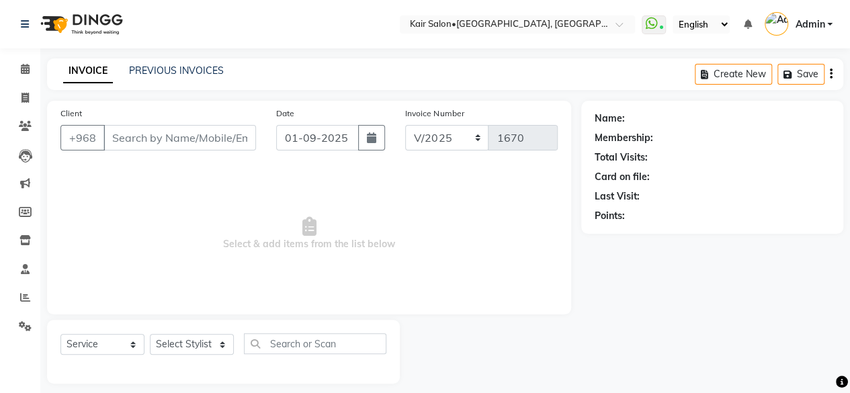
type input "99037451"
select select "49362"
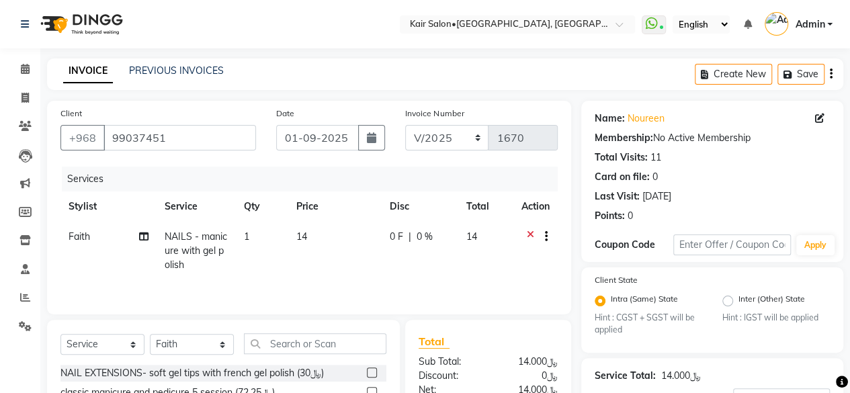
scroll to position [134, 0]
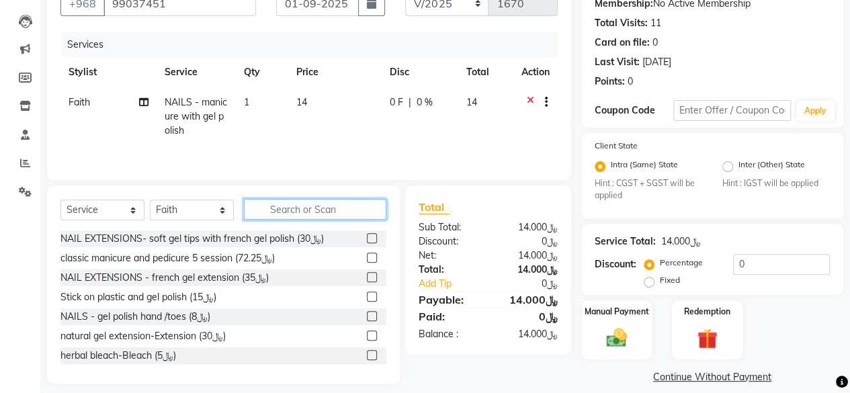
click at [294, 206] on input "text" at bounding box center [315, 209] width 142 height 21
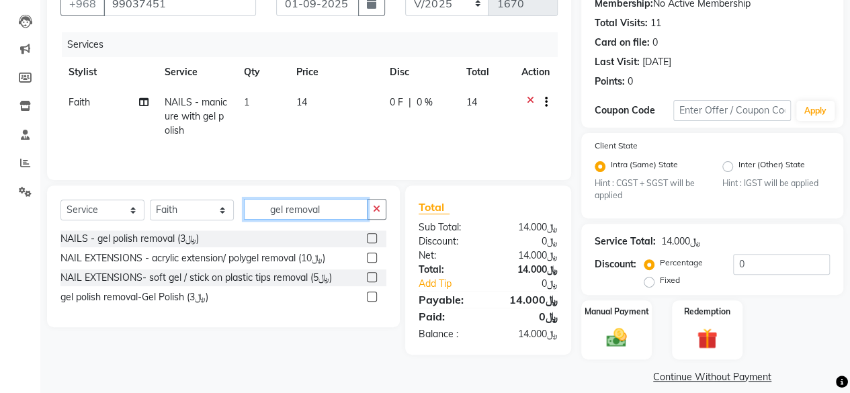
type input "gel removal"
click at [371, 297] on label at bounding box center [372, 296] width 10 height 10
click at [371, 297] on input "checkbox" at bounding box center [371, 297] width 9 height 9
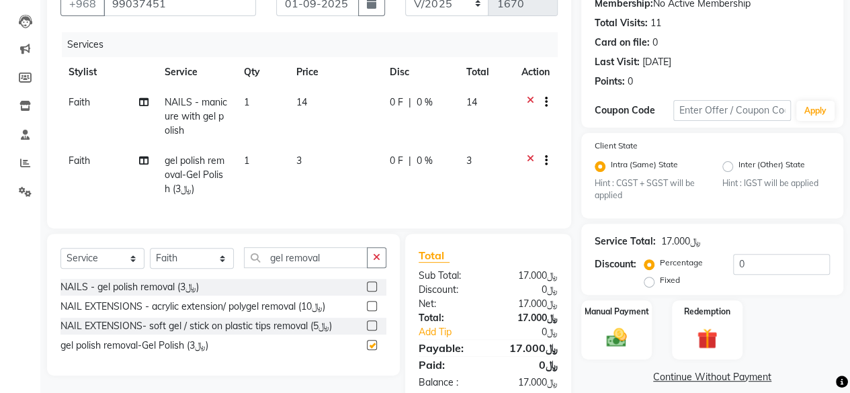
checkbox input "false"
click at [338, 265] on input "gel removal" at bounding box center [306, 257] width 124 height 21
type input "g"
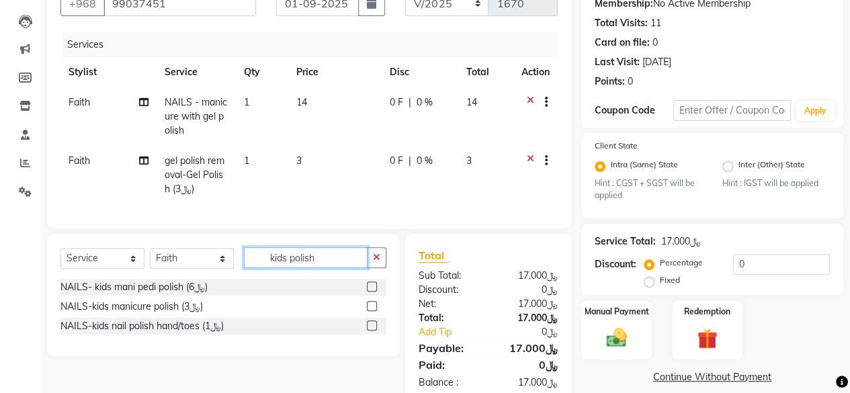
type input "kids polish"
click at [365, 332] on div "NAILS-kids nail polish hand/toes (﷼1)" at bounding box center [223, 326] width 326 height 17
click at [369, 330] on label at bounding box center [372, 325] width 10 height 10
click at [369, 330] on input "checkbox" at bounding box center [371, 326] width 9 height 9
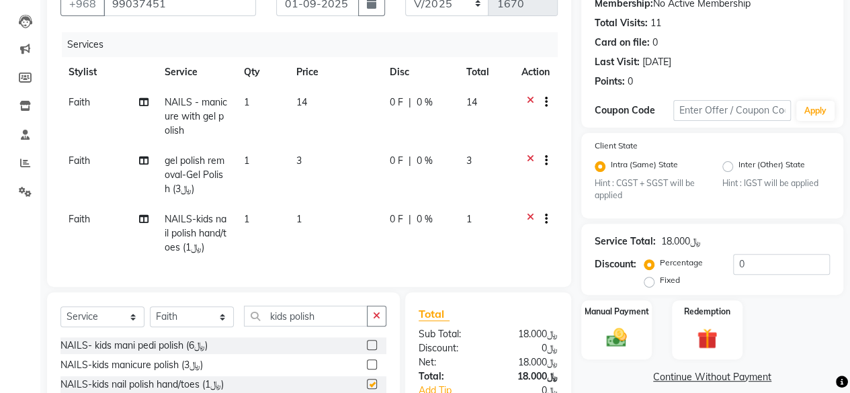
checkbox input "false"
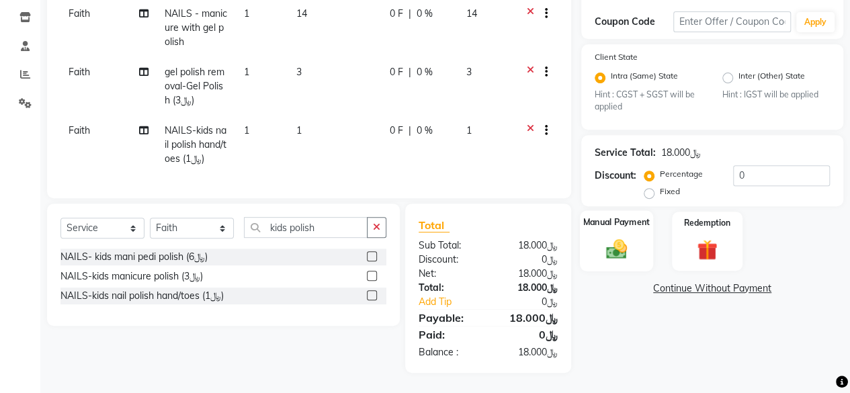
click at [614, 238] on img at bounding box center [616, 249] width 34 height 24
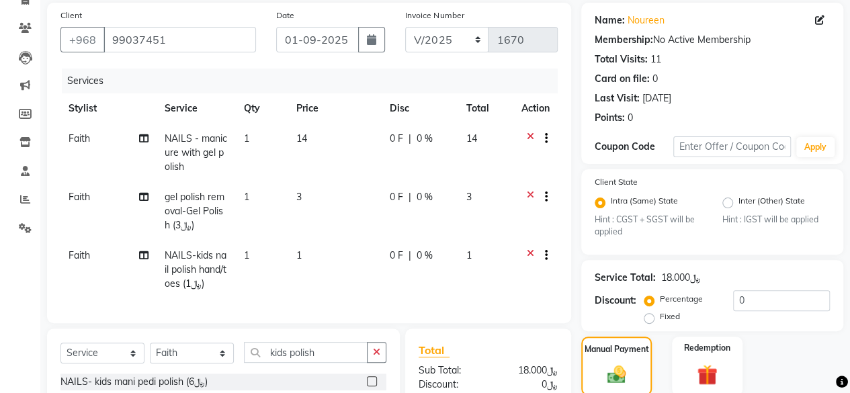
scroll to position [234, 0]
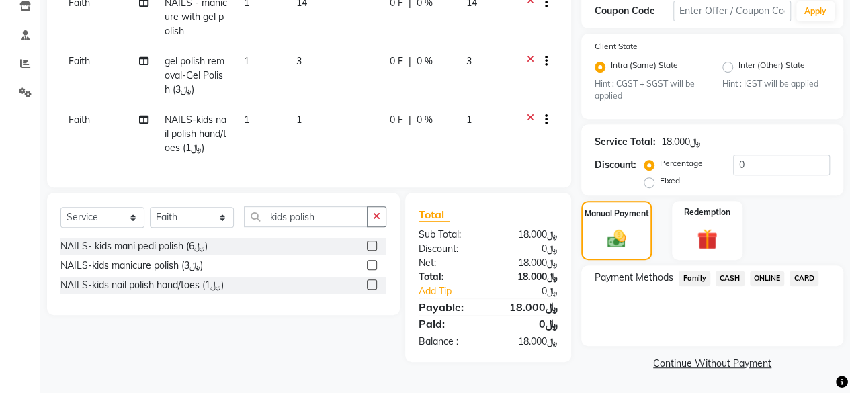
click at [807, 276] on span "CARD" at bounding box center [803, 278] width 29 height 15
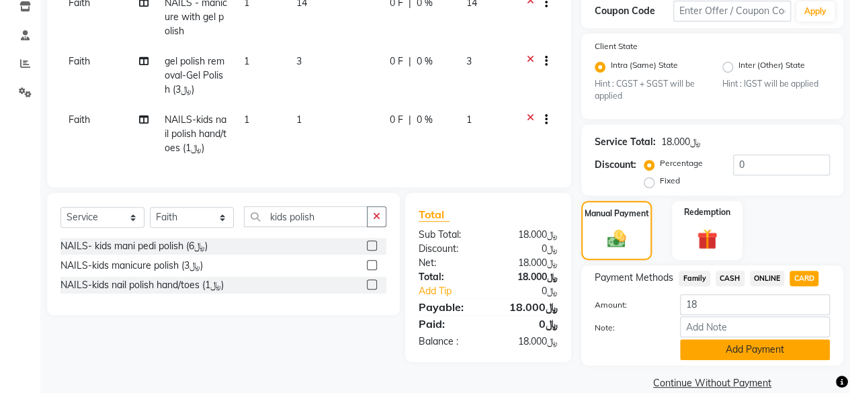
click at [749, 344] on button "Add Payment" at bounding box center [755, 349] width 150 height 21
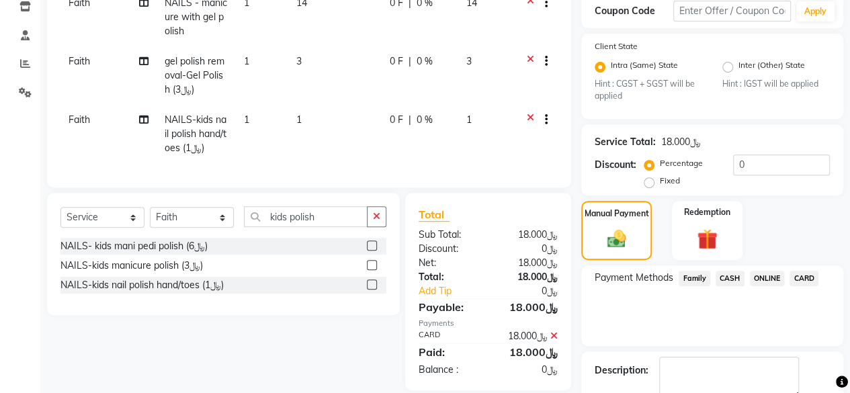
scroll to position [289, 0]
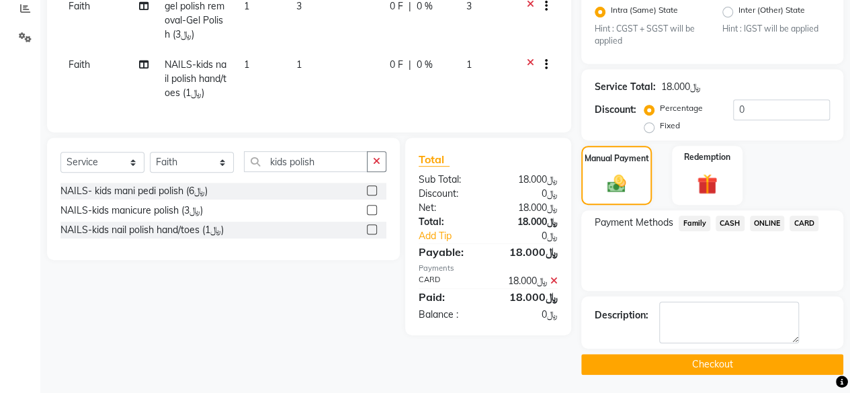
click at [735, 355] on button "Checkout" at bounding box center [712, 364] width 262 height 21
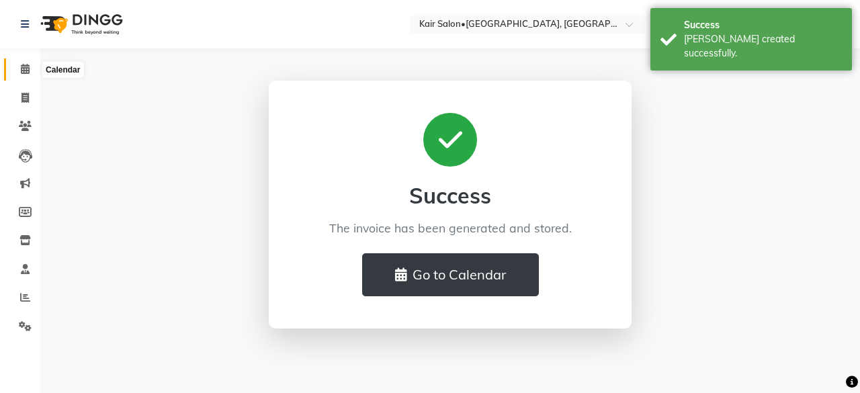
click at [26, 68] on icon at bounding box center [25, 69] width 9 height 10
